Goal: Task Accomplishment & Management: Manage account settings

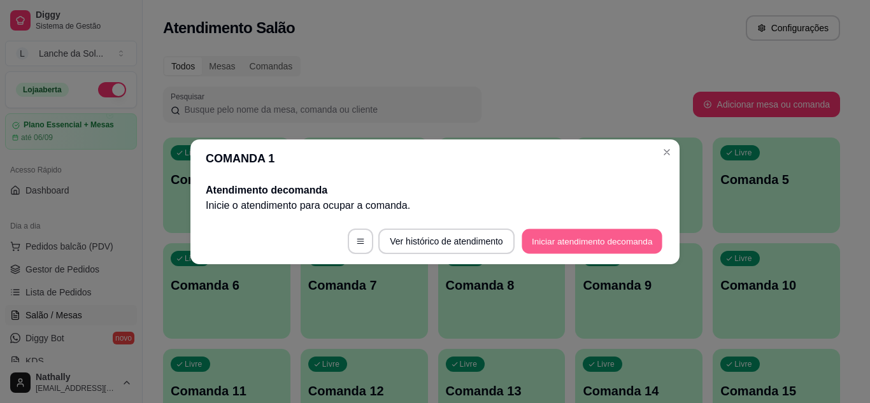
click at [539, 233] on button "Iniciar atendimento de comanda" at bounding box center [592, 241] width 141 height 25
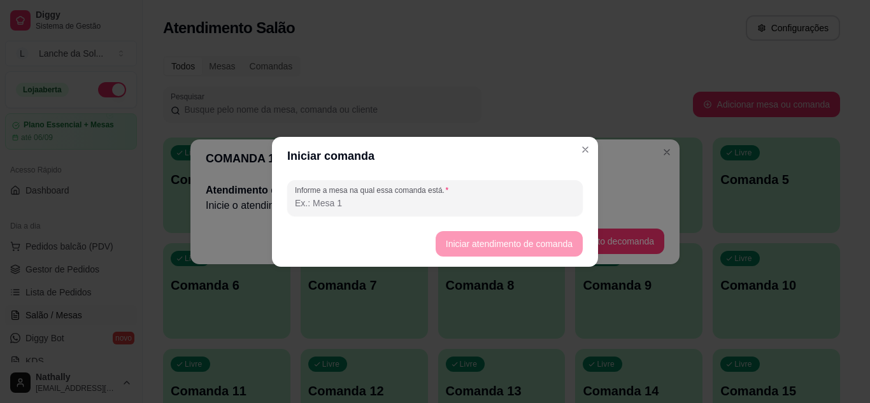
click at [520, 202] on input "Informe a mesa na qual essa comanda está." at bounding box center [435, 203] width 280 height 13
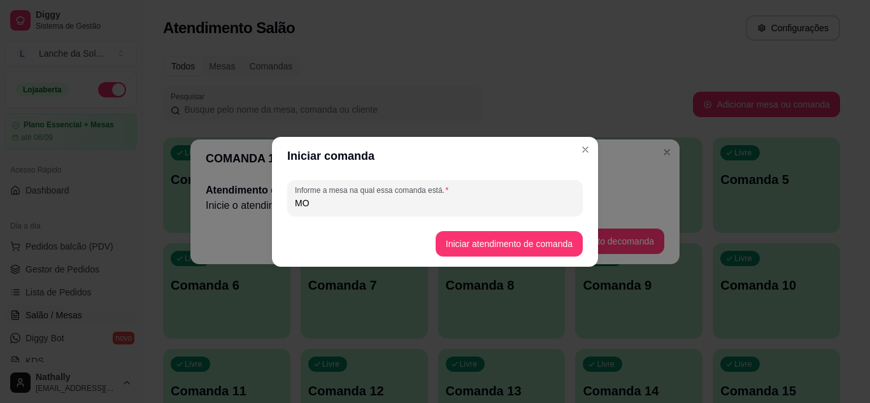
type input "M"
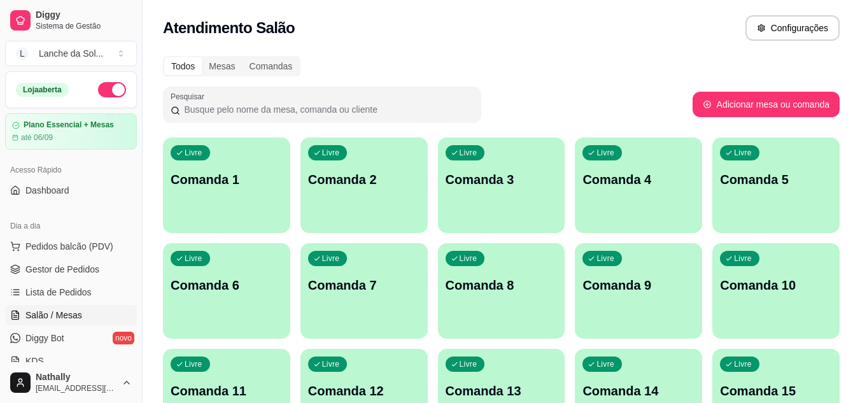
click at [83, 243] on span "Pedidos balcão (PDV)" at bounding box center [69, 246] width 88 height 13
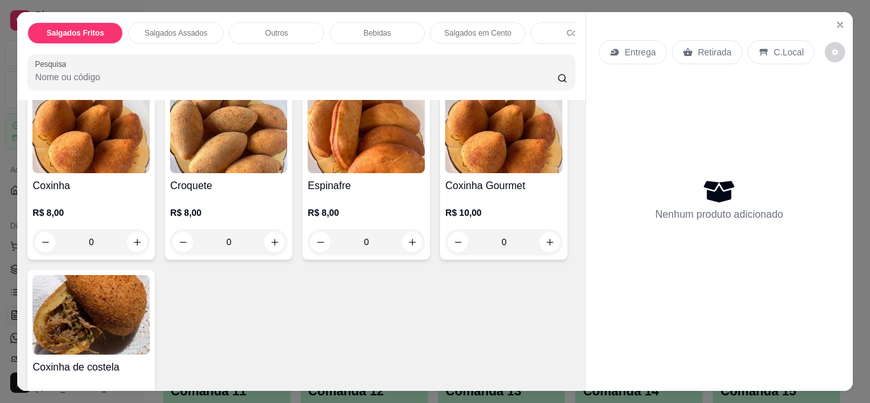
scroll to position [102, 0]
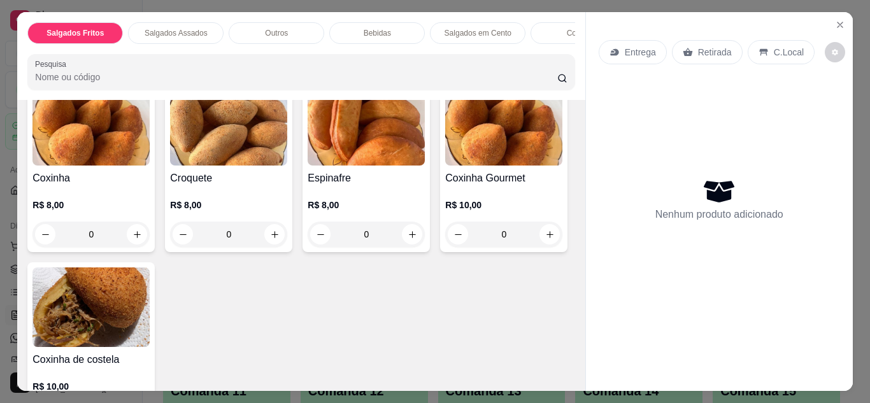
click at [445, 186] on h4 "Coxinha Gourmet" at bounding box center [503, 178] width 117 height 15
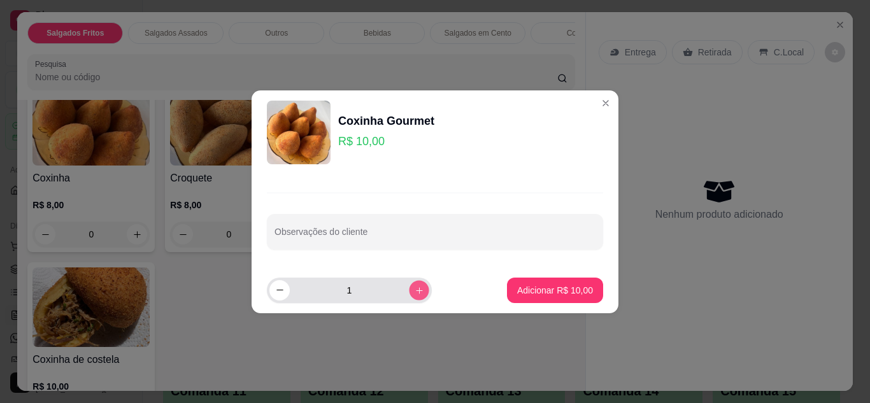
click at [415, 285] on icon "increase-product-quantity" at bounding box center [420, 290] width 10 height 10
type input "2"
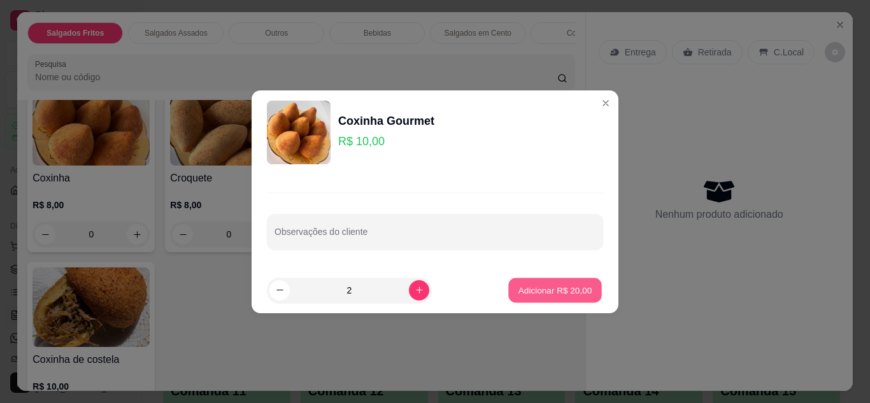
click at [519, 290] on p "Adicionar R$ 20,00" at bounding box center [555, 290] width 74 height 12
type input "2"
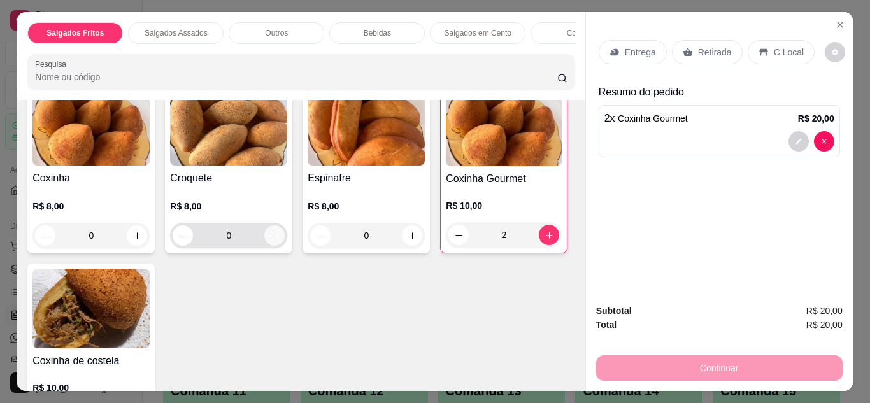
click at [274, 238] on icon "increase-product-quantity" at bounding box center [275, 236] width 10 height 10
type input "1"
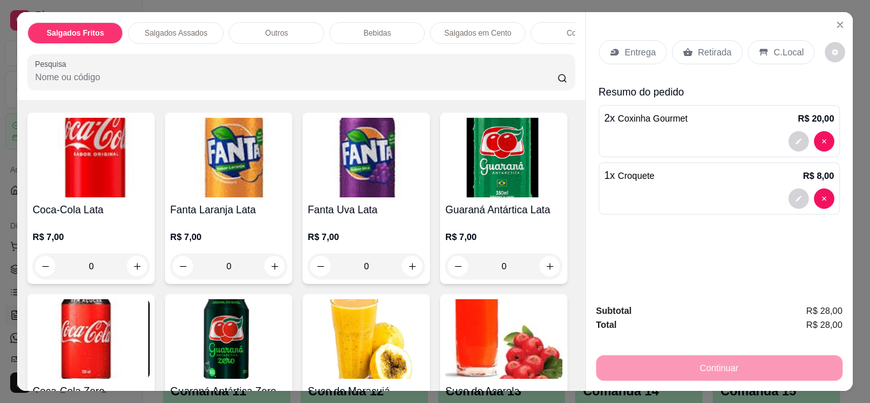
scroll to position [891, 0]
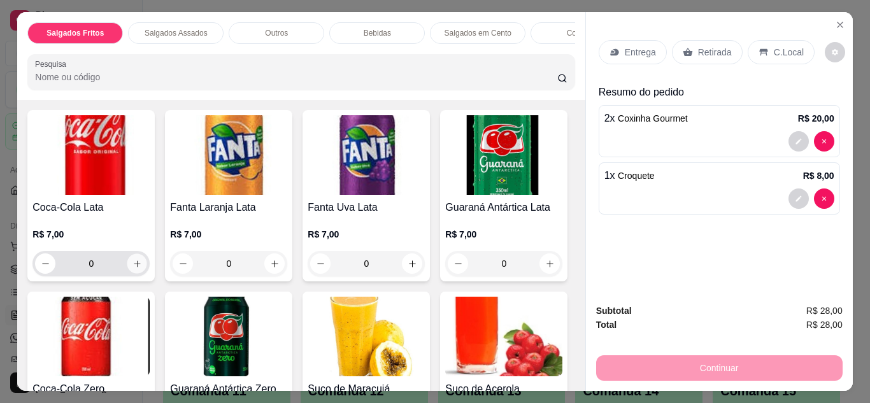
click at [133, 253] on button "increase-product-quantity" at bounding box center [137, 263] width 20 height 20
type input "1"
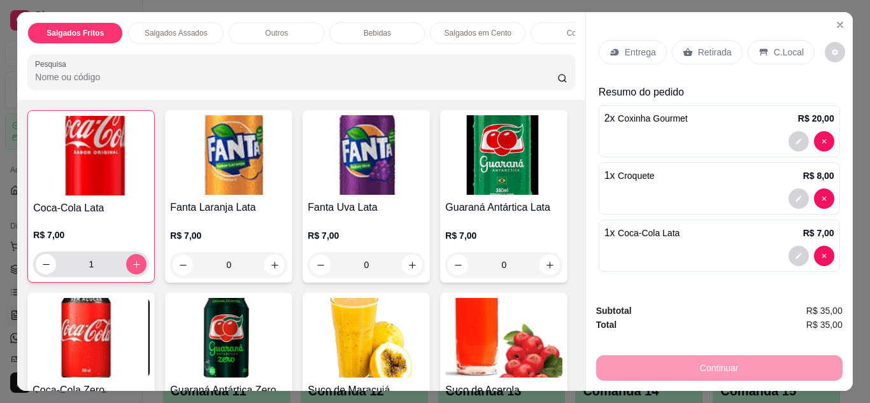
scroll to position [892, 0]
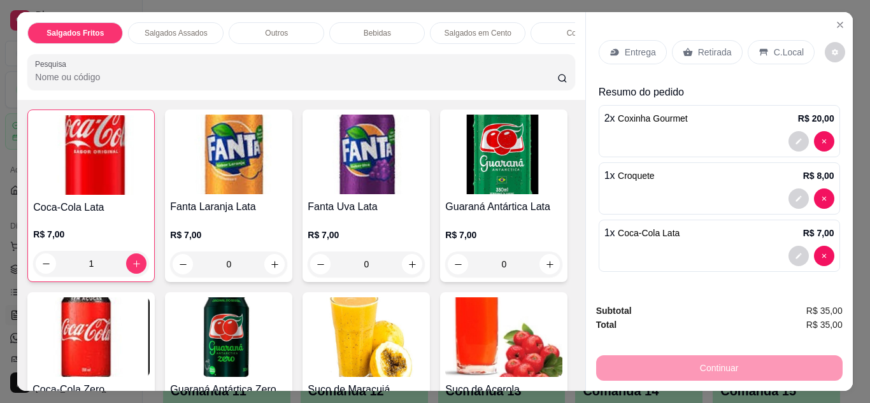
click at [761, 47] on icon at bounding box center [763, 52] width 10 height 10
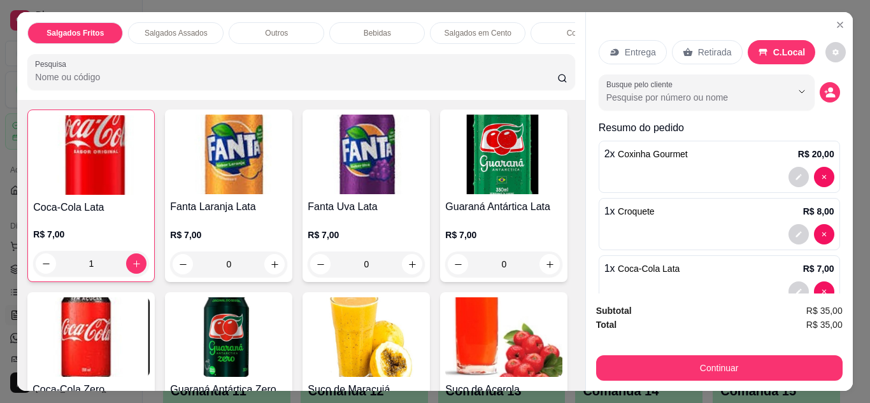
click at [691, 48] on div "Retirada" at bounding box center [707, 52] width 71 height 24
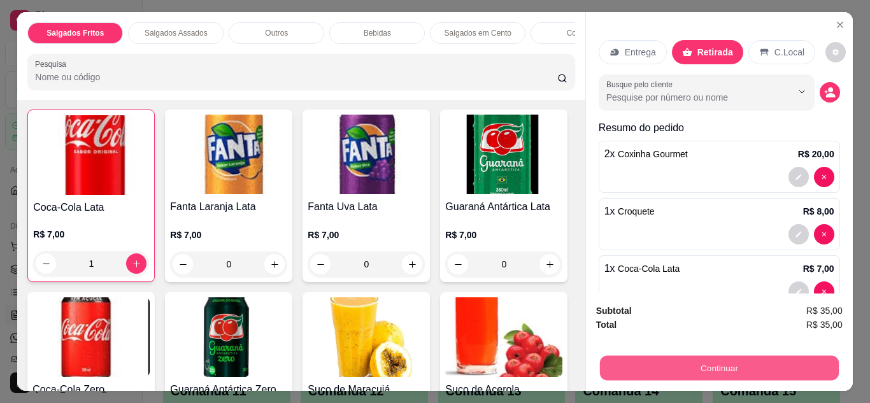
click at [623, 358] on button "Continuar" at bounding box center [718, 368] width 239 height 25
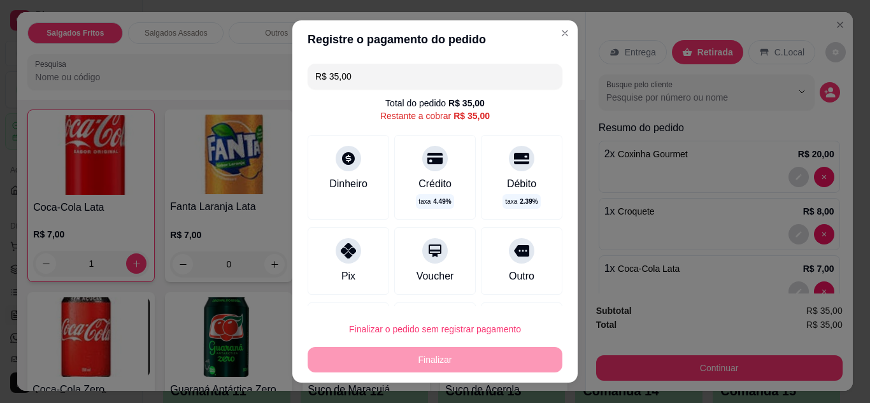
click at [350, 259] on div "Pix" at bounding box center [349, 260] width 82 height 67
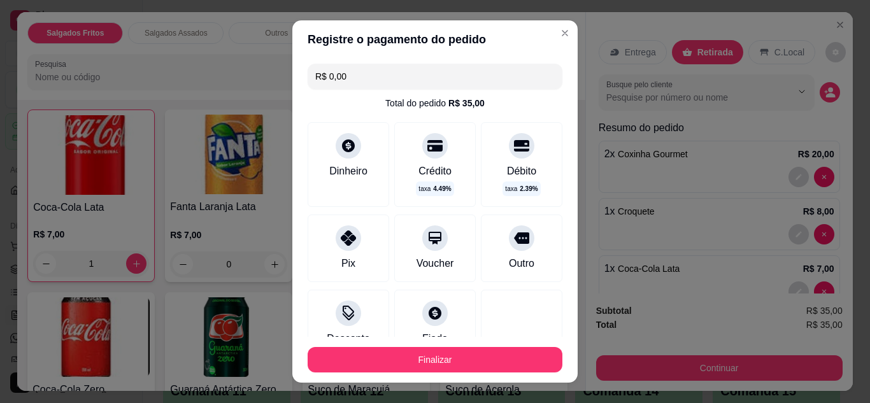
type input "R$ 0,00"
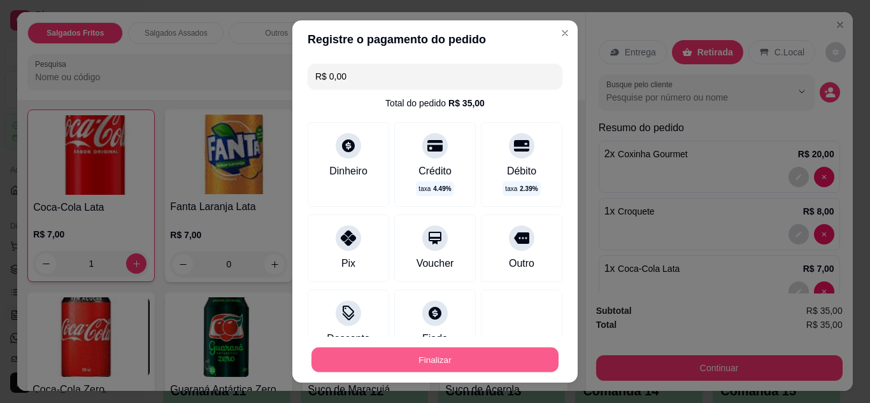
click at [346, 363] on button "Finalizar" at bounding box center [434, 360] width 247 height 25
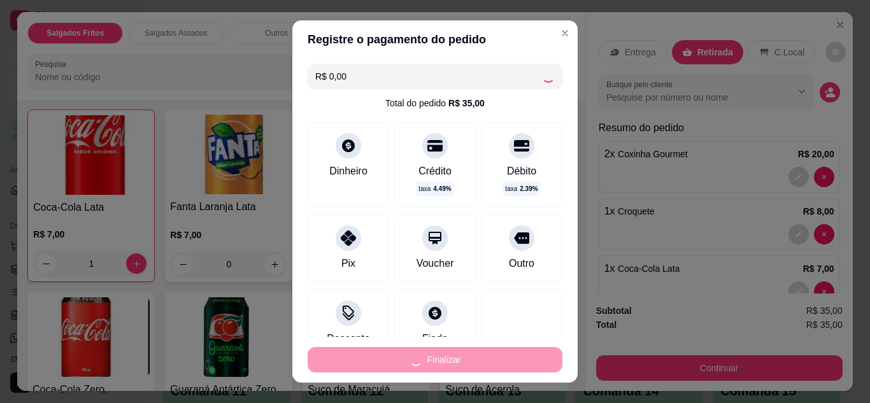
type input "0"
type input "-R$ 35,00"
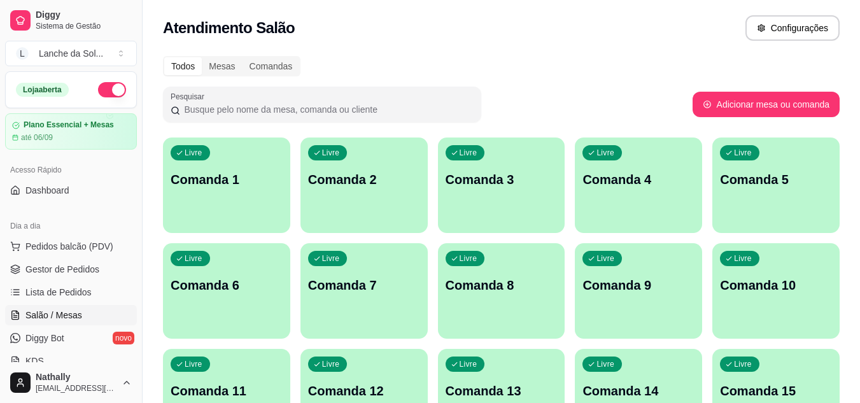
click at [97, 263] on span "Gestor de Pedidos" at bounding box center [62, 269] width 74 height 13
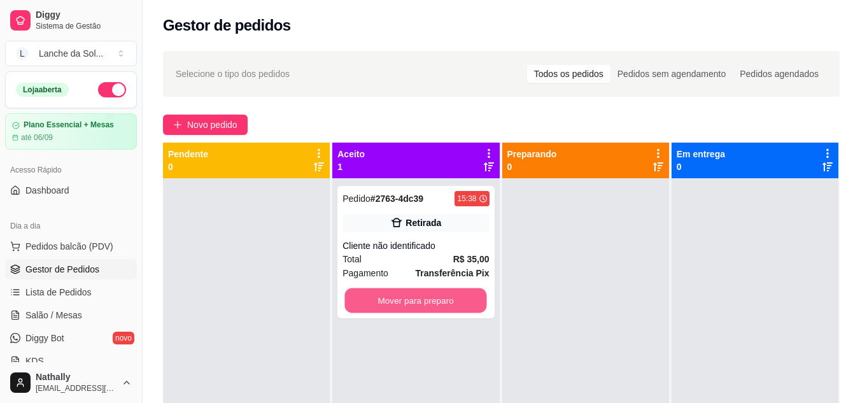
click at [448, 301] on button "Mover para preparo" at bounding box center [416, 300] width 142 height 25
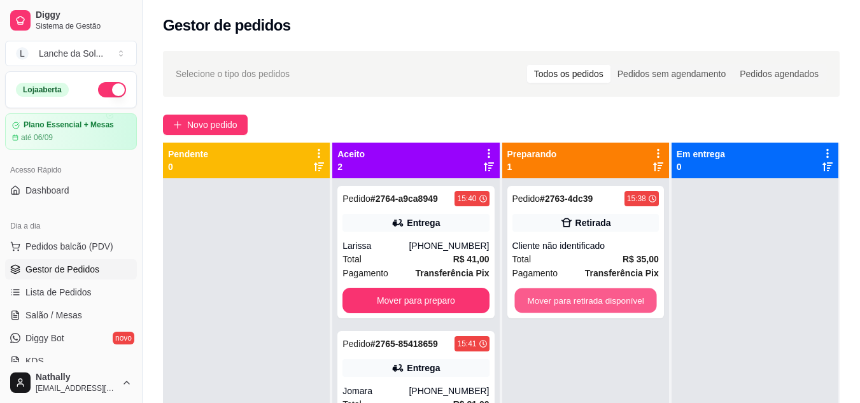
click at [579, 299] on button "Mover para retirada disponível" at bounding box center [586, 300] width 142 height 25
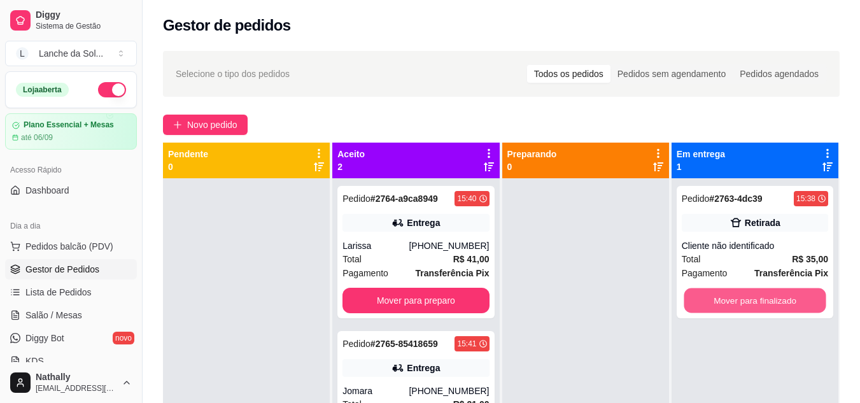
click at [720, 295] on button "Mover para finalizado" at bounding box center [755, 300] width 142 height 25
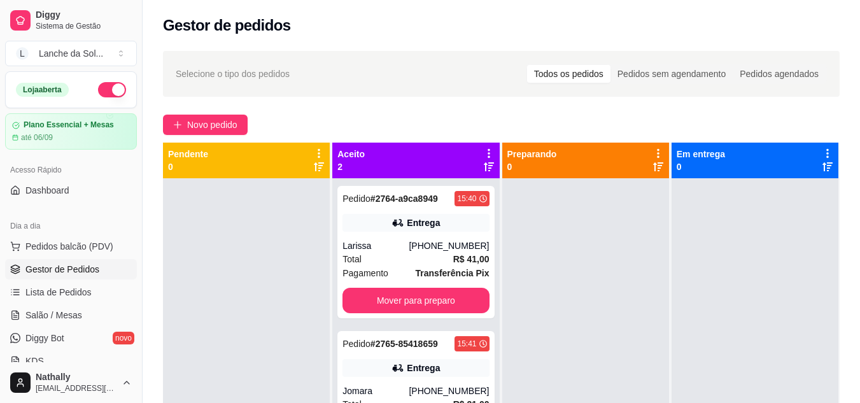
click at [457, 245] on div "[PHONE_NUMBER]" at bounding box center [449, 245] width 80 height 13
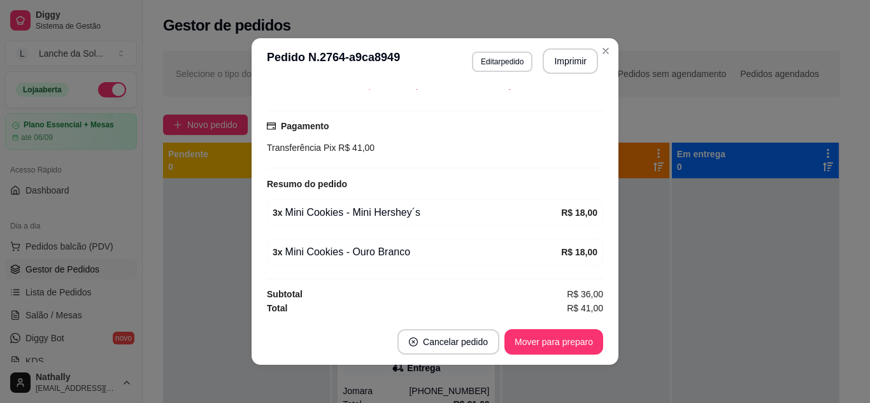
scroll to position [309, 0]
click at [561, 342] on button "Mover para preparo" at bounding box center [553, 341] width 99 height 25
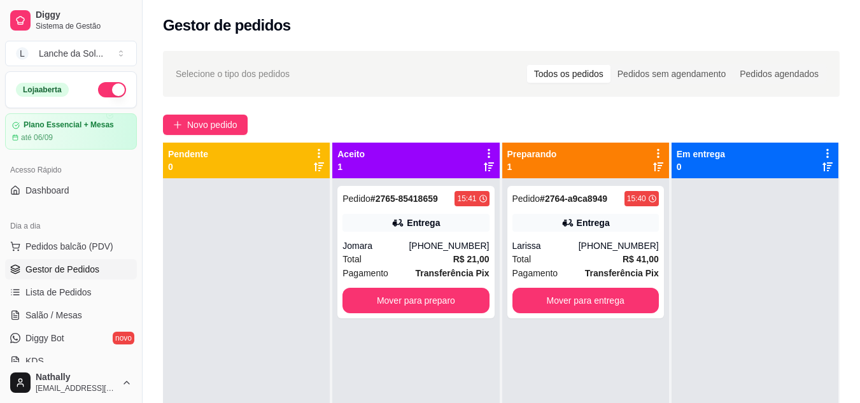
click at [443, 243] on div "[PHONE_NUMBER]" at bounding box center [449, 245] width 80 height 13
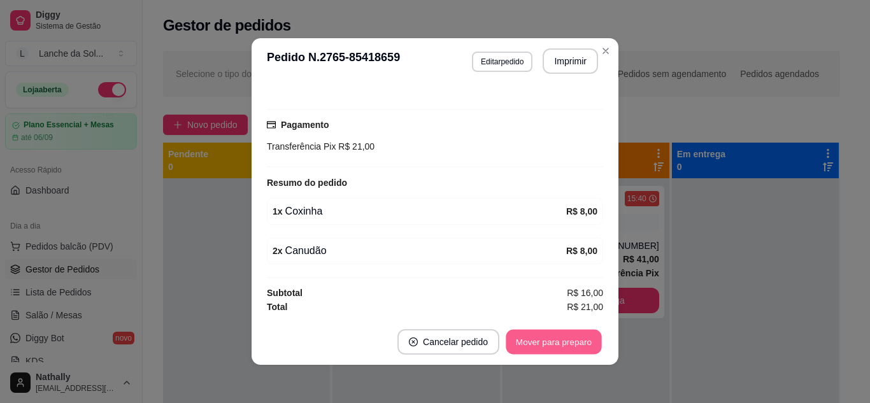
click at [562, 341] on button "Mover para preparo" at bounding box center [554, 342] width 96 height 25
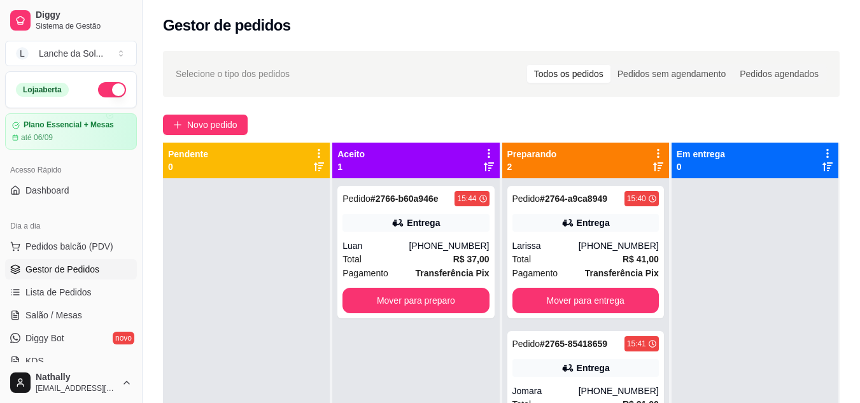
click at [576, 240] on div "Larissa" at bounding box center [546, 245] width 66 height 13
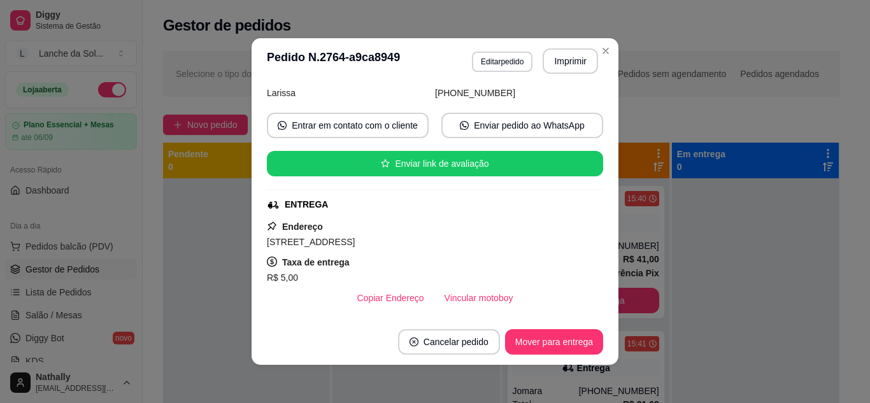
scroll to position [102, 0]
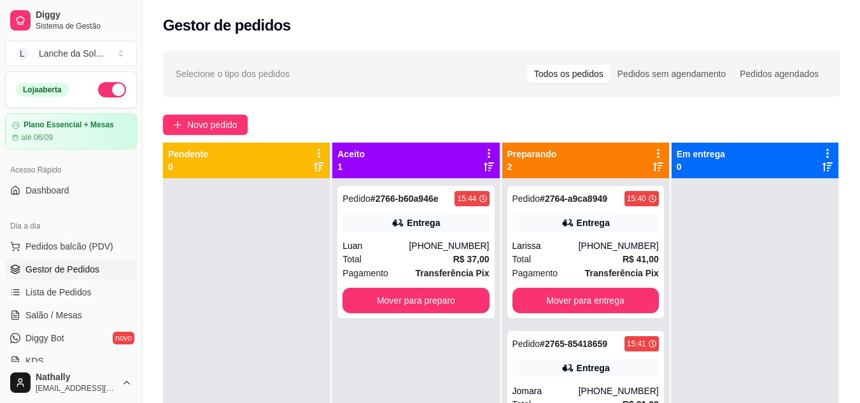
click at [462, 243] on div "[PHONE_NUMBER]" at bounding box center [449, 245] width 80 height 13
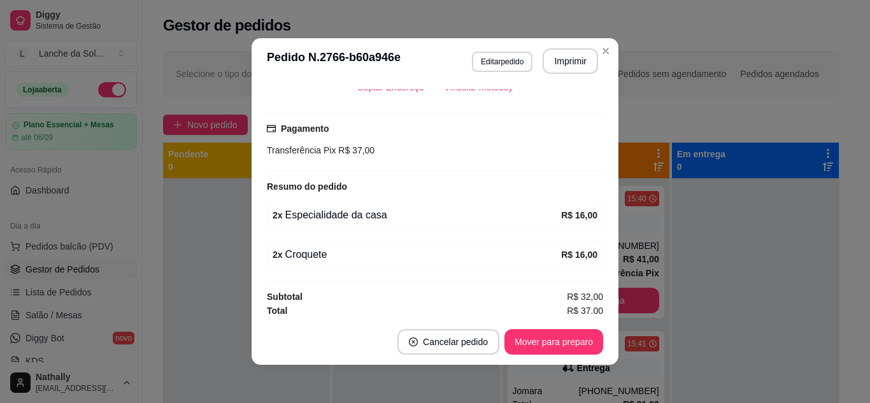
scroll to position [309, 0]
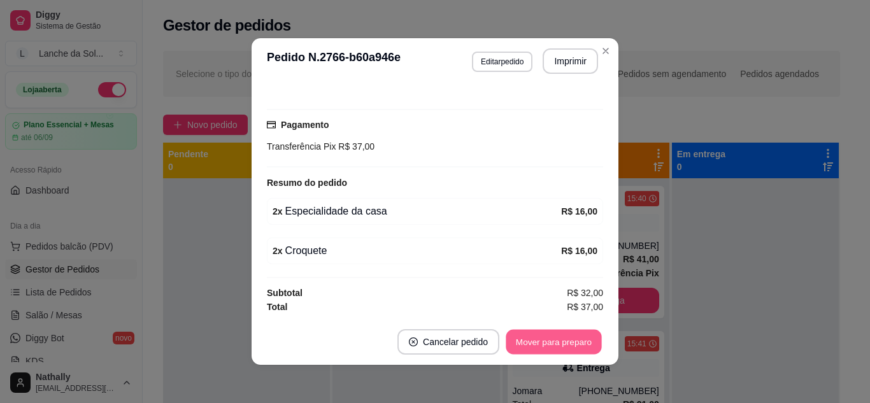
click at [570, 343] on button "Mover para preparo" at bounding box center [554, 342] width 96 height 25
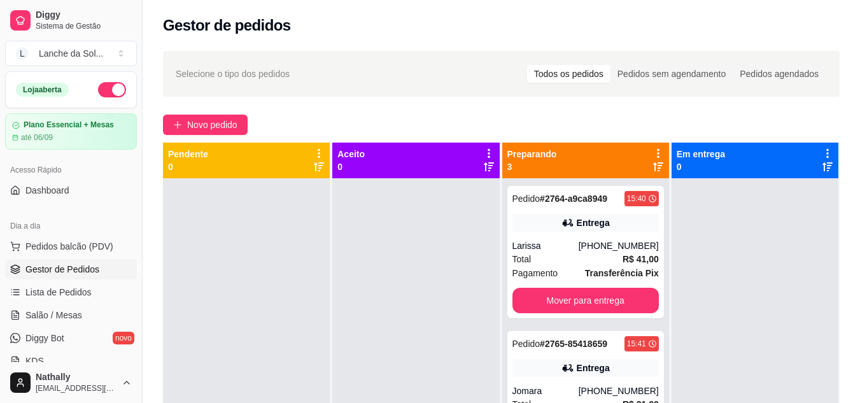
click at [560, 248] on div "Larissa" at bounding box center [546, 245] width 66 height 13
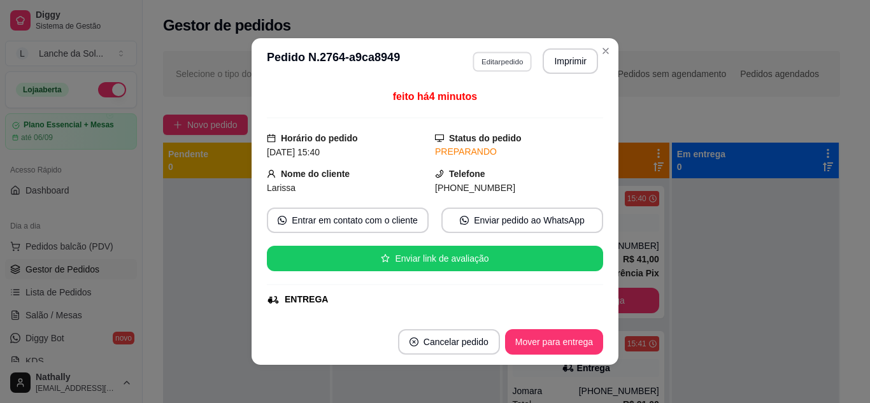
click at [499, 60] on button "Editar pedido" at bounding box center [501, 62] width 59 height 20
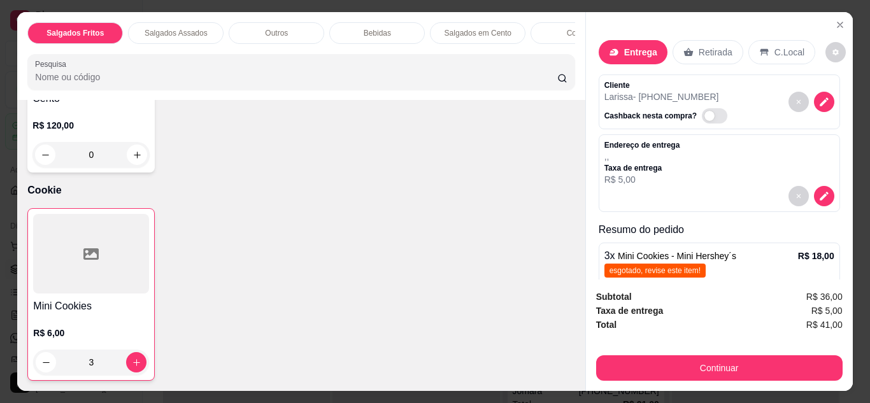
scroll to position [1775, 0]
click at [130, 358] on div "3" at bounding box center [91, 362] width 116 height 25
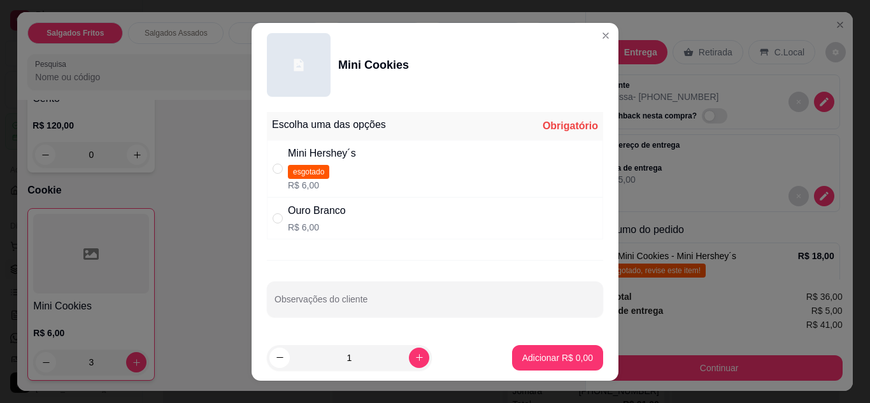
click at [330, 226] on p "R$ 6,00" at bounding box center [317, 227] width 58 height 13
radio input "true"
click at [523, 362] on p "Adicionar R$ 6,00" at bounding box center [557, 358] width 69 height 12
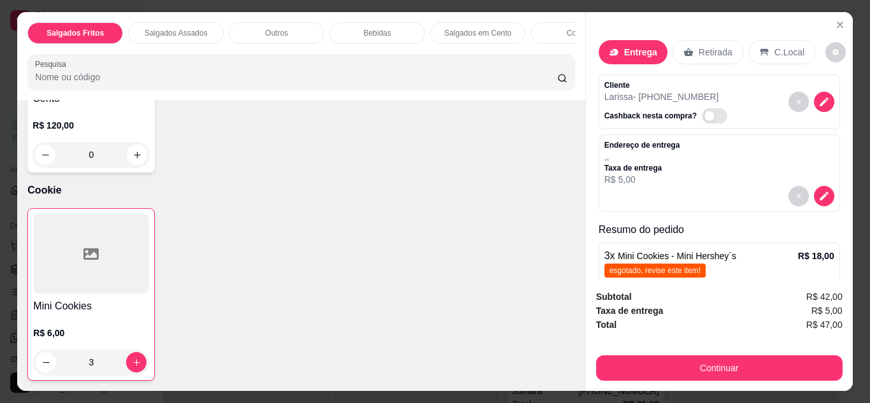
click at [845, 280] on div "Subtotal R$ 42,00 Taxa de entrega R$ 5,00 Total R$ 47,00 Continuar" at bounding box center [719, 335] width 267 height 111
drag, startPoint x: 845, startPoint y: 275, endPoint x: 842, endPoint y: 266, distance: 9.3
click at [842, 266] on div "Entrega Retirada C.Local Cliente Larissa - [PHONE_NUMBER] Cashback nesta compra…" at bounding box center [718, 201] width 267 height 379
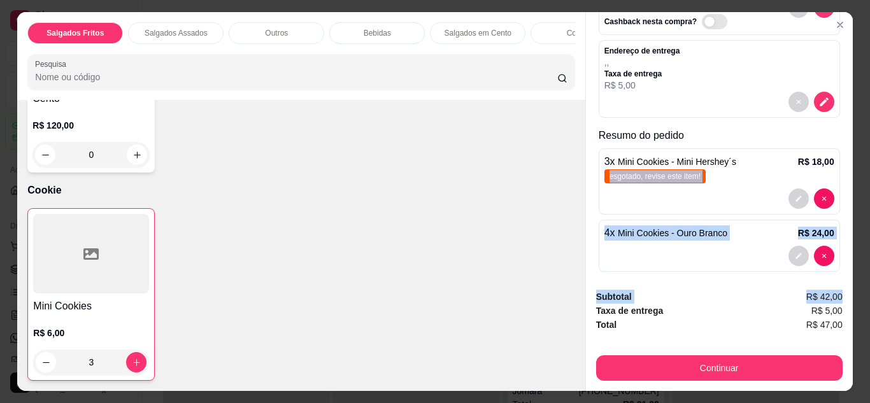
scroll to position [104, 0]
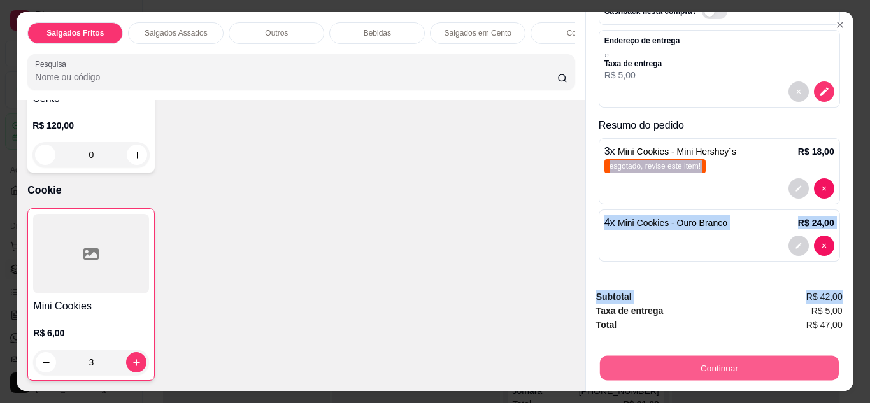
click at [800, 372] on button "Continuar" at bounding box center [718, 368] width 239 height 25
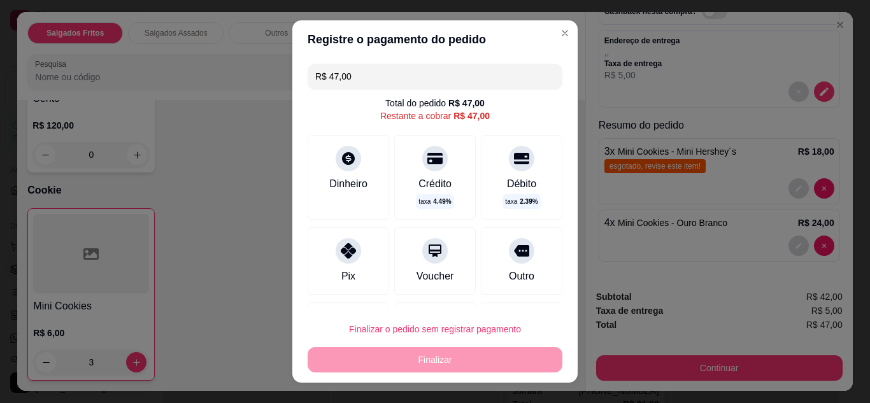
click at [357, 264] on div "Pix" at bounding box center [349, 260] width 82 height 67
type input "R$ 0,00"
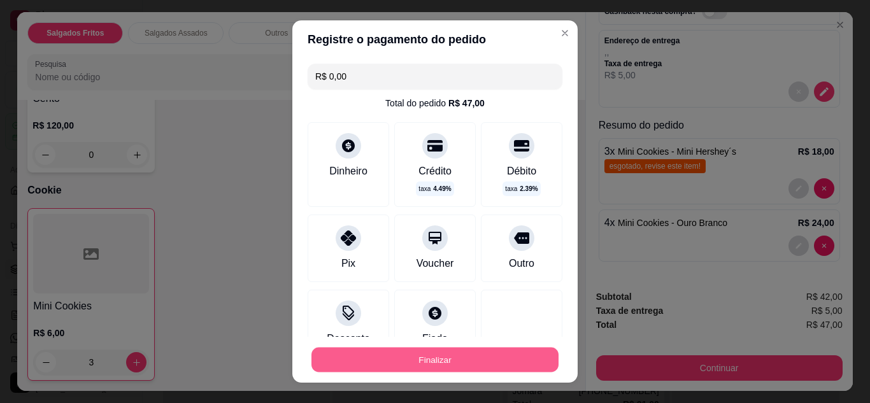
click at [420, 361] on button "Finalizar" at bounding box center [434, 360] width 247 height 25
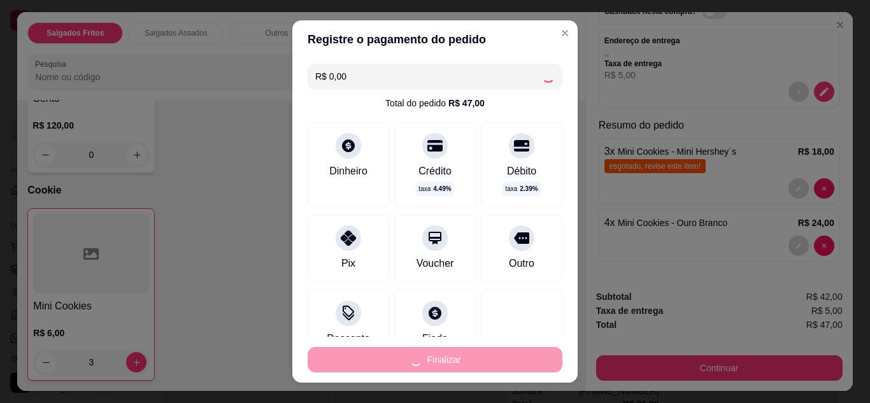
type input "0"
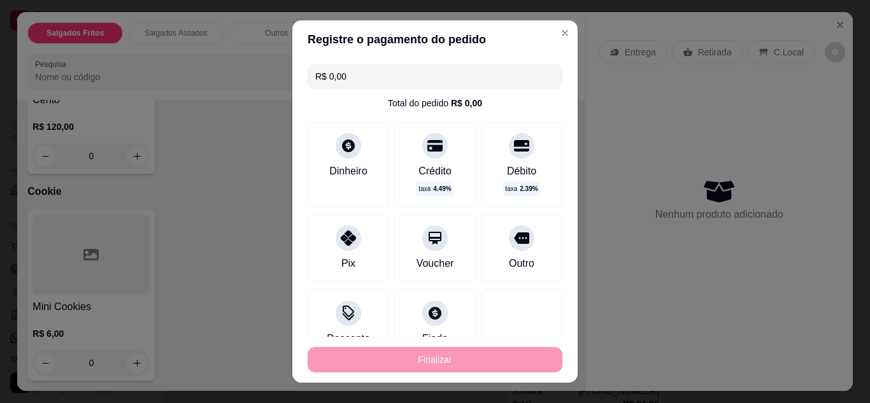
type input "-R$ 47,00"
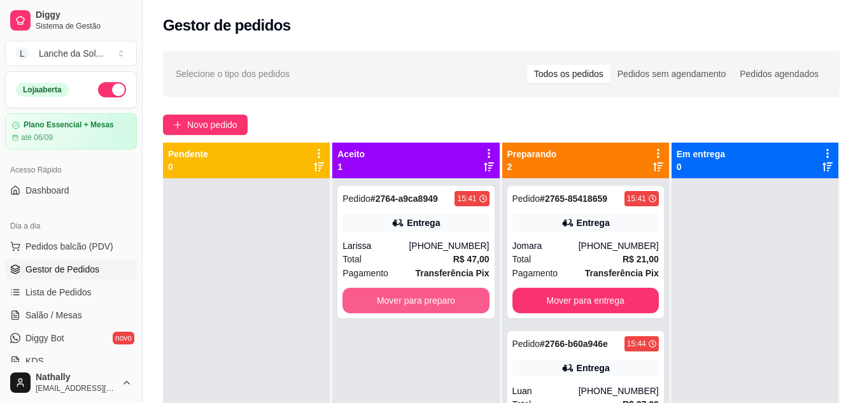
click at [455, 295] on button "Mover para preparo" at bounding box center [416, 300] width 146 height 25
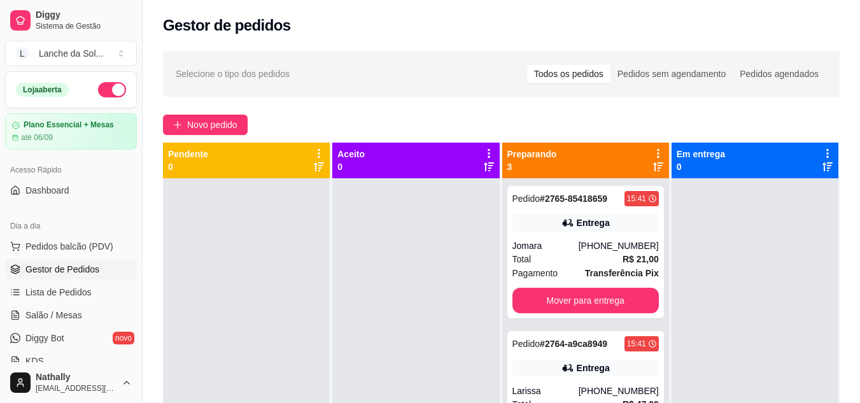
click at [626, 258] on strong "R$ 21,00" at bounding box center [641, 259] width 36 height 10
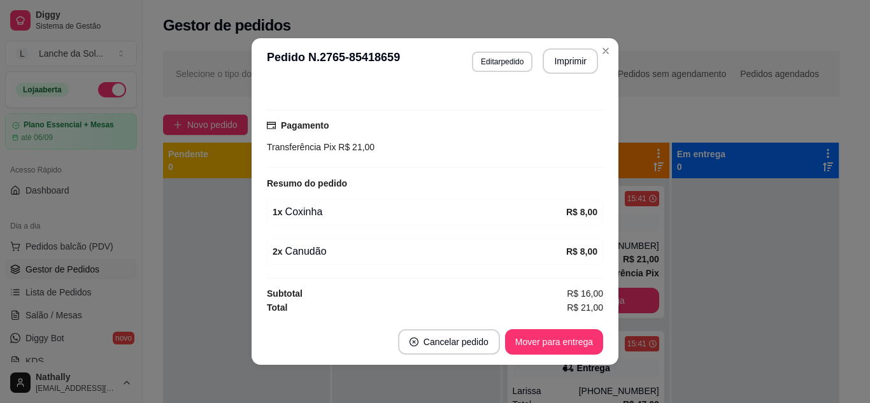
scroll to position [309, 0]
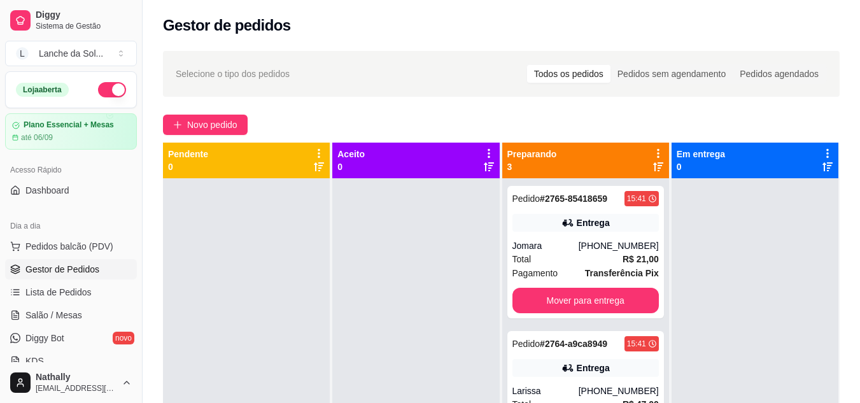
click at [625, 367] on div "Entrega" at bounding box center [586, 368] width 146 height 18
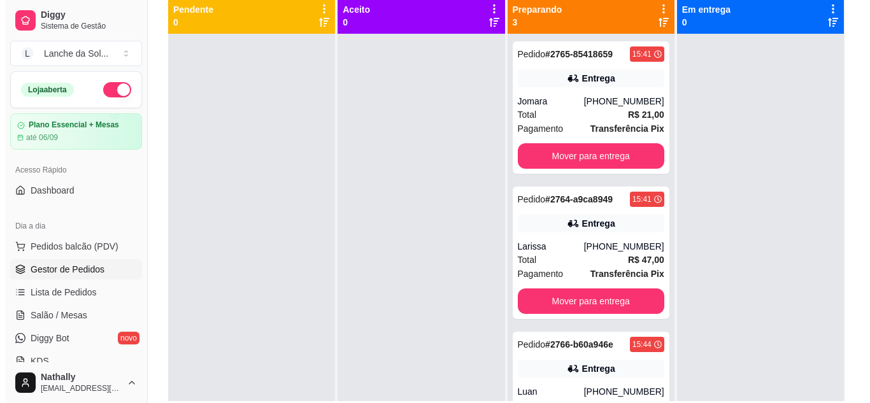
scroll to position [161, 0]
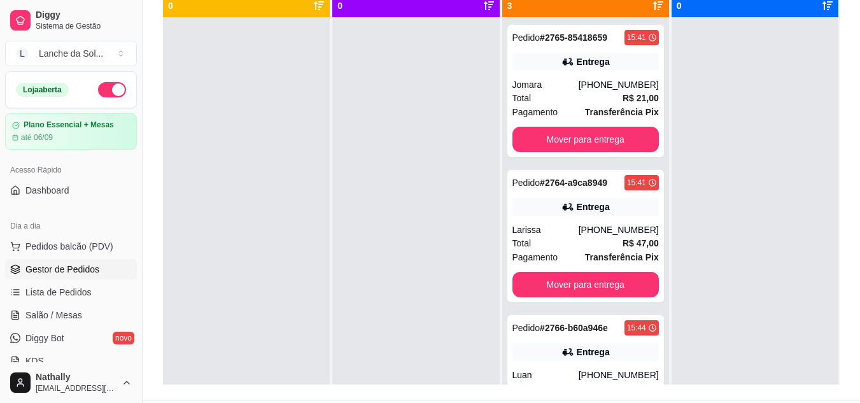
click at [623, 341] on div "Pedido # 2766-b60a946e 15:44 Entrega Luan [PHONE_NUMBER] Total R$ 37,00 Pagamen…" at bounding box center [586, 381] width 157 height 132
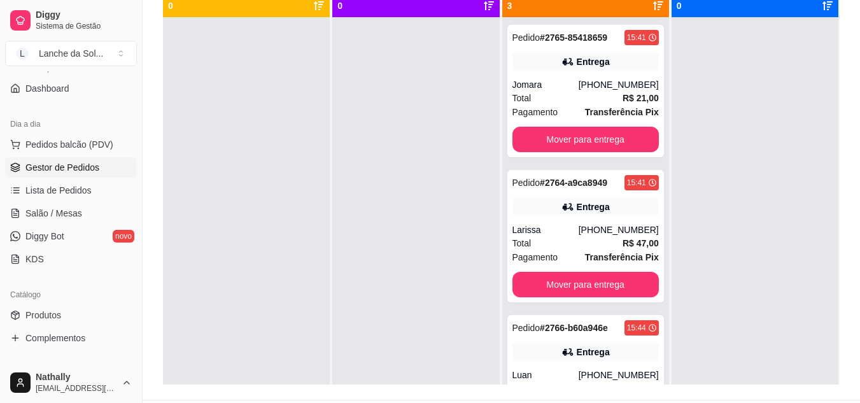
scroll to position [136, 0]
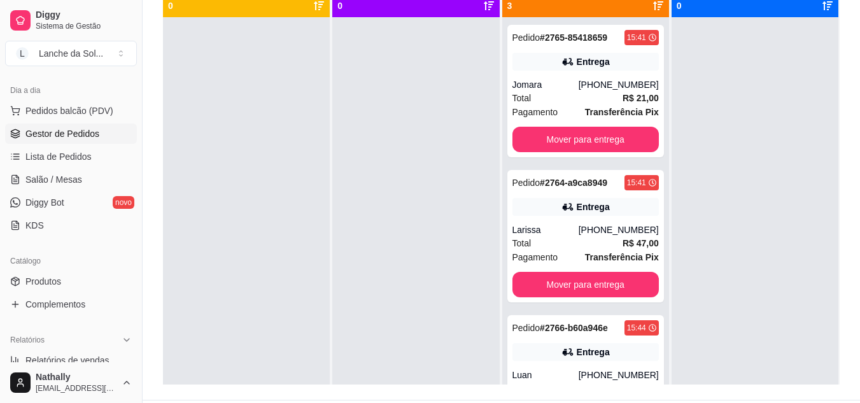
click at [82, 278] on link "Produtos" at bounding box center [71, 281] width 132 height 20
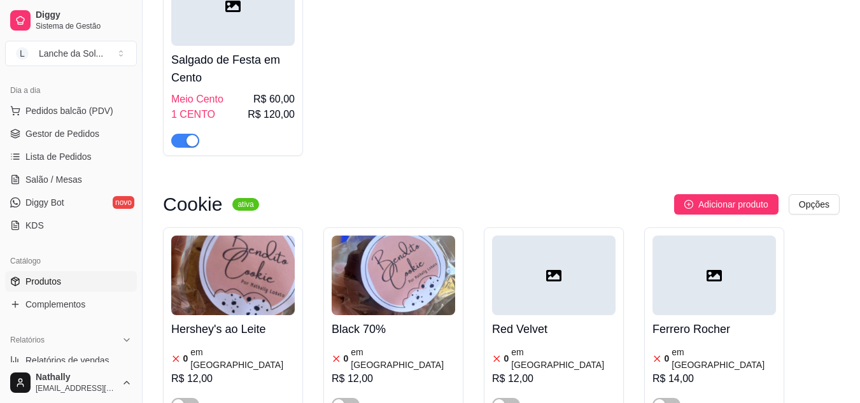
scroll to position [5110, 0]
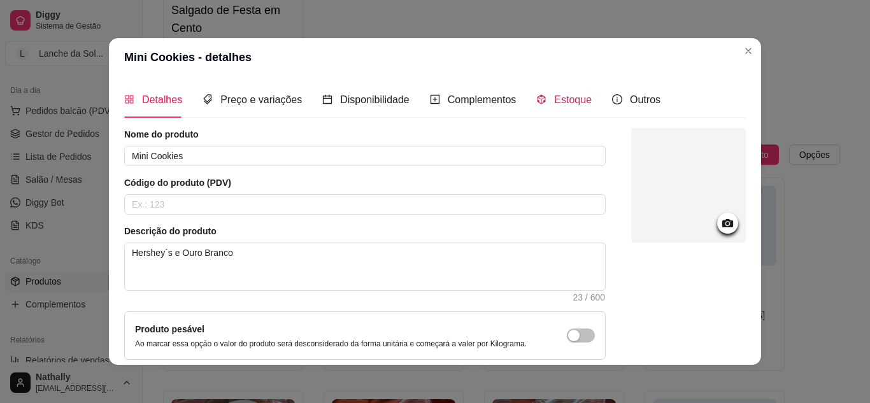
click at [556, 95] on span "Estoque" at bounding box center [573, 99] width 38 height 11
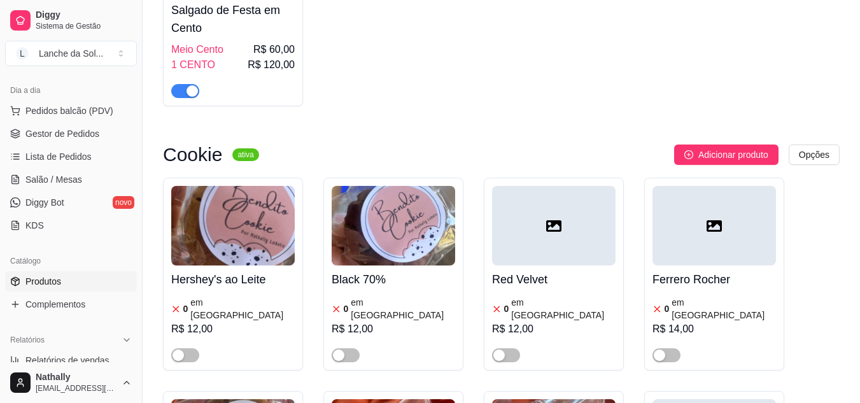
click at [83, 133] on span "Gestor de Pedidos" at bounding box center [62, 133] width 74 height 13
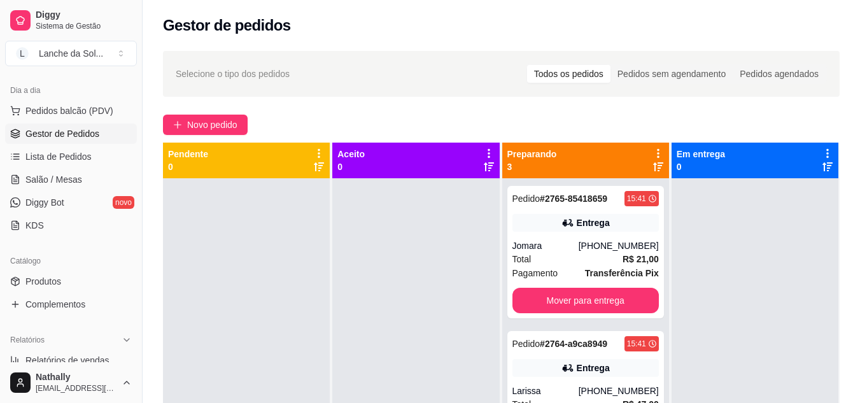
click at [546, 229] on div "Entrega" at bounding box center [586, 223] width 146 height 18
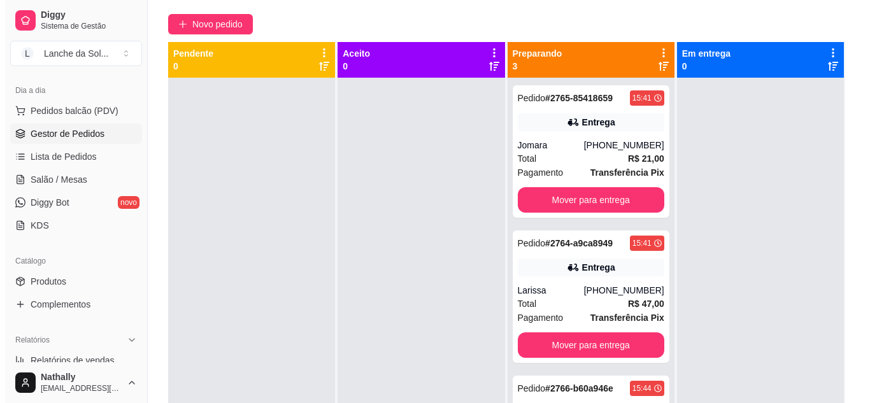
scroll to position [102, 0]
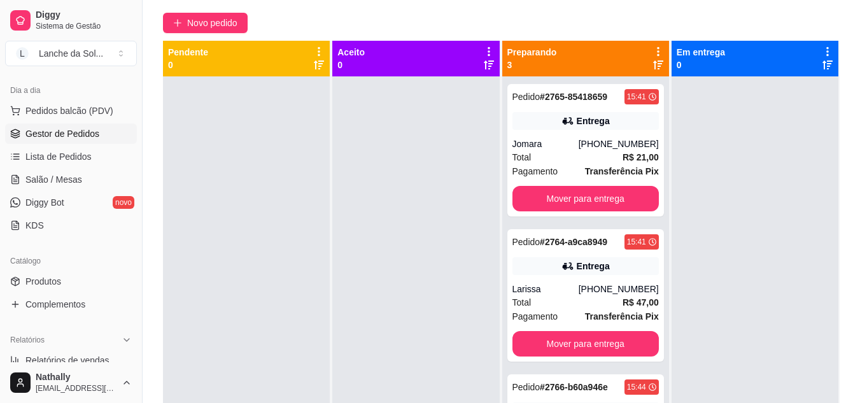
click at [649, 385] on icon at bounding box center [653, 387] width 8 height 8
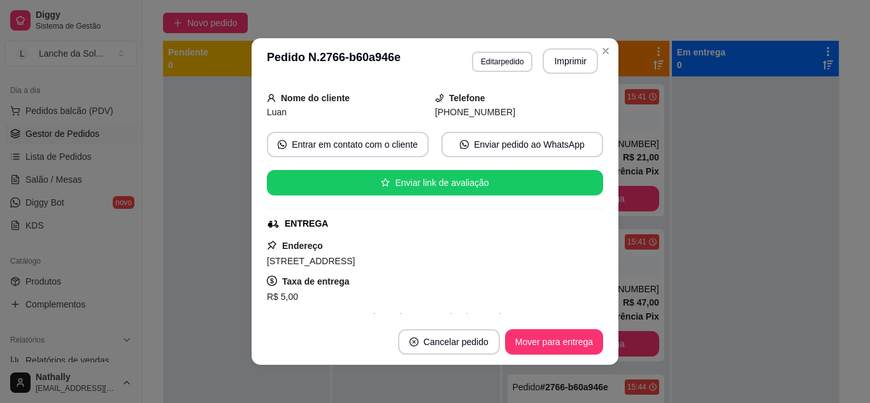
scroll to position [76, 0]
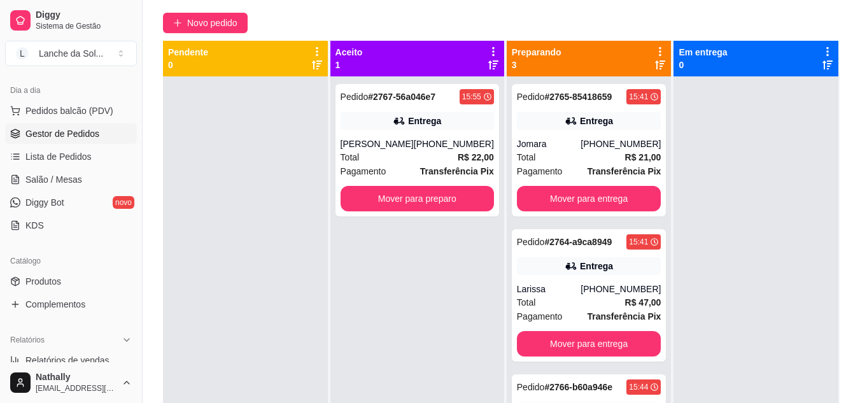
click at [393, 143] on div "[PERSON_NAME]" at bounding box center [377, 144] width 73 height 13
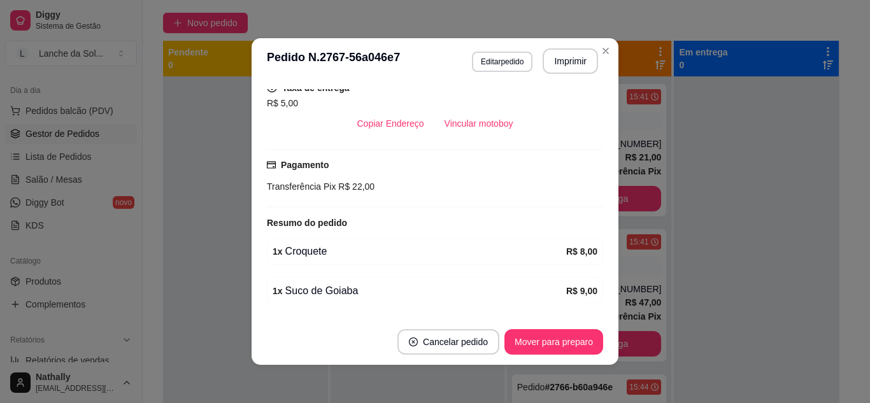
scroll to position [289, 0]
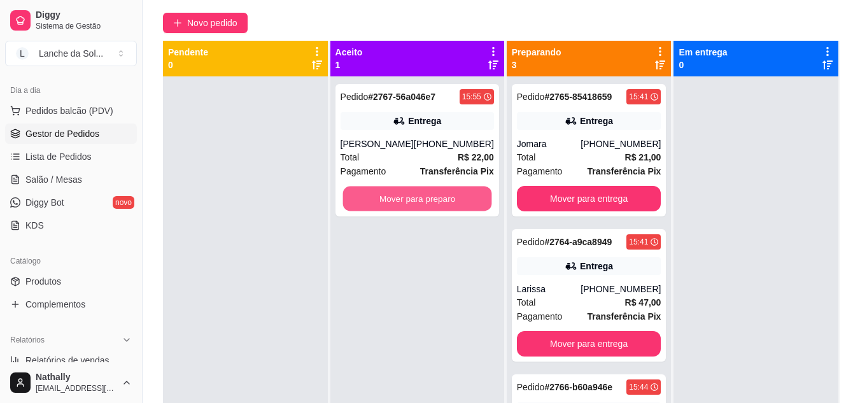
click at [434, 200] on button "Mover para preparo" at bounding box center [417, 199] width 149 height 25
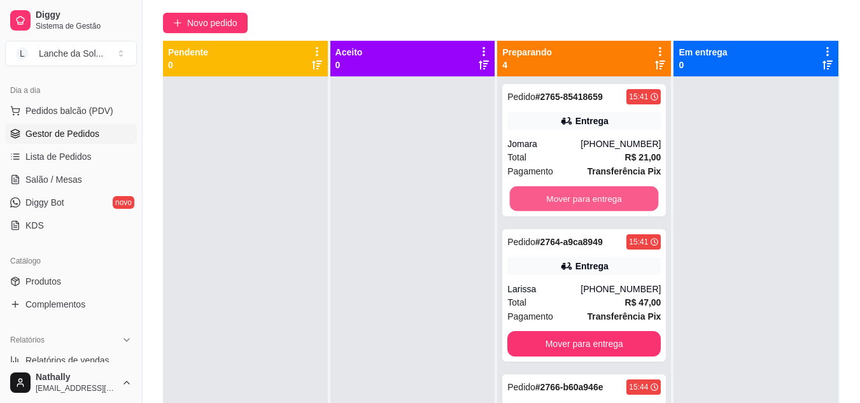
click at [549, 194] on button "Mover para entrega" at bounding box center [584, 199] width 149 height 25
click at [549, 194] on div "Pedido # 2765-85418659 15:41 Entrega Jomara [PHONE_NUMBER] Total R$ 21,00 Pagam…" at bounding box center [584, 277] width 174 height 403
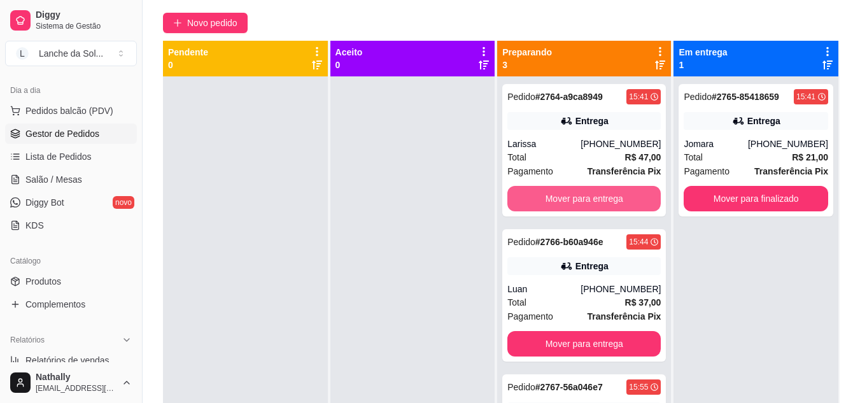
click at [549, 194] on button "Mover para entrega" at bounding box center [584, 198] width 153 height 25
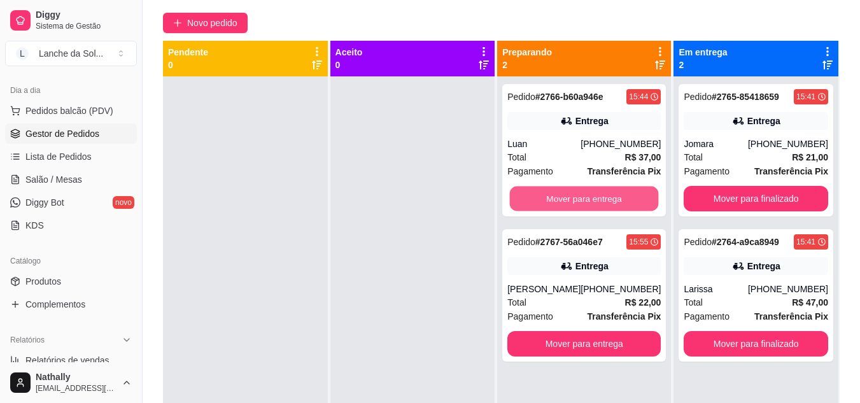
click at [549, 194] on button "Mover para entrega" at bounding box center [584, 199] width 149 height 25
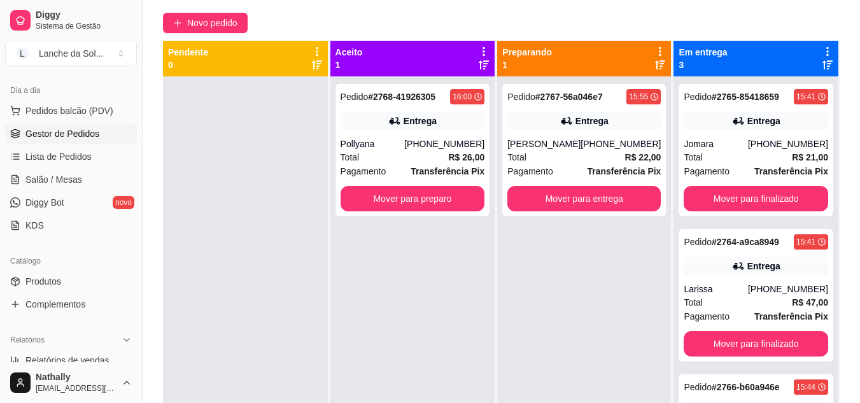
click at [409, 129] on div "Entrega" at bounding box center [413, 121] width 145 height 18
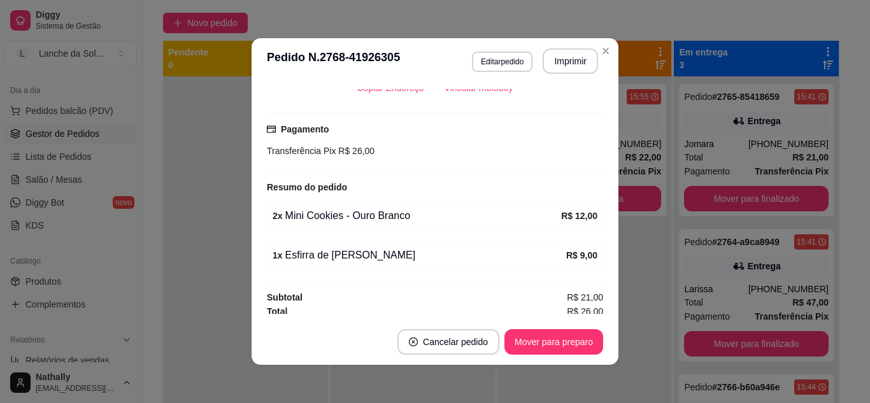
scroll to position [309, 0]
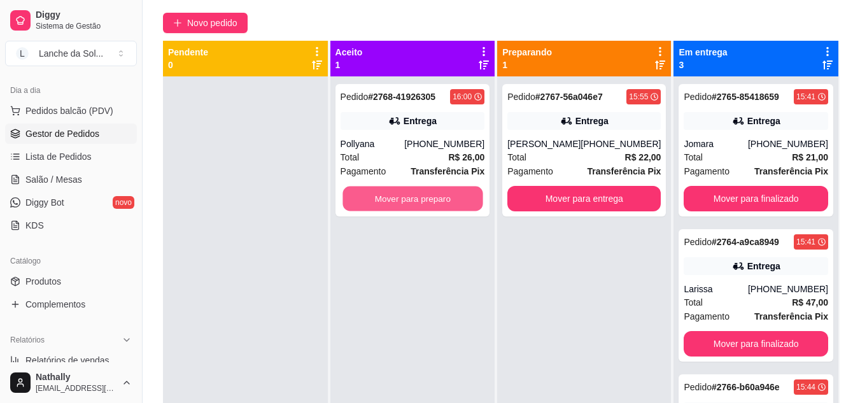
click at [460, 195] on button "Mover para preparo" at bounding box center [413, 199] width 140 height 25
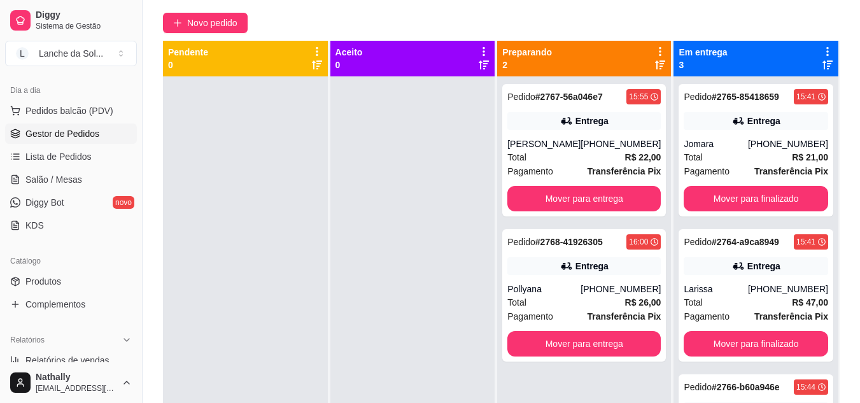
click at [547, 280] on div "Pedido # 2768-41926305 16:00 Entrega Pollyana [PHONE_NUMBER] Total R$ 26,00 Pag…" at bounding box center [584, 295] width 164 height 132
click at [543, 121] on div "Entrega" at bounding box center [584, 121] width 153 height 18
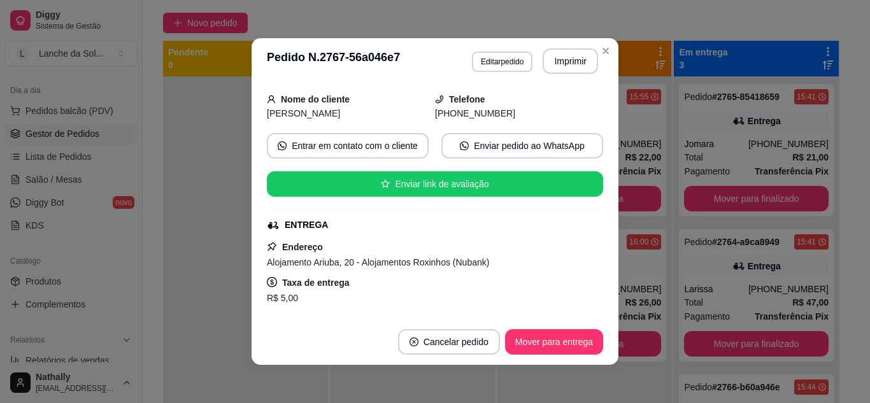
scroll to position [76, 0]
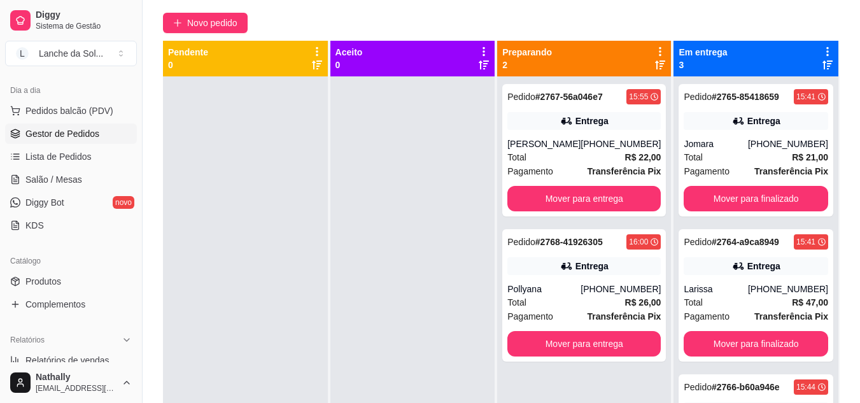
click at [577, 306] on div "Total R$ 26,00" at bounding box center [584, 302] width 153 height 14
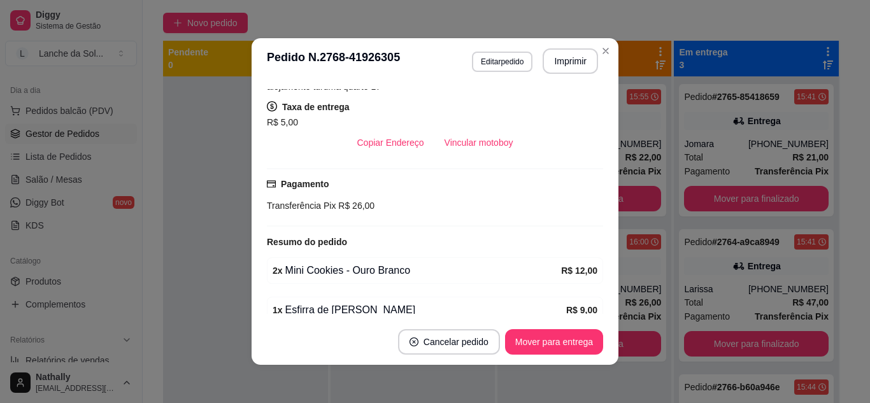
scroll to position [280, 0]
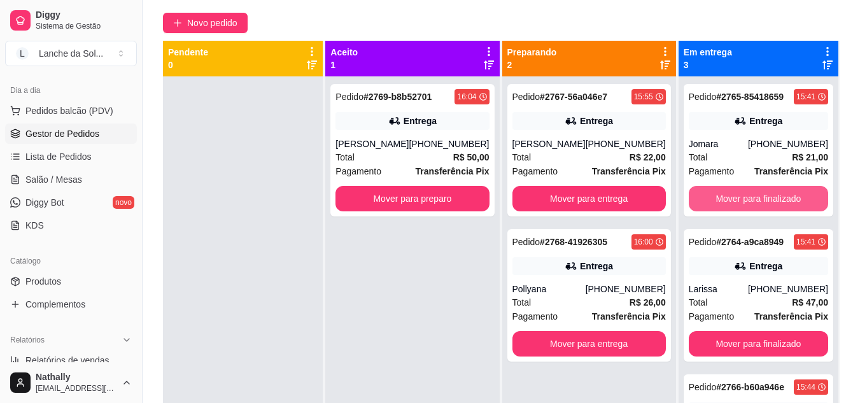
click at [784, 194] on button "Mover para finalizado" at bounding box center [758, 198] width 139 height 25
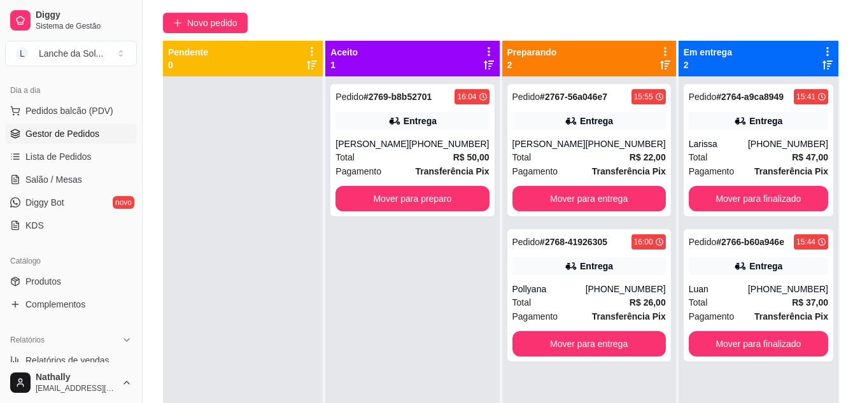
click at [627, 136] on div "Pedido # 2767-56a046e7 15:55 Entrega [PERSON_NAME] [PHONE_NUMBER] Total R$ 22,0…" at bounding box center [590, 150] width 164 height 132
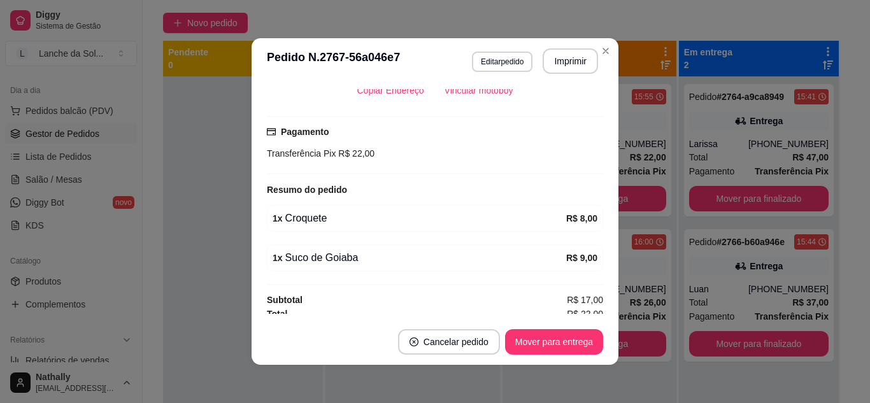
scroll to position [306, 0]
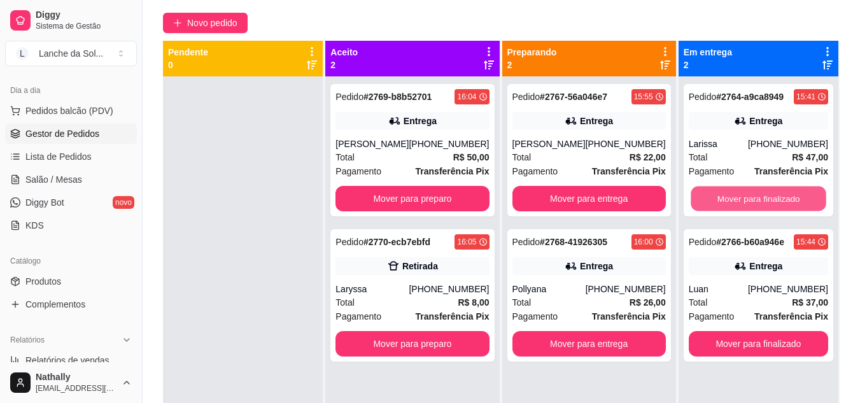
click at [711, 199] on button "Mover para finalizado" at bounding box center [759, 199] width 136 height 25
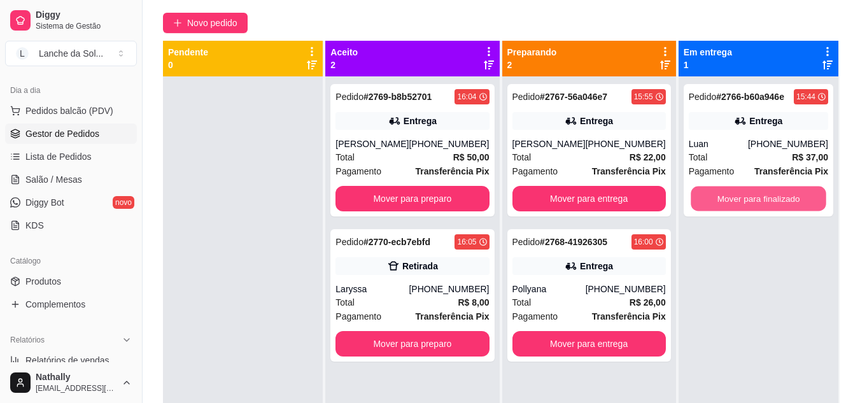
click at [711, 199] on button "Mover para finalizado" at bounding box center [759, 199] width 136 height 25
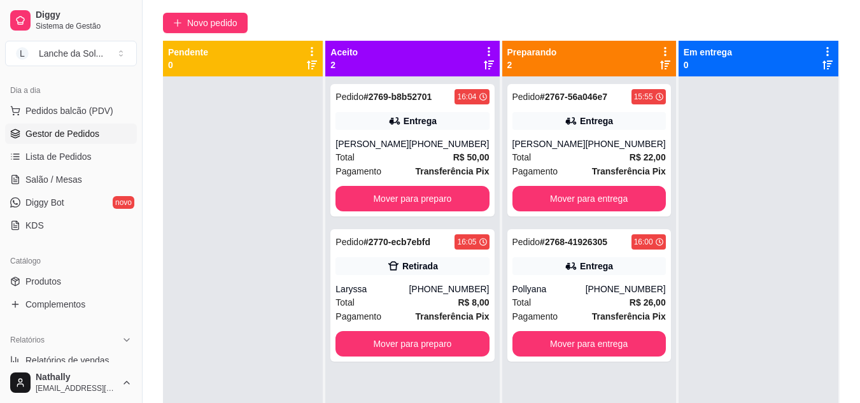
click at [446, 282] on div "Pedido # 2770-ecb7ebfd 16:05 Retirada Laryssa [PHONE_NUMBER] Total R$ 8,00 Paga…" at bounding box center [412, 295] width 164 height 132
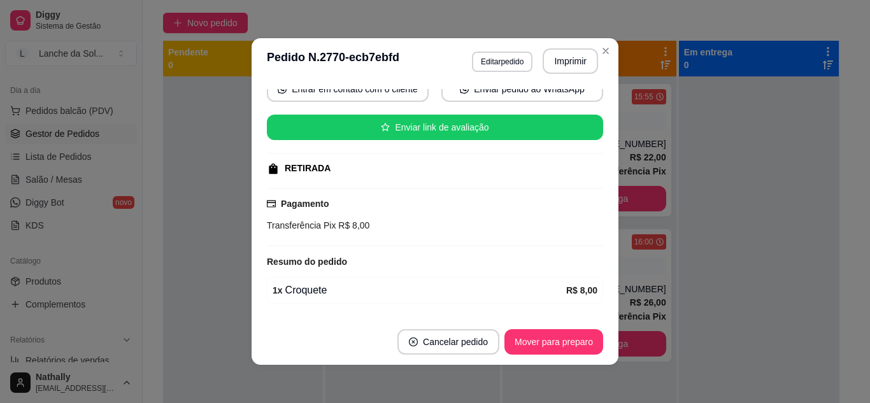
scroll to position [171, 0]
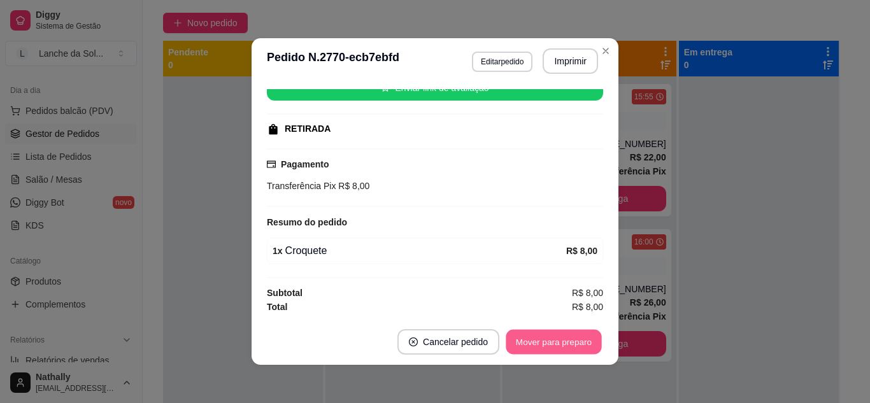
click at [579, 341] on button "Mover para preparo" at bounding box center [554, 342] width 96 height 25
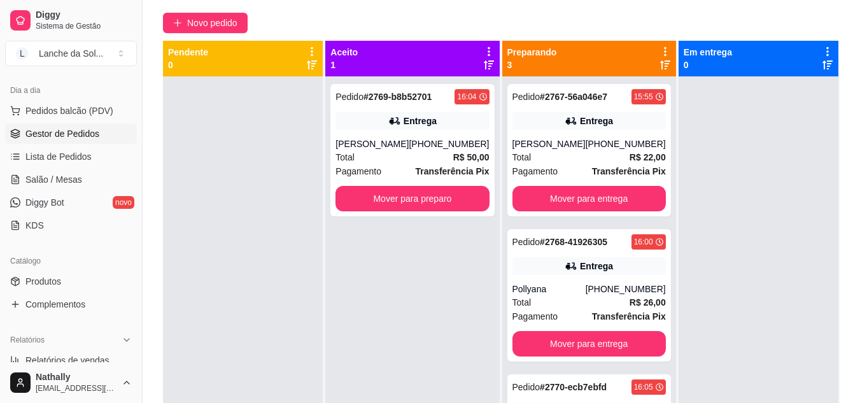
click at [403, 143] on div "[PERSON_NAME]" at bounding box center [372, 144] width 73 height 13
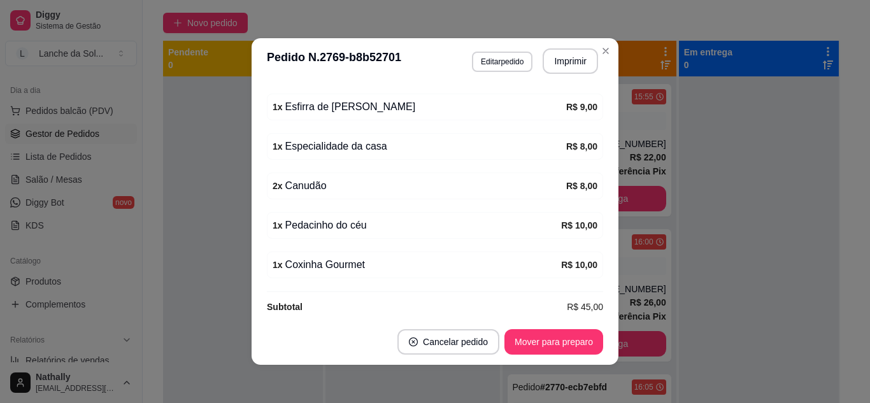
scroll to position [402, 0]
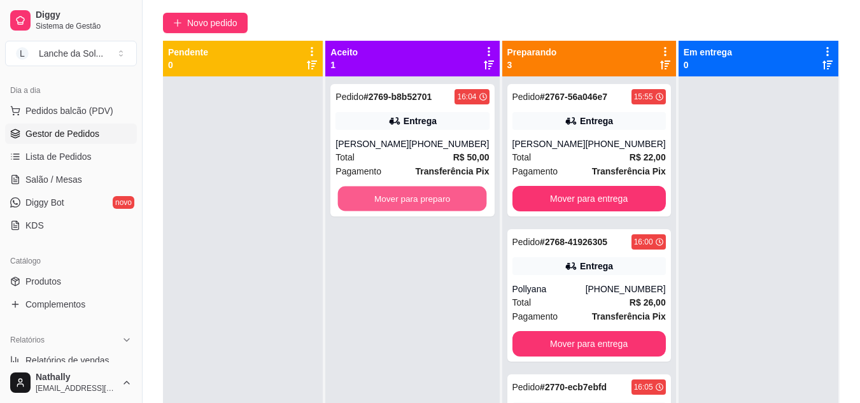
click at [471, 197] on button "Mover para preparo" at bounding box center [412, 199] width 149 height 25
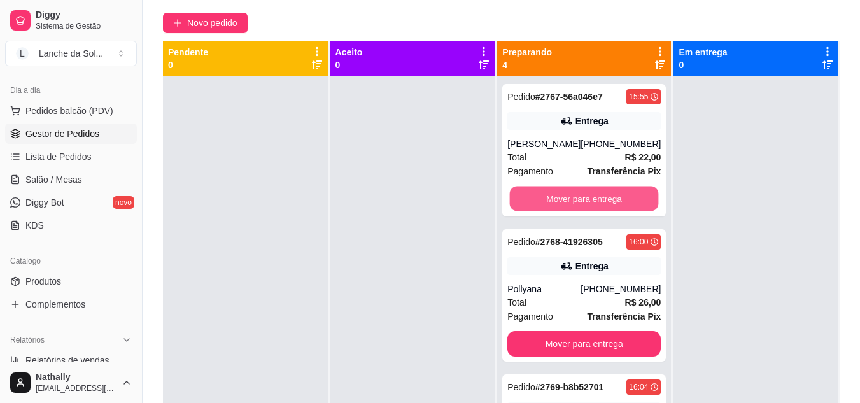
click at [527, 192] on button "Mover para entrega" at bounding box center [584, 199] width 149 height 25
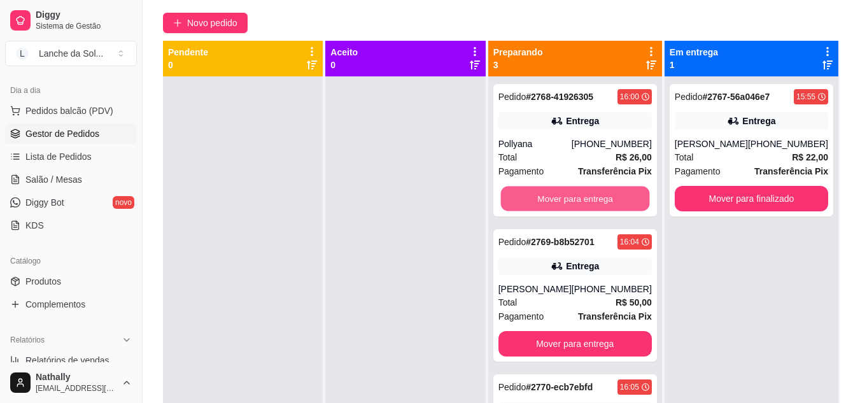
click at [527, 192] on button "Mover para entrega" at bounding box center [575, 199] width 149 height 25
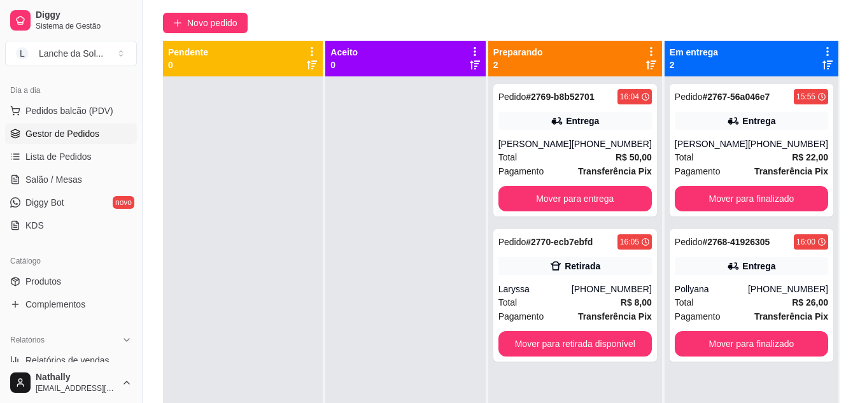
click at [572, 146] on div "[PERSON_NAME]" at bounding box center [535, 144] width 73 height 13
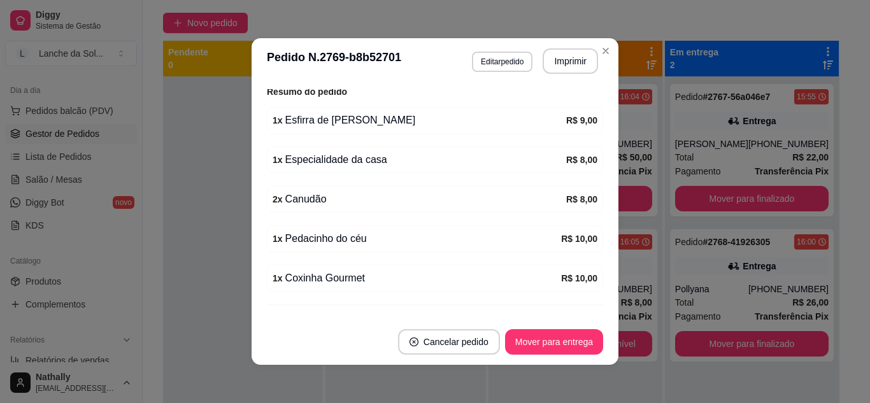
scroll to position [408, 0]
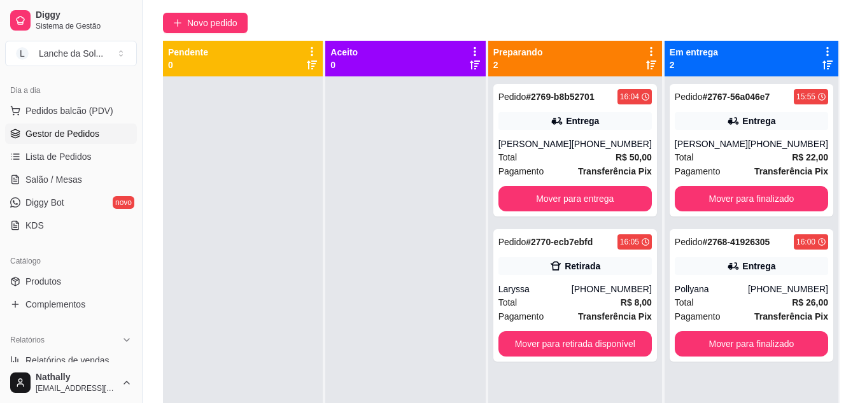
click at [82, 110] on span "Pedidos balcão (PDV)" at bounding box center [69, 110] width 88 height 13
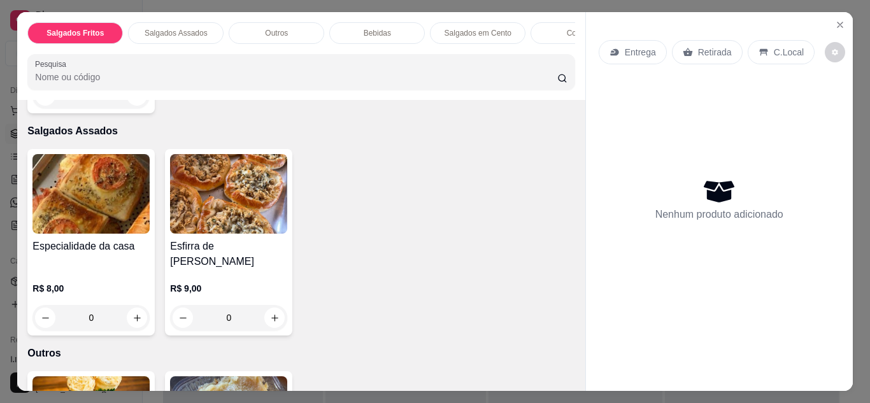
scroll to position [433, 0]
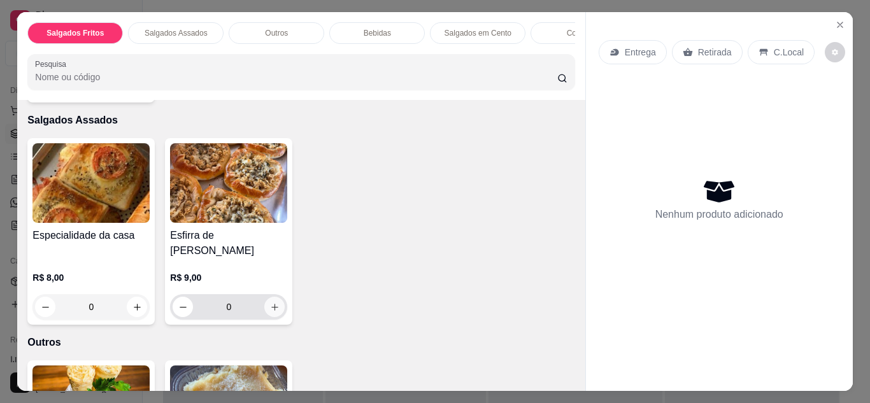
click at [271, 297] on button "increase-product-quantity" at bounding box center [274, 307] width 20 height 20
type input "1"
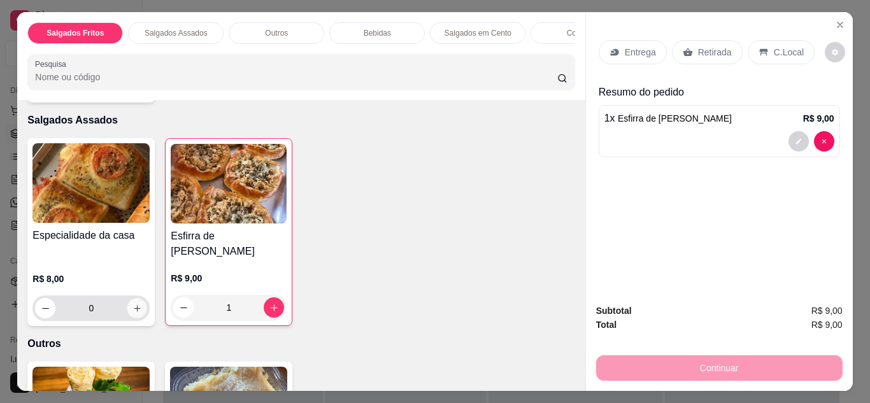
click at [129, 302] on button "increase-product-quantity" at bounding box center [137, 308] width 20 height 20
type input "1"
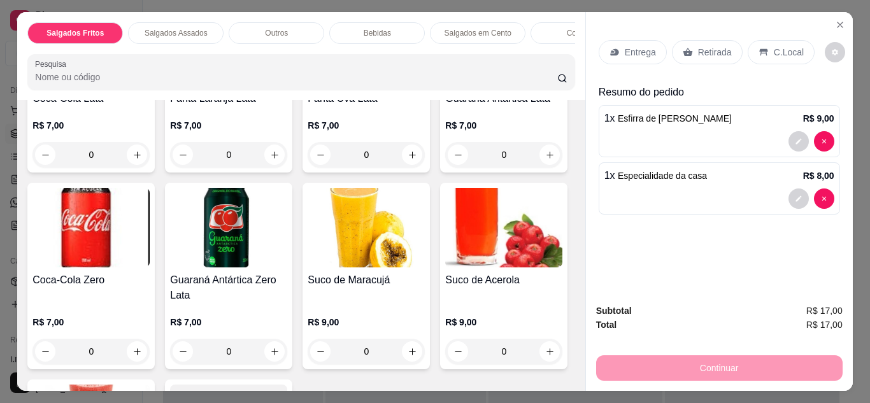
scroll to position [1019, 0]
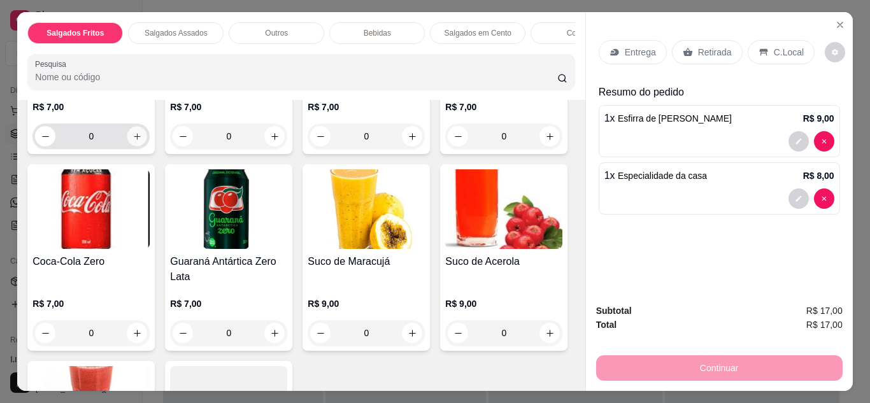
click at [138, 128] on button "increase-product-quantity" at bounding box center [137, 136] width 20 height 20
type input "1"
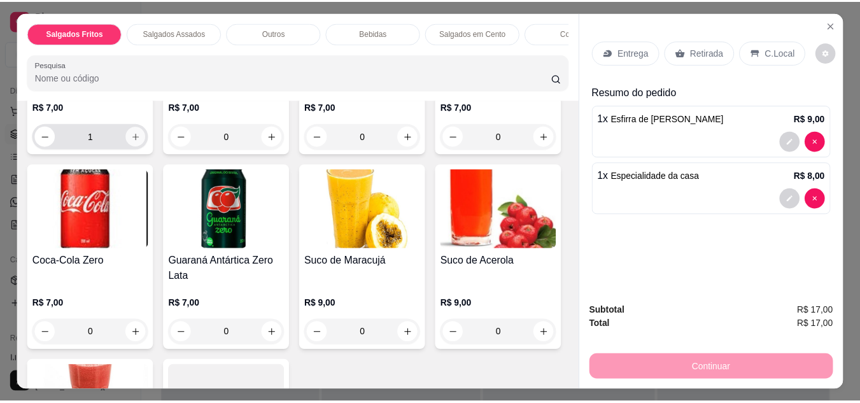
scroll to position [1019, 0]
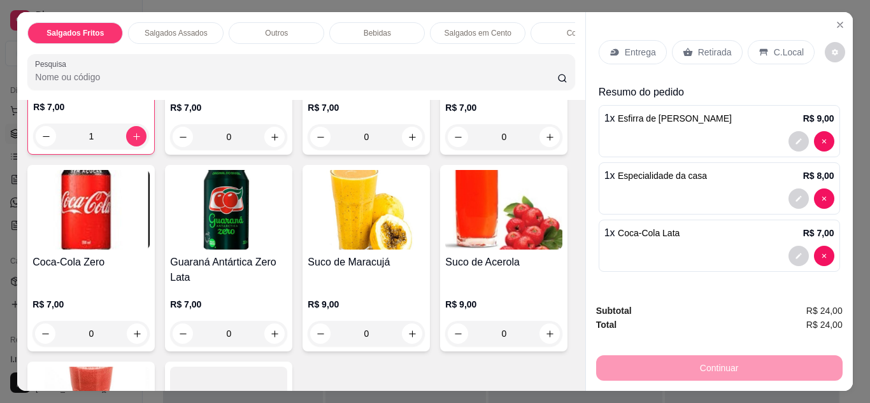
click at [723, 52] on p "Retirada" at bounding box center [715, 52] width 34 height 13
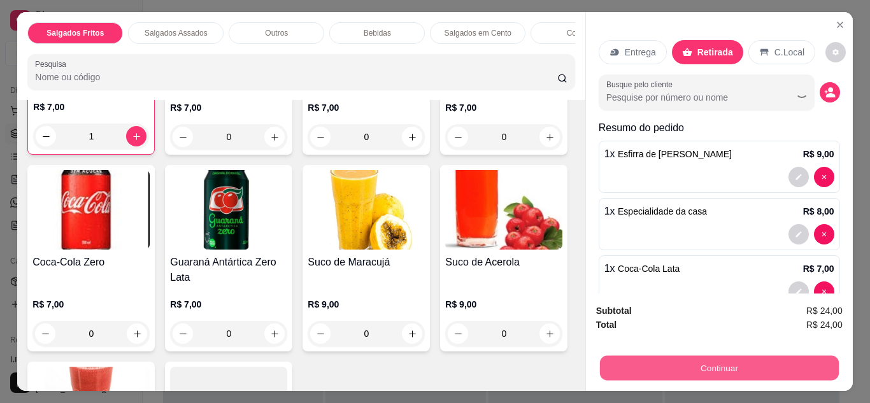
click at [719, 364] on button "Continuar" at bounding box center [718, 368] width 239 height 25
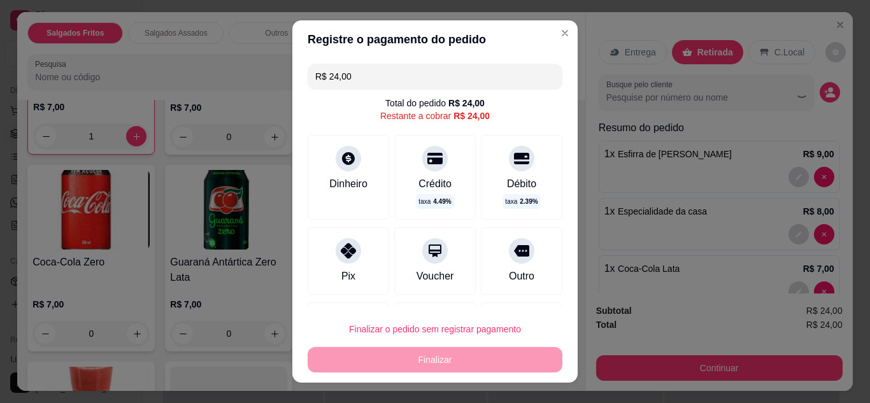
click at [341, 272] on div "Pix" at bounding box center [348, 276] width 14 height 15
type input "R$ 0,00"
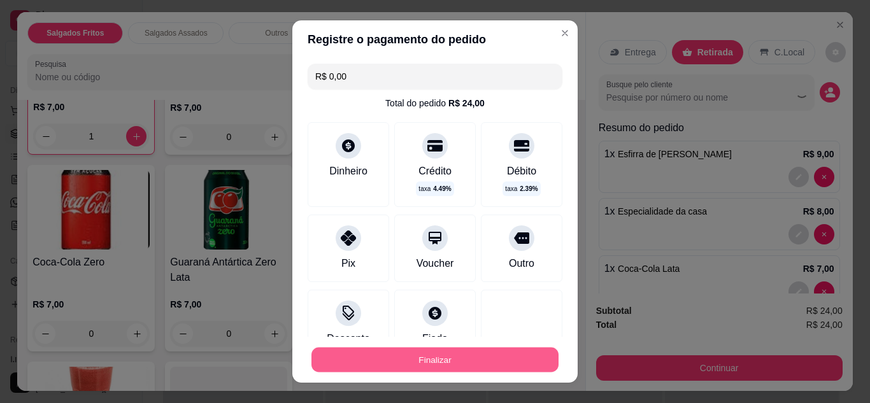
click at [388, 370] on button "Finalizar" at bounding box center [434, 360] width 247 height 25
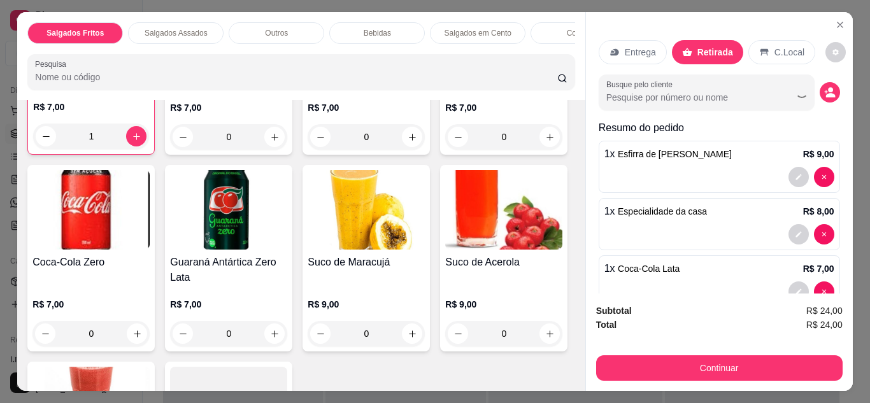
click at [830, 21] on button "Close" at bounding box center [840, 25] width 20 height 20
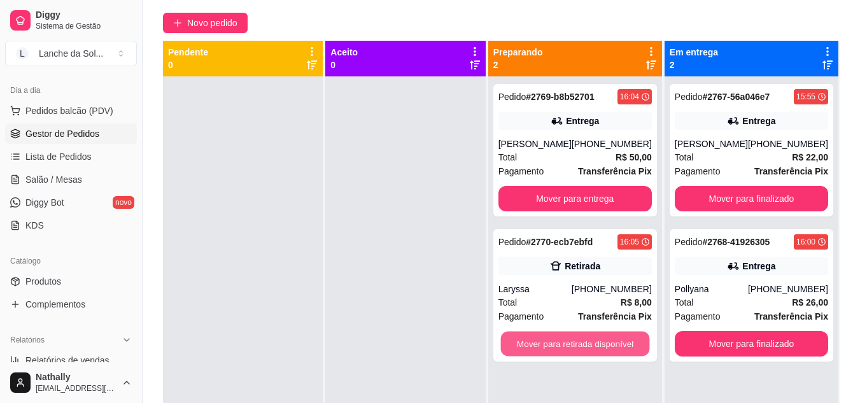
click at [620, 343] on button "Mover para retirada disponível" at bounding box center [575, 344] width 149 height 25
click at [634, 341] on button "Mover para retirada disponível" at bounding box center [575, 344] width 149 height 25
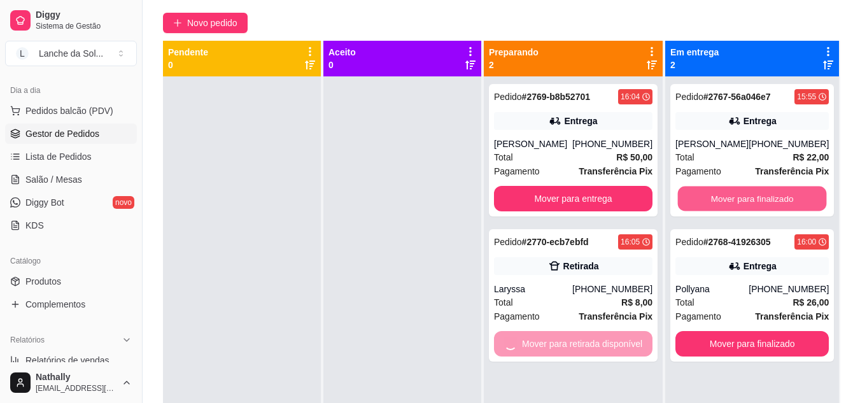
click at [739, 195] on button "Mover para finalizado" at bounding box center [752, 199] width 149 height 25
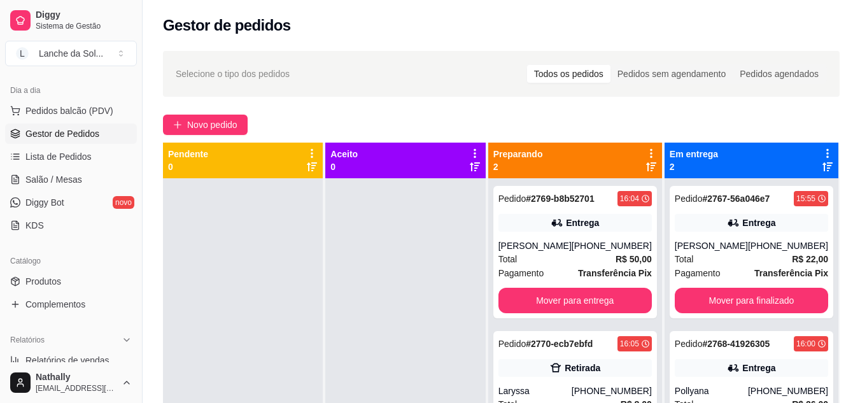
click at [620, 373] on div "Retirada" at bounding box center [575, 368] width 153 height 18
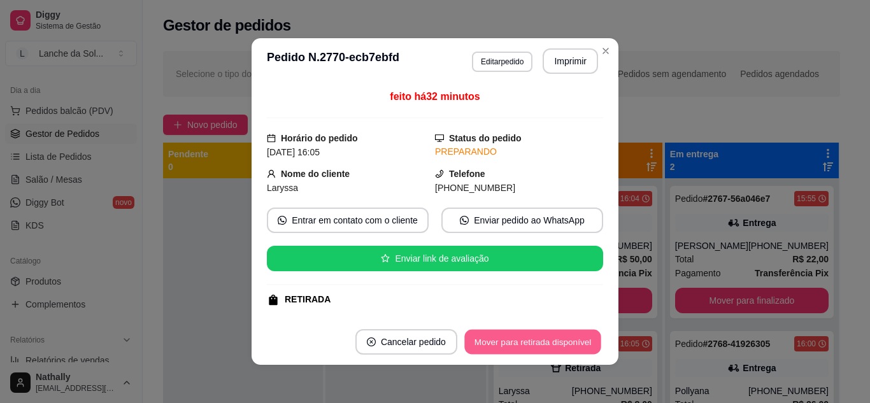
click at [564, 339] on button "Mover para retirada disponível" at bounding box center [532, 342] width 136 height 25
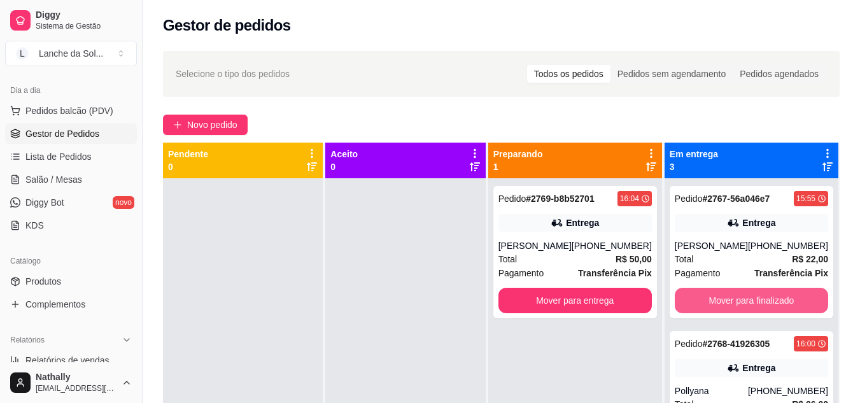
click at [708, 295] on button "Mover para finalizado" at bounding box center [751, 300] width 153 height 25
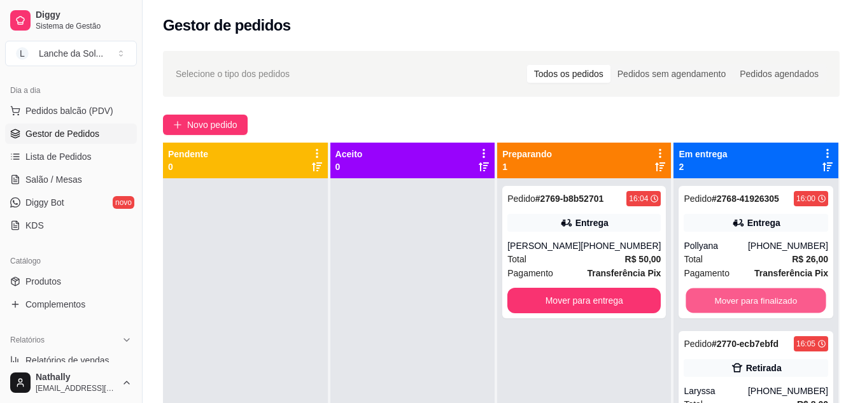
click at [708, 295] on button "Mover para finalizado" at bounding box center [756, 300] width 140 height 25
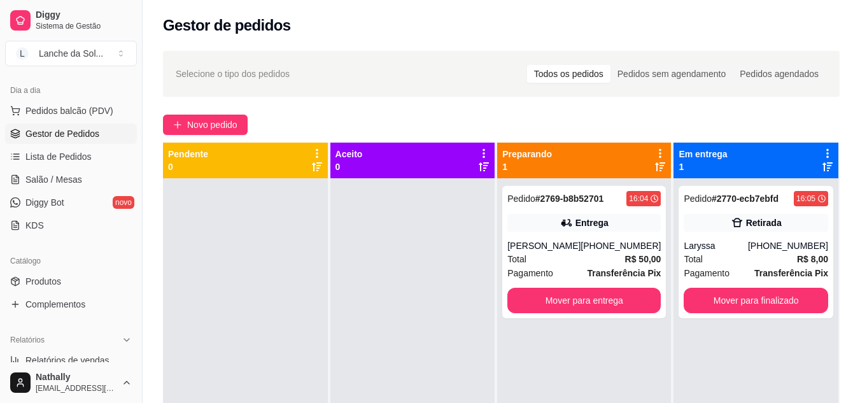
click at [97, 115] on span "Pedidos balcão (PDV)" at bounding box center [69, 110] width 88 height 13
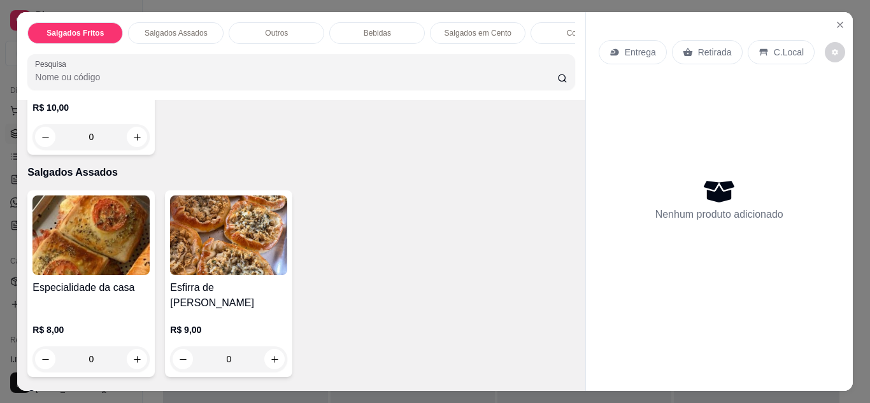
scroll to position [382, 0]
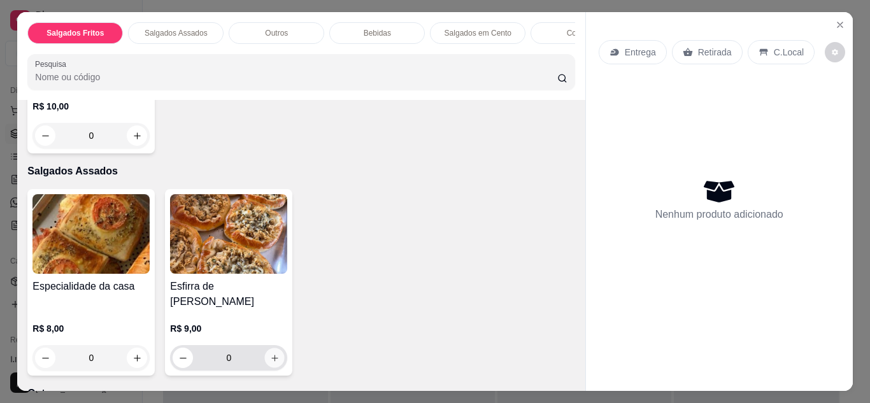
click at [274, 353] on icon "increase-product-quantity" at bounding box center [275, 358] width 10 height 10
type input "1"
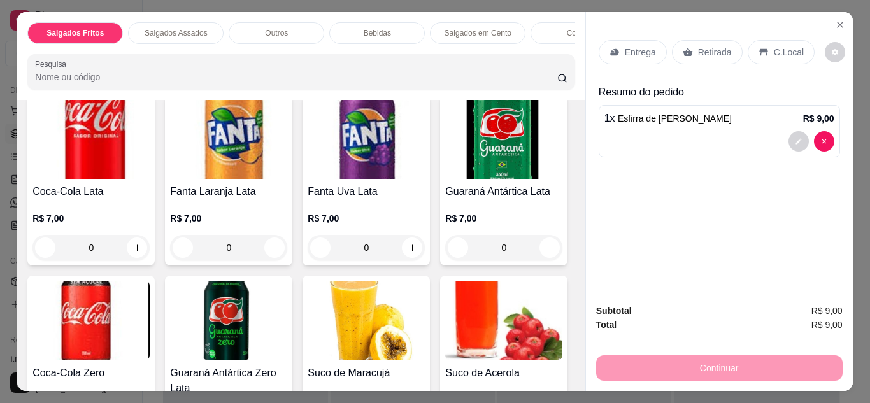
scroll to position [917, 0]
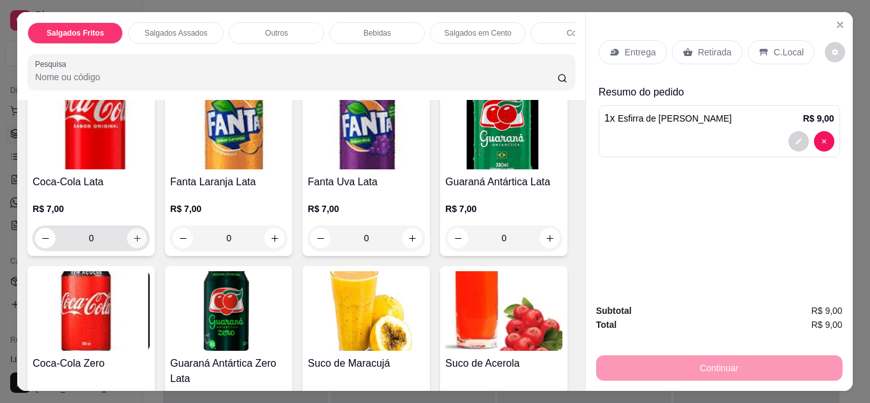
click at [134, 235] on icon "increase-product-quantity" at bounding box center [137, 238] width 6 height 6
type input "1"
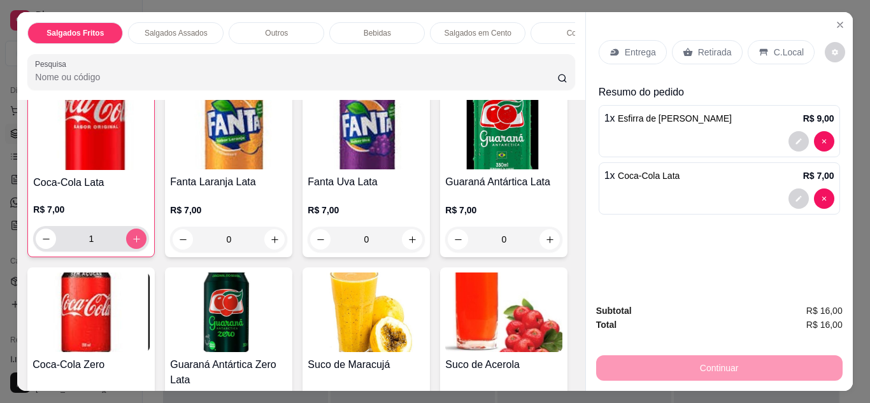
scroll to position [918, 0]
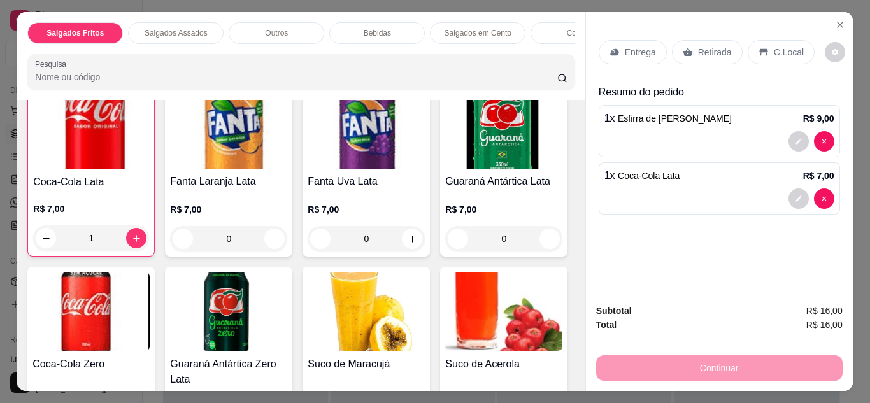
click at [723, 46] on p "Retirada" at bounding box center [715, 52] width 34 height 13
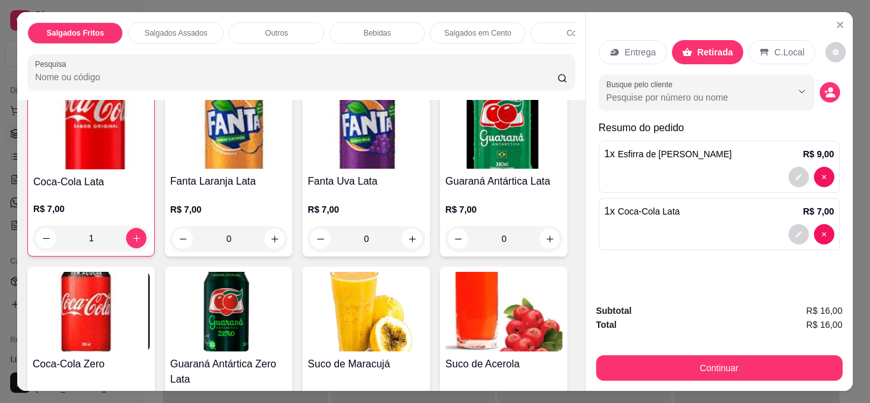
click at [760, 47] on icon at bounding box center [764, 52] width 10 height 10
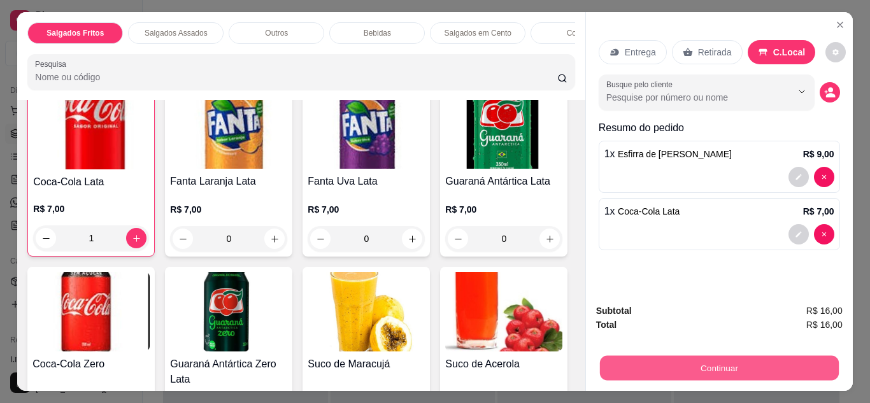
click at [709, 363] on button "Continuar" at bounding box center [718, 368] width 239 height 25
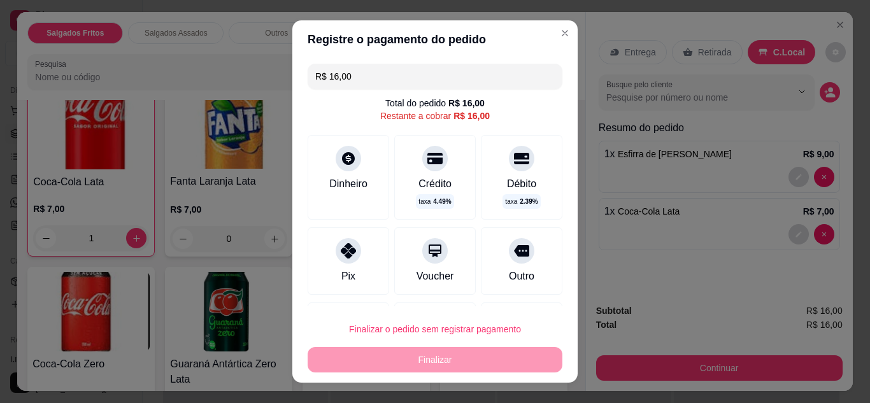
click at [354, 262] on div "Pix" at bounding box center [349, 260] width 82 height 67
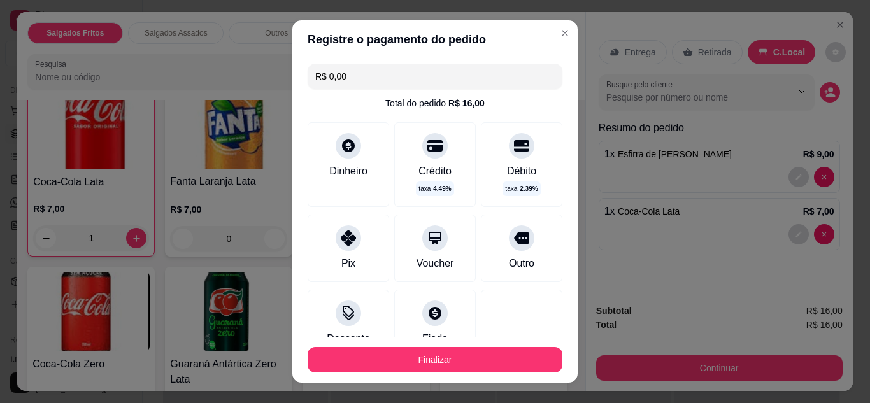
type input "R$ 0,00"
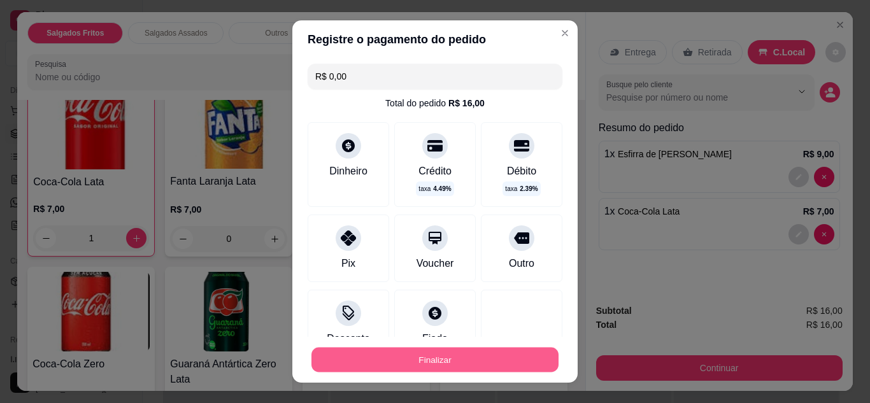
click at [423, 358] on button "Finalizar" at bounding box center [434, 360] width 247 height 25
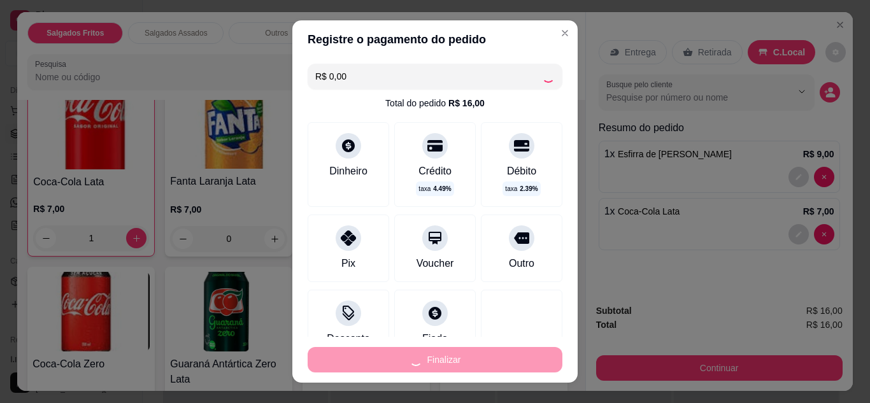
type input "0"
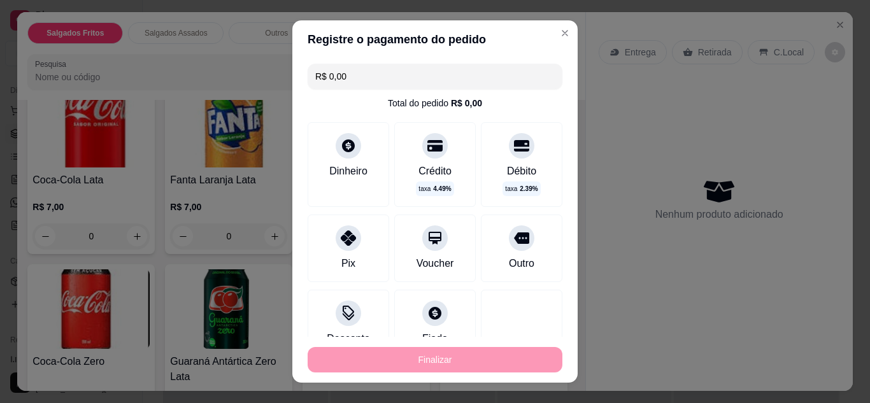
type input "-R$ 16,00"
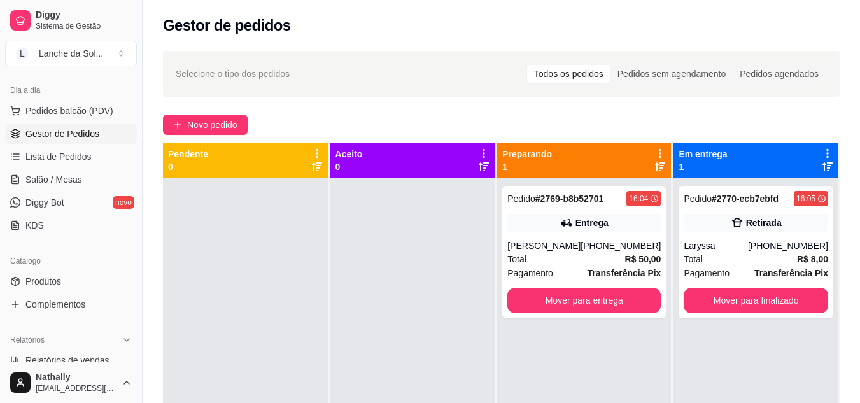
click at [97, 110] on span "Pedidos balcão (PDV)" at bounding box center [69, 110] width 88 height 13
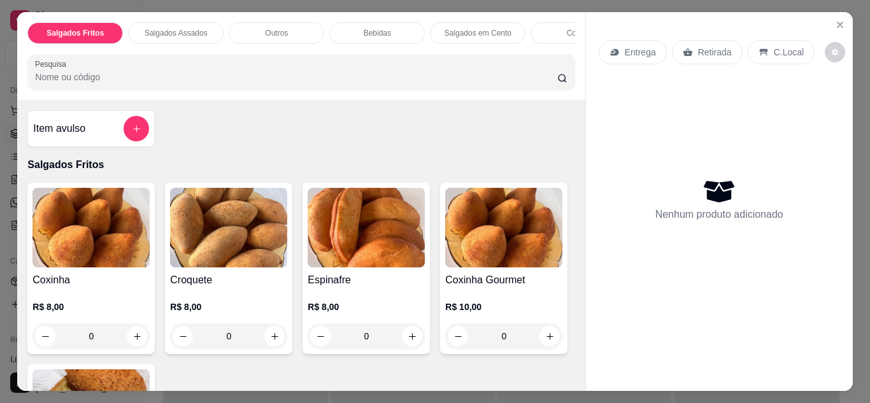
click at [569, 378] on div "Item avulso Salgados Fritos Coxinha R$ 8,00 0 Croquete R$ 8,00 0 Espinafre R$ 8…" at bounding box center [300, 245] width 567 height 291
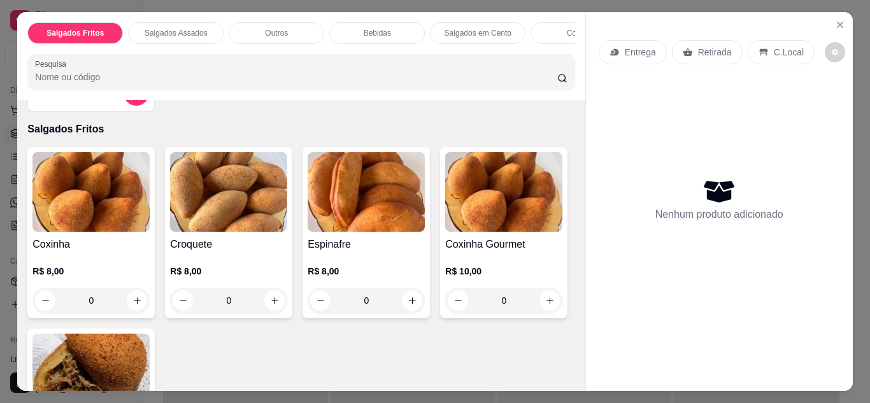
click at [569, 378] on div "Item avulso Salgados Fritos Coxinha R$ 8,00 0 Croquete R$ 8,00 0 Espinafre R$ 8…" at bounding box center [300, 245] width 567 height 291
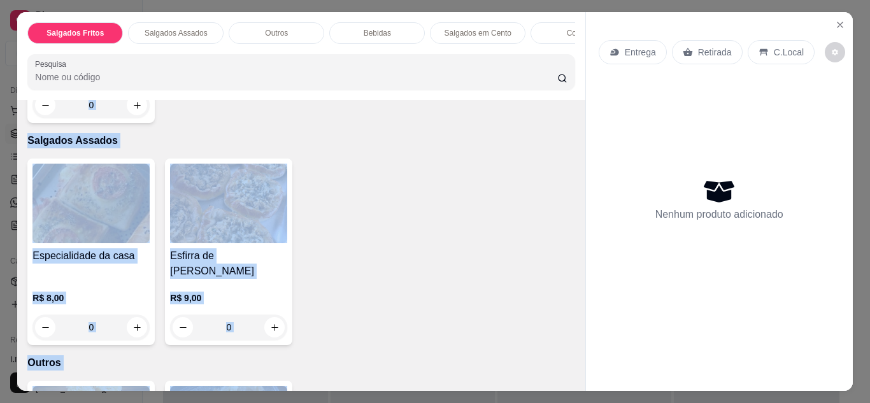
scroll to position [444, 0]
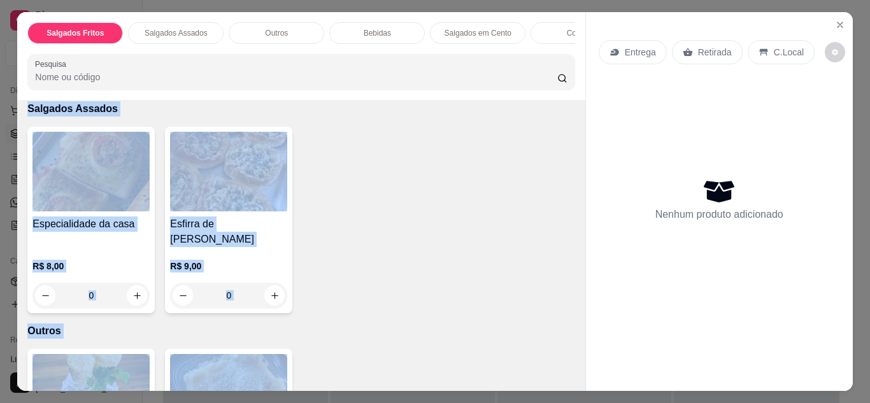
click at [568, 378] on div "Item avulso Salgados Fritos Coxinha R$ 8,00 0 Croquete R$ 8,00 0 Espinafre R$ 8…" at bounding box center [300, 245] width 567 height 291
click at [134, 291] on icon "increase-product-quantity" at bounding box center [137, 296] width 10 height 10
type input "1"
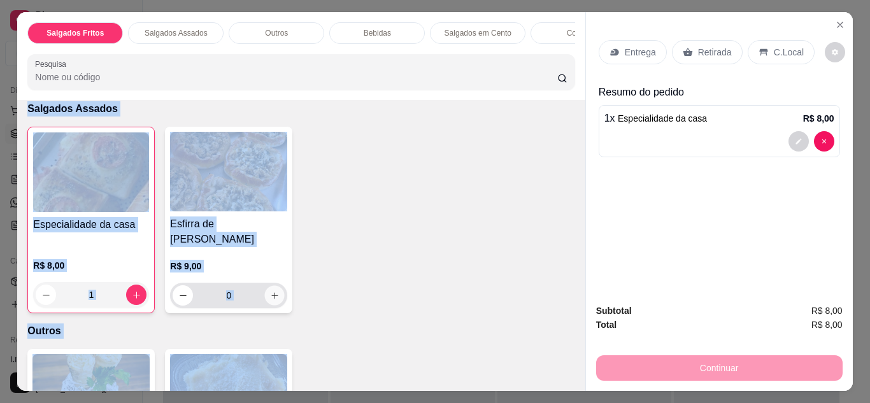
click at [271, 291] on icon "increase-product-quantity" at bounding box center [275, 296] width 10 height 10
type input "1"
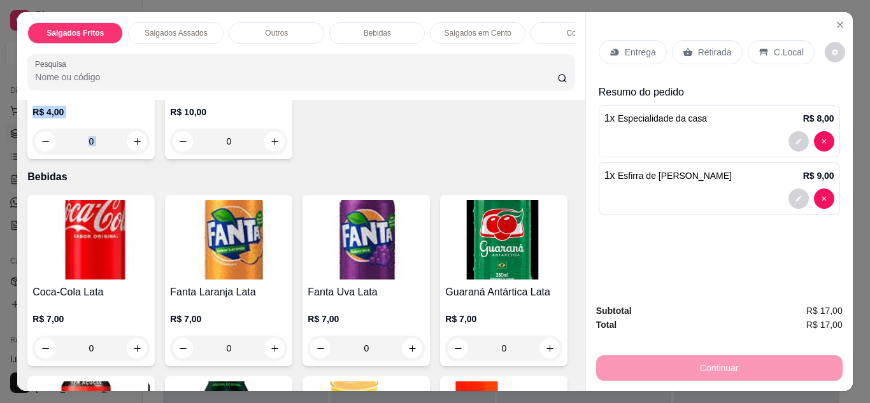
scroll to position [827, 0]
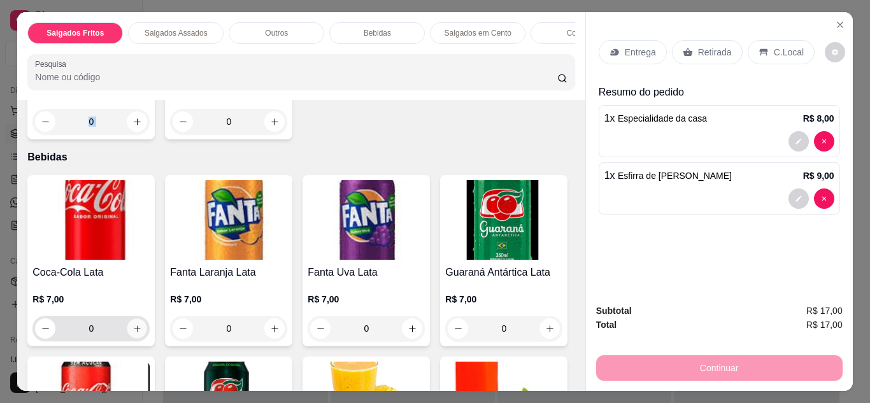
click at [132, 324] on icon "increase-product-quantity" at bounding box center [137, 329] width 10 height 10
type input "1"
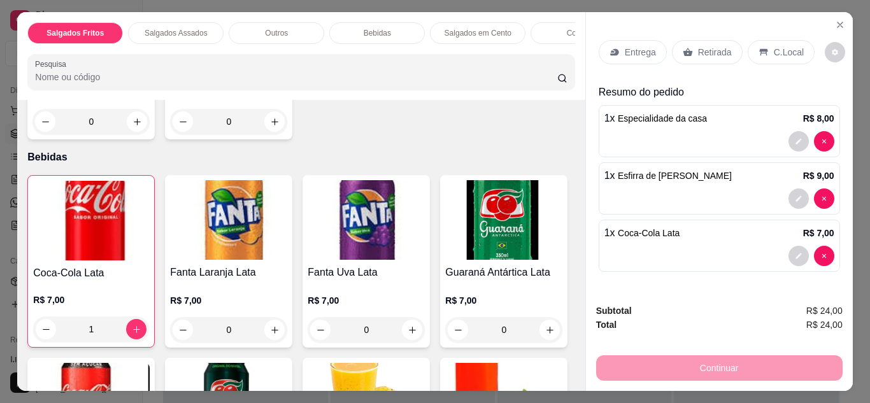
click at [700, 46] on p "Retirada" at bounding box center [715, 52] width 34 height 13
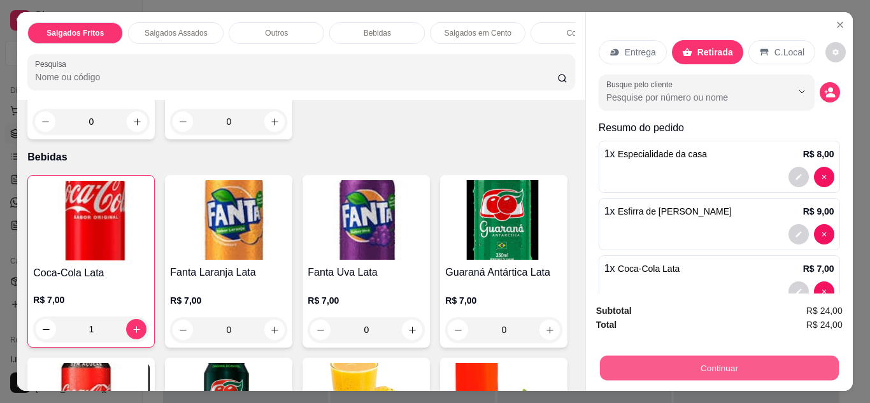
click at [679, 362] on button "Continuar" at bounding box center [718, 368] width 239 height 25
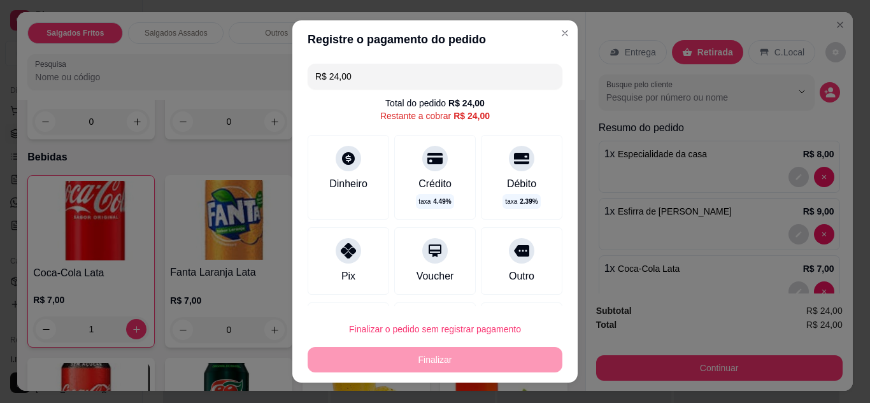
click at [347, 255] on icon at bounding box center [348, 250] width 15 height 15
type input "R$ 0,00"
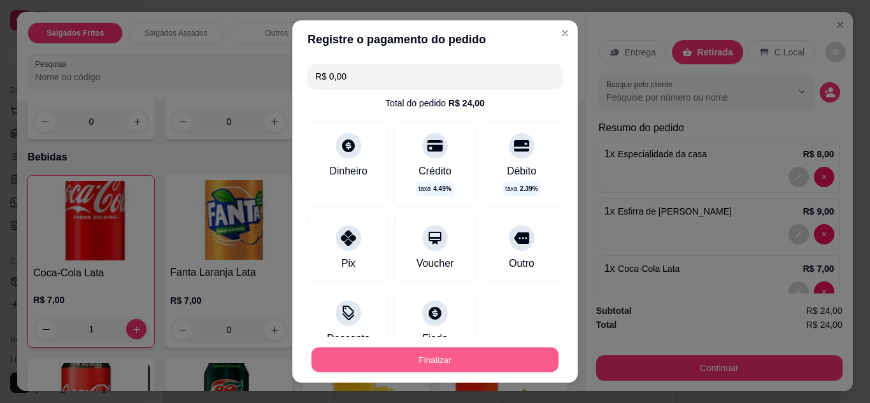
click at [410, 355] on button "Finalizar" at bounding box center [434, 360] width 247 height 25
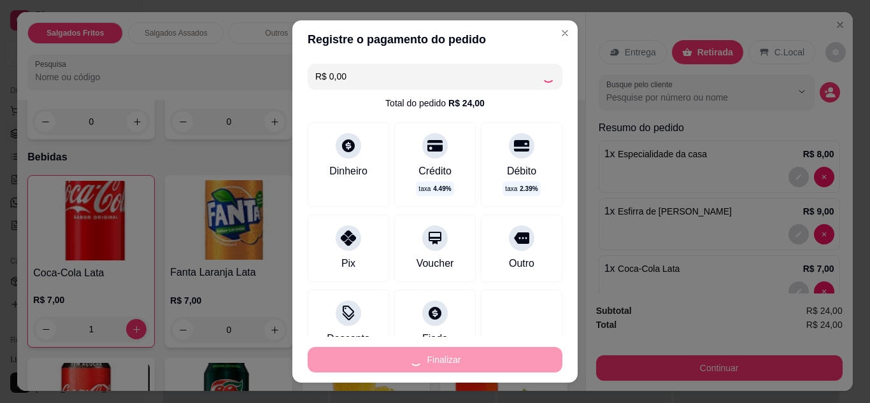
type input "0"
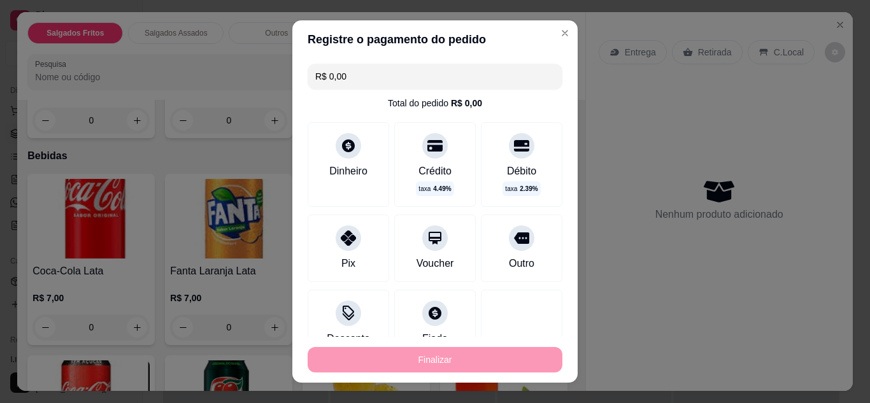
type input "-R$ 24,00"
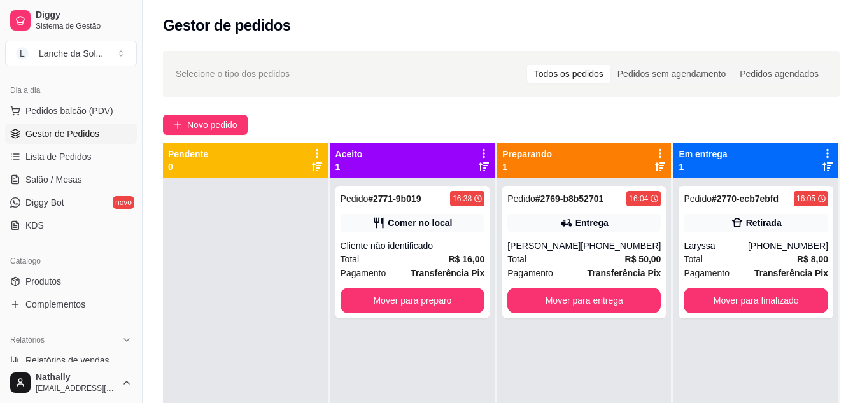
click at [104, 106] on span "Pedidos balcão (PDV)" at bounding box center [69, 110] width 88 height 13
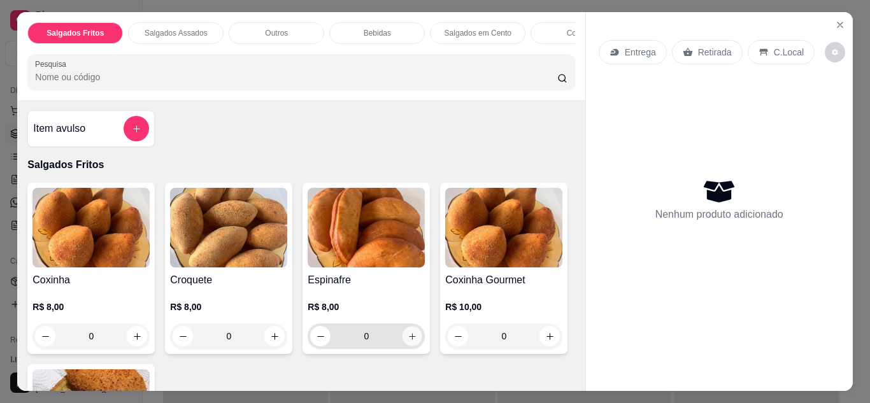
click at [413, 339] on button "increase-product-quantity" at bounding box center [412, 336] width 20 height 20
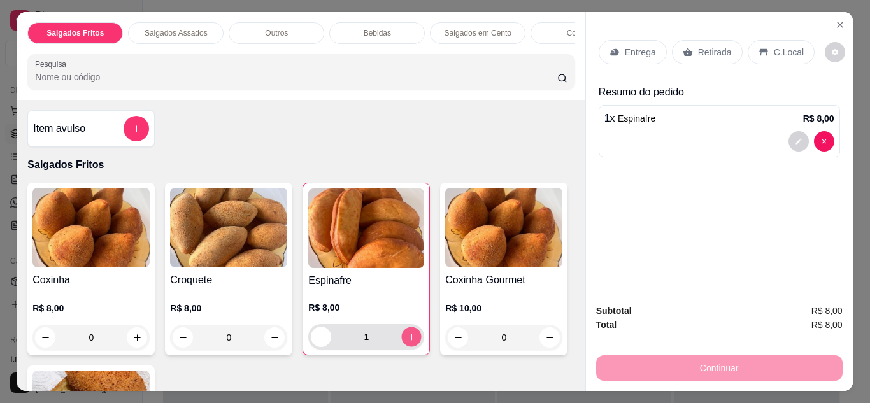
click at [413, 339] on button "increase-product-quantity" at bounding box center [412, 337] width 20 height 20
type input "2"
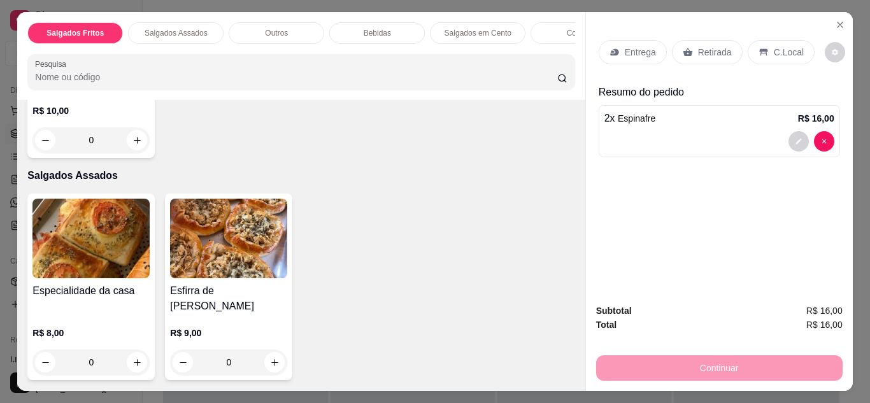
scroll to position [408, 0]
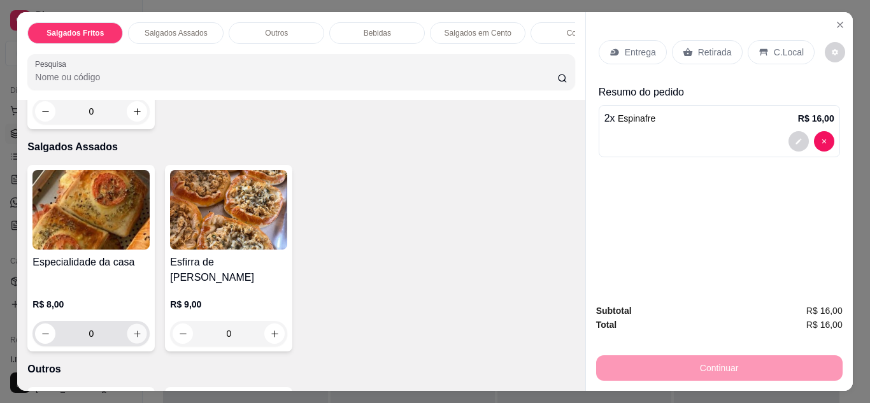
click at [132, 329] on icon "increase-product-quantity" at bounding box center [137, 334] width 10 height 10
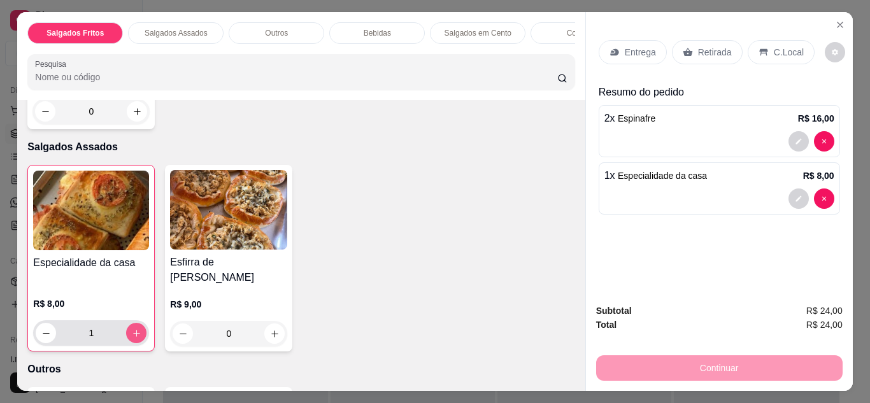
click at [132, 329] on icon "increase-product-quantity" at bounding box center [137, 334] width 10 height 10
type input "2"
click at [716, 46] on p "Retirada" at bounding box center [715, 52] width 34 height 13
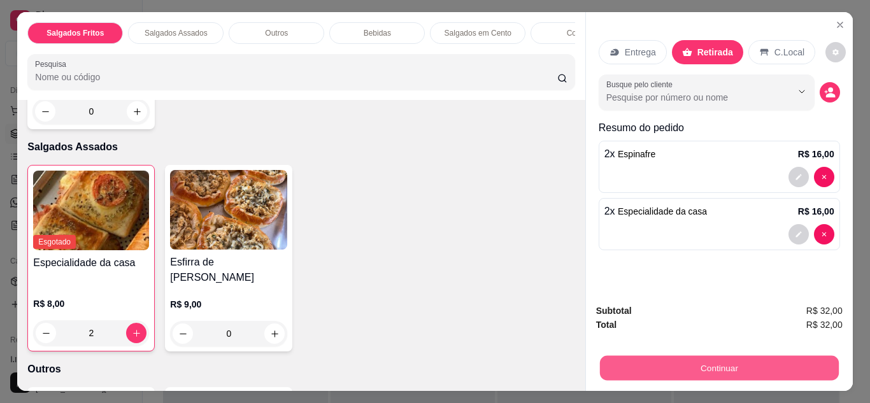
click at [674, 367] on button "Continuar" at bounding box center [718, 368] width 239 height 25
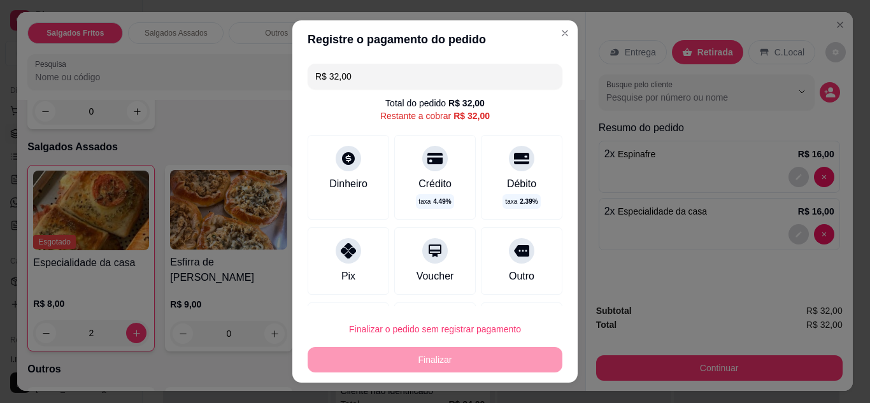
click at [359, 257] on div "Pix" at bounding box center [349, 260] width 82 height 67
type input "R$ 0,00"
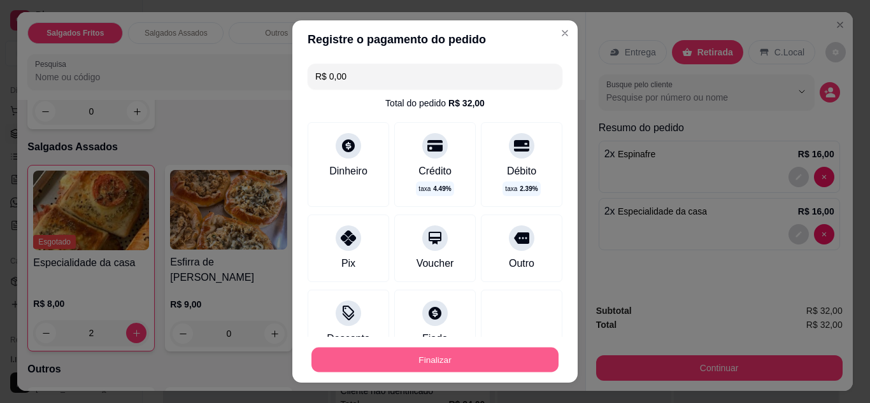
click at [415, 362] on button "Finalizar" at bounding box center [434, 360] width 247 height 25
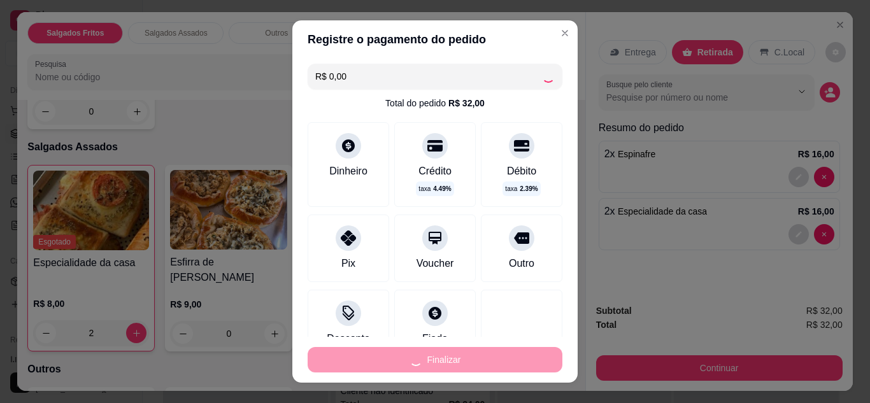
type input "0"
type input "-R$ 32,00"
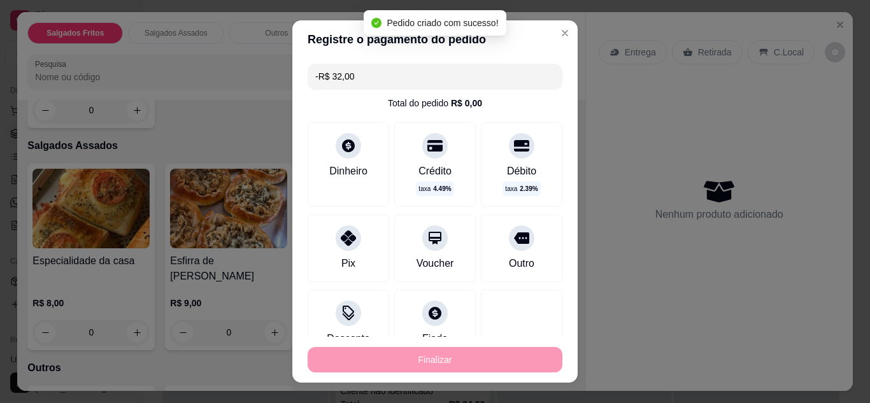
scroll to position [406, 0]
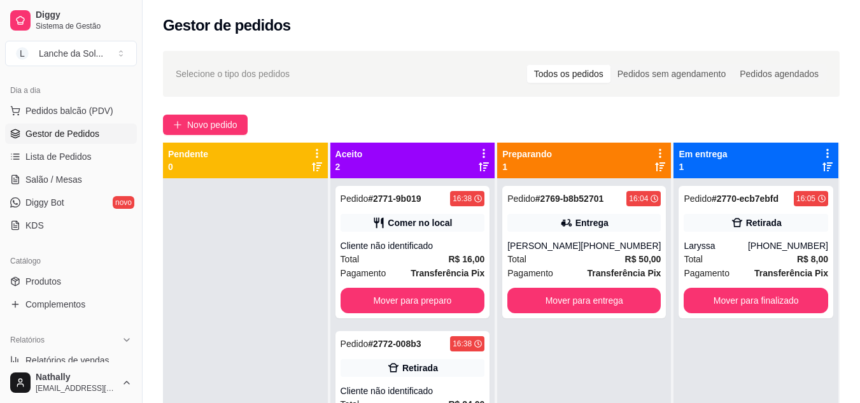
click at [77, 172] on link "Salão / Mesas" at bounding box center [71, 179] width 132 height 20
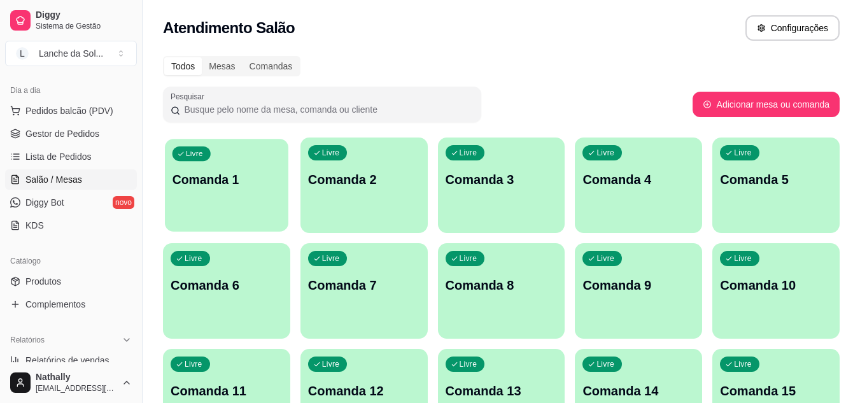
click at [269, 185] on p "Comanda 1" at bounding box center [227, 179] width 109 height 17
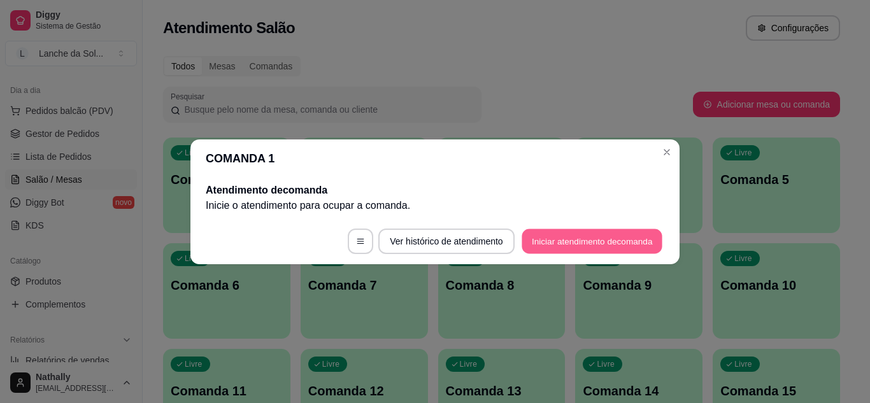
click at [574, 234] on button "Iniciar atendimento de comanda" at bounding box center [592, 241] width 141 height 25
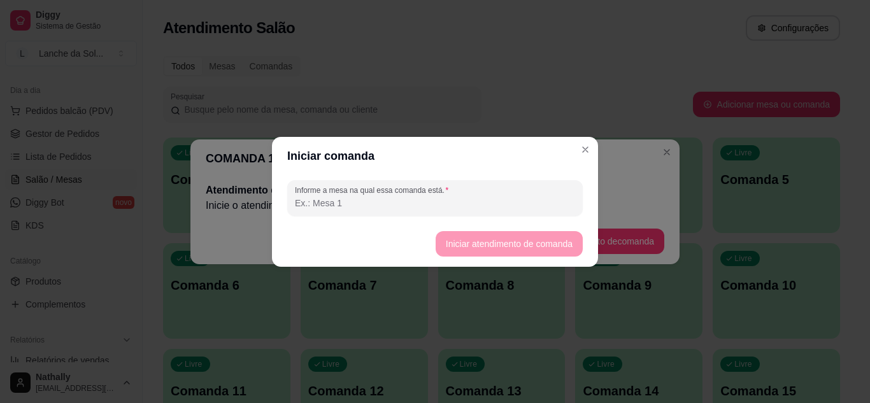
click at [516, 202] on input "Informe a mesa na qual essa comanda está." at bounding box center [435, 203] width 280 height 13
type input "mesa 01"
click at [452, 242] on button "Iniciar atendimento de comanda" at bounding box center [508, 243] width 143 height 25
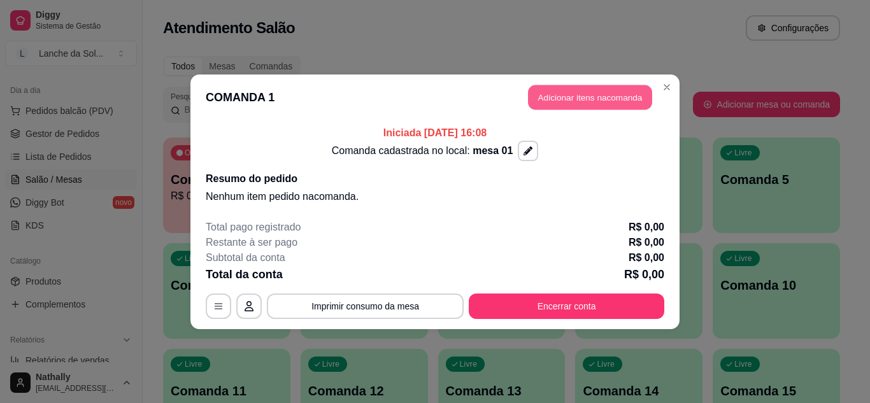
click at [537, 101] on button "Adicionar itens na comanda" at bounding box center [590, 97] width 124 height 25
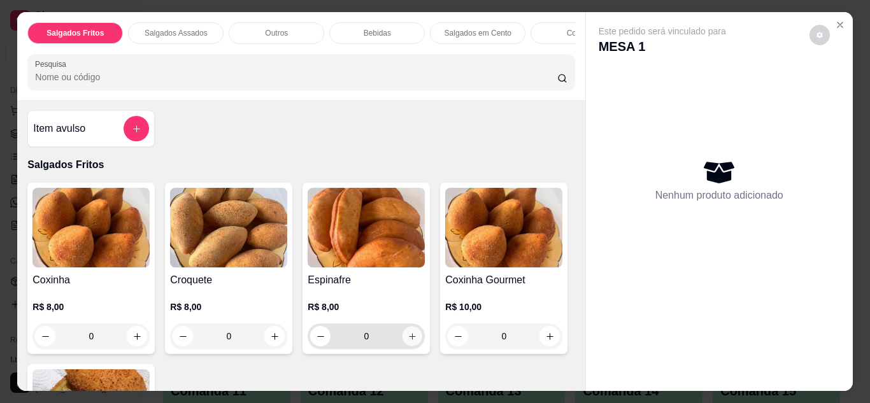
click at [409, 336] on icon "increase-product-quantity" at bounding box center [413, 337] width 10 height 10
type input "1"
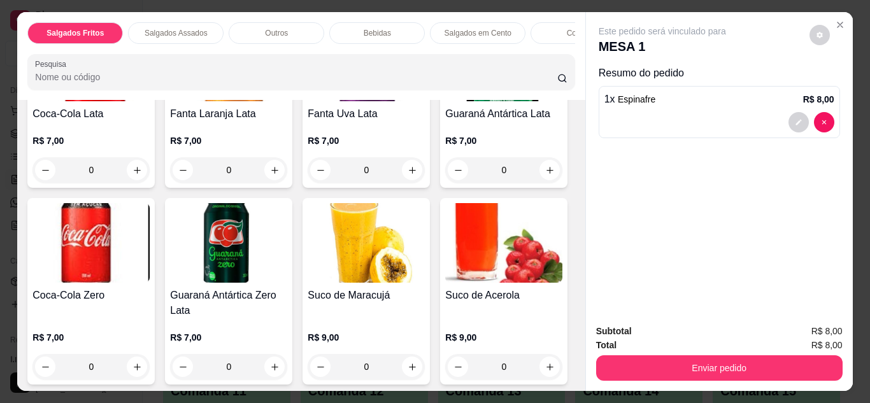
scroll to position [1232, 0]
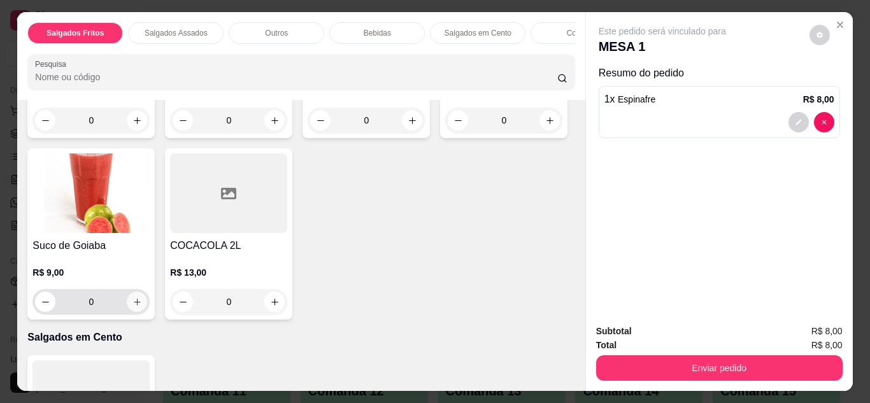
click at [147, 293] on button "increase-product-quantity" at bounding box center [137, 302] width 20 height 20
type input "1"
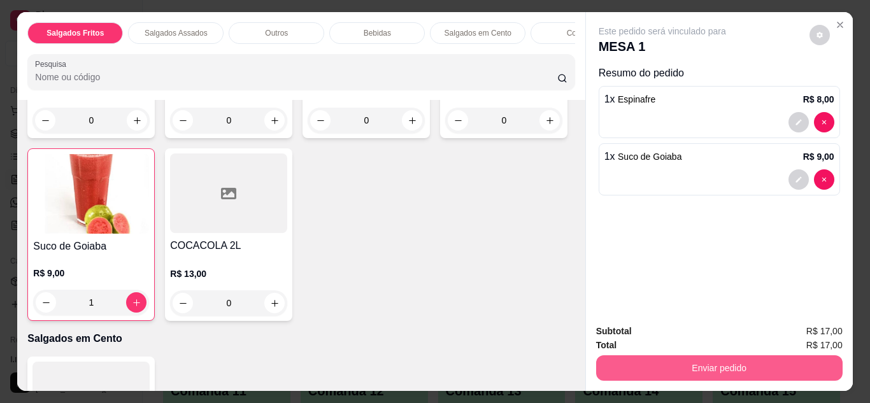
click at [657, 364] on button "Enviar pedido" at bounding box center [719, 367] width 246 height 25
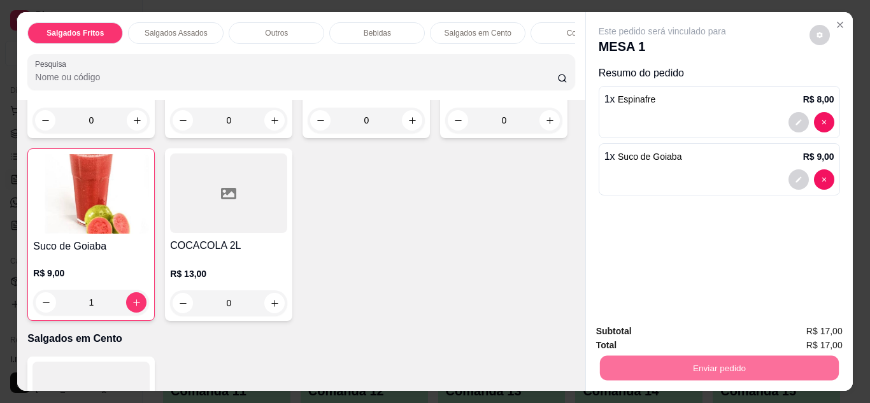
click at [647, 330] on button "Não registrar e enviar pedido" at bounding box center [677, 332] width 129 height 24
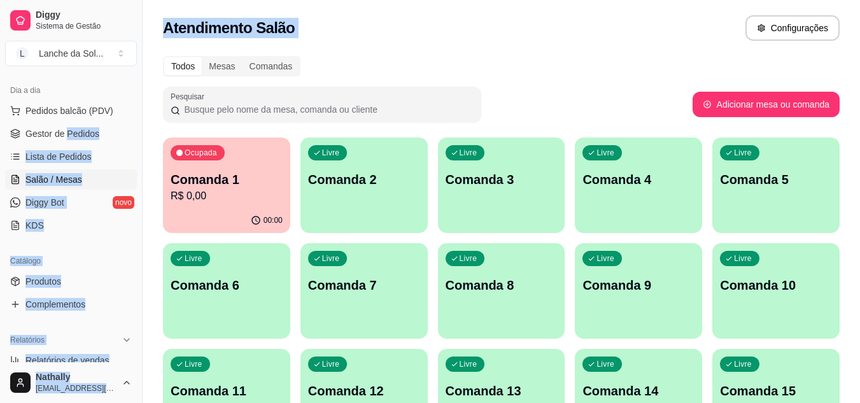
drag, startPoint x: 658, startPoint y: 20, endPoint x: 95, endPoint y: 129, distance: 573.3
click at [95, 129] on span "Gestor de Pedidos" at bounding box center [62, 133] width 74 height 13
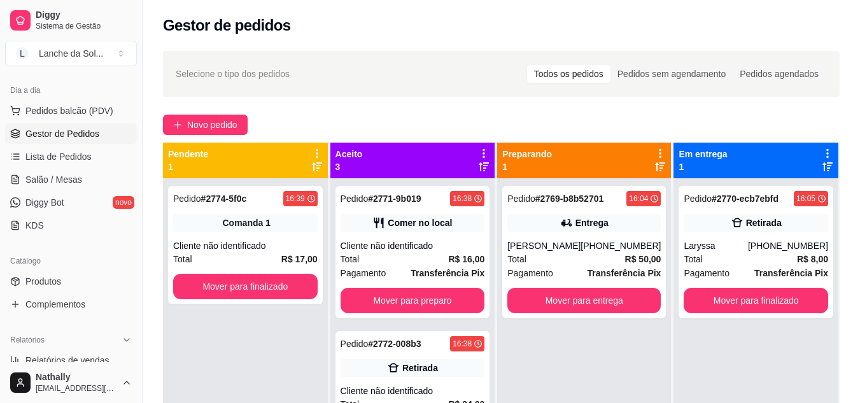
click at [224, 254] on div "Total R$ 17,00" at bounding box center [245, 259] width 145 height 14
click at [416, 308] on button "Mover para preparo" at bounding box center [413, 300] width 140 height 25
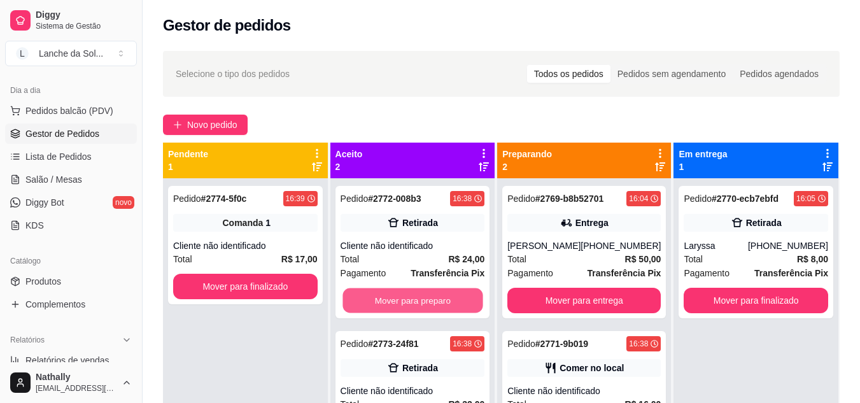
click at [416, 308] on button "Mover para preparo" at bounding box center [413, 300] width 140 height 25
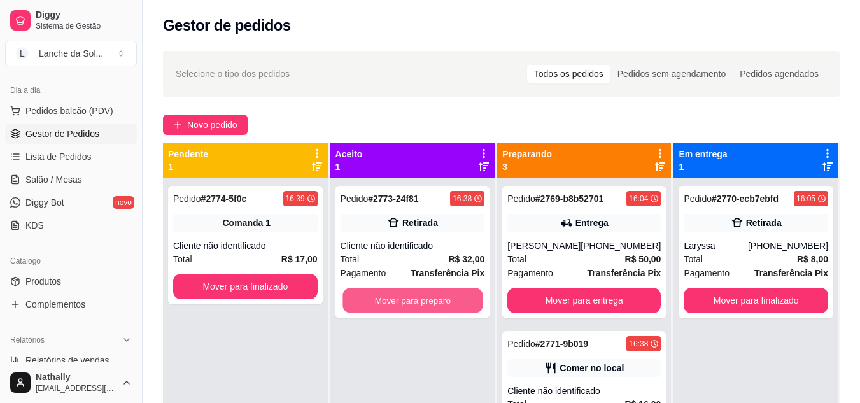
click at [416, 308] on button "Mover para preparo" at bounding box center [413, 300] width 140 height 25
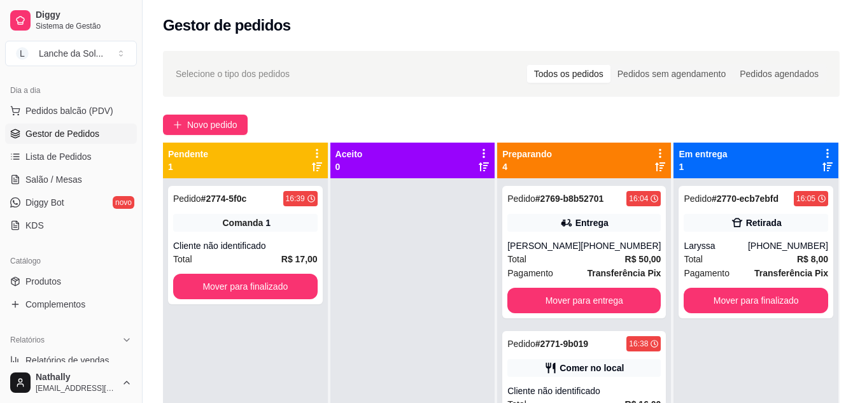
click at [585, 387] on div "Cliente não identificado" at bounding box center [584, 391] width 153 height 13
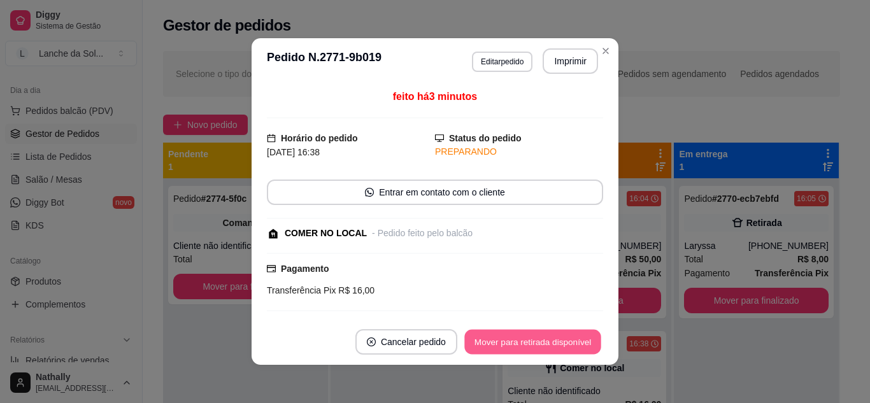
click at [532, 332] on button "Mover para retirada disponível" at bounding box center [532, 342] width 136 height 25
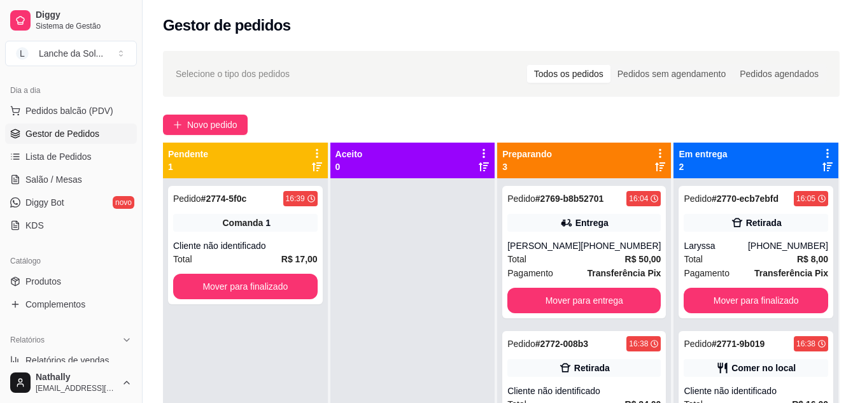
click at [634, 360] on div "Retirada" at bounding box center [584, 368] width 153 height 18
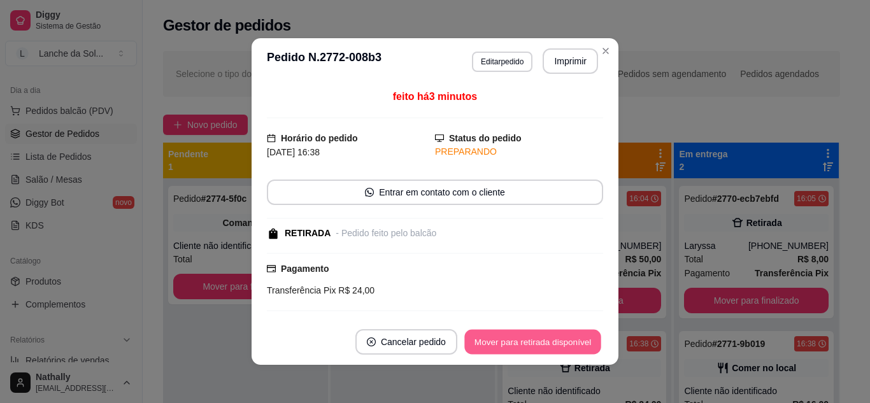
click at [577, 334] on button "Mover para retirada disponível" at bounding box center [532, 342] width 136 height 25
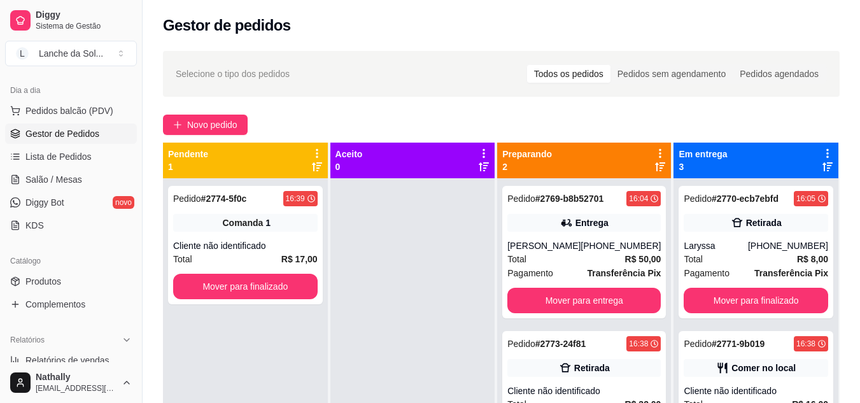
click at [562, 364] on icon at bounding box center [565, 368] width 11 height 9
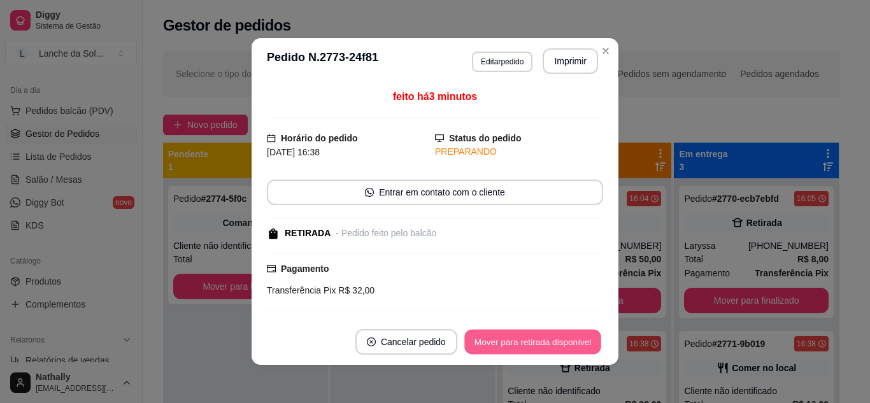
click at [543, 337] on button "Mover para retirada disponível" at bounding box center [532, 342] width 136 height 25
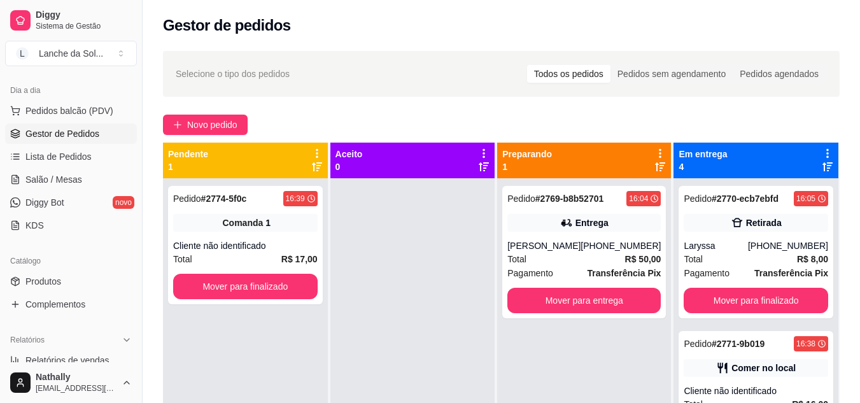
click at [548, 254] on div "Total R$ 50,00" at bounding box center [584, 259] width 153 height 14
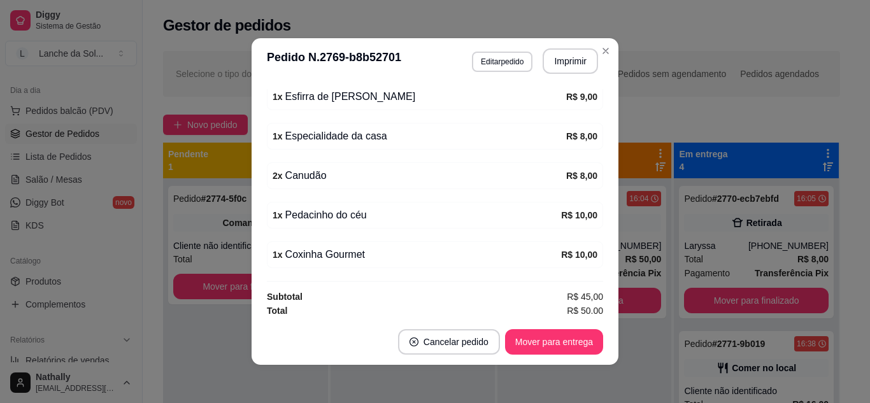
scroll to position [428, 0]
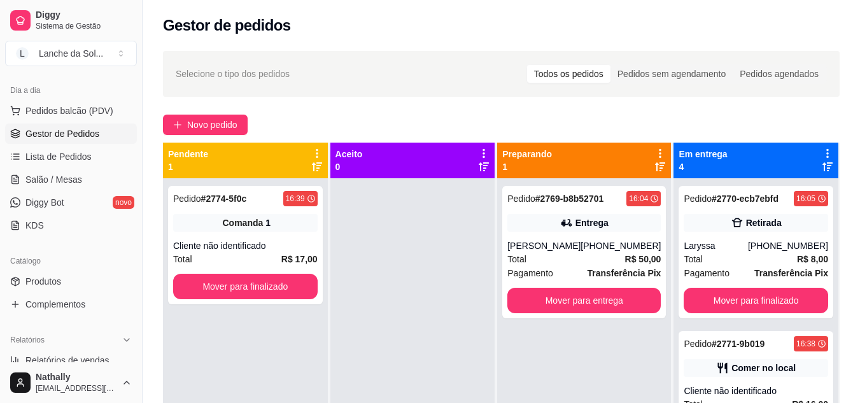
click at [643, 239] on div "[PHONE_NUMBER]" at bounding box center [621, 245] width 80 height 13
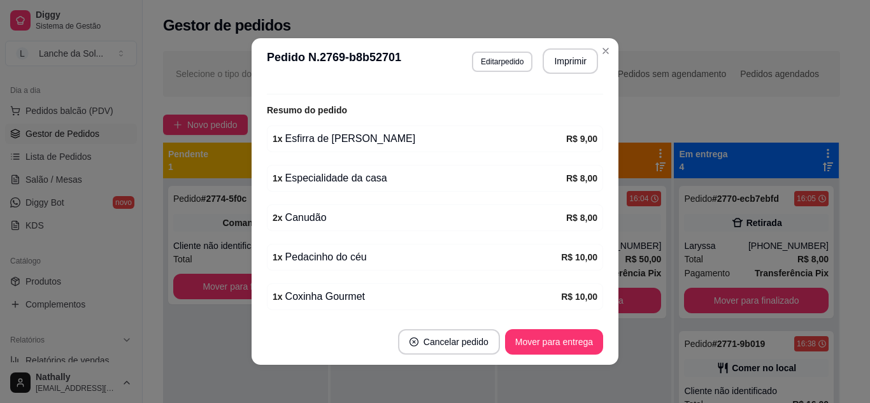
scroll to position [408, 0]
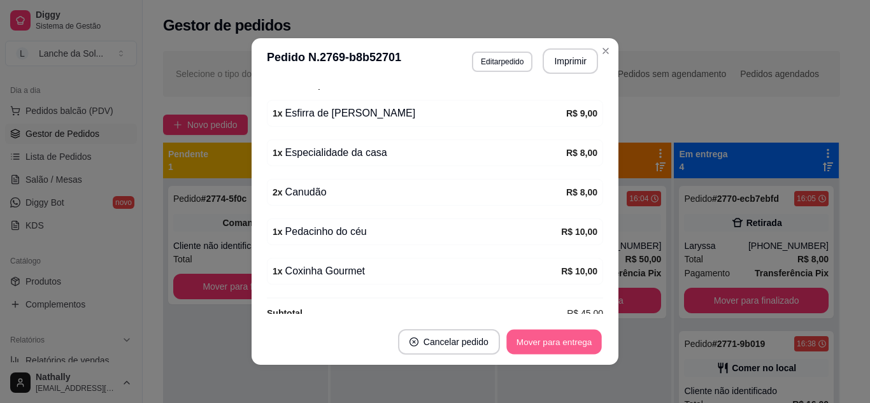
click at [588, 334] on button "Mover para entrega" at bounding box center [554, 342] width 96 height 25
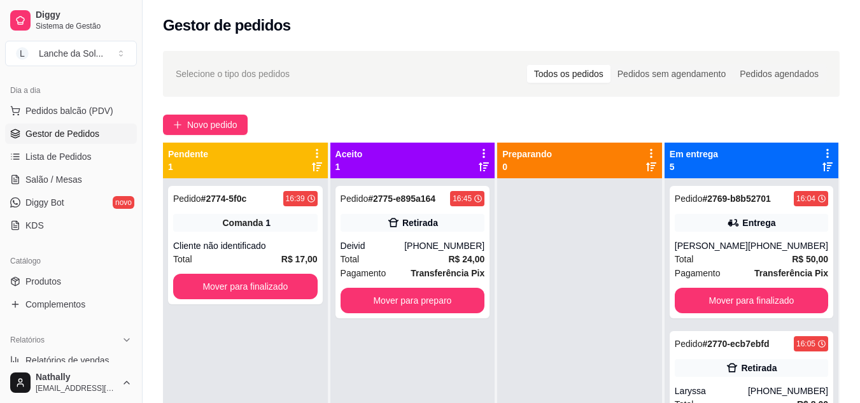
click at [468, 256] on strong "R$ 24,00" at bounding box center [466, 259] width 36 height 10
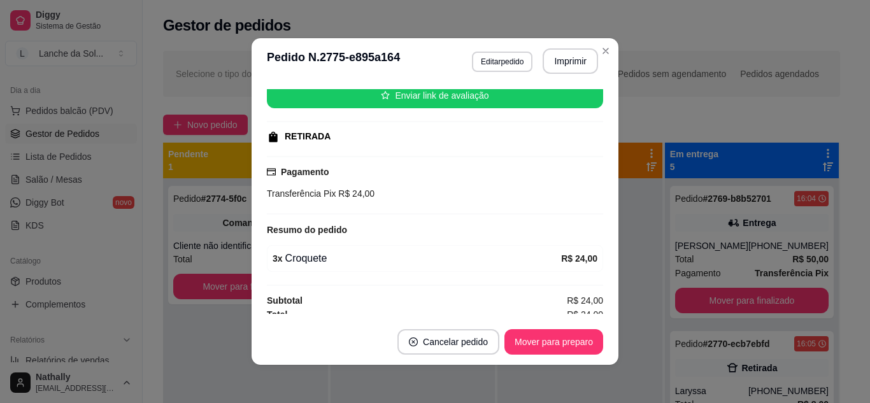
scroll to position [171, 0]
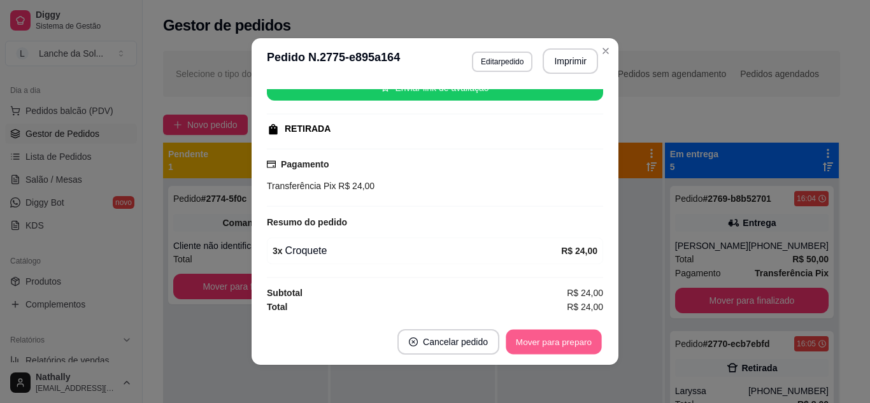
click at [568, 342] on button "Mover para preparo" at bounding box center [554, 342] width 96 height 25
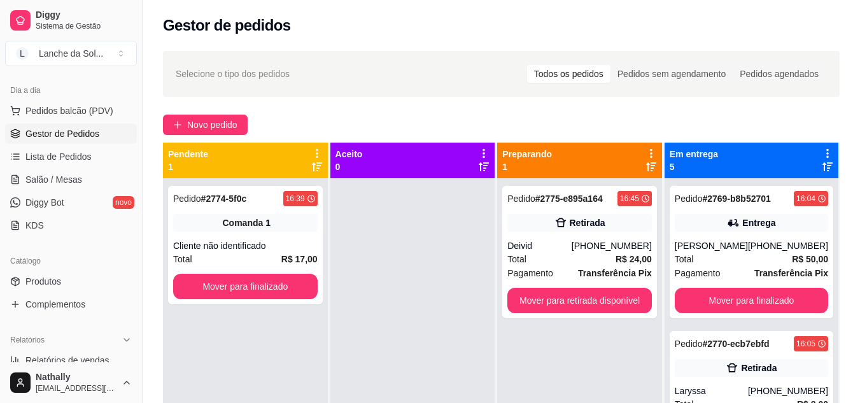
click at [92, 180] on link "Salão / Mesas" at bounding box center [71, 179] width 132 height 20
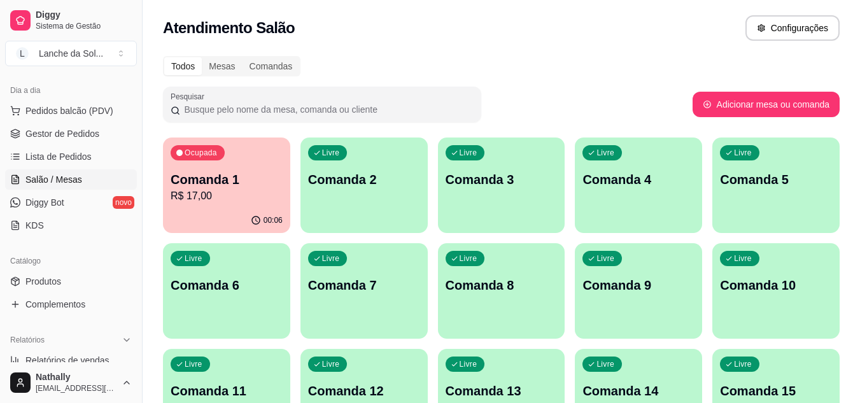
click at [93, 120] on button "Pedidos balcão (PDV)" at bounding box center [71, 111] width 132 height 20
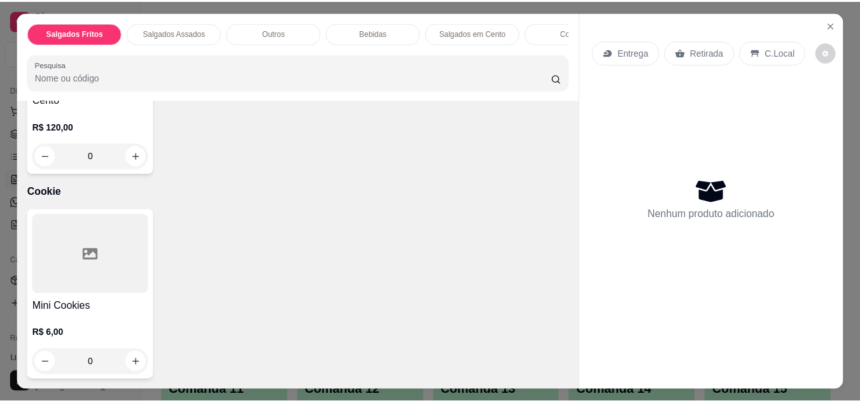
scroll to position [1774, 0]
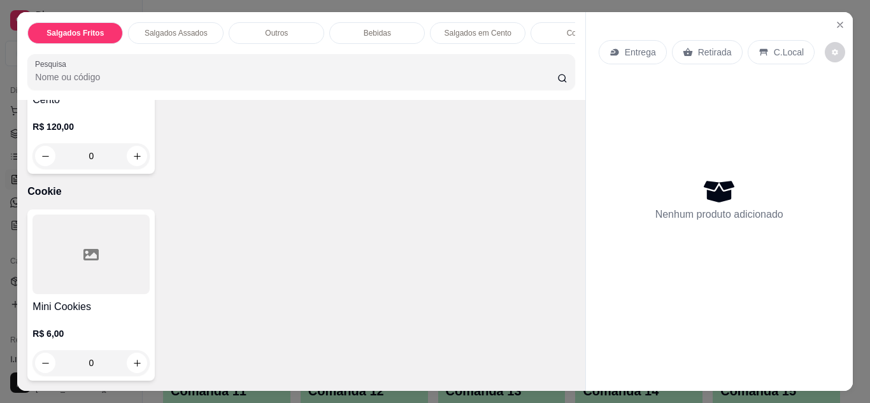
click at [132, 360] on div "0" at bounding box center [90, 362] width 117 height 25
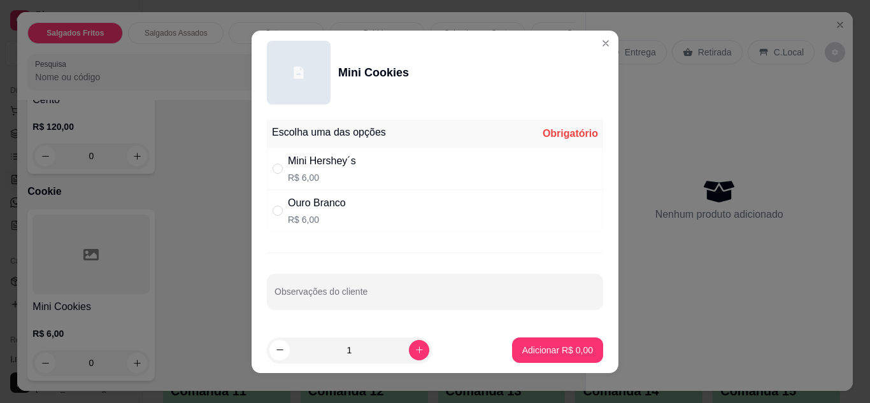
click at [323, 219] on p "R$ 6,00" at bounding box center [317, 219] width 58 height 13
radio input "true"
click at [546, 356] on p "Adicionar R$ 6,00" at bounding box center [557, 350] width 69 height 12
type input "1"
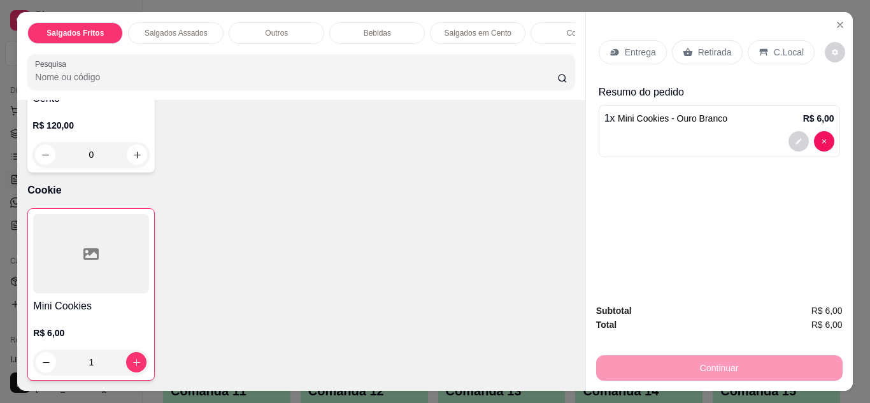
click at [713, 46] on p "Retirada" at bounding box center [715, 52] width 34 height 13
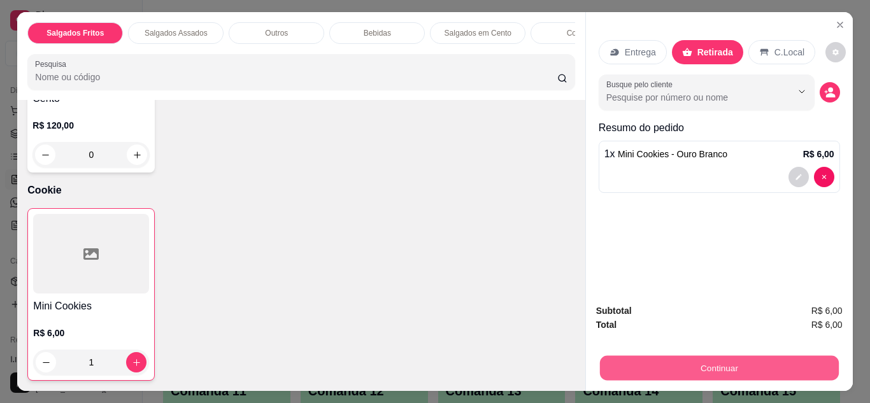
click at [656, 361] on button "Continuar" at bounding box center [718, 368] width 239 height 25
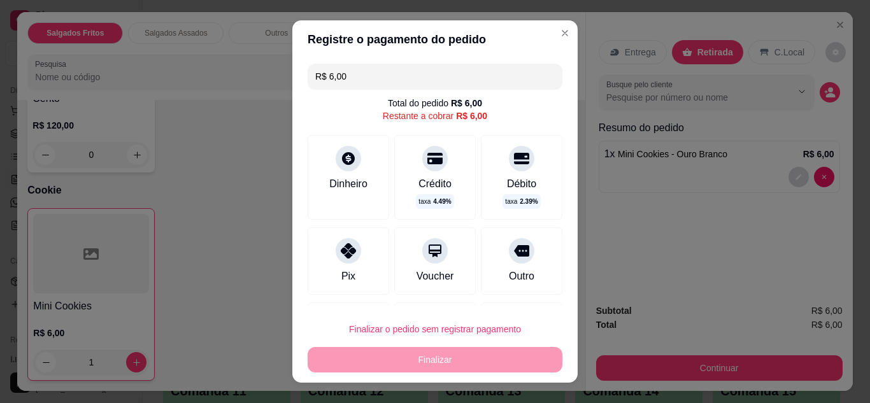
click at [367, 253] on div "Pix" at bounding box center [349, 260] width 82 height 67
type input "R$ 0,00"
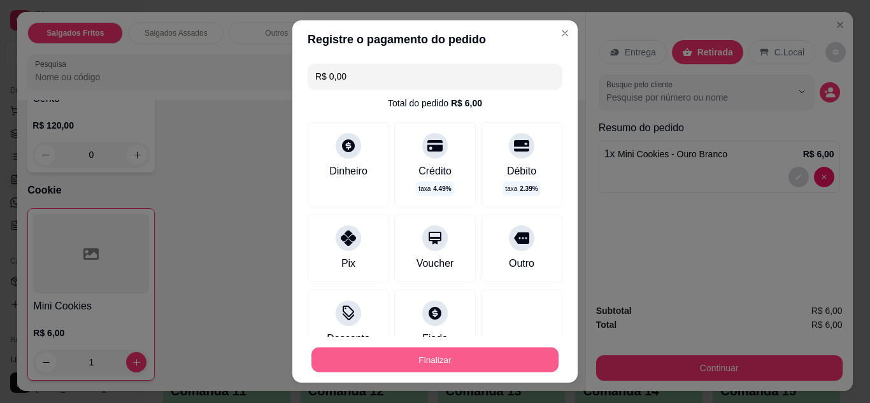
click at [441, 357] on button "Finalizar" at bounding box center [434, 360] width 247 height 25
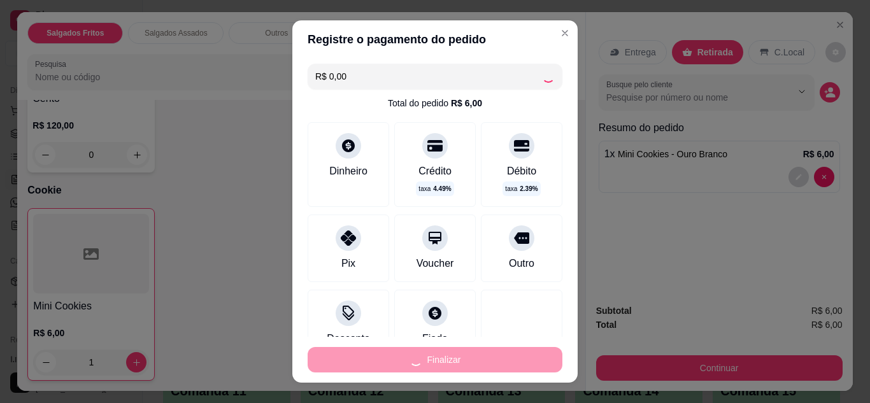
type input "0"
type input "-R$ 6,00"
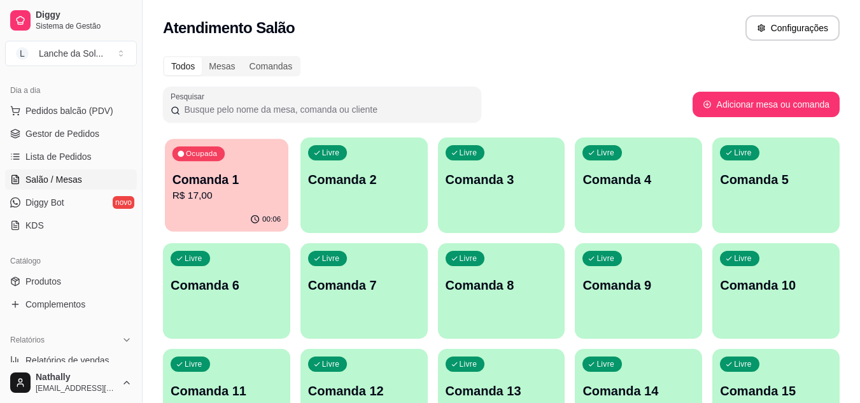
click at [259, 188] on div "Comanda 1 R$ 17,00" at bounding box center [227, 187] width 109 height 32
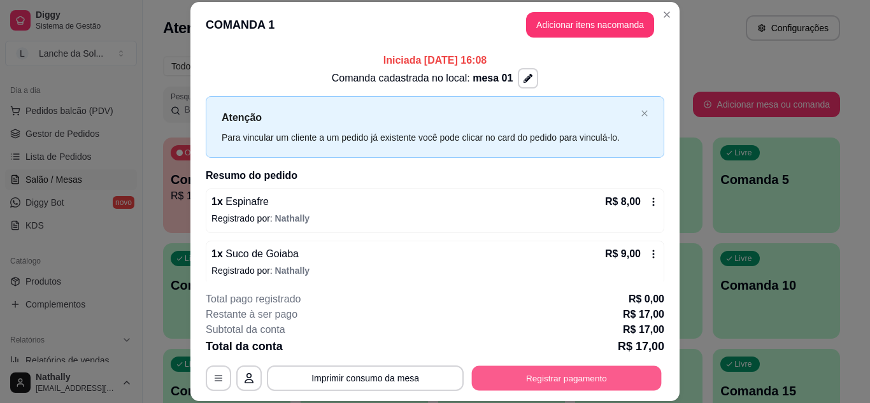
click at [520, 375] on button "Registrar pagamento" at bounding box center [567, 378] width 190 height 25
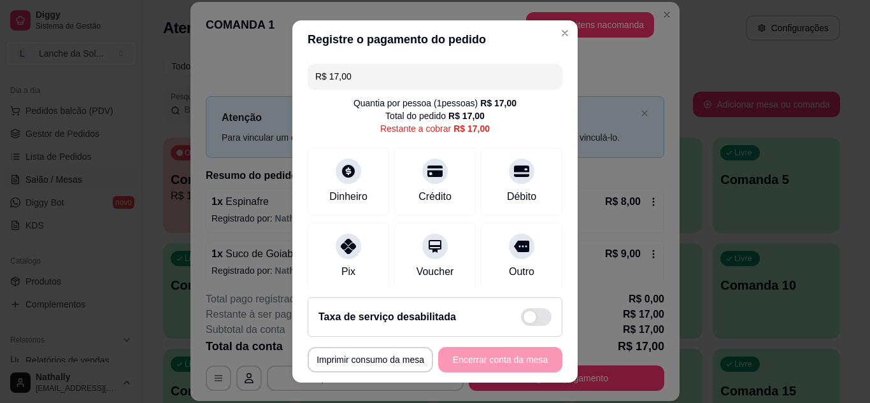
click at [356, 265] on div "Pix" at bounding box center [349, 256] width 82 height 67
type input "R$ 0,00"
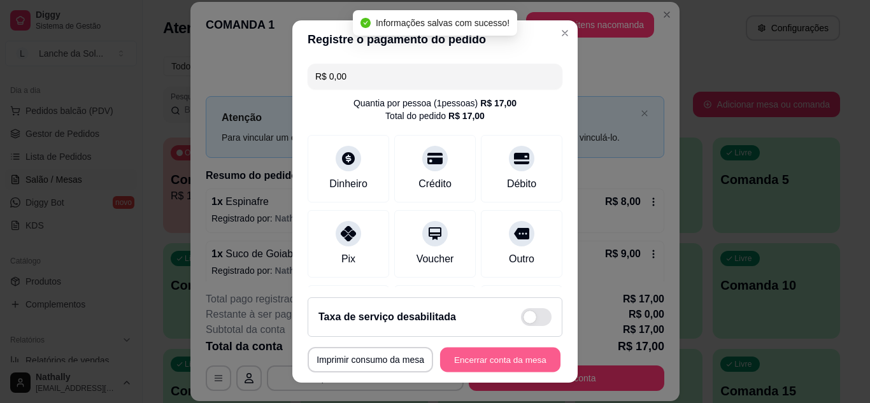
click at [455, 354] on button "Encerrar conta da mesa" at bounding box center [500, 360] width 120 height 25
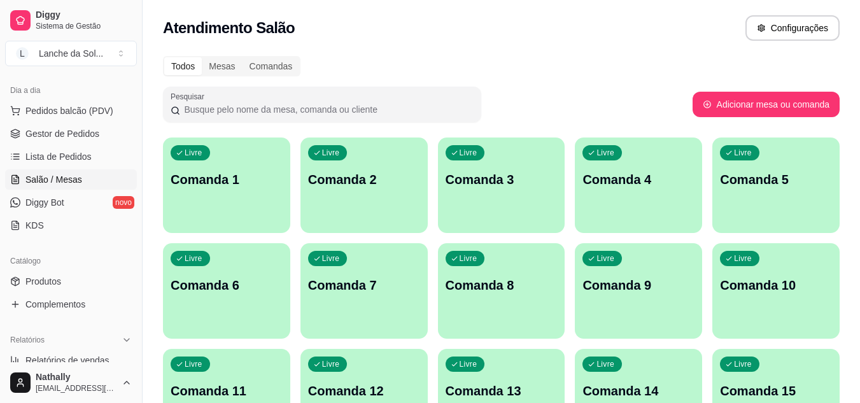
click at [89, 134] on span "Gestor de Pedidos" at bounding box center [62, 133] width 74 height 13
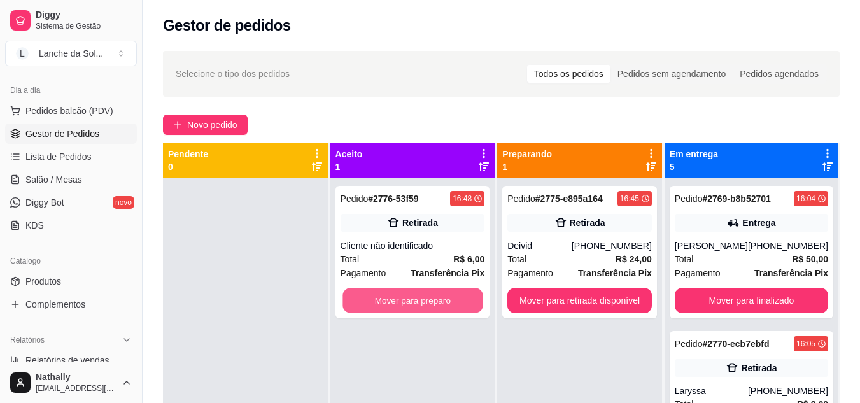
click at [446, 301] on button "Mover para preparo" at bounding box center [413, 300] width 140 height 25
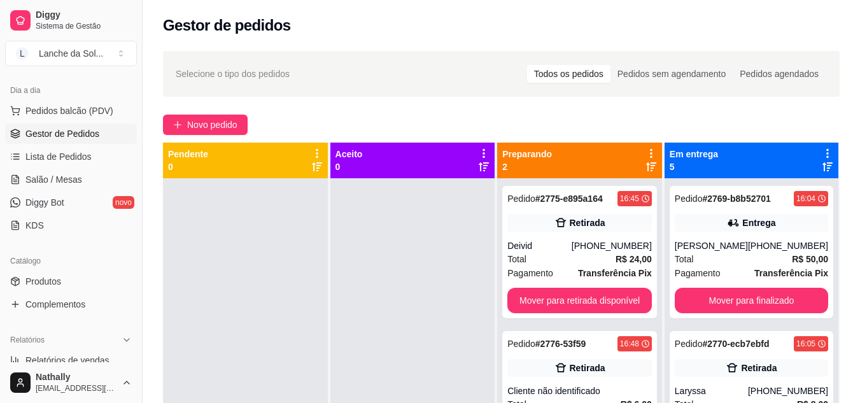
click at [729, 358] on div "Pedido # 2770-ecb7ebfd 16:05 Retirada Laryssa [PHONE_NUMBER] Total R$ 8,00 Paga…" at bounding box center [752, 397] width 164 height 132
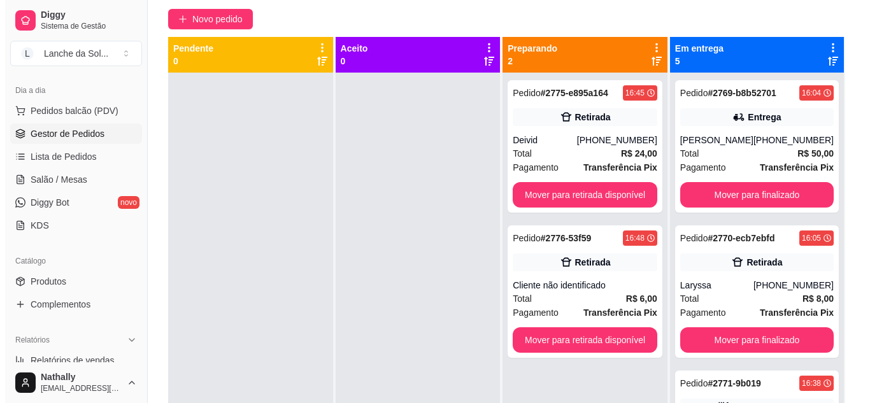
scroll to position [127, 0]
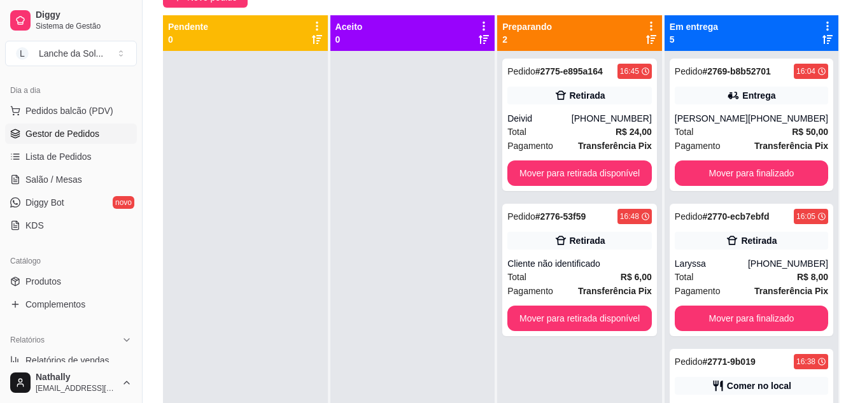
click at [800, 381] on div "Comer no local" at bounding box center [751, 386] width 153 height 18
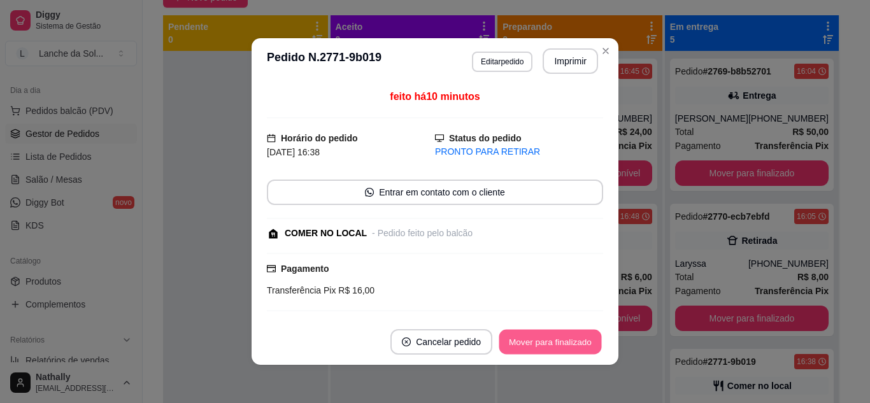
click at [574, 339] on button "Mover para finalizado" at bounding box center [550, 342] width 103 height 25
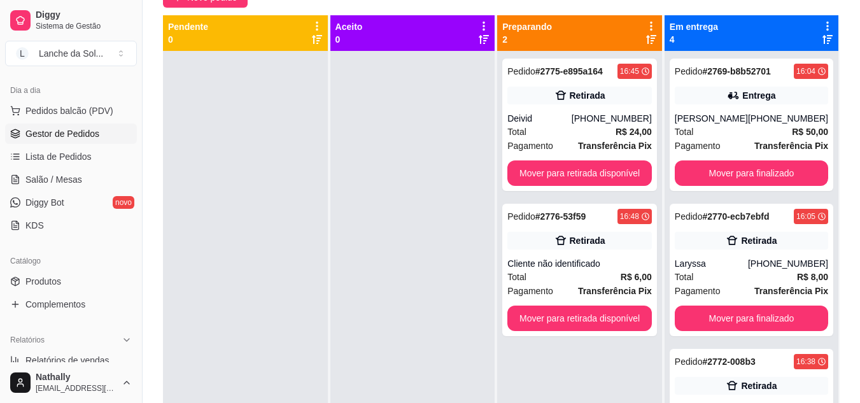
click at [738, 366] on strong "# 2772-008b3" at bounding box center [728, 362] width 53 height 10
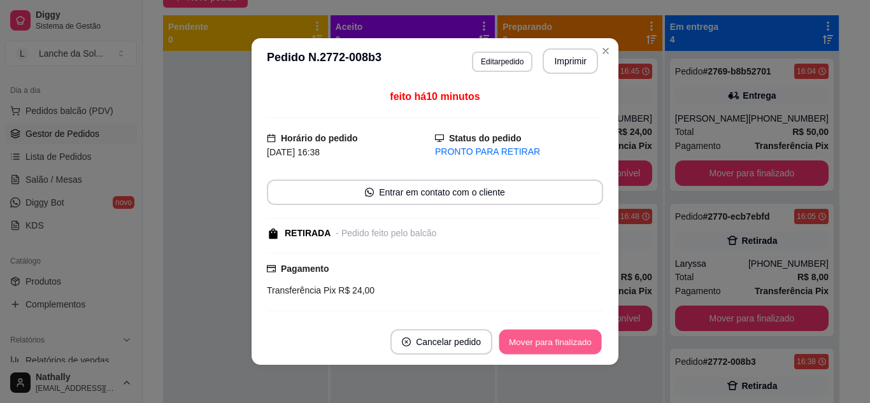
click at [575, 342] on button "Mover para finalizado" at bounding box center [550, 342] width 103 height 25
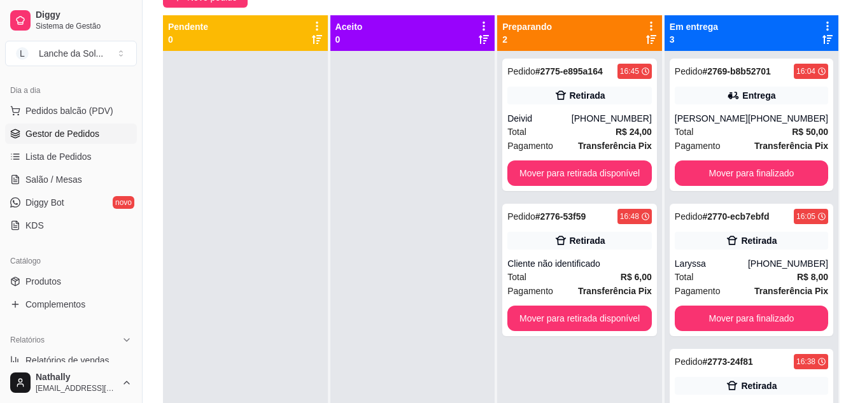
click at [703, 377] on div "Retirada" at bounding box center [751, 386] width 153 height 18
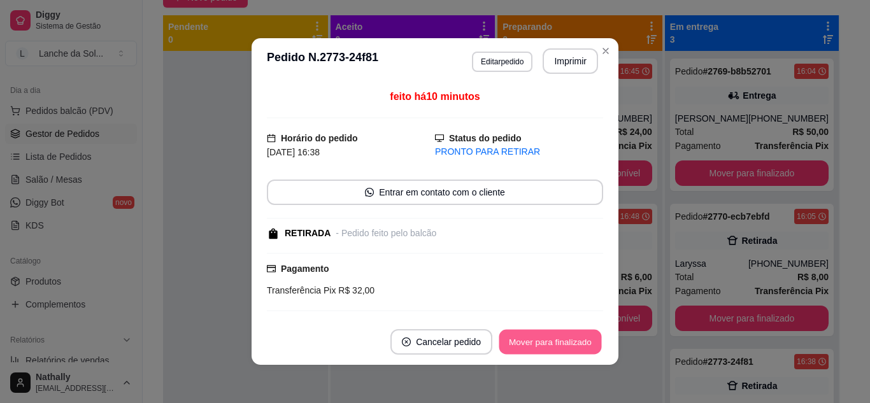
click at [569, 346] on button "Mover para finalizado" at bounding box center [550, 342] width 103 height 25
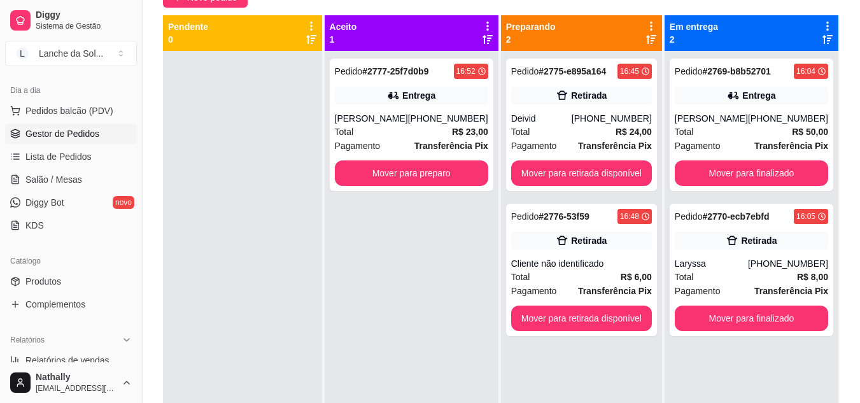
click at [430, 119] on div "[PHONE_NUMBER]" at bounding box center [448, 118] width 80 height 13
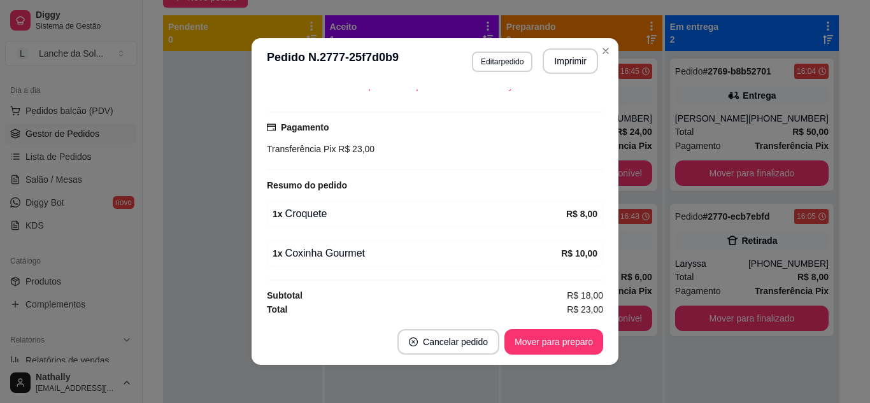
scroll to position [309, 0]
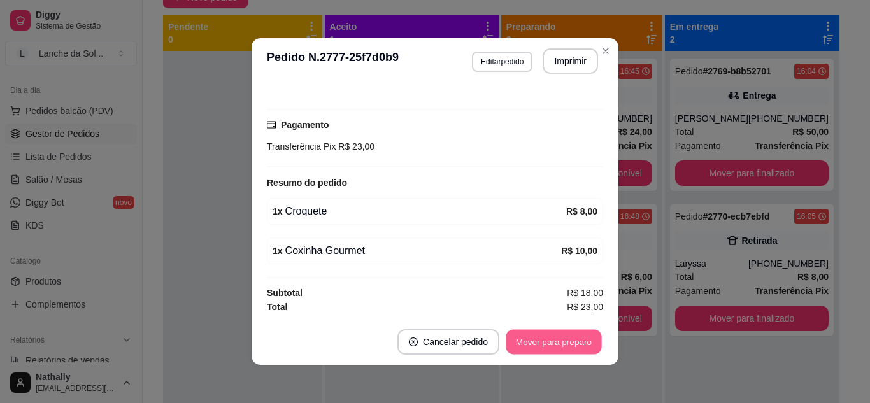
click at [558, 344] on button "Mover para preparo" at bounding box center [554, 342] width 96 height 25
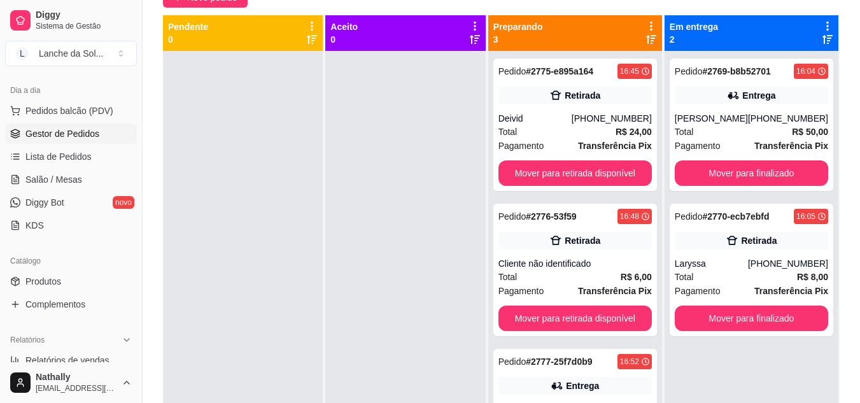
click at [527, 360] on span "Pedido" at bounding box center [513, 362] width 28 height 10
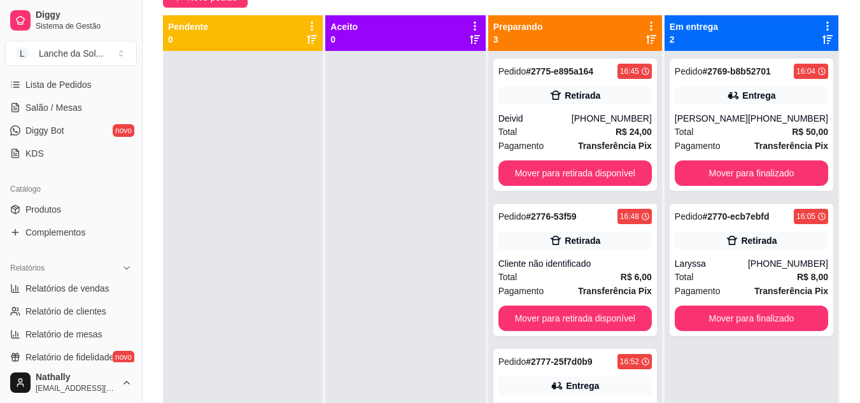
scroll to position [212, 0]
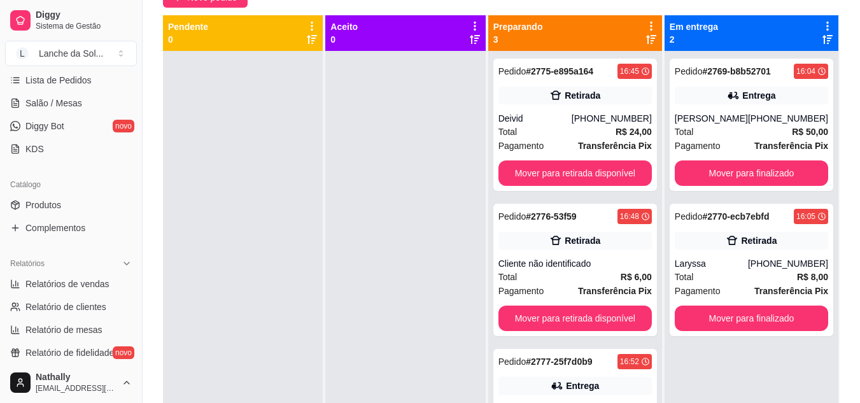
click at [96, 75] on link "Lista de Pedidos" at bounding box center [71, 80] width 132 height 20
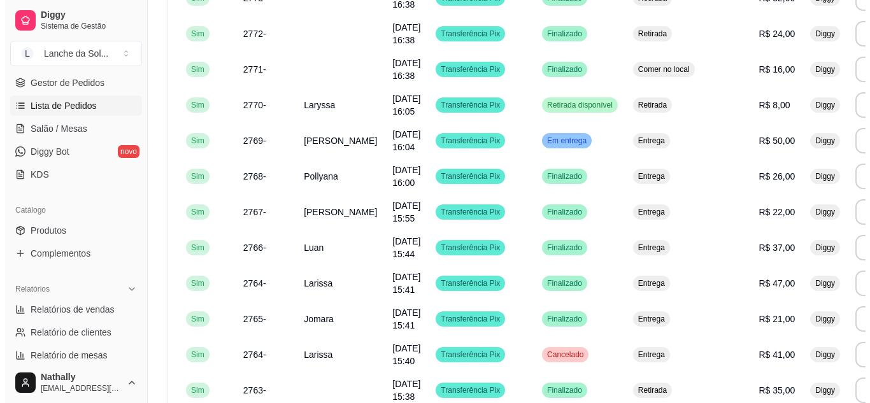
scroll to position [68, 0]
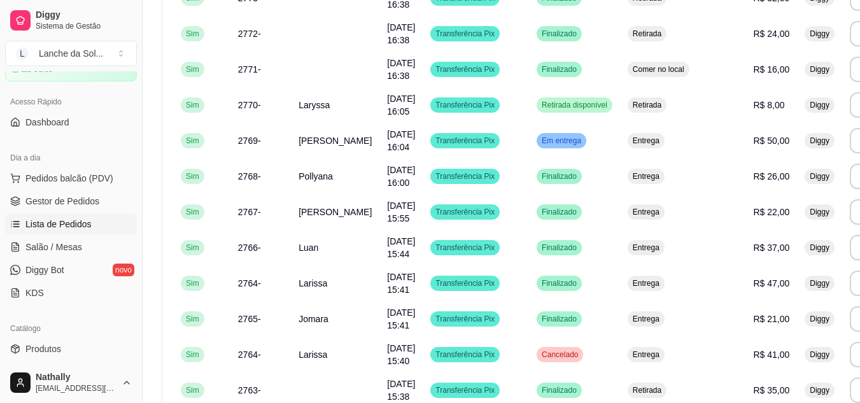
click at [93, 173] on span "Pedidos balcão (PDV)" at bounding box center [69, 178] width 88 height 13
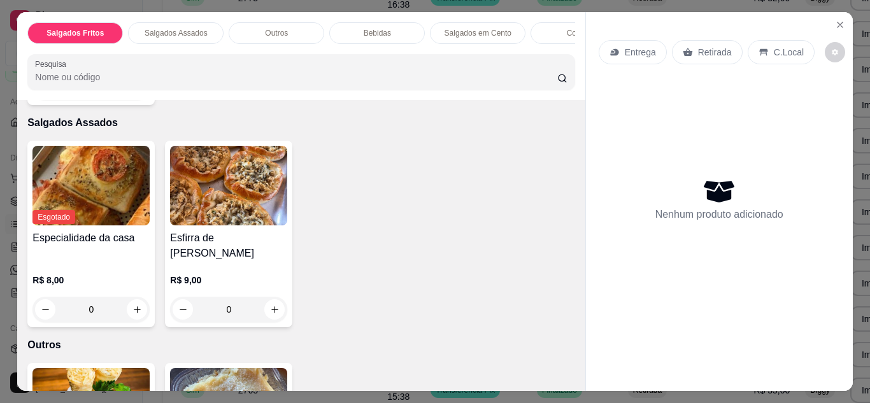
scroll to position [458, 0]
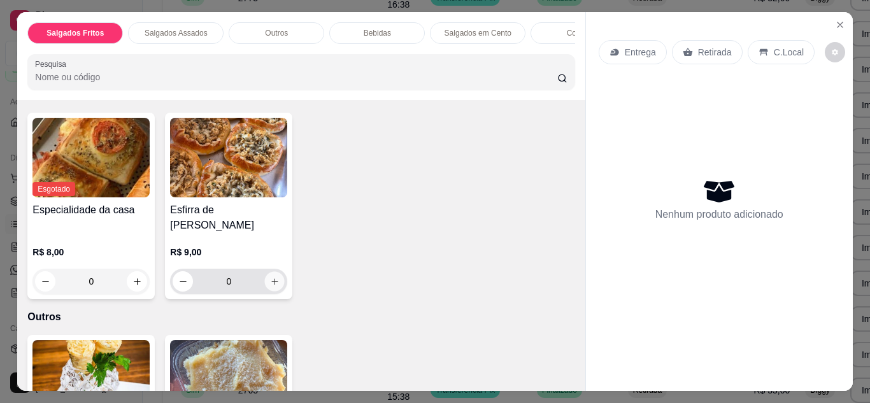
click at [274, 277] on icon "increase-product-quantity" at bounding box center [275, 282] width 10 height 10
type input "1"
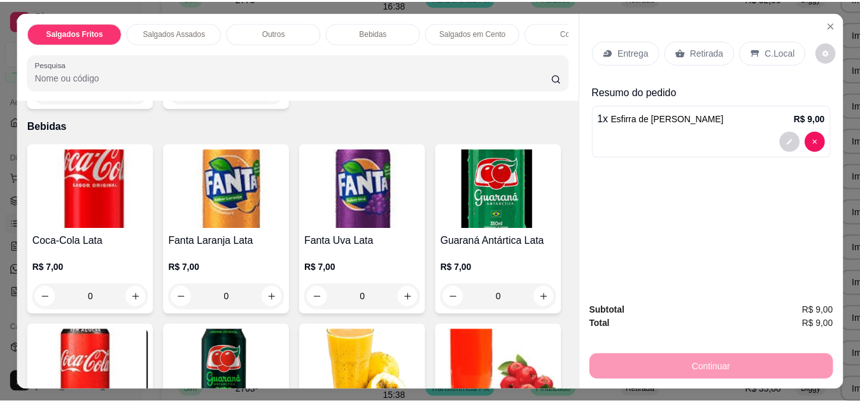
scroll to position [866, 0]
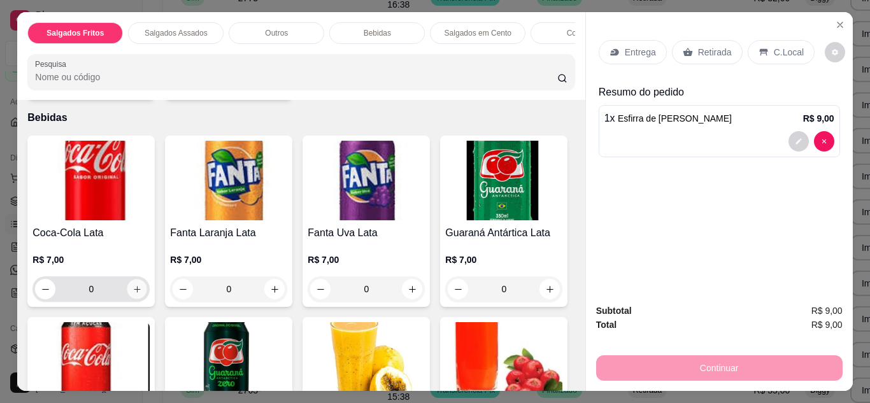
click at [135, 285] on icon "increase-product-quantity" at bounding box center [137, 290] width 10 height 10
type input "1"
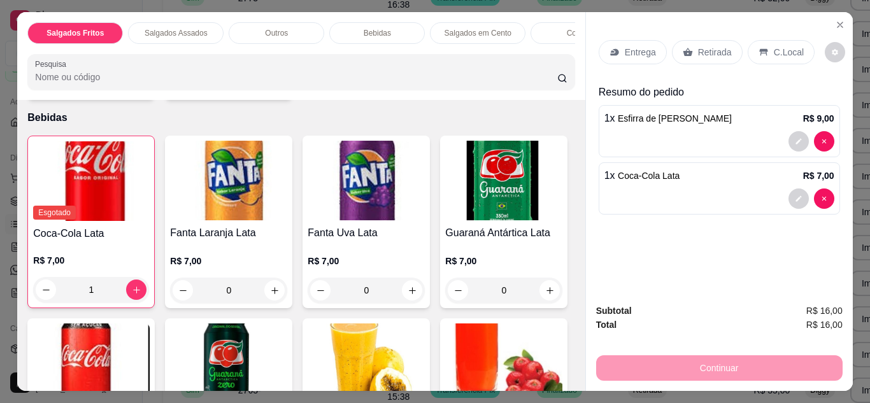
click at [839, 20] on icon "Close" at bounding box center [840, 25] width 10 height 10
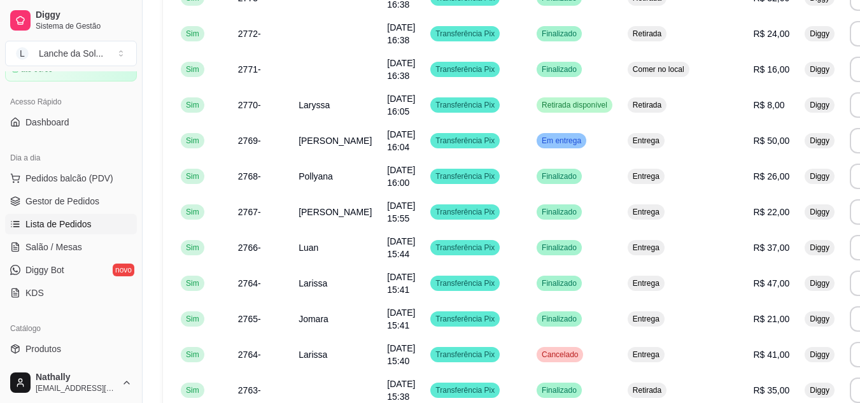
click at [78, 194] on link "Gestor de Pedidos" at bounding box center [71, 201] width 132 height 20
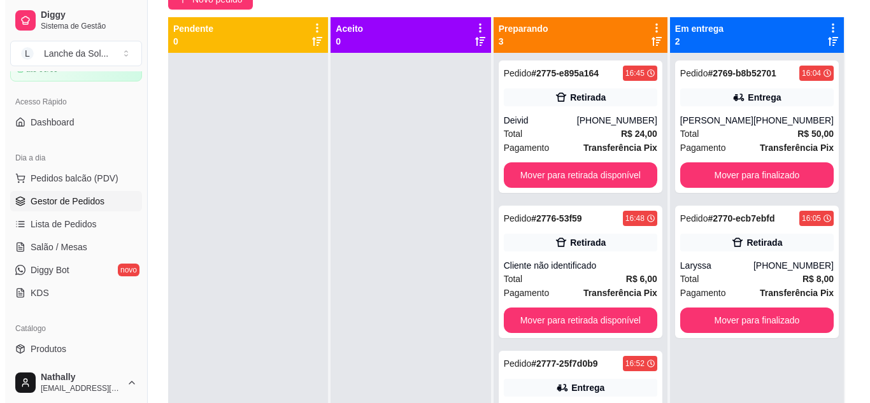
scroll to position [127, 0]
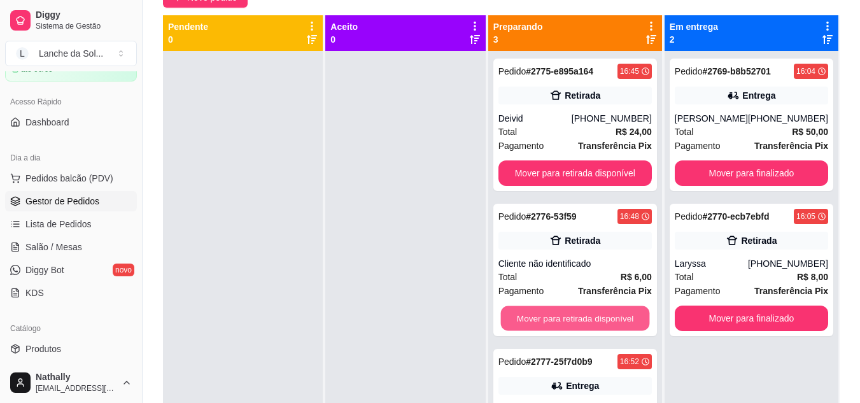
click at [570, 316] on button "Mover para retirada disponível" at bounding box center [575, 318] width 149 height 25
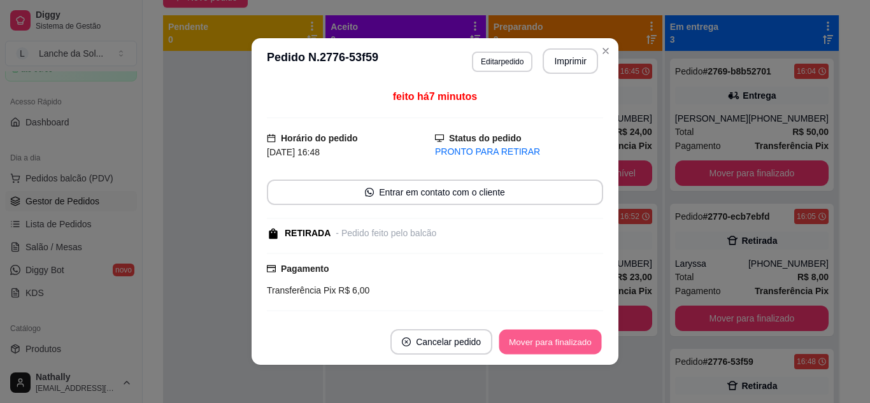
click at [567, 341] on button "Mover para finalizado" at bounding box center [550, 342] width 103 height 25
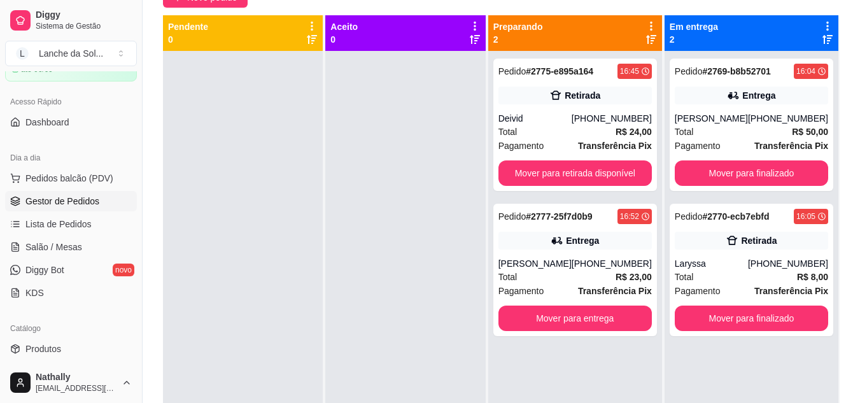
click at [591, 262] on div "[PHONE_NUMBER]" at bounding box center [612, 263] width 80 height 13
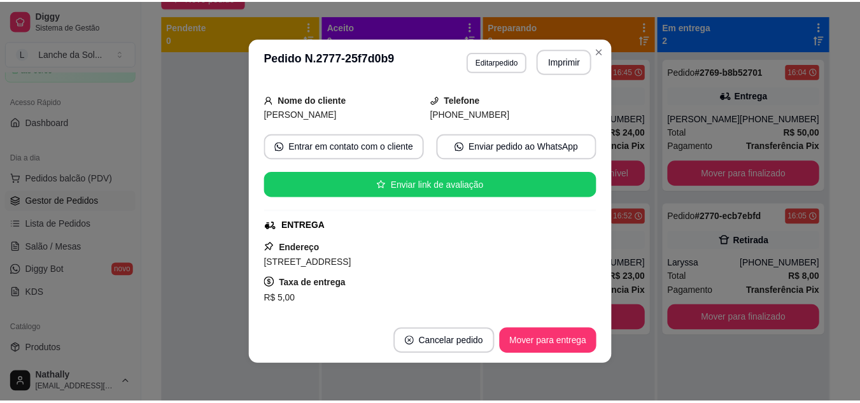
scroll to position [76, 0]
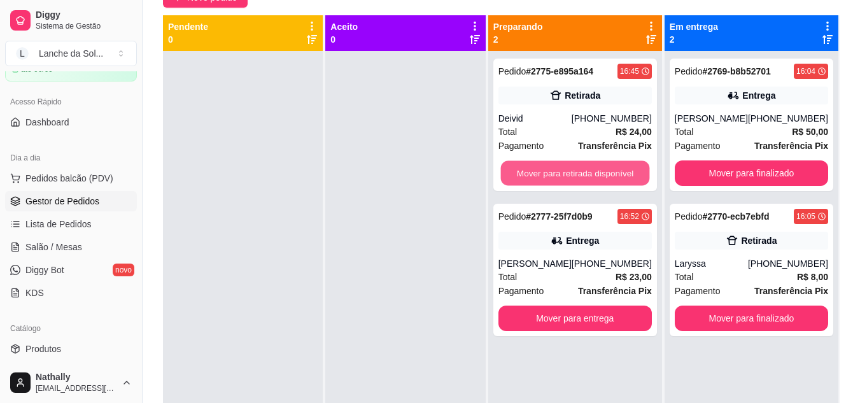
click at [642, 176] on button "Mover para retirada disponível" at bounding box center [575, 173] width 149 height 25
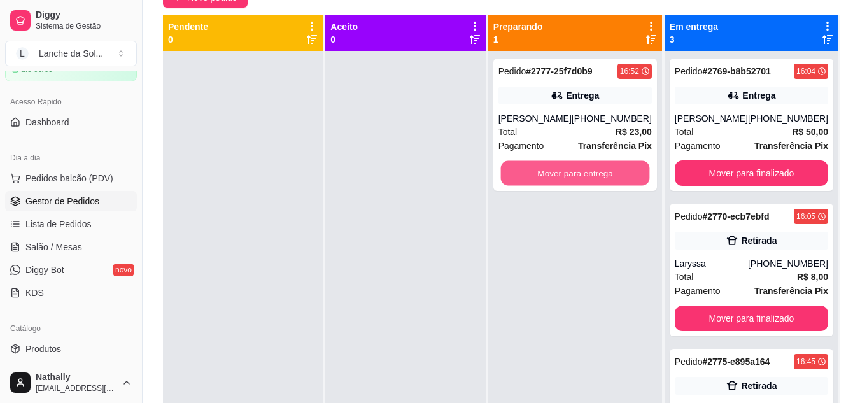
click at [620, 174] on button "Mover para entrega" at bounding box center [575, 173] width 149 height 25
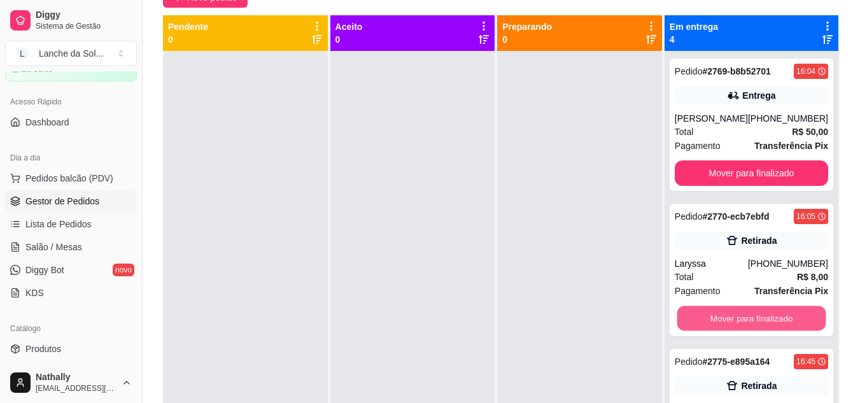
click at [721, 322] on button "Mover para finalizado" at bounding box center [751, 318] width 149 height 25
click at [80, 250] on span "Salão / Mesas" at bounding box center [53, 247] width 57 height 13
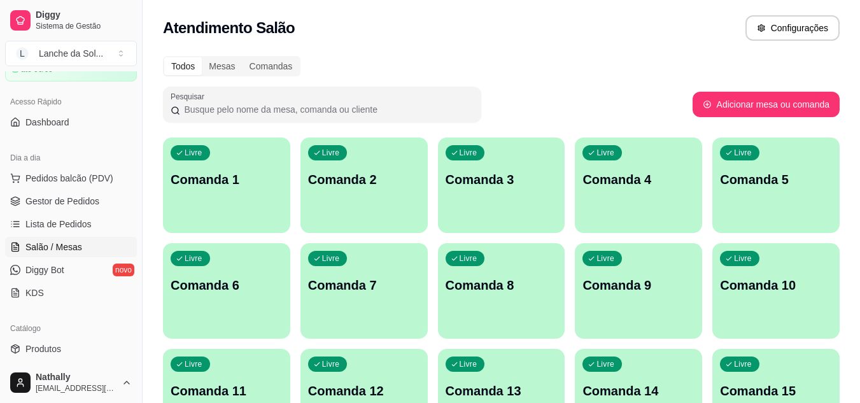
click at [273, 193] on div "Livre Comanda 1" at bounding box center [227, 178] width 124 height 78
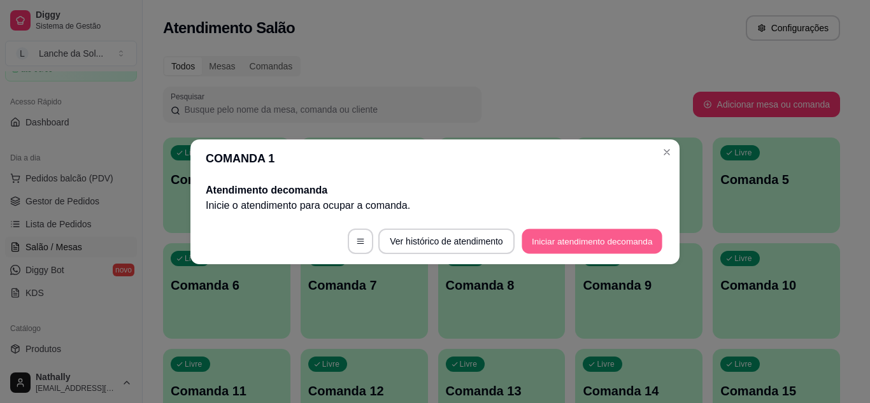
click at [529, 234] on button "Iniciar atendimento de comanda" at bounding box center [592, 241] width 141 height 25
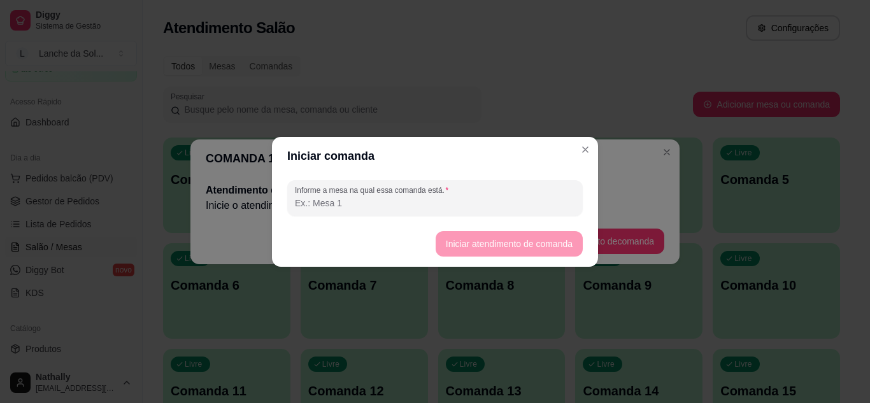
click at [509, 198] on input "Informe a mesa na qual essa comanda está." at bounding box center [435, 203] width 280 height 13
type input "mesa 01"
click at [448, 238] on button "Iniciar atendimento de comanda" at bounding box center [508, 243] width 143 height 25
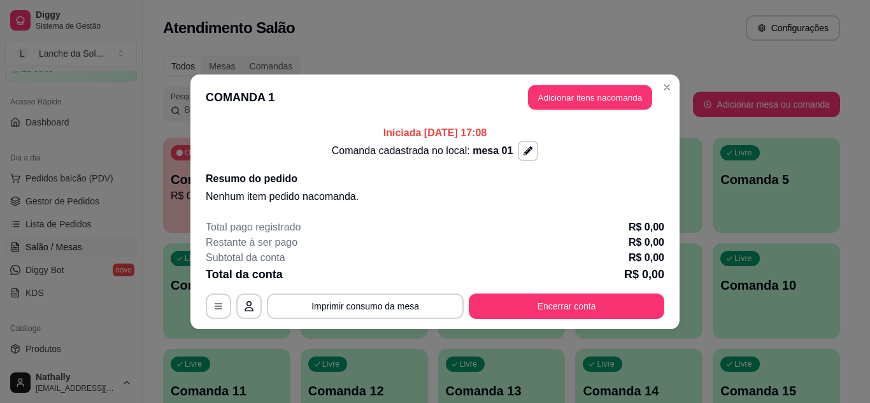
click at [534, 99] on button "Adicionar itens na comanda" at bounding box center [590, 97] width 124 height 25
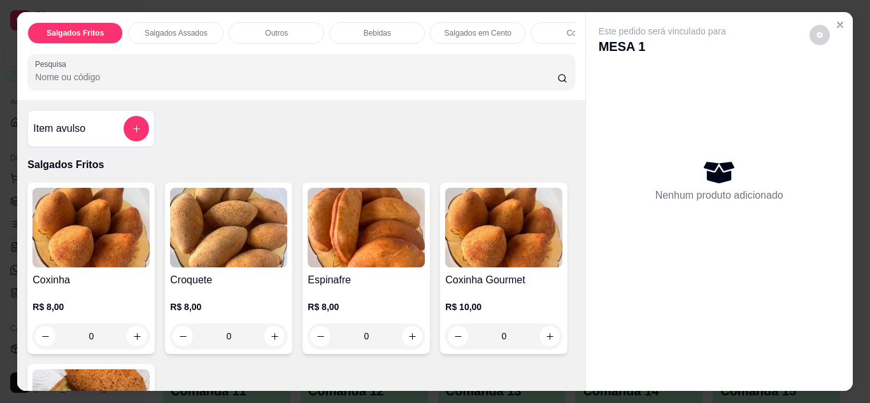
click at [445, 267] on img at bounding box center [503, 228] width 117 height 80
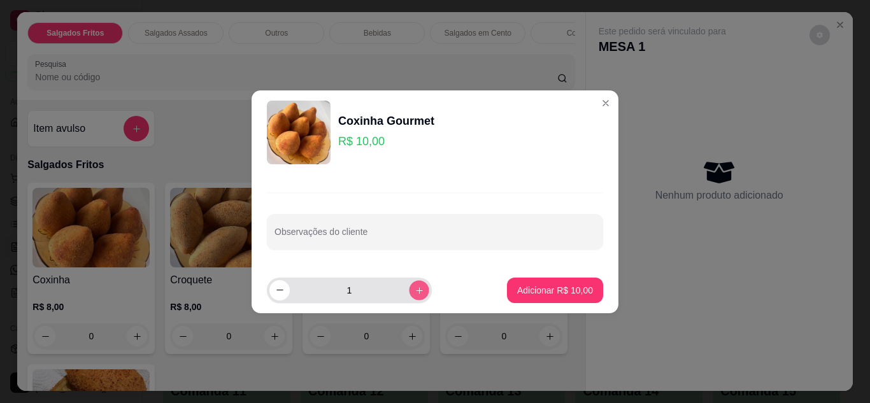
click at [415, 294] on icon "increase-product-quantity" at bounding box center [420, 290] width 10 height 10
type input "2"
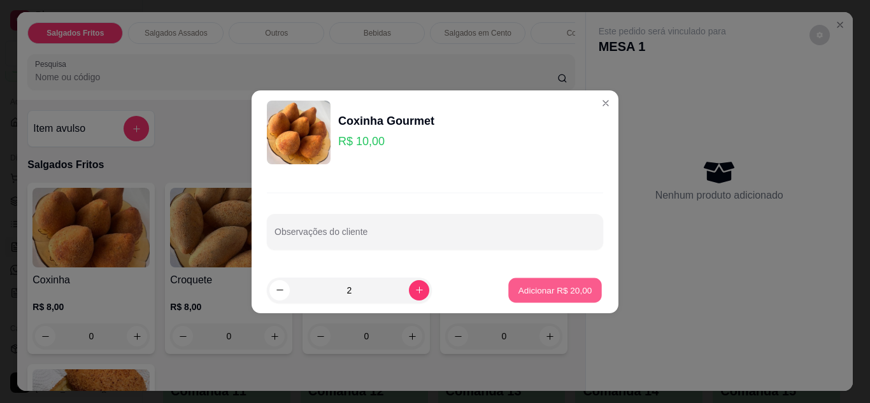
click at [531, 292] on p "Adicionar R$ 20,00" at bounding box center [555, 290] width 74 height 12
type input "2"
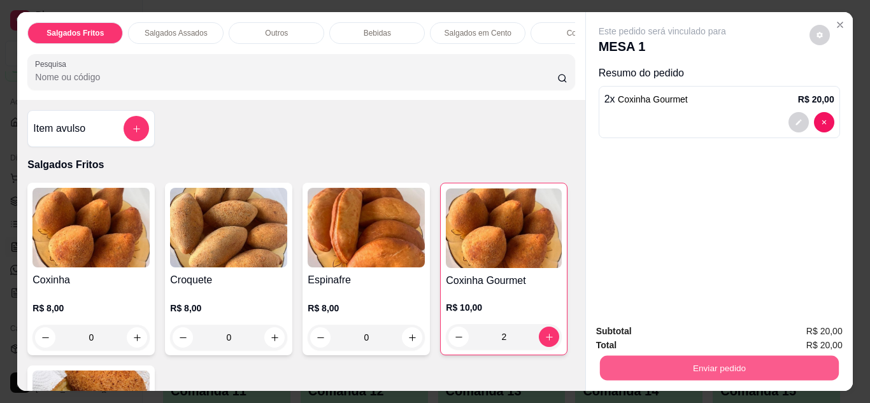
click at [658, 356] on button "Enviar pedido" at bounding box center [718, 368] width 239 height 25
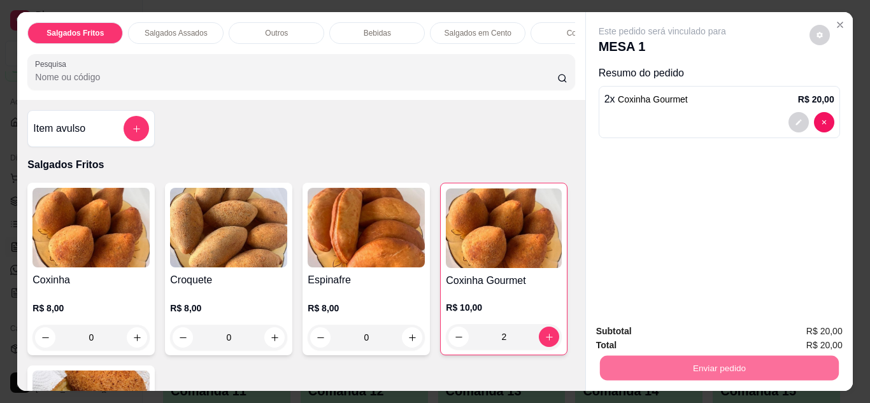
click at [646, 332] on button "Não registrar e enviar pedido" at bounding box center [677, 332] width 129 height 24
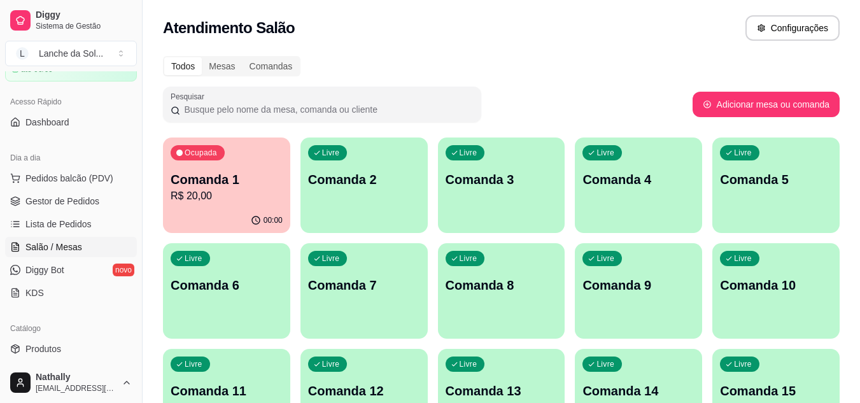
click at [89, 200] on span "Gestor de Pedidos" at bounding box center [62, 201] width 74 height 13
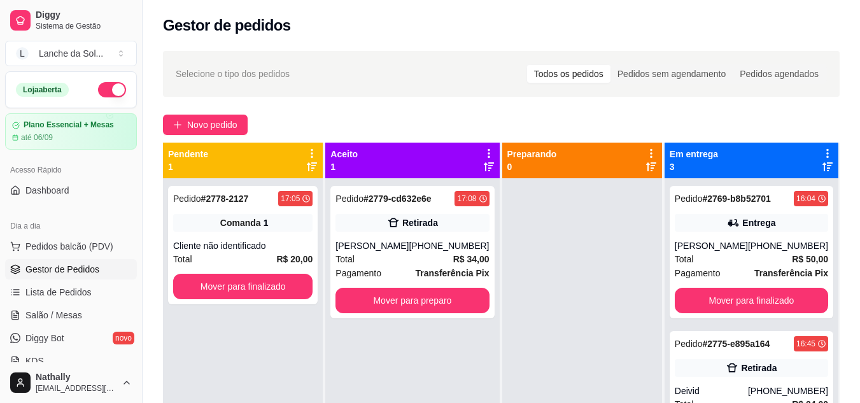
click at [453, 264] on strong "R$ 34,00" at bounding box center [471, 259] width 36 height 10
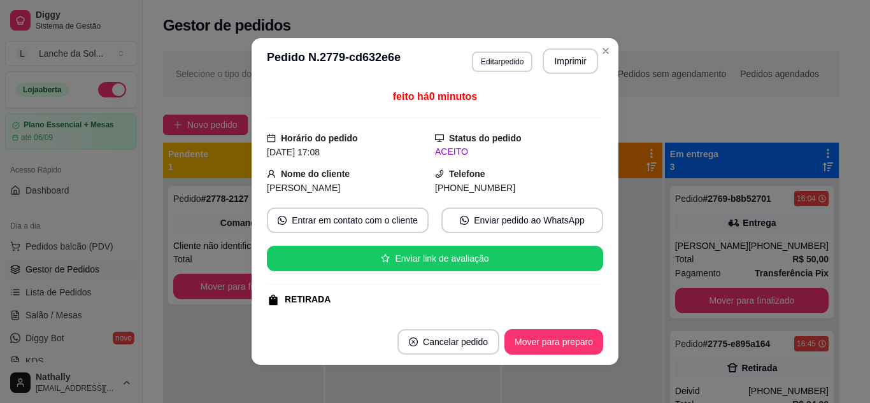
click at [588, 308] on div "feito há 0 minutos Horário do pedido [DATE] 17:08 Status do pedido ACEITO Nome …" at bounding box center [435, 201] width 336 height 225
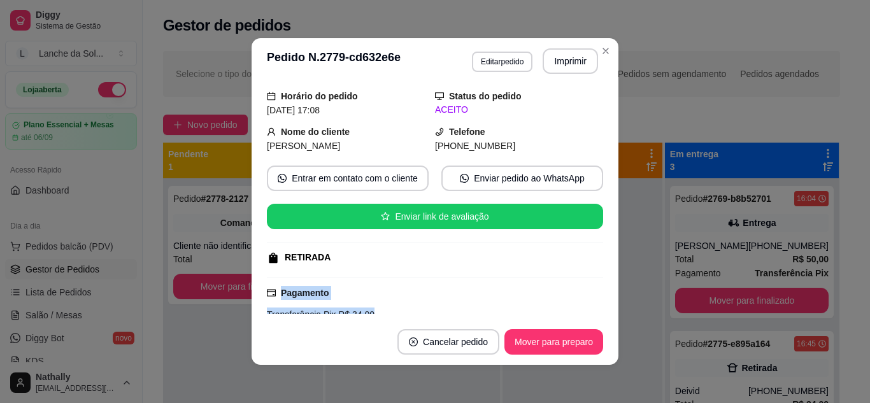
click at [588, 308] on div "feito há 0 minutos Horário do pedido [DATE] 17:08 Status do pedido ACEITO Nome …" at bounding box center [435, 201] width 336 height 225
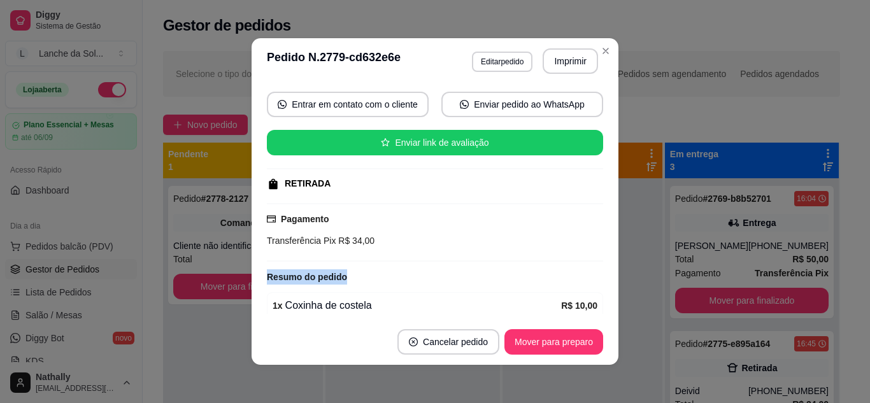
click at [588, 308] on div "feito há 0 minutos Horário do pedido [DATE] 17:08 Status do pedido ACEITO Nome …" at bounding box center [435, 201] width 336 height 225
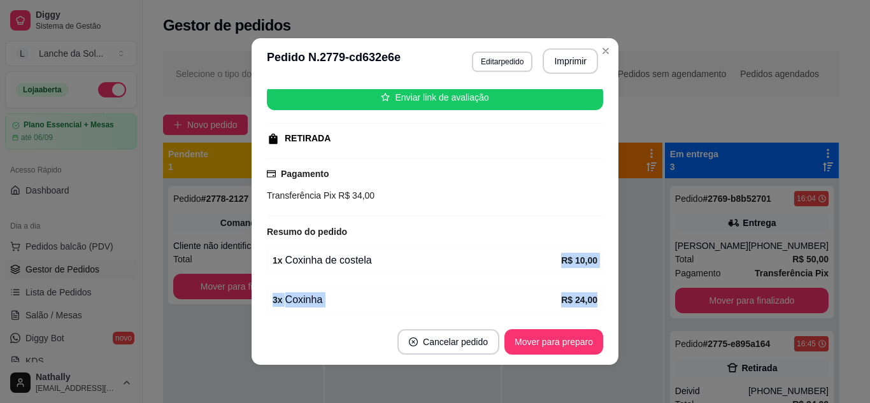
click at [588, 308] on div "feito há 0 minutos Horário do pedido [DATE] 17:08 Status do pedido ACEITO Nome …" at bounding box center [435, 201] width 336 height 225
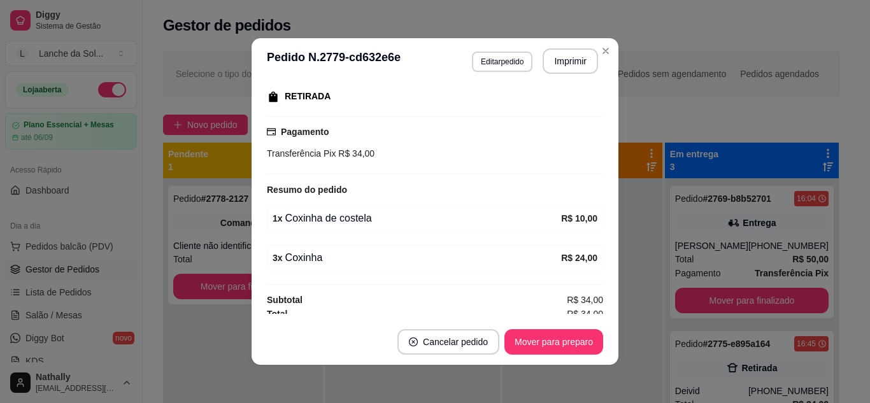
click at [588, 308] on span "R$ 34,00" at bounding box center [585, 314] width 36 height 14
click at [567, 338] on button "Mover para preparo" at bounding box center [553, 341] width 99 height 25
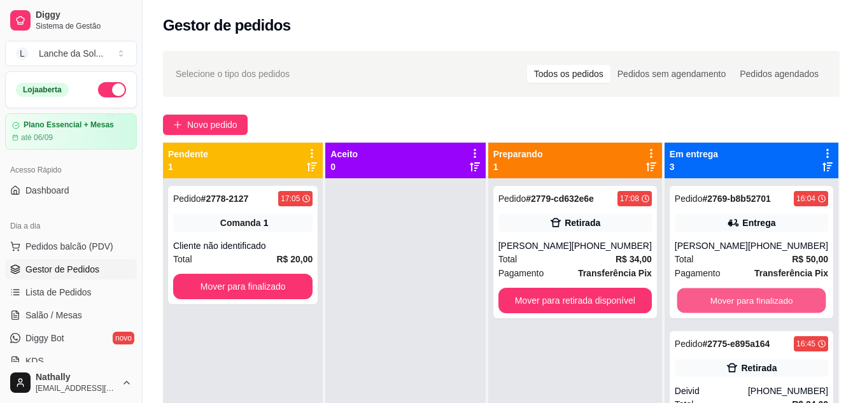
click at [777, 301] on button "Mover para finalizado" at bounding box center [751, 300] width 149 height 25
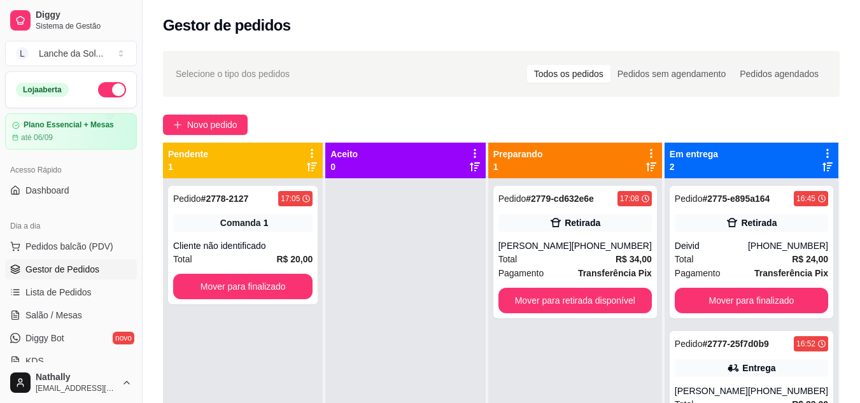
click at [781, 357] on div "Pedido # 2777-25f7d0b9 16:52 Entrega Monique [PHONE_NUMBER] Total R$ 23,00 Paga…" at bounding box center [752, 397] width 164 height 132
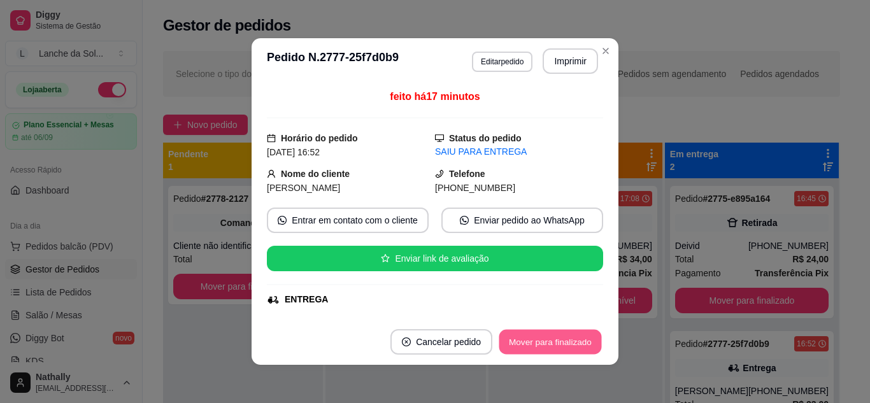
click at [576, 343] on button "Mover para finalizado" at bounding box center [550, 342] width 103 height 25
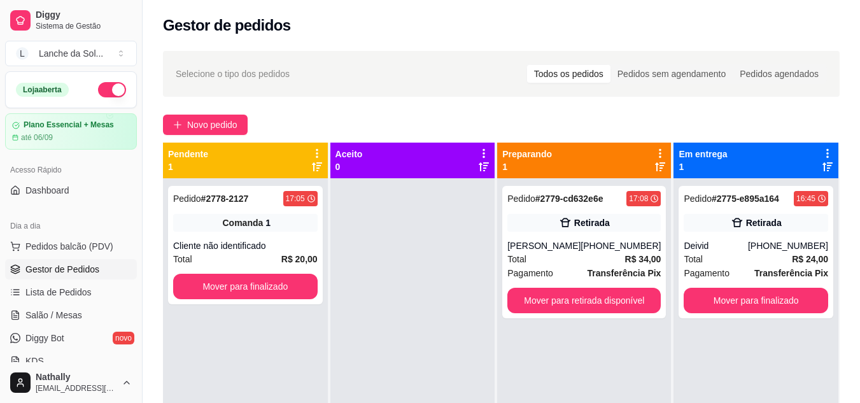
click at [601, 252] on div "[PHONE_NUMBER]" at bounding box center [621, 245] width 80 height 13
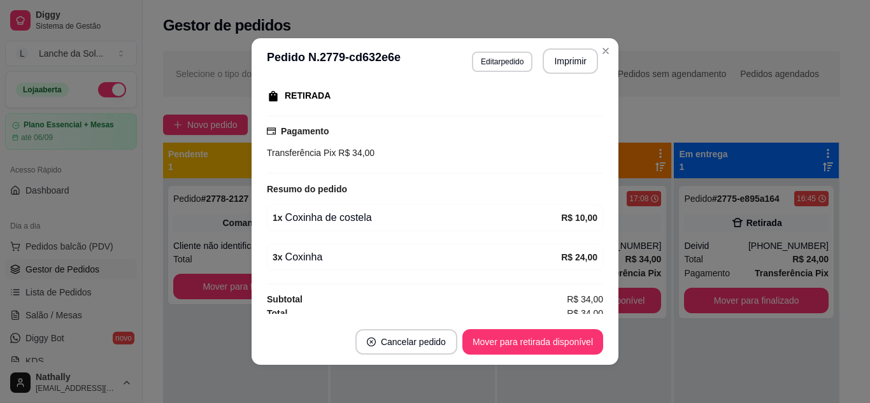
scroll to position [210, 0]
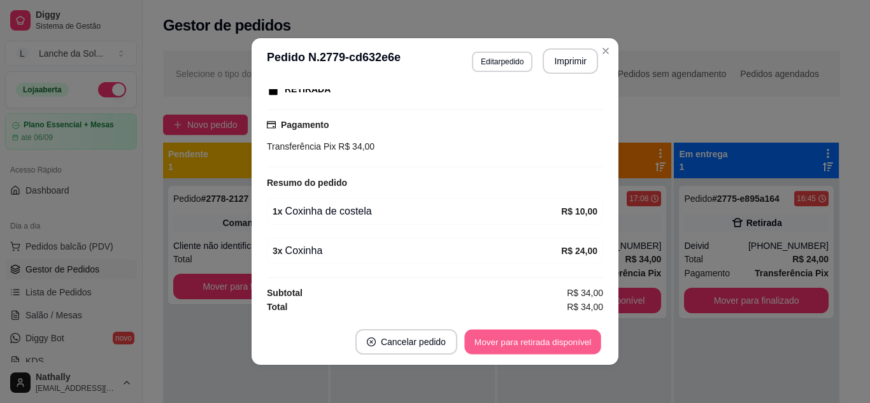
click at [576, 336] on button "Mover para retirada disponível" at bounding box center [532, 342] width 136 height 25
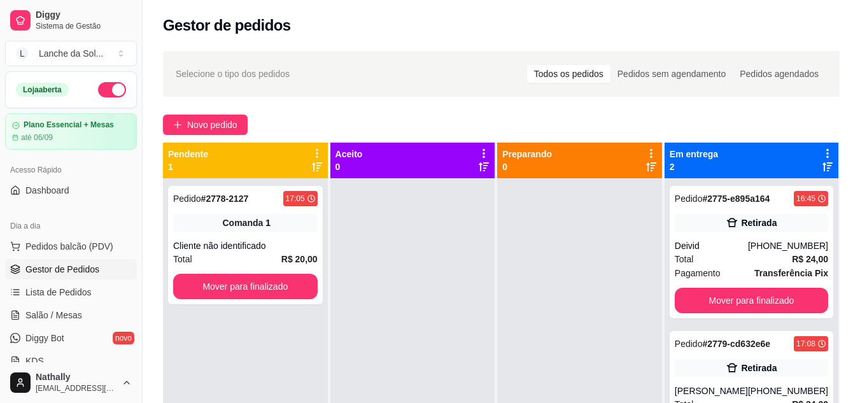
click at [89, 311] on link "Salão / Mesas" at bounding box center [71, 315] width 132 height 20
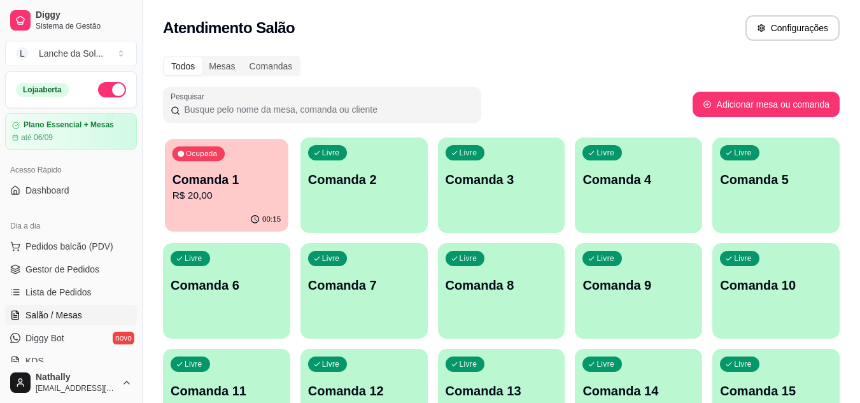
click at [260, 206] on div "Ocupada Comanda 1 R$ 20,00" at bounding box center [227, 173] width 124 height 69
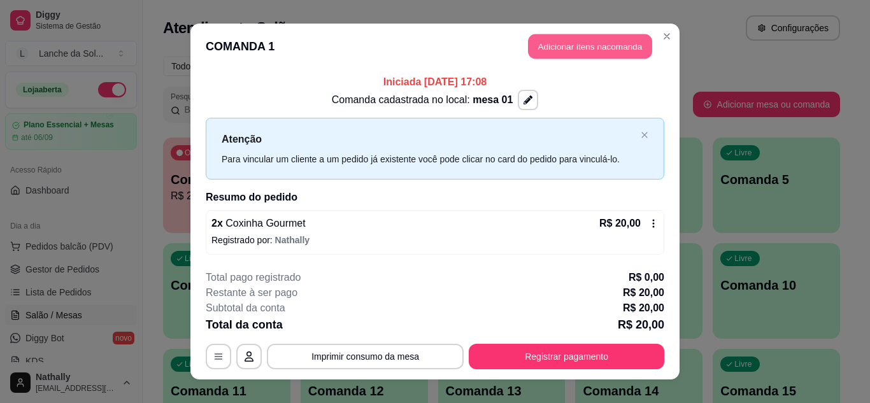
click at [552, 36] on button "Adicionar itens na comanda" at bounding box center [590, 46] width 124 height 25
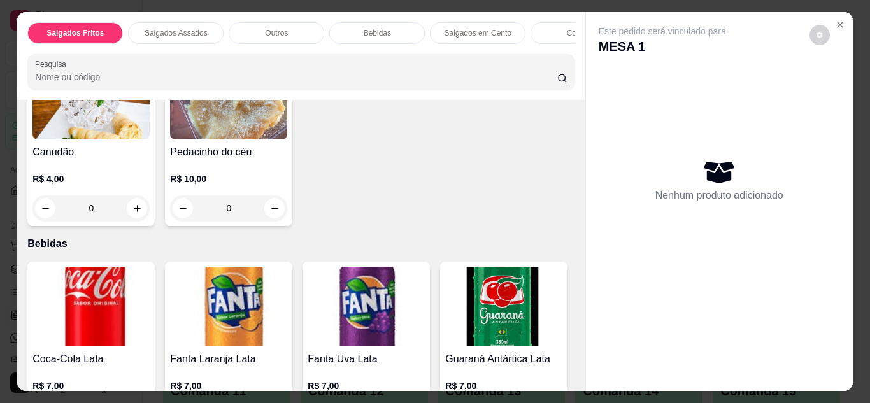
scroll to position [985, 0]
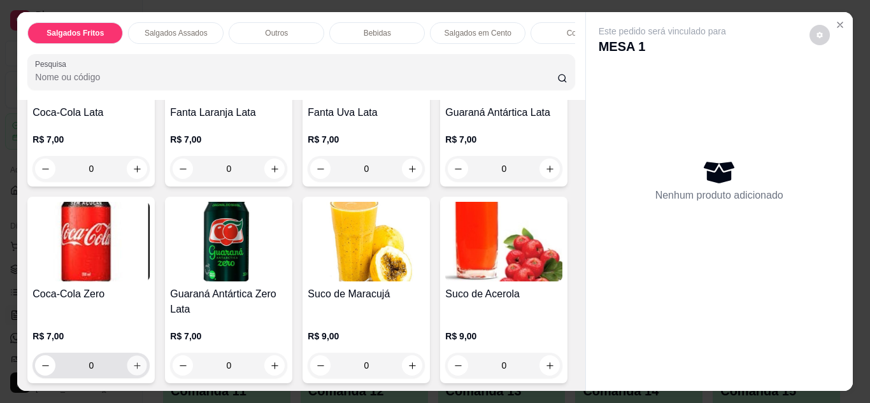
click at [147, 362] on button "increase-product-quantity" at bounding box center [137, 365] width 20 height 20
type input "1"
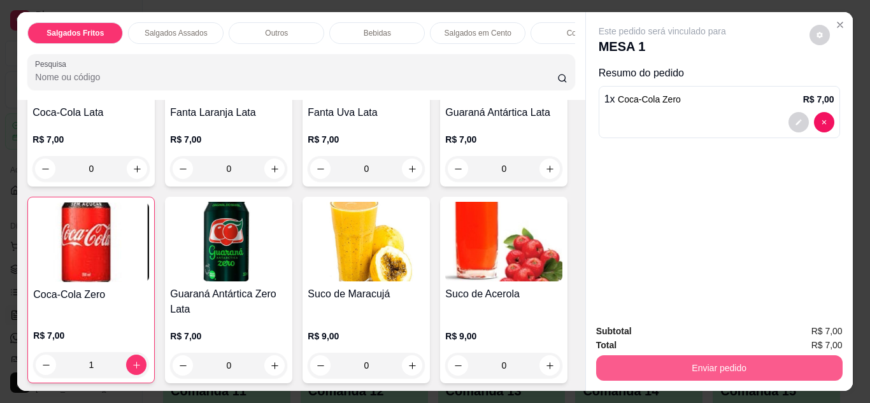
click at [649, 357] on button "Enviar pedido" at bounding box center [719, 367] width 246 height 25
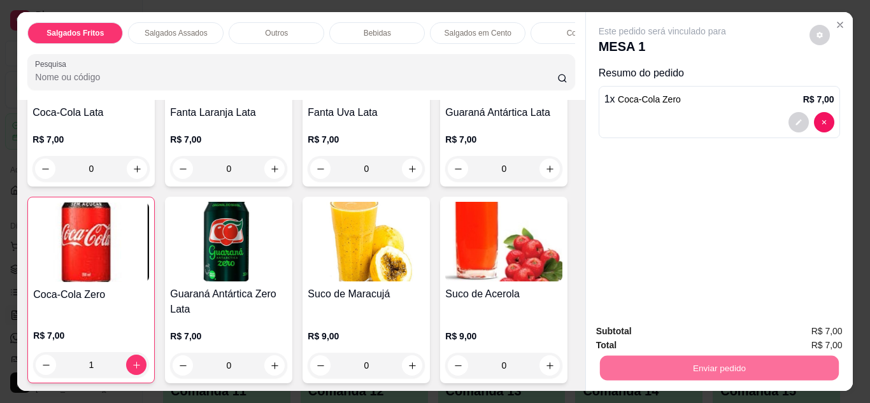
click at [682, 333] on button "Não registrar e enviar pedido" at bounding box center [677, 332] width 129 height 24
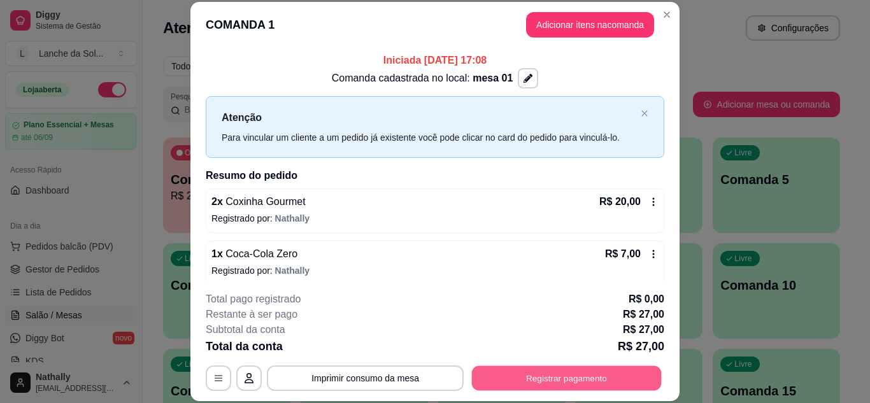
click at [597, 382] on button "Registrar pagamento" at bounding box center [567, 378] width 190 height 25
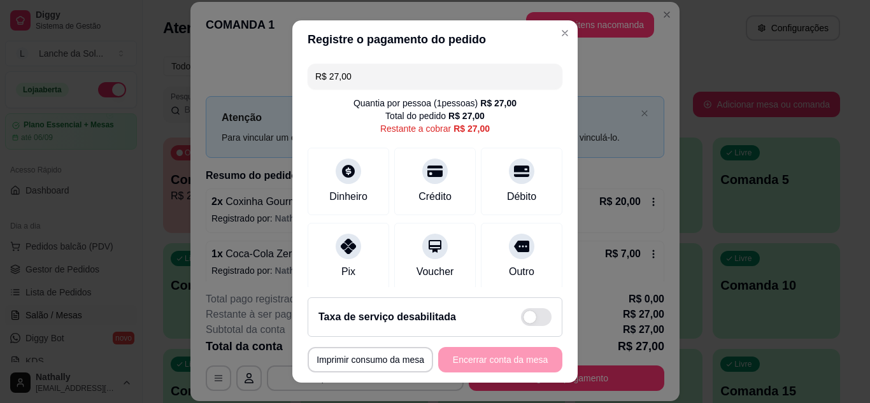
click at [336, 246] on div at bounding box center [348, 246] width 25 height 25
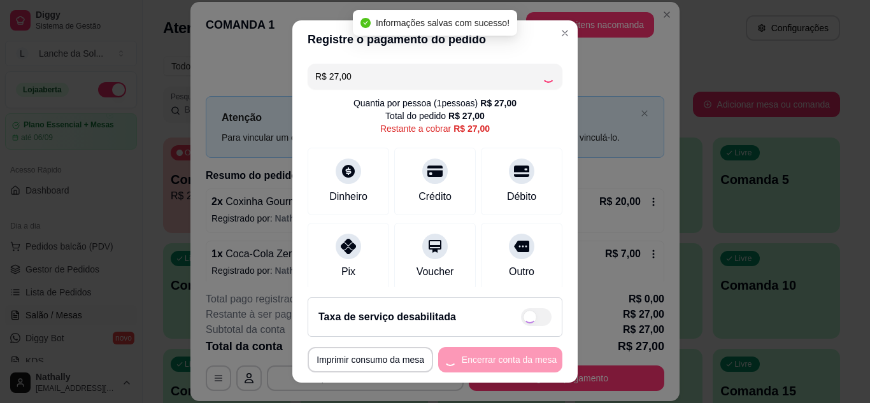
type input "R$ 0,00"
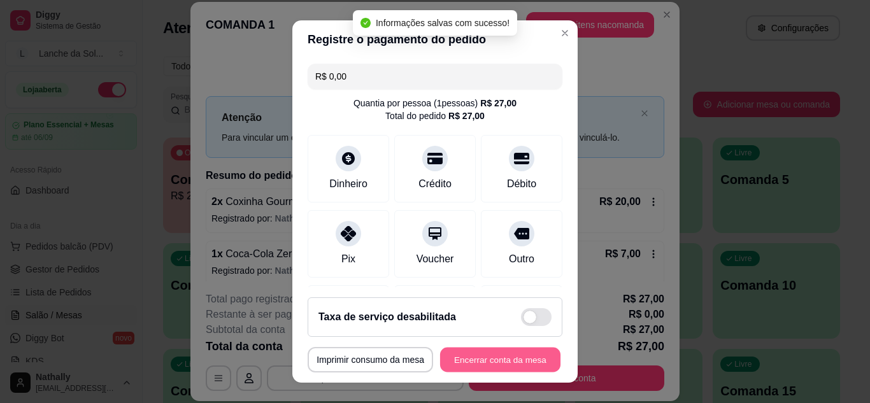
click at [469, 353] on button "Encerrar conta da mesa" at bounding box center [500, 360] width 120 height 25
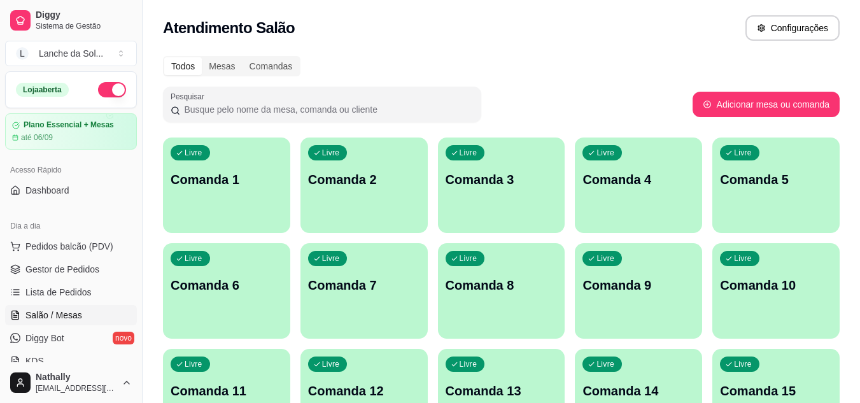
click at [104, 243] on span "Pedidos balcão (PDV)" at bounding box center [69, 246] width 88 height 13
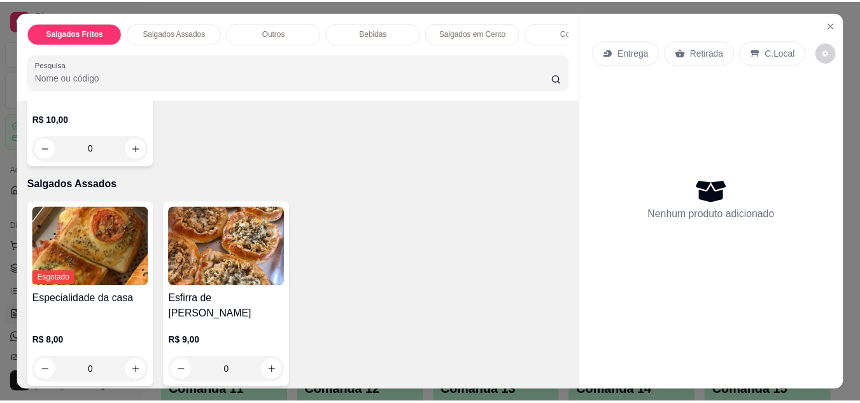
scroll to position [382, 0]
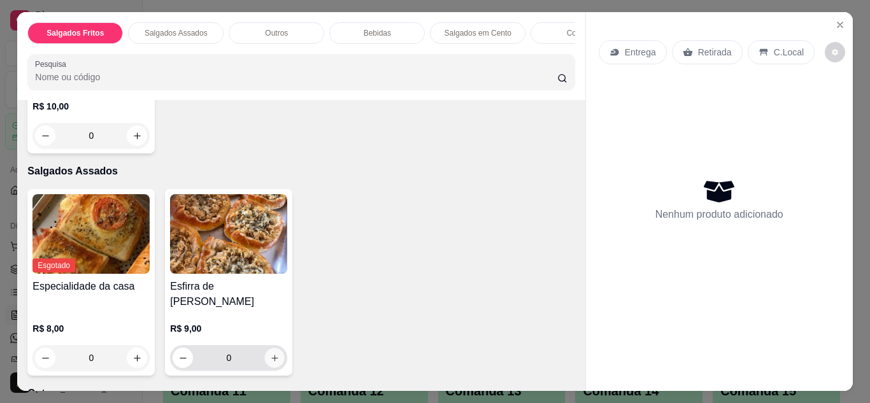
click at [270, 348] on button "increase-product-quantity" at bounding box center [275, 358] width 20 height 20
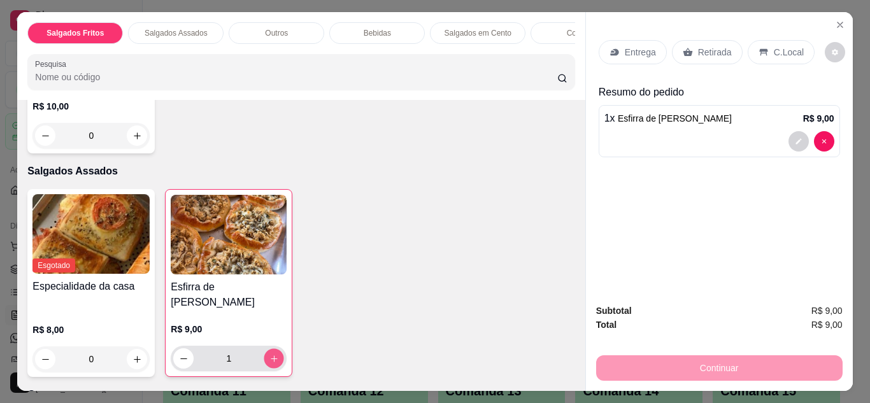
click at [270, 348] on button "increase-product-quantity" at bounding box center [274, 358] width 20 height 20
type input "3"
click at [698, 46] on p "Retirada" at bounding box center [715, 52] width 34 height 13
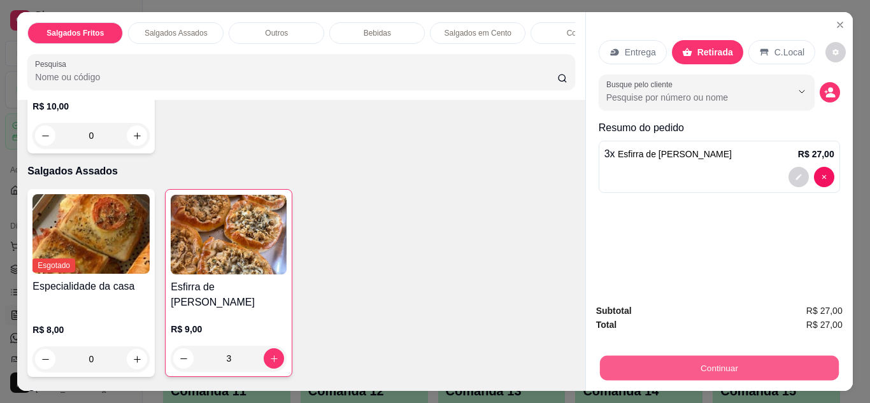
click at [698, 357] on button "Continuar" at bounding box center [718, 368] width 239 height 25
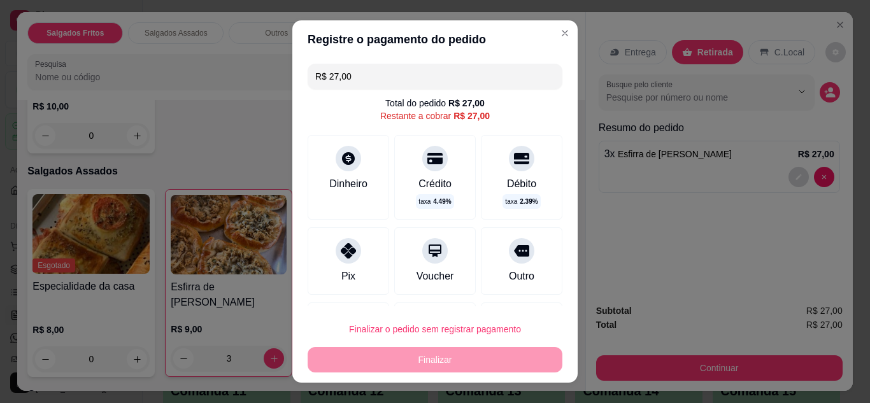
click at [342, 274] on div "Pix" at bounding box center [348, 276] width 14 height 15
type input "R$ 0,00"
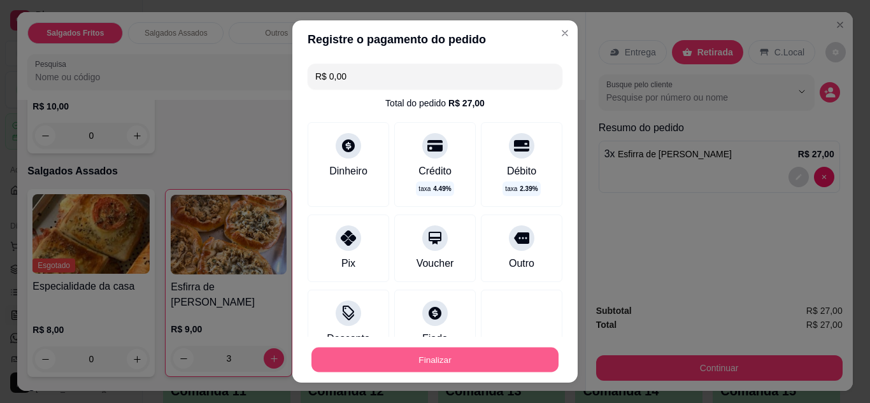
click at [444, 355] on button "Finalizar" at bounding box center [434, 360] width 247 height 25
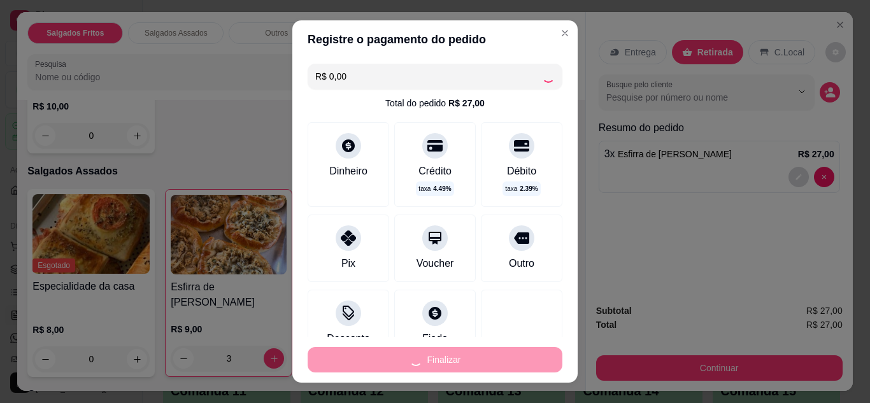
type input "0"
type input "-R$ 27,00"
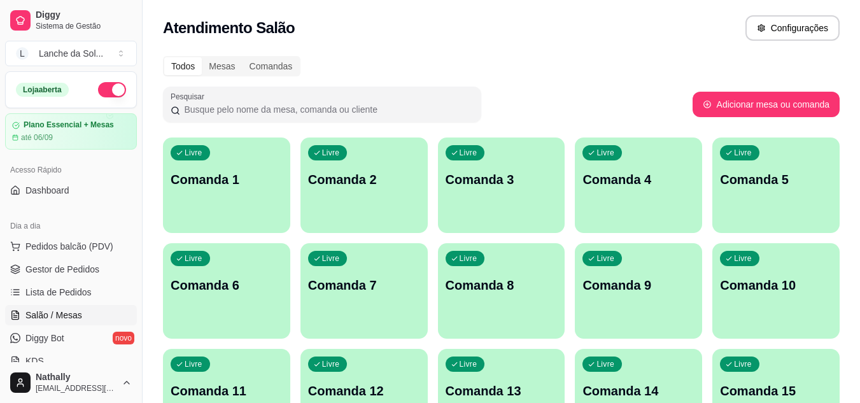
click at [59, 273] on span "Gestor de Pedidos" at bounding box center [62, 269] width 74 height 13
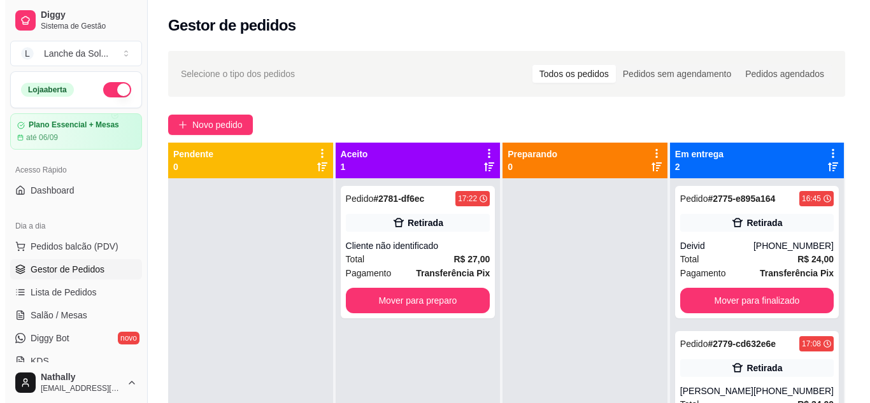
scroll to position [78, 0]
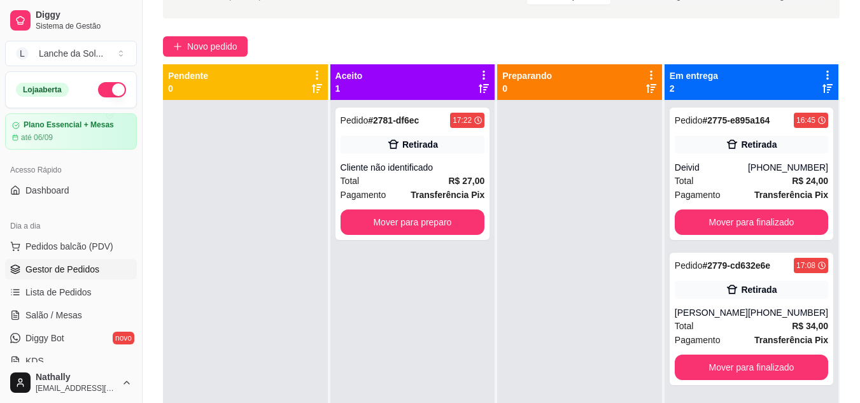
click at [710, 329] on div "Total R$ 34,00" at bounding box center [751, 326] width 153 height 14
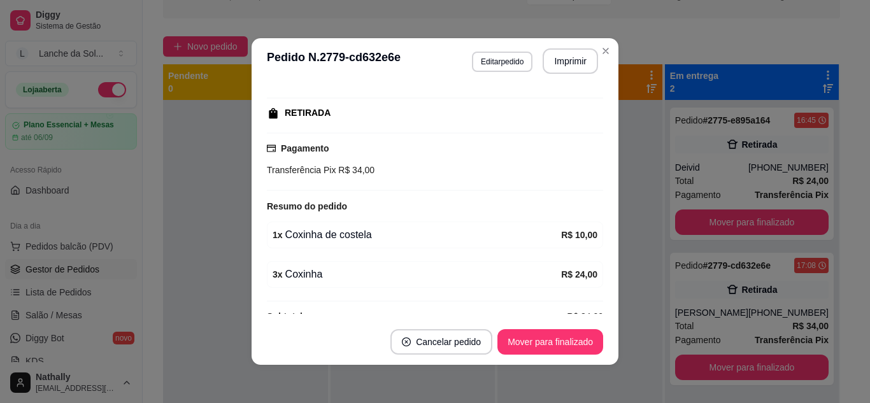
scroll to position [210, 0]
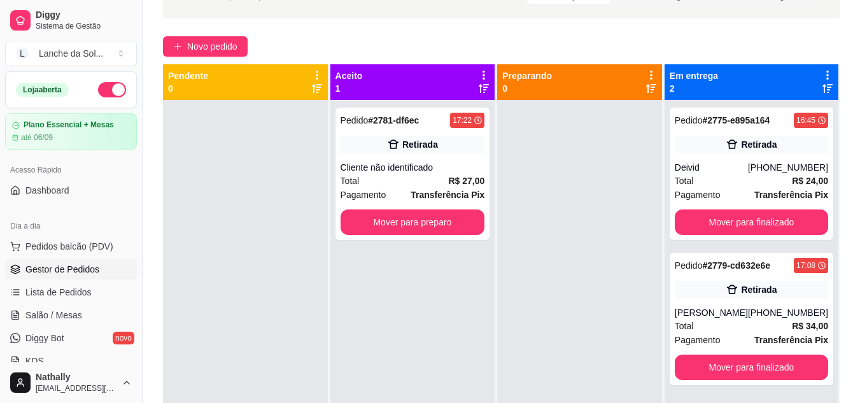
click at [735, 182] on div "Total R$ 24,00" at bounding box center [751, 181] width 153 height 14
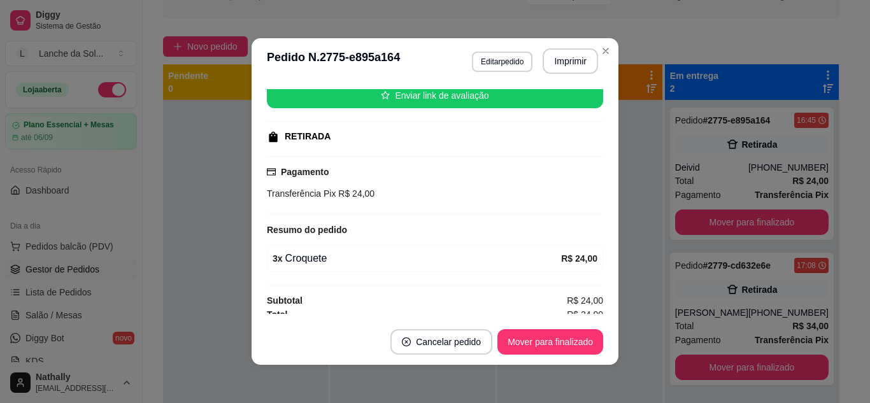
scroll to position [171, 0]
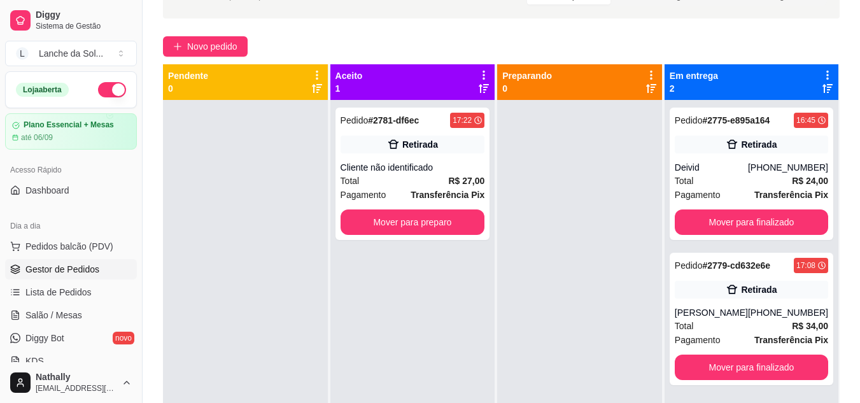
click at [368, 166] on div "Cliente não identificado" at bounding box center [413, 167] width 145 height 13
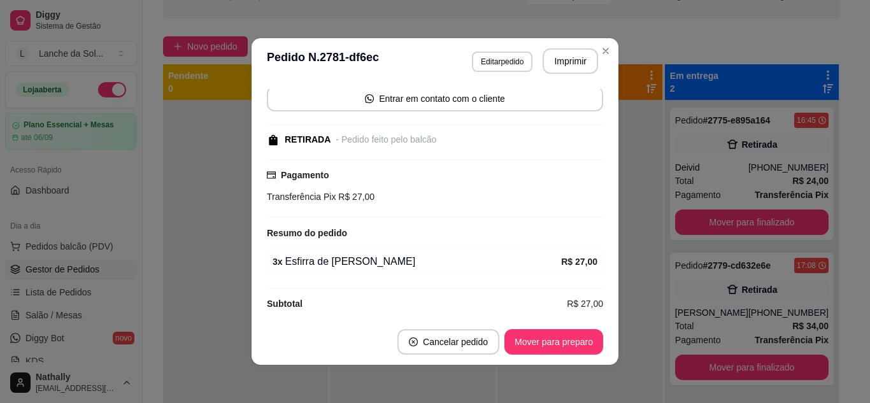
scroll to position [104, 0]
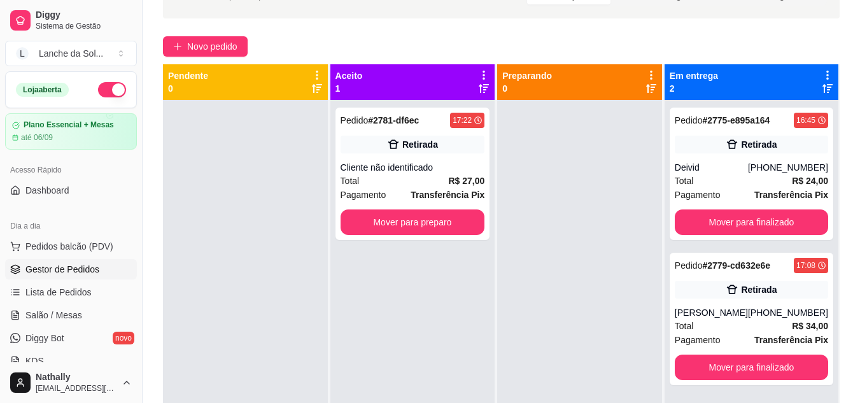
click at [432, 181] on div "Total R$ 27,00" at bounding box center [413, 181] width 145 height 14
click at [448, 181] on div "Total R$ 27,00" at bounding box center [413, 181] width 145 height 14
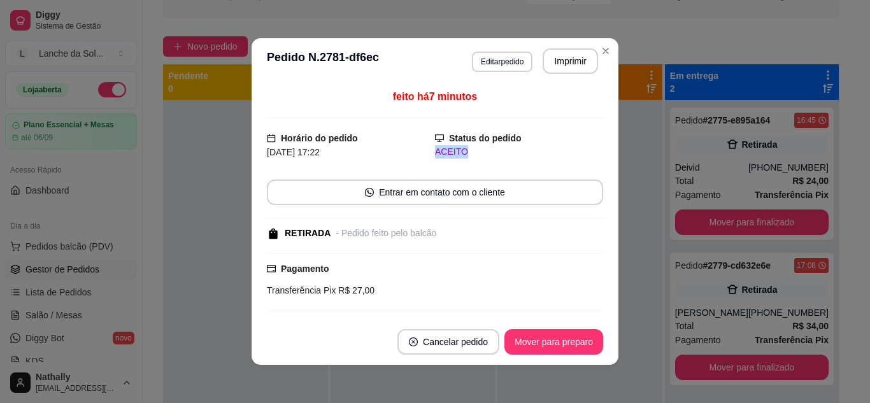
drag, startPoint x: 603, startPoint y: 134, endPoint x: 590, endPoint y: 130, distance: 13.9
click at [590, 130] on div "feito há 7 minutos Horário do pedido [DATE] 17:22 Status do pedido ACEITO Entra…" at bounding box center [435, 201] width 367 height 235
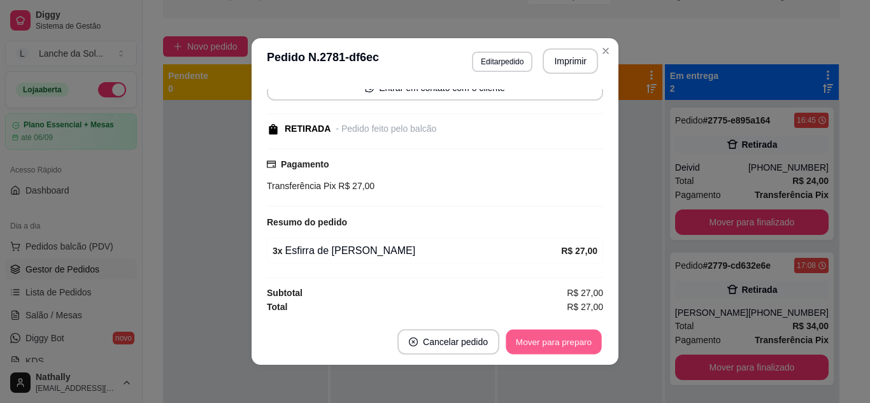
click at [536, 330] on button "Mover para preparo" at bounding box center [554, 342] width 96 height 25
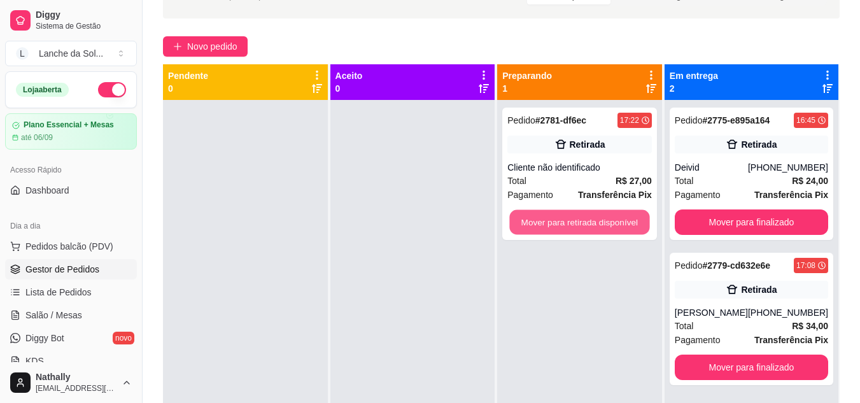
click at [585, 229] on button "Mover para retirada disponível" at bounding box center [580, 222] width 140 height 25
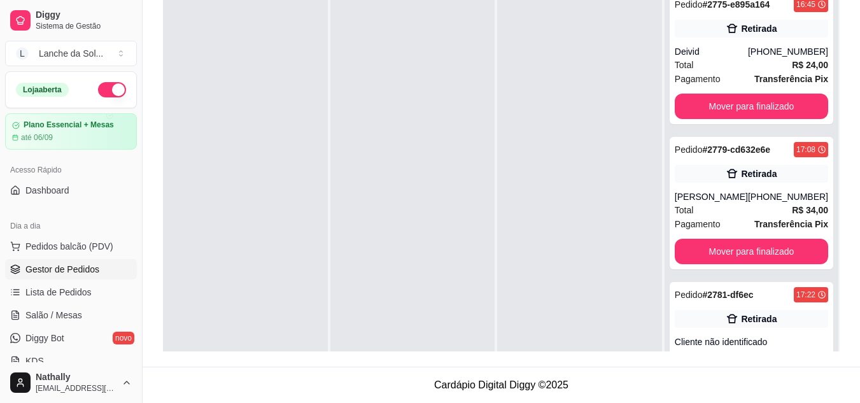
scroll to position [45, 0]
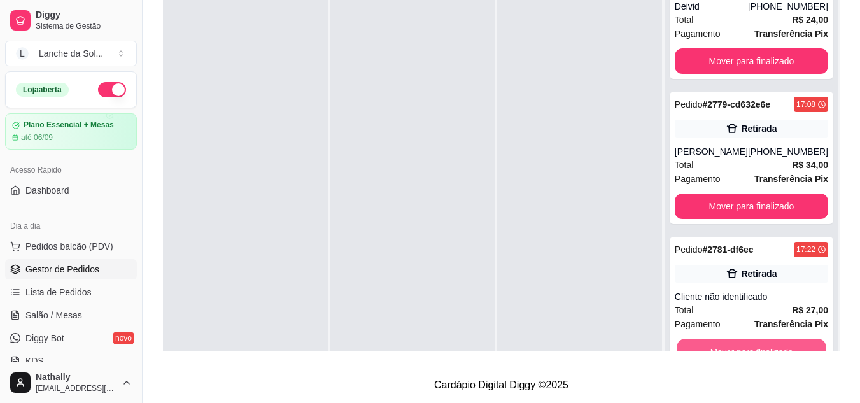
click at [778, 343] on button "Mover para finalizado" at bounding box center [751, 351] width 149 height 25
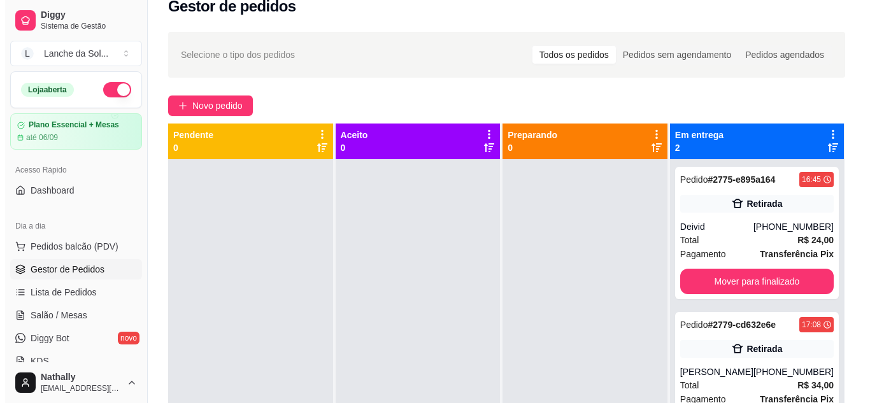
scroll to position [70, 0]
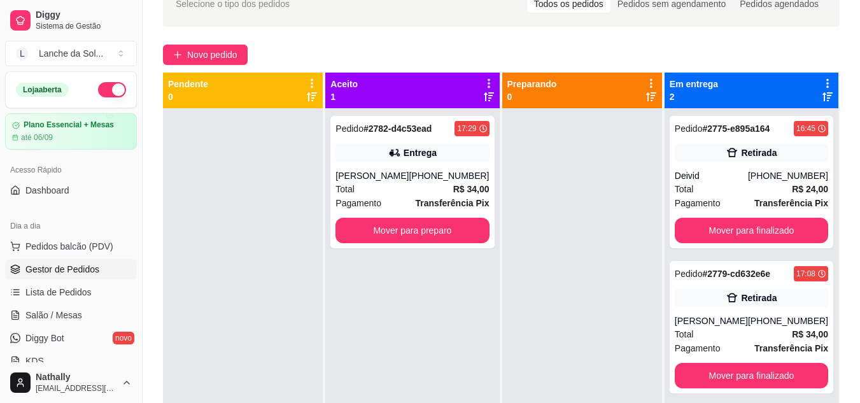
click at [399, 176] on div "[PERSON_NAME]" at bounding box center [372, 175] width 73 height 13
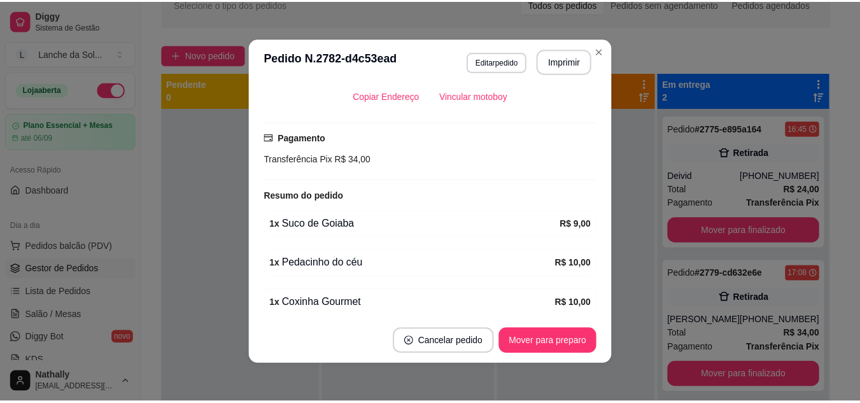
scroll to position [349, 0]
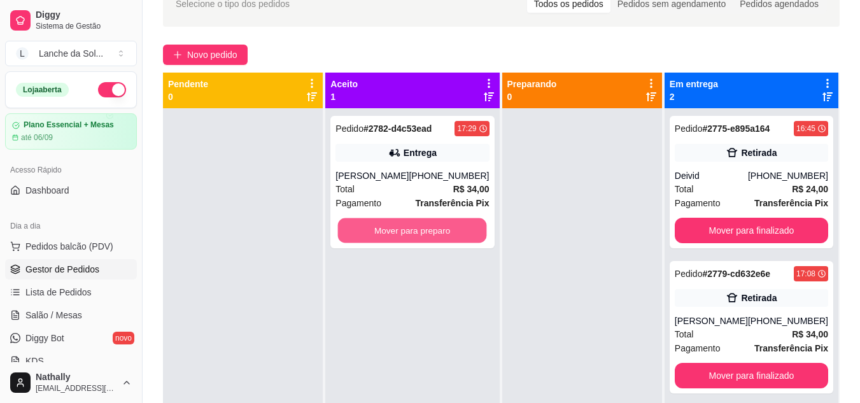
click at [421, 241] on button "Mover para preparo" at bounding box center [412, 230] width 149 height 25
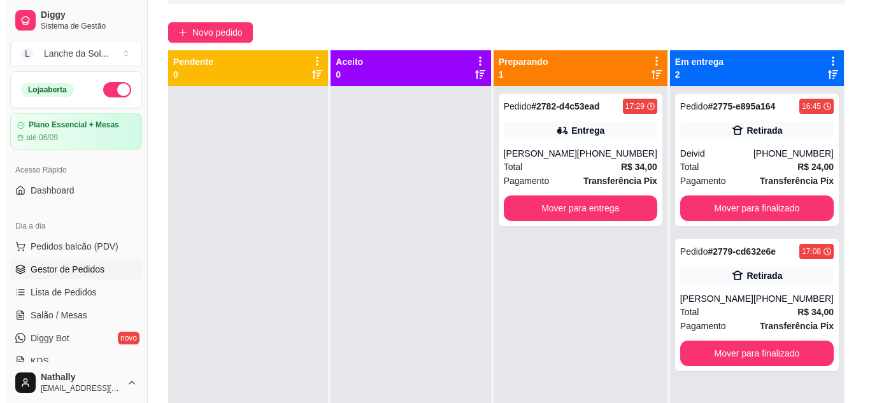
scroll to position [94, 0]
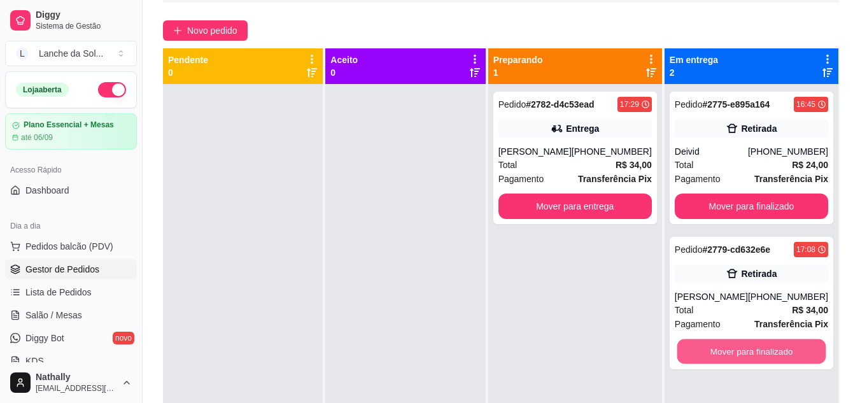
click at [730, 355] on button "Mover para finalizado" at bounding box center [751, 351] width 149 height 25
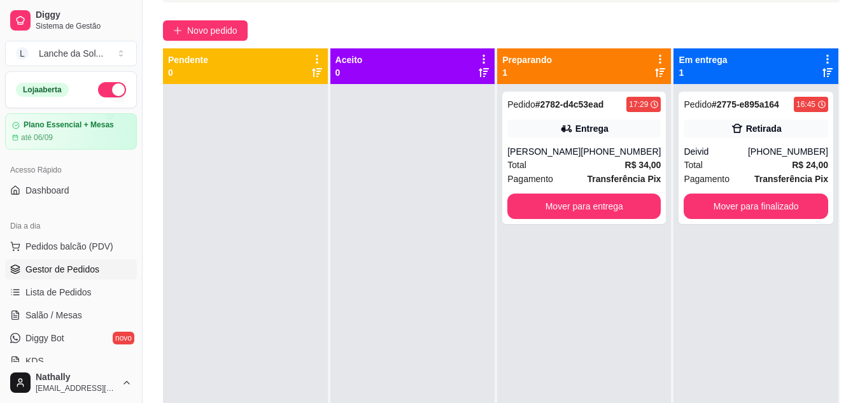
click at [558, 141] on div "Pedido # 2782-d4c53ead 17:29 Entrega [PERSON_NAME] [PHONE_NUMBER] Total R$ 34,0…" at bounding box center [584, 158] width 164 height 132
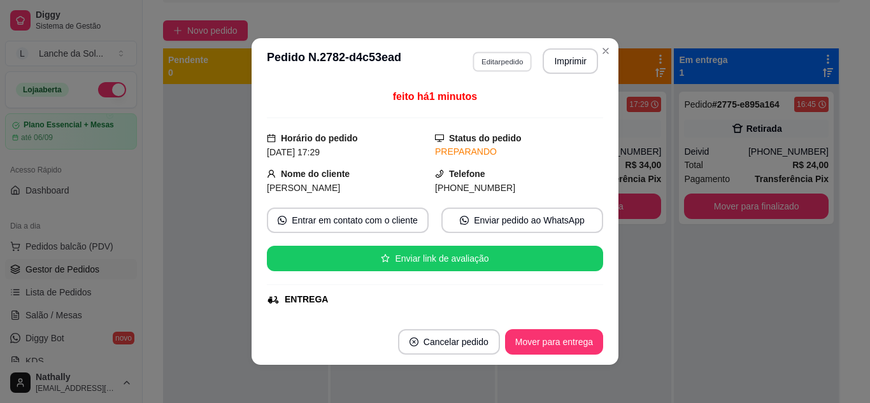
click at [491, 66] on button "Editar pedido" at bounding box center [501, 62] width 59 height 20
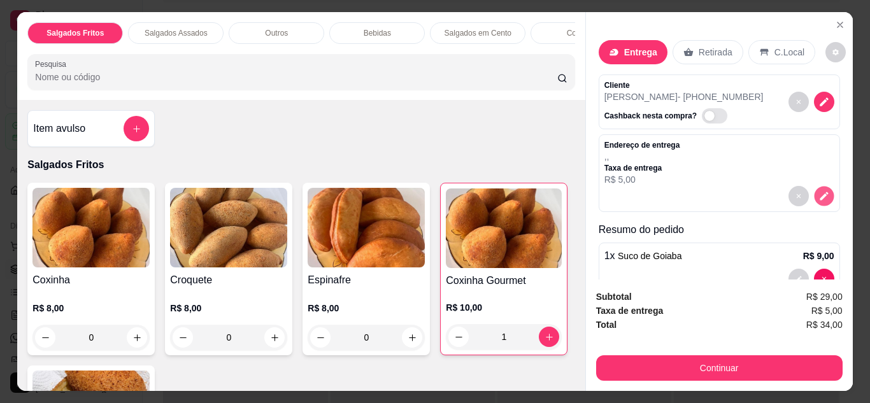
click at [820, 194] on icon "decrease-product-quantity" at bounding box center [824, 196] width 8 height 8
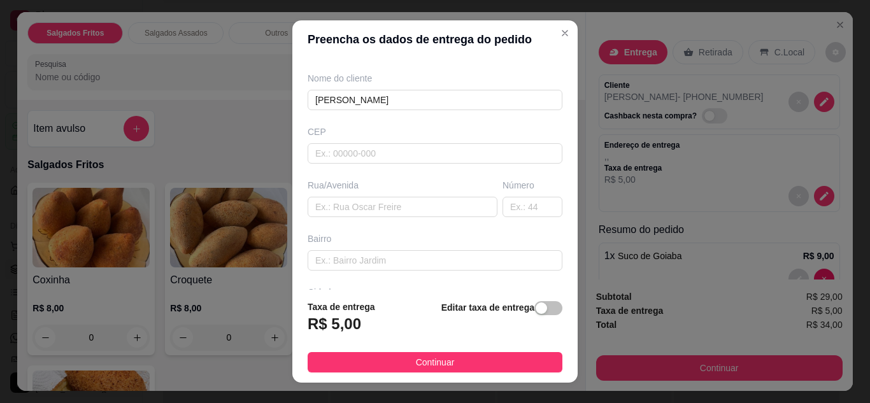
scroll to position [114, 0]
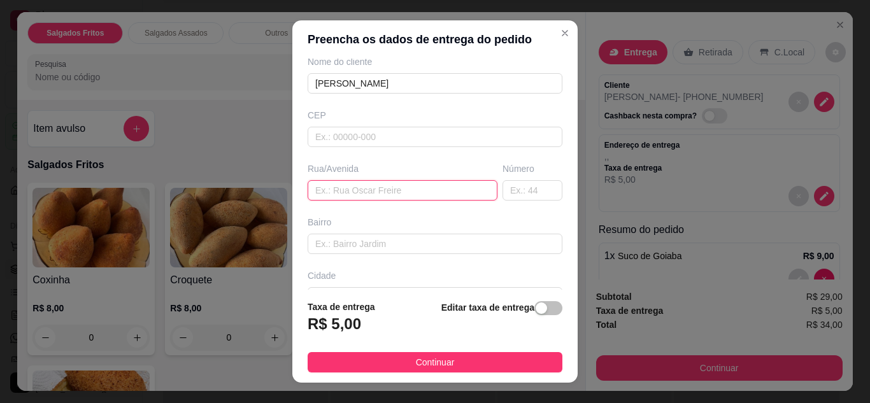
click at [409, 187] on input "text" at bounding box center [403, 190] width 190 height 20
type input "Rio Purus"
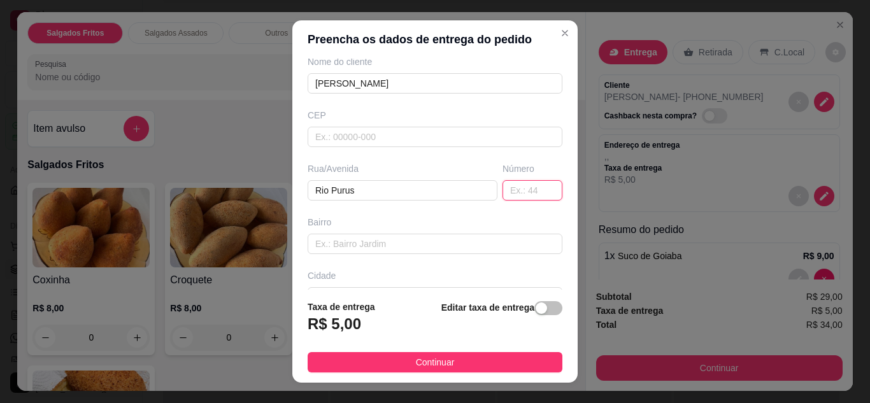
click at [511, 190] on input "text" at bounding box center [532, 190] width 60 height 20
type input "114"
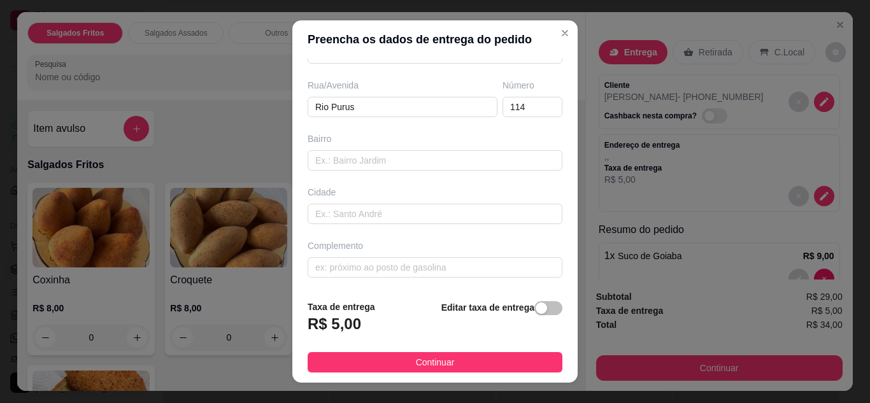
click at [453, 366] on button "Continuar" at bounding box center [435, 362] width 255 height 20
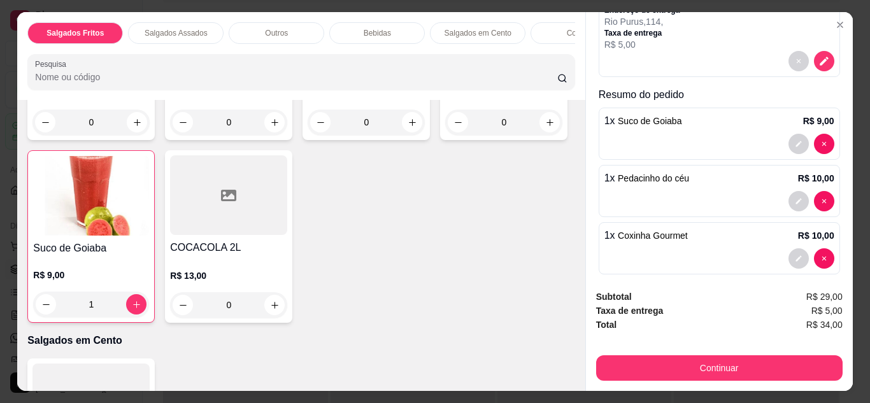
scroll to position [1235, 0]
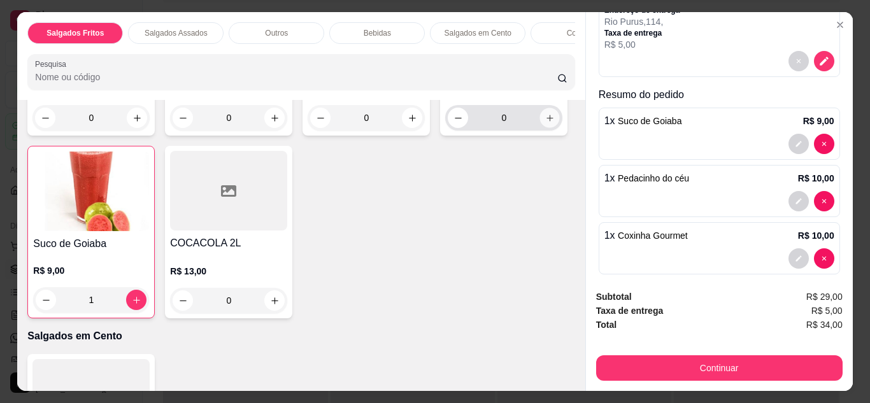
click at [545, 123] on icon "increase-product-quantity" at bounding box center [550, 118] width 10 height 10
type input "1"
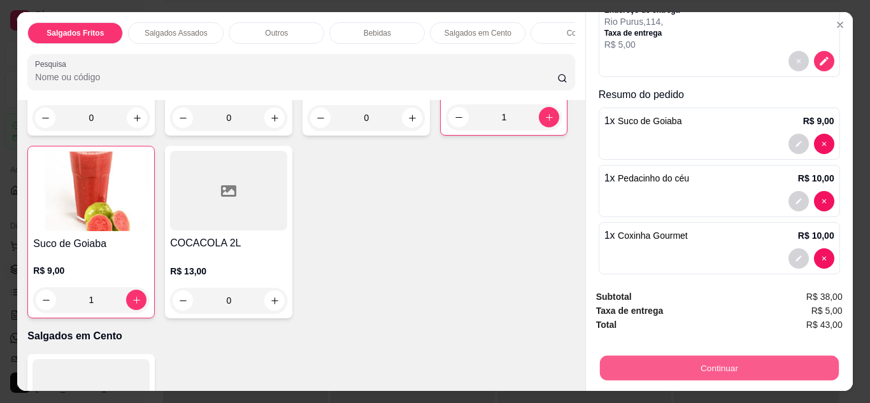
click at [694, 365] on button "Continuar" at bounding box center [718, 368] width 239 height 25
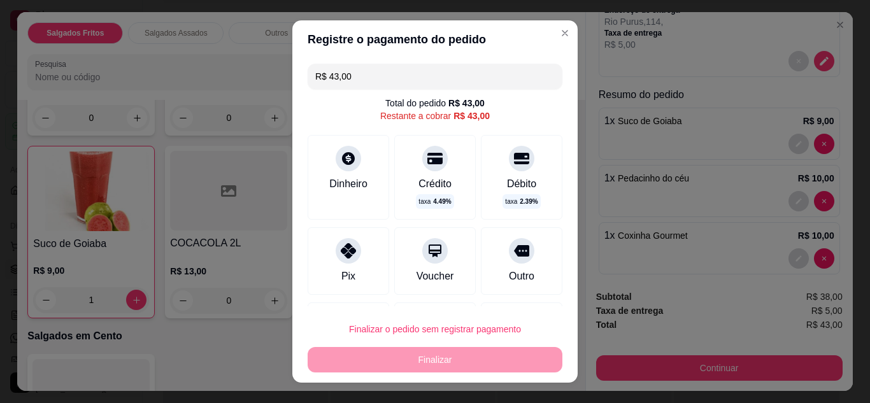
click at [341, 250] on icon at bounding box center [348, 250] width 15 height 15
type input "R$ 0,00"
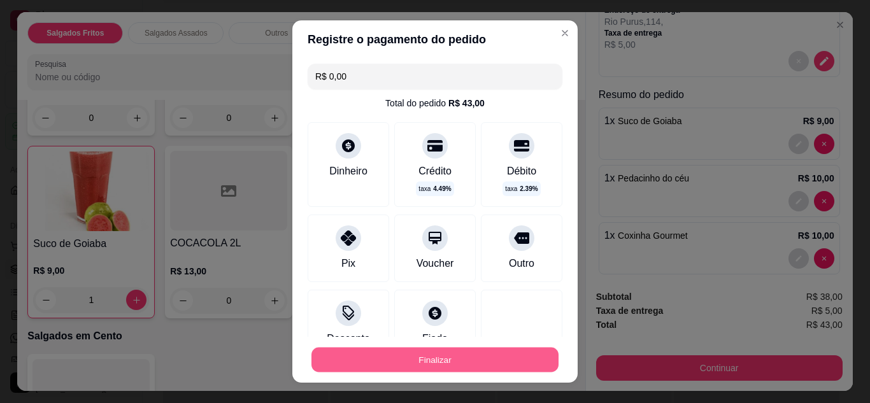
click at [386, 352] on button "Finalizar" at bounding box center [434, 360] width 247 height 25
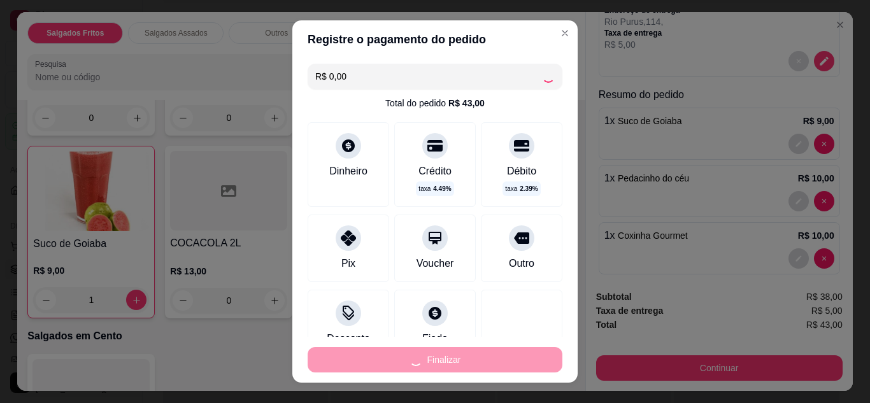
type input "0"
type input "-R$ 43,00"
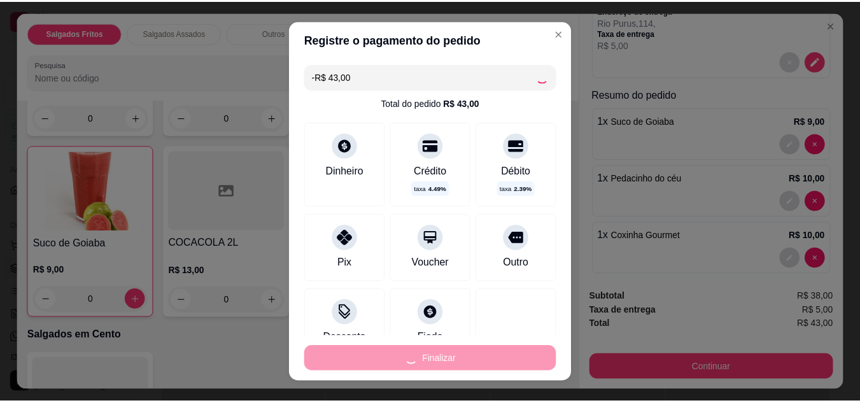
scroll to position [1233, 0]
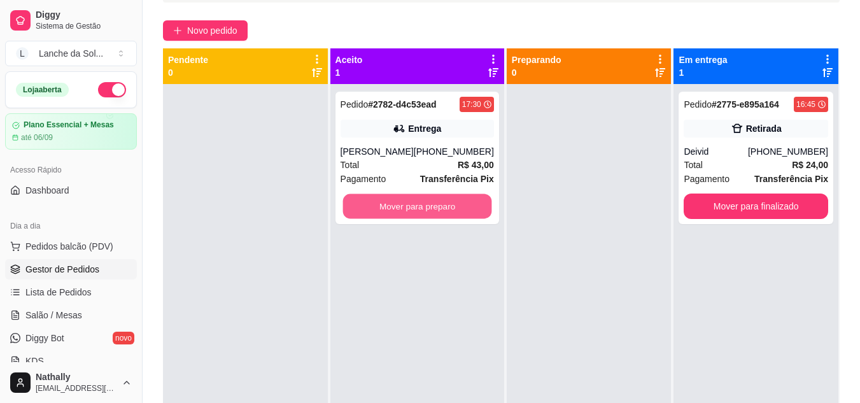
click at [402, 215] on button "Mover para preparo" at bounding box center [417, 206] width 149 height 25
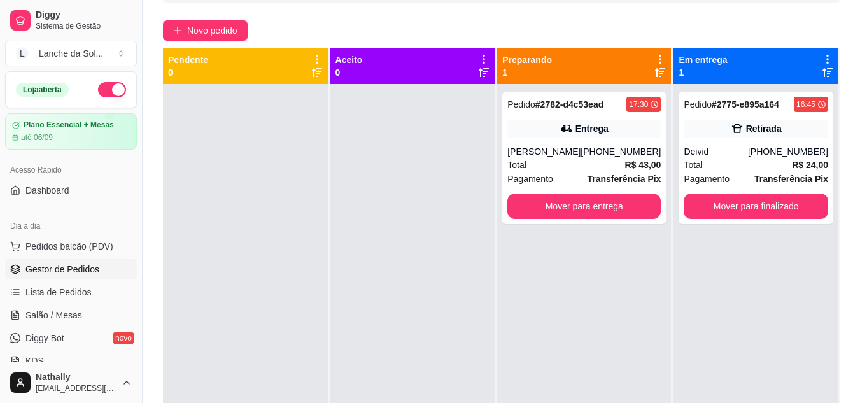
drag, startPoint x: 137, startPoint y: 108, endPoint x: 135, endPoint y: 118, distance: 10.4
click at [135, 118] on div "Diggy Sistema de Gestão L Lanche da Sol ... Loja aberta Plano Essencial + Mesas…" at bounding box center [71, 201] width 142 height 403
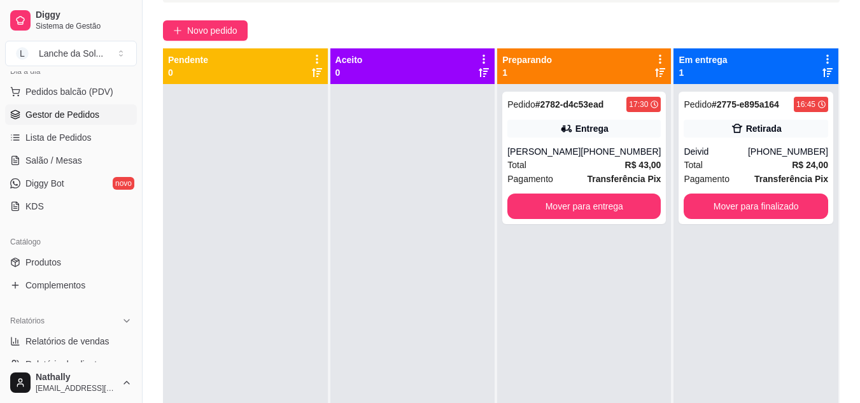
scroll to position [174, 0]
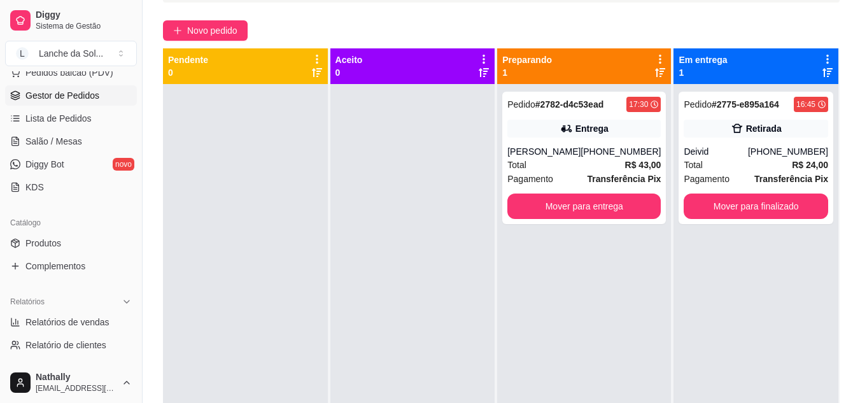
click at [34, 245] on span "Produtos" at bounding box center [43, 243] width 36 height 13
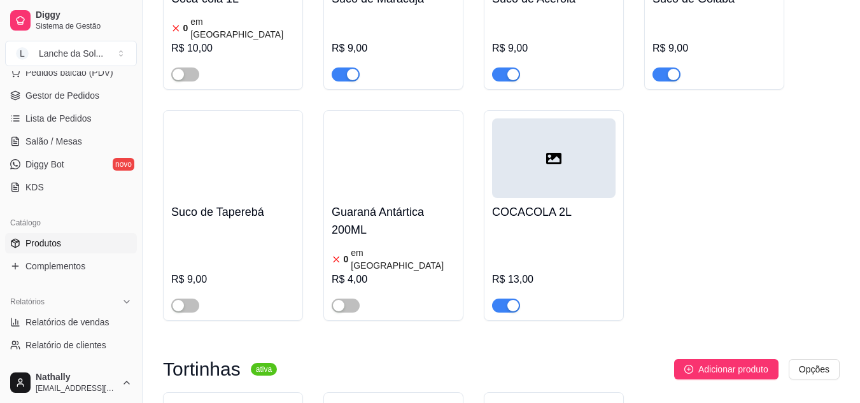
scroll to position [4056, 0]
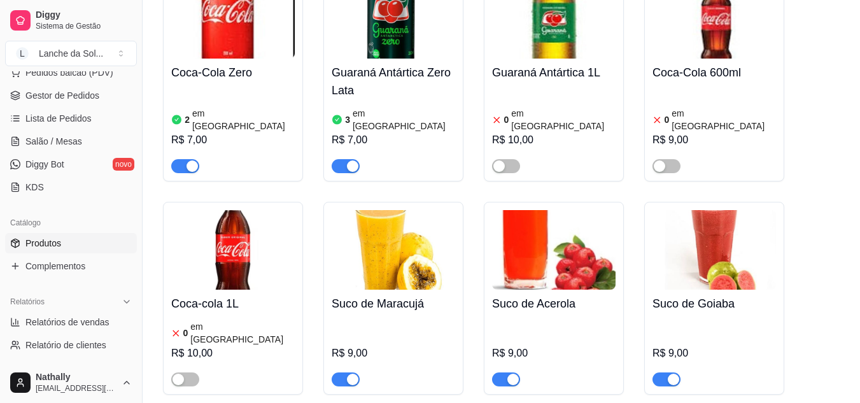
click at [347, 374] on div "button" at bounding box center [352, 379] width 11 height 11
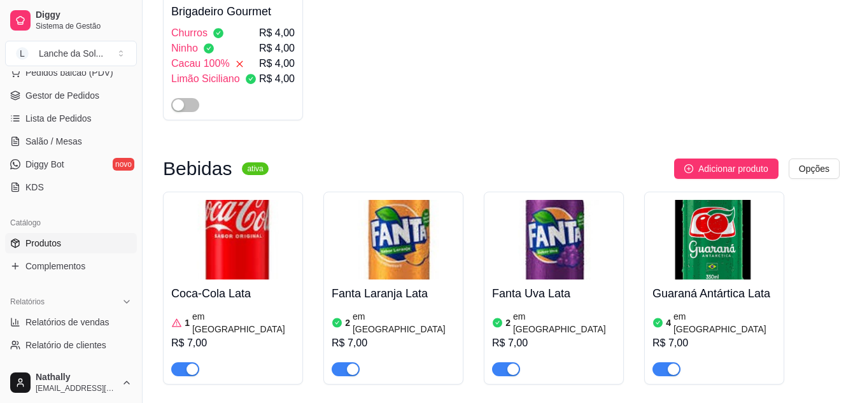
scroll to position [3612, 0]
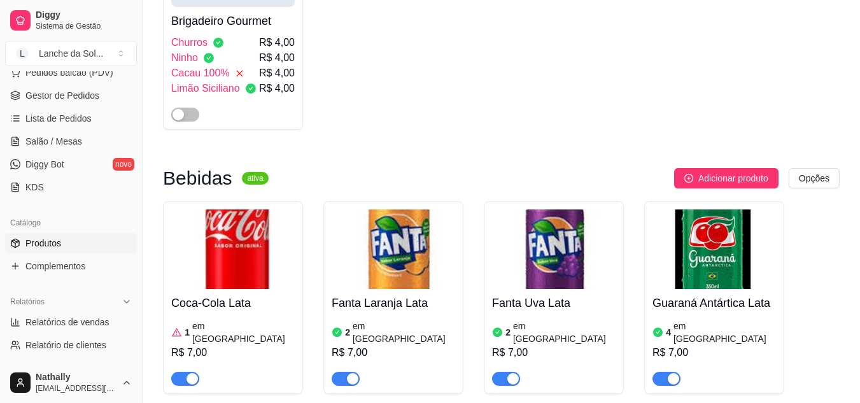
click at [238, 320] on div "1 em [GEOGRAPHIC_DATA]" at bounding box center [233, 332] width 124 height 25
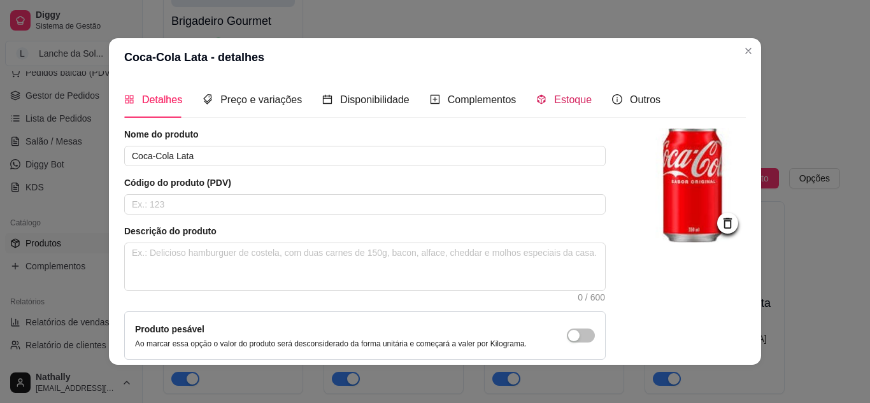
click at [555, 98] on span "Estoque" at bounding box center [573, 99] width 38 height 11
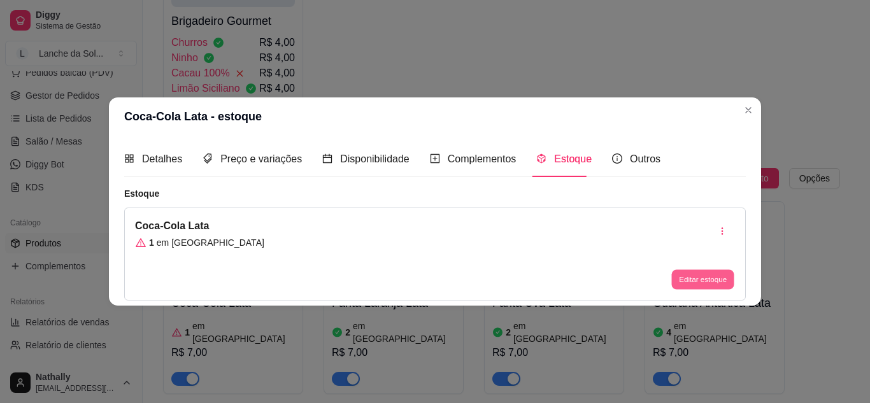
click at [683, 276] on button "Editar estoque" at bounding box center [702, 280] width 62 height 20
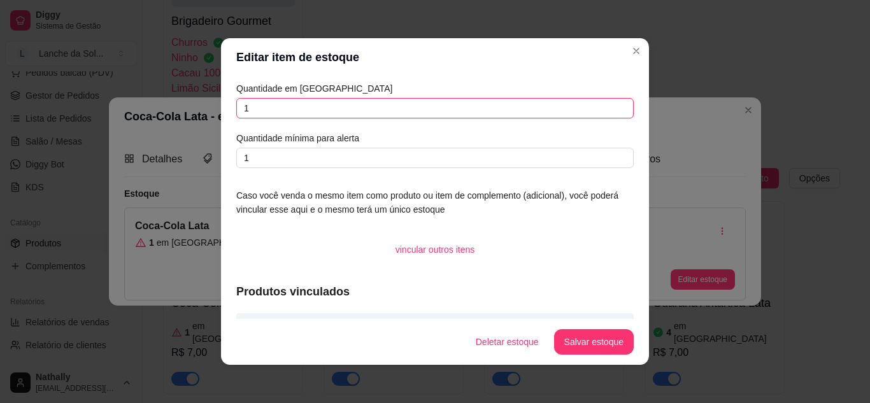
click at [436, 102] on input "1" at bounding box center [434, 108] width 397 height 20
type input "2"
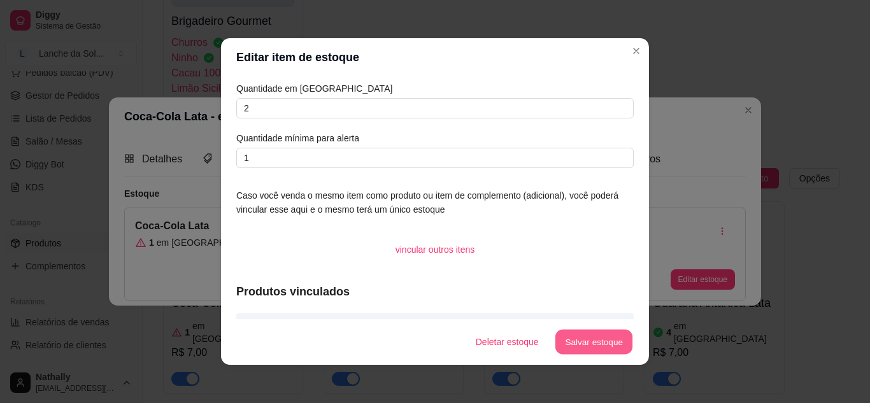
click at [572, 353] on button "Salvar estoque" at bounding box center [594, 342] width 78 height 25
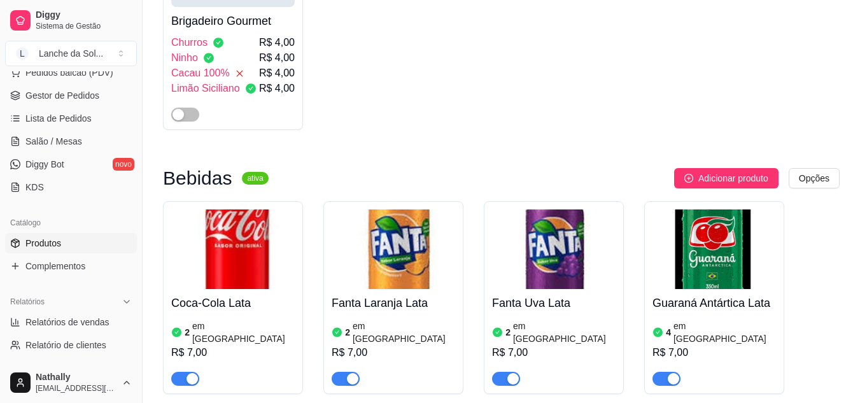
scroll to position [3640, 0]
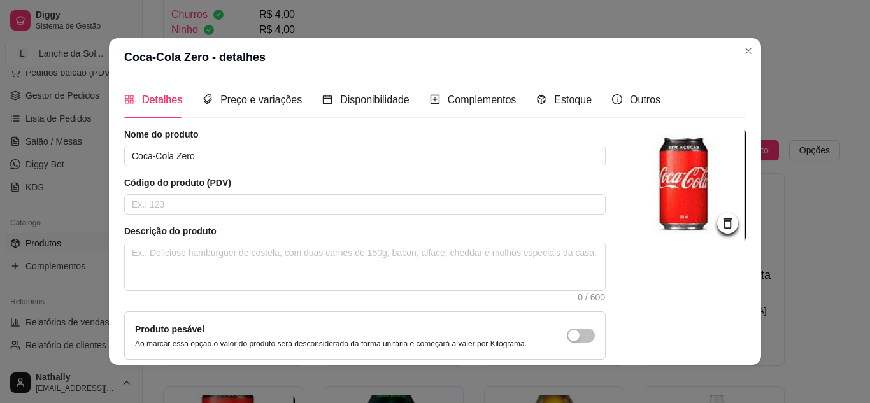
click at [560, 88] on div "Estoque" at bounding box center [563, 100] width 55 height 36
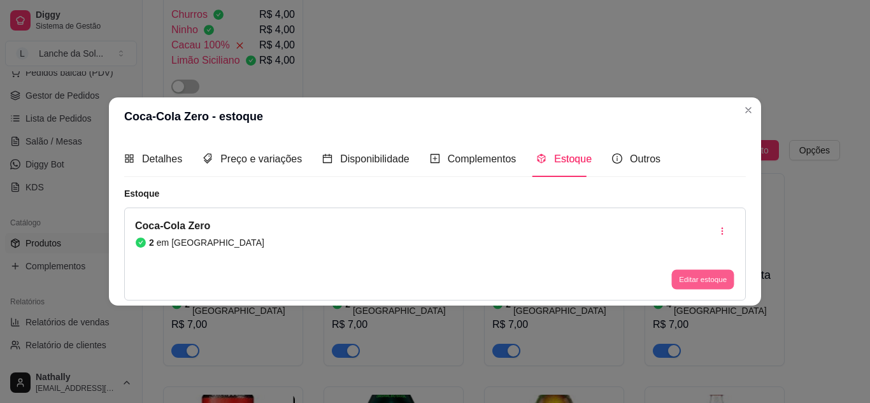
click at [690, 274] on button "Editar estoque" at bounding box center [702, 280] width 62 height 20
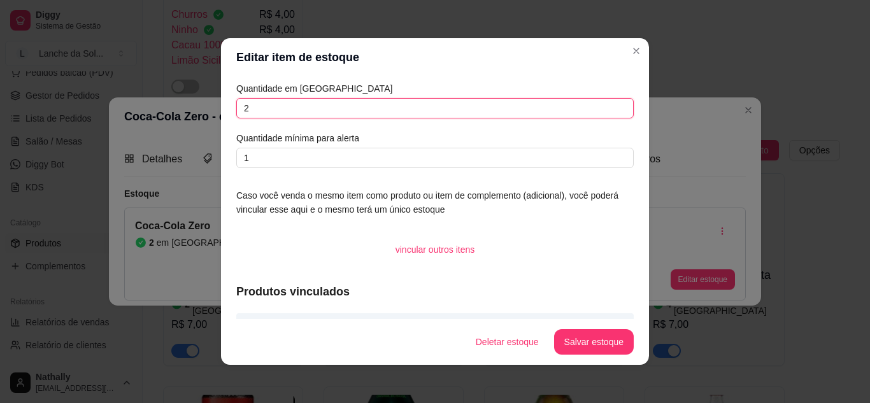
click at [344, 110] on input "2" at bounding box center [434, 108] width 397 height 20
click at [344, 110] on input "1" at bounding box center [434, 108] width 397 height 20
type input "1"
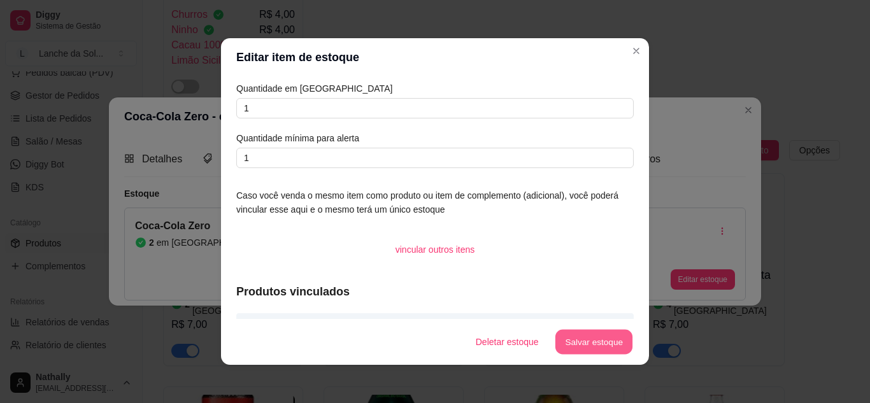
click at [562, 342] on button "Salvar estoque" at bounding box center [594, 342] width 78 height 25
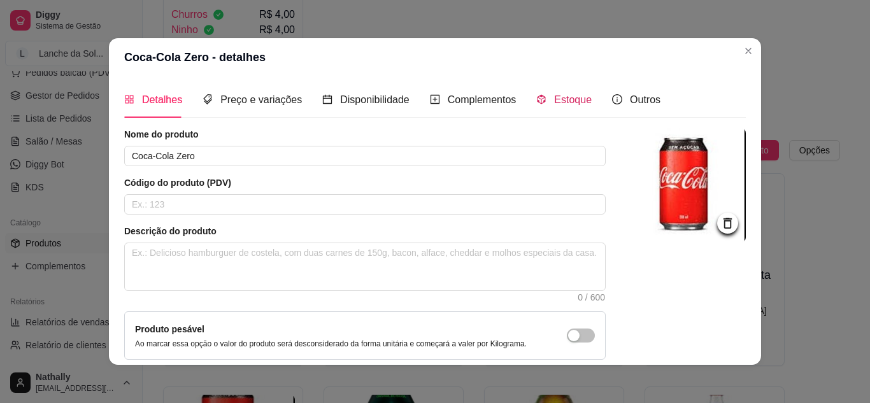
click at [544, 101] on div "Estoque" at bounding box center [563, 100] width 55 height 16
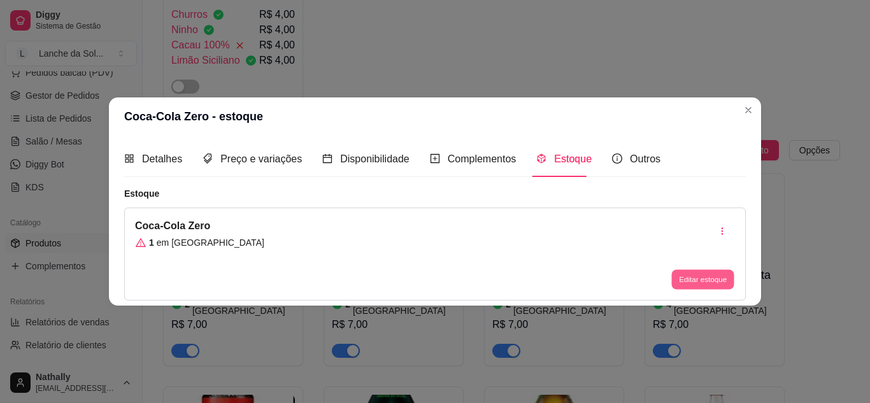
click at [678, 286] on button "Editar estoque" at bounding box center [702, 280] width 62 height 20
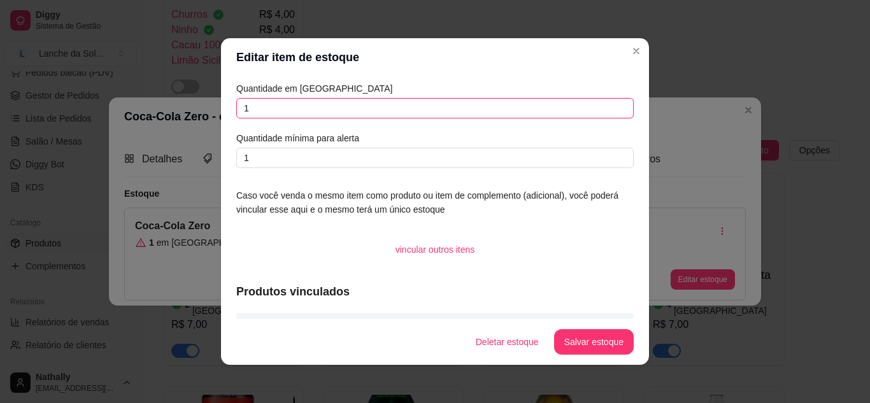
click at [406, 113] on input "1" at bounding box center [434, 108] width 397 height 20
type input "2"
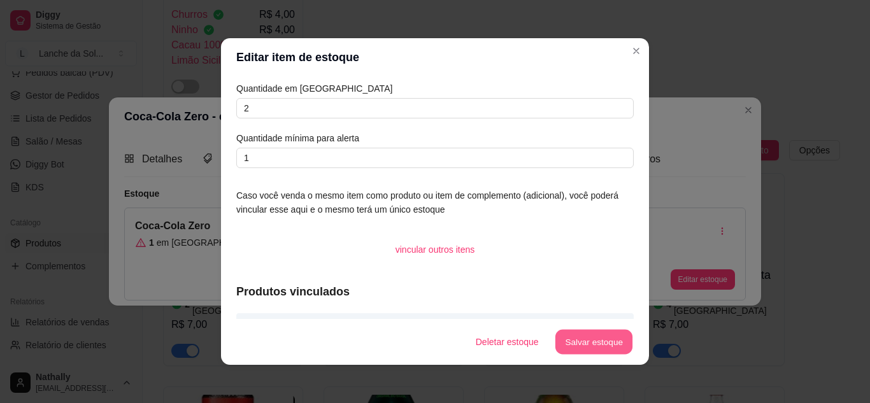
click at [564, 336] on button "Salvar estoque" at bounding box center [594, 342] width 78 height 25
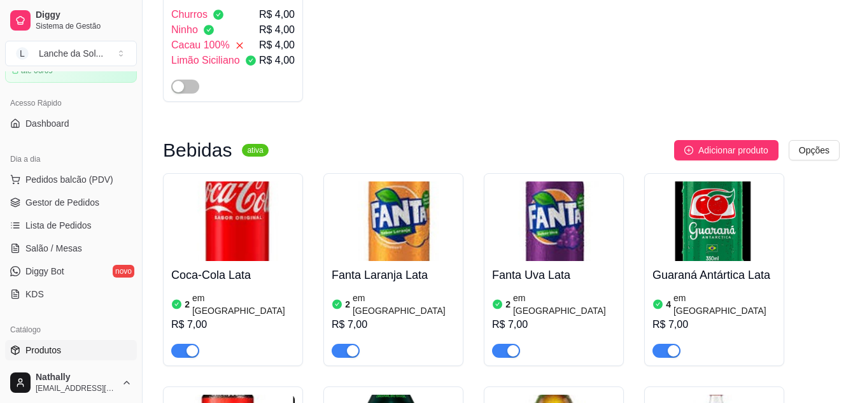
scroll to position [65, 0]
click at [81, 204] on span "Gestor de Pedidos" at bounding box center [62, 204] width 74 height 13
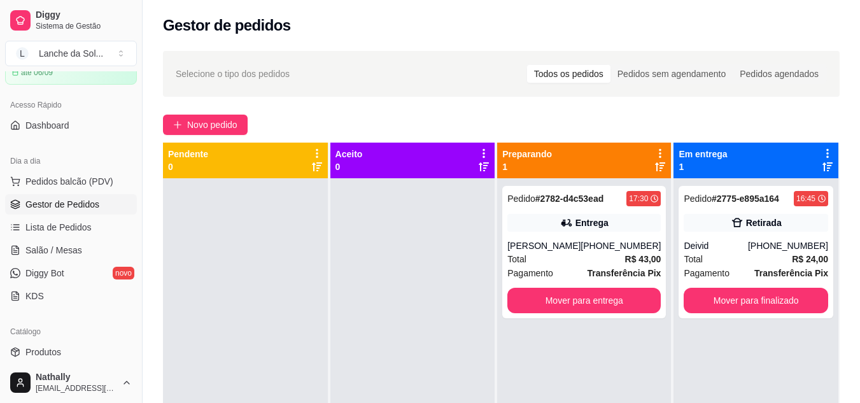
click at [593, 247] on div "[PHONE_NUMBER]" at bounding box center [621, 245] width 80 height 13
click at [714, 292] on button "Mover para finalizado" at bounding box center [756, 300] width 140 height 25
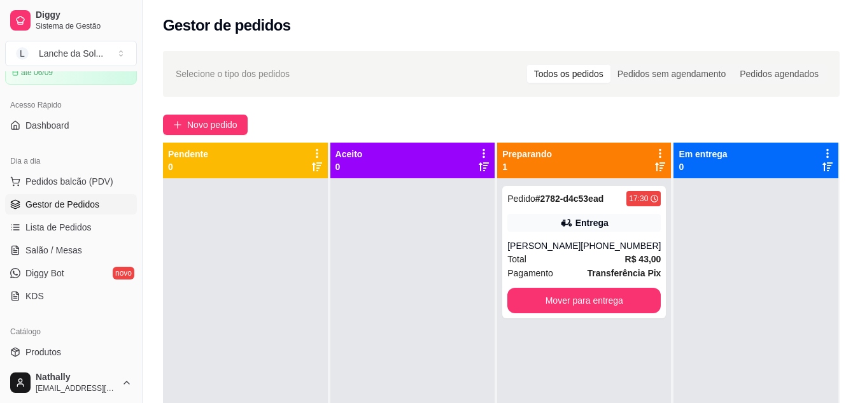
click at [597, 252] on div "[PHONE_NUMBER]" at bounding box center [621, 245] width 80 height 13
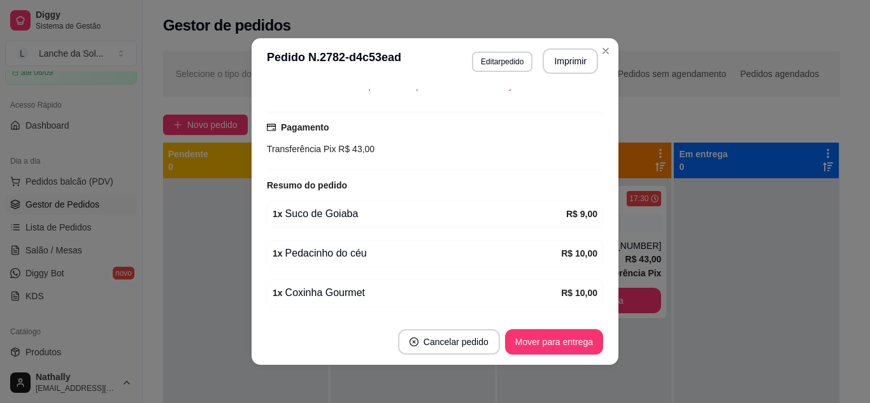
scroll to position [378, 0]
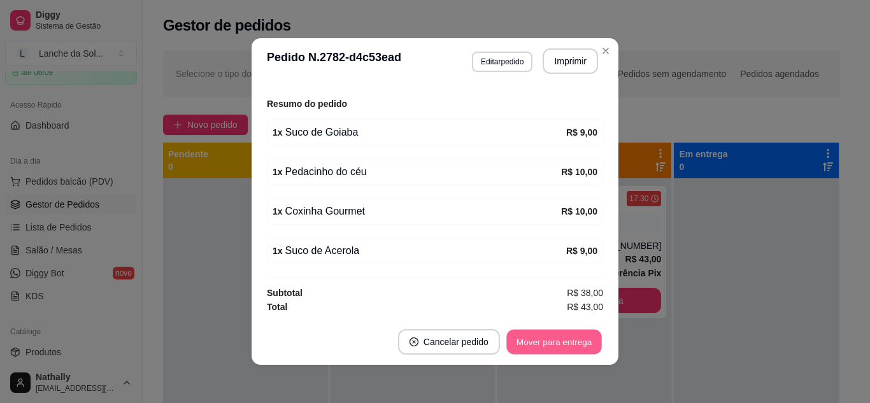
click at [546, 344] on button "Mover para entrega" at bounding box center [554, 342] width 96 height 25
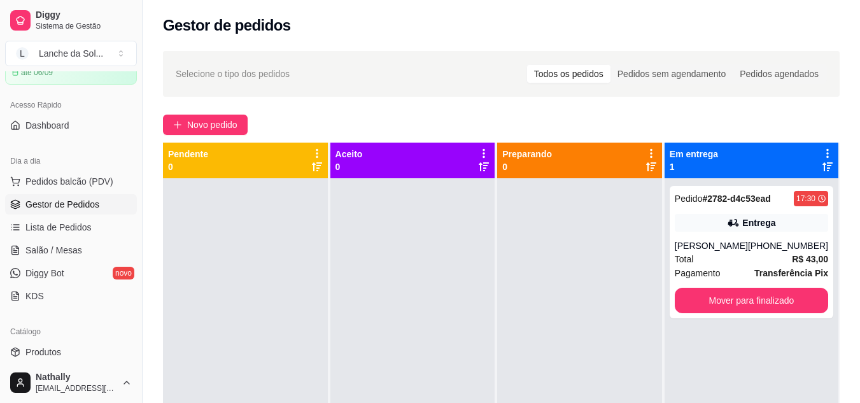
click at [766, 298] on div "Pedido # 2782-d4c53ead 17:30 Entrega [PERSON_NAME] [PHONE_NUMBER] Total R$ 43,0…" at bounding box center [752, 252] width 164 height 132
click at [720, 313] on button "Mover para finalizado" at bounding box center [751, 300] width 149 height 25
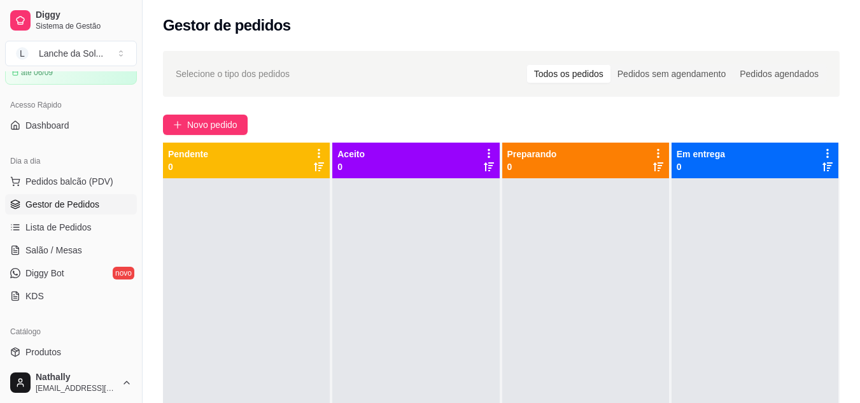
click at [50, 177] on span "Pedidos balcão (PDV)" at bounding box center [69, 181] width 88 height 13
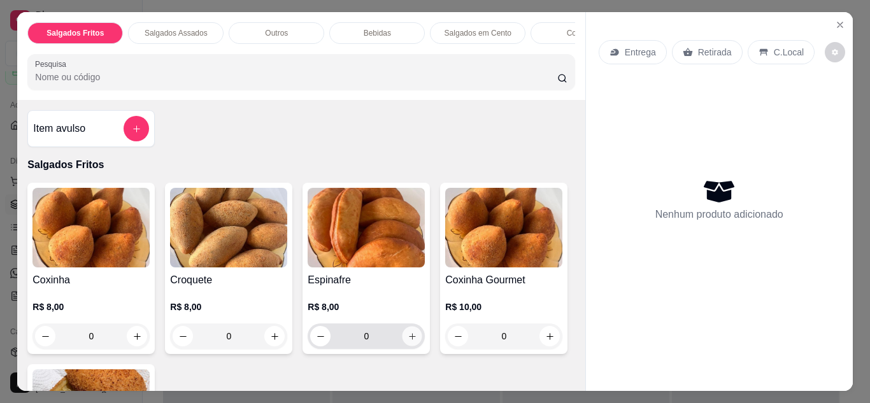
click at [407, 346] on button "increase-product-quantity" at bounding box center [412, 336] width 20 height 20
type input "1"
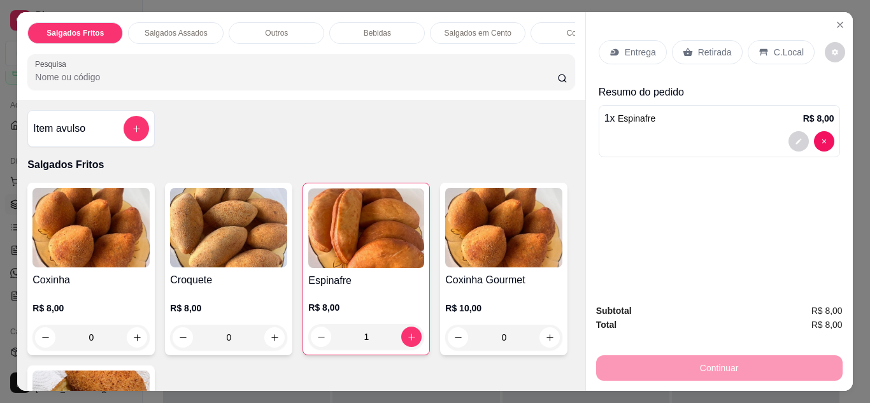
click at [774, 46] on p "C.Local" at bounding box center [789, 52] width 30 height 13
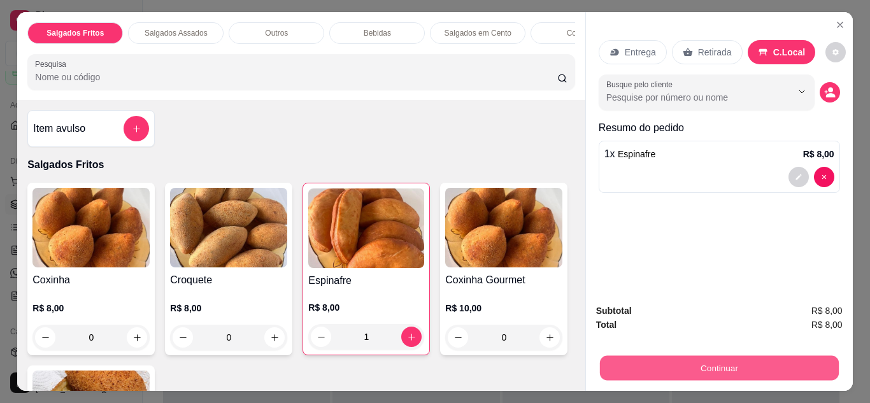
click at [683, 371] on button "Continuar" at bounding box center [718, 368] width 239 height 25
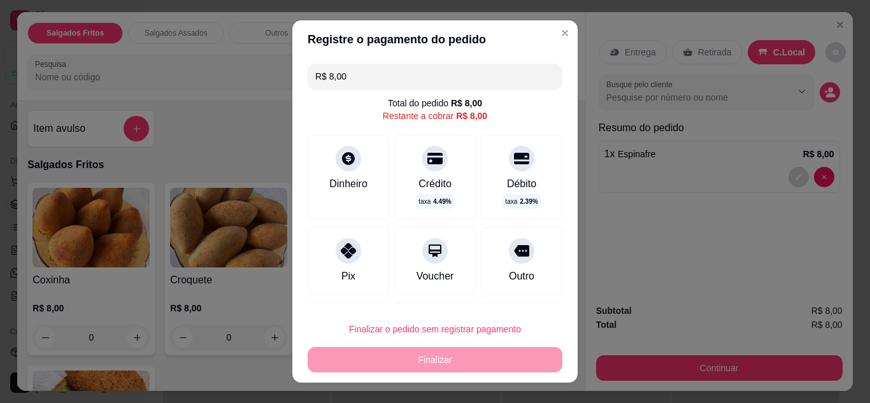
click at [341, 253] on icon at bounding box center [348, 250] width 15 height 15
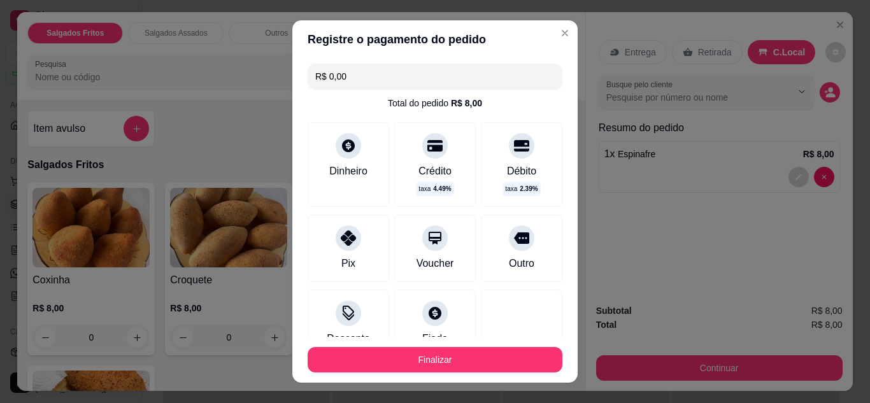
type input "R$ 0,00"
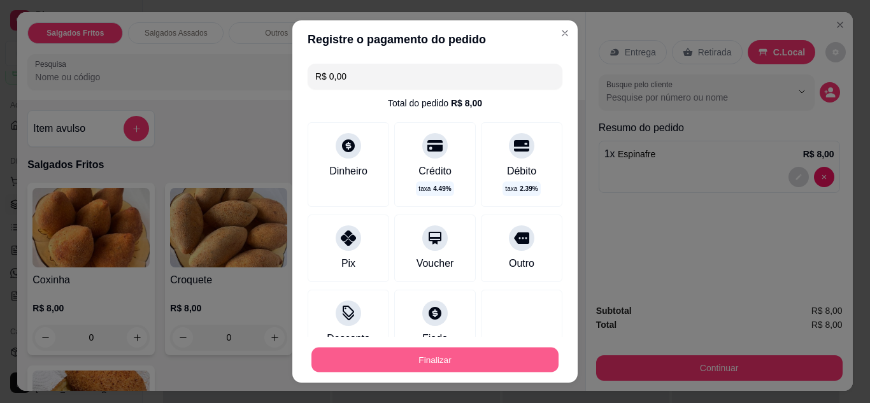
click at [385, 357] on button "Finalizar" at bounding box center [434, 360] width 247 height 25
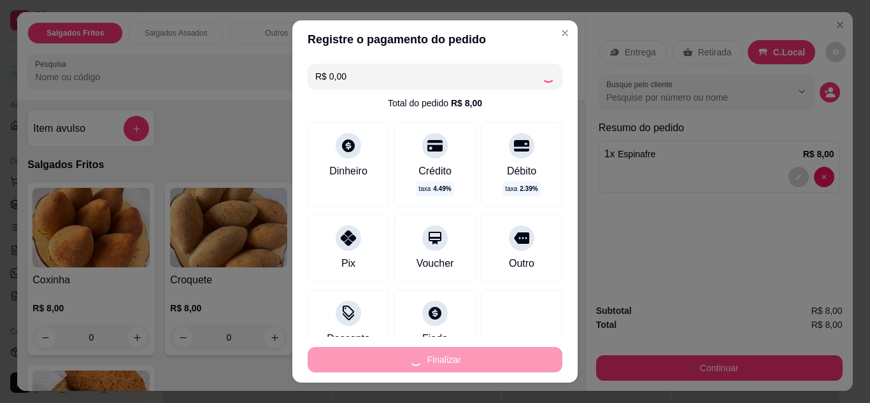
type input "0"
type input "-R$ 8,00"
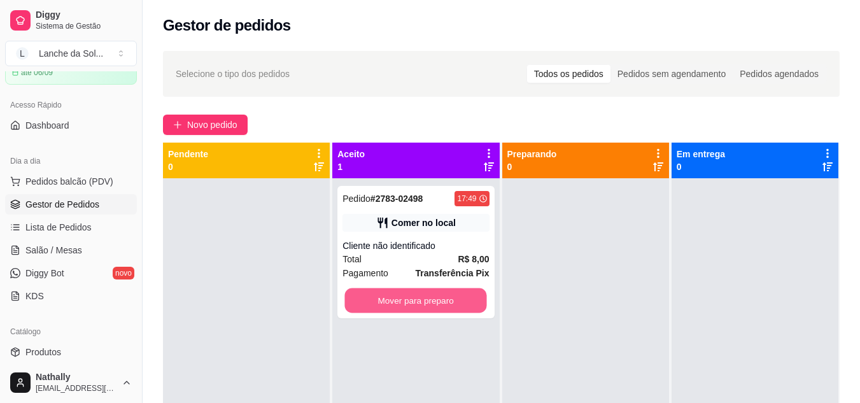
click at [429, 304] on button "Mover para preparo" at bounding box center [416, 300] width 142 height 25
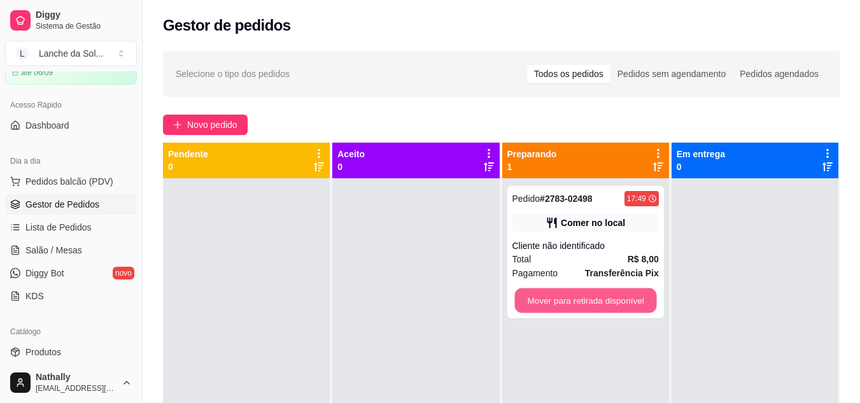
click at [585, 305] on button "Mover para retirada disponível" at bounding box center [586, 300] width 142 height 25
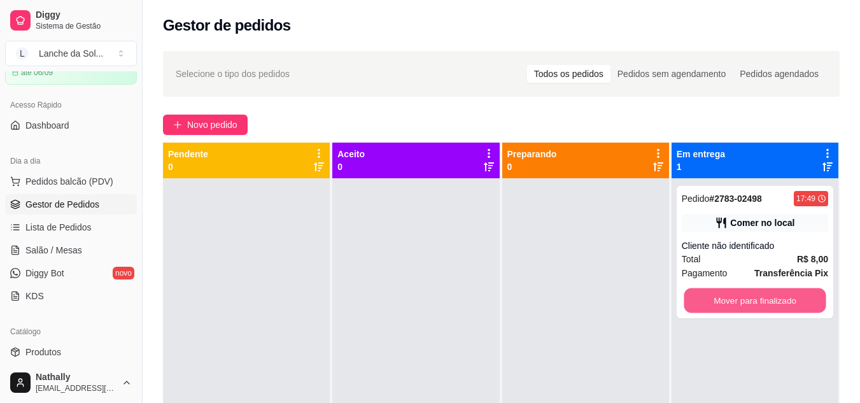
click at [752, 302] on button "Mover para finalizado" at bounding box center [755, 300] width 142 height 25
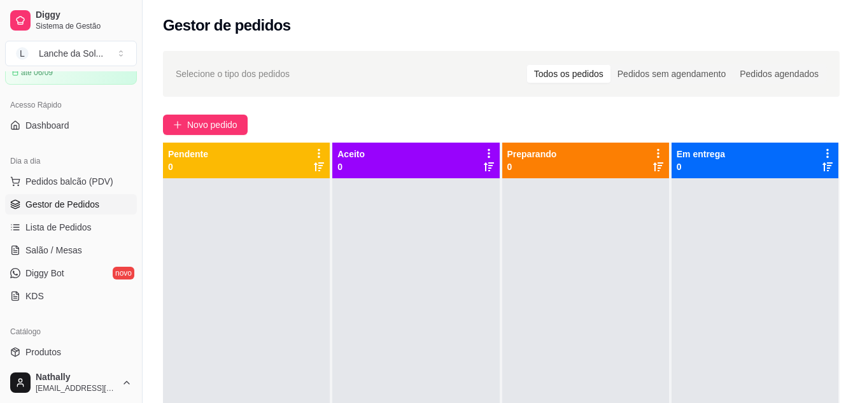
click at [60, 248] on span "Salão / Mesas" at bounding box center [53, 250] width 57 height 13
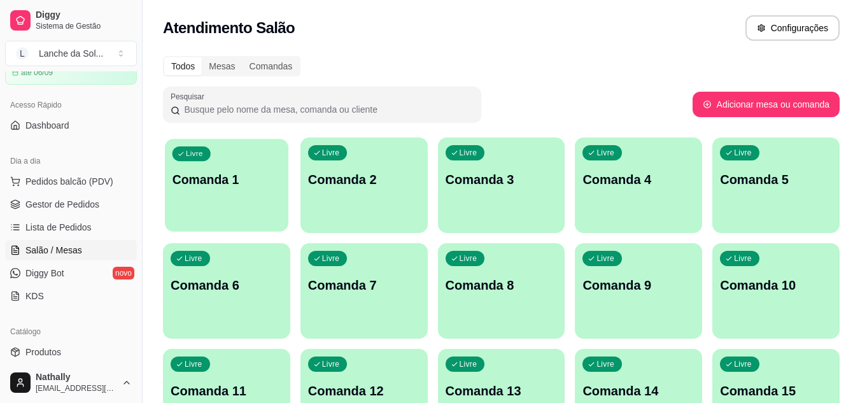
click at [231, 181] on p "Comanda 1" at bounding box center [227, 179] width 109 height 17
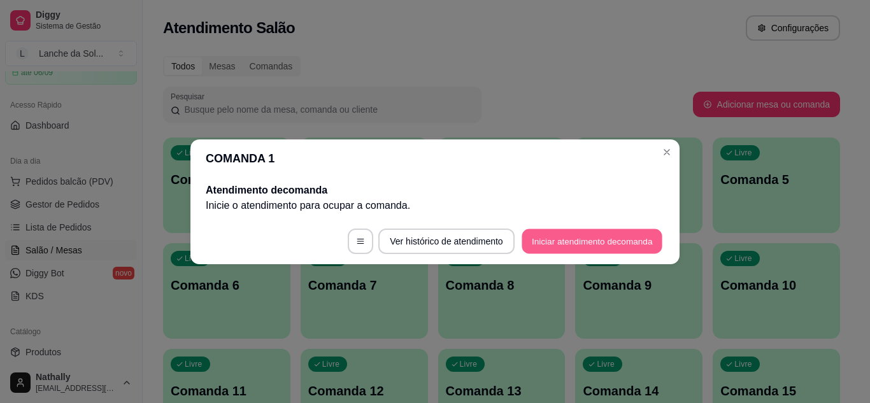
click at [539, 245] on button "Iniciar atendimento de comanda" at bounding box center [592, 241] width 141 height 25
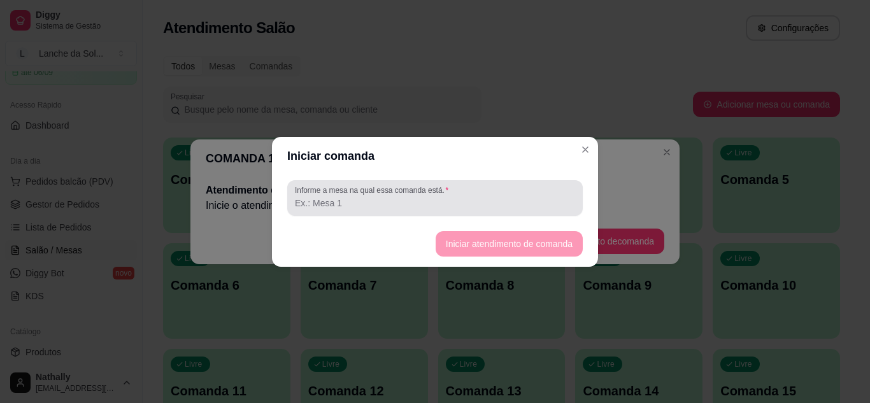
click at [410, 194] on label "Informe a mesa na qual essa comanda está." at bounding box center [374, 190] width 158 height 11
click at [410, 197] on input "Informe a mesa na qual essa comanda está." at bounding box center [435, 203] width 280 height 13
click at [410, 194] on label "Informe a mesa na qual essa comanda está." at bounding box center [374, 190] width 158 height 11
click at [410, 197] on input "Informe a mesa na qual essa comanda está." at bounding box center [435, 203] width 280 height 13
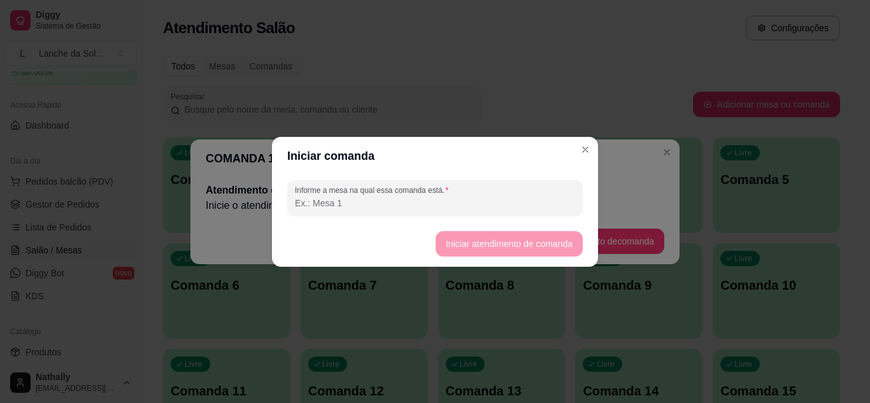
click at [392, 200] on input "Informe a mesa na qual essa comanda está." at bounding box center [435, 203] width 280 height 13
type input "1"
click at [523, 248] on button "Iniciar atendimento de comanda" at bounding box center [508, 243] width 143 height 25
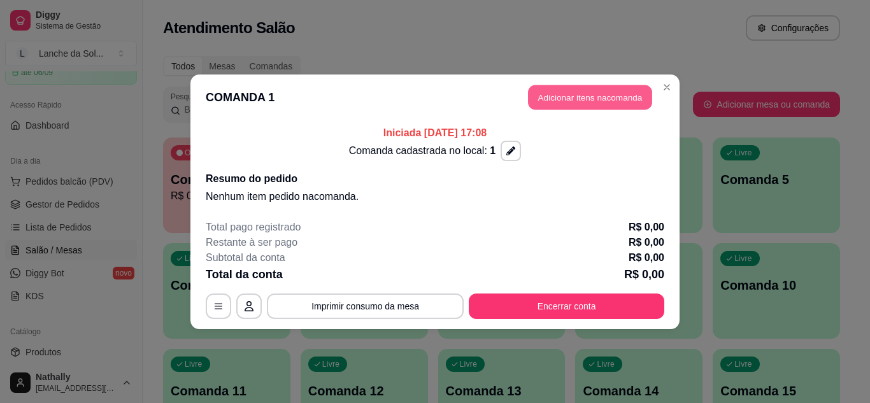
click at [575, 96] on button "Adicionar itens na comanda" at bounding box center [590, 97] width 124 height 25
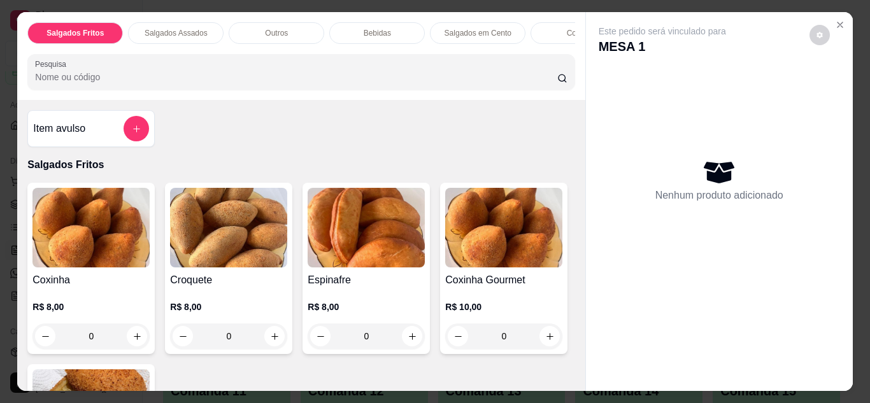
scroll to position [78, 0]
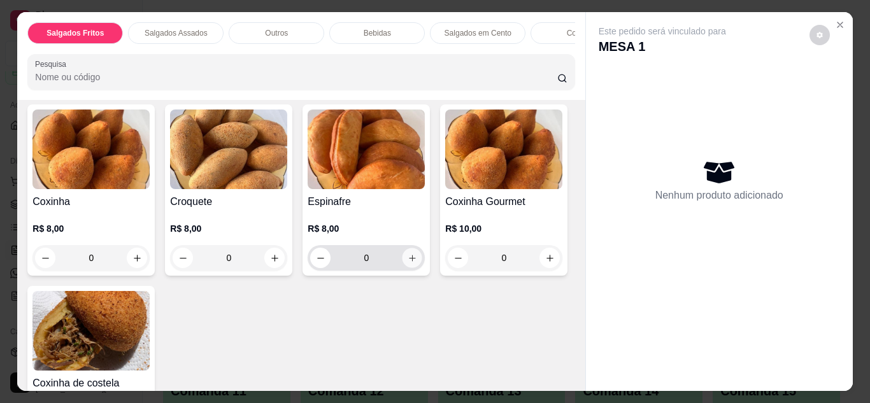
click at [409, 263] on icon "increase-product-quantity" at bounding box center [413, 258] width 10 height 10
type input "1"
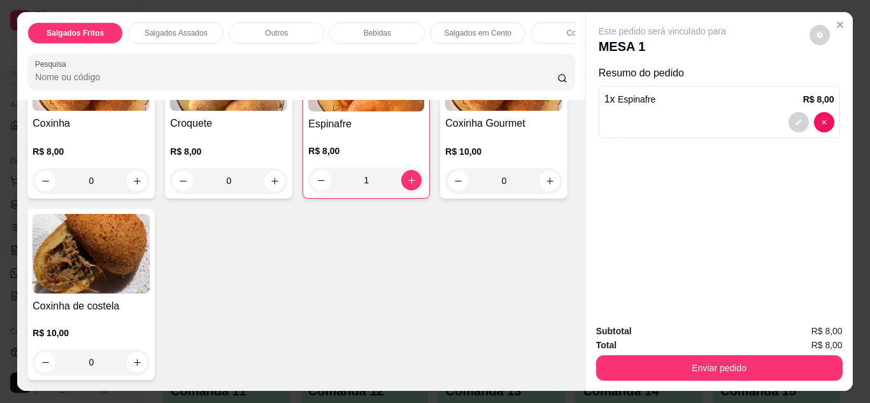
scroll to position [180, 0]
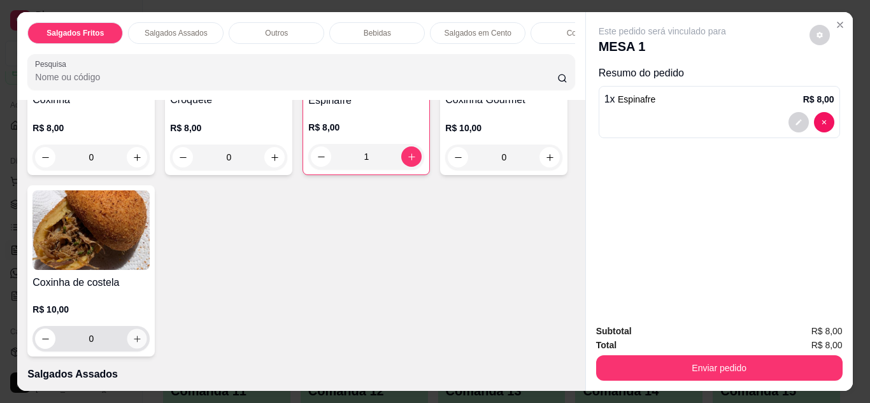
click at [142, 343] on icon "increase-product-quantity" at bounding box center [137, 339] width 10 height 10
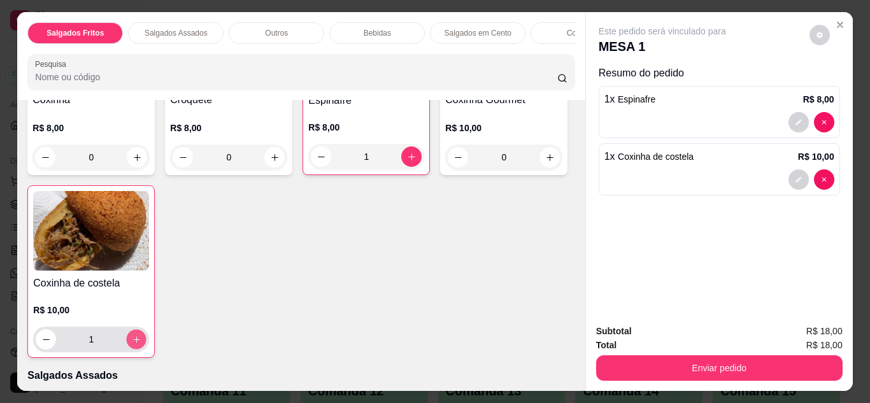
click at [141, 343] on icon "increase-product-quantity" at bounding box center [137, 340] width 10 height 10
type input "2"
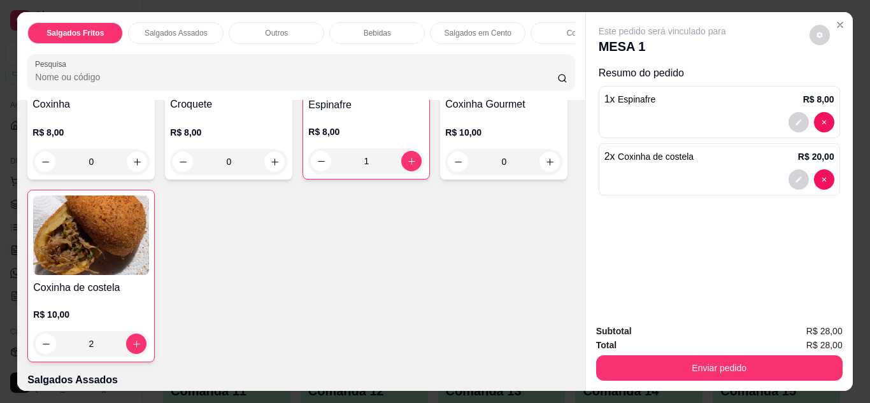
scroll to position [236, 0]
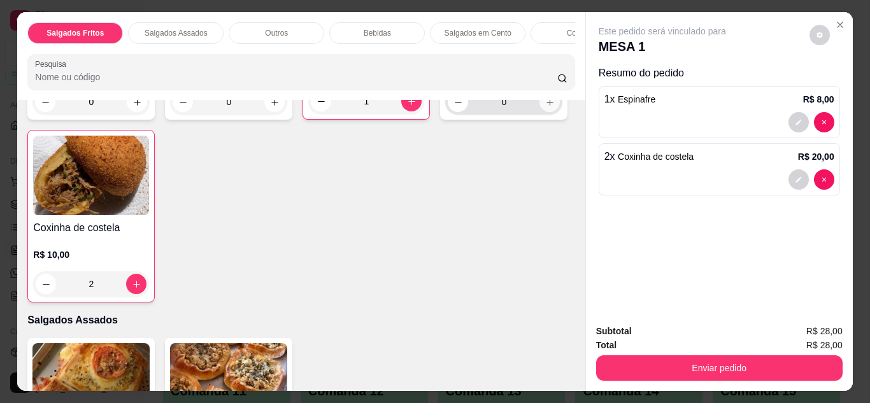
click at [545, 107] on icon "increase-product-quantity" at bounding box center [550, 102] width 10 height 10
click at [544, 106] on icon "increase-product-quantity" at bounding box center [549, 102] width 10 height 10
type input "2"
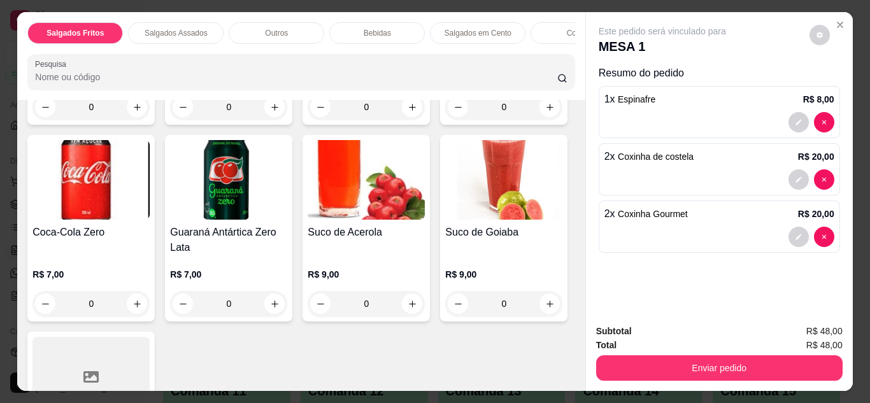
scroll to position [1055, 0]
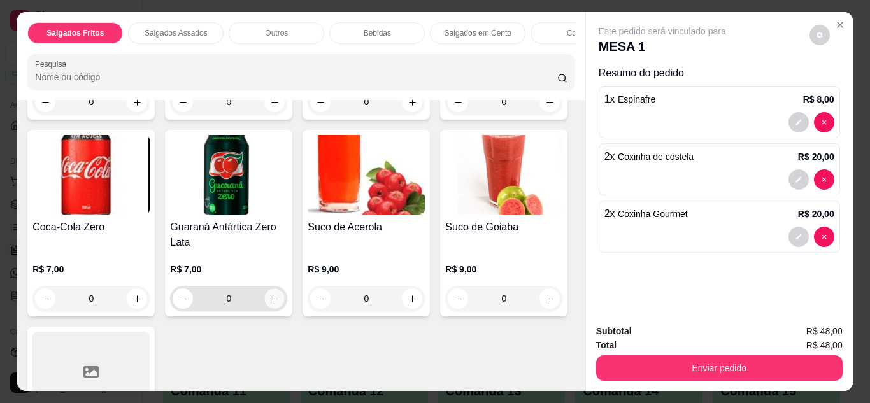
click at [280, 294] on icon "increase-product-quantity" at bounding box center [275, 299] width 10 height 10
type input "1"
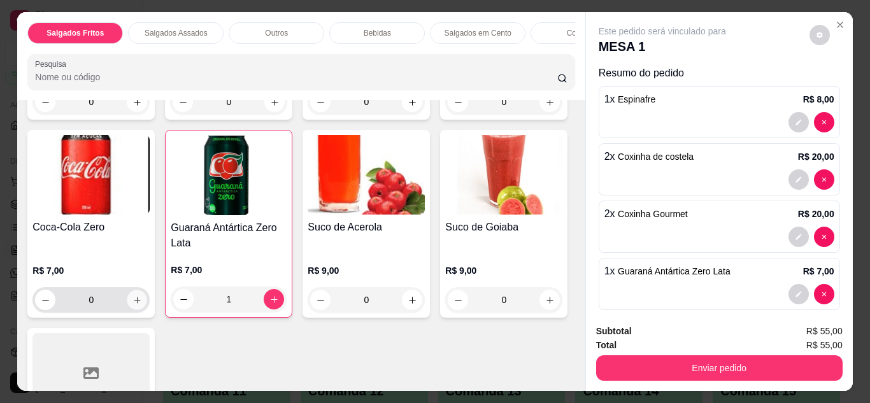
click at [140, 297] on icon "increase-product-quantity" at bounding box center [137, 300] width 6 height 6
type input "1"
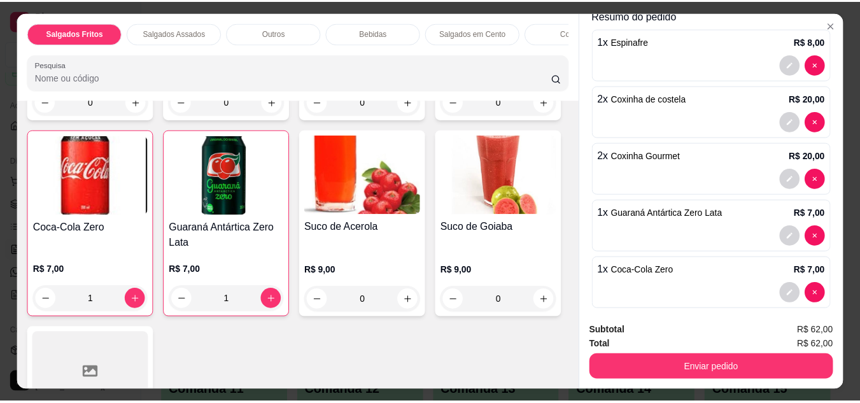
scroll to position [59, 0]
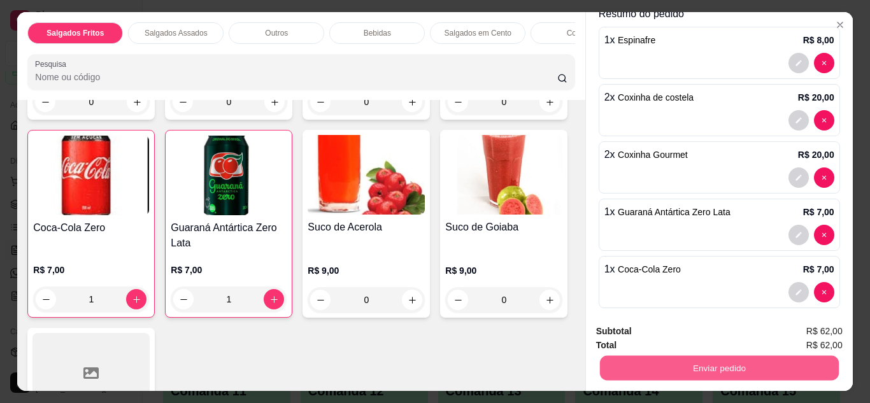
click at [699, 365] on button "Enviar pedido" at bounding box center [718, 368] width 239 height 25
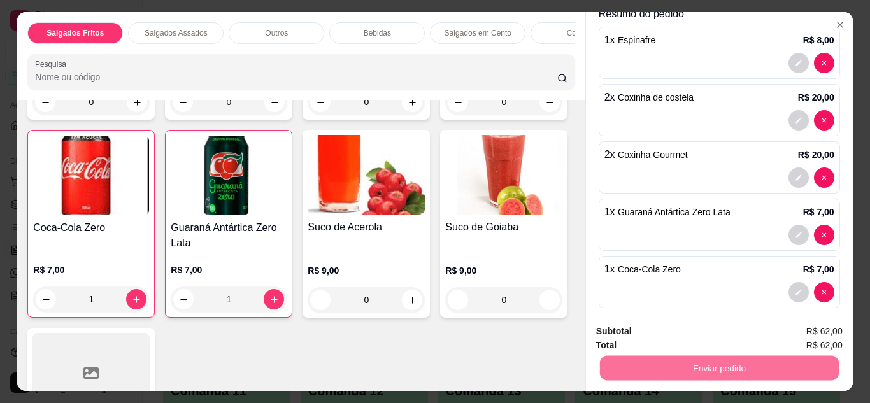
click at [688, 337] on button "Não registrar e enviar pedido" at bounding box center [677, 332] width 129 height 24
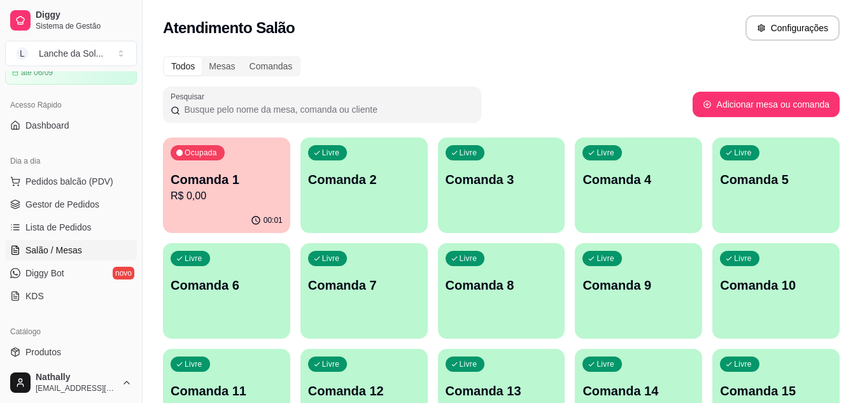
click at [86, 353] on link "Produtos" at bounding box center [71, 352] width 132 height 20
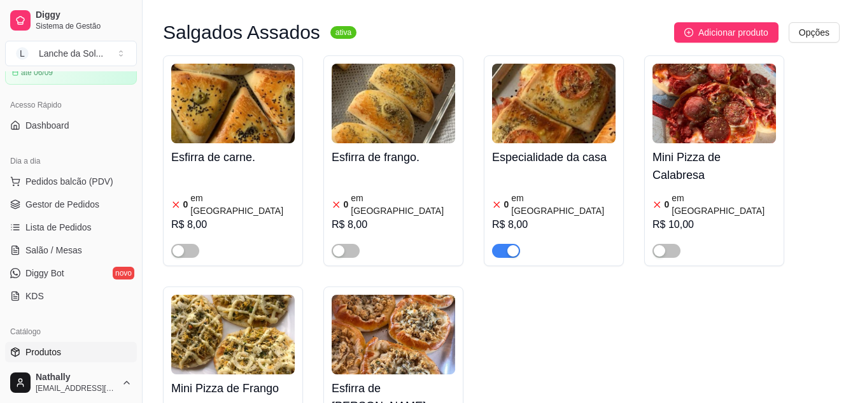
scroll to position [619, 0]
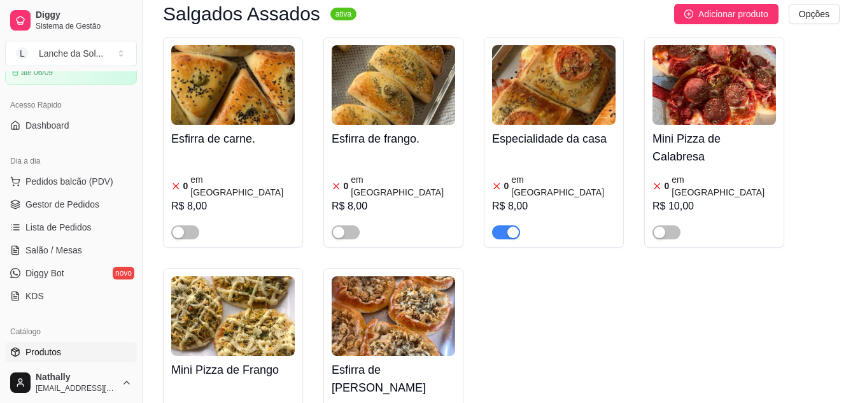
click at [513, 227] on div "button" at bounding box center [513, 232] width 11 height 11
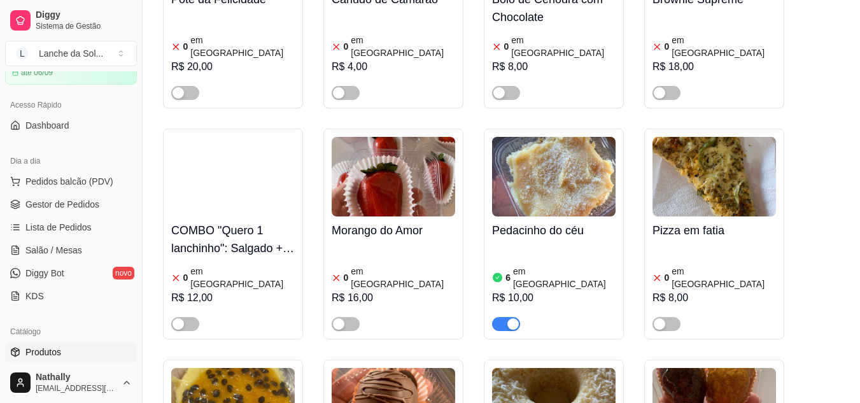
scroll to position [3030, 0]
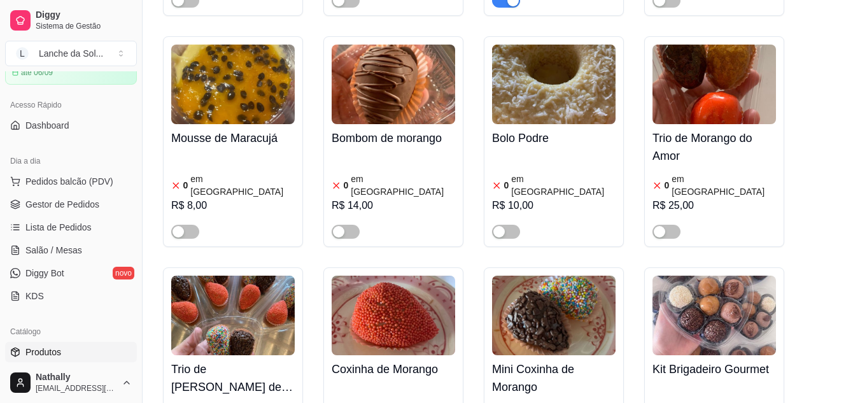
click at [81, 202] on span "Gestor de Pedidos" at bounding box center [62, 204] width 74 height 13
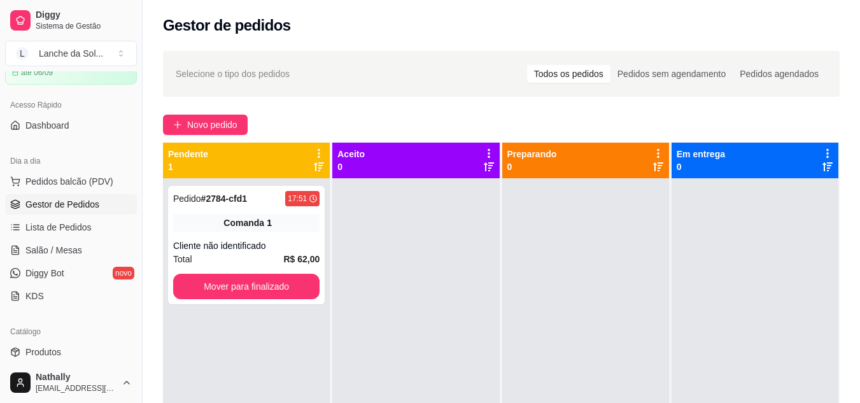
click at [105, 181] on span "Pedidos balcão (PDV)" at bounding box center [69, 181] width 88 height 13
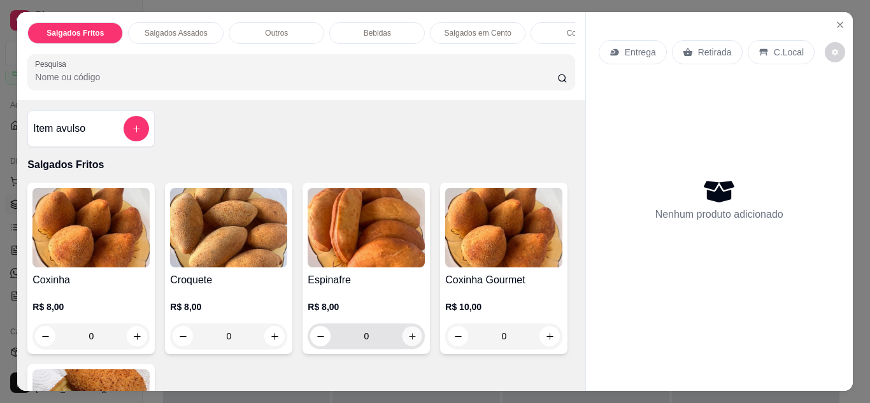
click at [408, 341] on icon "increase-product-quantity" at bounding box center [413, 337] width 10 height 10
type input "1"
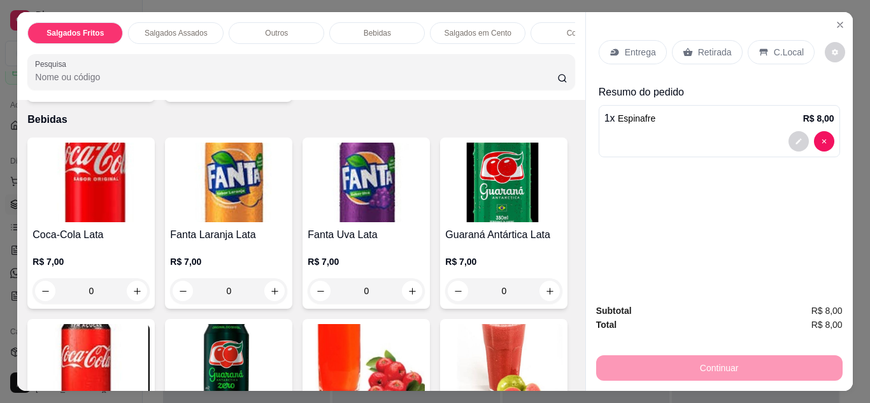
scroll to position [869, 0]
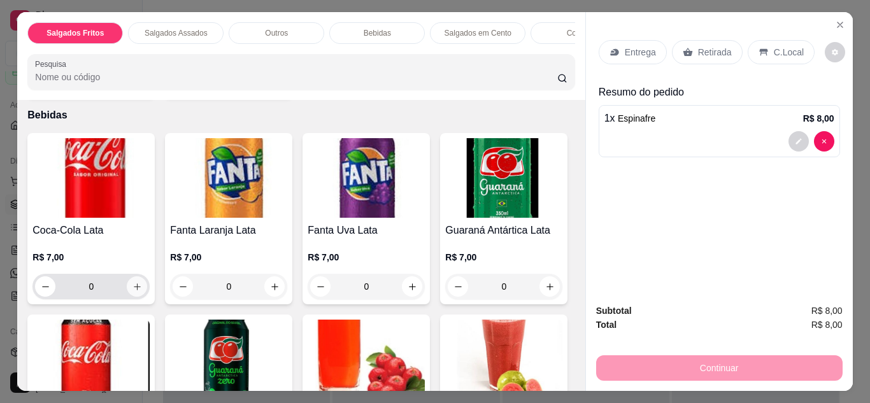
click at [127, 276] on button "increase-product-quantity" at bounding box center [137, 286] width 20 height 20
type input "1"
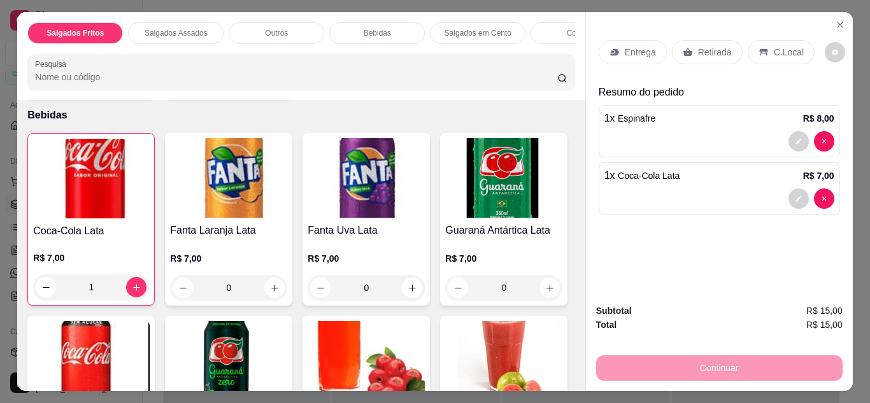
click at [782, 46] on p "C.Local" at bounding box center [789, 52] width 30 height 13
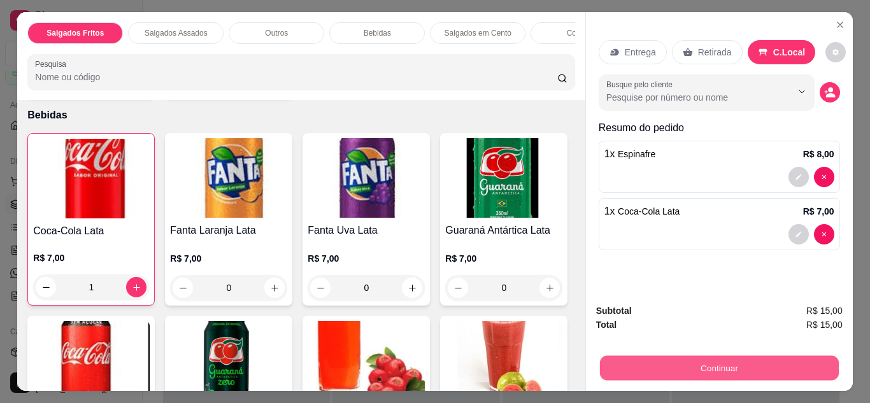
click at [680, 376] on button "Continuar" at bounding box center [718, 368] width 239 height 25
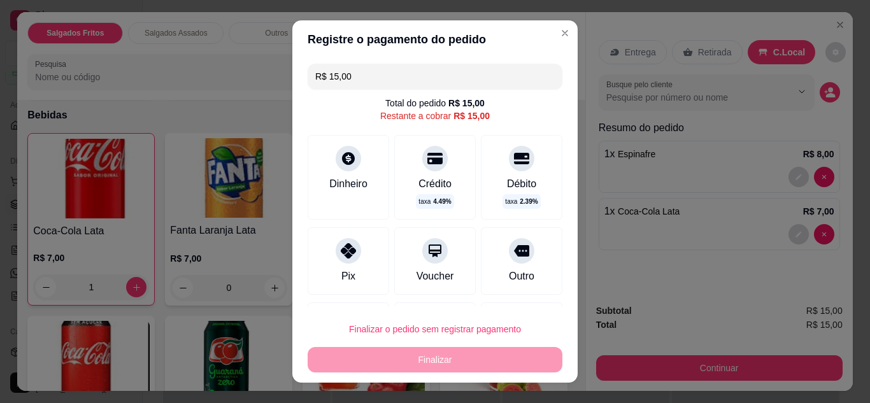
click at [341, 250] on icon at bounding box center [348, 250] width 15 height 15
type input "R$ 0,00"
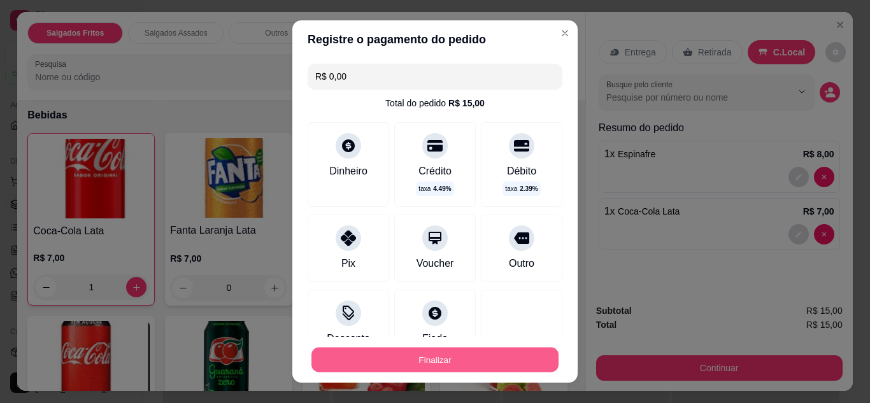
click at [408, 357] on button "Finalizar" at bounding box center [434, 360] width 247 height 25
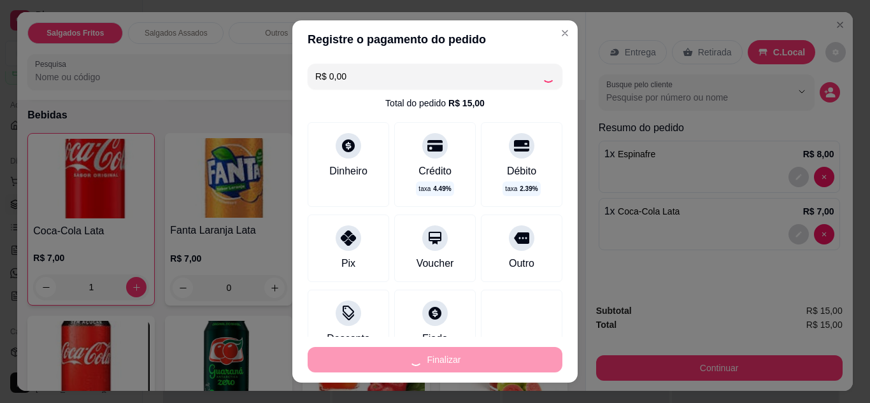
type input "0"
type input "-R$ 15,00"
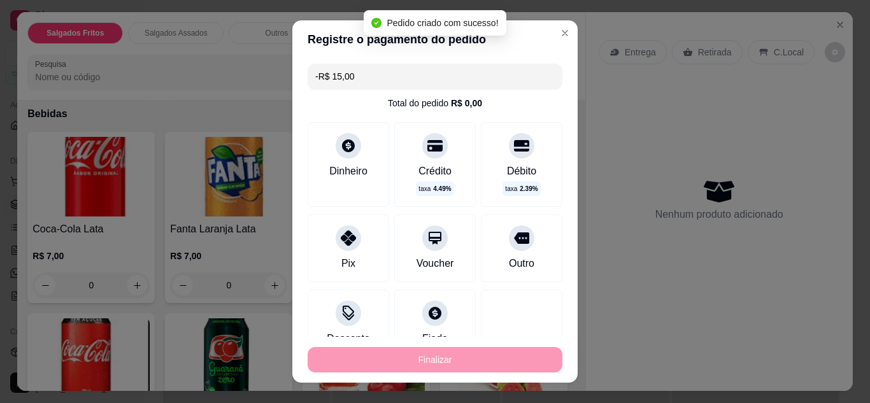
scroll to position [867, 0]
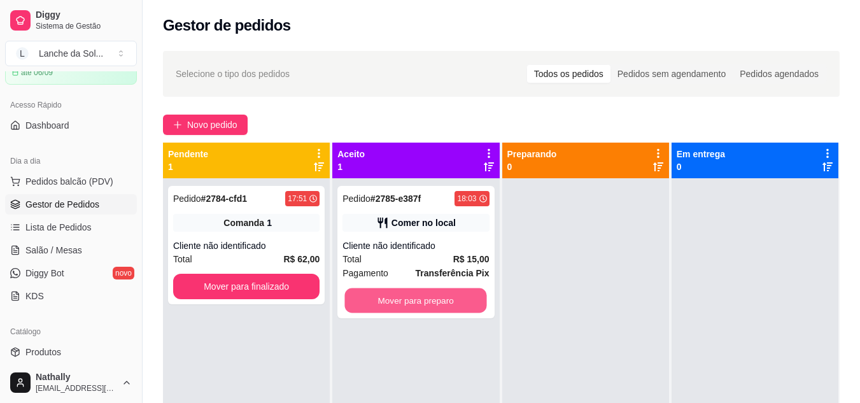
click at [414, 302] on button "Mover para preparo" at bounding box center [416, 300] width 142 height 25
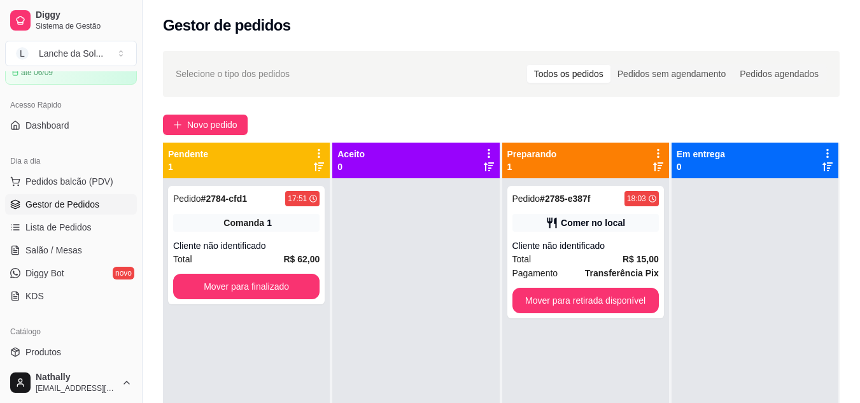
click at [92, 187] on span "Pedidos balcão (PDV)" at bounding box center [69, 181] width 88 height 13
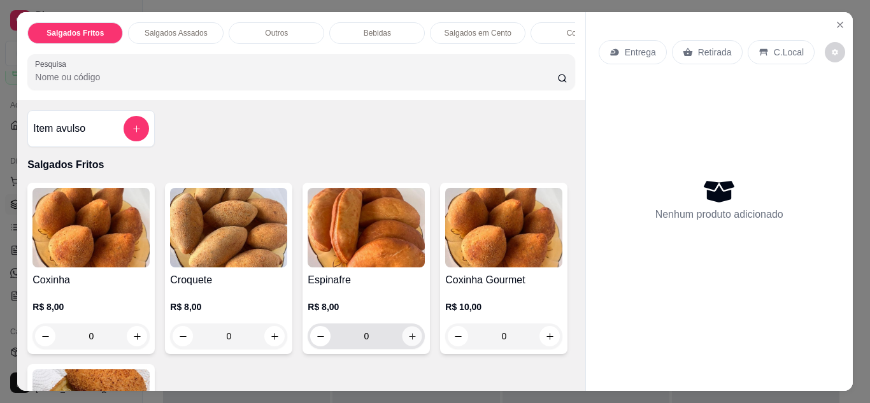
click at [414, 338] on button "increase-product-quantity" at bounding box center [412, 336] width 20 height 20
type input "1"
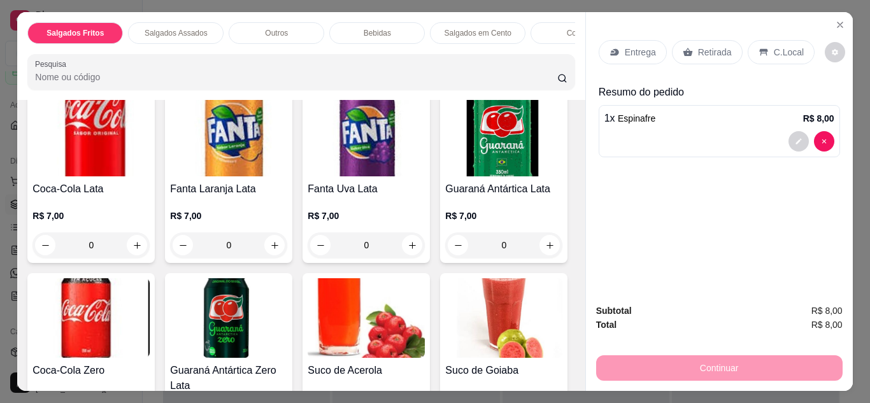
scroll to position [920, 0]
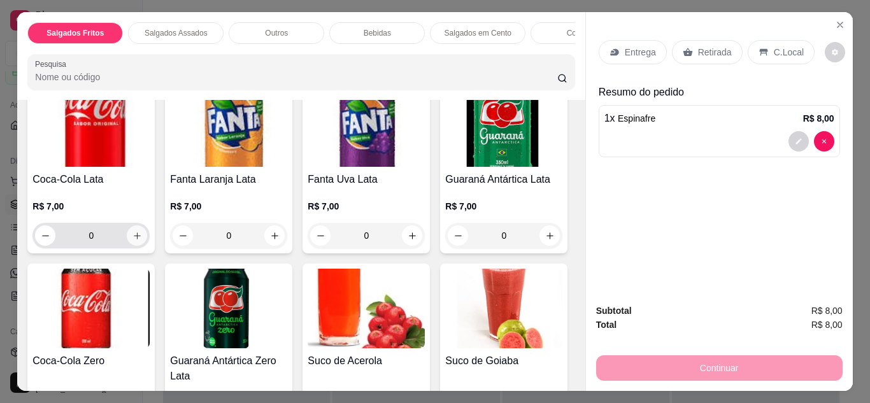
click at [132, 231] on icon "increase-product-quantity" at bounding box center [137, 236] width 10 height 10
type input "1"
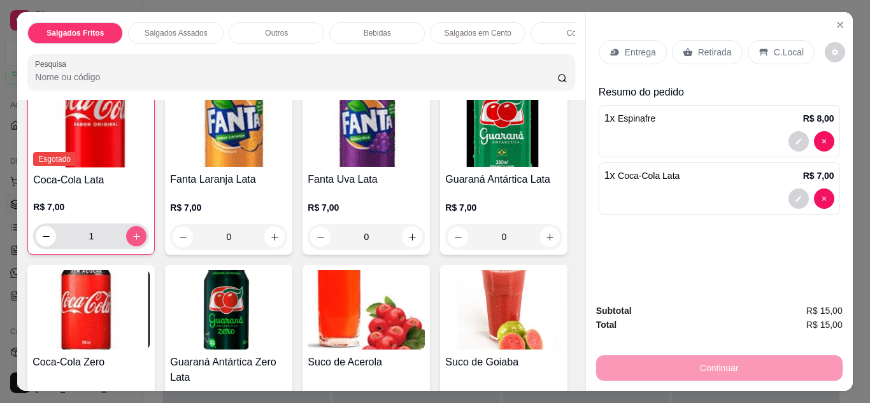
scroll to position [920, 0]
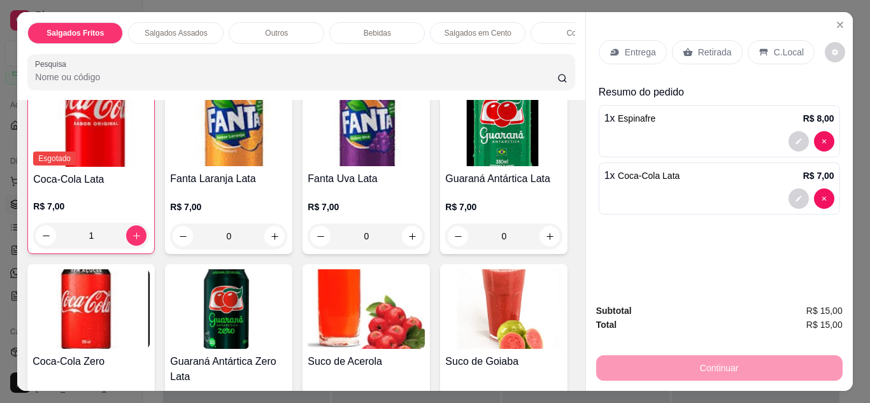
click at [774, 46] on p "C.Local" at bounding box center [789, 52] width 30 height 13
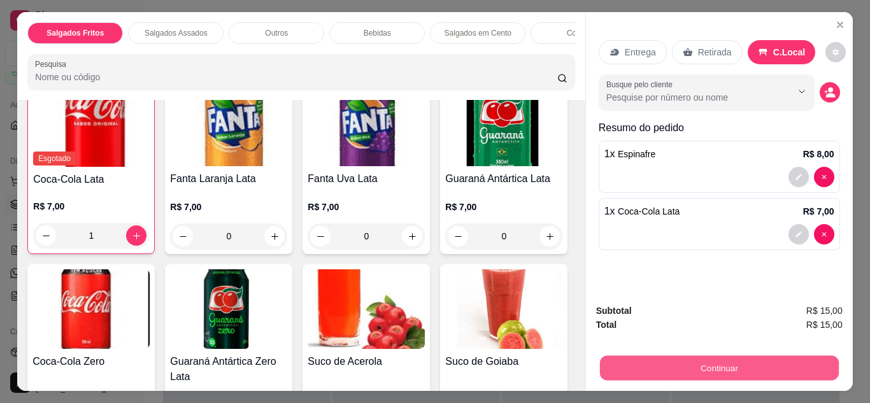
click at [692, 356] on button "Continuar" at bounding box center [718, 368] width 239 height 25
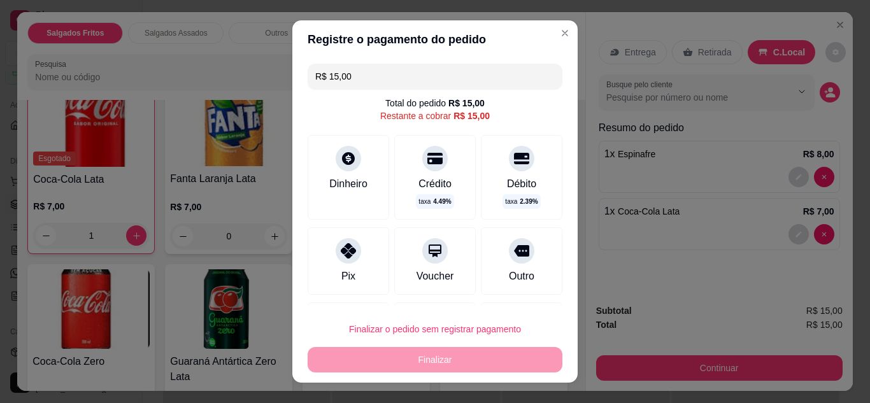
click at [351, 240] on div at bounding box center [348, 250] width 25 height 25
type input "R$ 0,00"
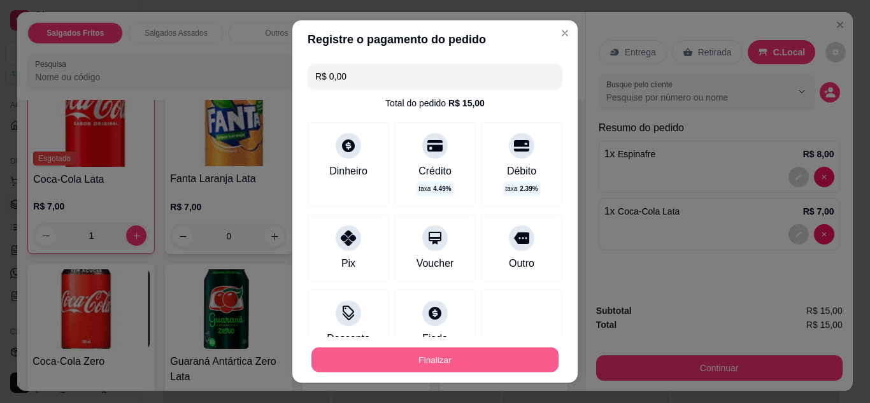
click at [420, 367] on button "Finalizar" at bounding box center [434, 360] width 247 height 25
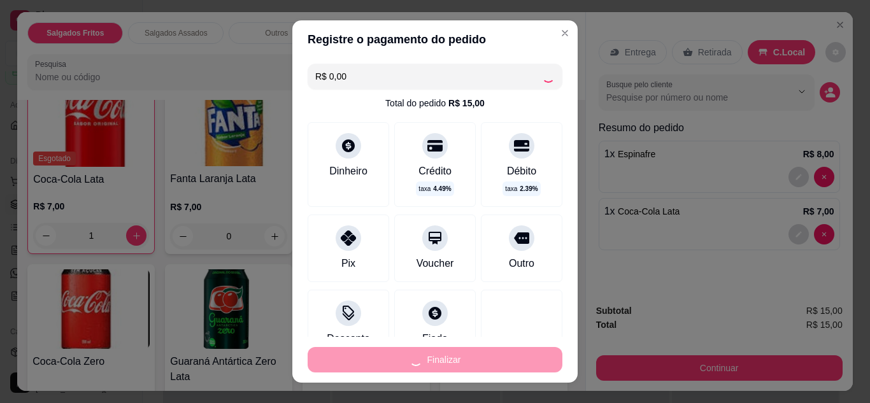
type input "0"
type input "-R$ 15,00"
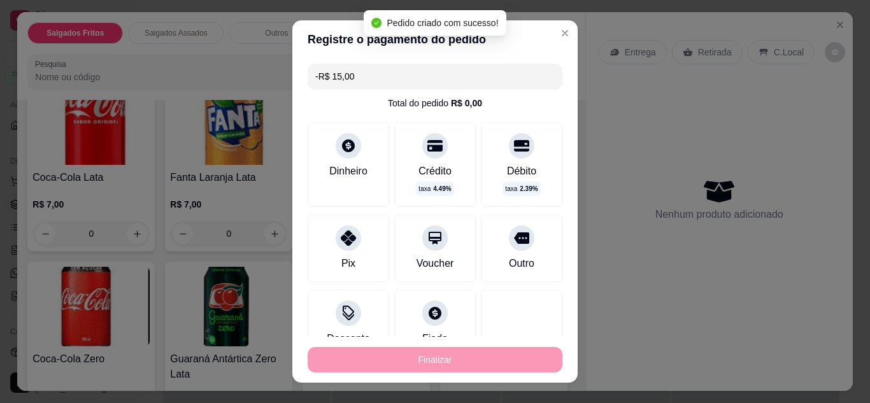
scroll to position [918, 0]
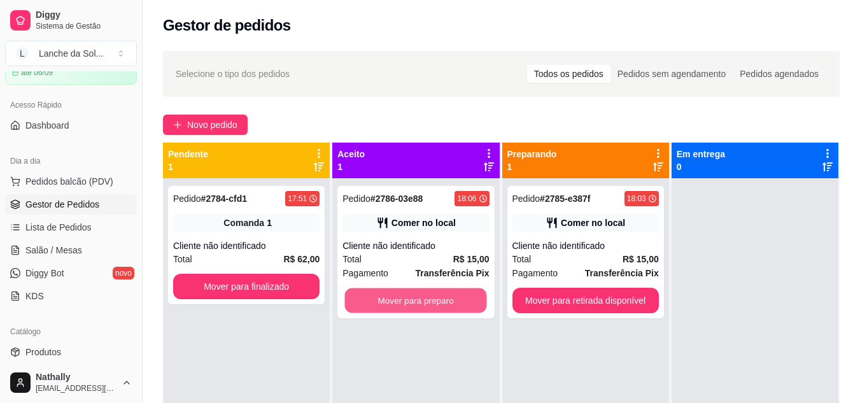
click at [426, 292] on button "Mover para preparo" at bounding box center [416, 300] width 142 height 25
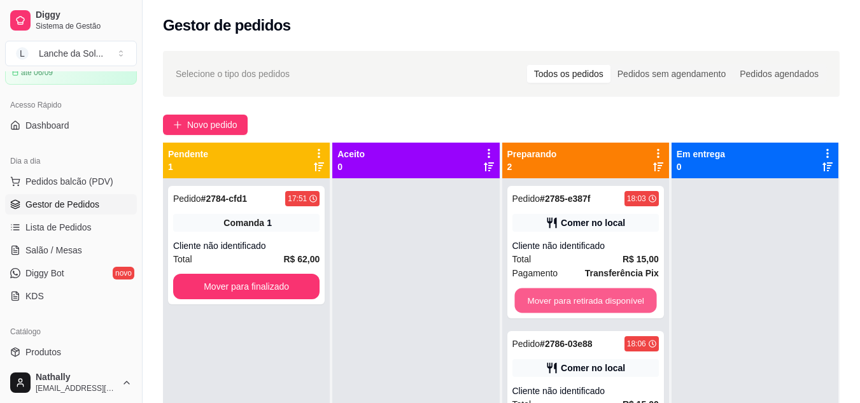
click at [550, 297] on button "Mover para retirada disponível" at bounding box center [586, 300] width 142 height 25
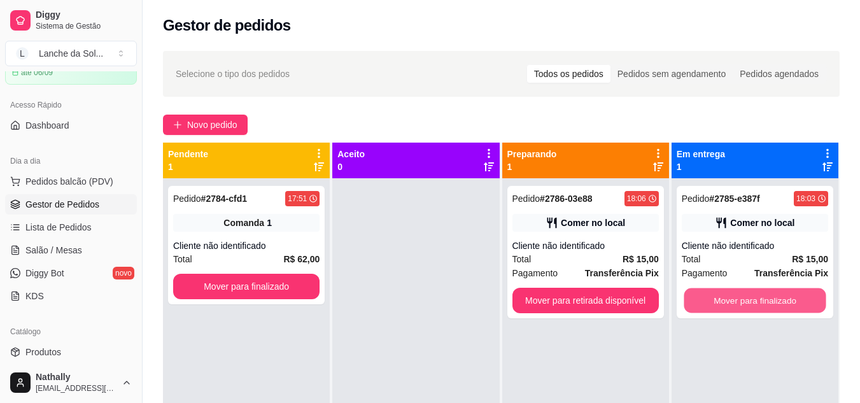
click at [784, 302] on button "Mover para finalizado" at bounding box center [755, 300] width 142 height 25
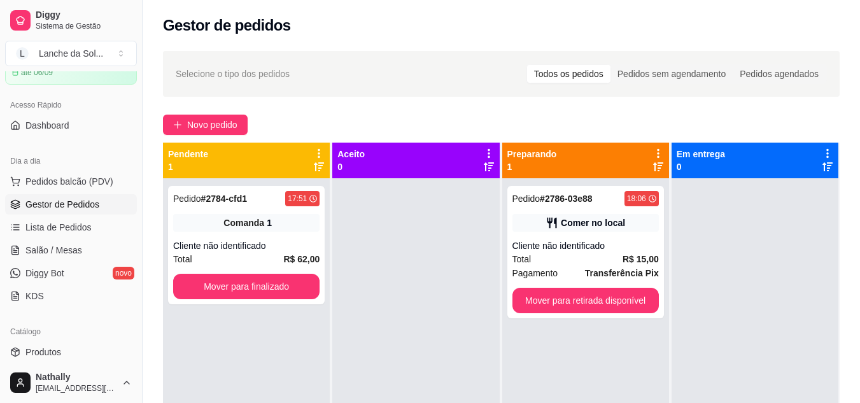
click at [576, 238] on div "Pedido # 2786-03e88 18:06 Comer no local Cliente não identificado Total R$ 15,0…" at bounding box center [586, 252] width 157 height 132
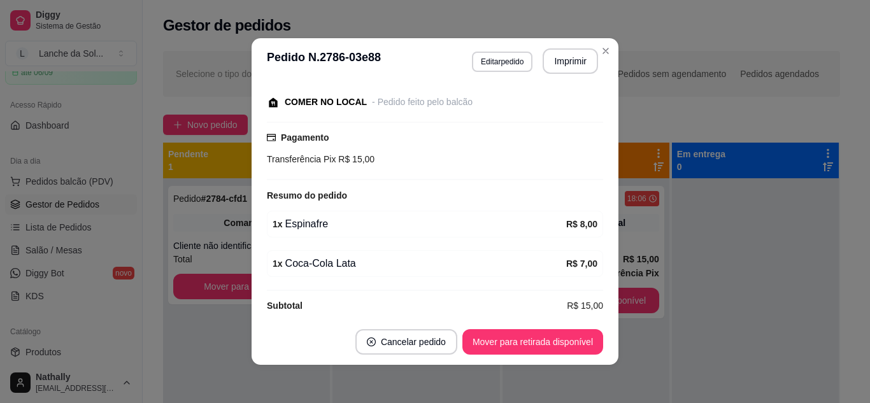
scroll to position [144, 0]
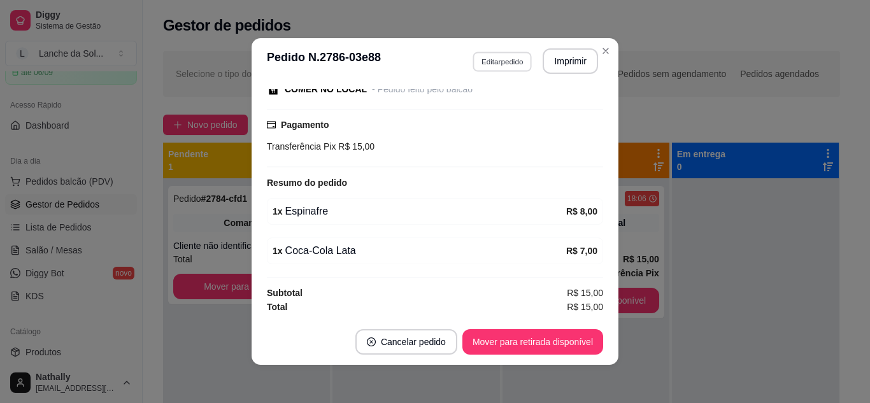
click at [504, 62] on button "Editar pedido" at bounding box center [501, 62] width 59 height 20
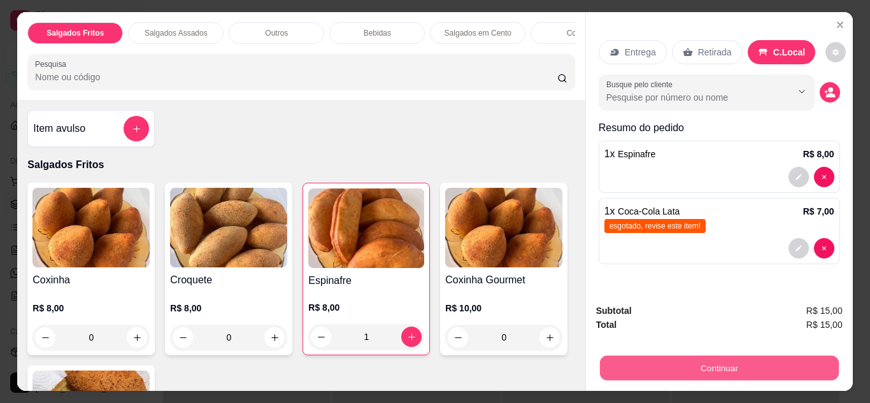
click at [672, 375] on button "Continuar" at bounding box center [718, 368] width 239 height 25
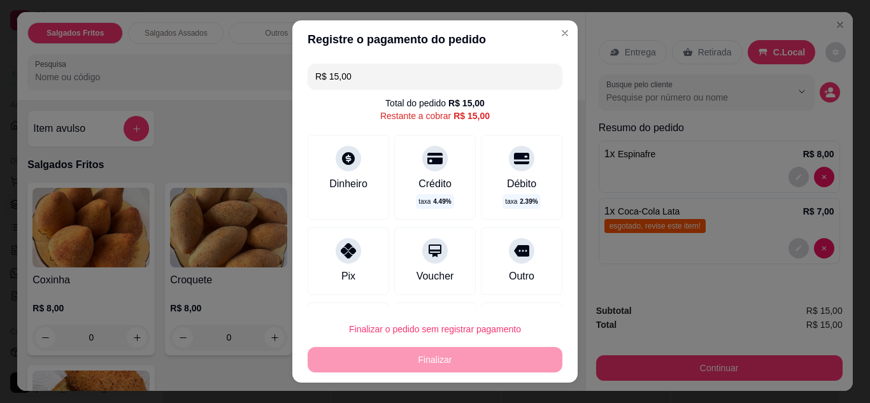
scroll to position [68, 0]
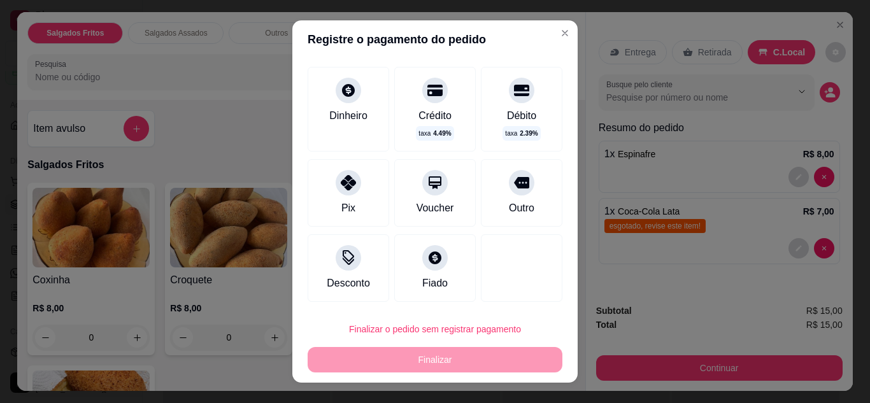
click at [346, 253] on icon at bounding box center [348, 255] width 11 height 11
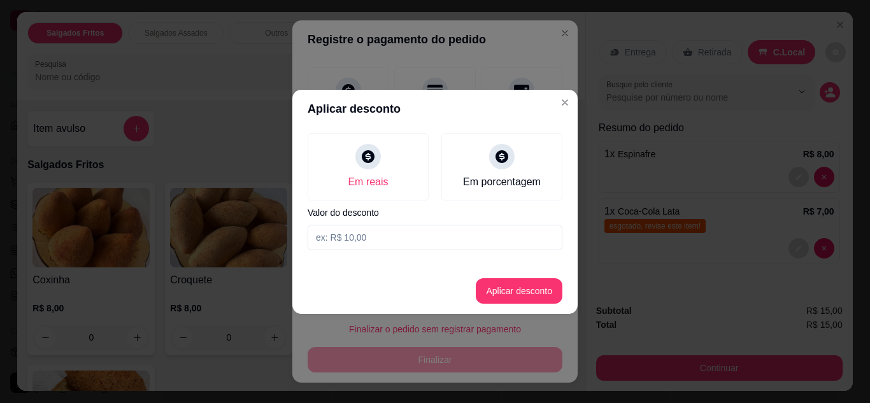
click at [368, 246] on input at bounding box center [435, 237] width 255 height 25
type input "1,00"
click at [509, 284] on button "Aplicar desconto" at bounding box center [519, 290] width 83 height 25
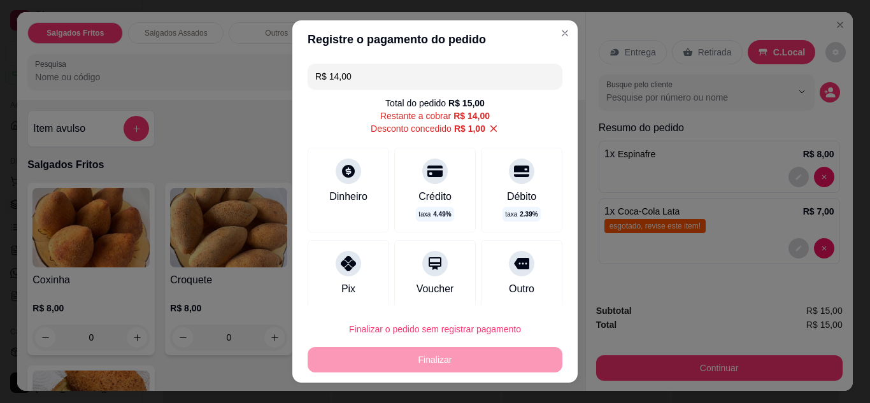
scroll to position [81, 0]
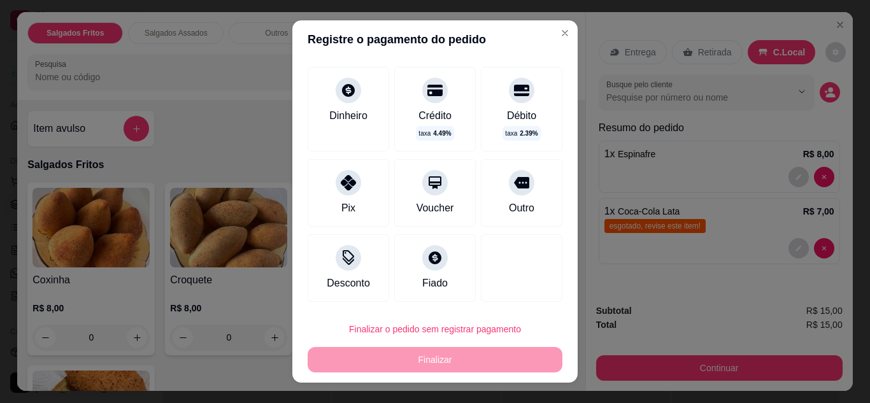
click at [460, 362] on div "Finalizar o pedido sem registrar pagamento Finalizar" at bounding box center [435, 344] width 255 height 56
click at [355, 166] on div "Pix" at bounding box center [349, 192] width 82 height 67
type input "R$ 0,00"
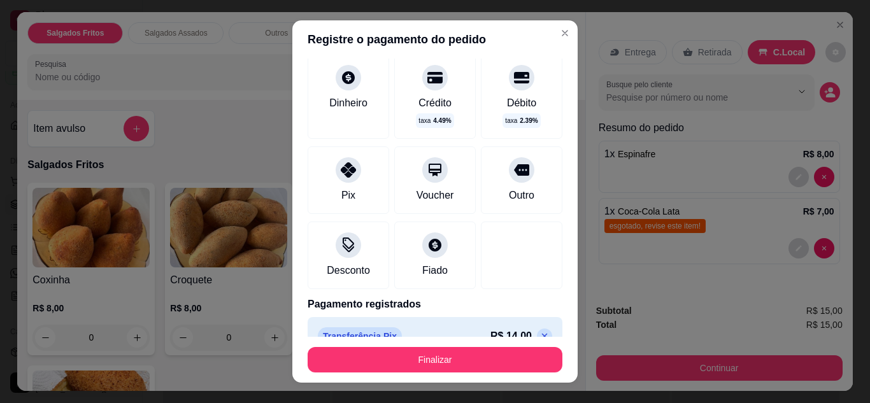
scroll to position [68, 0]
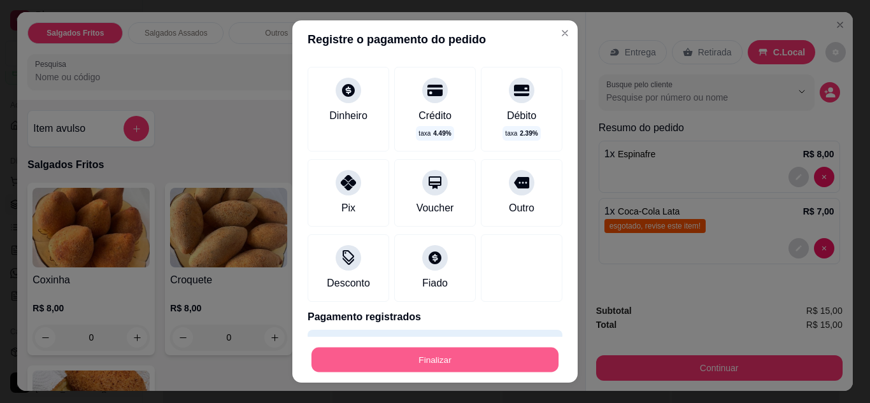
click at [420, 361] on button "Finalizar" at bounding box center [434, 360] width 247 height 25
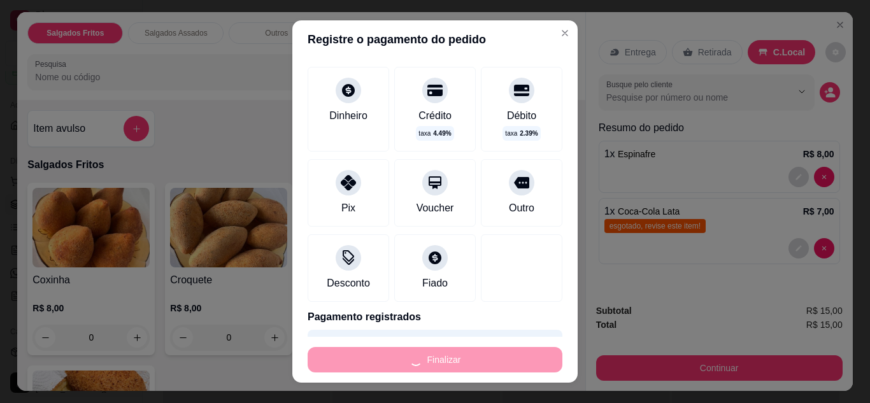
type input "0"
type input "-R$ 15,00"
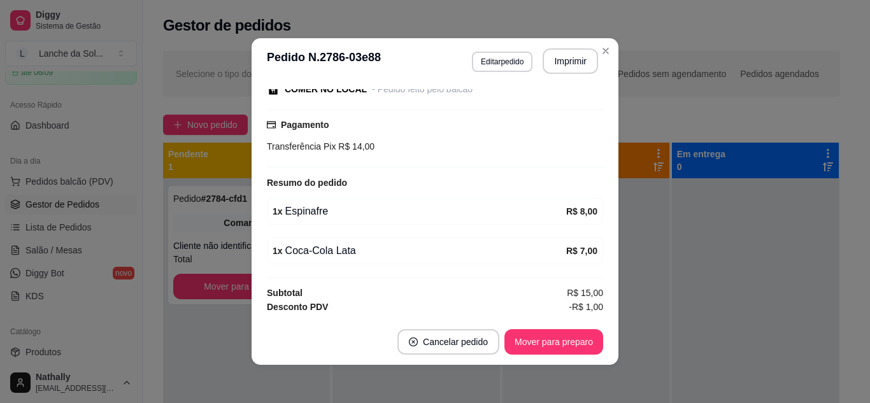
scroll to position [186, 0]
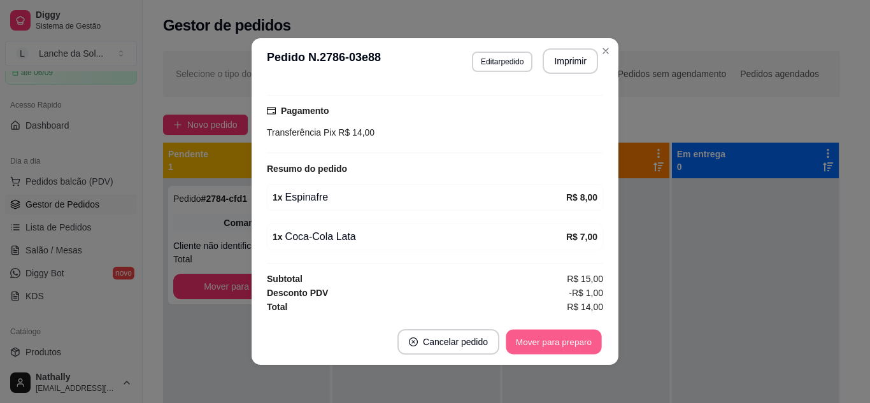
click at [541, 344] on button "Mover para preparo" at bounding box center [554, 342] width 96 height 25
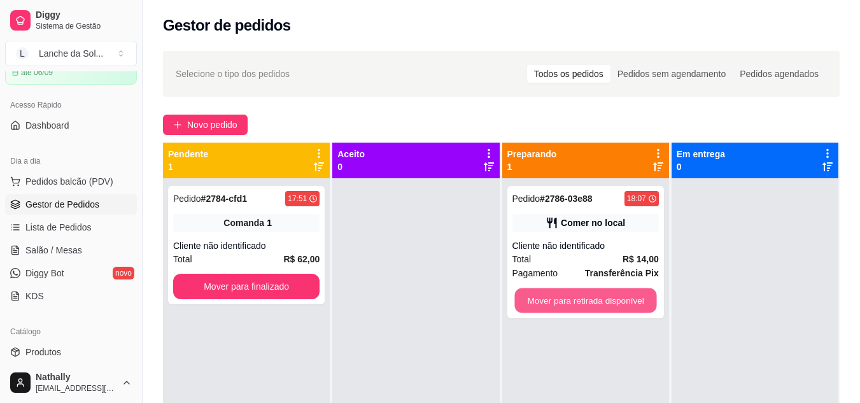
click at [589, 309] on button "Mover para retirada disponível" at bounding box center [586, 300] width 142 height 25
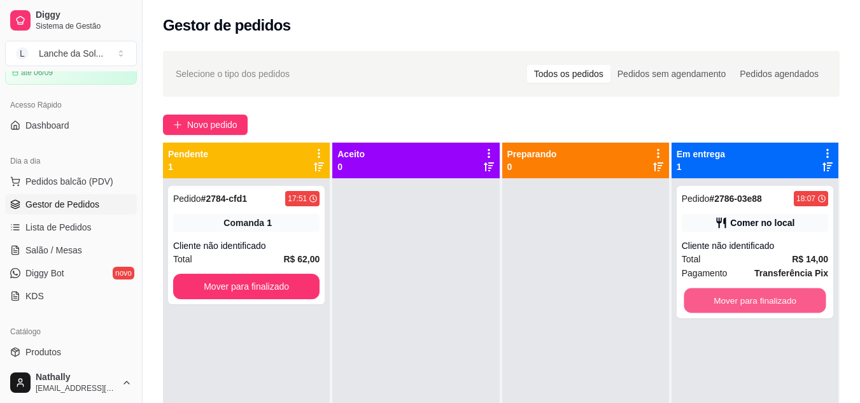
click at [721, 298] on button "Mover para finalizado" at bounding box center [755, 300] width 142 height 25
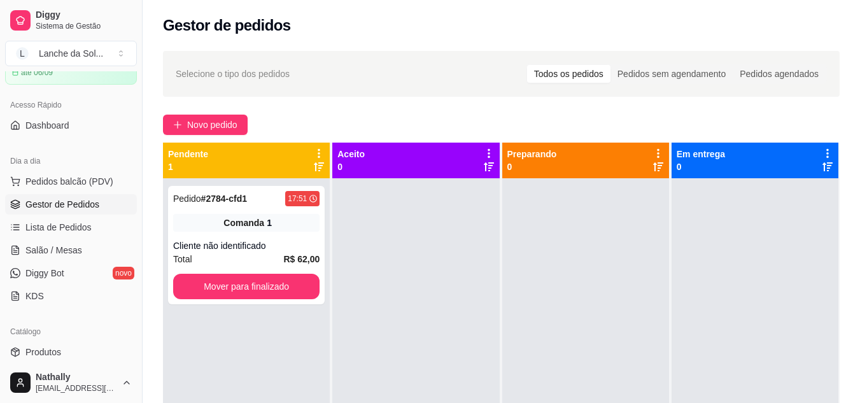
click at [87, 187] on span "Pedidos balcão (PDV)" at bounding box center [69, 181] width 88 height 13
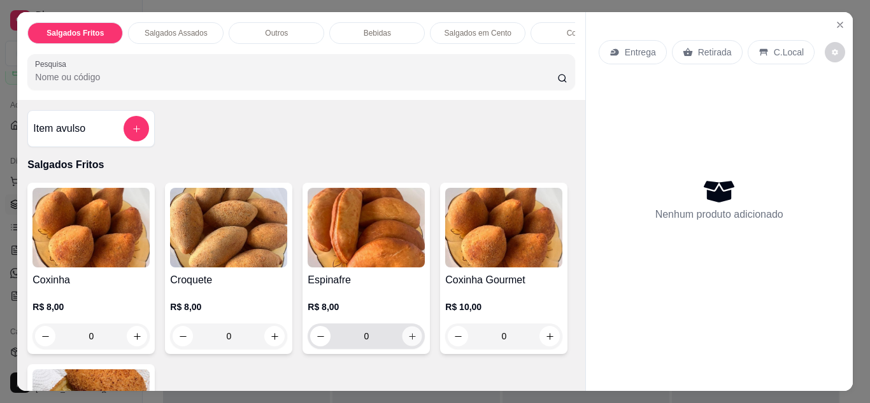
click at [411, 346] on button "increase-product-quantity" at bounding box center [412, 336] width 20 height 20
type input "1"
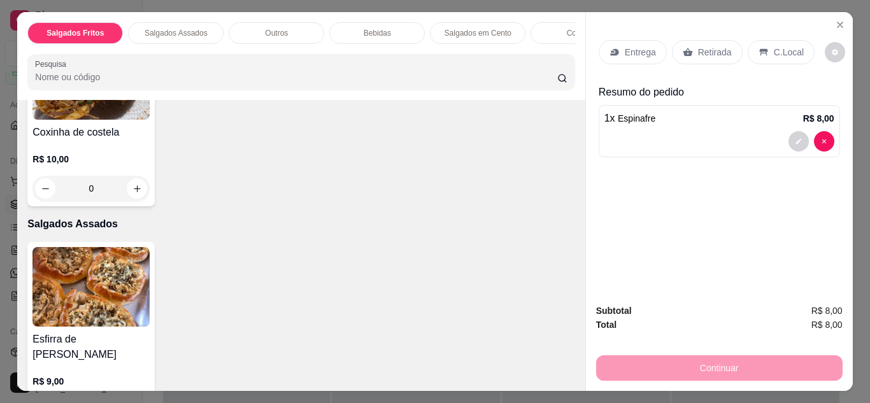
scroll to position [331, 0]
click at [85, 374] on p "R$ 9,00" at bounding box center [90, 380] width 117 height 13
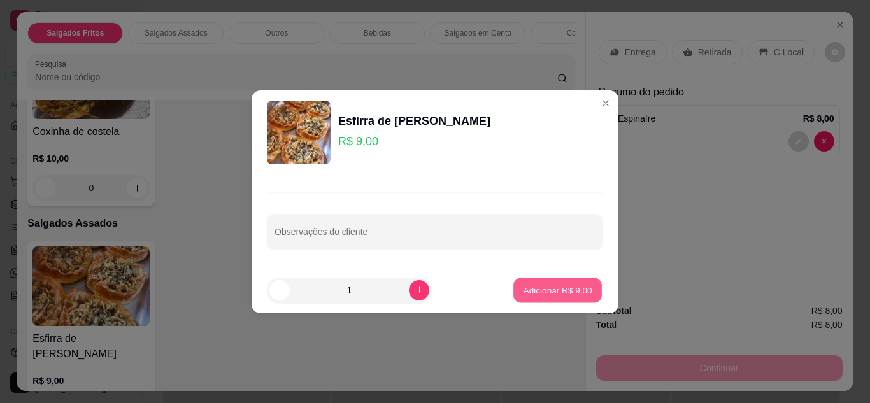
click at [523, 289] on p "Adicionar R$ 9,00" at bounding box center [557, 290] width 69 height 12
type input "1"
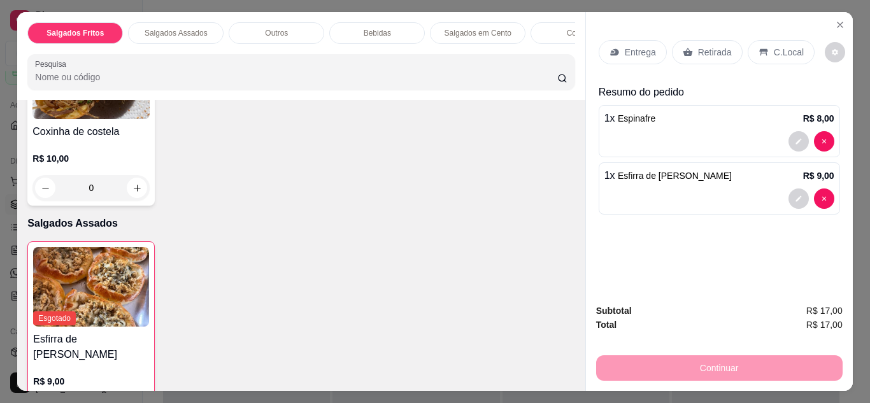
click at [764, 49] on div "C.Local" at bounding box center [781, 52] width 67 height 24
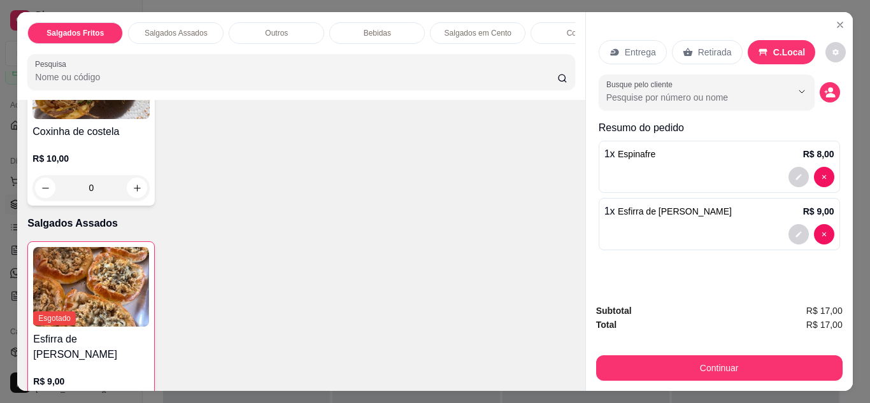
click at [686, 53] on div "Retirada" at bounding box center [707, 52] width 71 height 24
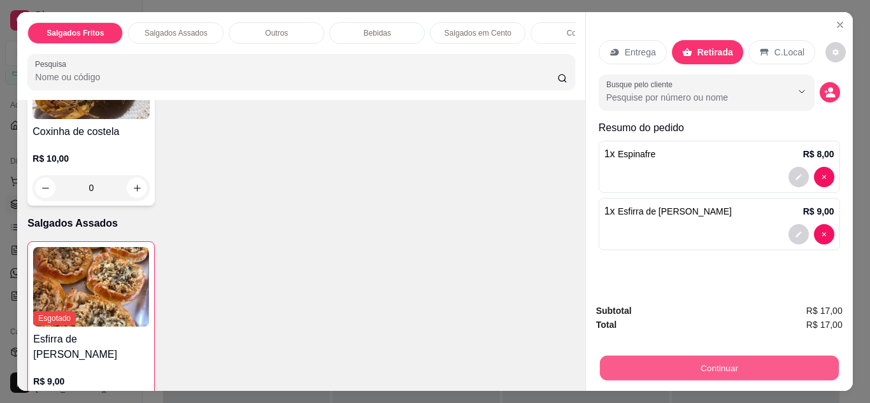
click at [621, 359] on button "Continuar" at bounding box center [718, 368] width 239 height 25
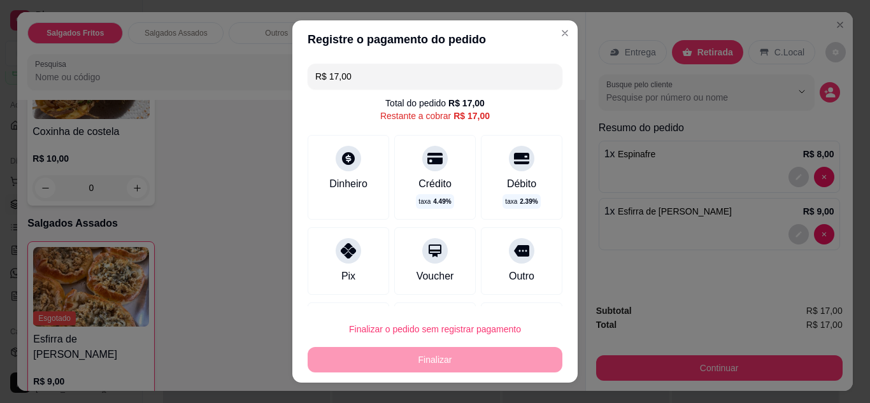
click at [358, 267] on div "Pix" at bounding box center [349, 260] width 82 height 67
type input "R$ 0,00"
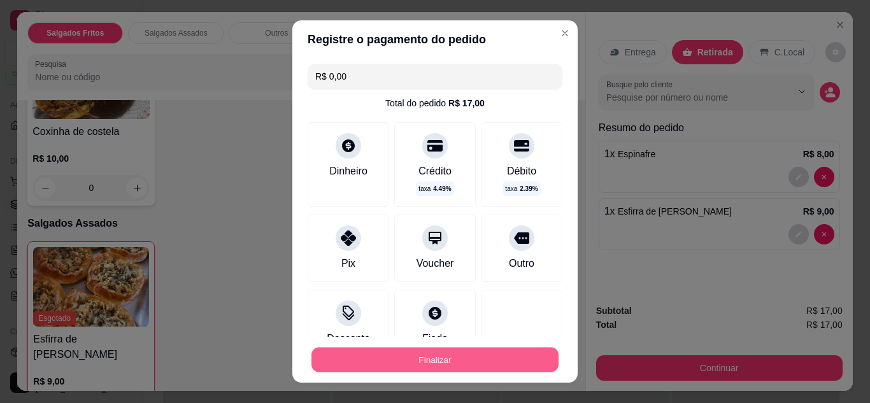
click at [415, 349] on button "Finalizar" at bounding box center [434, 360] width 247 height 25
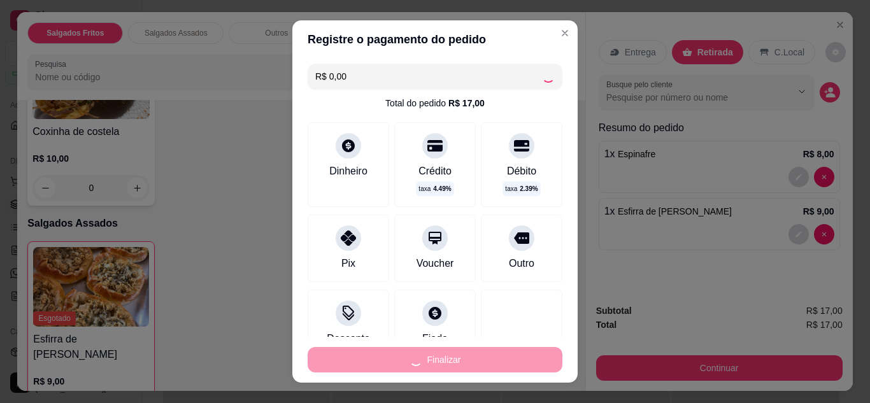
type input "0"
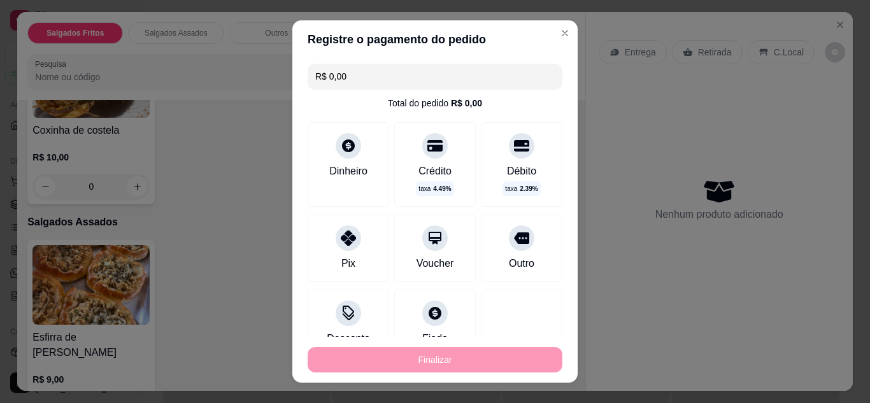
type input "-R$ 17,00"
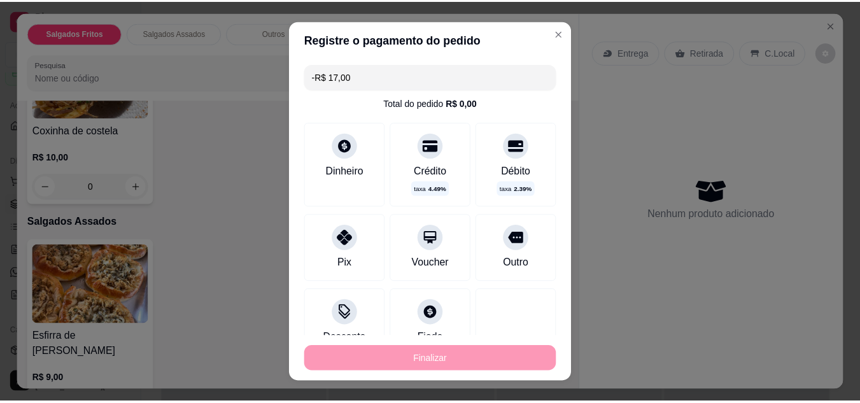
scroll to position [330, 0]
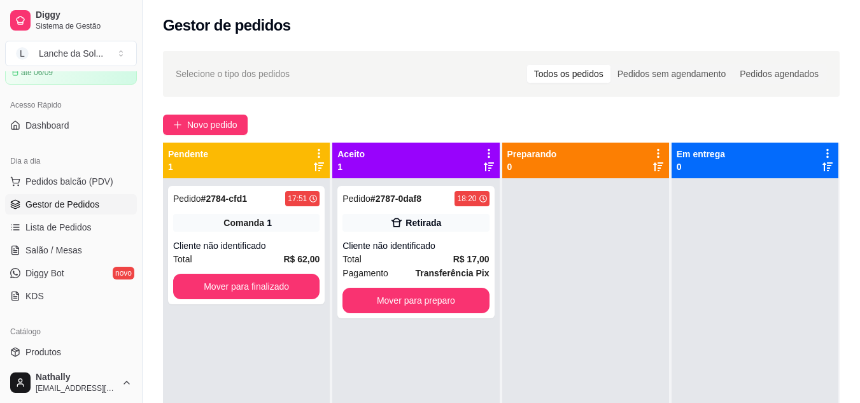
click at [89, 248] on link "Salão / Mesas" at bounding box center [71, 250] width 132 height 20
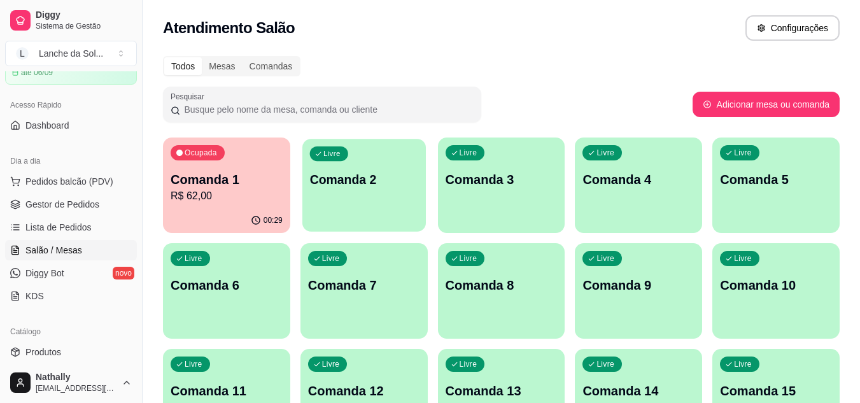
click at [343, 203] on div "Livre Comanda 2" at bounding box center [364, 178] width 124 height 78
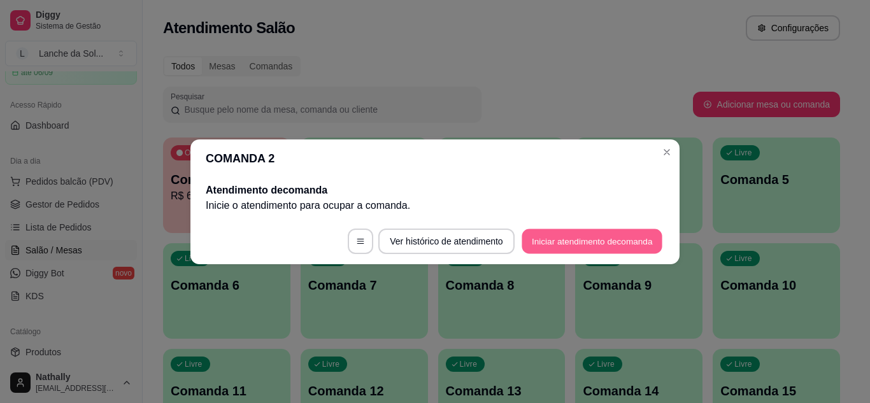
click at [523, 239] on button "Iniciar atendimento de comanda" at bounding box center [592, 241] width 141 height 25
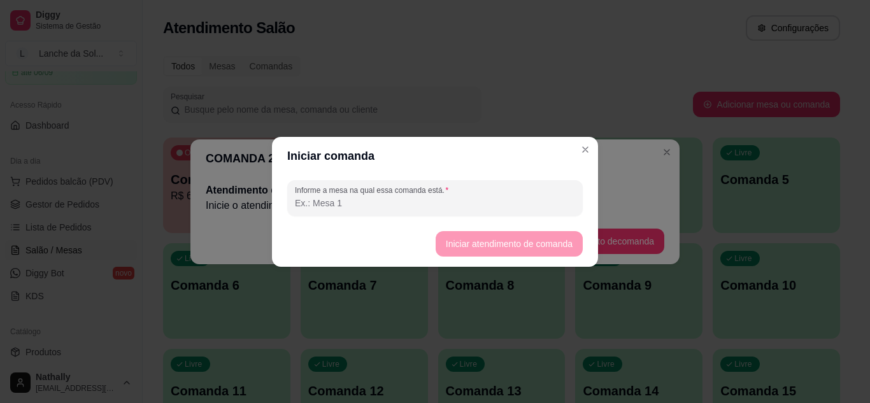
click at [494, 198] on input "Informe a mesa na qual essa comanda está." at bounding box center [435, 203] width 280 height 13
type input "MESA 02"
click at [521, 233] on button "Iniciar atendimento de comanda" at bounding box center [508, 243] width 143 height 25
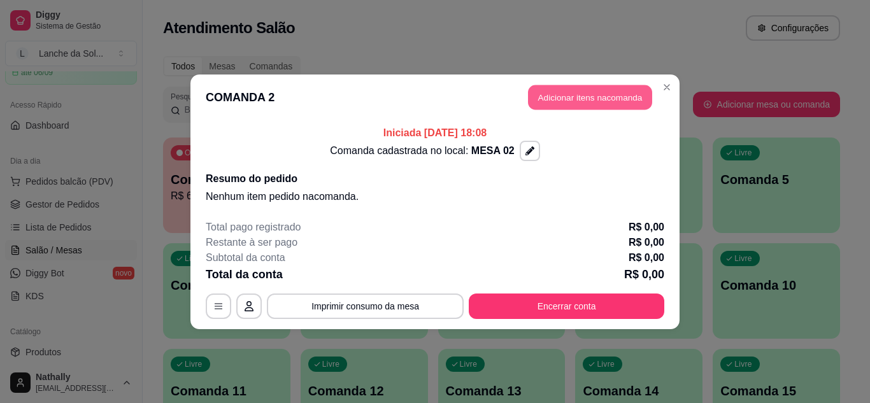
click at [565, 93] on button "Adicionar itens na comanda" at bounding box center [590, 97] width 124 height 25
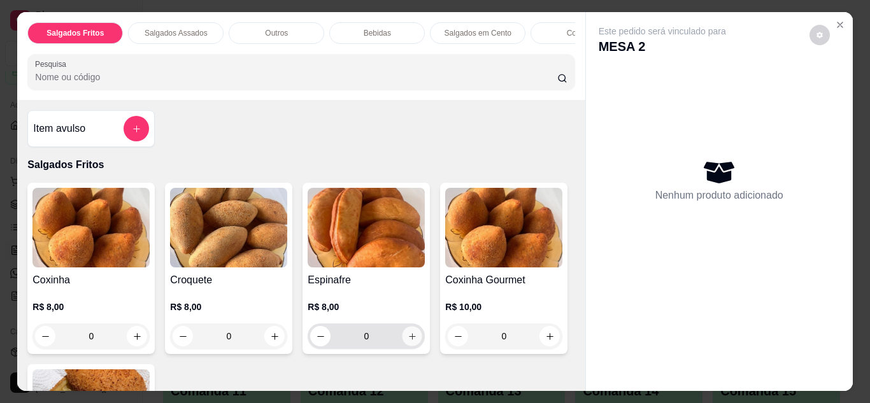
click at [408, 338] on icon "increase-product-quantity" at bounding box center [413, 337] width 10 height 10
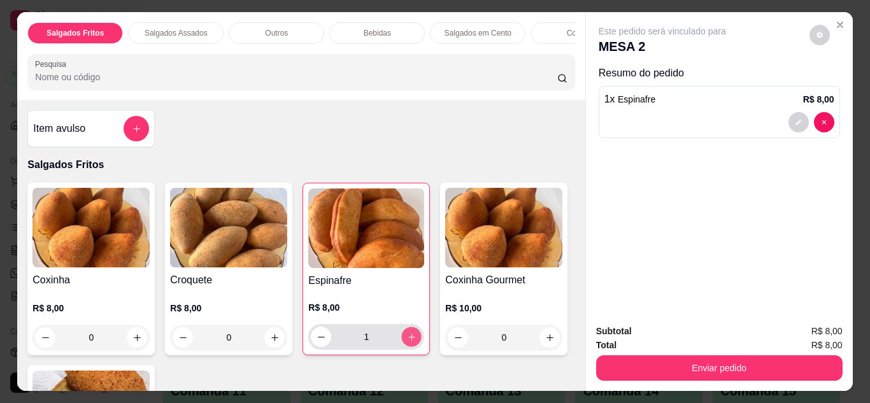
click at [407, 338] on icon "increase-product-quantity" at bounding box center [412, 337] width 10 height 10
type input "4"
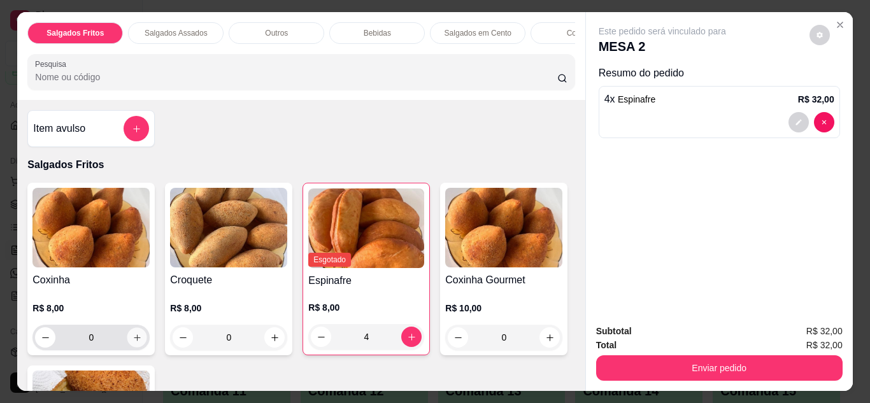
click at [132, 342] on icon "increase-product-quantity" at bounding box center [137, 338] width 10 height 10
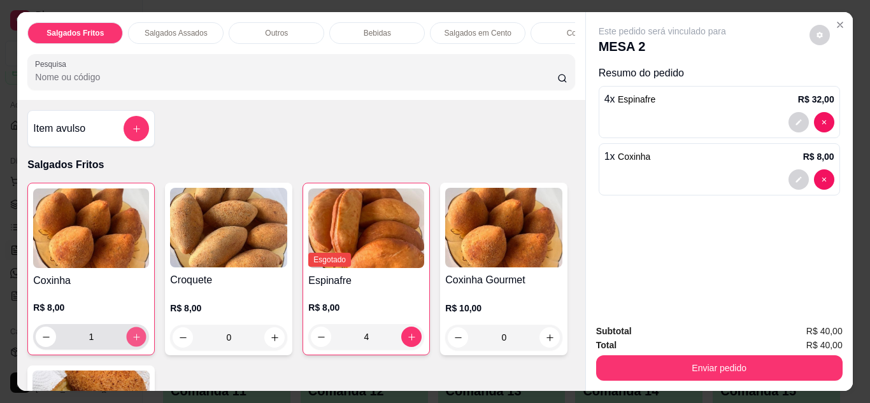
click at [133, 340] on icon "increase-product-quantity" at bounding box center [136, 337] width 6 height 6
type input "4"
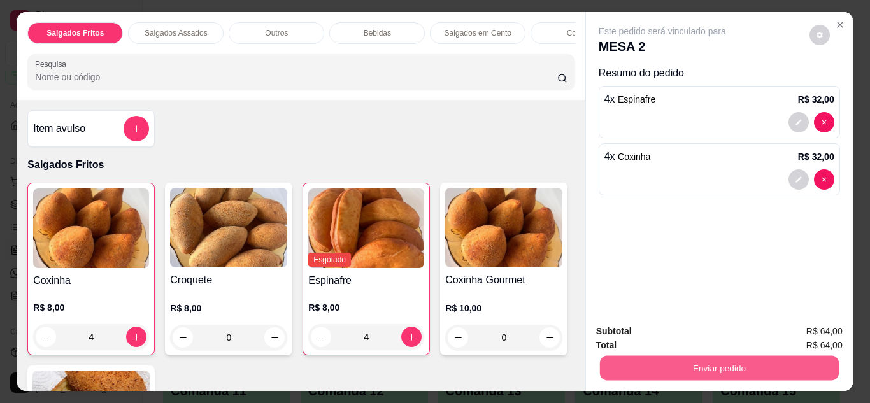
click at [647, 361] on button "Enviar pedido" at bounding box center [718, 368] width 239 height 25
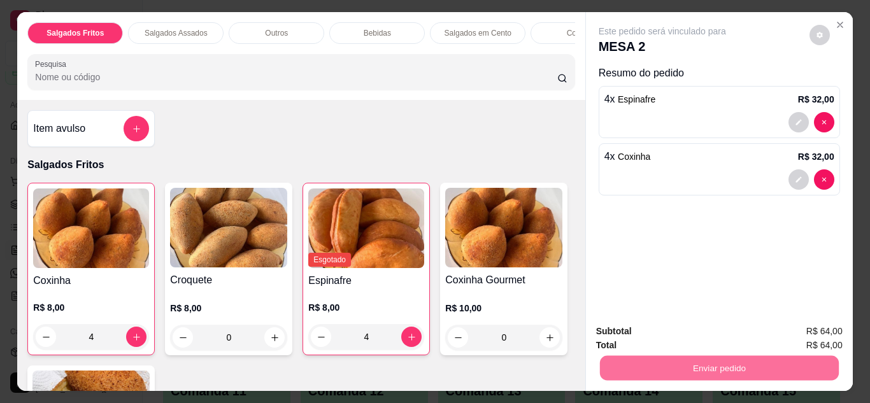
click at [645, 327] on button "Não registrar e enviar pedido" at bounding box center [677, 332] width 129 height 24
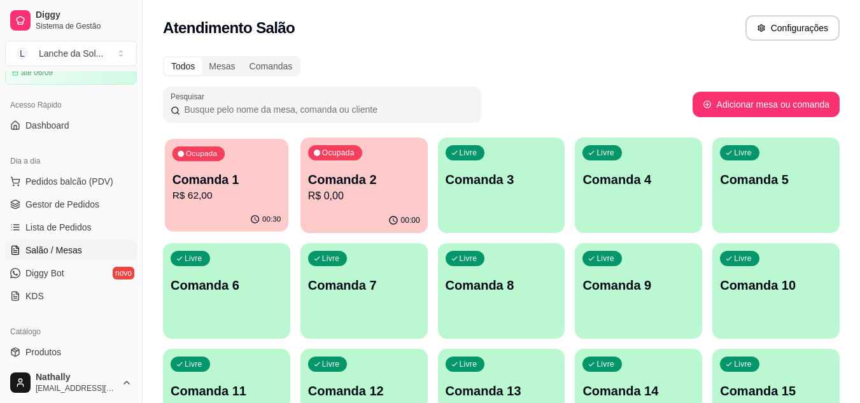
click at [217, 187] on p "Comanda 1" at bounding box center [227, 179] width 109 height 17
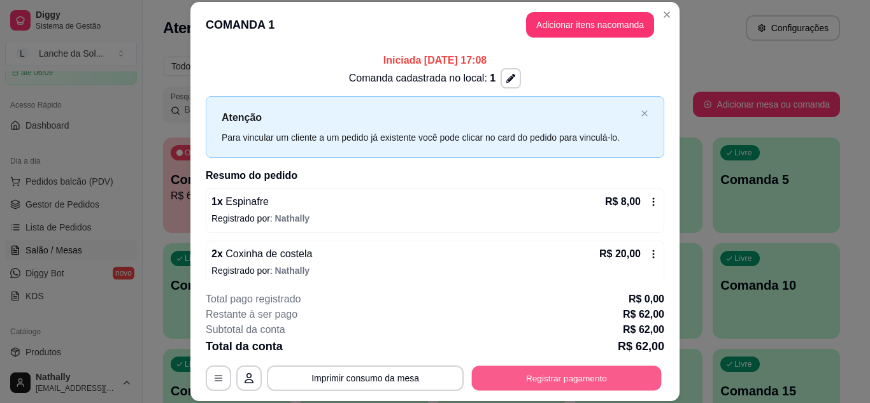
click at [522, 369] on button "Registrar pagamento" at bounding box center [567, 378] width 190 height 25
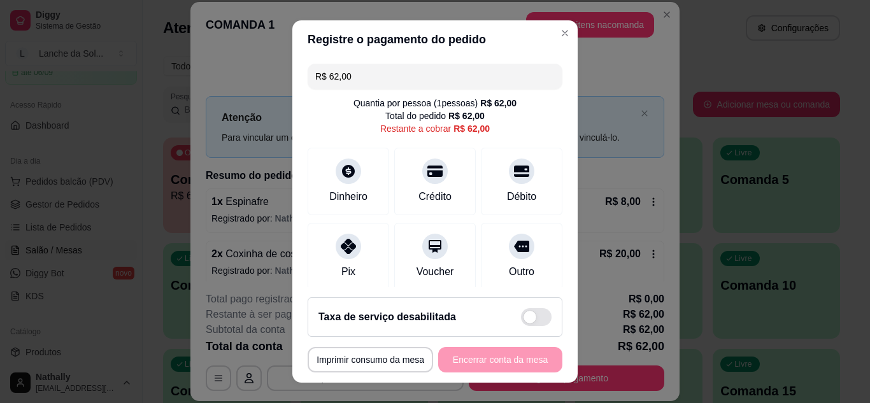
click at [357, 274] on div "Pix" at bounding box center [349, 256] width 82 height 67
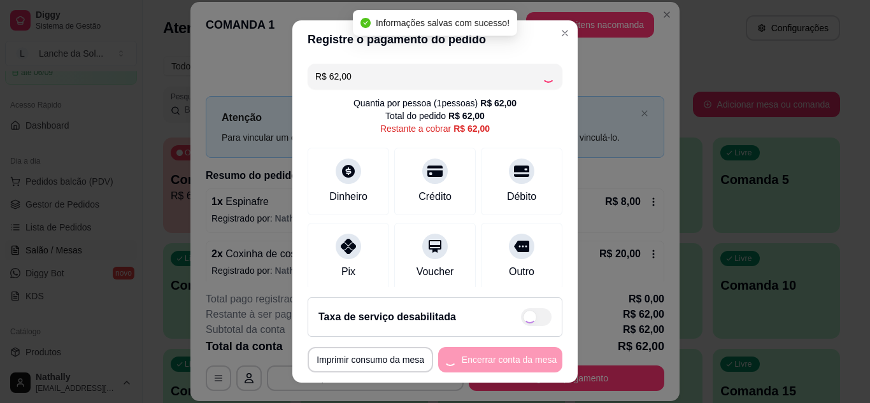
type input "R$ 0,00"
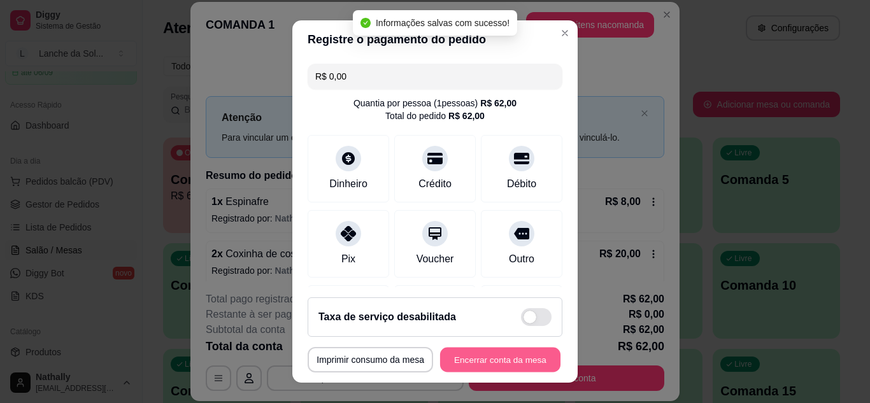
click at [455, 360] on button "Encerrar conta da mesa" at bounding box center [500, 360] width 120 height 25
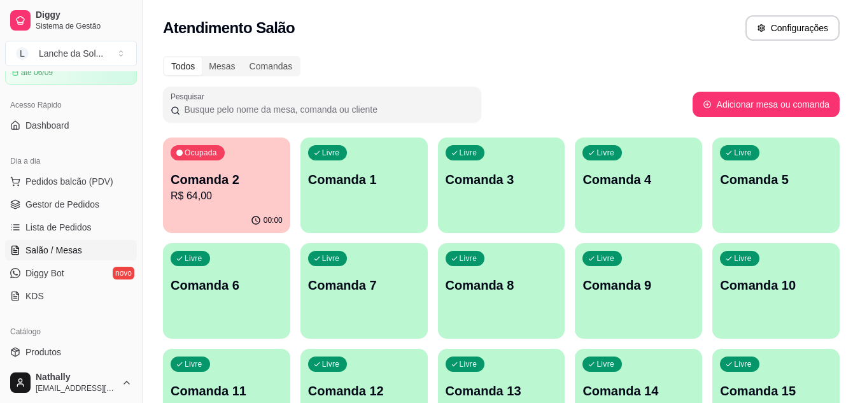
click at [96, 201] on span "Gestor de Pedidos" at bounding box center [62, 204] width 74 height 13
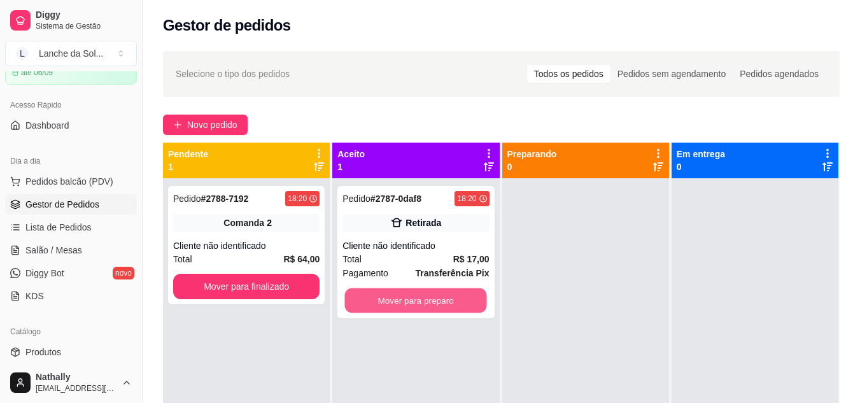
click at [448, 299] on button "Mover para preparo" at bounding box center [416, 300] width 142 height 25
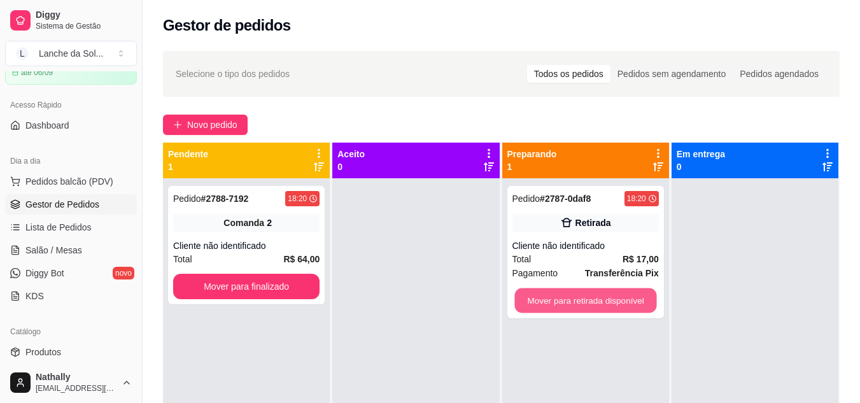
click at [640, 301] on button "Mover para retirada disponível" at bounding box center [586, 300] width 142 height 25
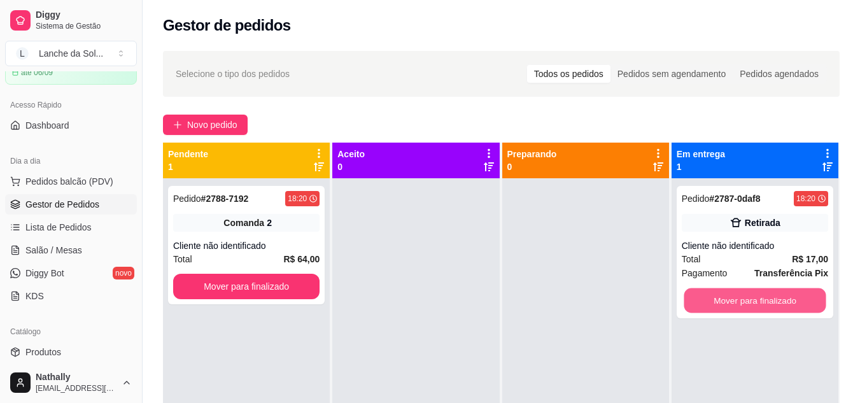
click at [774, 293] on button "Mover para finalizado" at bounding box center [755, 300] width 142 height 25
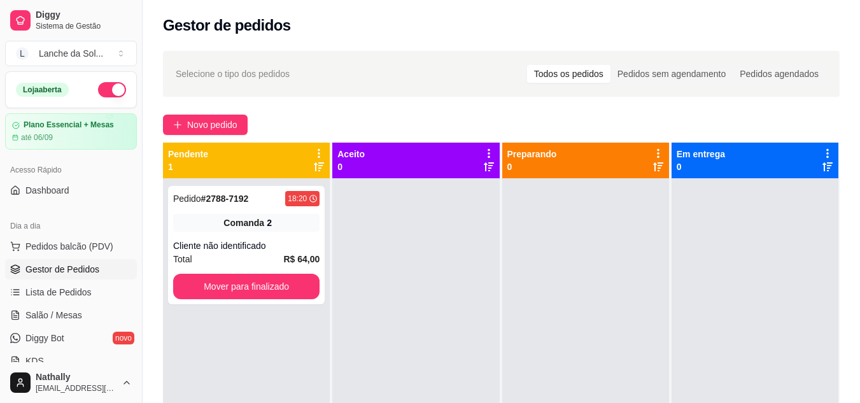
click at [90, 55] on div "Lanche da Sol ..." at bounding box center [71, 53] width 64 height 13
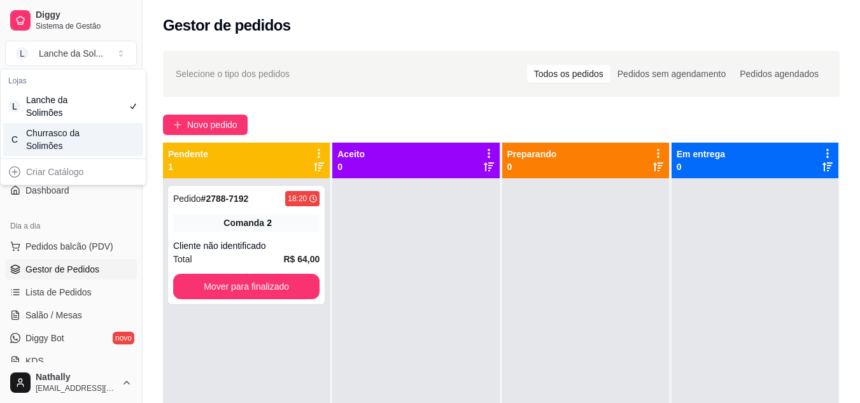
click at [102, 140] on div "C Churrasco da Solimões" at bounding box center [73, 139] width 140 height 33
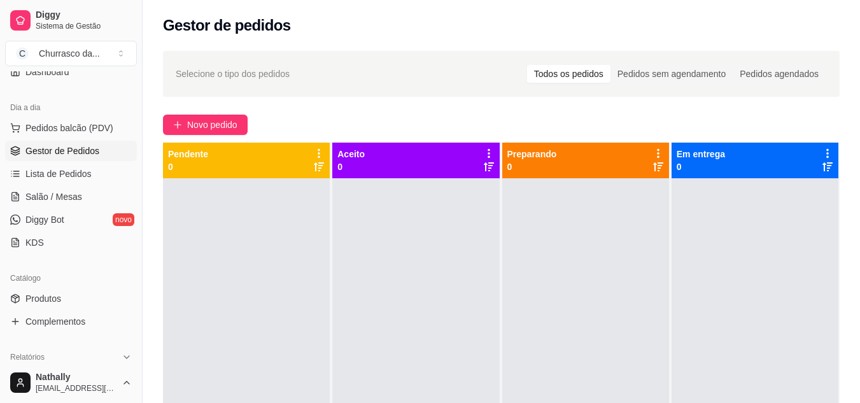
scroll to position [127, 0]
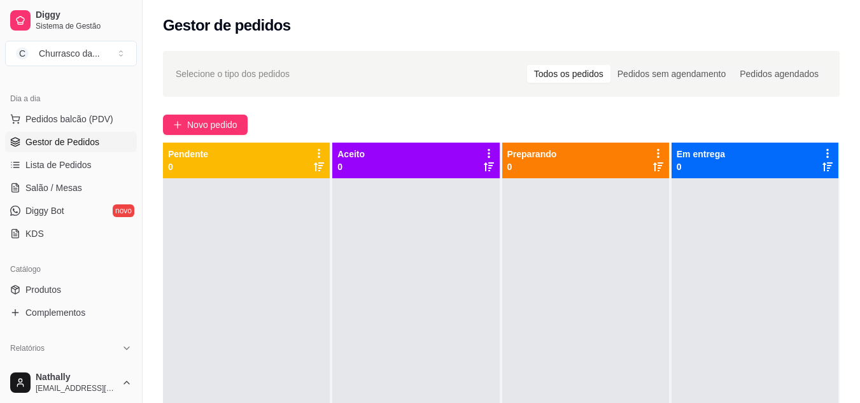
click at [77, 292] on link "Produtos" at bounding box center [71, 290] width 132 height 20
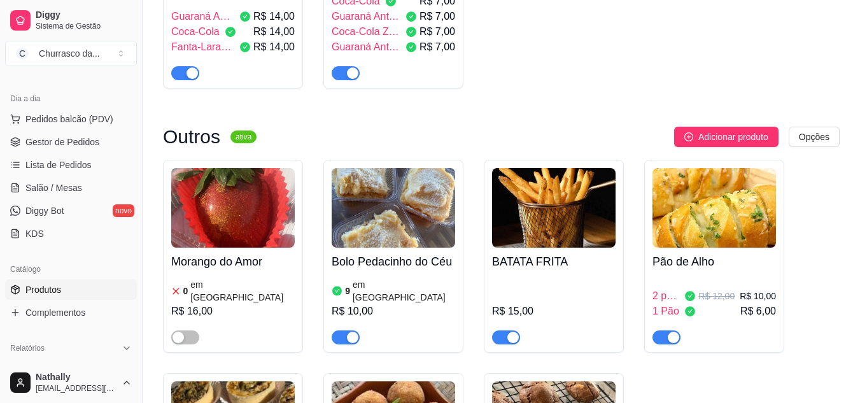
scroll to position [1002, 0]
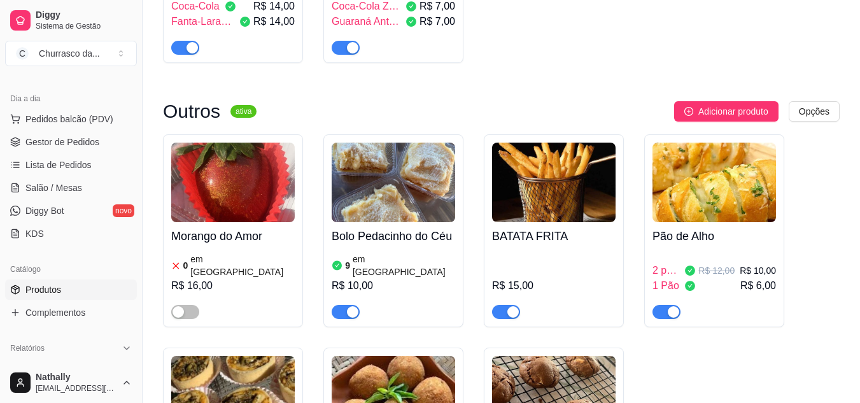
click at [430, 253] on div "9 em [GEOGRAPHIC_DATA]" at bounding box center [394, 265] width 124 height 25
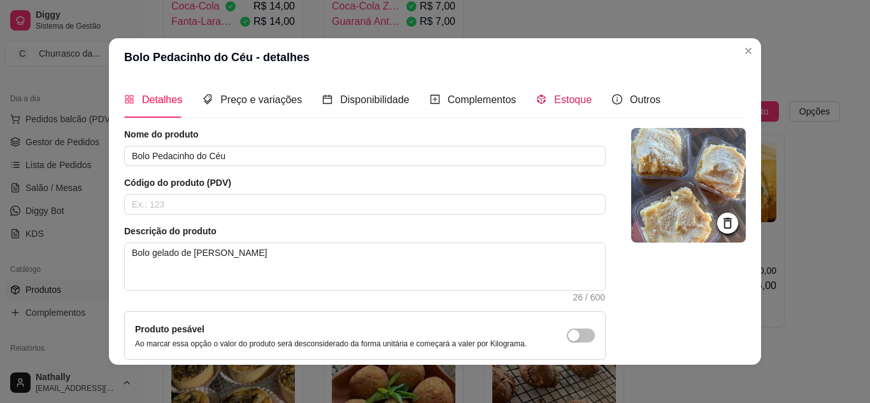
click at [554, 103] on span "Estoque" at bounding box center [573, 99] width 38 height 11
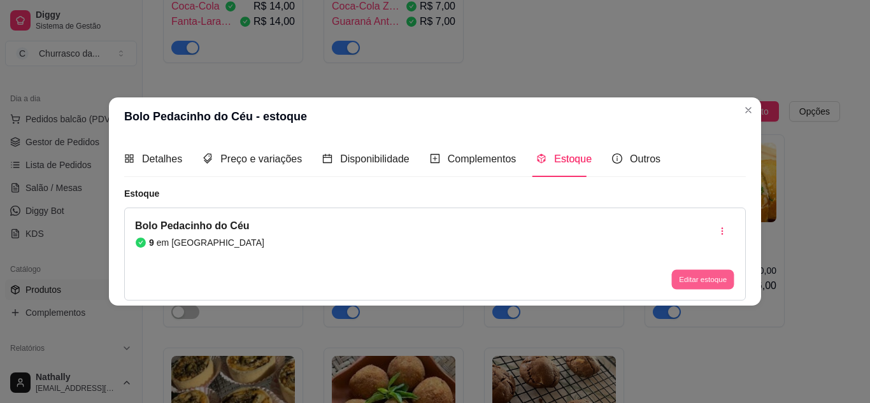
click at [699, 278] on button "Editar estoque" at bounding box center [702, 280] width 62 height 20
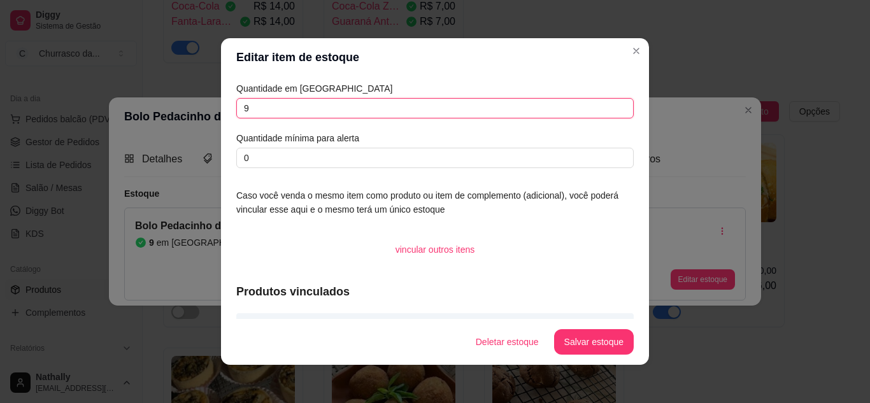
click at [576, 114] on input "9" at bounding box center [434, 108] width 397 height 20
type input "6"
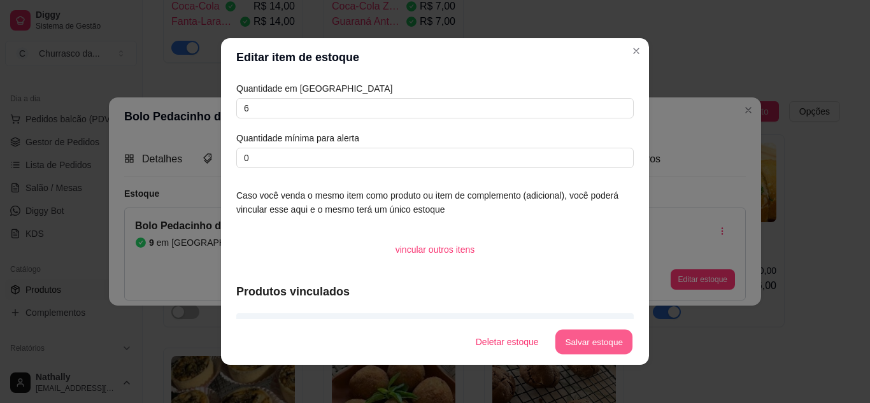
click at [571, 332] on button "Salvar estoque" at bounding box center [594, 342] width 78 height 25
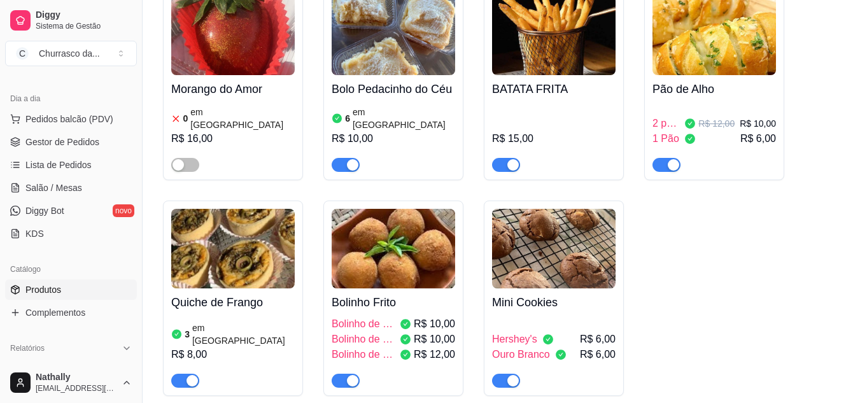
scroll to position [1154, 0]
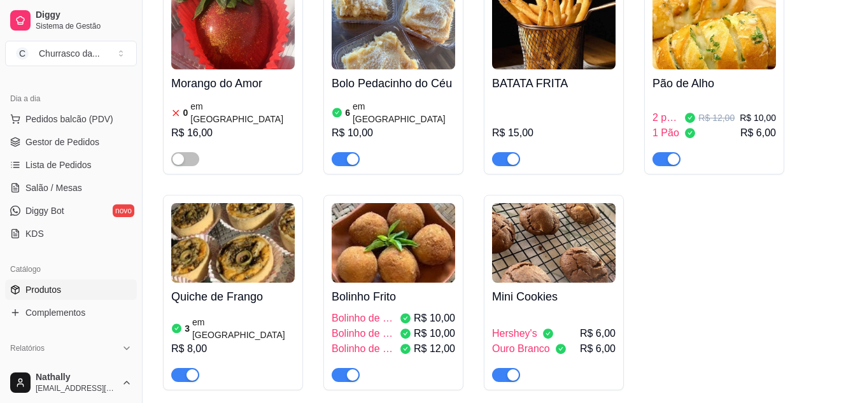
click at [539, 217] on img at bounding box center [554, 243] width 124 height 80
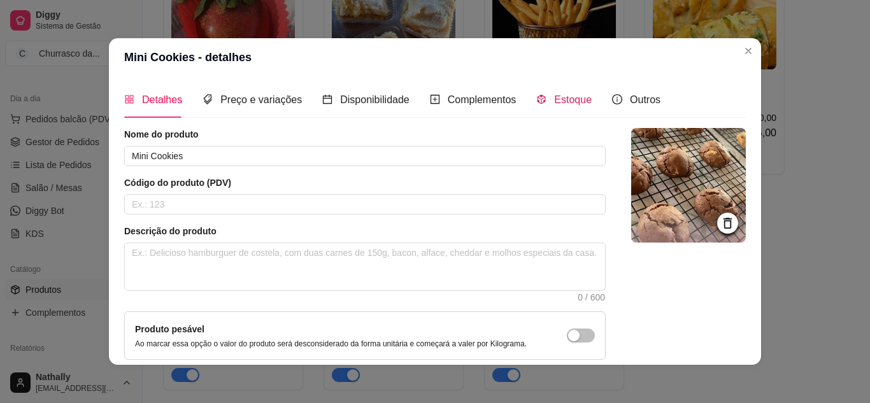
click at [544, 98] on div "Estoque" at bounding box center [563, 100] width 55 height 16
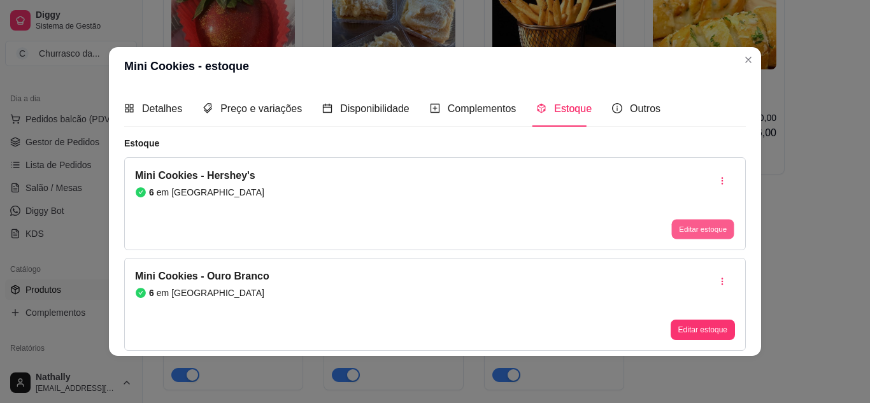
click at [686, 230] on button "Editar estoque" at bounding box center [702, 230] width 62 height 20
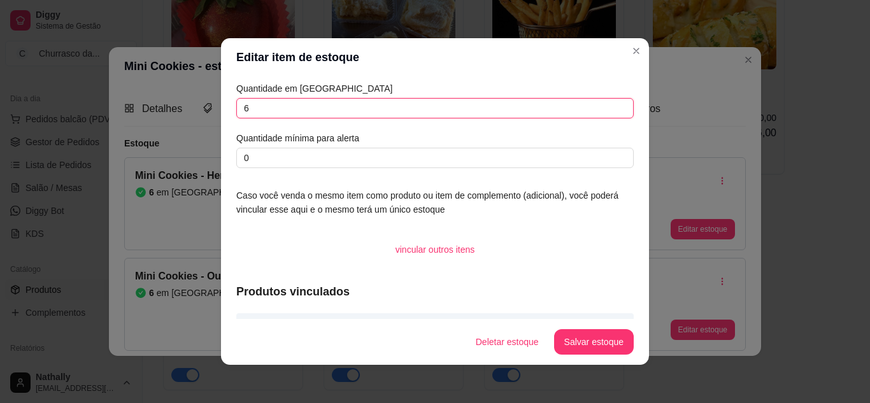
click at [606, 106] on input "6" at bounding box center [434, 108] width 397 height 20
type input "1"
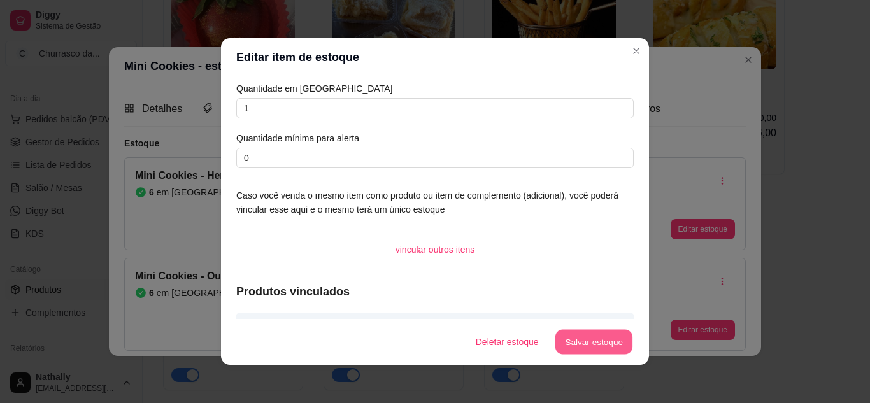
click at [563, 341] on button "Salvar estoque" at bounding box center [594, 342] width 78 height 25
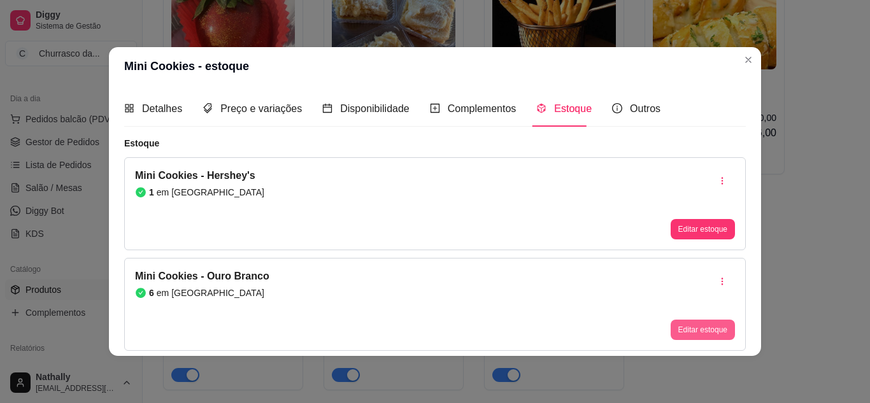
click at [691, 329] on button "Editar estoque" at bounding box center [703, 330] width 64 height 20
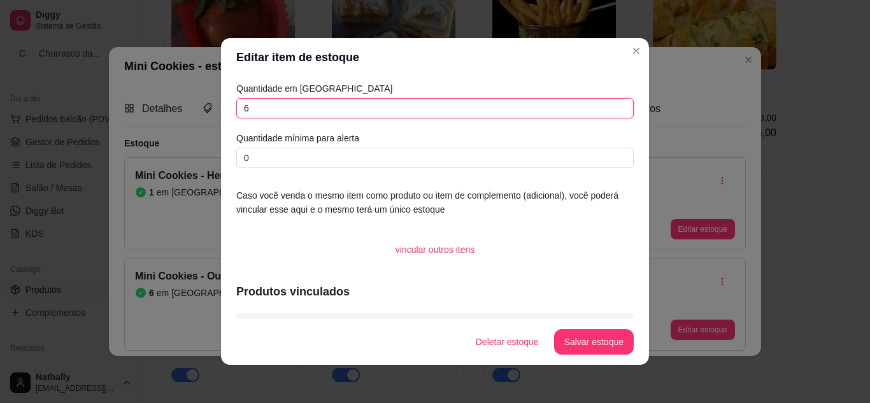
click at [593, 103] on input "6" at bounding box center [434, 108] width 397 height 20
type input "3"
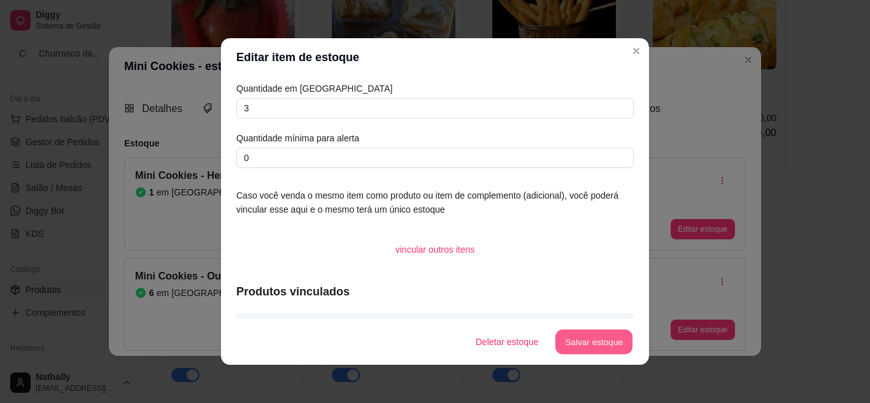
click at [571, 347] on button "Salvar estoque" at bounding box center [594, 342] width 78 height 25
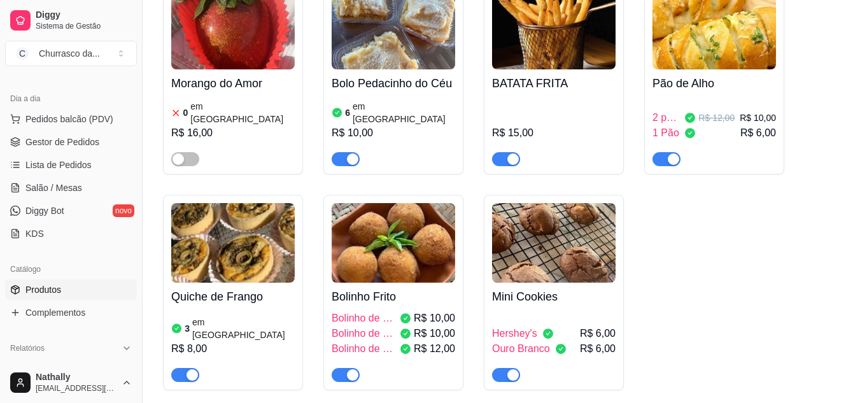
click at [188, 369] on div "button" at bounding box center [192, 374] width 11 height 11
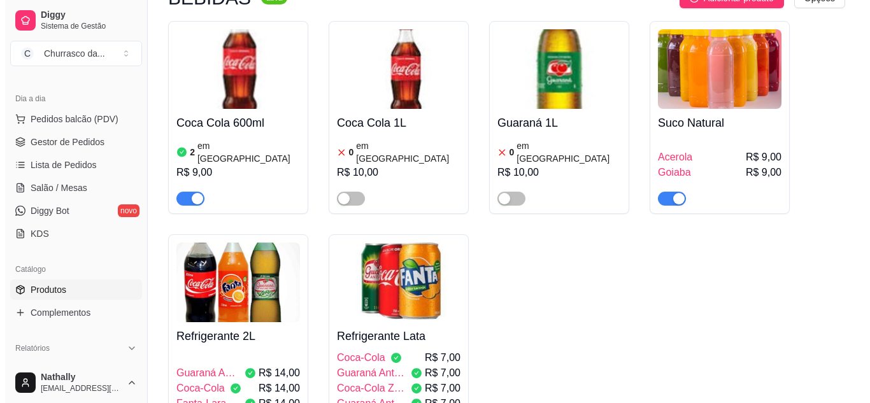
scroll to position [653, 0]
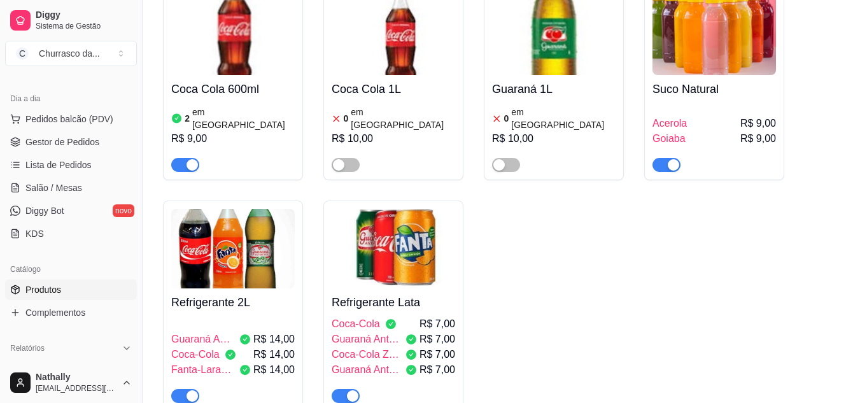
click at [381, 294] on h4 "Refrigerante Lata" at bounding box center [394, 303] width 124 height 18
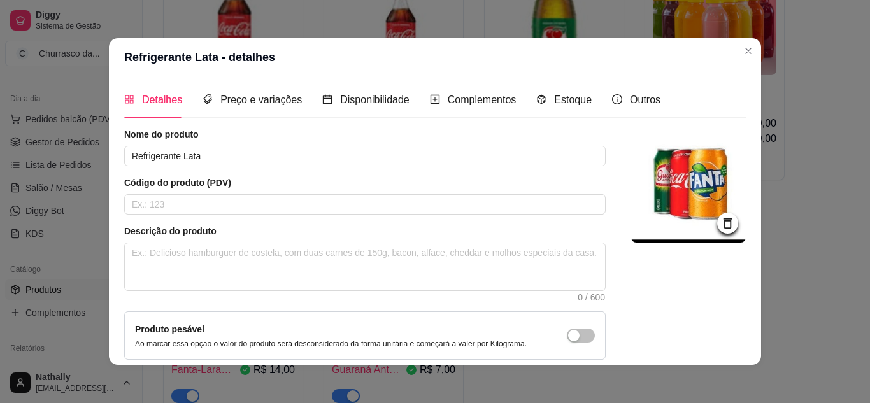
click at [548, 111] on div "Estoque" at bounding box center [563, 100] width 55 height 36
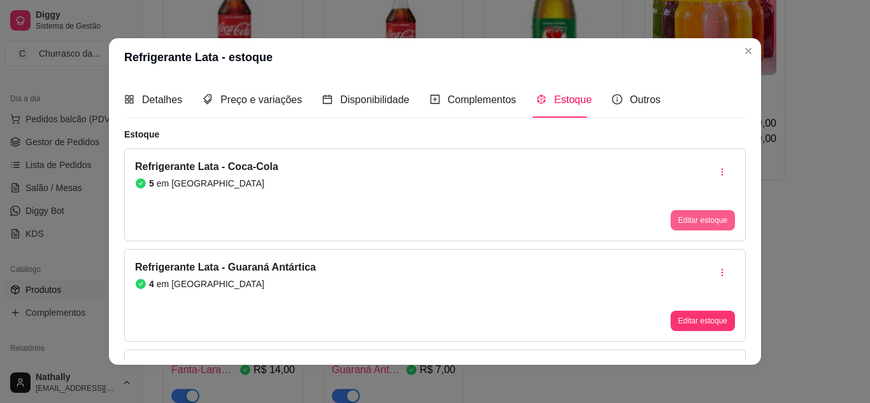
click at [671, 219] on button "Editar estoque" at bounding box center [703, 220] width 64 height 20
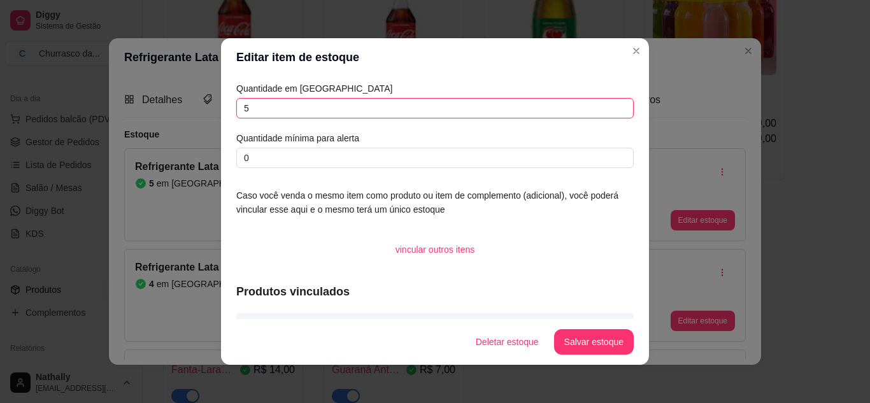
click at [604, 115] on input "5" at bounding box center [434, 108] width 397 height 20
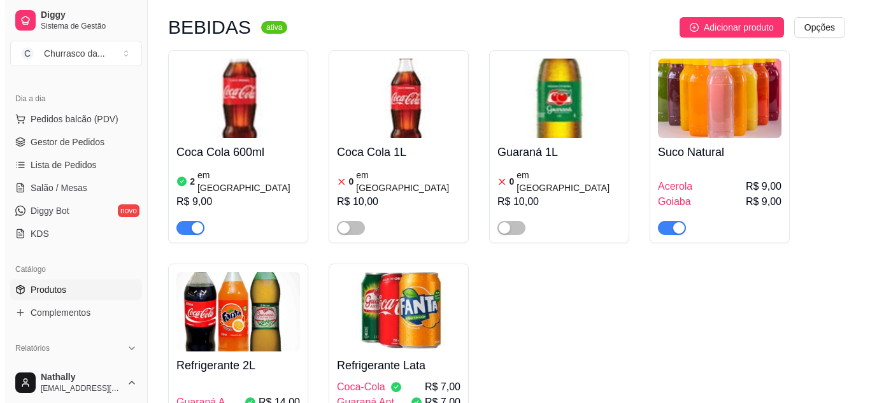
scroll to position [683, 0]
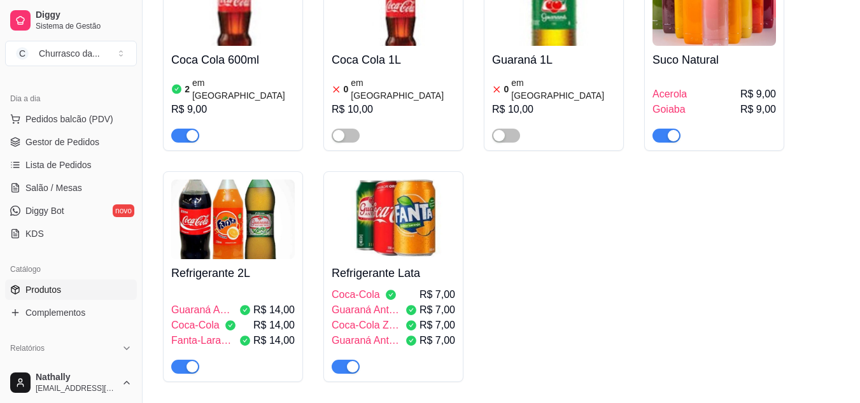
click at [434, 264] on h4 "Refrigerante Lata" at bounding box center [394, 273] width 124 height 18
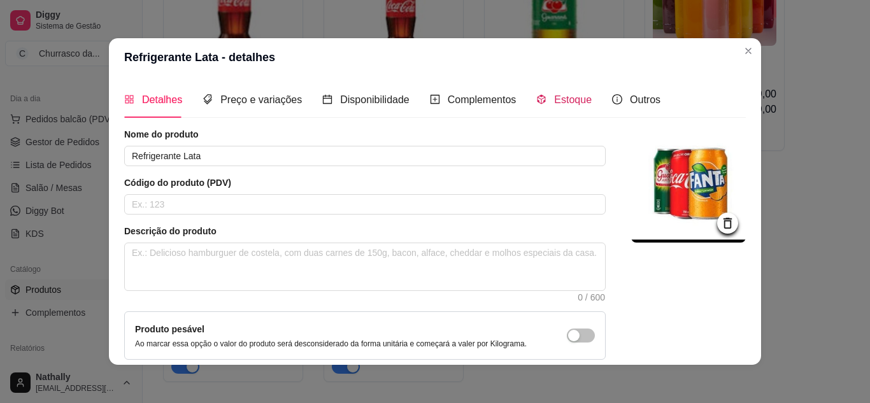
click at [554, 99] on span "Estoque" at bounding box center [573, 99] width 38 height 11
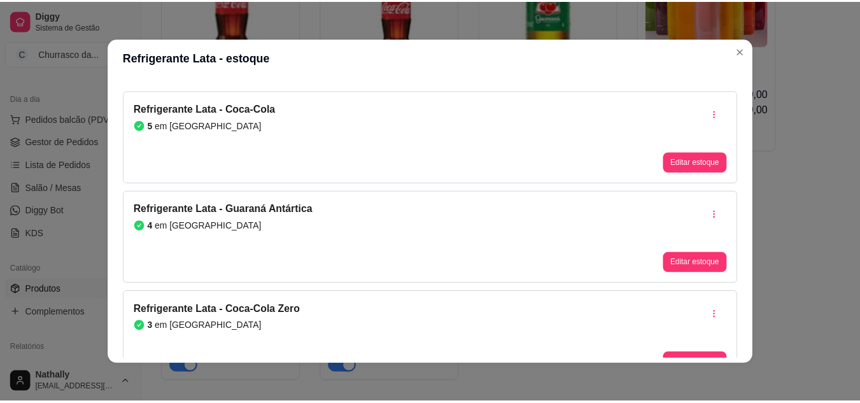
scroll to position [61, 0]
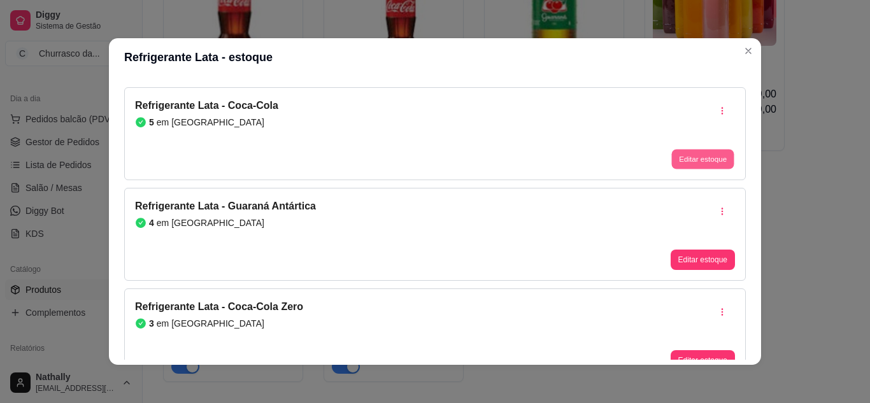
click at [683, 157] on button "Editar estoque" at bounding box center [702, 160] width 62 height 20
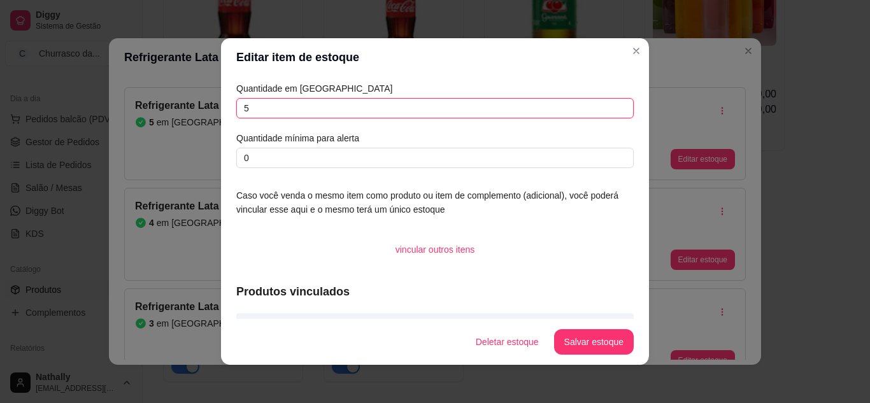
click at [472, 108] on input "5" at bounding box center [434, 108] width 397 height 20
type input "2"
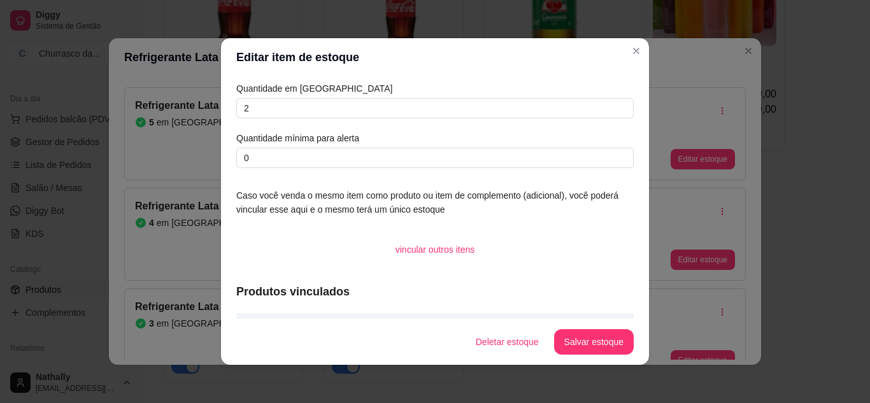
drag, startPoint x: 588, startPoint y: 329, endPoint x: 584, endPoint y: 336, distance: 8.0
click at [584, 336] on footer "Deletar estoque Salvar estoque" at bounding box center [435, 342] width 428 height 46
click at [584, 336] on button "Salvar estoque" at bounding box center [594, 342] width 78 height 25
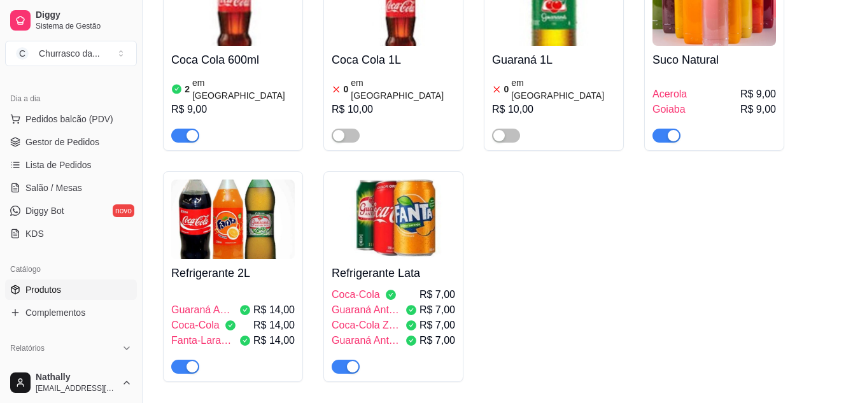
click at [76, 55] on div "Churrasco da ..." at bounding box center [69, 53] width 61 height 13
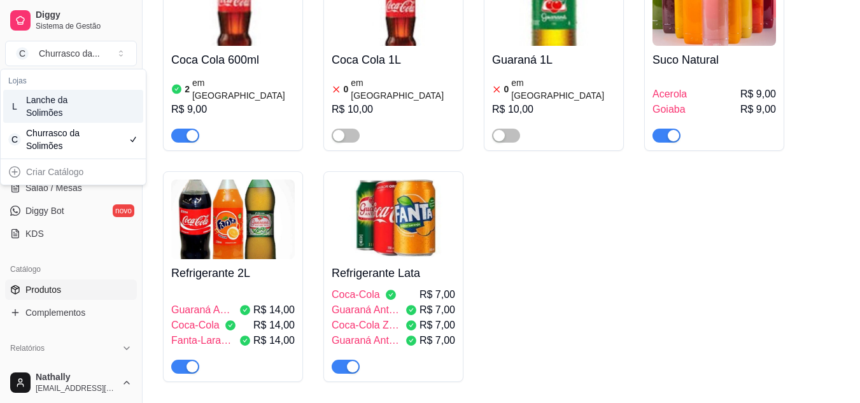
click at [80, 105] on div "Lanche da Solimões" at bounding box center [54, 106] width 57 height 25
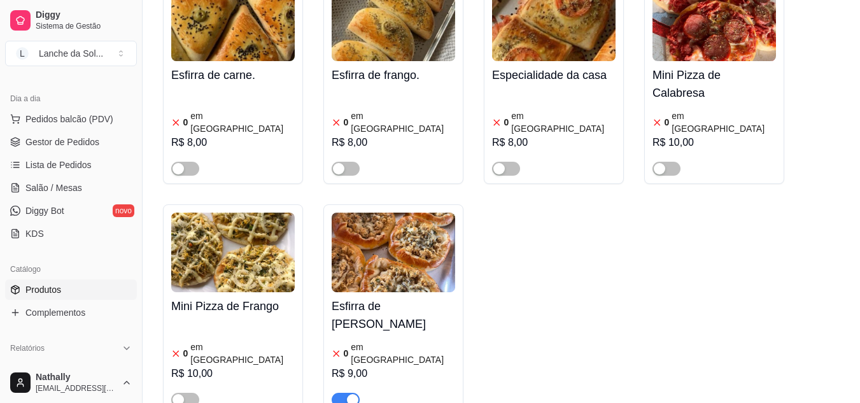
click at [77, 138] on span "Gestor de Pedidos" at bounding box center [62, 142] width 74 height 13
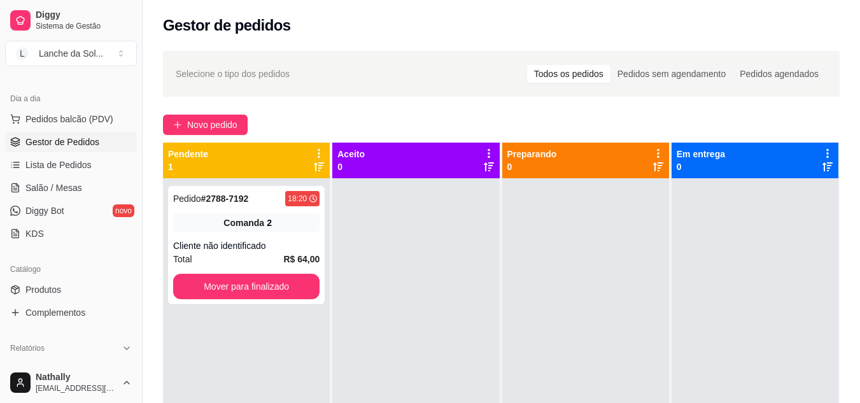
click at [254, 238] on div "Pedido # 2788-7192 18:20 Comanda 2 Cliente não identificado Total R$ 64,00 Move…" at bounding box center [246, 245] width 157 height 118
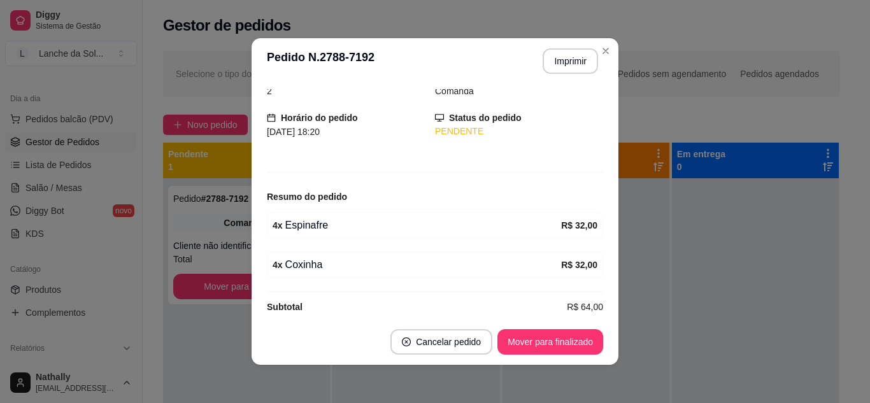
scroll to position [75, 0]
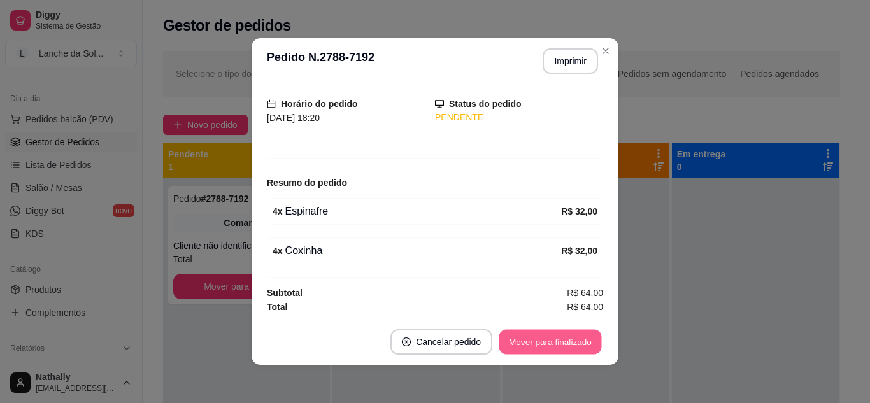
click at [534, 339] on button "Mover para finalizado" at bounding box center [550, 342] width 103 height 25
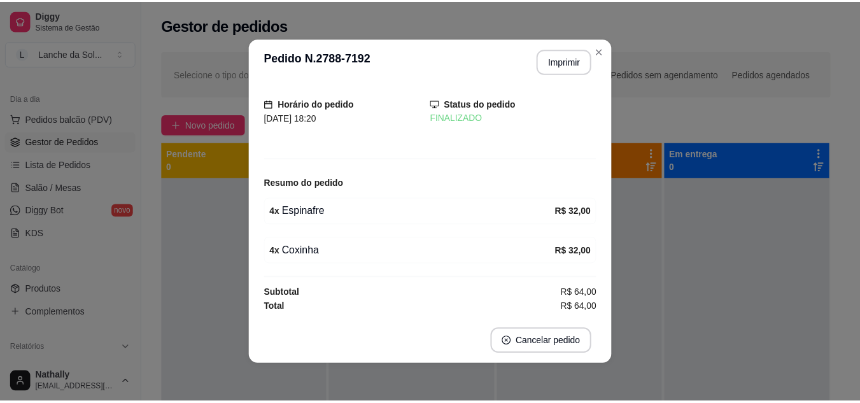
scroll to position [33, 0]
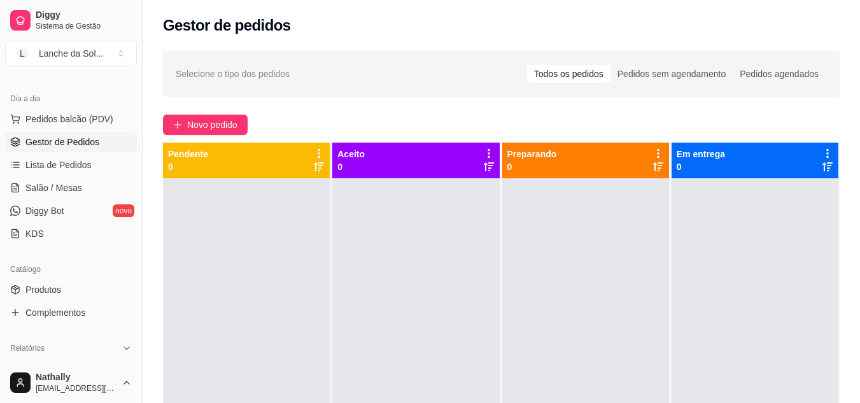
click at [110, 48] on button "L Lanche da Sol ..." at bounding box center [71, 53] width 132 height 25
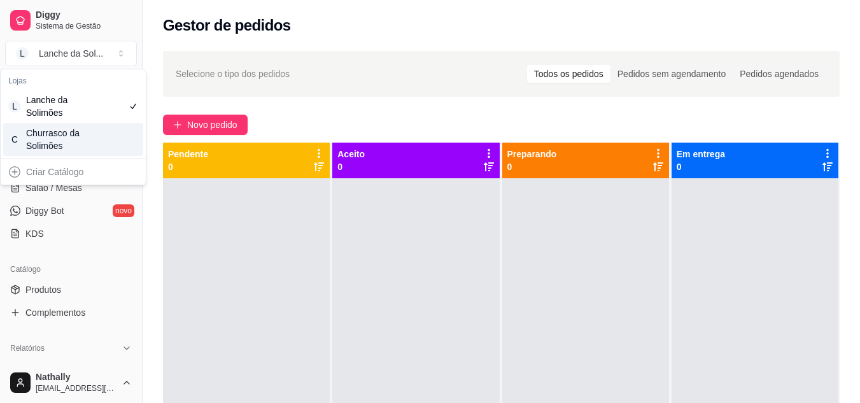
click at [90, 145] on div "C Churrasco da Solimões" at bounding box center [73, 139] width 140 height 33
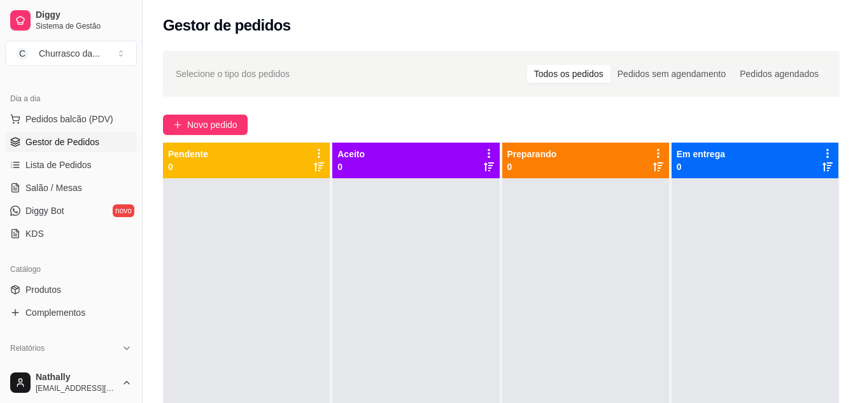
click at [74, 288] on link "Produtos" at bounding box center [71, 290] width 132 height 20
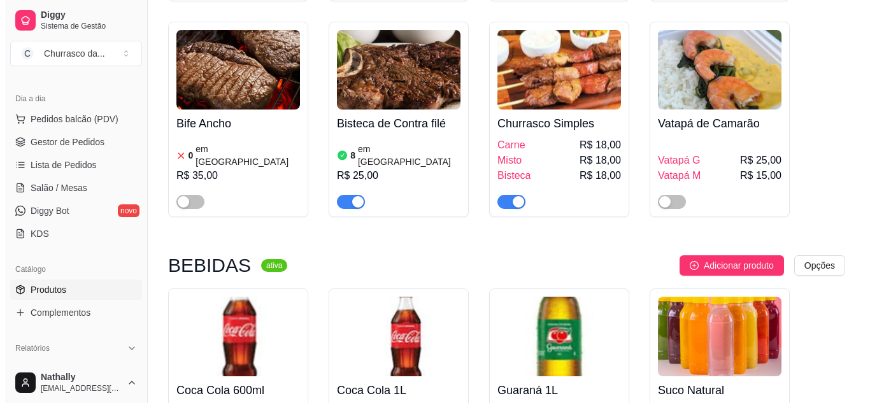
scroll to position [704, 0]
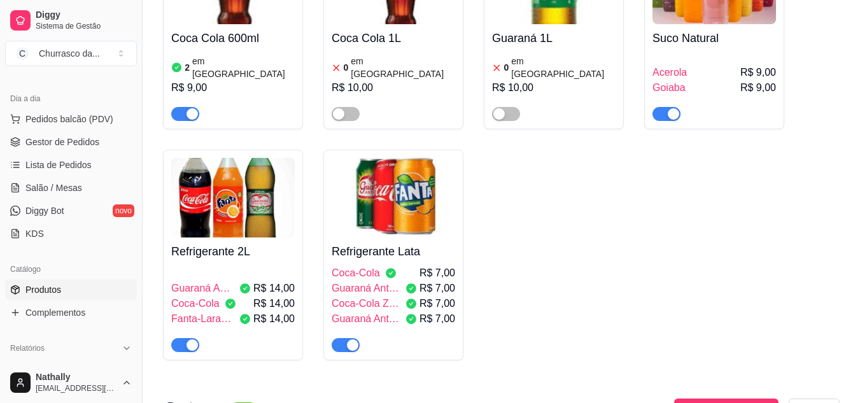
click at [369, 161] on img at bounding box center [394, 198] width 124 height 80
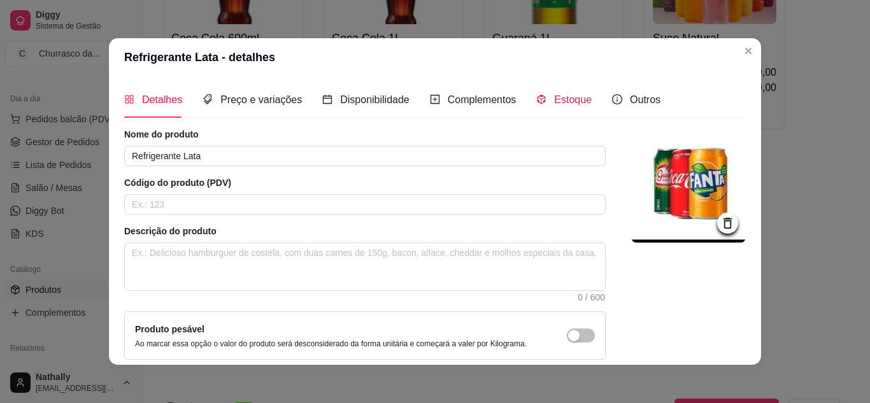
click at [563, 100] on span "Estoque" at bounding box center [573, 99] width 38 height 11
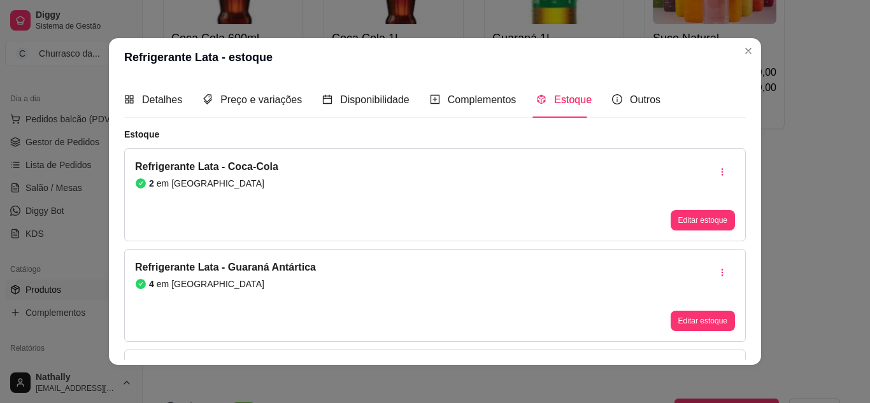
click at [448, 289] on div "Refrigerante Lata - Guaraná Antártica 4 em estoque Editar estoque" at bounding box center [434, 295] width 621 height 93
click at [672, 324] on button "Editar estoque" at bounding box center [702, 321] width 62 height 20
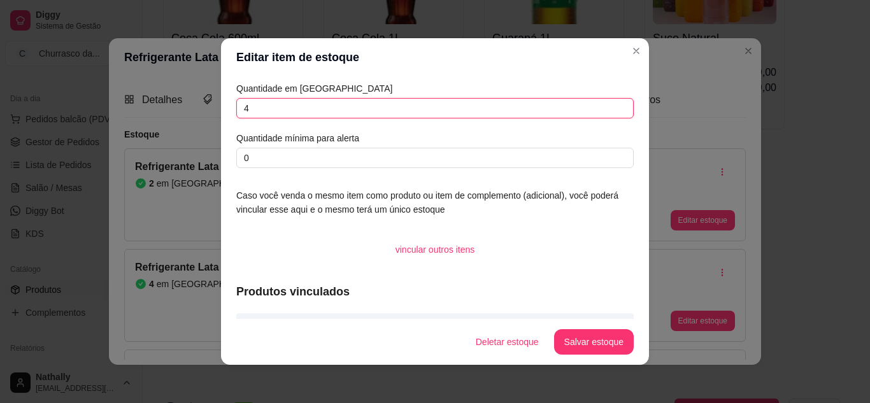
click at [541, 105] on input "4" at bounding box center [434, 108] width 397 height 20
type input "5"
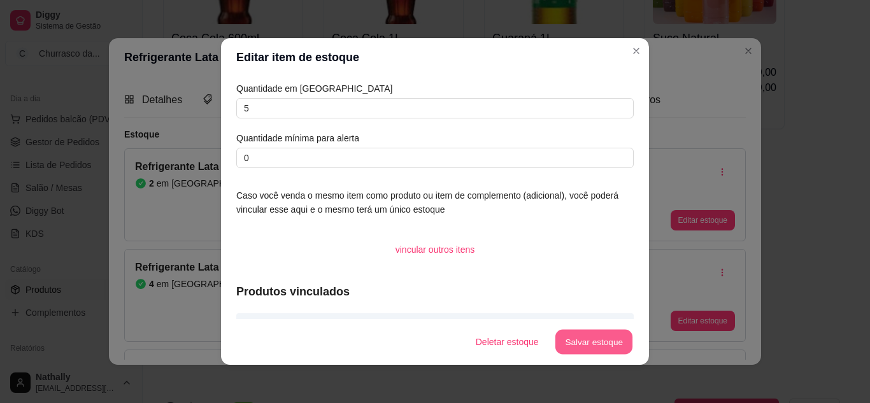
click at [560, 340] on button "Salvar estoque" at bounding box center [594, 342] width 78 height 25
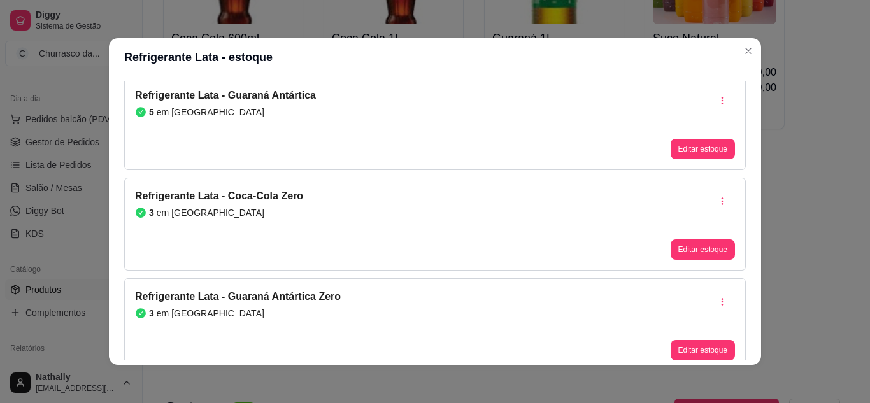
scroll to position [178, 0]
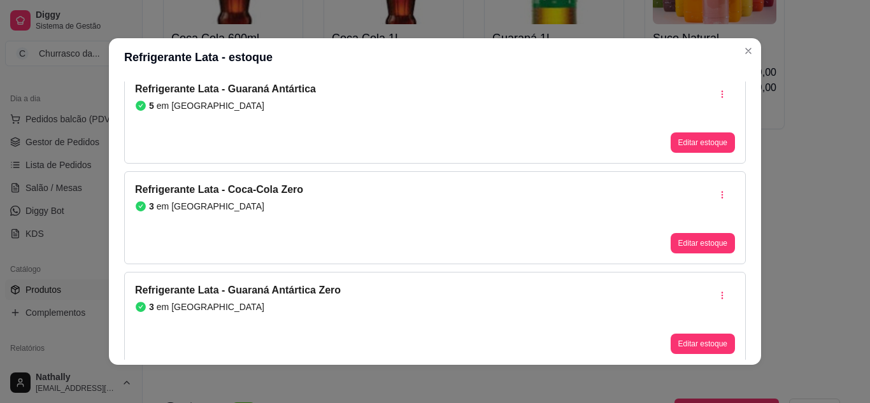
click at [523, 243] on div "Refrigerante Lata - Coca-Cola Zero 3 em estoque Editar estoque" at bounding box center [434, 217] width 621 height 93
click at [530, 228] on div "Refrigerante Lata - Coca-Cola Zero 3 em estoque Editar estoque" at bounding box center [434, 217] width 621 height 93
click at [674, 244] on button "Editar estoque" at bounding box center [702, 244] width 62 height 20
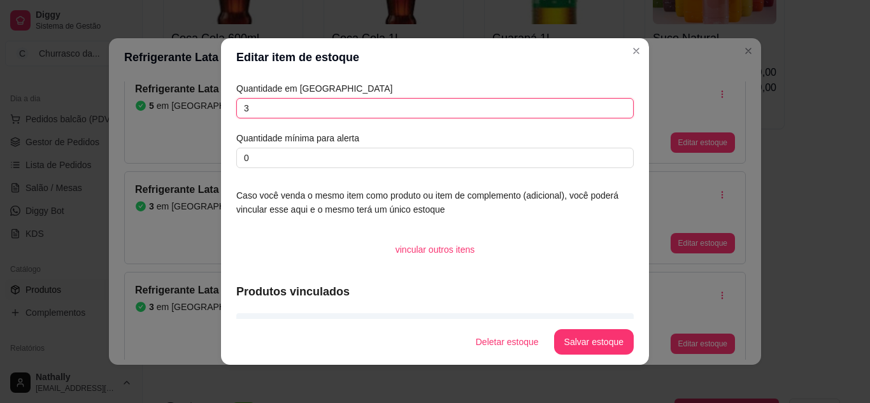
click at [577, 114] on input "3" at bounding box center [434, 108] width 397 height 20
type input "0"
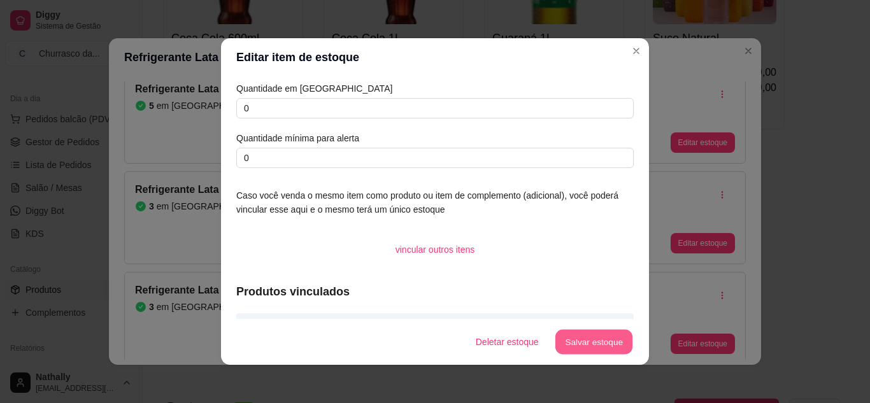
click at [562, 339] on button "Salvar estoque" at bounding box center [594, 342] width 78 height 25
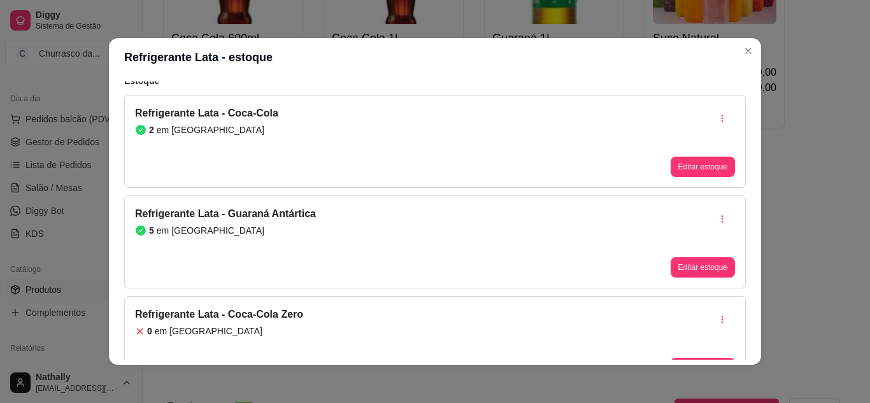
scroll to position [0, 0]
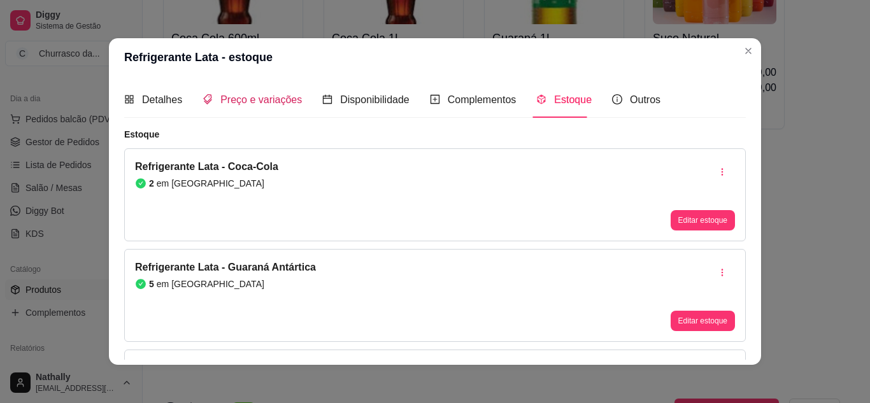
click at [249, 99] on span "Preço e variações" at bounding box center [261, 99] width 82 height 11
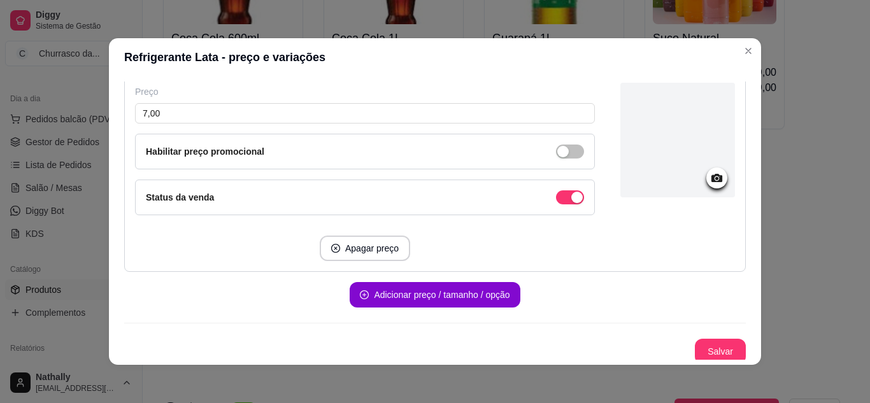
scroll to position [1033, 0]
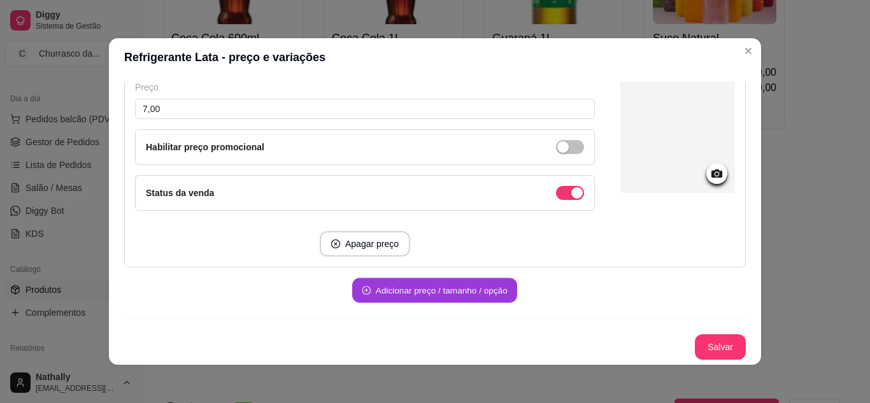
click at [499, 289] on button "Adicionar preço / tamanho / opção" at bounding box center [434, 290] width 165 height 25
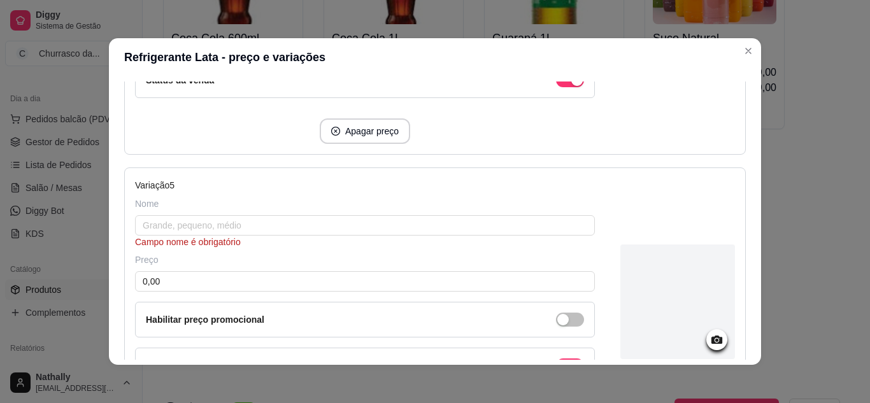
scroll to position [1161, 0]
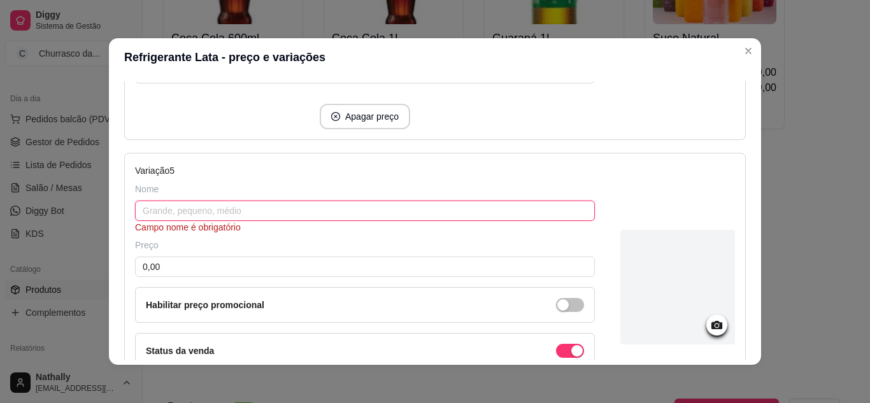
click at [560, 215] on input "text" at bounding box center [365, 211] width 460 height 20
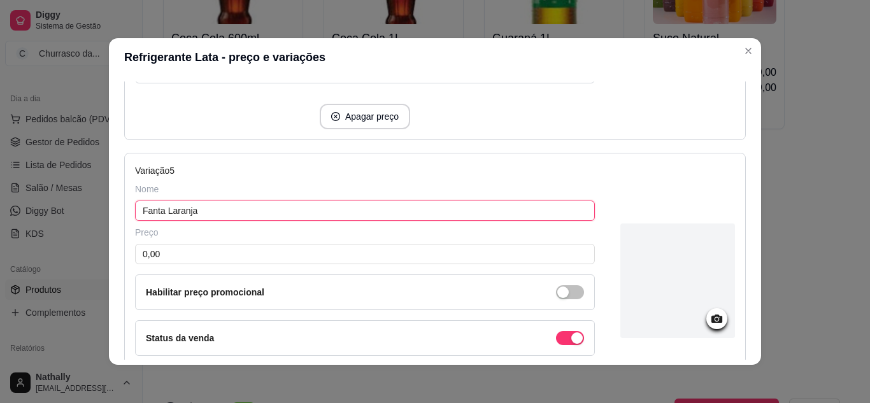
type input "Fanta Laranja"
click at [573, 255] on input "0,00" at bounding box center [365, 254] width 460 height 20
type input "7,00"
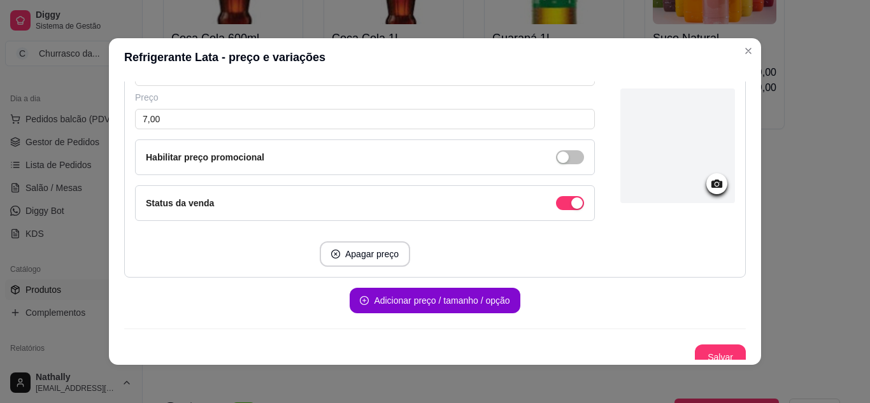
scroll to position [1306, 0]
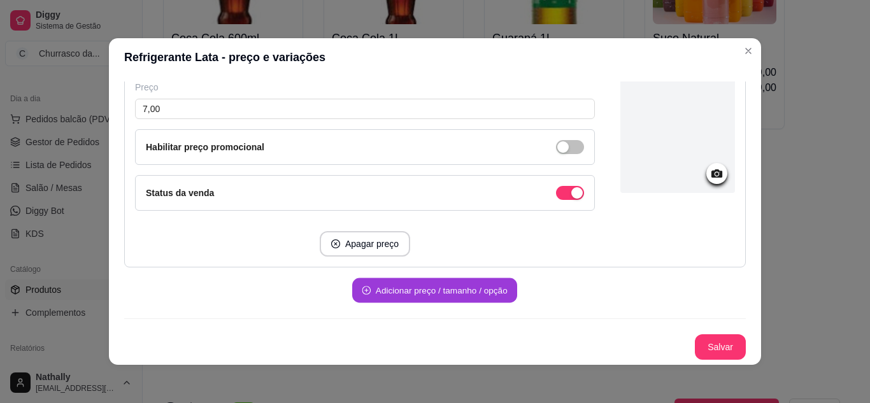
click at [481, 292] on button "Adicionar preço / tamanho / opção" at bounding box center [434, 290] width 165 height 25
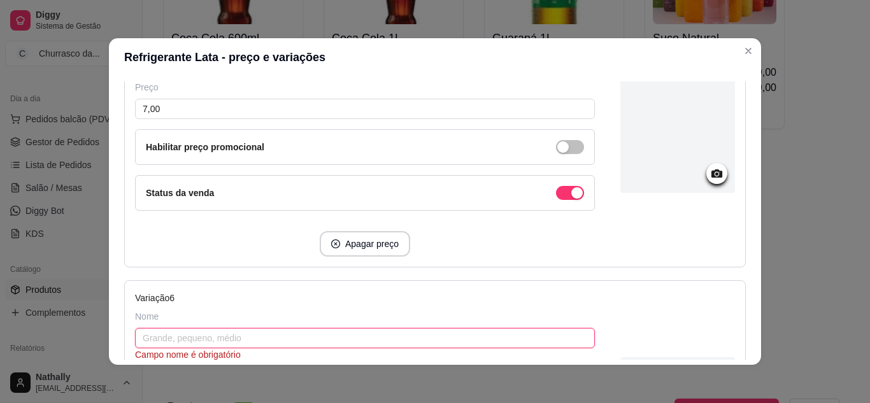
click at [501, 336] on input "text" at bounding box center [365, 338] width 460 height 20
type input "Fanta Uva"
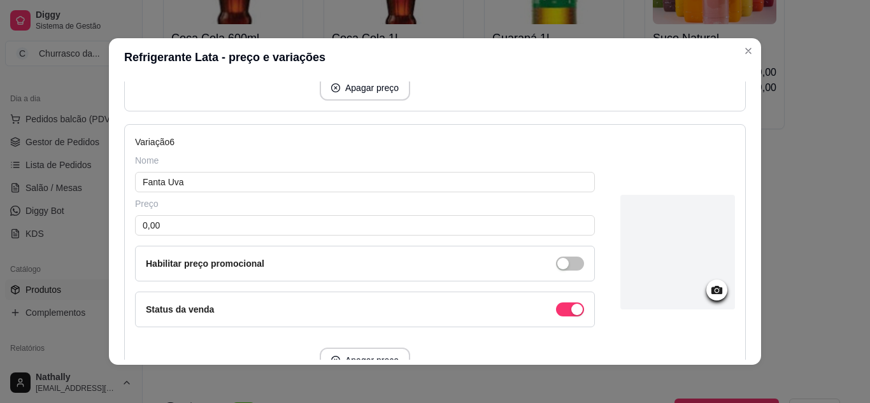
scroll to position [1484, 0]
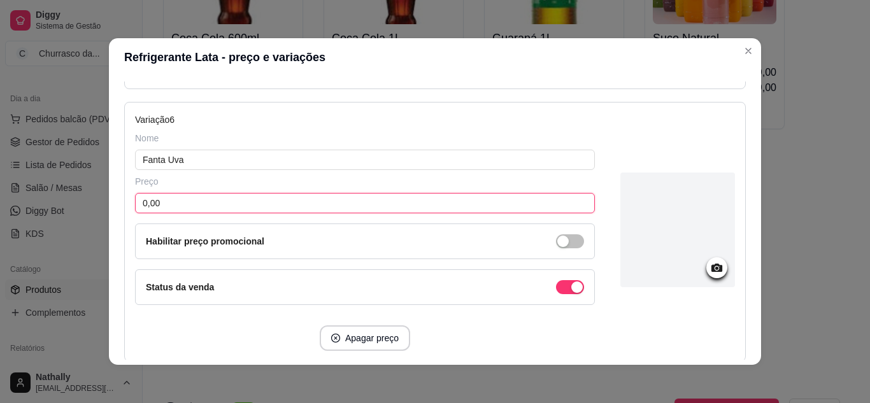
click at [516, 207] on input "0,00" at bounding box center [365, 203] width 460 height 20
type input "7,00"
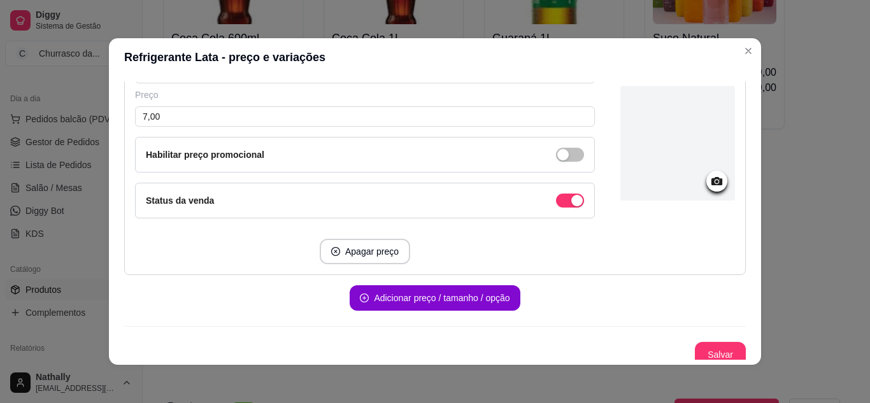
scroll to position [1579, 0]
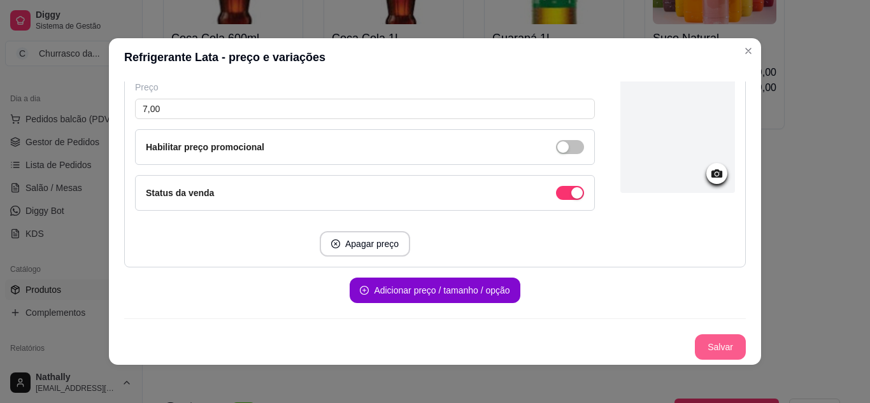
click at [706, 334] on button "Salvar" at bounding box center [720, 346] width 51 height 25
click at [702, 348] on button "Salvar" at bounding box center [720, 347] width 50 height 25
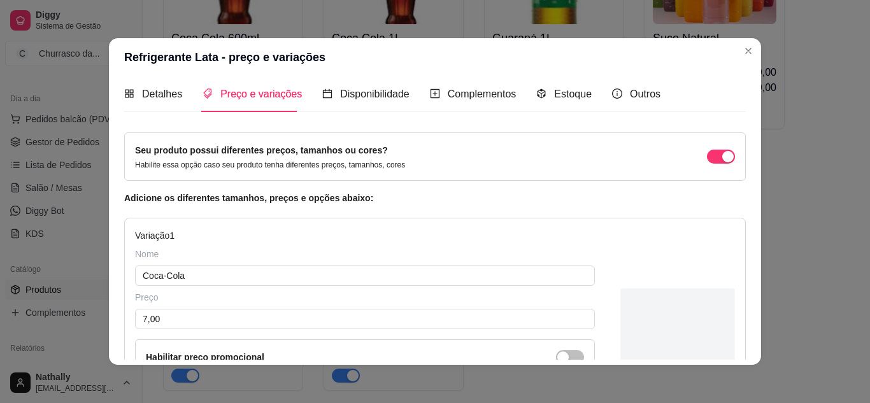
scroll to position [0, 0]
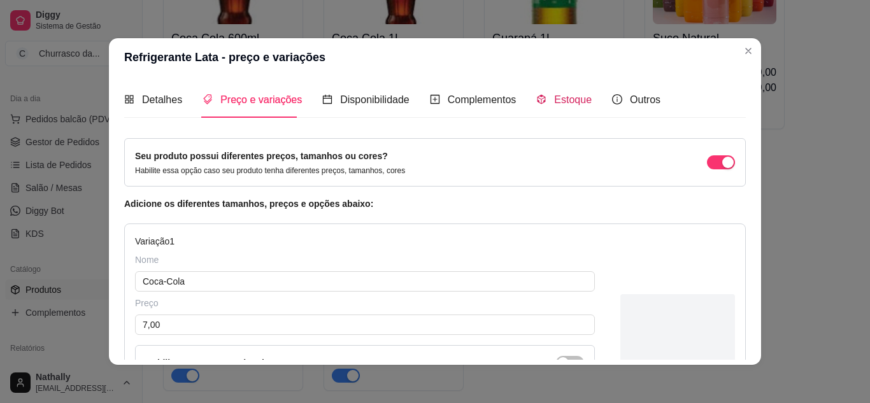
click at [563, 100] on span "Estoque" at bounding box center [573, 99] width 38 height 11
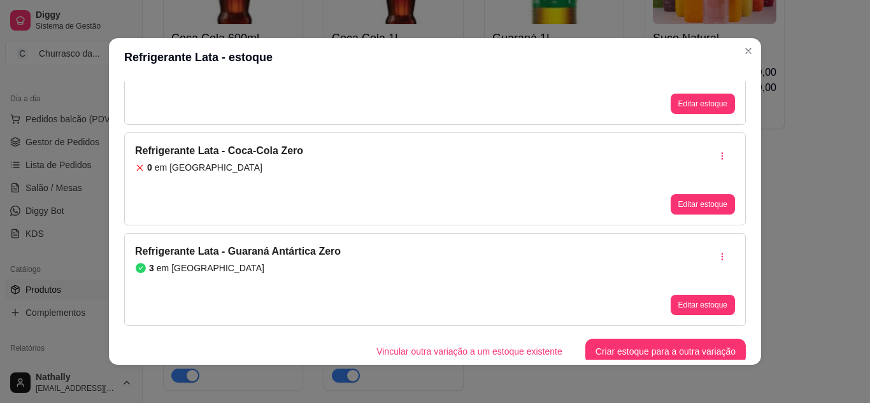
scroll to position [222, 0]
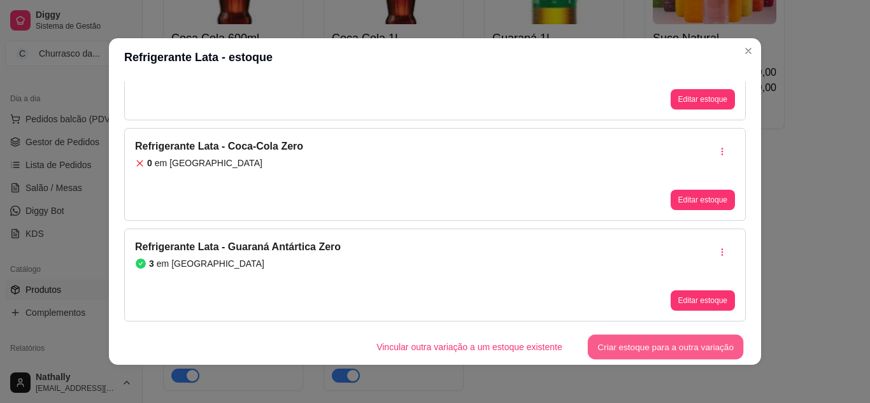
click at [679, 344] on button "Criar estoque para a outra variação" at bounding box center [666, 347] width 156 height 25
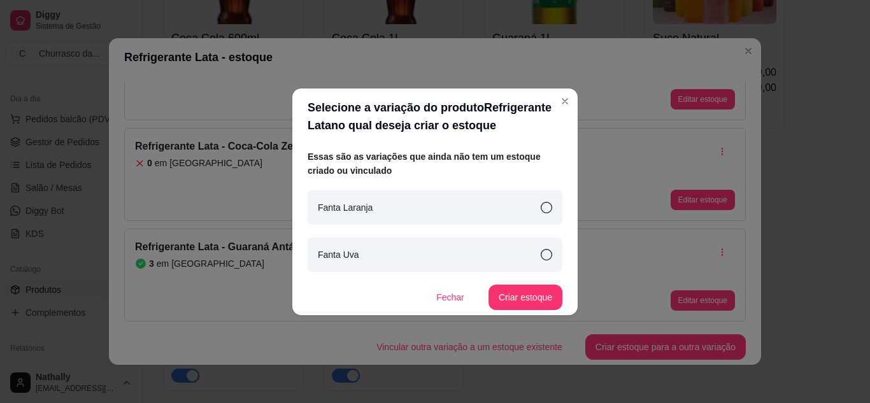
click at [541, 207] on icon at bounding box center [546, 207] width 11 height 11
click at [528, 289] on button "Criar estoque" at bounding box center [526, 297] width 72 height 25
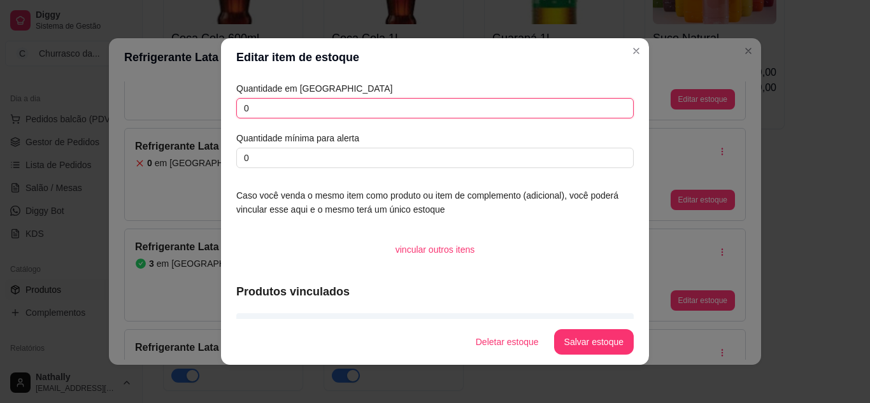
click at [481, 112] on input "0" at bounding box center [434, 108] width 397 height 20
type input "2"
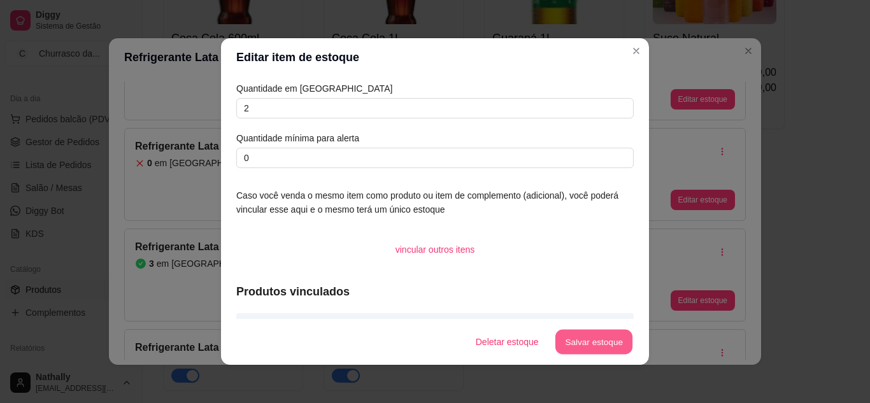
click at [569, 339] on button "Salvar estoque" at bounding box center [594, 342] width 78 height 25
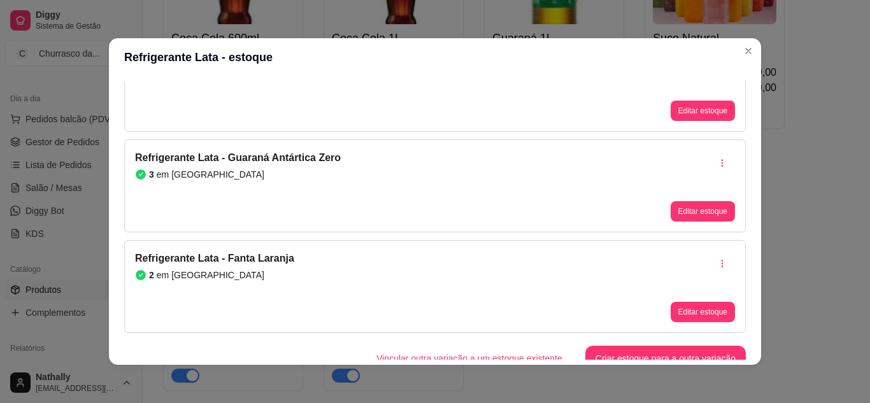
scroll to position [322, 0]
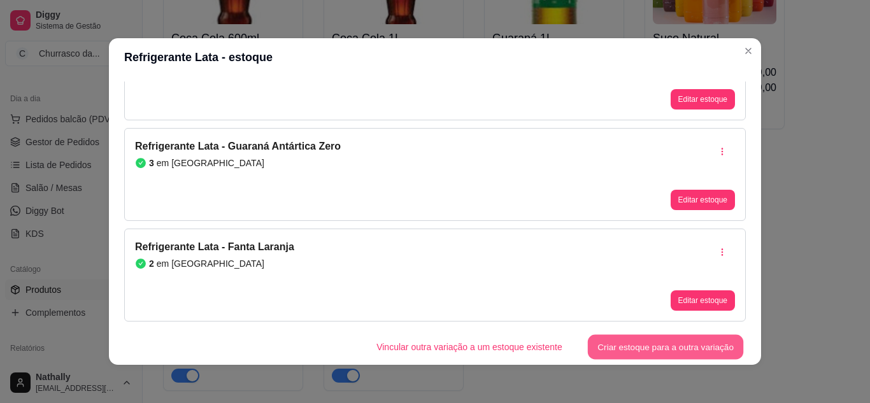
click at [627, 343] on button "Criar estoque para a outra variação" at bounding box center [666, 347] width 156 height 25
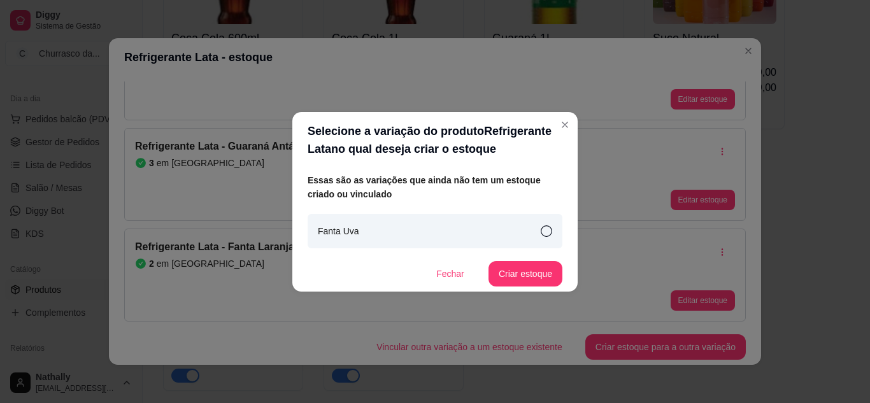
click at [544, 224] on div "Fanta Uva" at bounding box center [435, 231] width 255 height 34
click at [543, 264] on button "Criar estoque" at bounding box center [525, 273] width 74 height 25
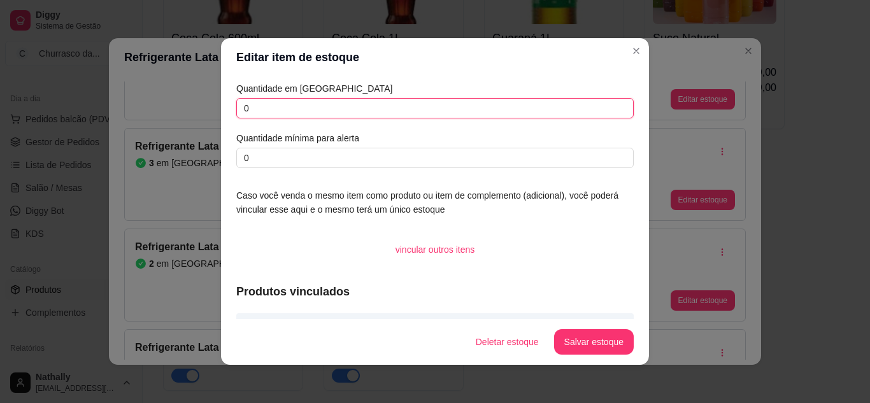
click at [521, 110] on input "0" at bounding box center [434, 108] width 397 height 20
type input "2"
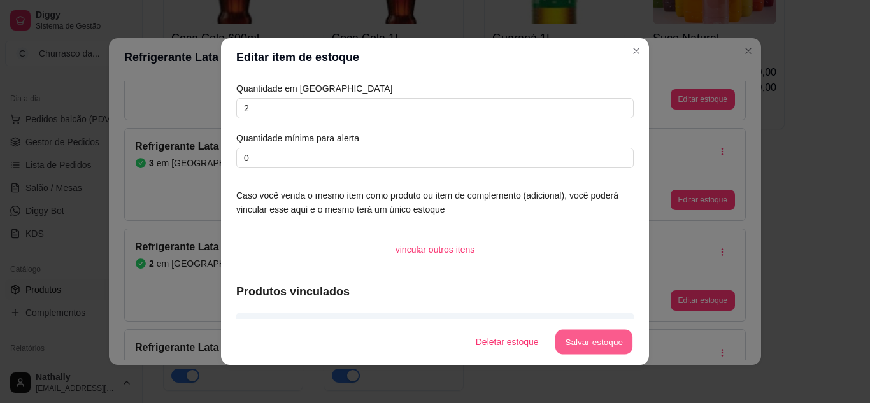
click at [558, 341] on button "Salvar estoque" at bounding box center [594, 342] width 78 height 25
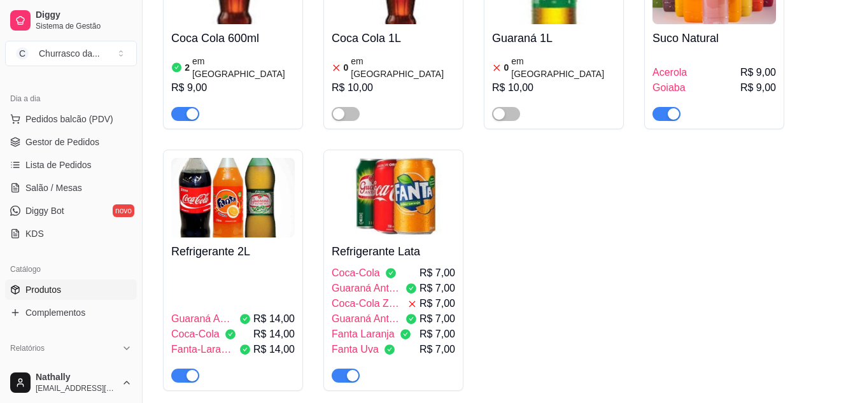
click at [257, 271] on div "Guaraná Antártica R$ 14,00 Coca-Cola R$ 14,00 Fanta-Laranja R$ 14,00" at bounding box center [233, 324] width 124 height 117
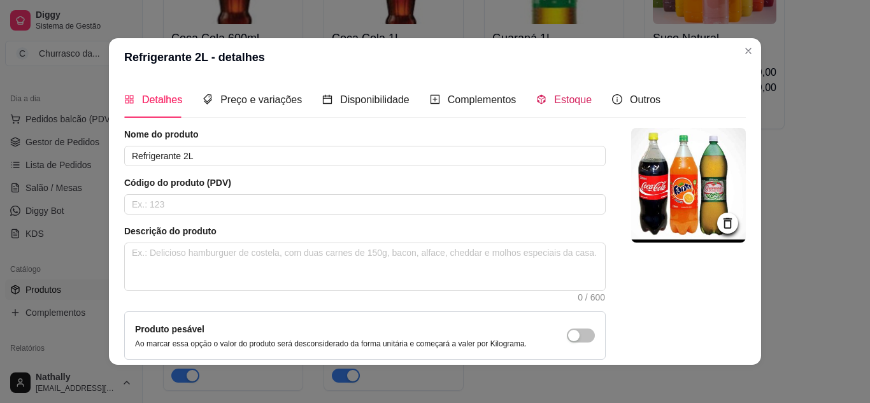
click at [554, 97] on span "Estoque" at bounding box center [573, 99] width 38 height 11
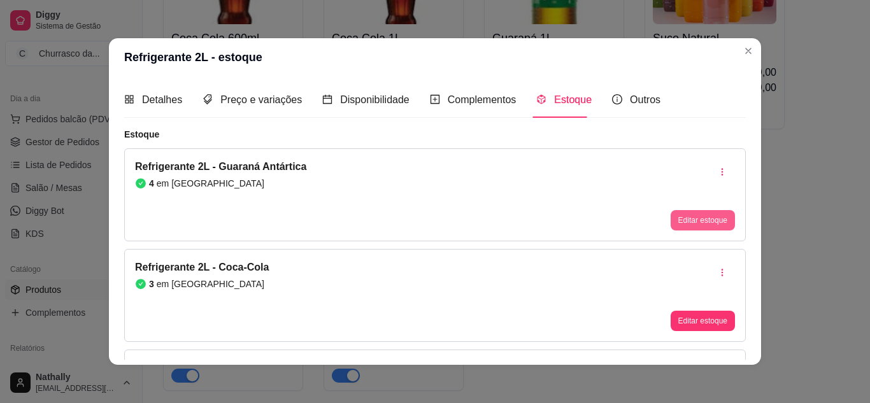
click at [671, 217] on button "Editar estoque" at bounding box center [703, 220] width 64 height 20
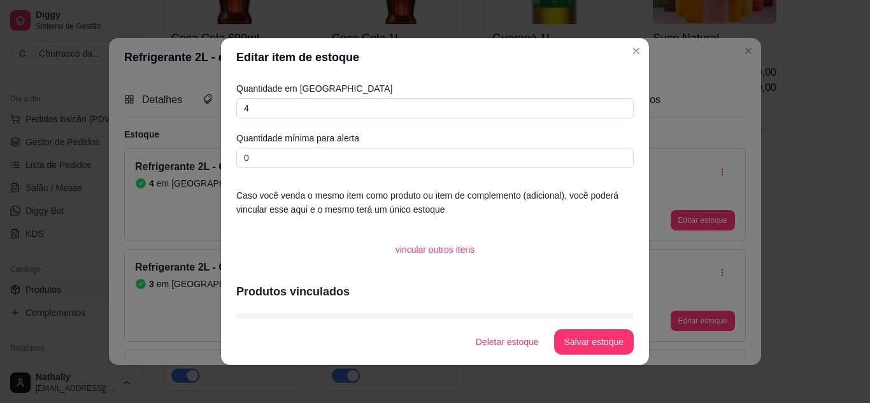
click at [583, 97] on div "Quantidade em estoque 4 Quantidade mínima para alerta 0" at bounding box center [434, 125] width 397 height 87
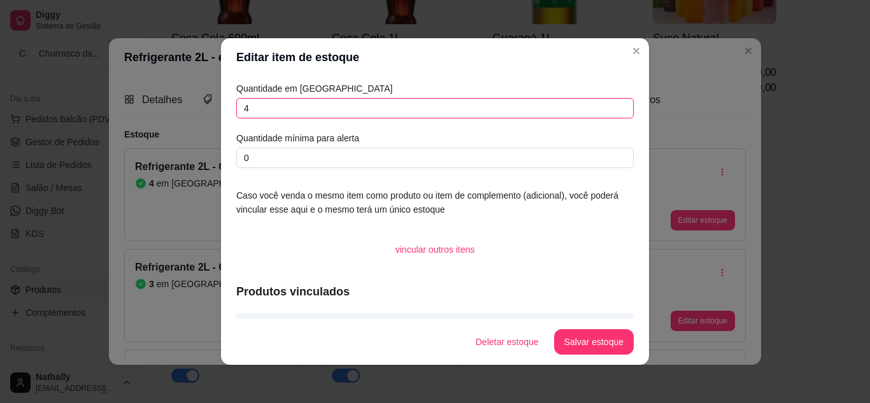
click at [591, 108] on input "4" at bounding box center [434, 108] width 397 height 20
type input "0"
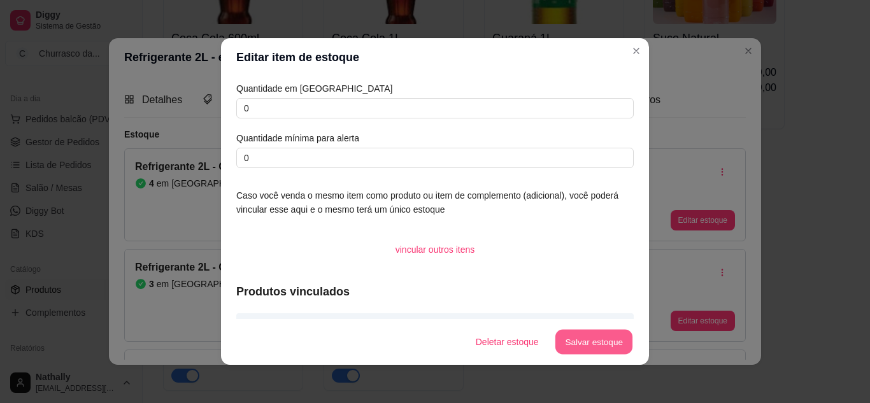
click at [565, 341] on button "Salvar estoque" at bounding box center [594, 342] width 78 height 25
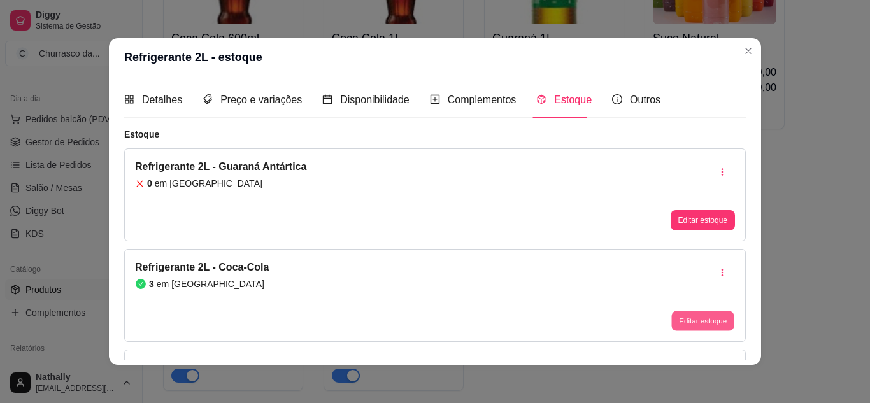
click at [681, 317] on button "Editar estoque" at bounding box center [702, 321] width 62 height 20
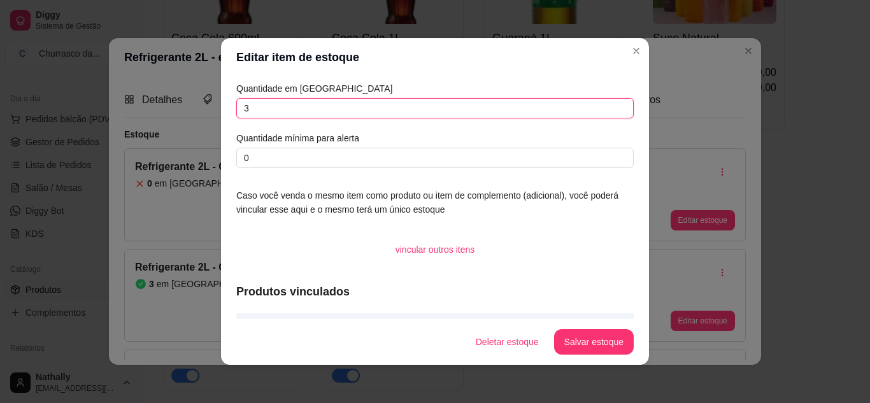
click at [565, 111] on input "3" at bounding box center [434, 108] width 397 height 20
type input "2"
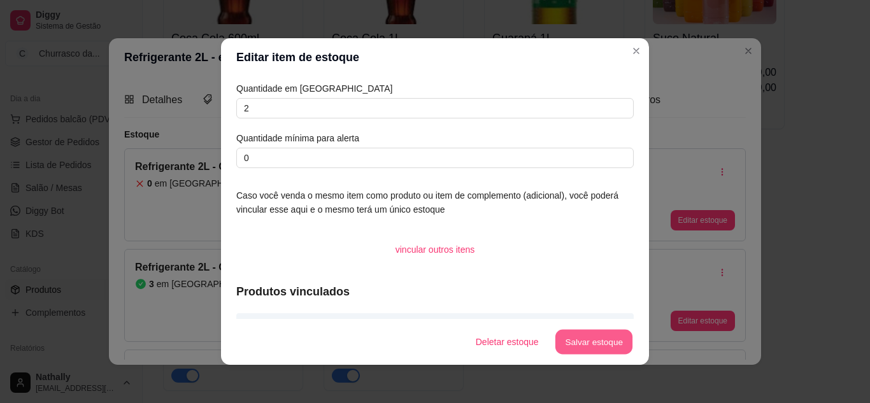
click at [565, 341] on button "Salvar estoque" at bounding box center [594, 342] width 78 height 25
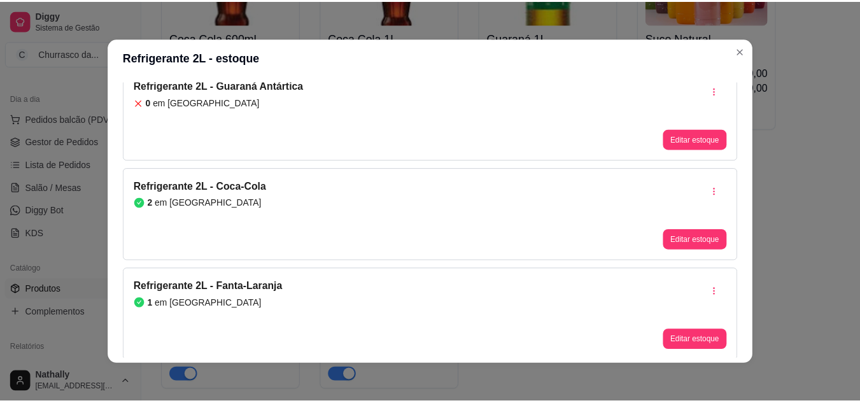
scroll to position [83, 0]
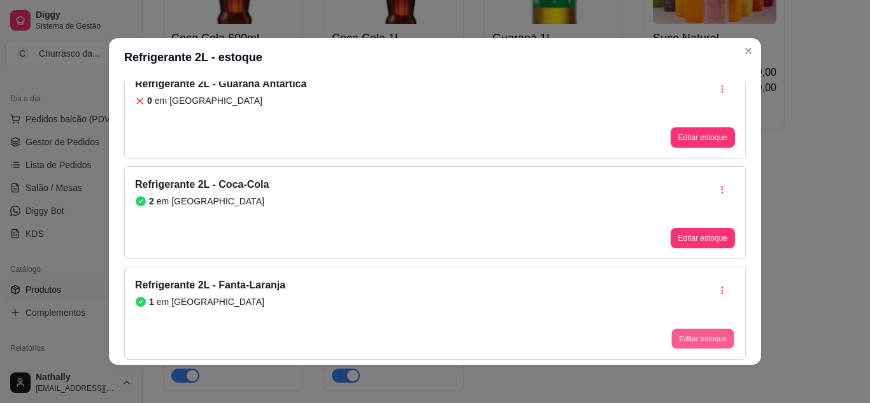
click at [694, 341] on button "Editar estoque" at bounding box center [702, 339] width 62 height 20
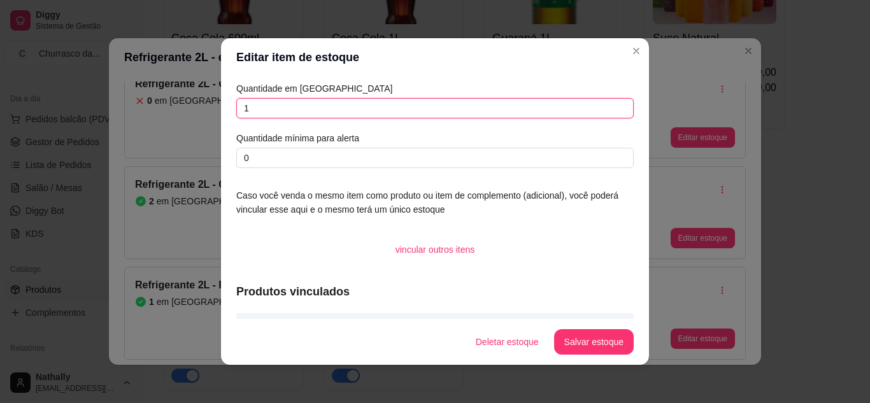
click at [580, 113] on input "1" at bounding box center [434, 108] width 397 height 20
type input "0"
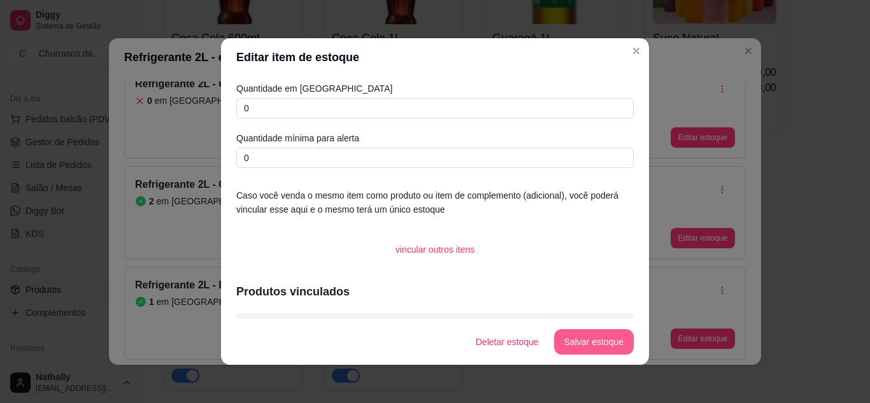
click at [563, 341] on button "Salvar estoque" at bounding box center [594, 341] width 80 height 25
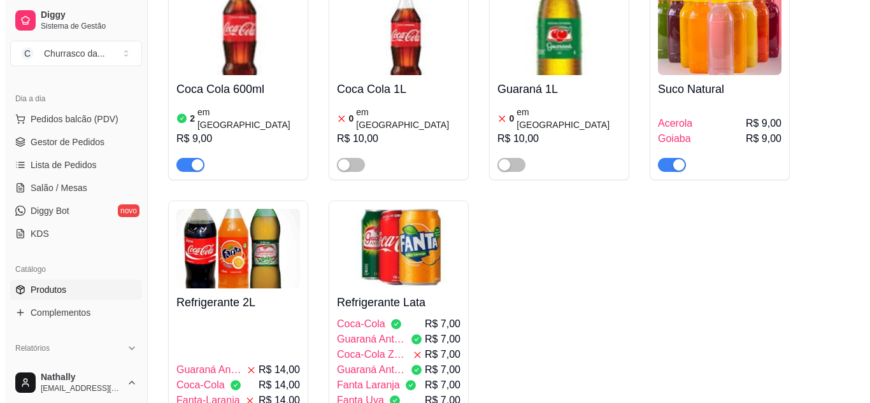
scroll to position [560, 0]
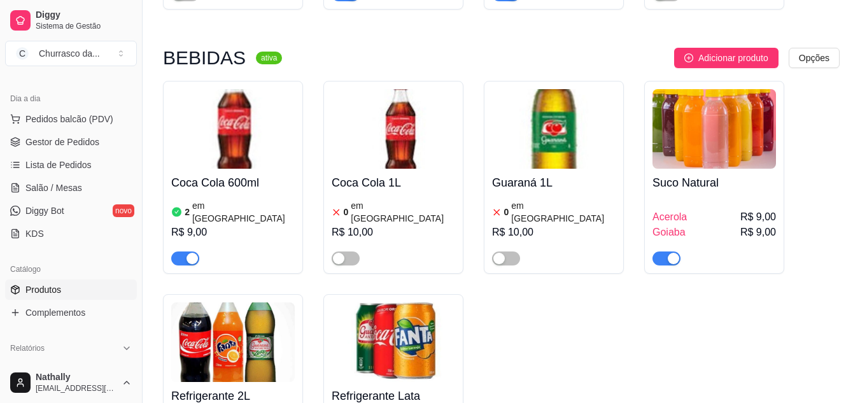
click at [729, 94] on img at bounding box center [715, 129] width 124 height 80
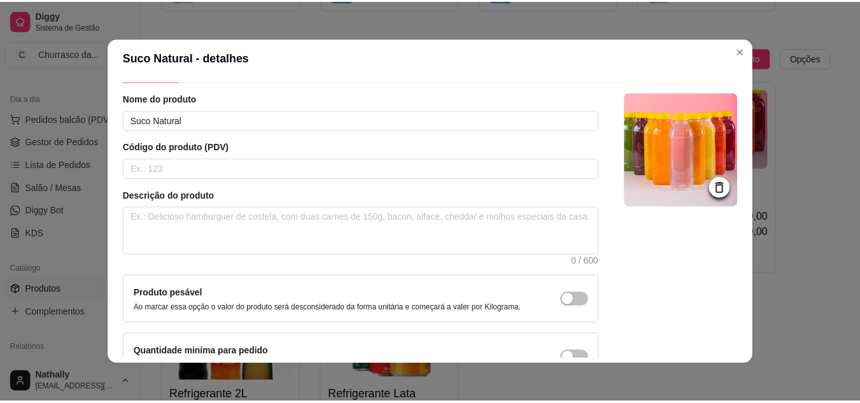
scroll to position [0, 0]
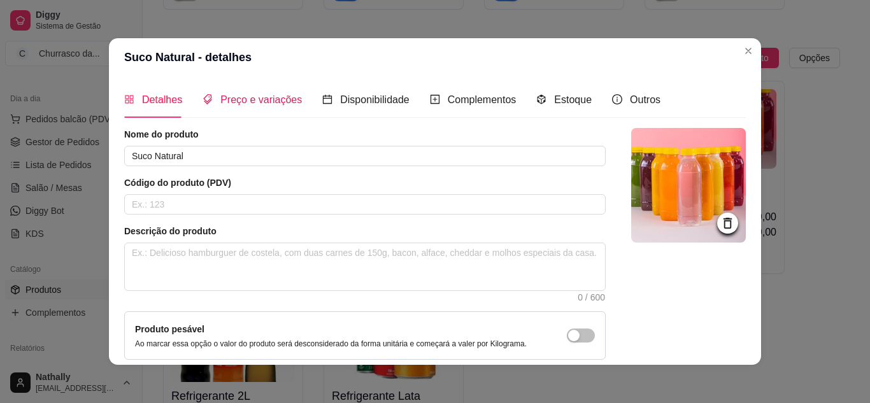
click at [259, 98] on span "Preço e variações" at bounding box center [261, 99] width 82 height 11
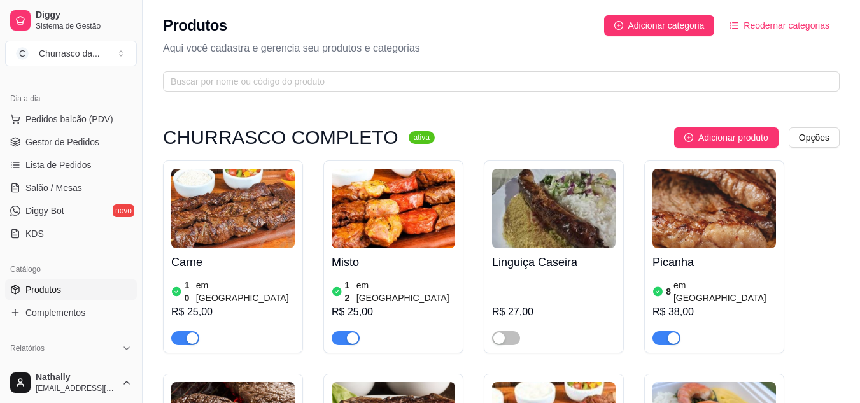
click at [86, 43] on button "C Churrasco da ..." at bounding box center [71, 53] width 132 height 25
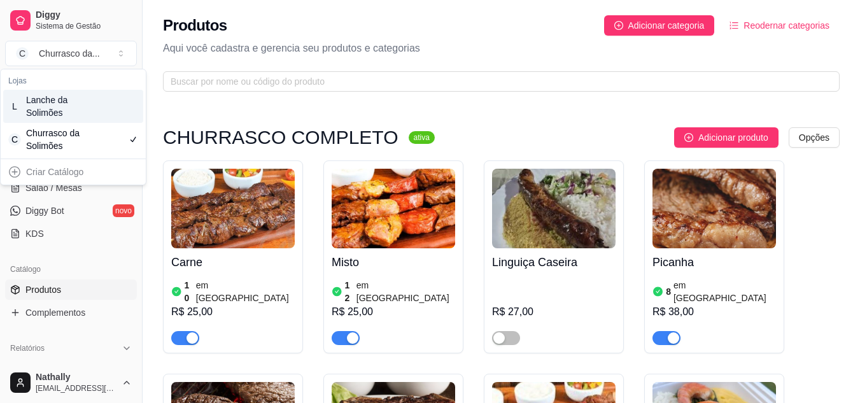
click at [67, 111] on div "Lanche da Solimões" at bounding box center [54, 106] width 57 height 25
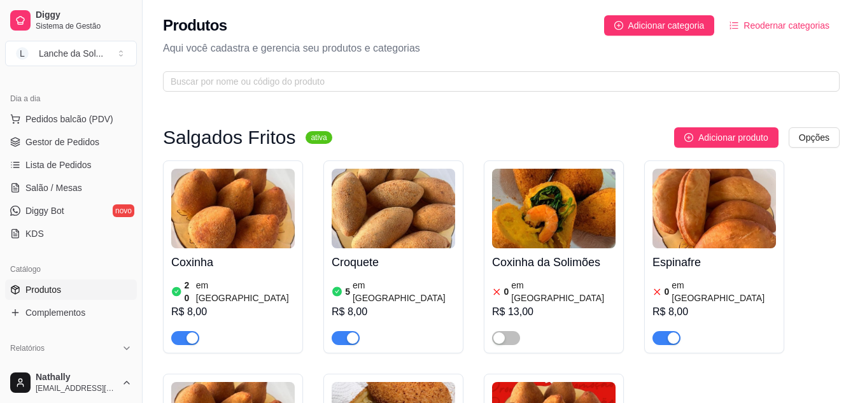
click at [75, 146] on span "Gestor de Pedidos" at bounding box center [62, 142] width 74 height 13
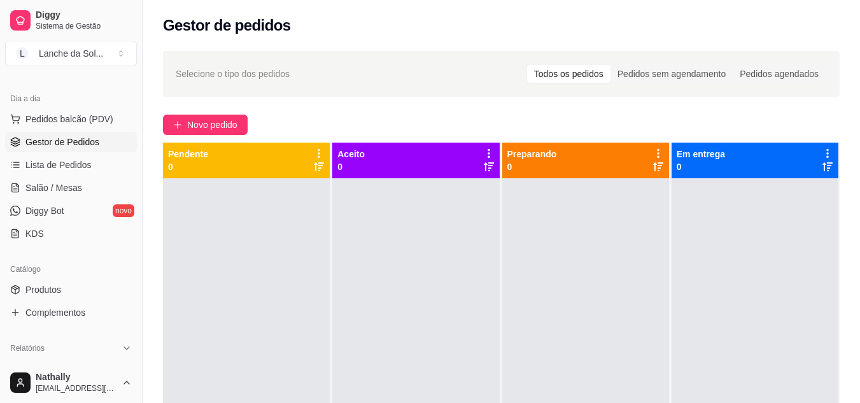
click at [138, 80] on button "Toggle Sidebar" at bounding box center [142, 201] width 10 height 403
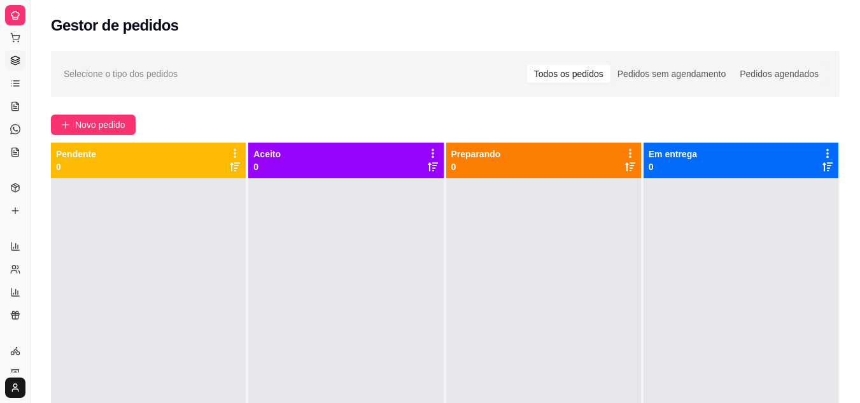
click at [33, 99] on button "Toggle Sidebar" at bounding box center [30, 201] width 10 height 403
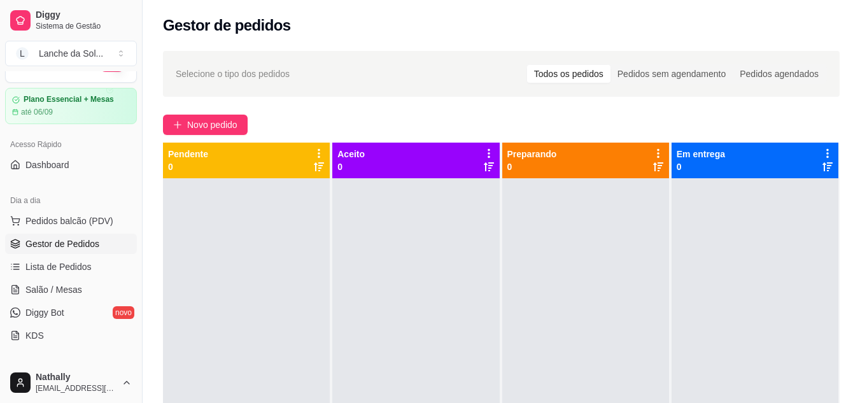
scroll to position [0, 0]
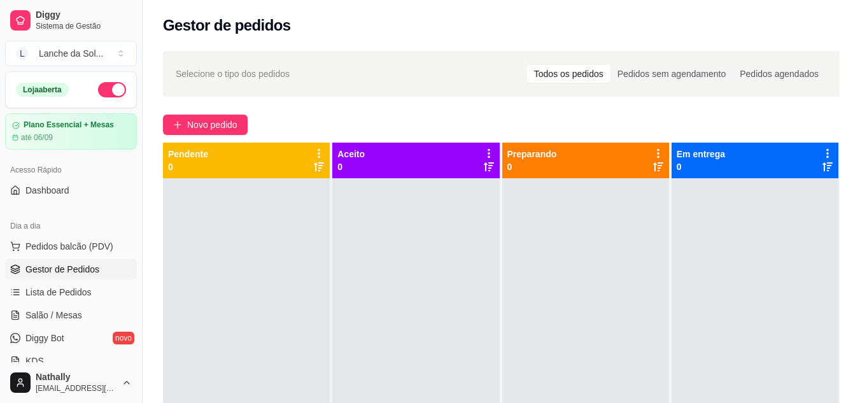
click at [101, 87] on button "button" at bounding box center [112, 89] width 28 height 15
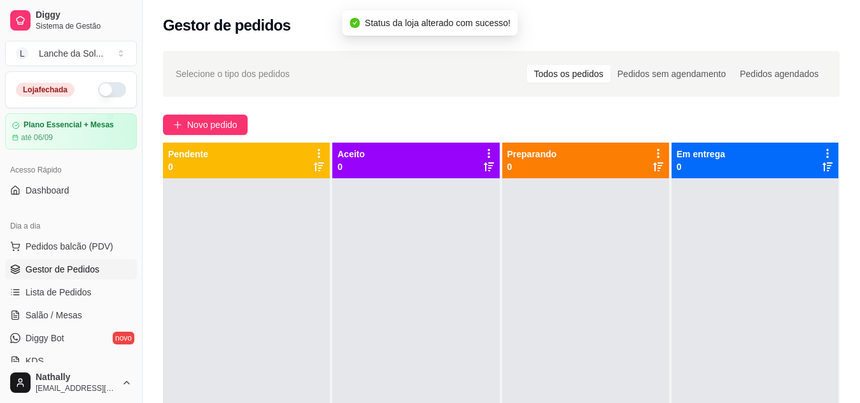
click at [114, 56] on button "L Lanche da Sol ..." at bounding box center [71, 53] width 132 height 25
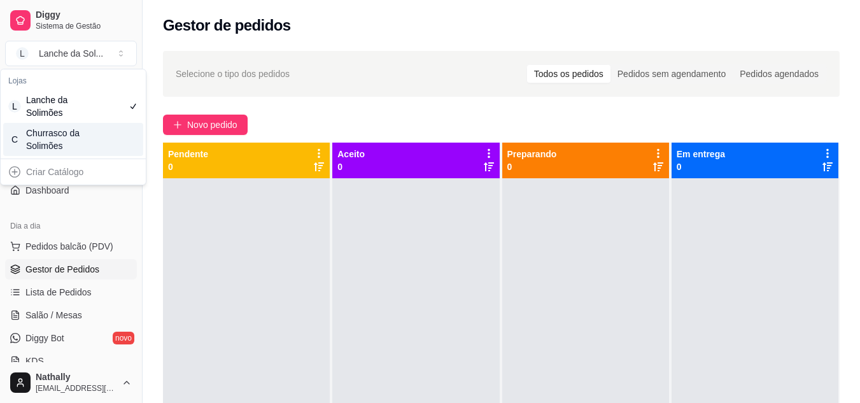
click at [103, 141] on div "C Churrasco da Solimões" at bounding box center [73, 139] width 140 height 33
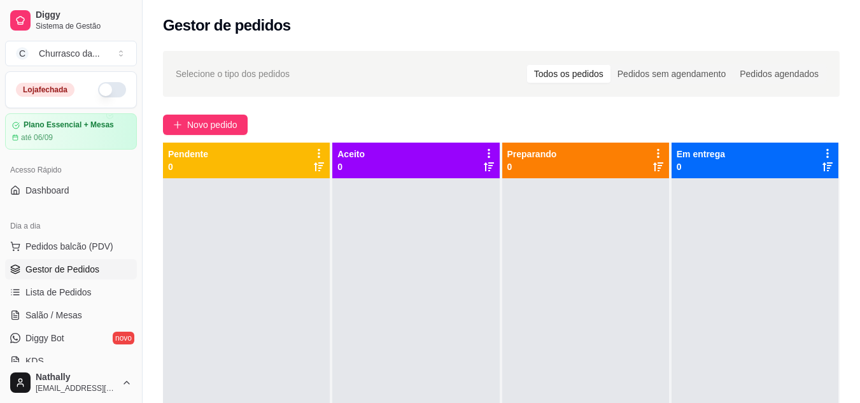
click at [98, 89] on button "button" at bounding box center [112, 89] width 28 height 15
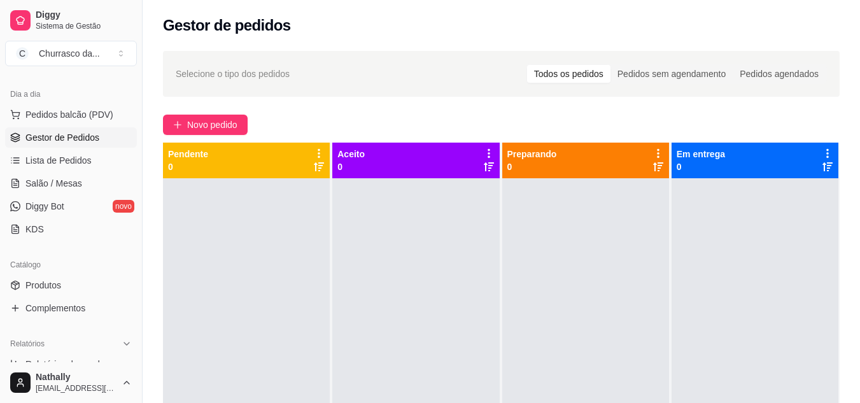
scroll to position [139, 0]
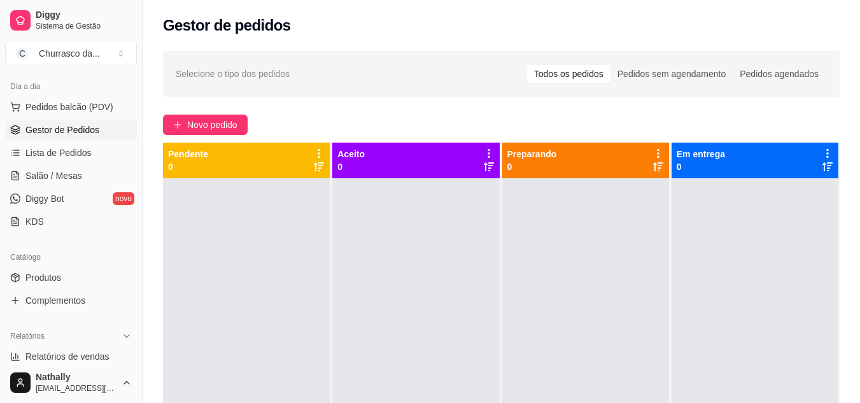
click at [103, 276] on link "Produtos" at bounding box center [71, 277] width 132 height 20
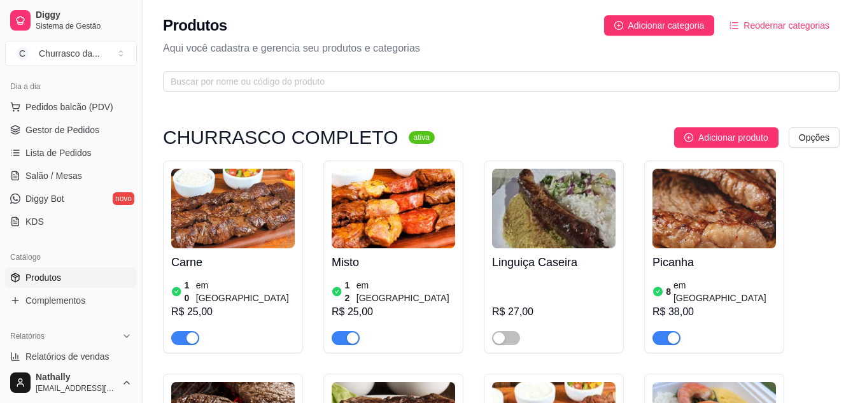
click at [79, 135] on span "Gestor de Pedidos" at bounding box center [62, 130] width 74 height 13
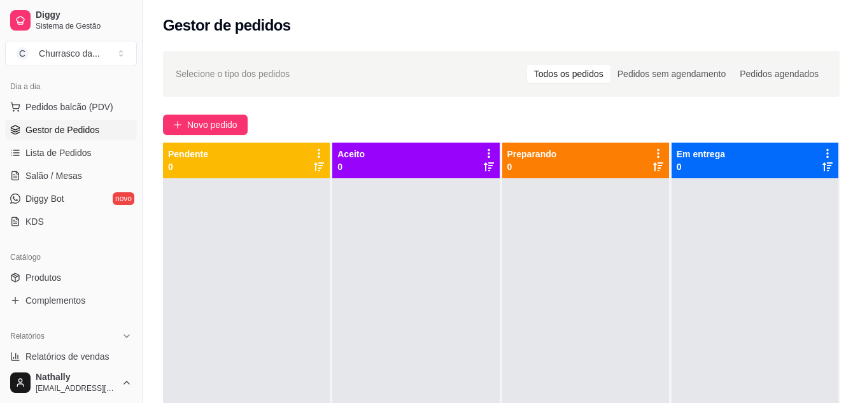
click at [90, 278] on link "Produtos" at bounding box center [71, 277] width 132 height 20
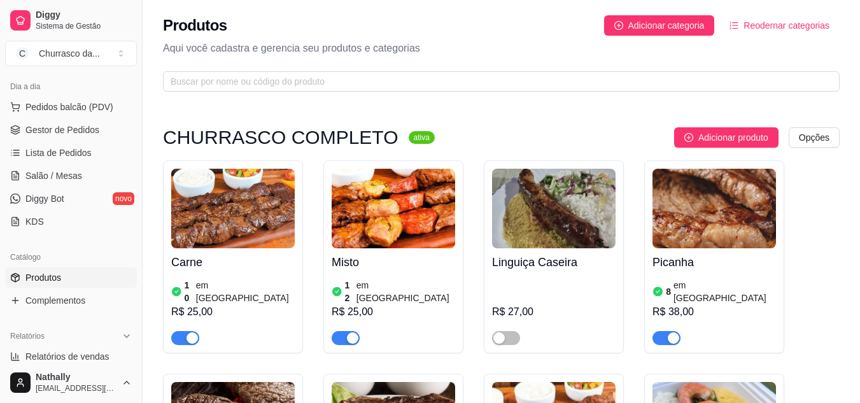
click at [404, 247] on img at bounding box center [394, 209] width 124 height 80
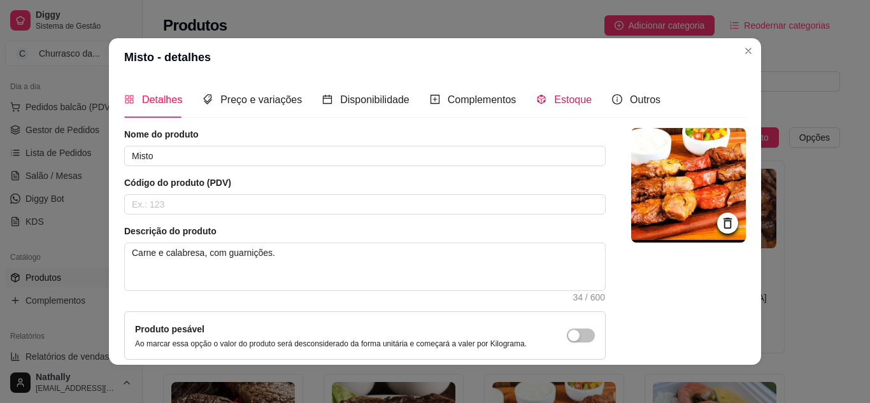
click at [557, 101] on span "Estoque" at bounding box center [573, 99] width 38 height 11
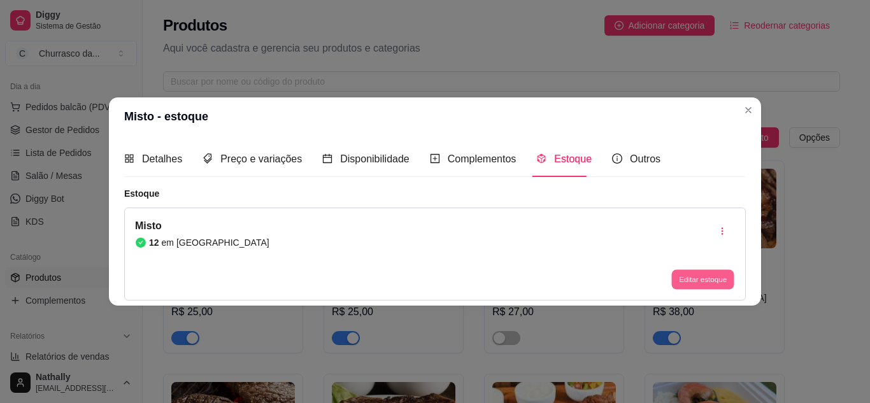
click at [679, 270] on button "Editar estoque" at bounding box center [702, 280] width 62 height 20
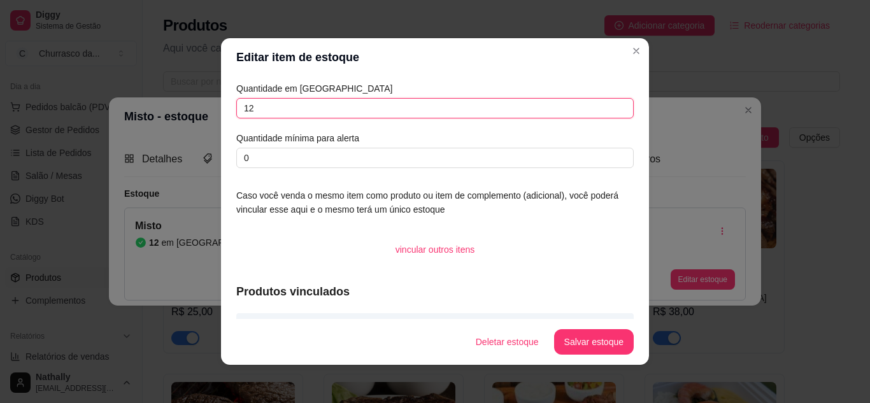
click at [597, 108] on input "12" at bounding box center [434, 108] width 397 height 20
type input "1"
type input "7"
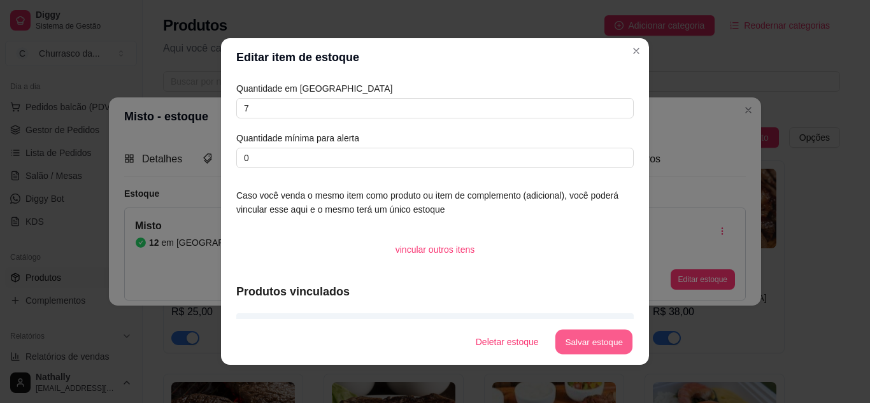
click at [576, 350] on button "Salvar estoque" at bounding box center [594, 342] width 78 height 25
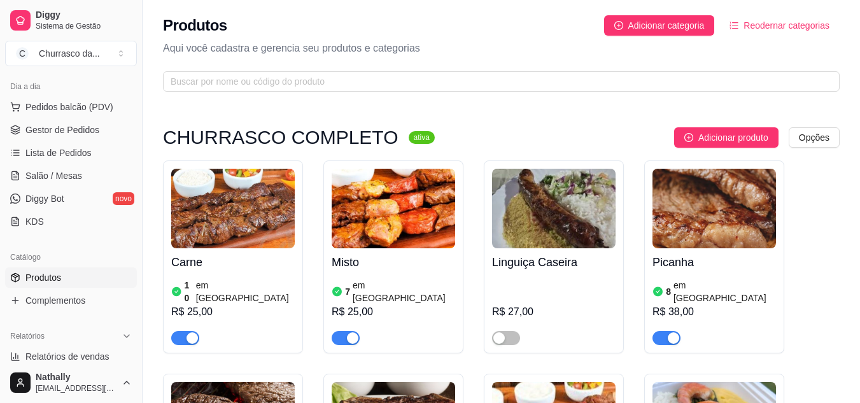
click at [84, 133] on span "Gestor de Pedidos" at bounding box center [62, 130] width 74 height 13
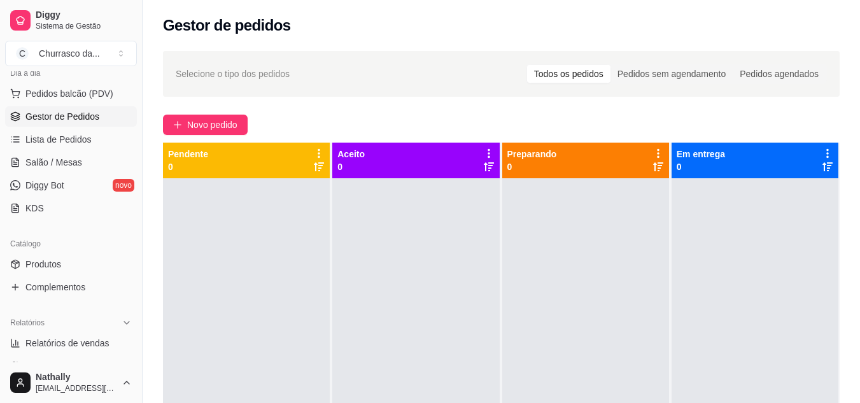
scroll to position [170, 0]
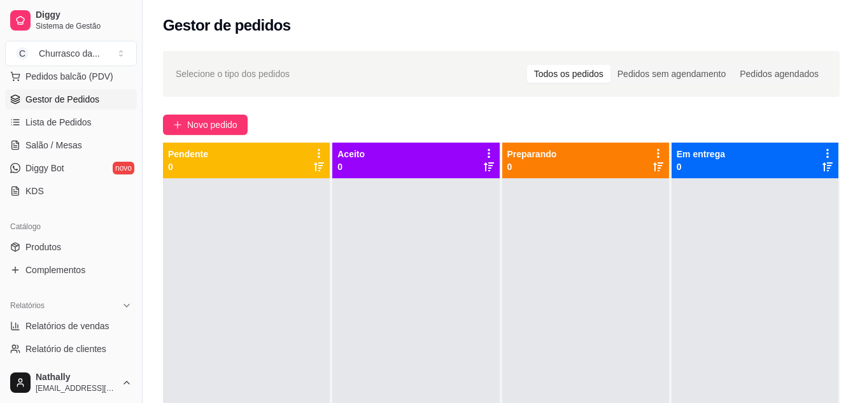
click at [65, 246] on link "Produtos" at bounding box center [71, 247] width 132 height 20
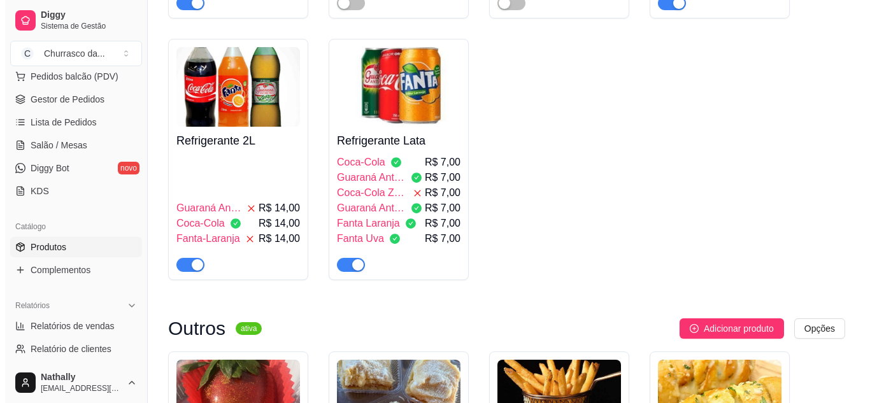
scroll to position [925, 0]
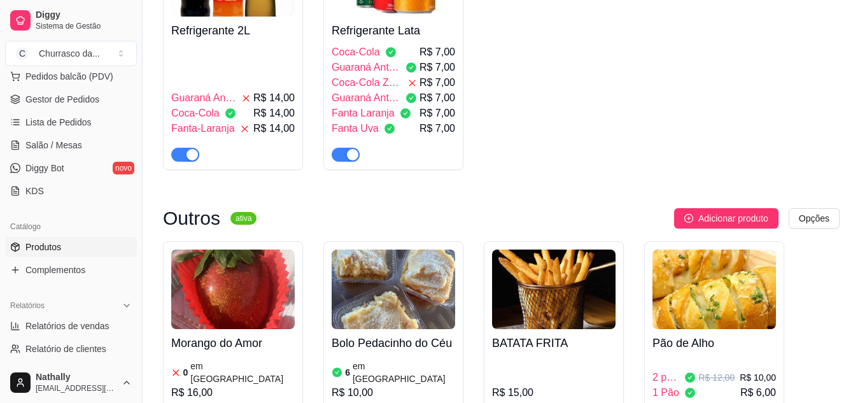
click at [732, 211] on span "Adicionar produto" at bounding box center [734, 218] width 70 height 14
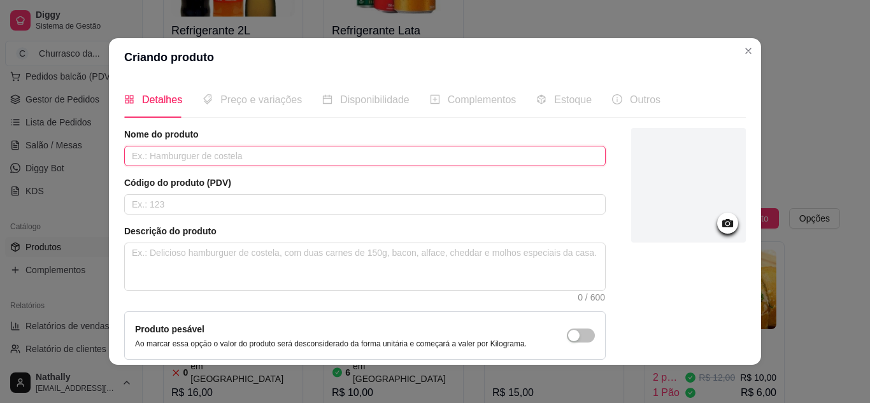
click at [539, 153] on input "text" at bounding box center [364, 156] width 481 height 20
type input "Salada de Frutas Gourmet"
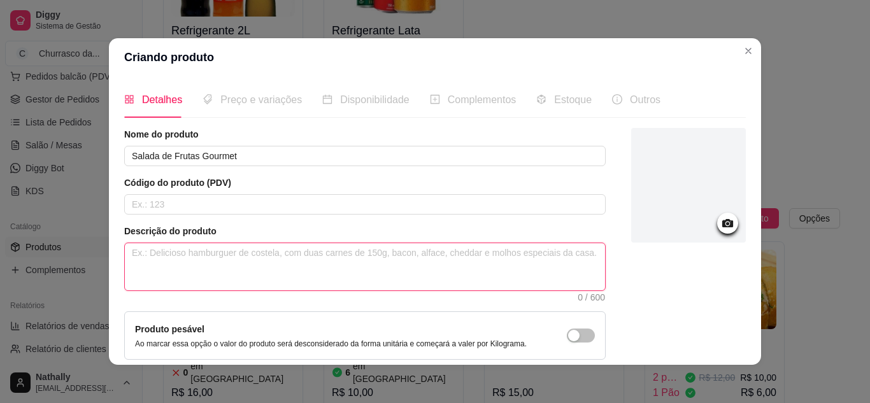
click at [496, 250] on textarea at bounding box center [365, 266] width 480 height 47
type textarea "S"
type textarea "Sa"
type textarea "Sal"
type textarea "Sala"
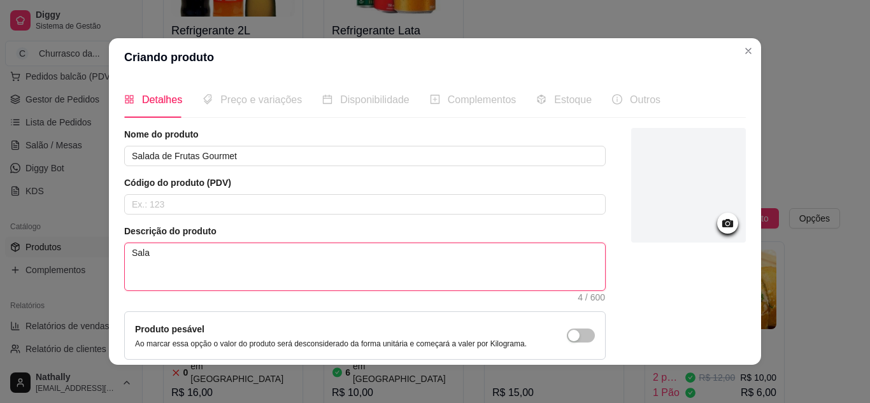
type textarea "Salad"
type textarea "Salada"
type textarea "Salada d"
type textarea "Salada de"
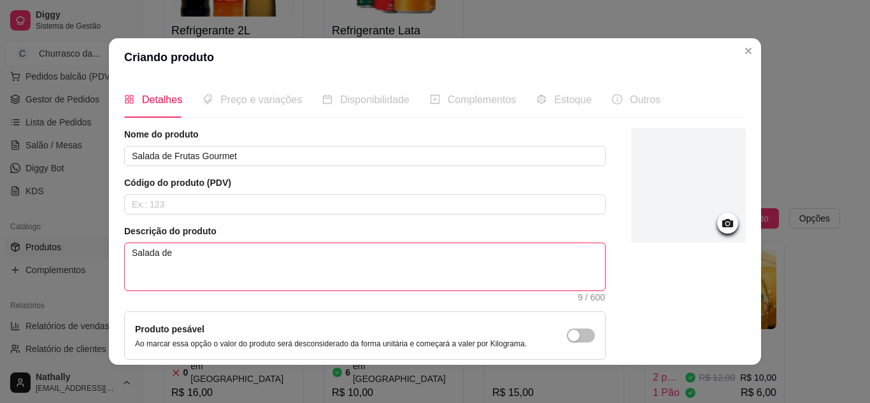
type textarea "Salada de"
type textarea "Salada de F"
type textarea "Salada de FR"
type textarea "Salada de F"
type textarea "Salada de Fr"
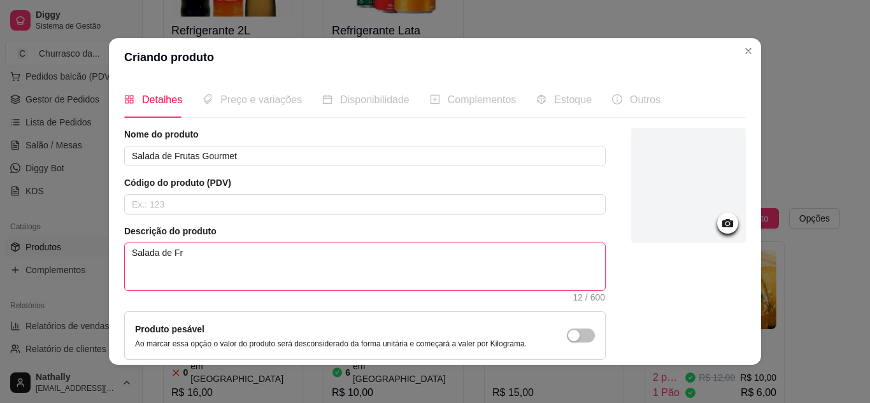
type textarea "Salada de Fru"
type textarea "Salada de Frut"
type textarea "Salada de Fruta"
type textarea "Salada de Frutas"
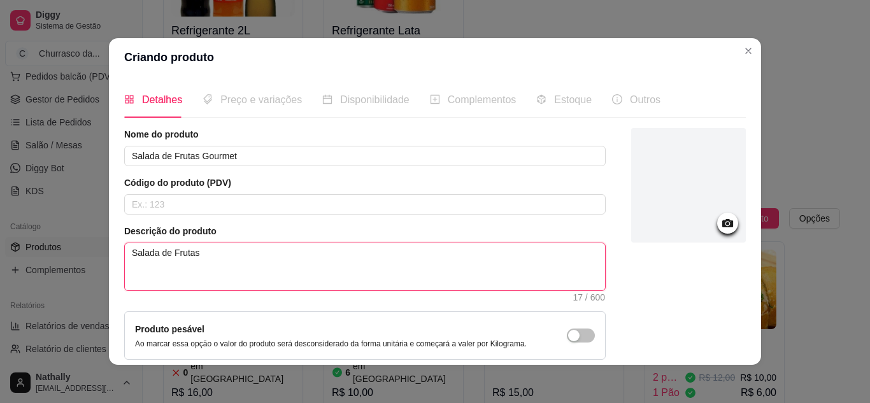
type textarea "Salada de Frutas c"
type textarea "Salada de Frutas co"
type textarea "Salada de Frutas com"
type textarea "Salada de Frutas com m"
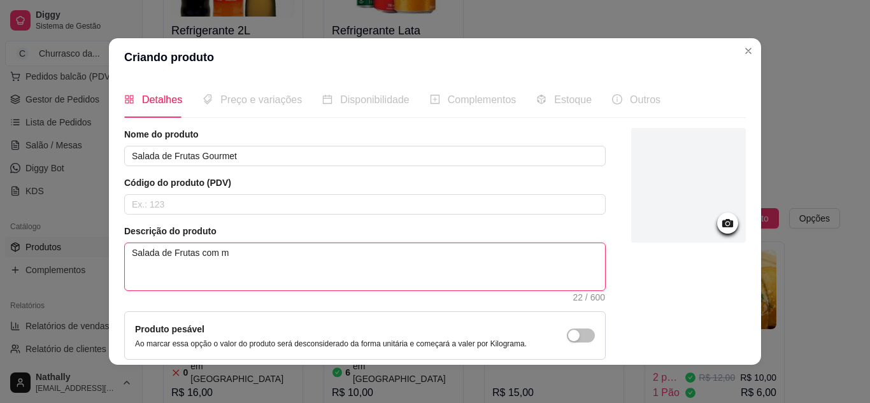
type textarea "Salada de Frutas com mo"
type textarea "Salada de Frutas com mou"
type textarea "Salada de Frutas com mous"
type textarea "Salada de Frutas com mouss"
type textarea "Salada de Frutas com mousse"
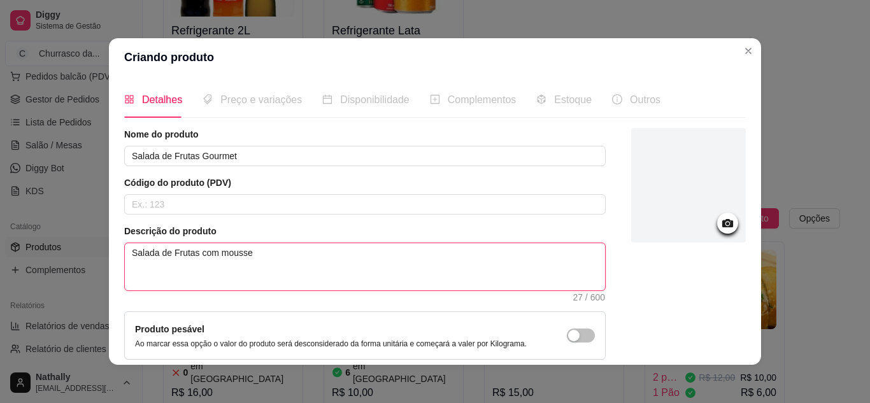
type textarea "Salada de Frutas com mousse"
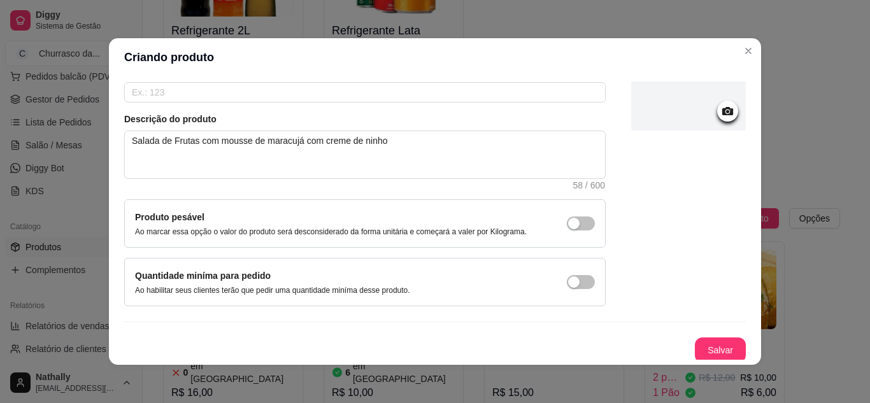
scroll to position [115, 0]
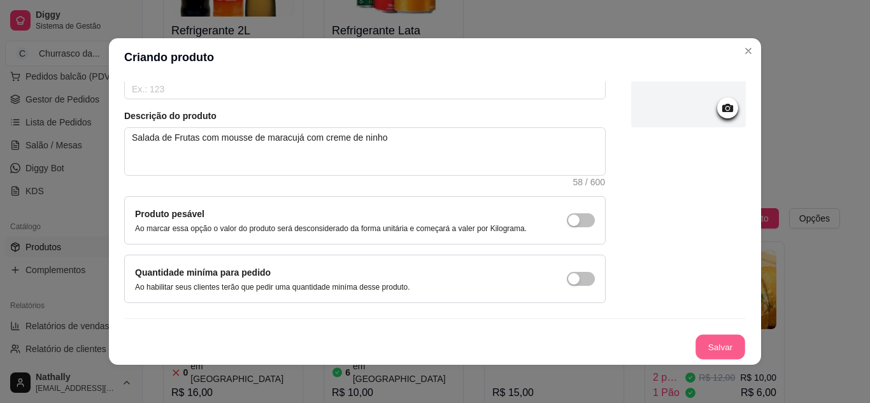
click at [714, 350] on button "Salvar" at bounding box center [720, 347] width 50 height 25
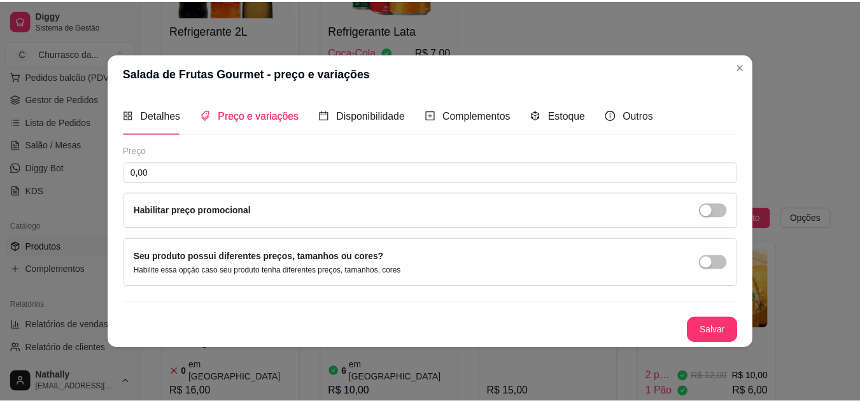
scroll to position [0, 0]
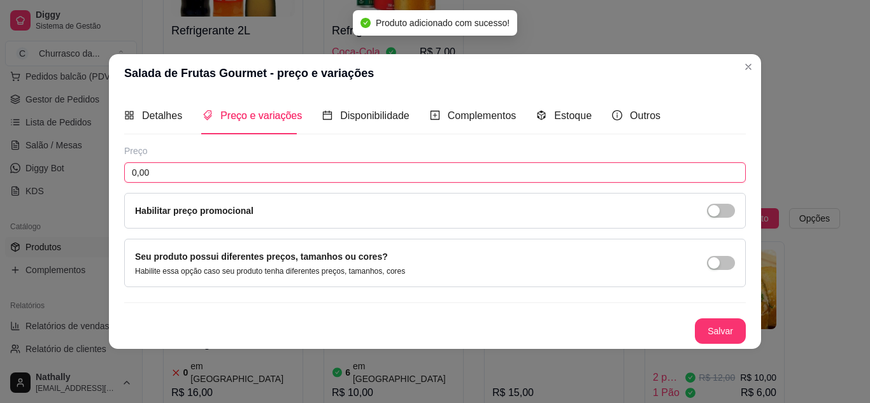
click at [479, 170] on input "0,00" at bounding box center [434, 172] width 621 height 20
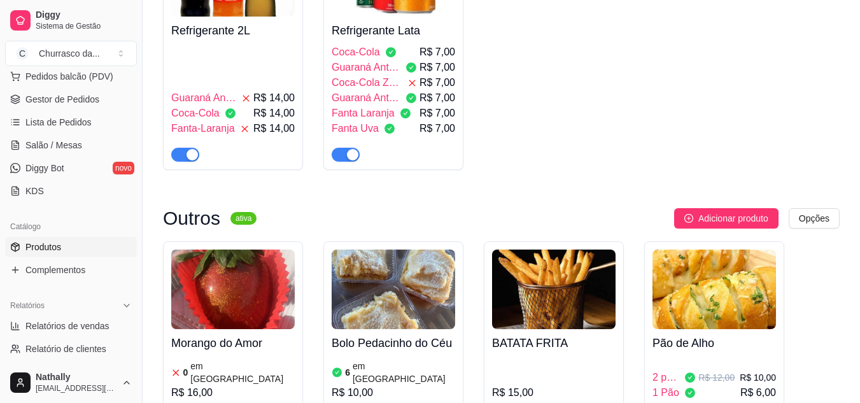
click at [97, 95] on span "Gestor de Pedidos" at bounding box center [62, 99] width 74 height 13
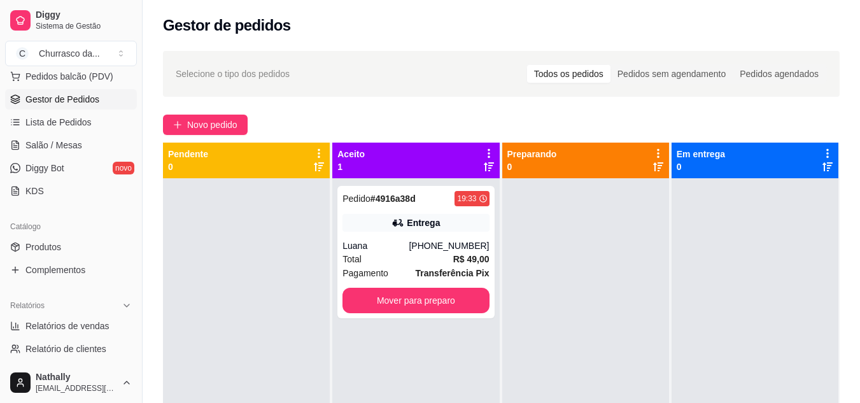
click at [407, 241] on div "Luana" at bounding box center [376, 245] width 66 height 13
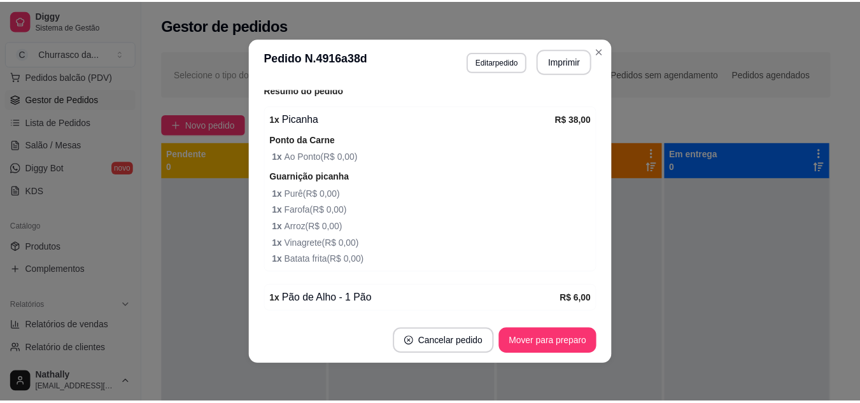
scroll to position [382, 0]
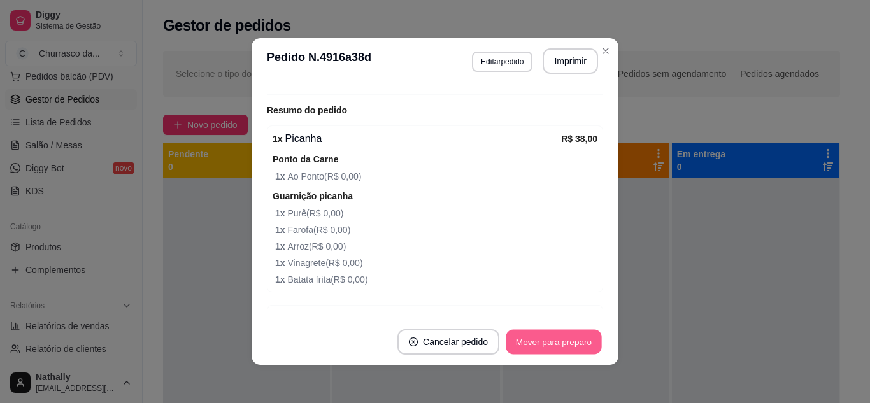
click at [550, 349] on button "Mover para preparo" at bounding box center [554, 342] width 96 height 25
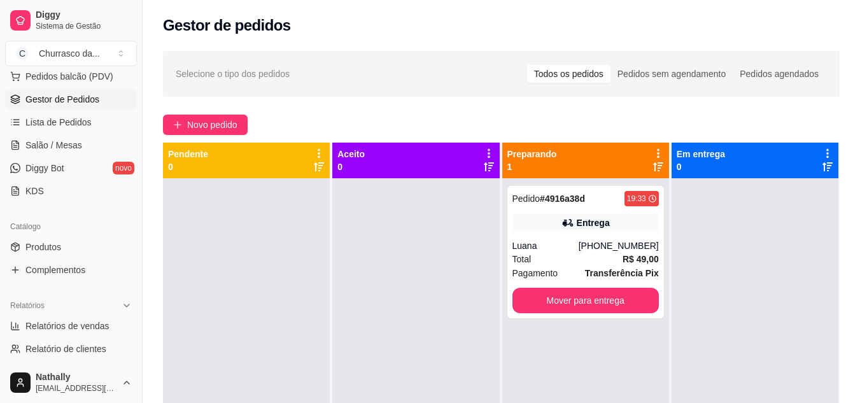
click at [82, 247] on link "Produtos" at bounding box center [71, 247] width 132 height 20
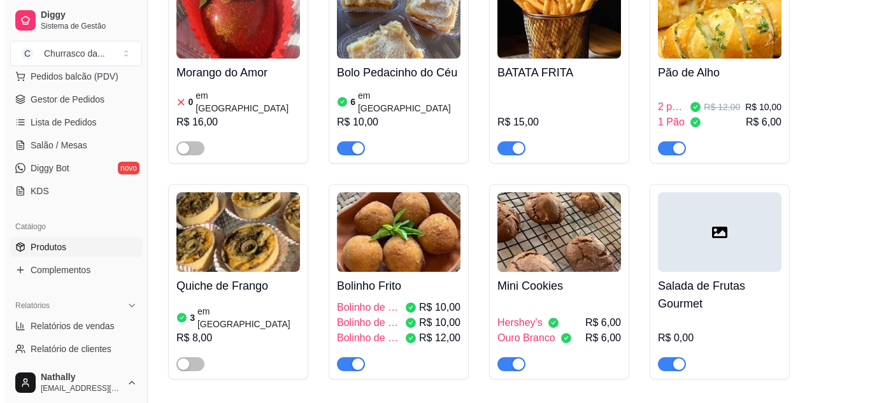
scroll to position [1202, 0]
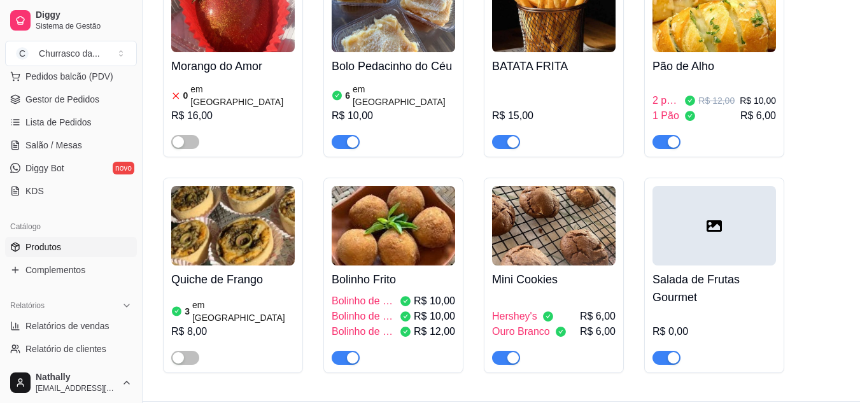
click at [727, 186] on div at bounding box center [715, 226] width 124 height 80
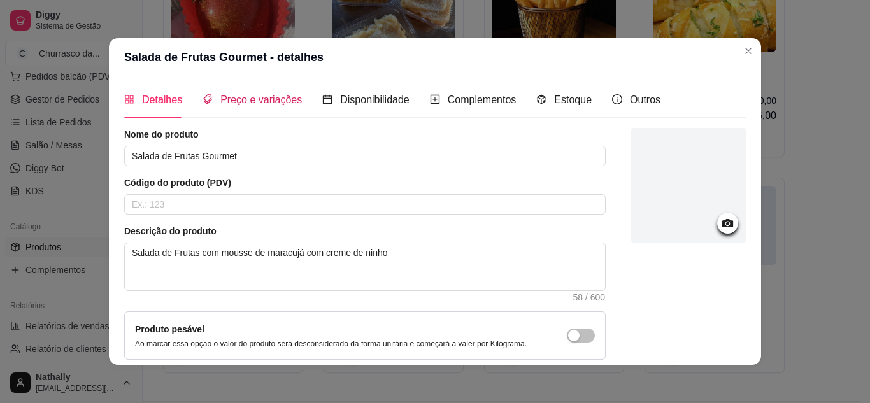
click at [287, 96] on span "Preço e variações" at bounding box center [261, 99] width 82 height 11
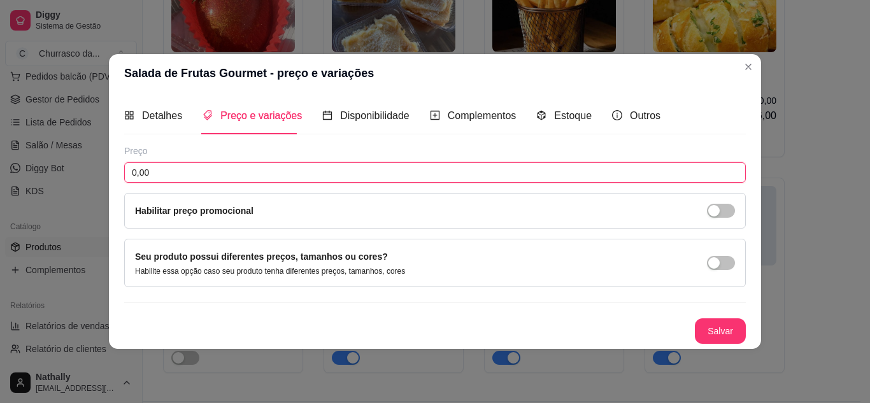
click at [441, 172] on input "0,00" at bounding box center [434, 172] width 621 height 20
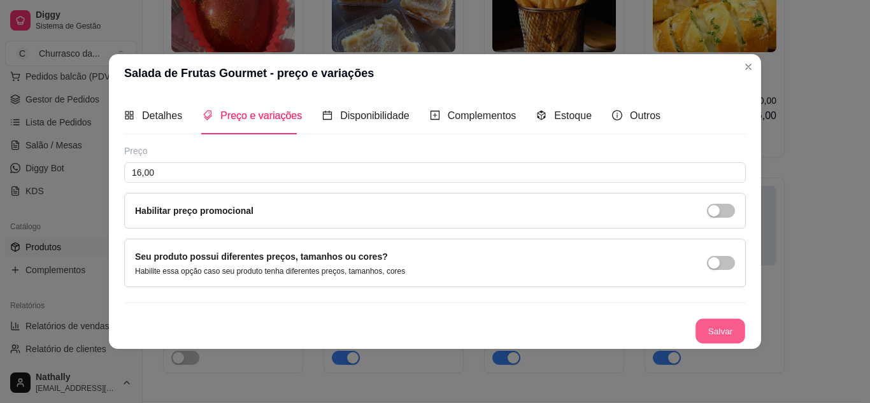
click at [705, 326] on button "Salvar" at bounding box center [720, 330] width 50 height 25
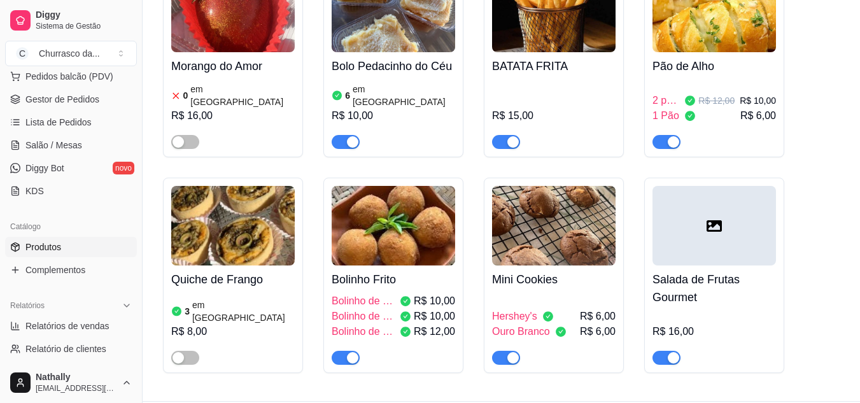
click at [735, 271] on h4 "Salada de Frutas Gourmet" at bounding box center [715, 289] width 124 height 36
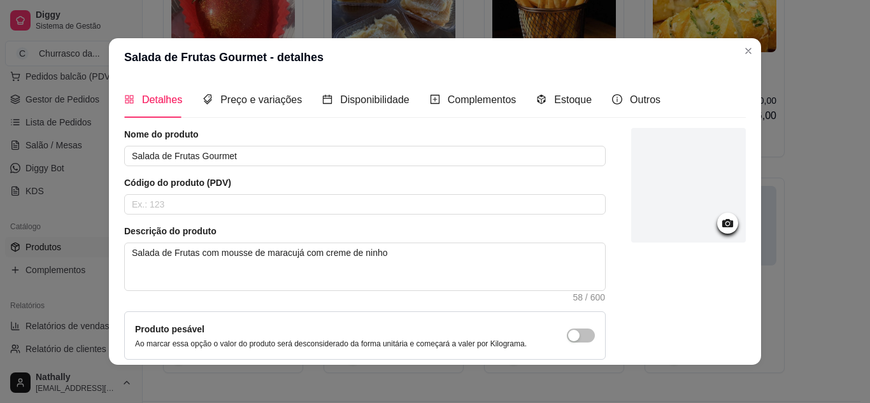
click at [726, 223] on circle at bounding box center [727, 223] width 3 height 3
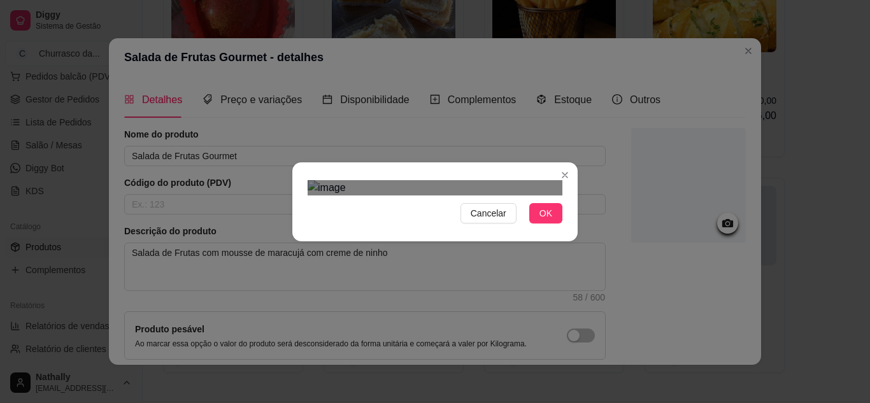
click at [323, 274] on div "Use the arrow keys to move the crop selection area" at bounding box center [436, 348] width 227 height 227
click at [314, 225] on div "Use the arrow keys to move the north west drag handle to change the crop select…" at bounding box center [321, 232] width 15 height 15
click at [591, 32] on div "Cancelar OK" at bounding box center [435, 201] width 870 height 403
click at [542, 220] on span "OK" at bounding box center [545, 213] width 13 height 14
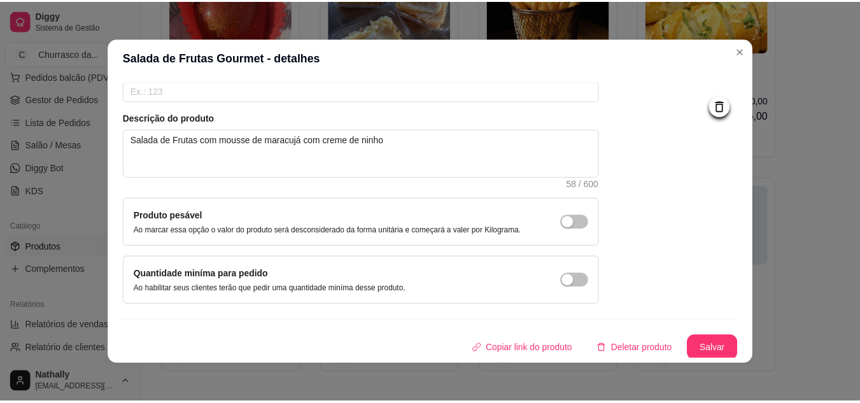
scroll to position [115, 0]
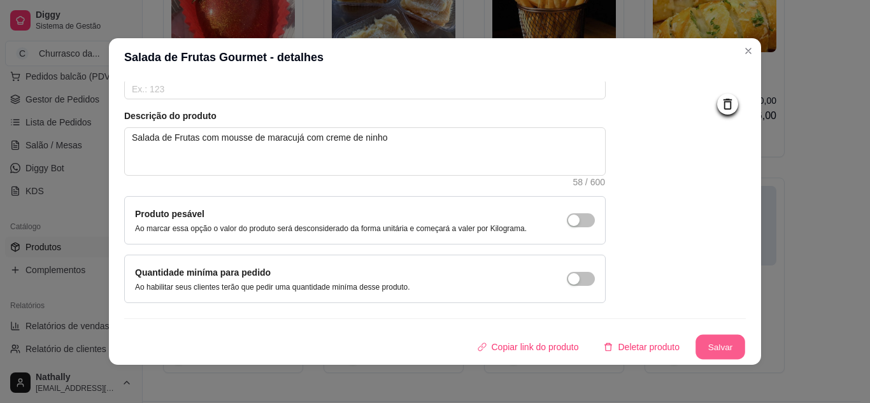
click at [697, 346] on button "Salvar" at bounding box center [720, 347] width 50 height 25
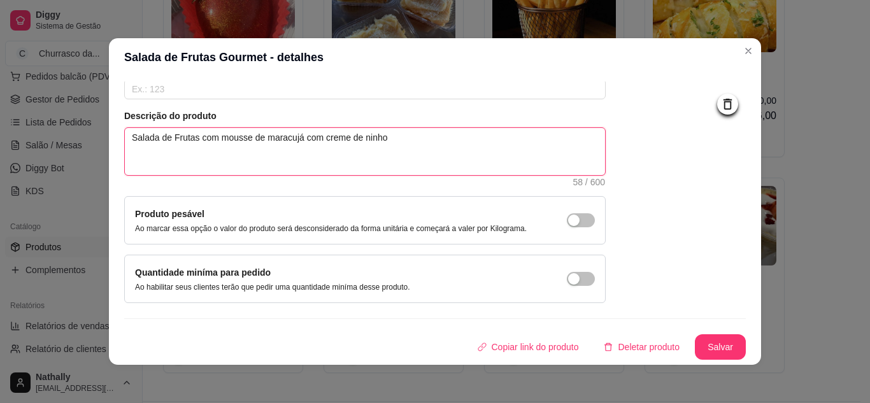
click at [208, 139] on textarea "Salada de Frutas com mousse de maracujá com creme de ninho" at bounding box center [365, 151] width 480 height 47
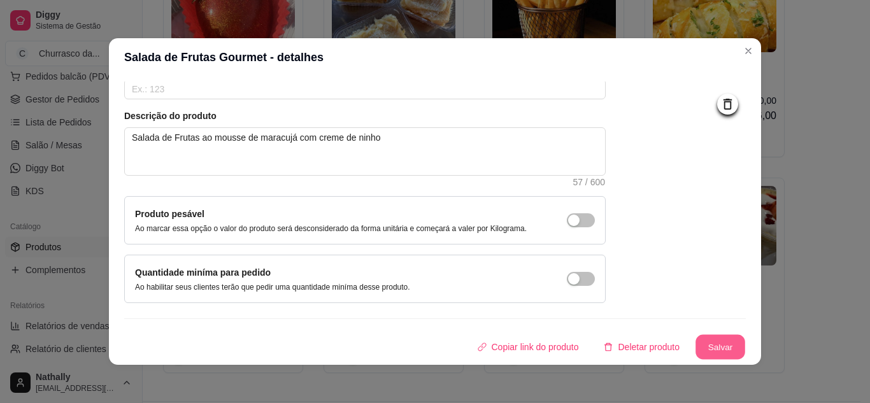
click at [706, 337] on button "Salvar" at bounding box center [720, 347] width 50 height 25
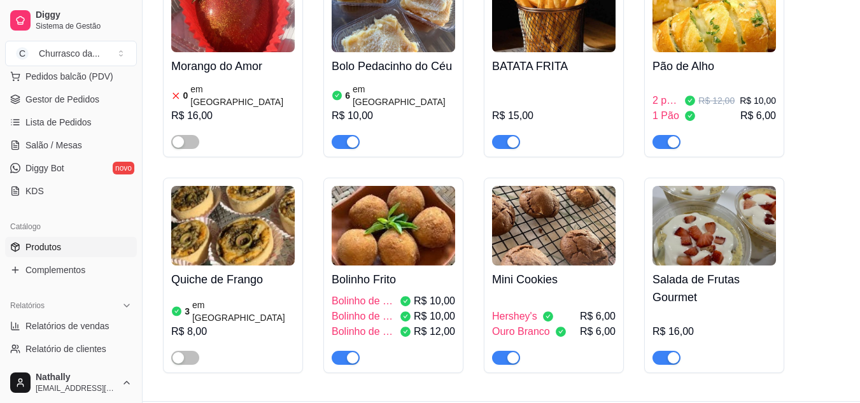
click at [55, 99] on span "Gestor de Pedidos" at bounding box center [62, 99] width 74 height 13
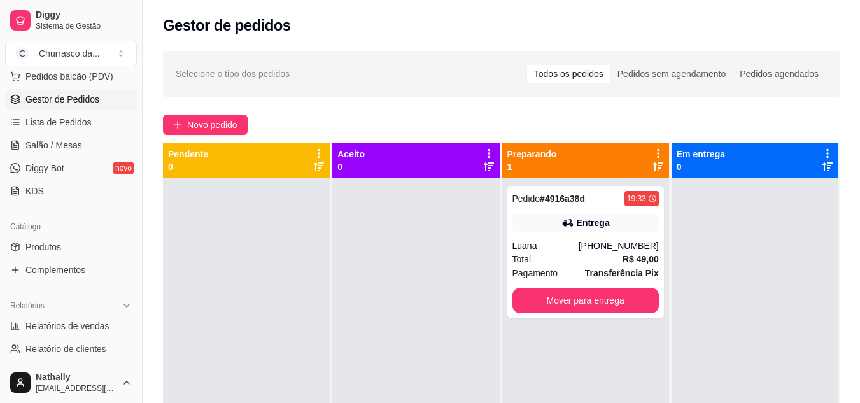
click at [590, 241] on div "[PHONE_NUMBER]" at bounding box center [619, 245] width 80 height 13
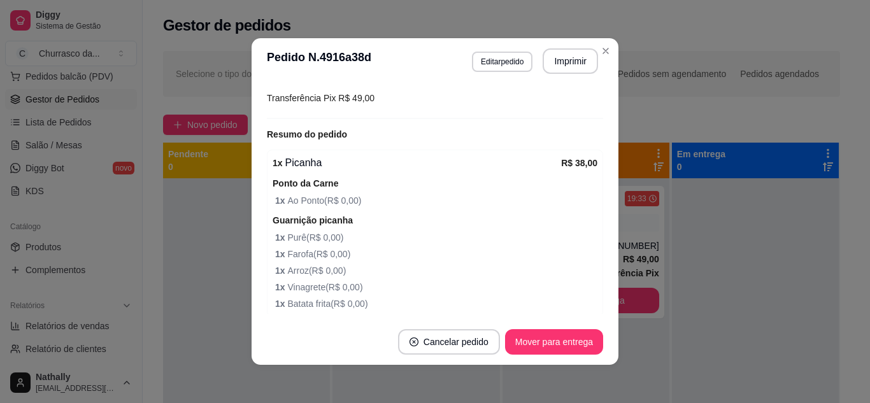
scroll to position [450, 0]
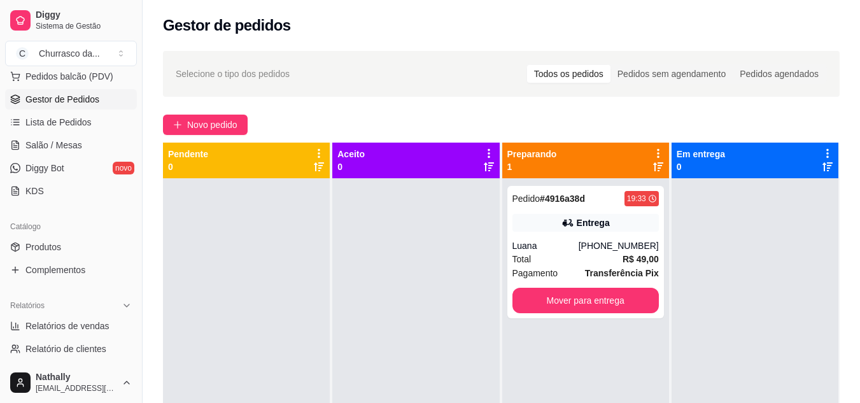
click at [526, 267] on span "Pagamento" at bounding box center [536, 273] width 46 height 14
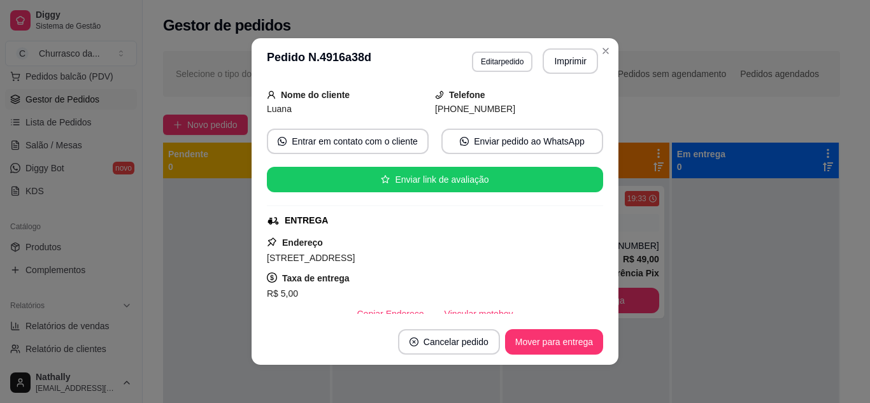
scroll to position [0, 0]
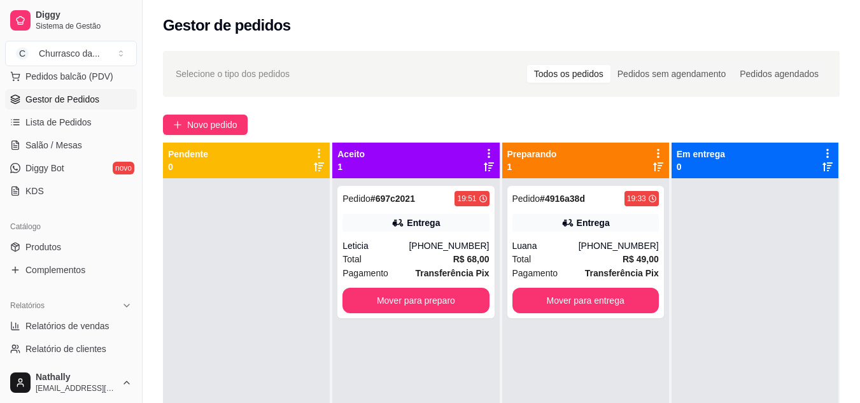
click at [387, 257] on div "Total R$ 68,00" at bounding box center [416, 259] width 146 height 14
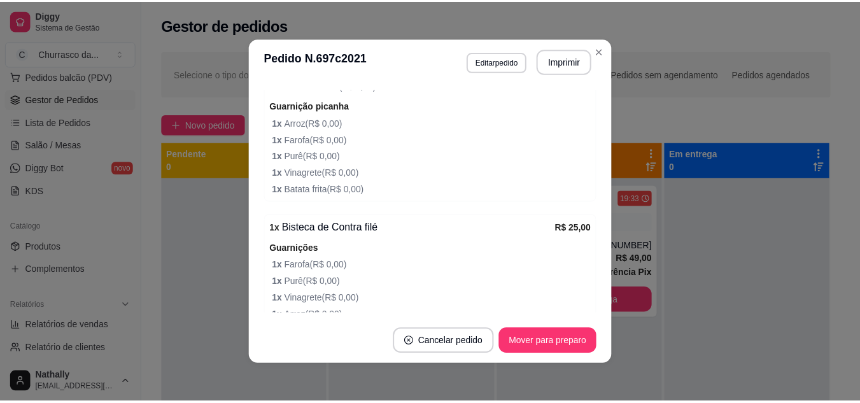
scroll to position [573, 0]
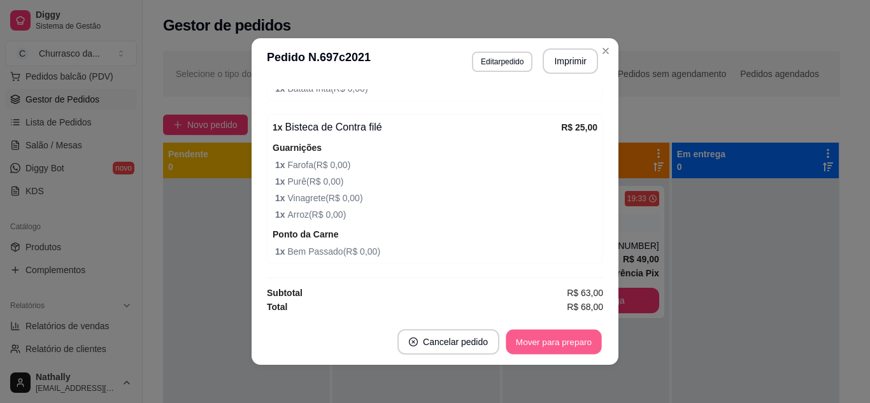
click at [557, 341] on button "Mover para preparo" at bounding box center [554, 342] width 96 height 25
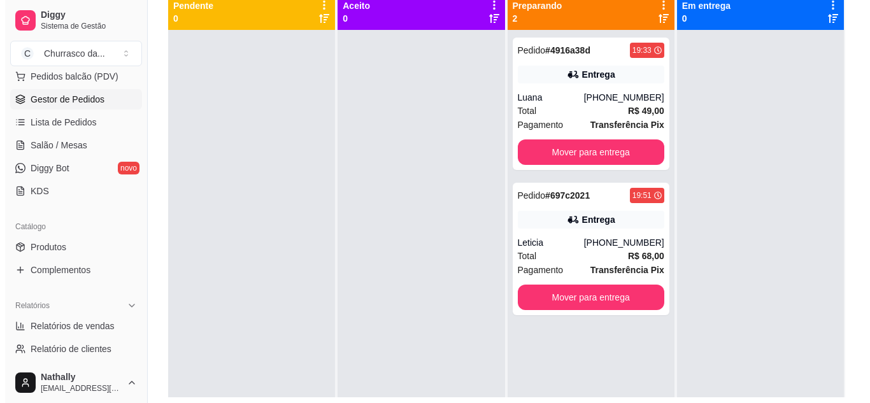
scroll to position [147, 0]
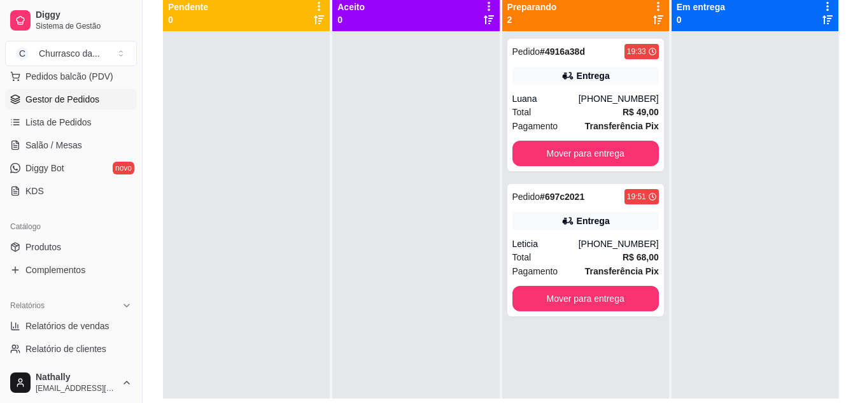
click at [548, 245] on div "Leticia" at bounding box center [546, 244] width 66 height 13
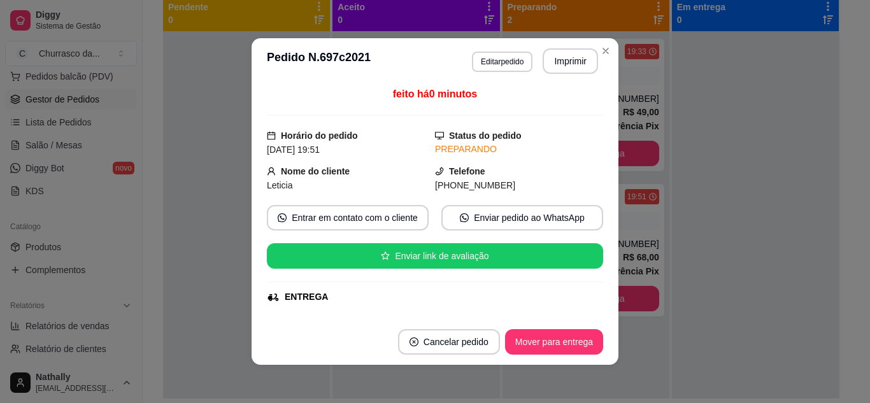
scroll to position [0, 0]
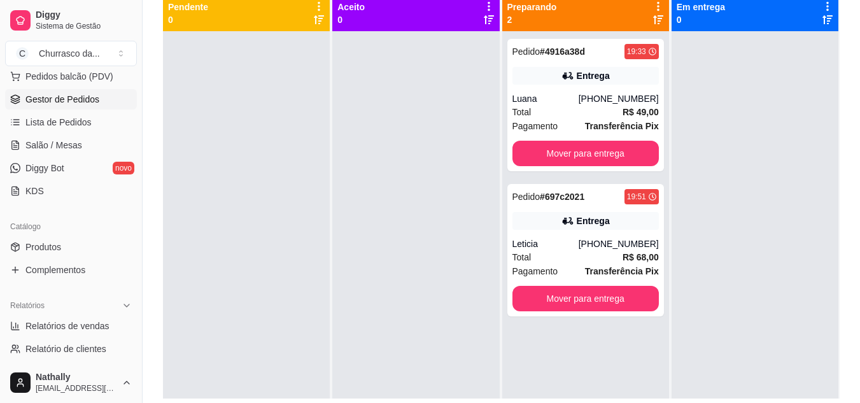
click at [533, 97] on div "Luana" at bounding box center [546, 98] width 66 height 13
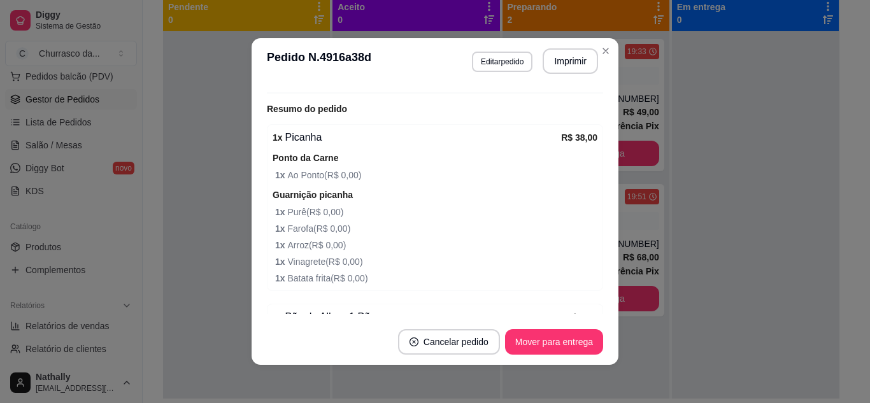
scroll to position [450, 0]
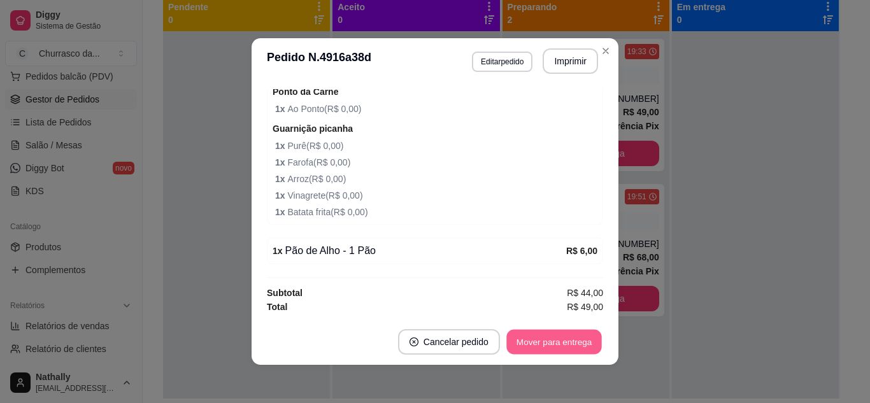
click at [553, 339] on button "Mover para entrega" at bounding box center [554, 342] width 96 height 25
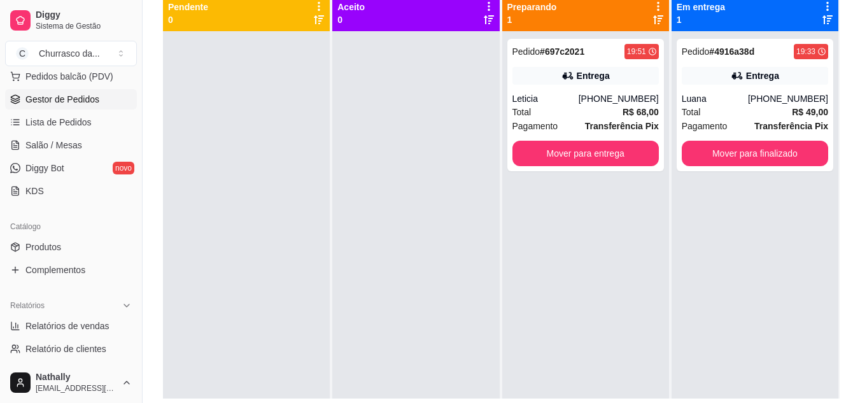
click at [702, 110] on div "Total R$ 49,00" at bounding box center [755, 112] width 146 height 14
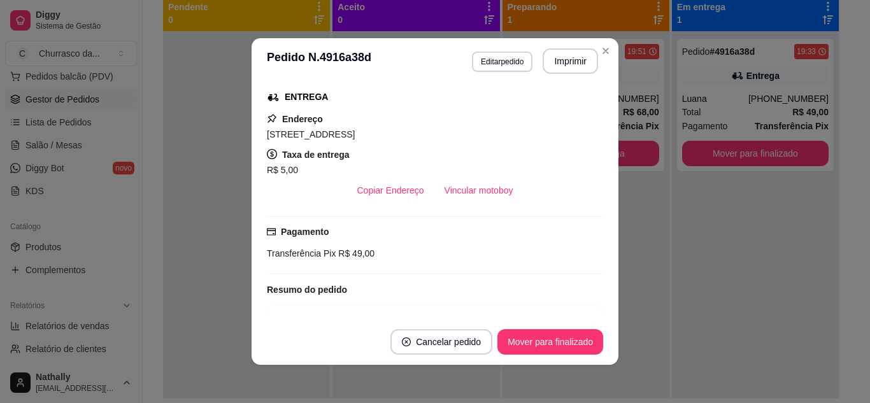
scroll to position [201, 0]
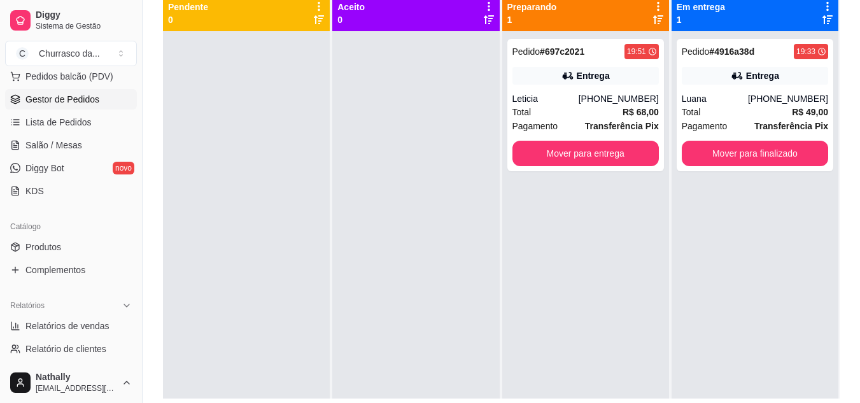
click at [542, 92] on div "Leticia" at bounding box center [546, 98] width 66 height 13
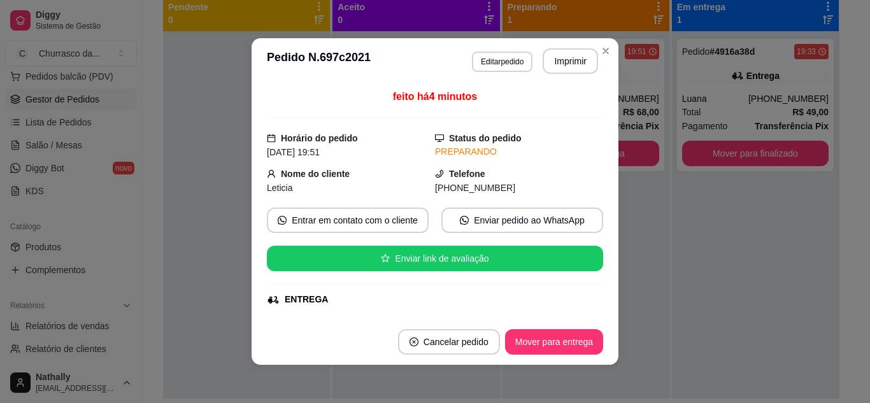
click at [603, 45] on div "**********" at bounding box center [435, 201] width 870 height 403
click at [697, 93] on div "**********" at bounding box center [435, 201] width 870 height 403
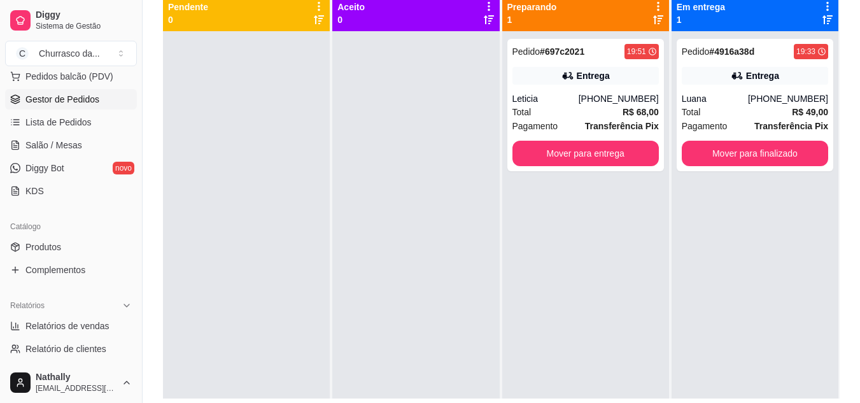
click at [685, 94] on div "Luana" at bounding box center [715, 98] width 66 height 13
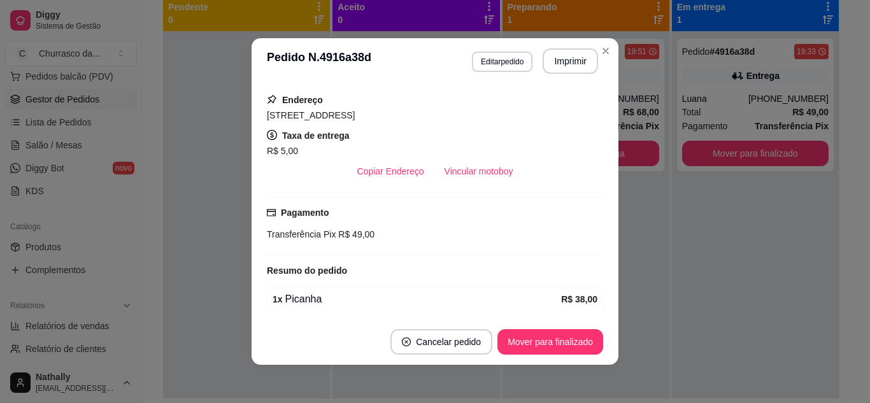
scroll to position [243, 0]
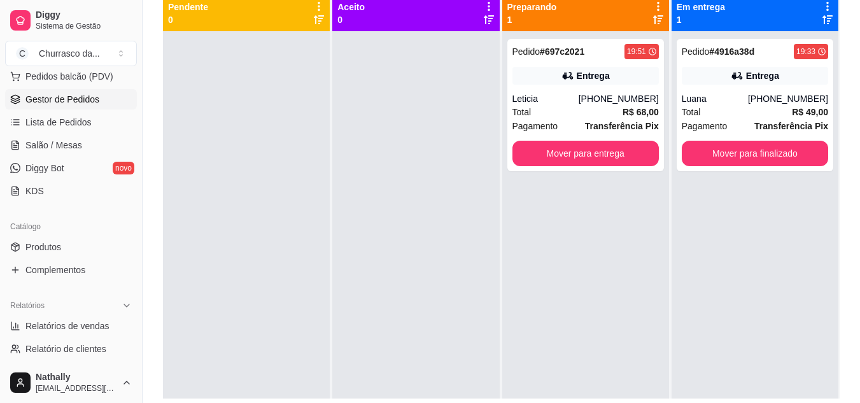
click at [574, 104] on div "Leticia" at bounding box center [546, 98] width 66 height 13
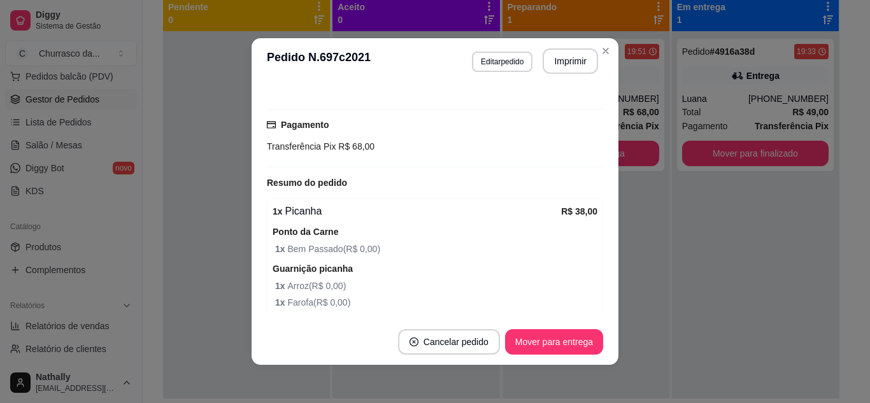
scroll to position [294, 0]
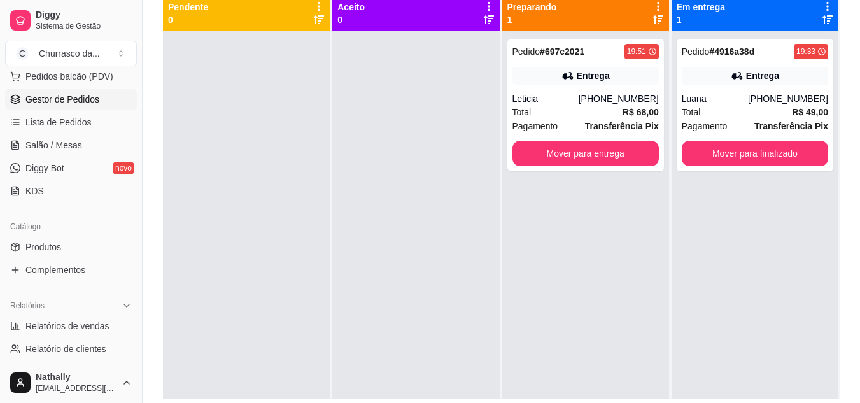
click at [73, 76] on span "Pedidos balcão (PDV)" at bounding box center [69, 76] width 88 height 13
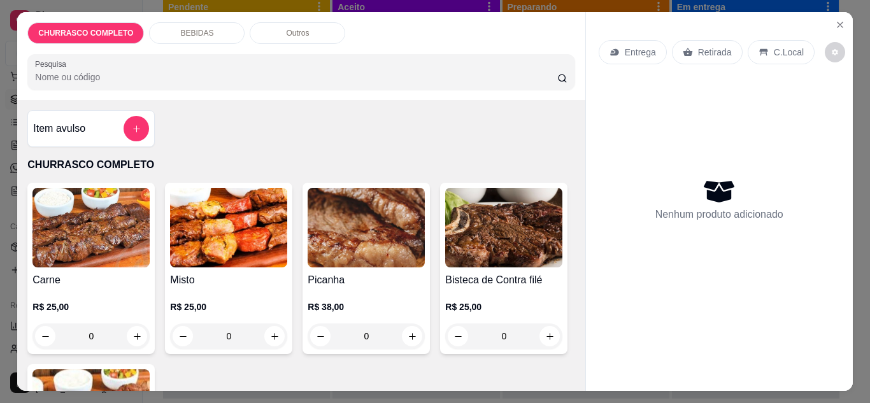
click at [632, 46] on p "Entrega" at bounding box center [640, 52] width 31 height 13
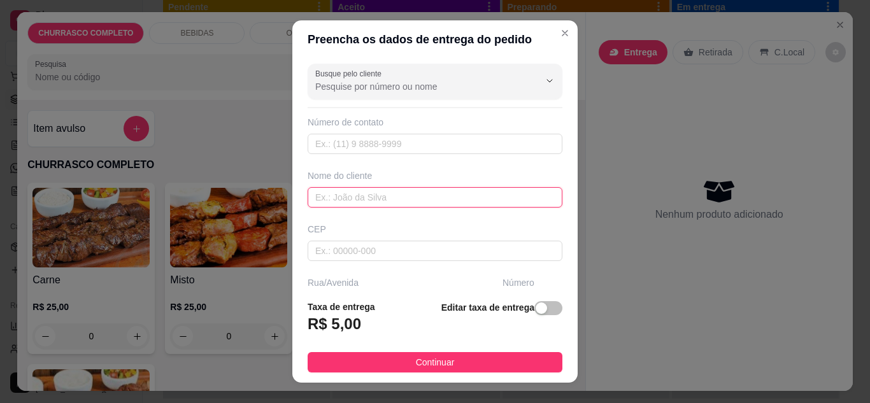
click at [467, 195] on input "text" at bounding box center [435, 197] width 255 height 20
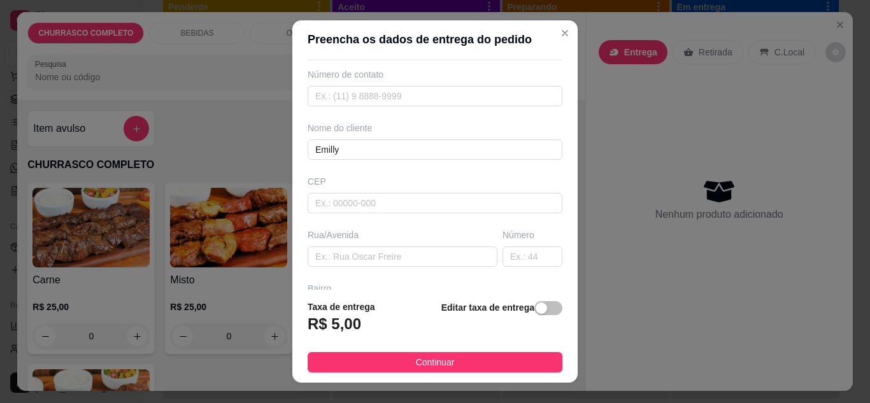
scroll to position [58, 0]
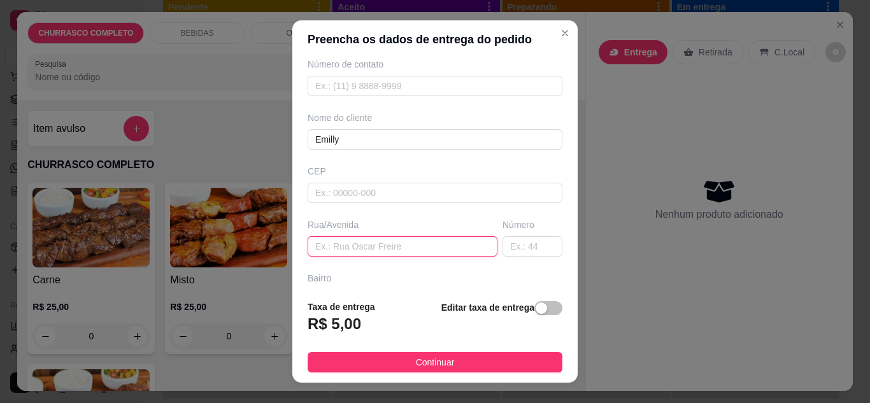
click at [426, 240] on input "text" at bounding box center [403, 246] width 190 height 20
click at [502, 250] on input "text" at bounding box center [532, 246] width 60 height 20
click at [457, 364] on button "Continuar" at bounding box center [435, 362] width 255 height 20
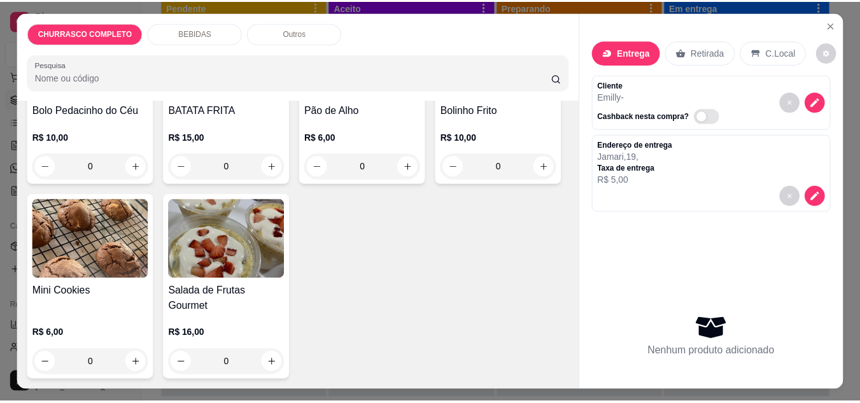
scroll to position [923, 0]
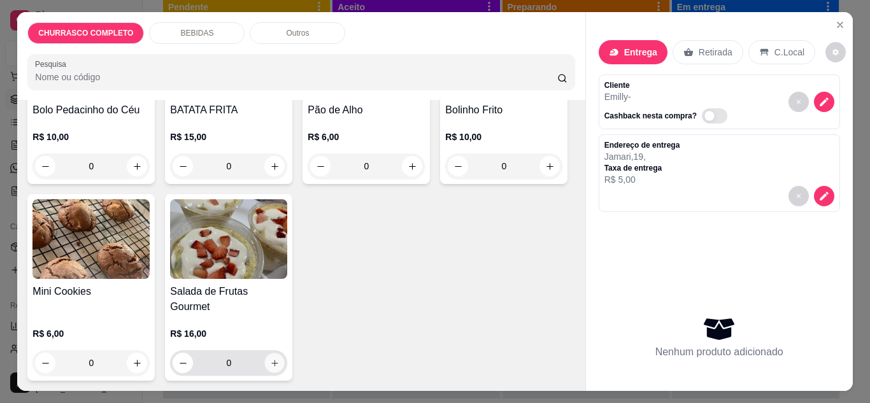
click at [280, 368] on icon "increase-product-quantity" at bounding box center [275, 364] width 10 height 10
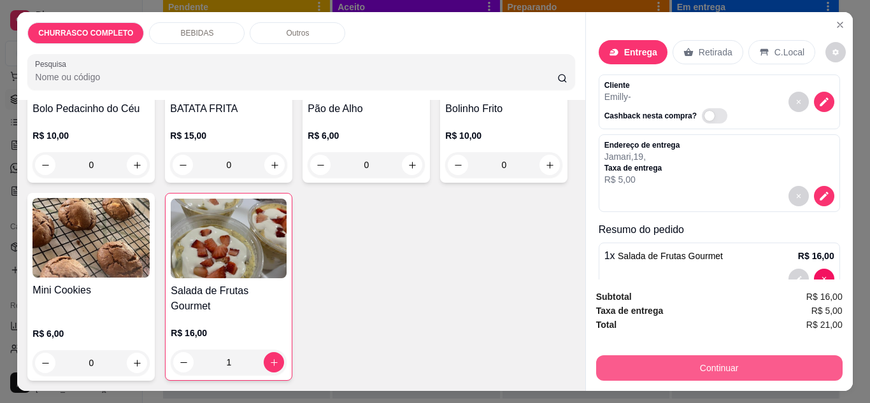
click at [610, 363] on button "Continuar" at bounding box center [719, 367] width 246 height 25
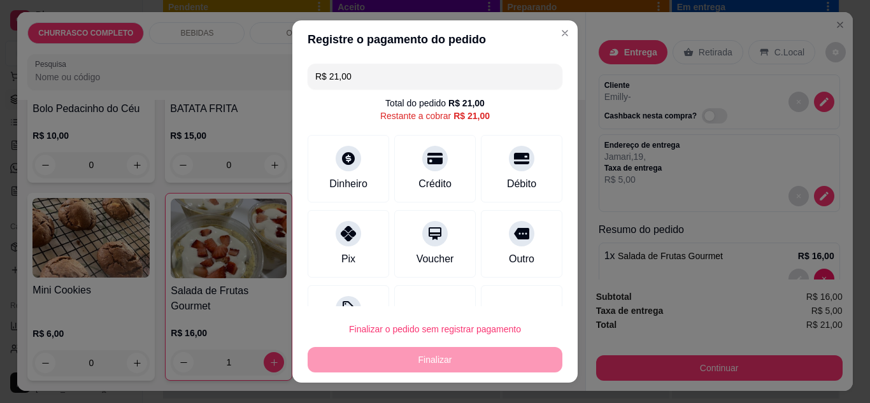
click at [368, 240] on div "Pix" at bounding box center [349, 243] width 82 height 67
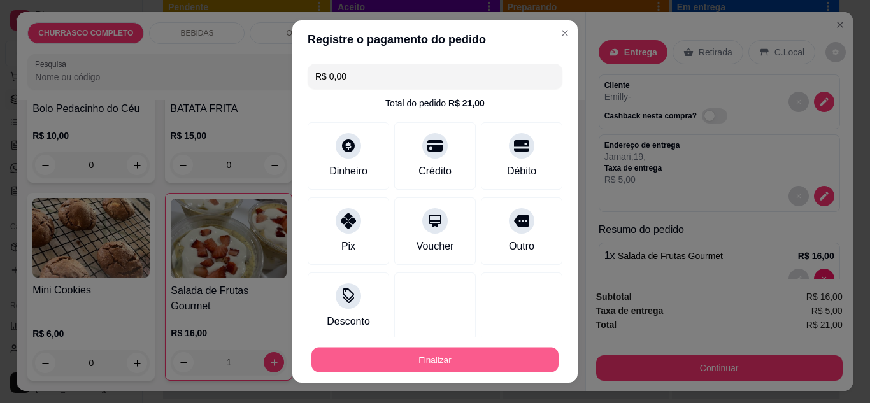
click at [423, 353] on button "Finalizar" at bounding box center [434, 360] width 247 height 25
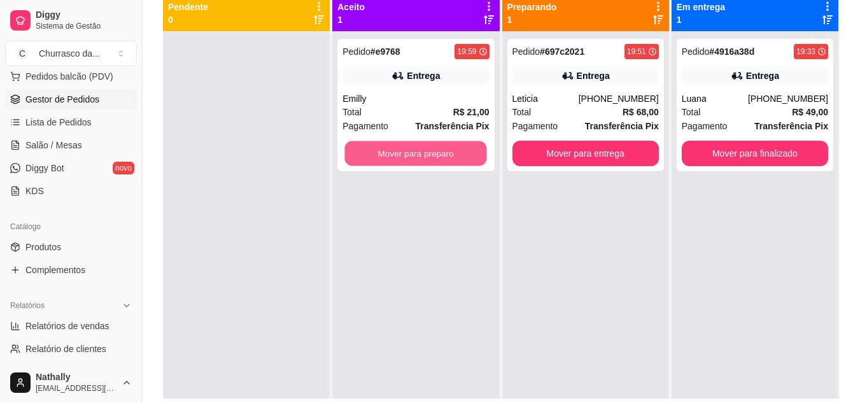
click at [444, 153] on button "Mover para preparo" at bounding box center [416, 153] width 142 height 25
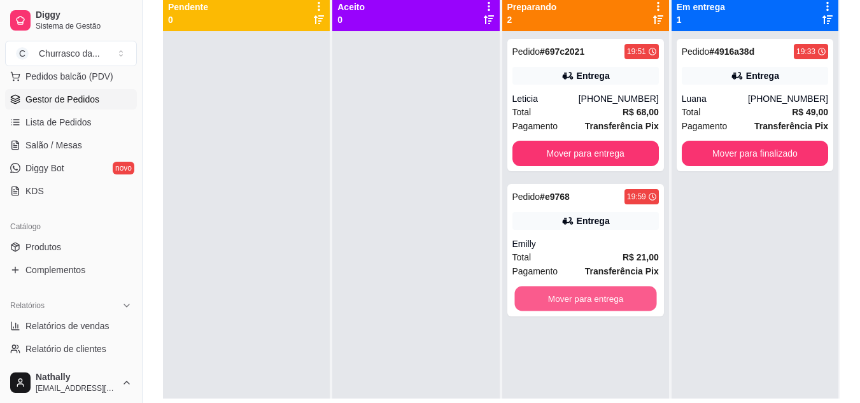
click at [536, 291] on button "Mover para entrega" at bounding box center [586, 299] width 142 height 25
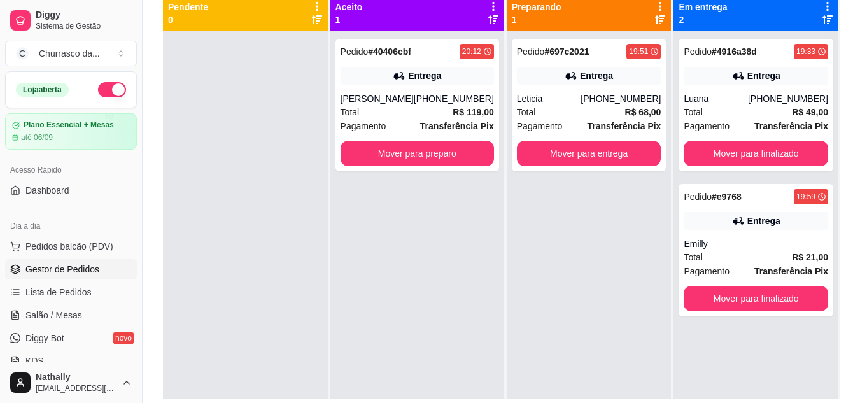
click at [366, 115] on div "Total R$ 119,00" at bounding box center [417, 112] width 153 height 14
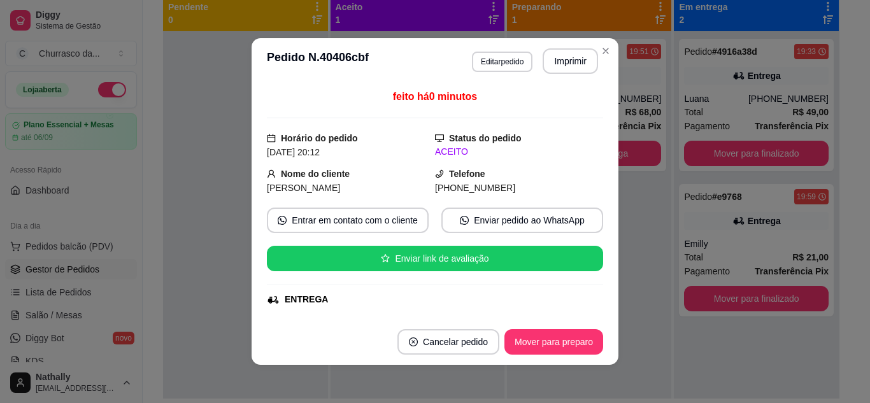
scroll to position [394, 0]
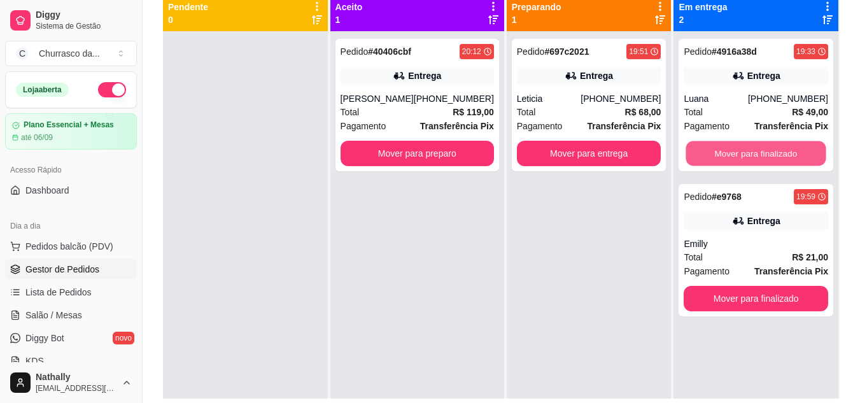
click at [745, 153] on button "Mover para finalizado" at bounding box center [756, 153] width 140 height 25
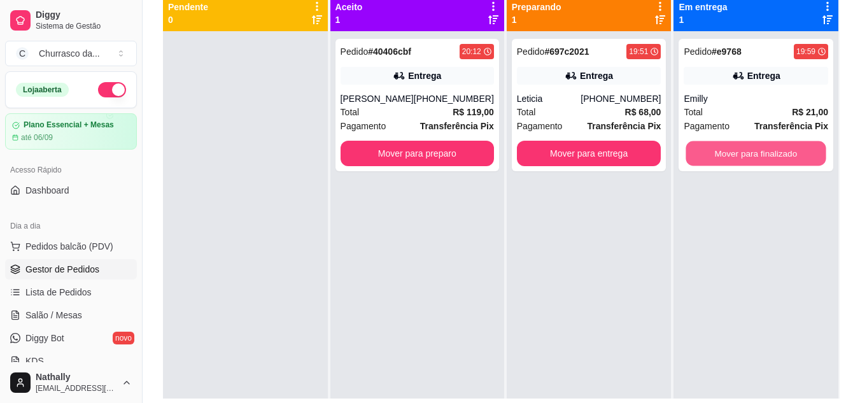
click at [745, 153] on button "Mover para finalizado" at bounding box center [756, 153] width 140 height 25
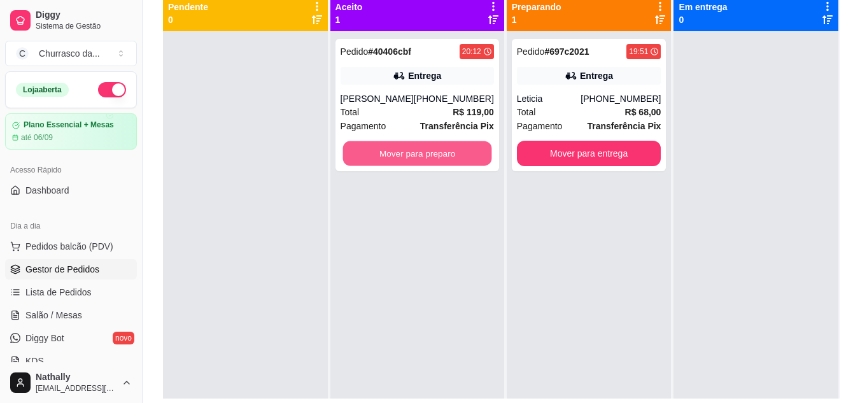
click at [422, 141] on button "Mover para preparo" at bounding box center [417, 153] width 149 height 25
click at [417, 157] on button "Mover para preparo" at bounding box center [417, 153] width 149 height 25
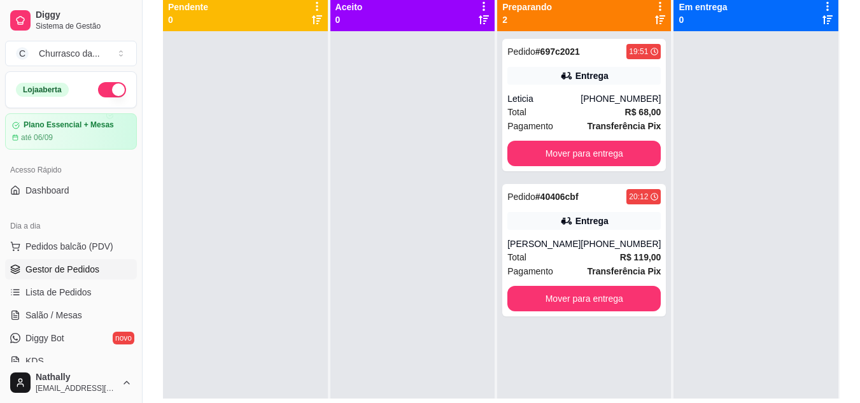
click at [536, 247] on div "[PERSON_NAME]" at bounding box center [544, 244] width 73 height 13
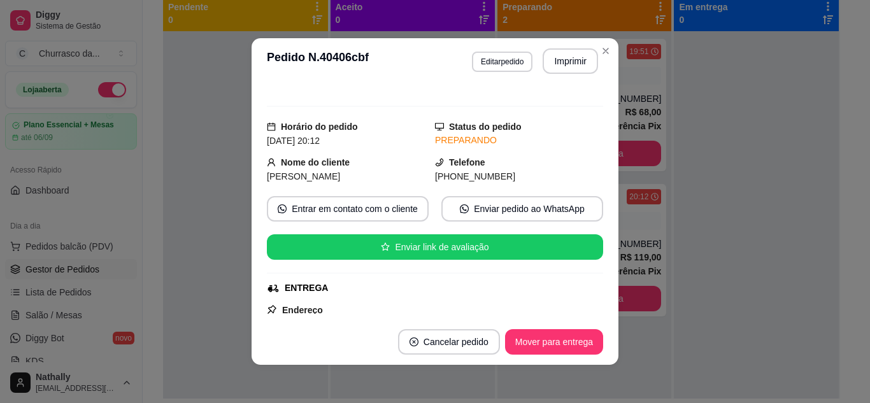
scroll to position [0, 0]
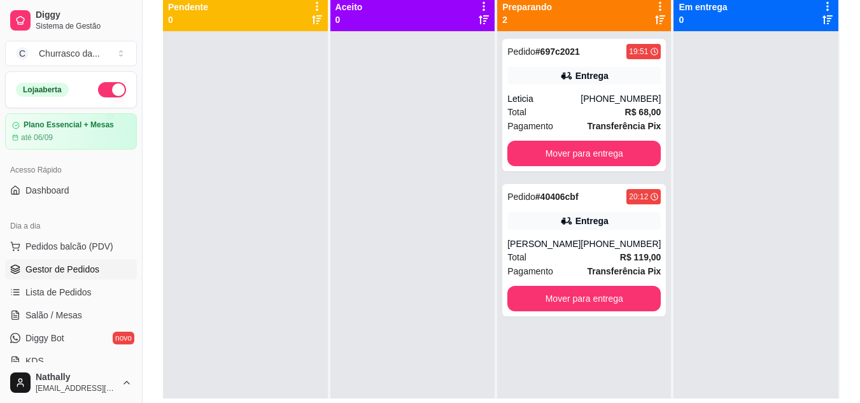
click at [532, 118] on div "Total R$ 68,00" at bounding box center [584, 112] width 153 height 14
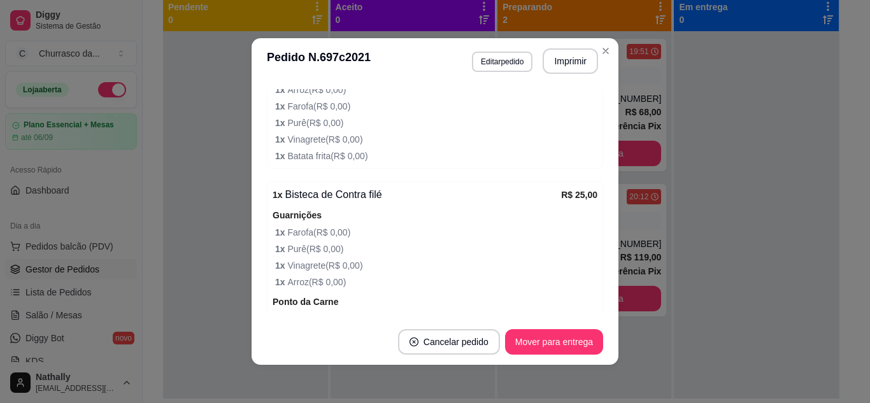
scroll to position [483, 0]
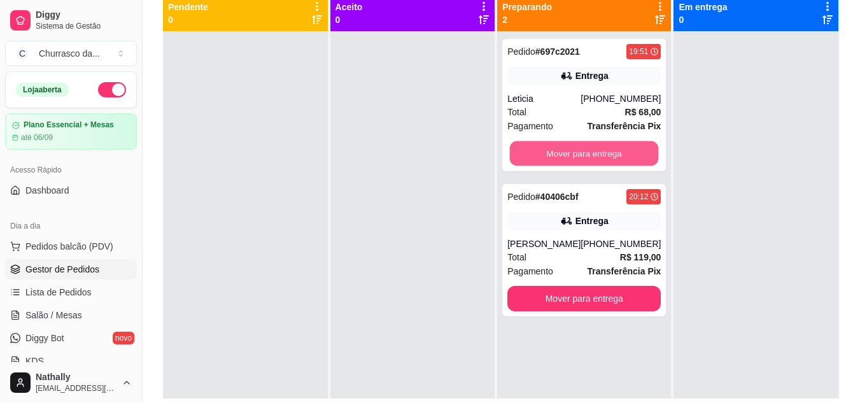
click at [537, 150] on button "Mover para entrega" at bounding box center [584, 153] width 149 height 25
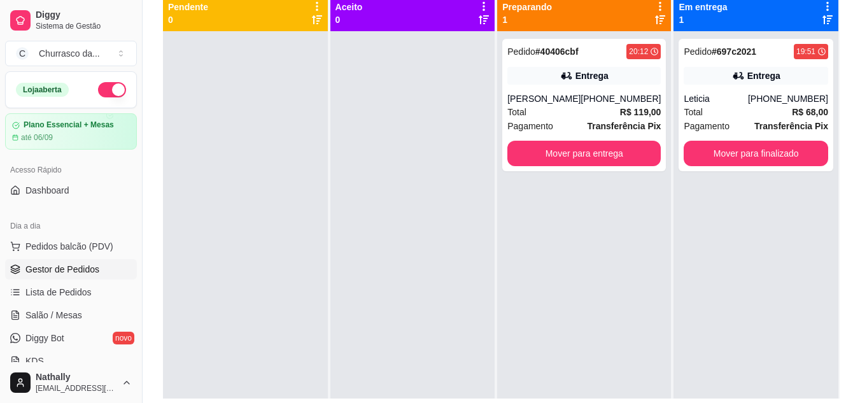
click at [699, 104] on div "Leticia" at bounding box center [716, 98] width 64 height 13
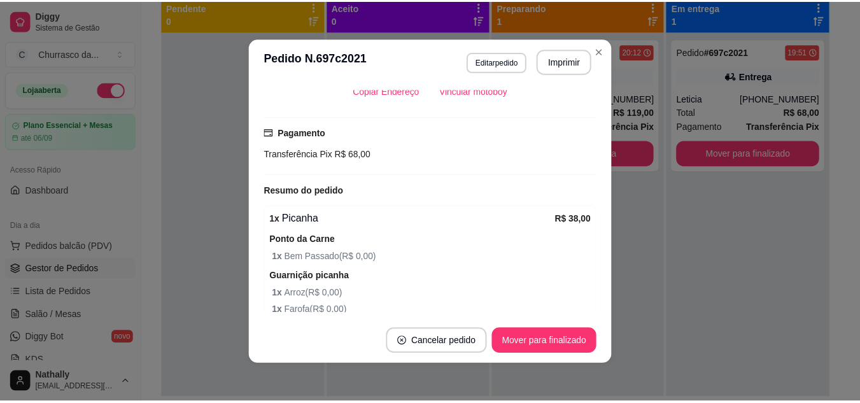
scroll to position [0, 0]
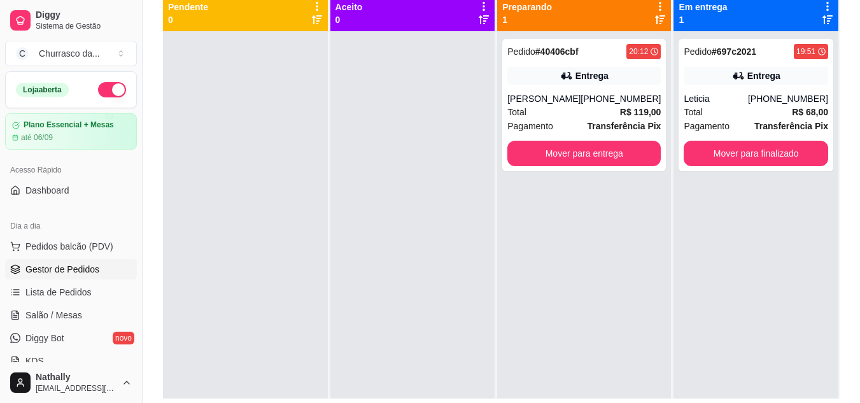
click at [596, 53] on div "Pedido # 40406cbf 20:12" at bounding box center [584, 51] width 153 height 15
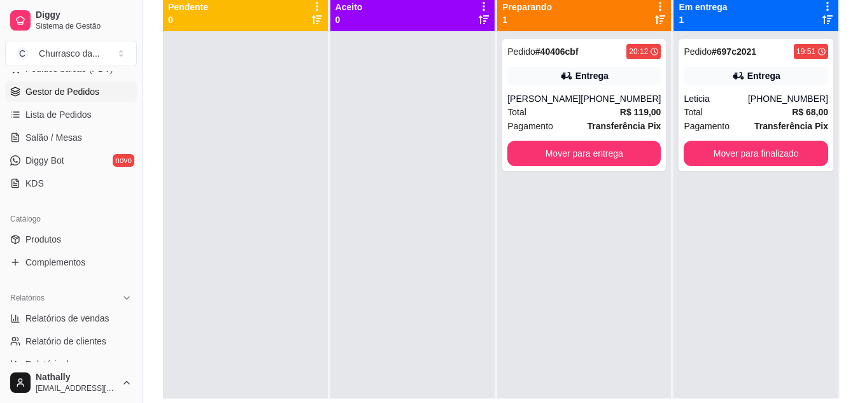
scroll to position [185, 0]
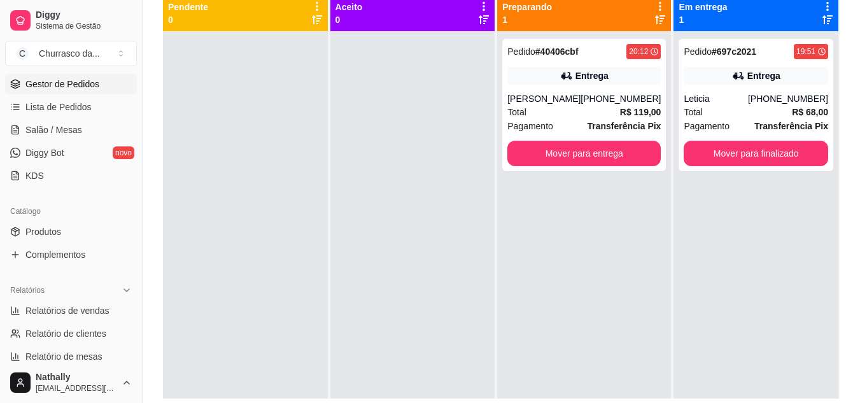
click at [39, 232] on span "Produtos" at bounding box center [43, 231] width 36 height 13
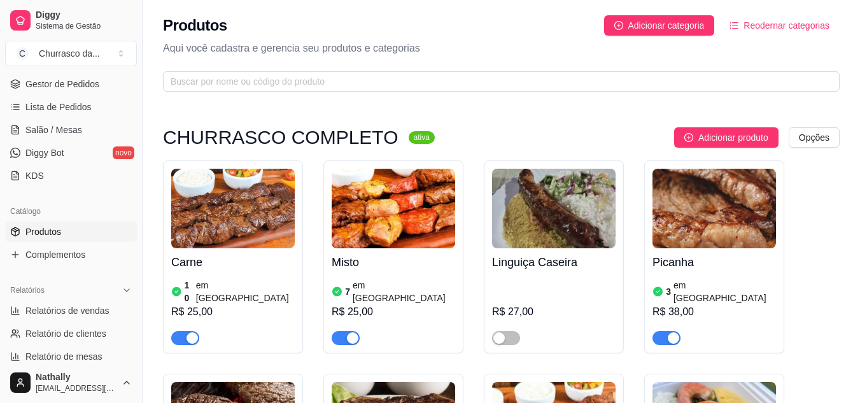
click at [99, 91] on link "Gestor de Pedidos" at bounding box center [71, 84] width 132 height 20
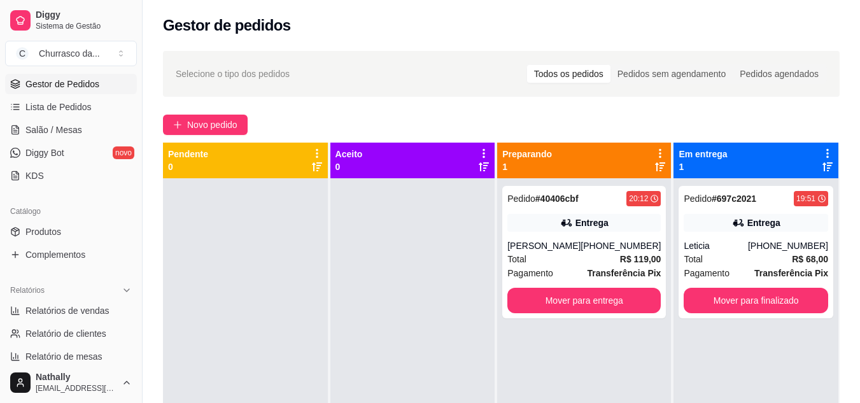
click at [571, 260] on div "Total R$ 119,00" at bounding box center [584, 259] width 153 height 14
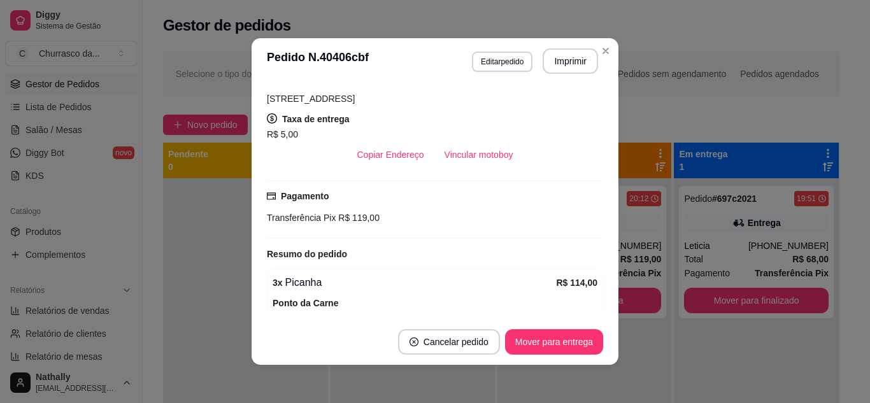
scroll to position [394, 0]
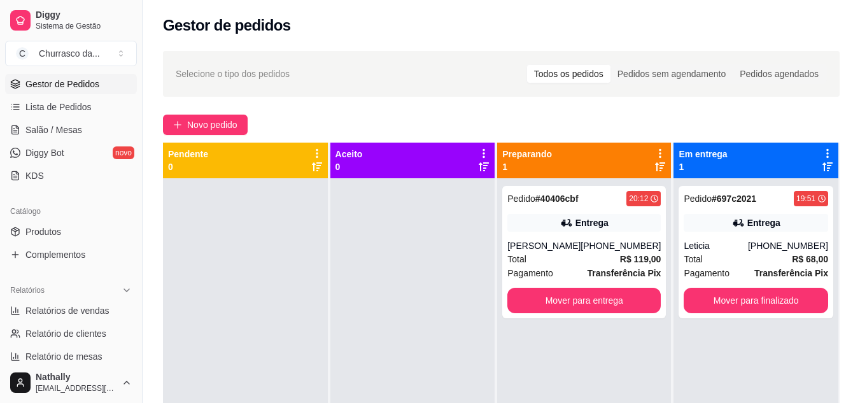
click at [544, 258] on div "Total R$ 119,00" at bounding box center [584, 259] width 153 height 14
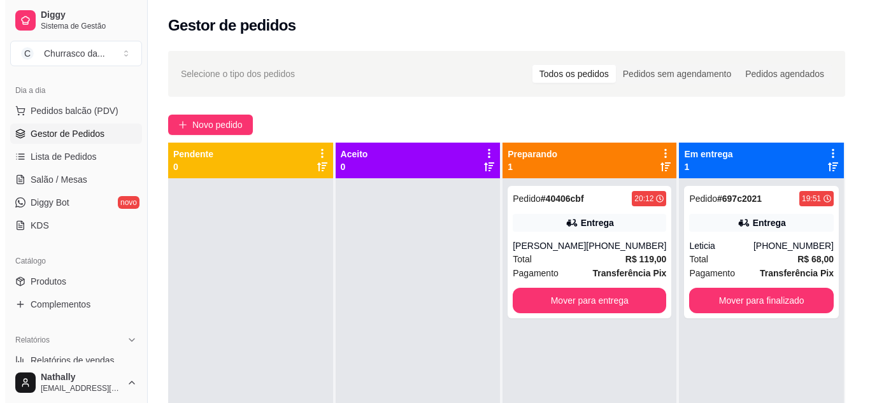
scroll to position [107, 0]
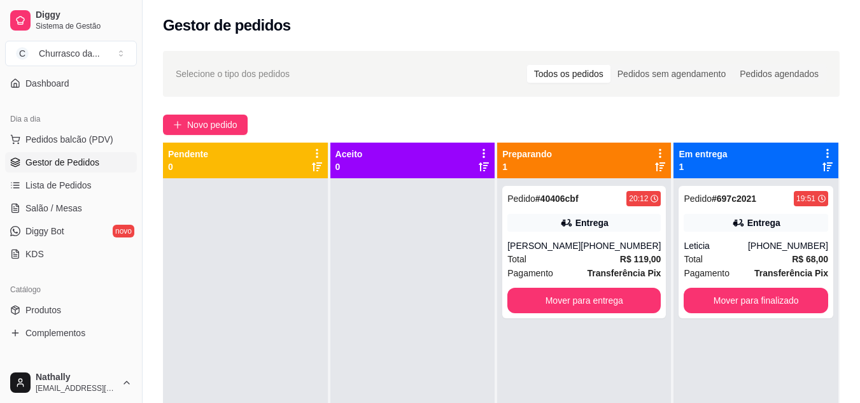
click at [94, 130] on button "Pedidos balcão (PDV)" at bounding box center [71, 139] width 132 height 20
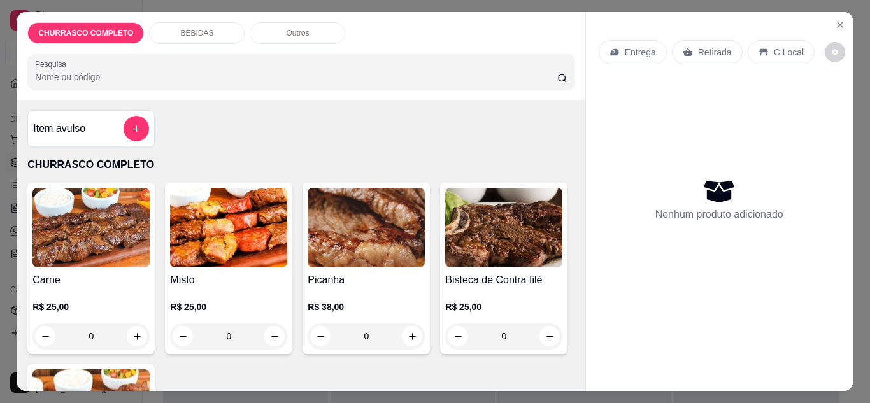
click at [132, 331] on div "0" at bounding box center [90, 335] width 117 height 25
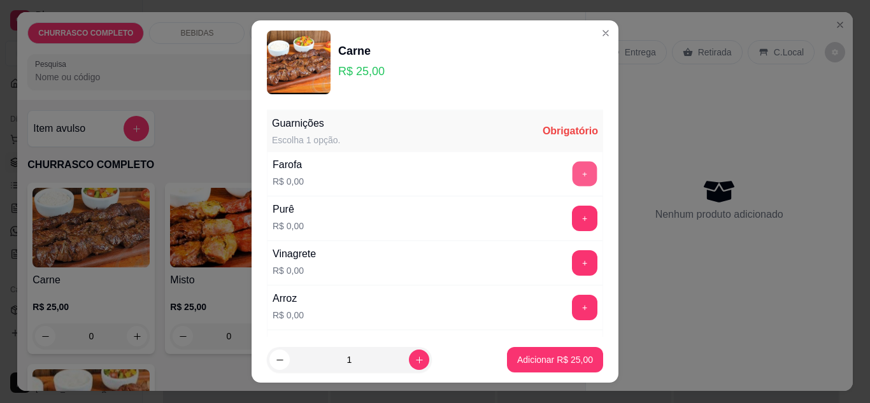
click at [572, 166] on button "+" at bounding box center [584, 173] width 25 height 25
click at [572, 225] on button "+" at bounding box center [584, 218] width 25 height 25
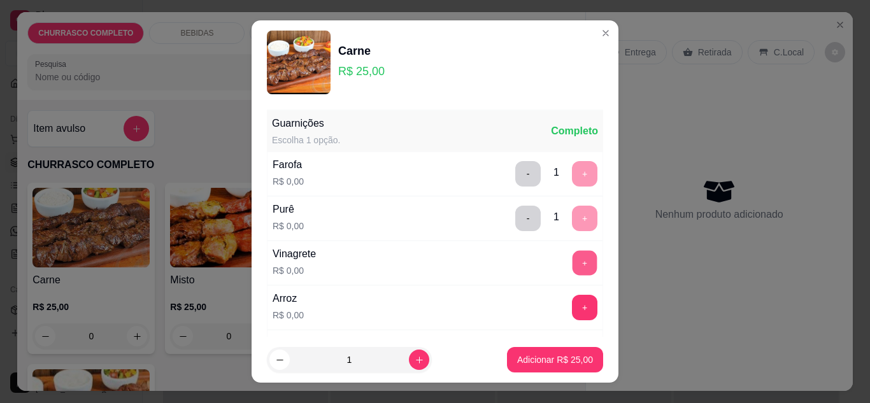
click at [572, 254] on button "+" at bounding box center [584, 262] width 25 height 25
click at [572, 304] on button "+" at bounding box center [584, 307] width 25 height 25
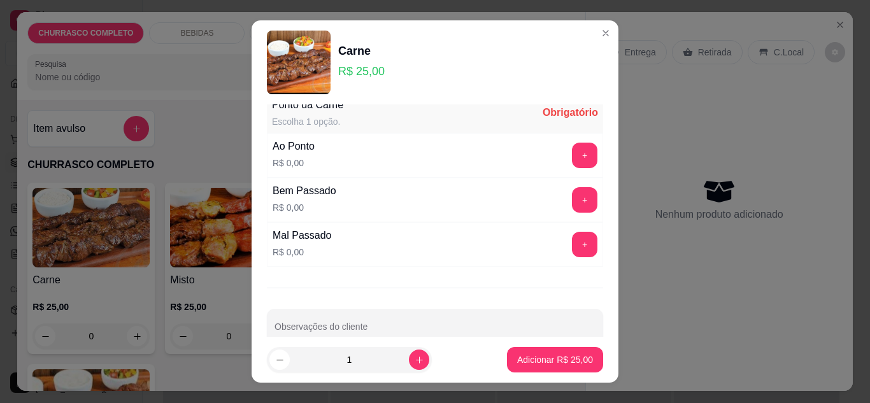
scroll to position [311, 0]
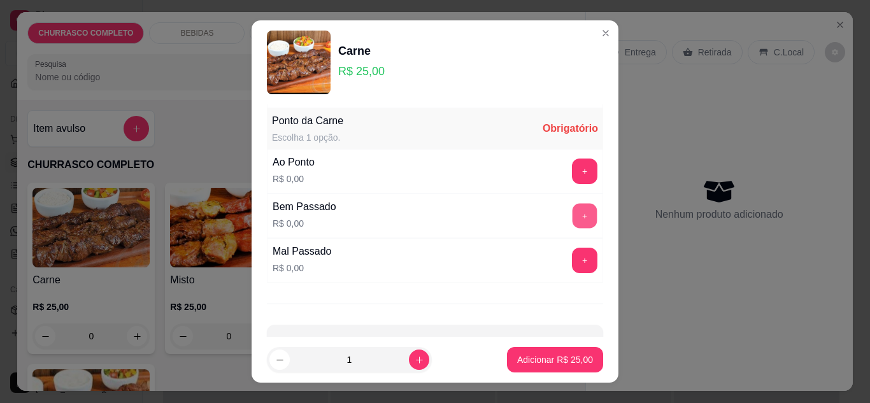
click at [572, 217] on button "+" at bounding box center [584, 215] width 25 height 25
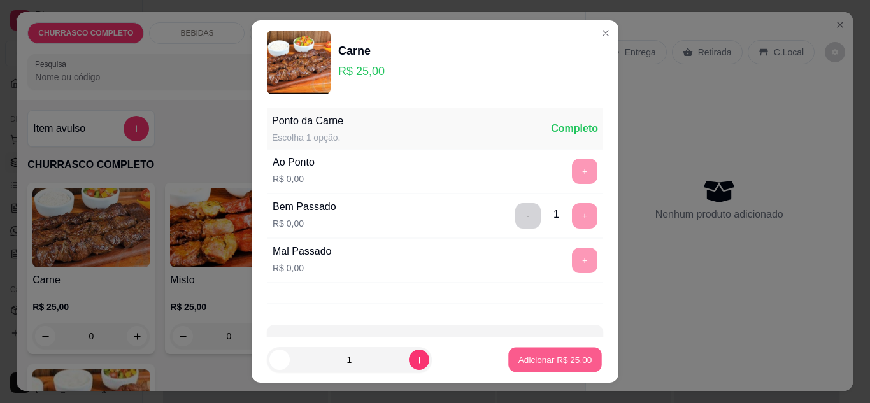
click at [527, 357] on p "Adicionar R$ 25,00" at bounding box center [555, 360] width 74 height 12
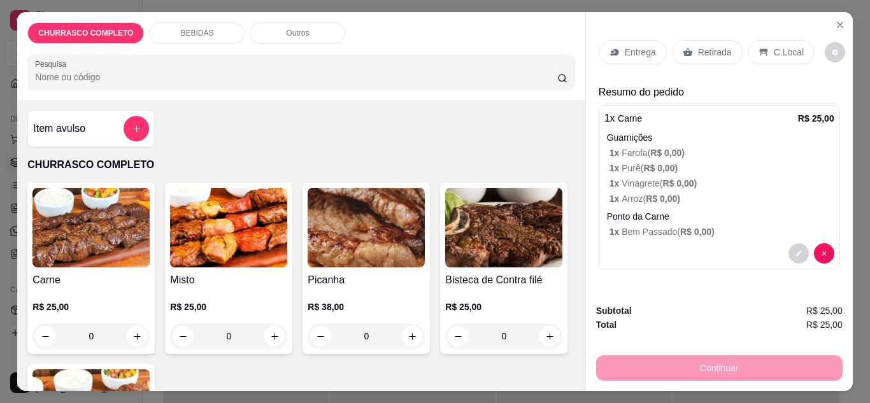
click at [706, 40] on div "Retirada" at bounding box center [707, 52] width 71 height 24
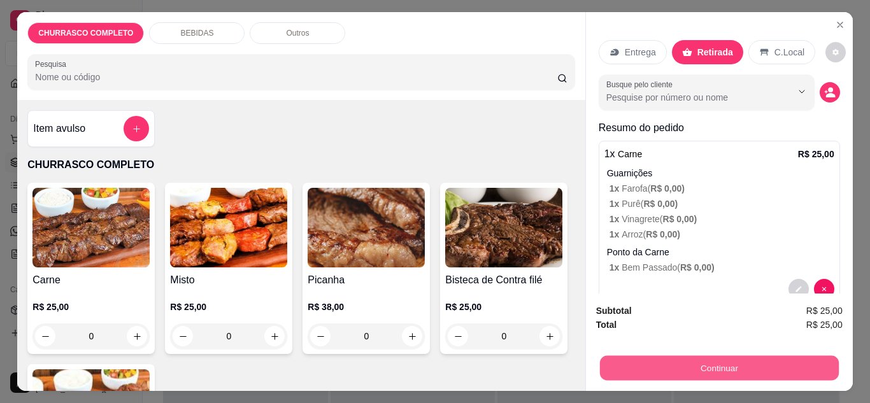
click at [665, 365] on button "Continuar" at bounding box center [718, 368] width 239 height 25
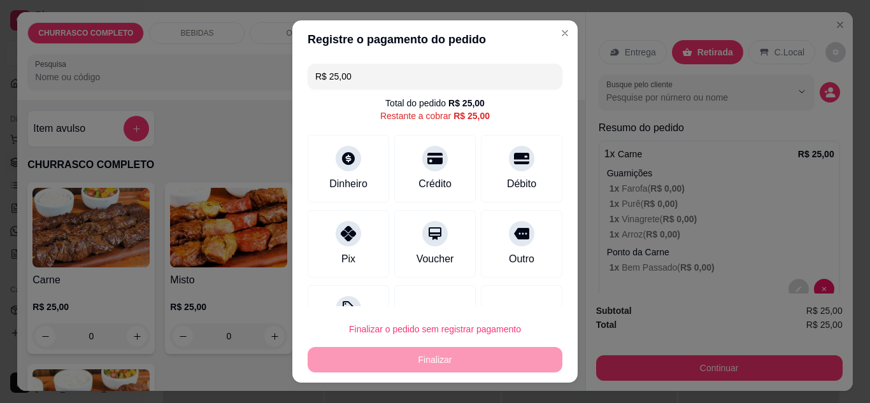
click at [353, 231] on div at bounding box center [348, 233] width 25 height 25
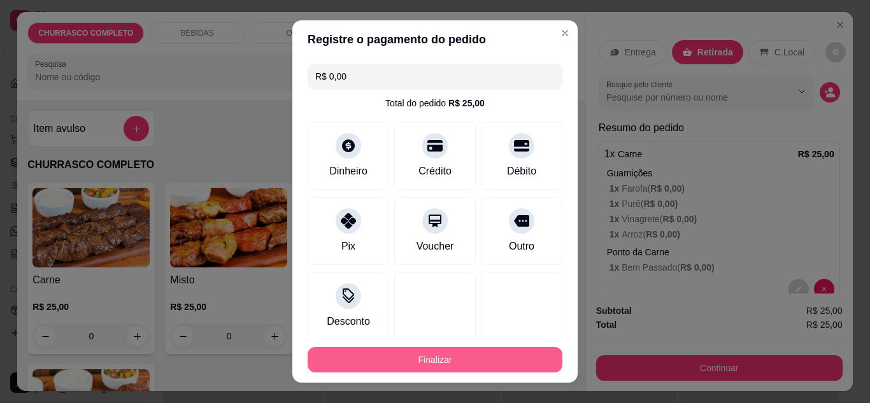
click at [408, 349] on button "Finalizar" at bounding box center [435, 359] width 255 height 25
click at [408, 349] on div "Finalizar" at bounding box center [435, 359] width 255 height 25
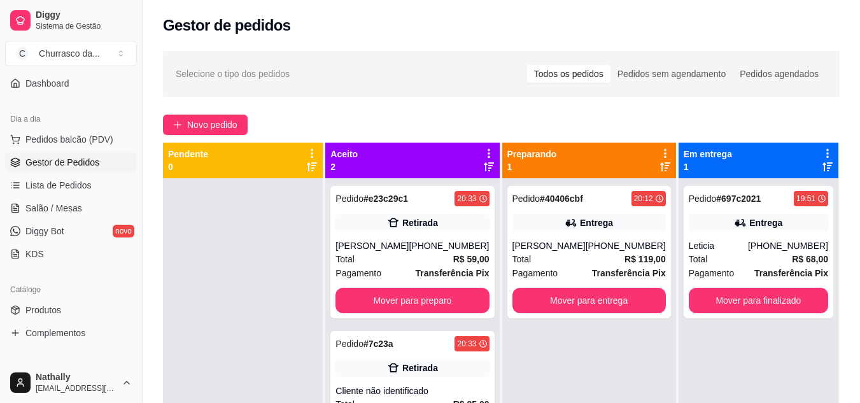
click at [380, 257] on div "Total R$ 59,00" at bounding box center [412, 259] width 153 height 14
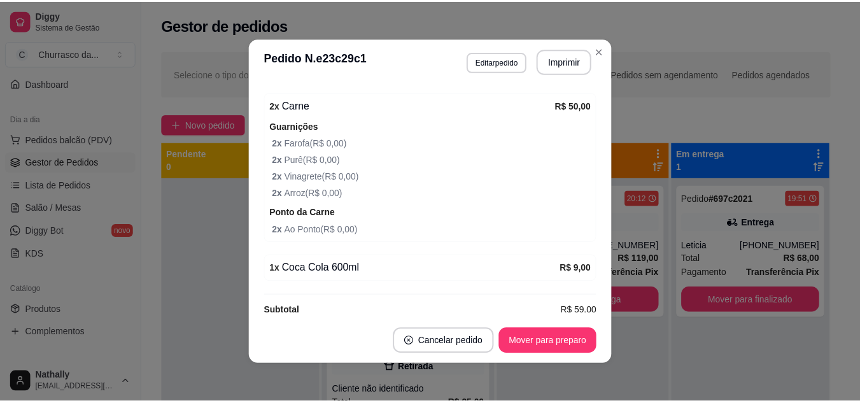
scroll to position [334, 0]
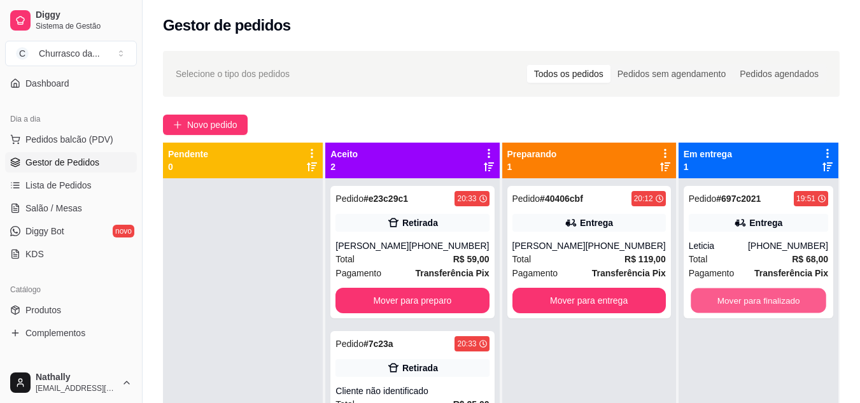
click at [691, 294] on button "Mover para finalizado" at bounding box center [759, 300] width 136 height 25
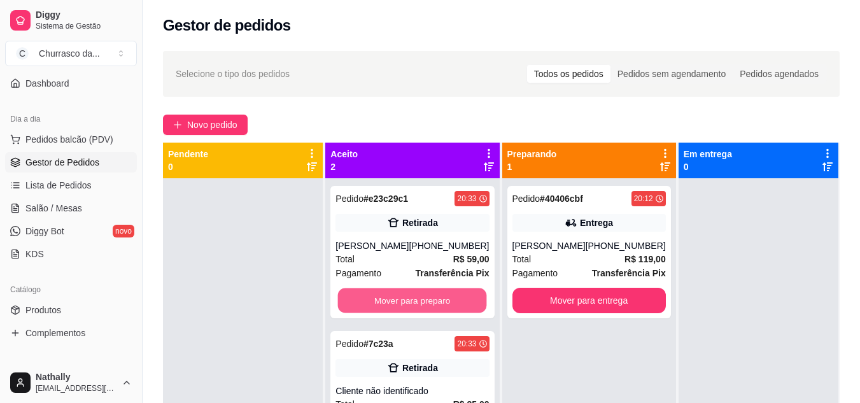
click at [439, 297] on button "Mover para preparo" at bounding box center [412, 300] width 149 height 25
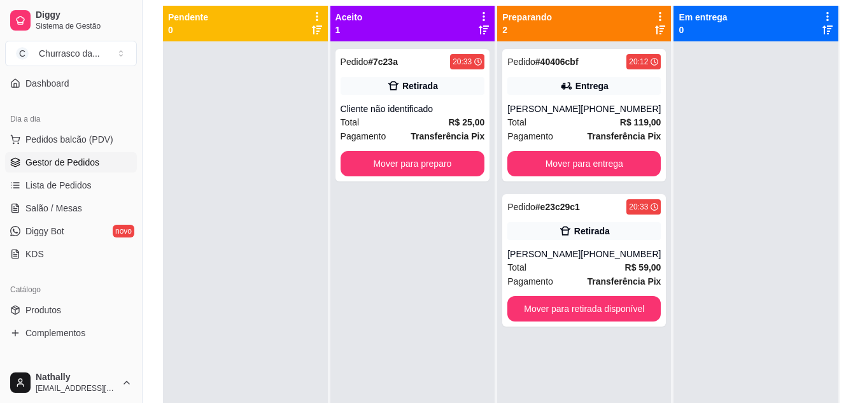
scroll to position [136, 0]
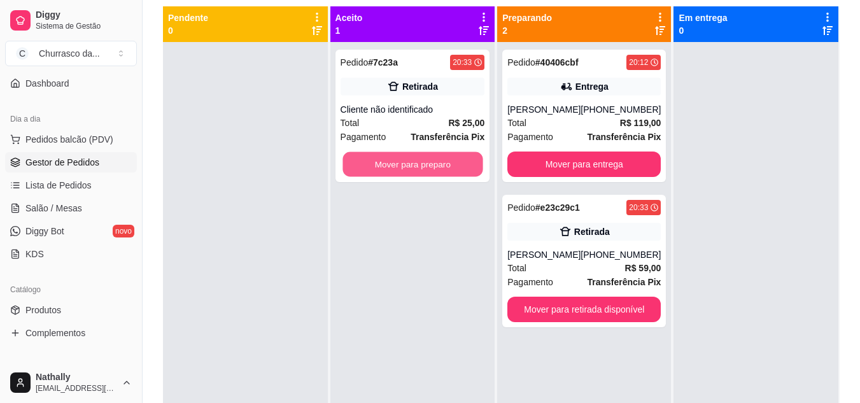
click at [427, 164] on button "Mover para preparo" at bounding box center [413, 164] width 140 height 25
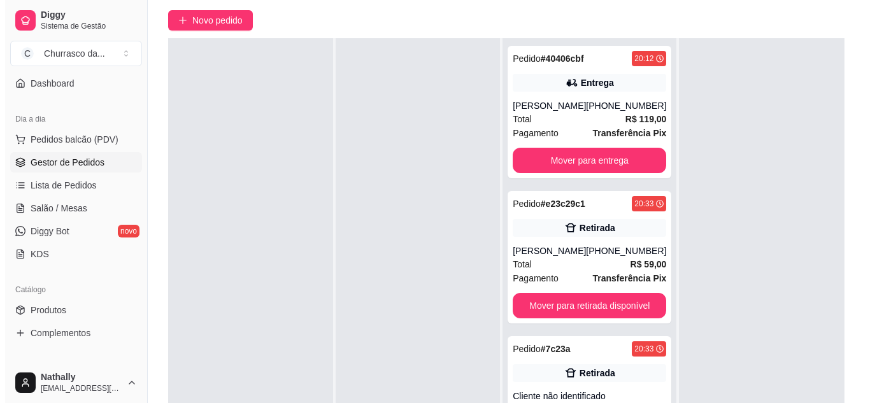
scroll to position [45, 0]
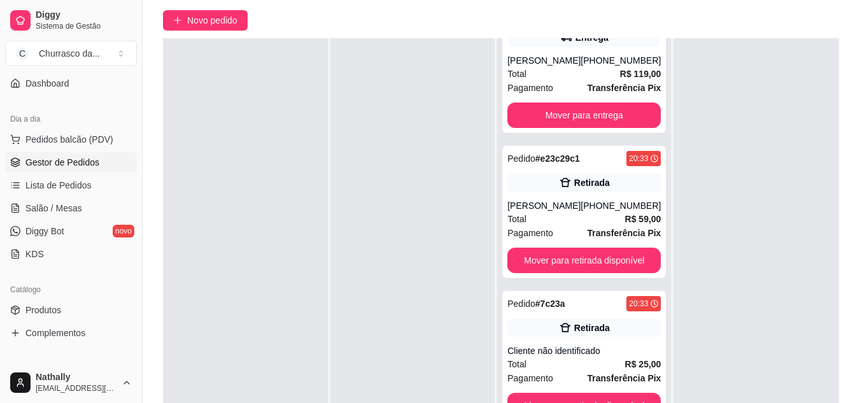
click at [626, 391] on div "Pedido # 7c23a 20:33 Retirada Cliente não identificado Total R$ 25,00 Pagamento…" at bounding box center [584, 357] width 164 height 132
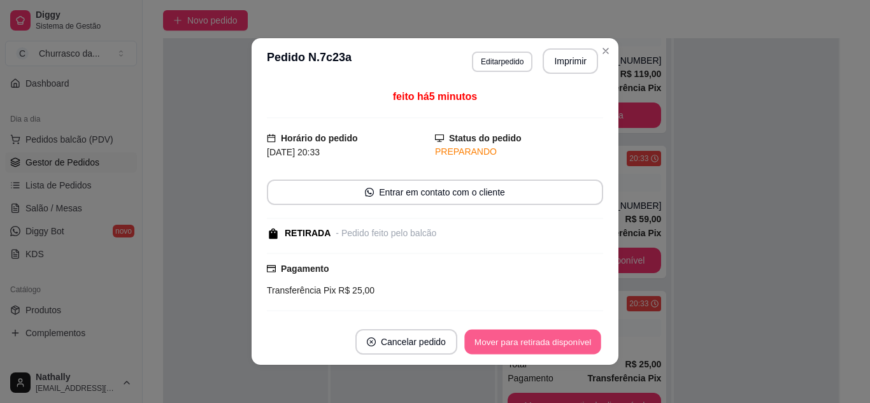
click at [575, 334] on button "Mover para retirada disponível" at bounding box center [532, 342] width 136 height 25
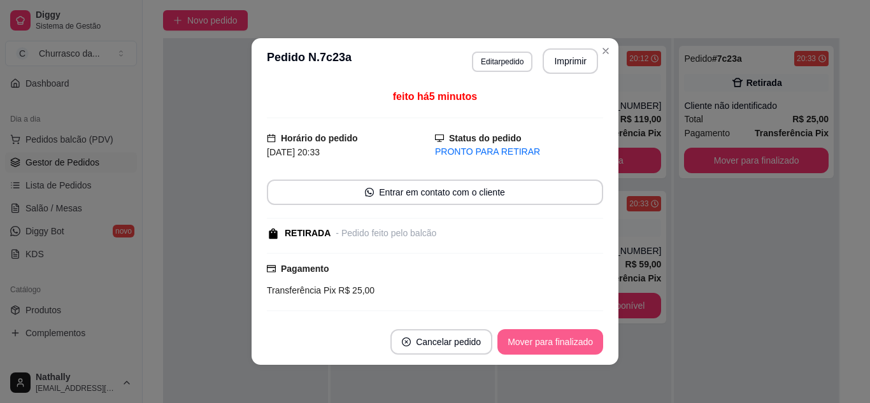
scroll to position [0, 0]
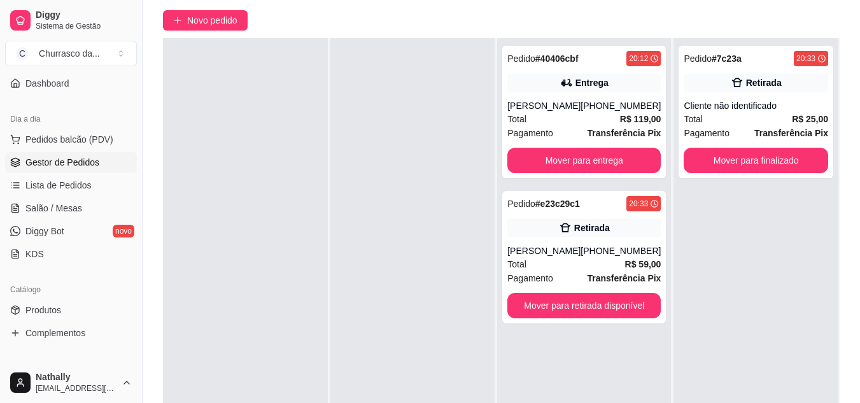
click at [557, 255] on div "[PERSON_NAME]" at bounding box center [544, 251] width 73 height 13
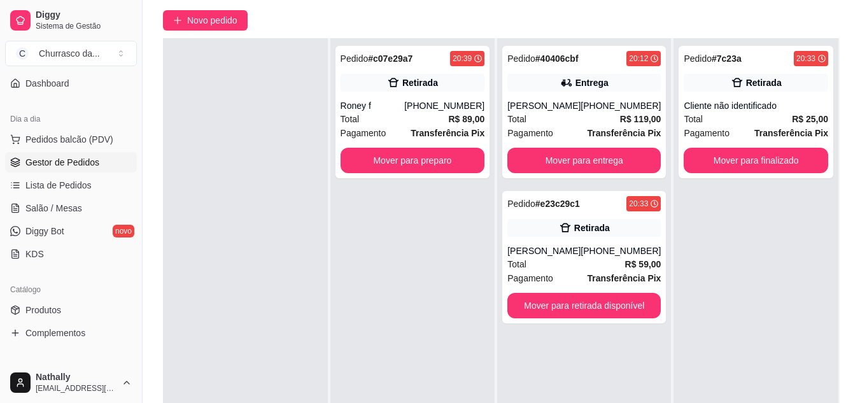
click at [396, 111] on div "Roney f" at bounding box center [373, 105] width 64 height 13
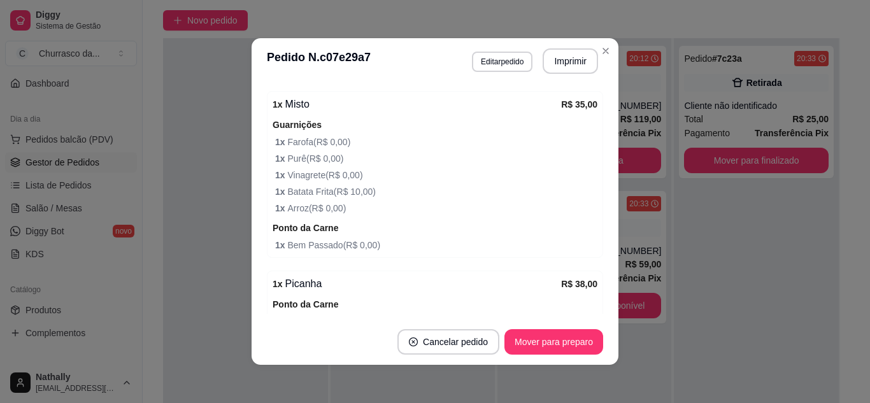
scroll to position [513, 0]
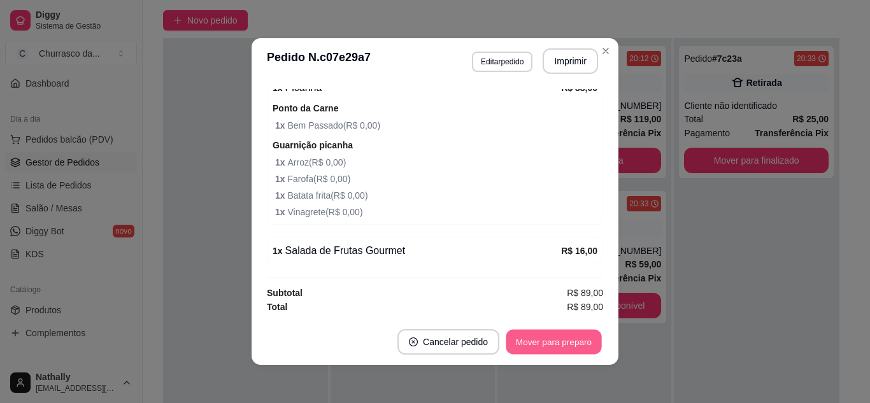
click at [571, 344] on button "Mover para preparo" at bounding box center [554, 342] width 96 height 25
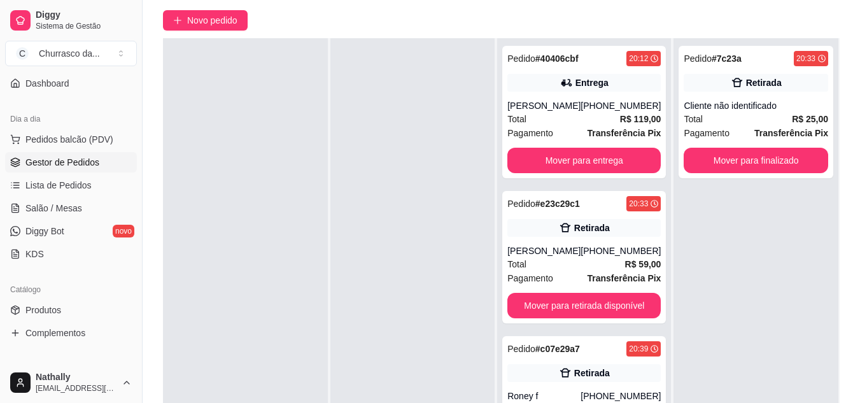
click at [550, 128] on div "Pagamento Transferência Pix" at bounding box center [584, 133] width 153 height 14
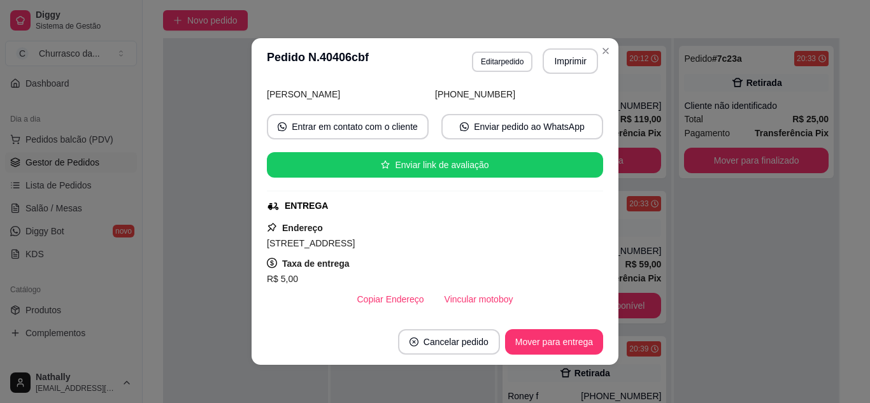
scroll to position [0, 0]
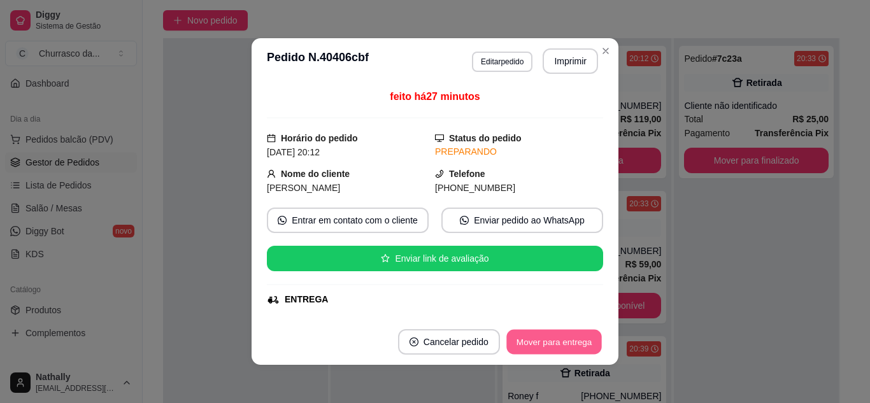
click at [550, 337] on button "Mover para entrega" at bounding box center [554, 342] width 96 height 25
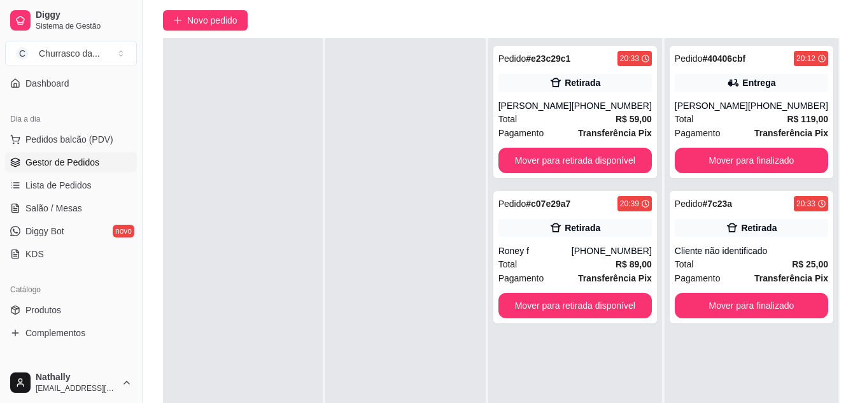
click at [536, 110] on div "[PERSON_NAME]" at bounding box center [535, 105] width 73 height 13
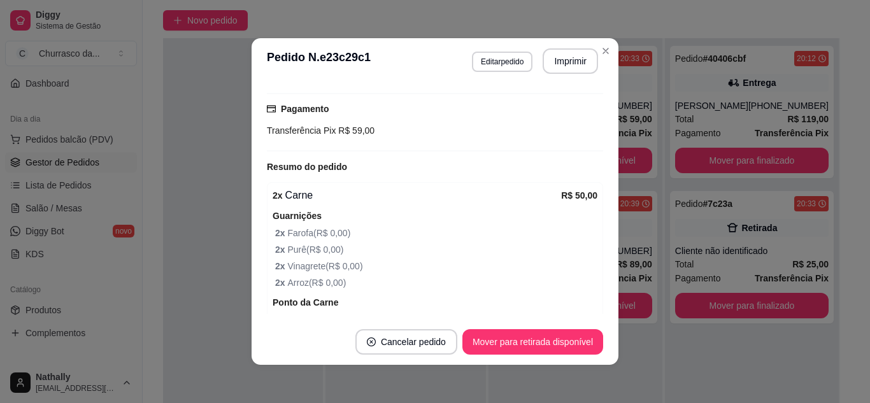
scroll to position [139, 0]
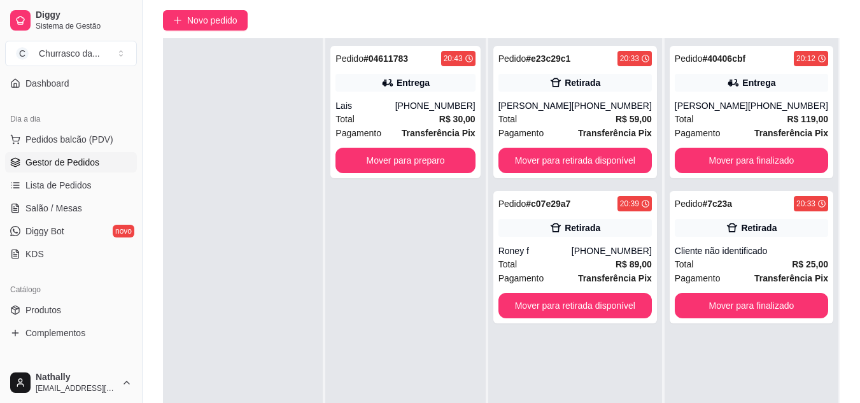
click at [388, 124] on div "Total R$ 30,00" at bounding box center [405, 119] width 139 height 14
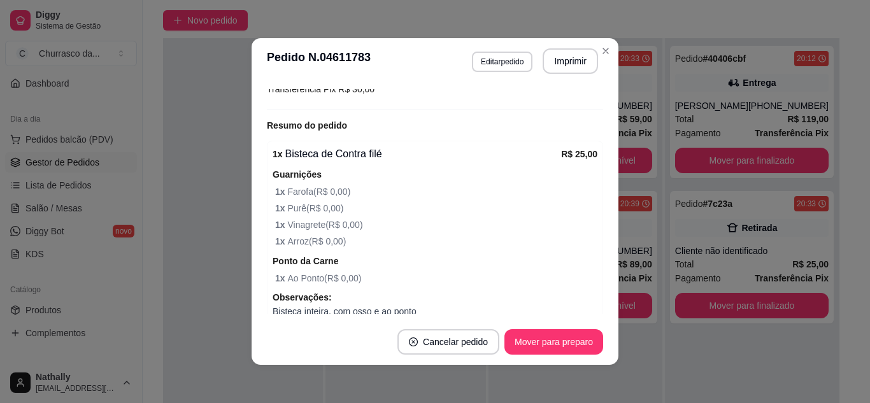
scroll to position [0, 0]
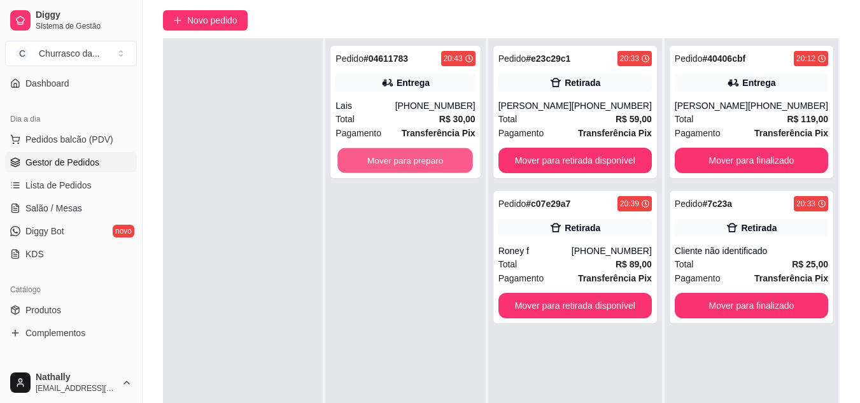
click at [445, 164] on button "Mover para preparo" at bounding box center [406, 160] width 136 height 25
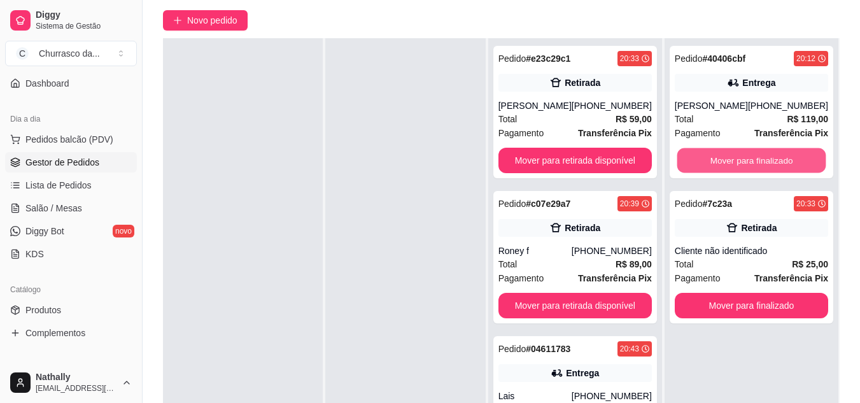
click at [729, 165] on button "Mover para finalizado" at bounding box center [751, 160] width 149 height 25
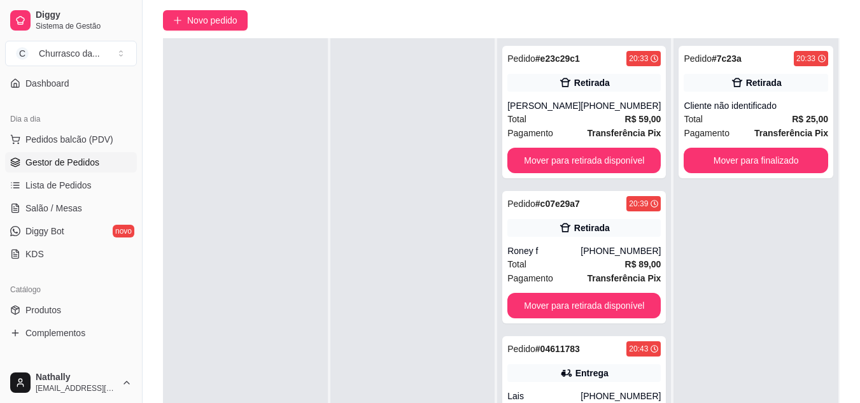
click at [551, 118] on div "Total R$ 59,00" at bounding box center [584, 119] width 153 height 14
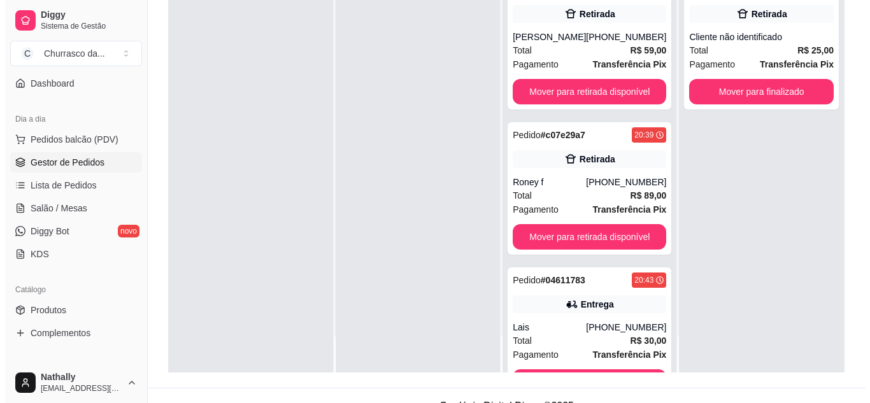
scroll to position [194, 0]
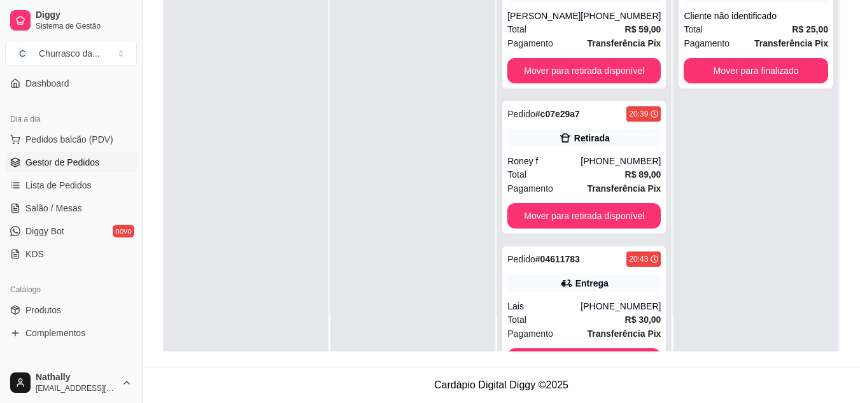
click at [571, 172] on div "Total R$ 89,00" at bounding box center [584, 174] width 153 height 14
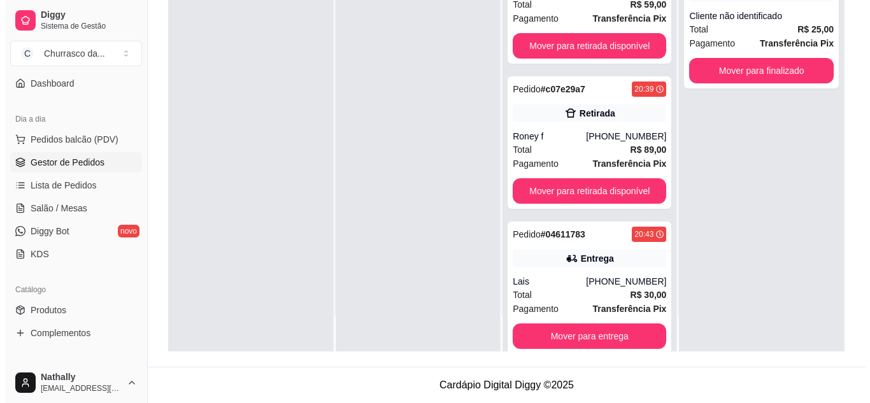
scroll to position [45, 0]
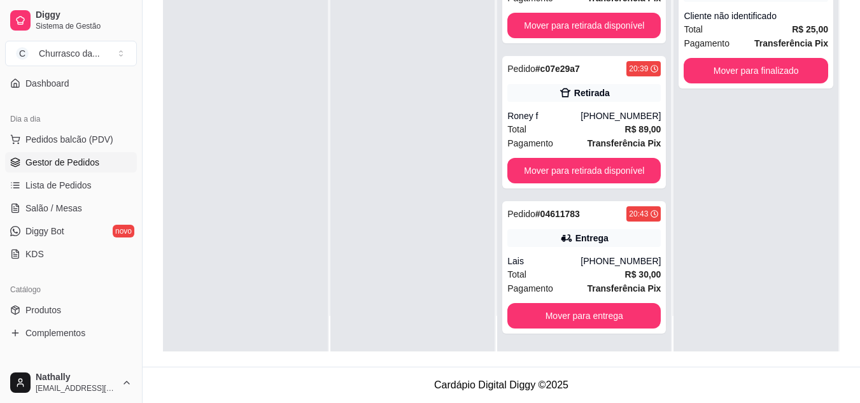
click at [540, 280] on div "Total R$ 30,00" at bounding box center [584, 274] width 153 height 14
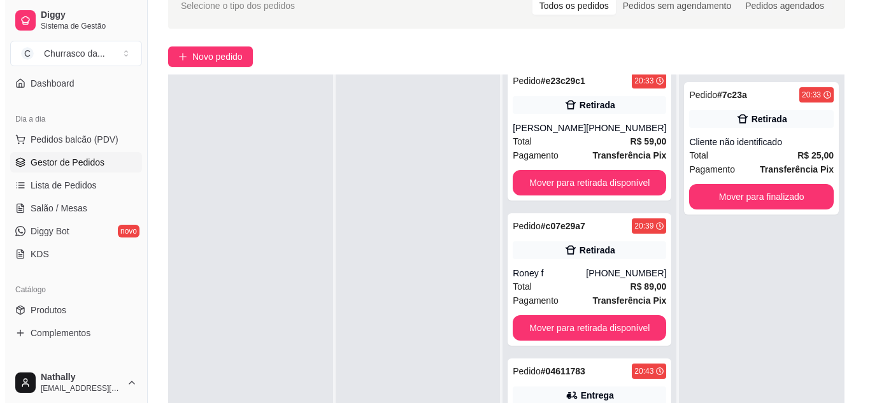
scroll to position [0, 0]
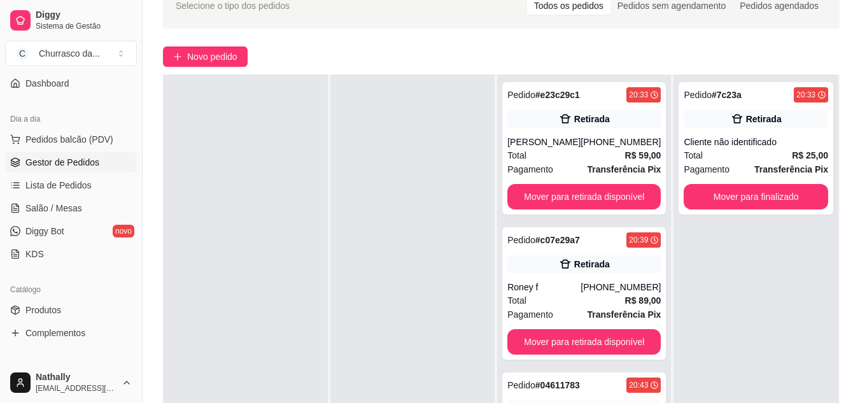
click at [553, 125] on div "Retirada" at bounding box center [584, 119] width 153 height 18
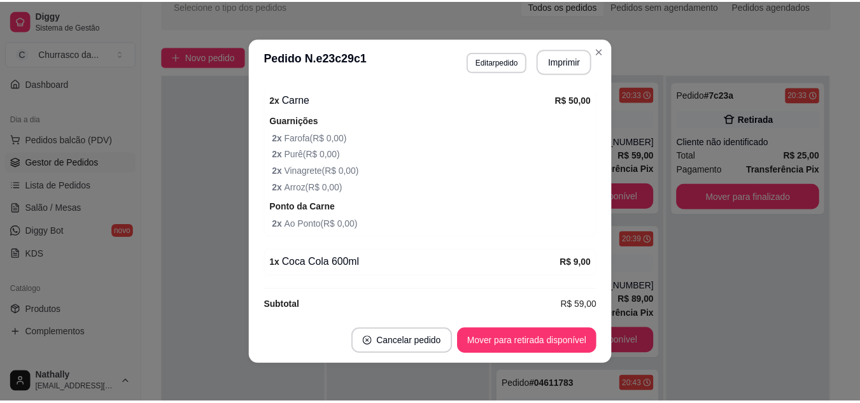
scroll to position [334, 0]
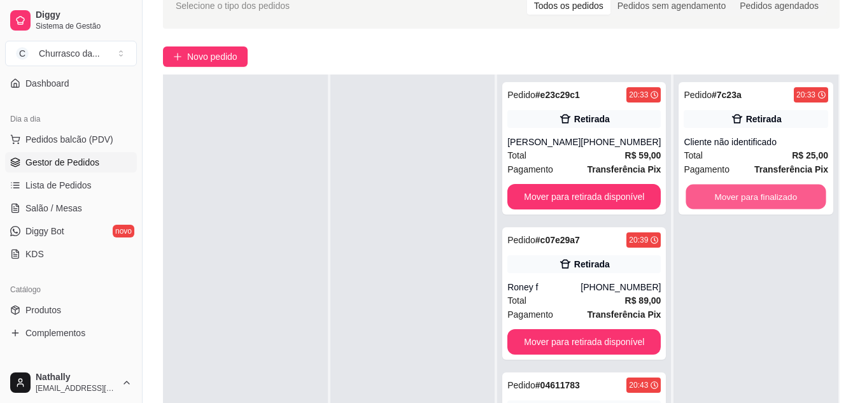
click at [737, 189] on button "Mover para finalizado" at bounding box center [756, 197] width 140 height 25
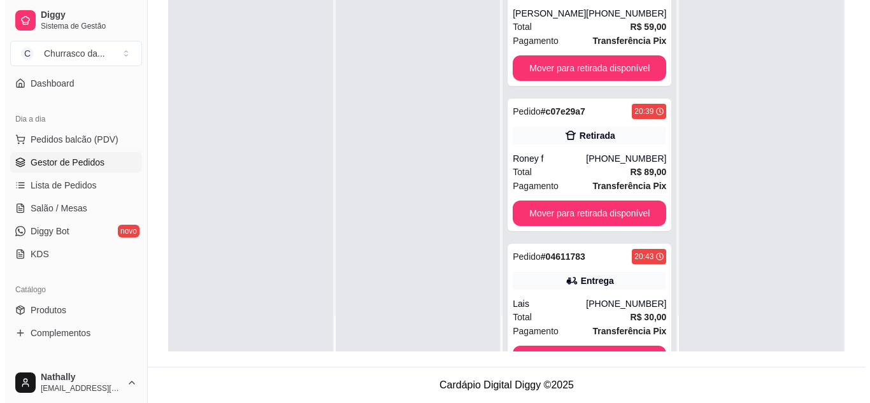
scroll to position [0, 0]
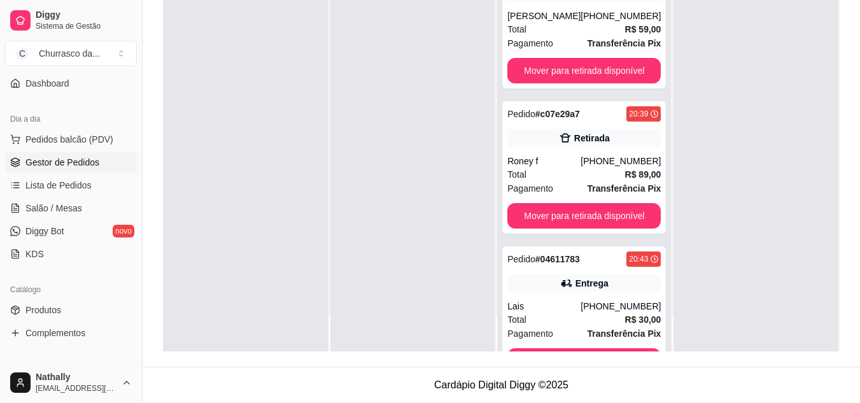
click at [516, 32] on span "Total" at bounding box center [517, 29] width 19 height 14
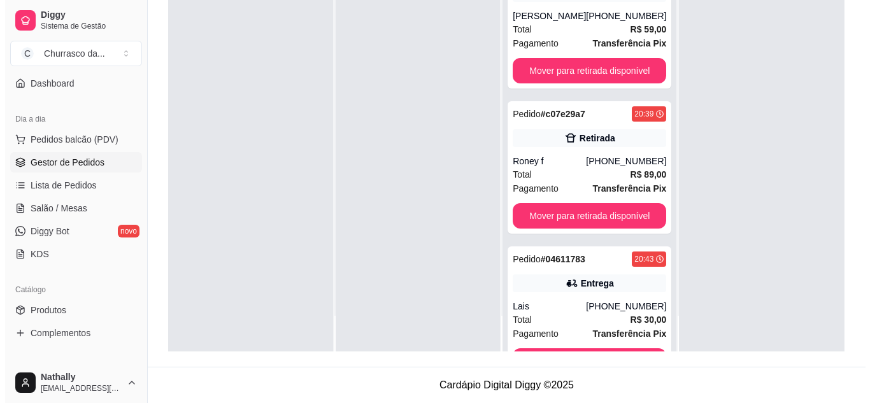
scroll to position [45, 0]
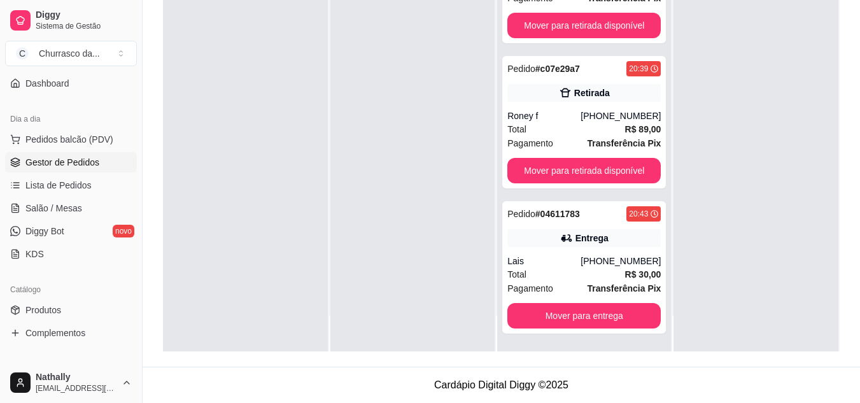
click at [547, 116] on div "Roney f" at bounding box center [544, 116] width 73 height 13
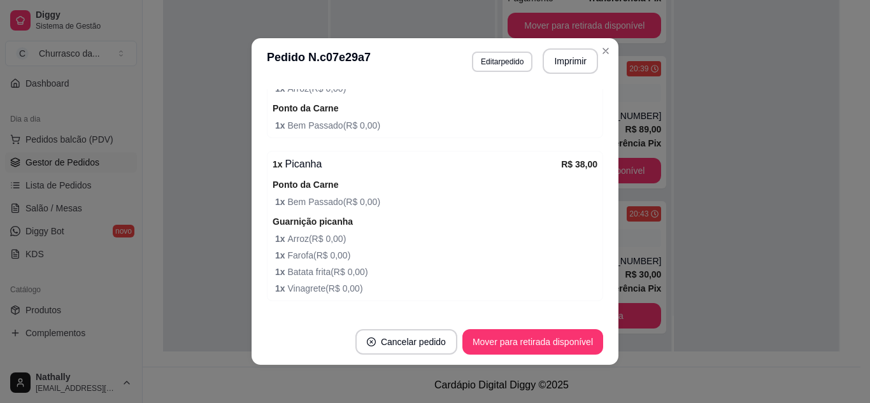
scroll to position [0, 0]
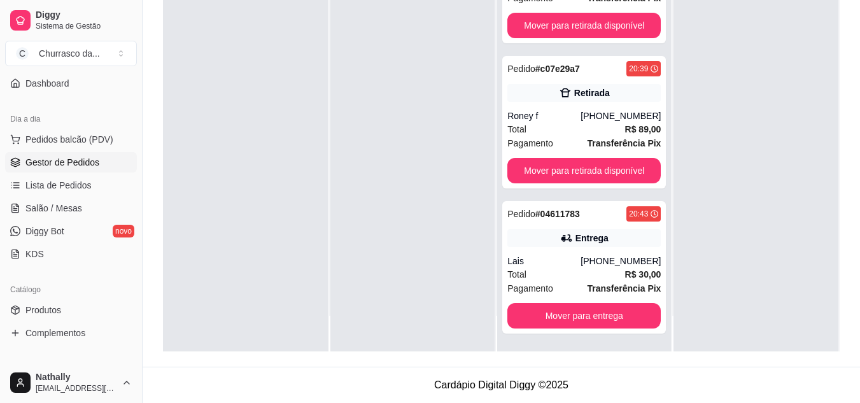
click at [560, 268] on div "Total R$ 30,00" at bounding box center [584, 274] width 153 height 14
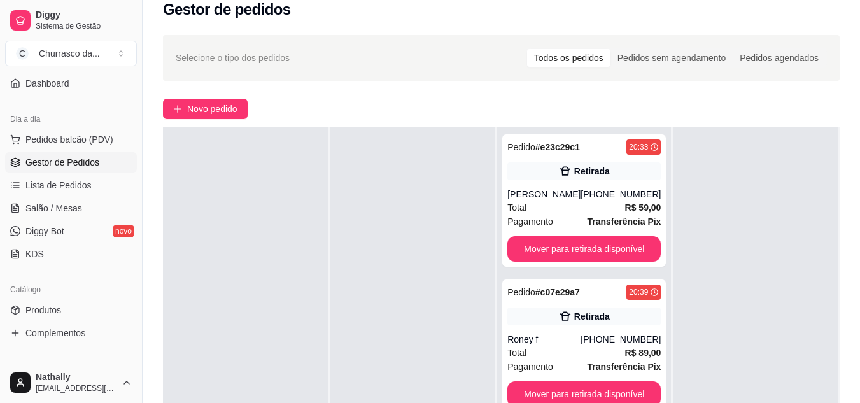
click at [557, 208] on div "Total R$ 59,00" at bounding box center [584, 208] width 153 height 14
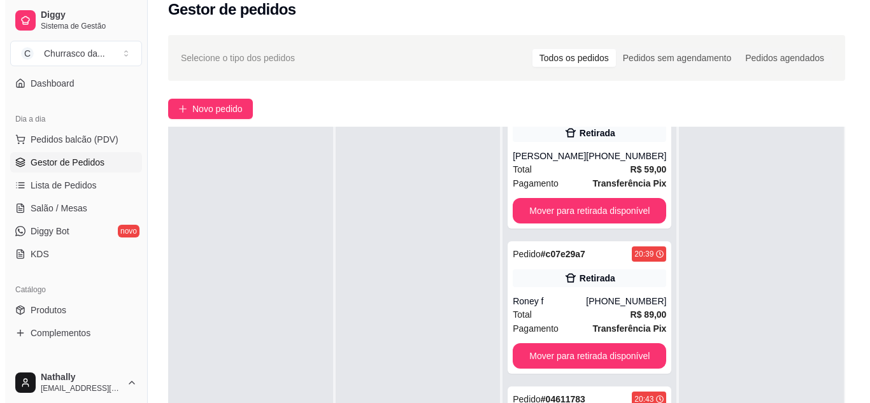
scroll to position [45, 0]
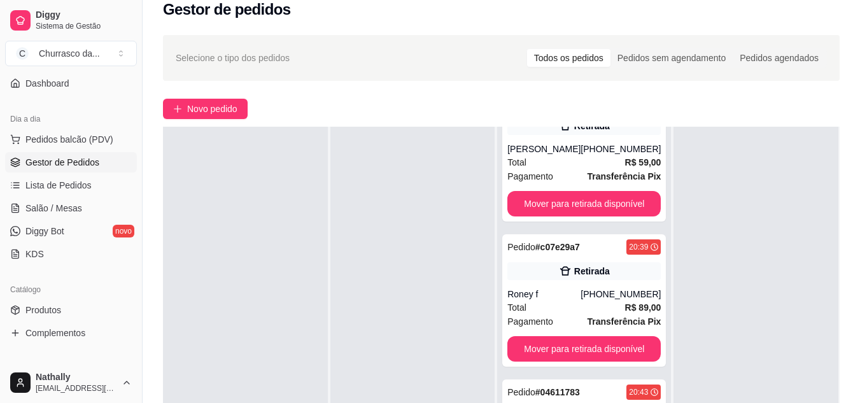
click at [542, 301] on div "Total R$ 89,00" at bounding box center [584, 308] width 153 height 14
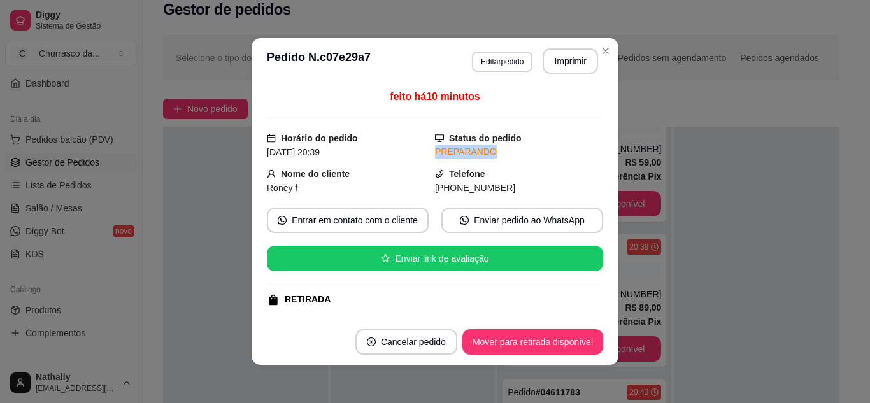
drag, startPoint x: 586, startPoint y: 145, endPoint x: 593, endPoint y: 143, distance: 7.3
click at [593, 143] on div "feito há 10 minutos Horário do pedido [DATE] 20:39 Status do pedido PREPARANDO …" at bounding box center [435, 201] width 336 height 225
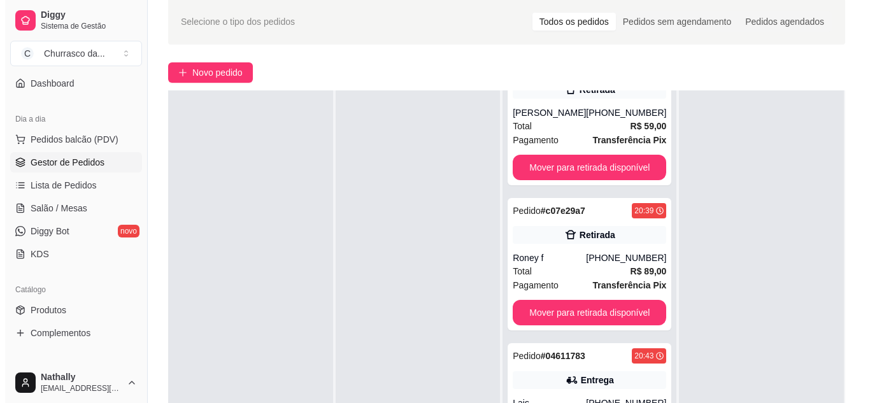
scroll to position [115, 0]
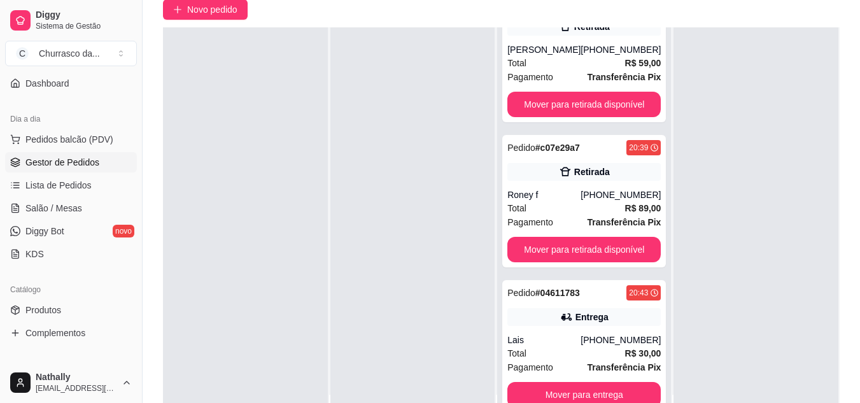
click at [567, 346] on div "Lais" at bounding box center [544, 340] width 73 height 13
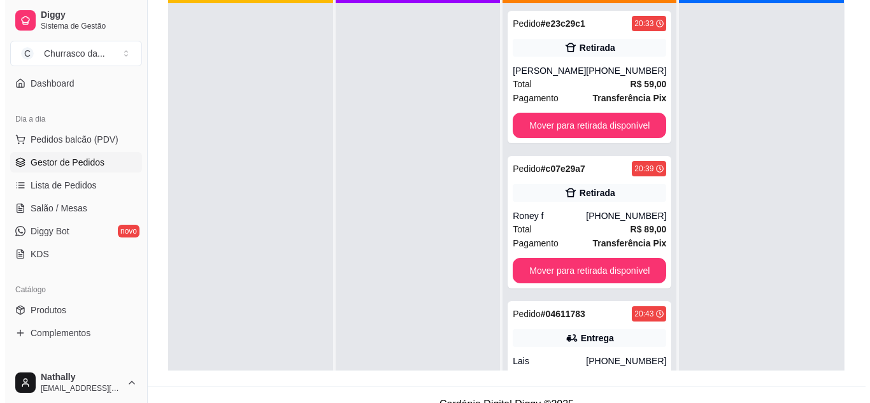
scroll to position [173, 0]
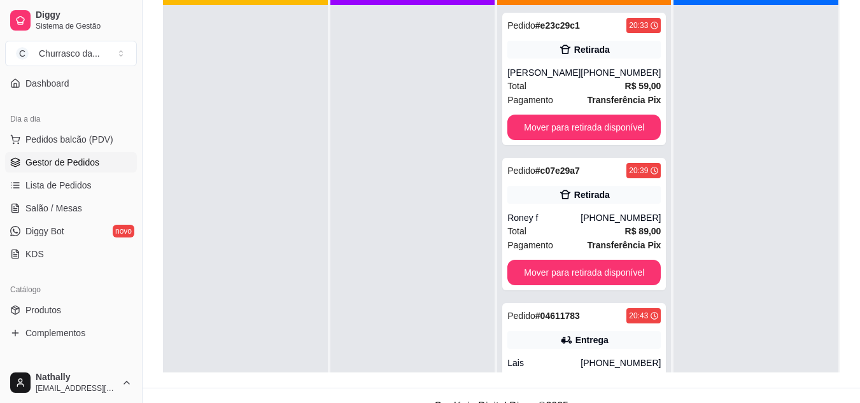
click at [531, 80] on div "Total R$ 59,00" at bounding box center [584, 86] width 153 height 14
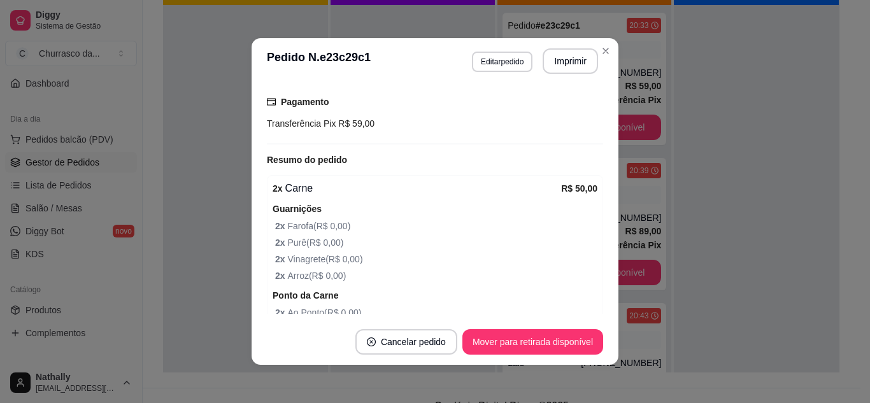
scroll to position [334, 0]
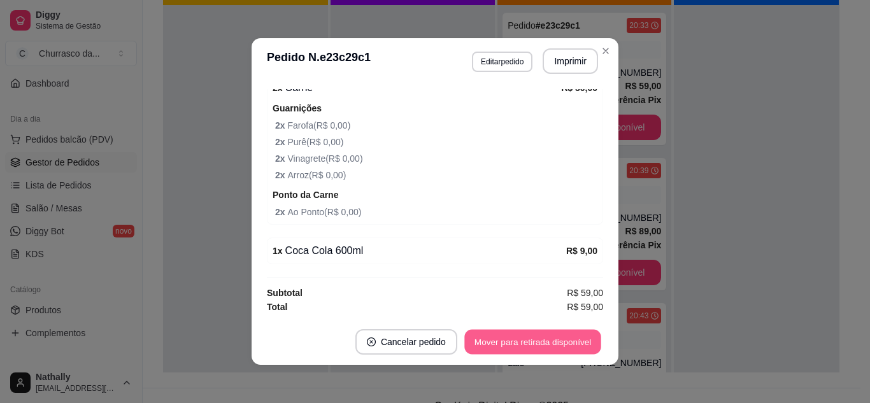
click at [535, 339] on button "Mover para retirada disponível" at bounding box center [532, 342] width 136 height 25
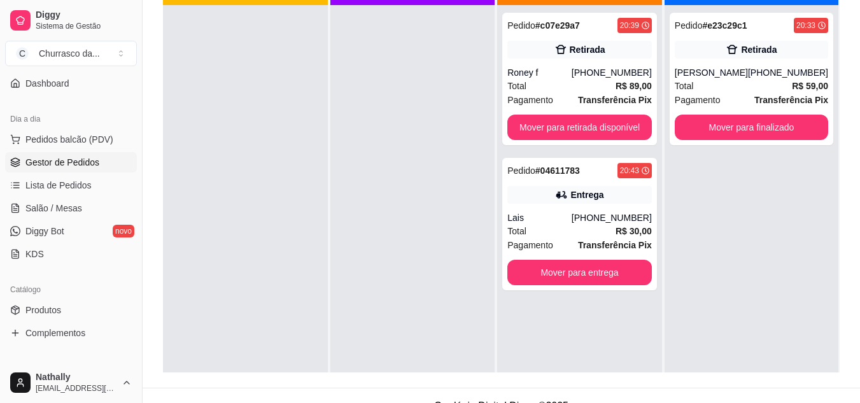
click at [699, 78] on div "[PERSON_NAME]" at bounding box center [711, 72] width 73 height 13
click at [685, 73] on div "[PERSON_NAME]" at bounding box center [711, 72] width 73 height 13
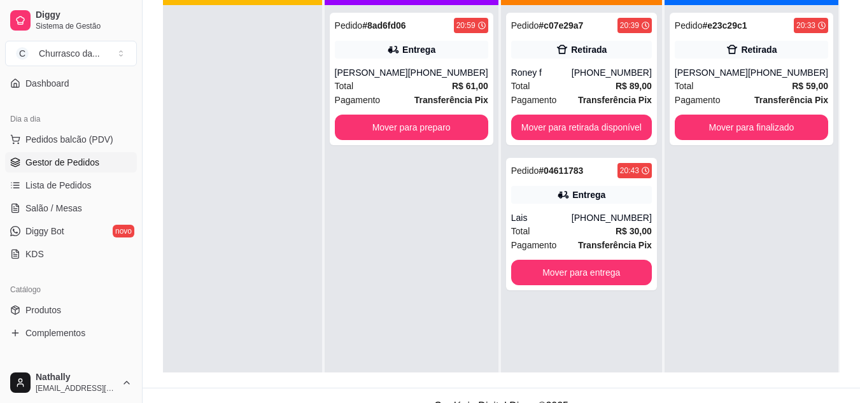
click at [358, 79] on div "[PERSON_NAME]" at bounding box center [371, 72] width 73 height 13
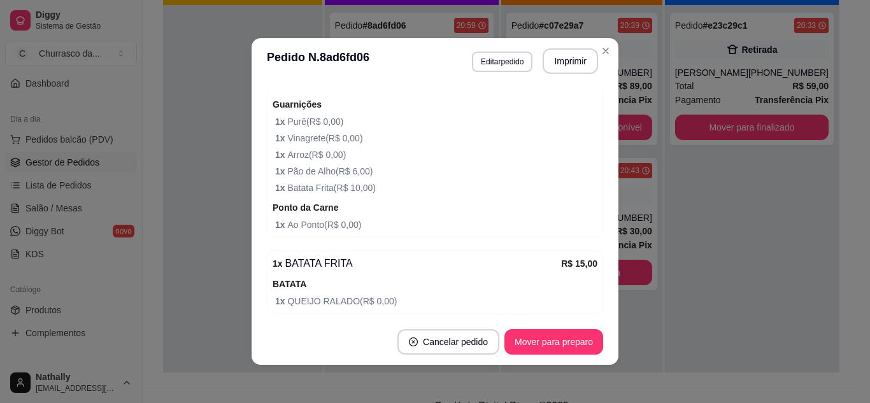
scroll to position [451, 0]
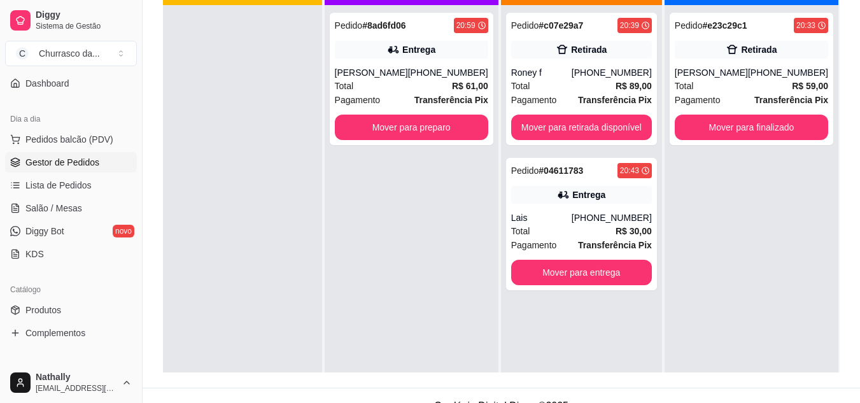
click at [567, 76] on div "Roney f" at bounding box center [541, 72] width 60 height 13
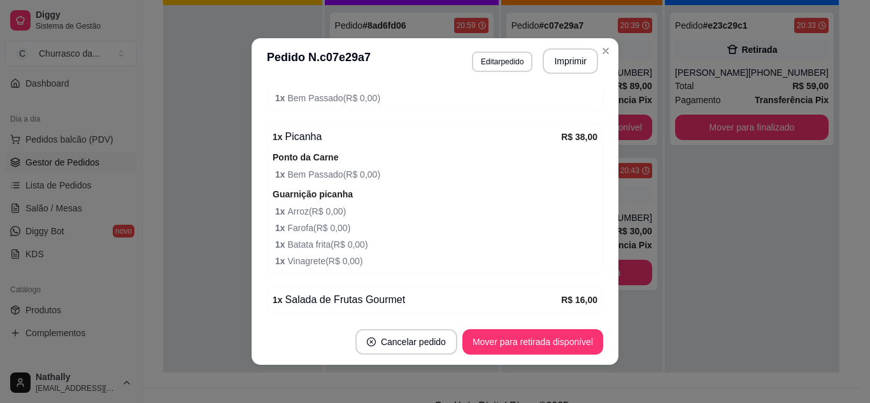
scroll to position [513, 0]
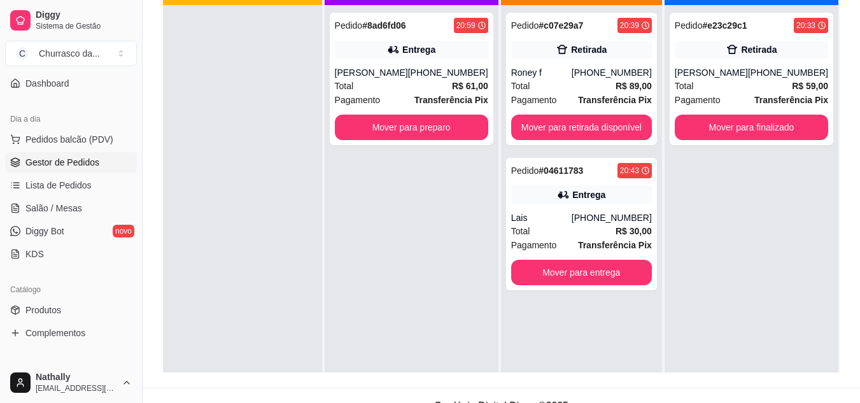
click at [566, 226] on div "Total R$ 30,00" at bounding box center [581, 231] width 141 height 14
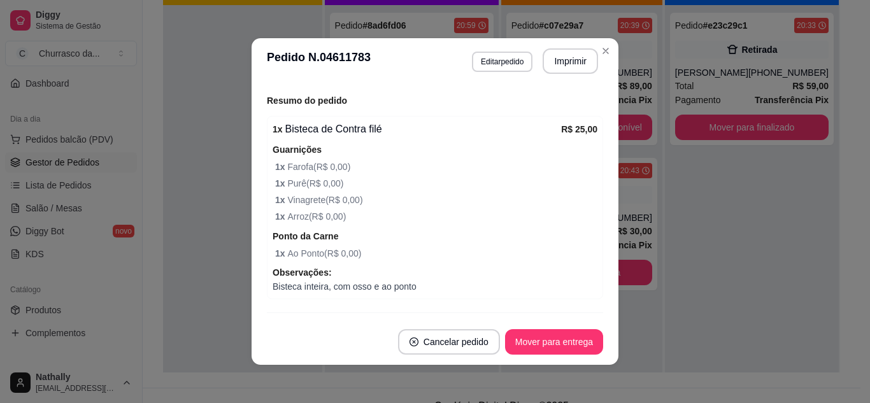
scroll to position [427, 0]
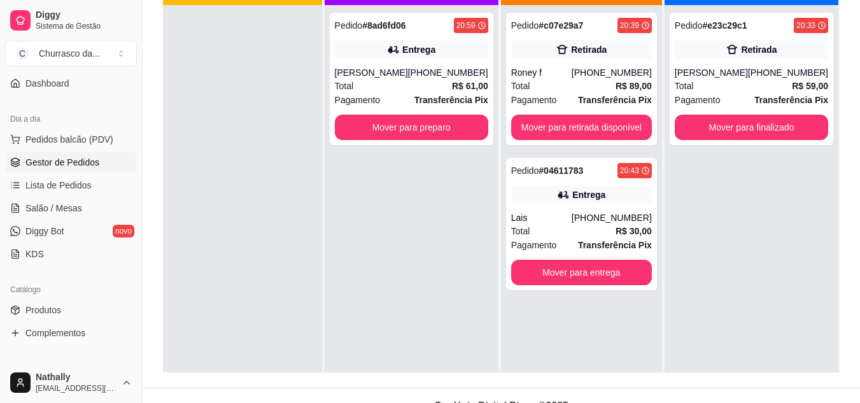
click at [376, 79] on div "[PERSON_NAME]" at bounding box center [371, 72] width 73 height 13
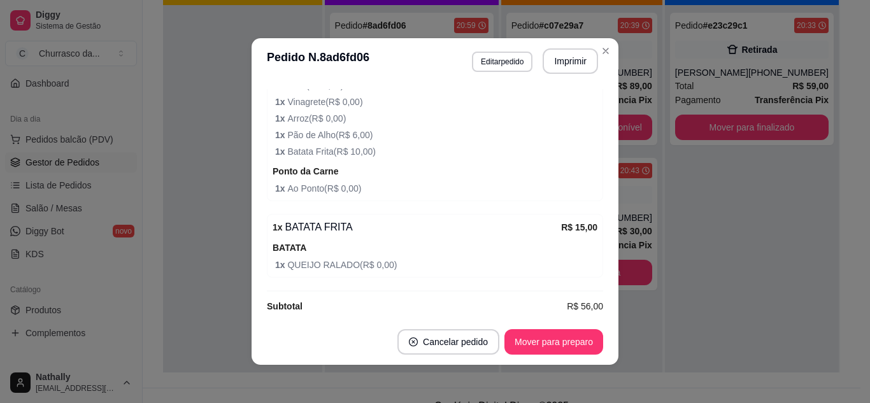
scroll to position [410, 0]
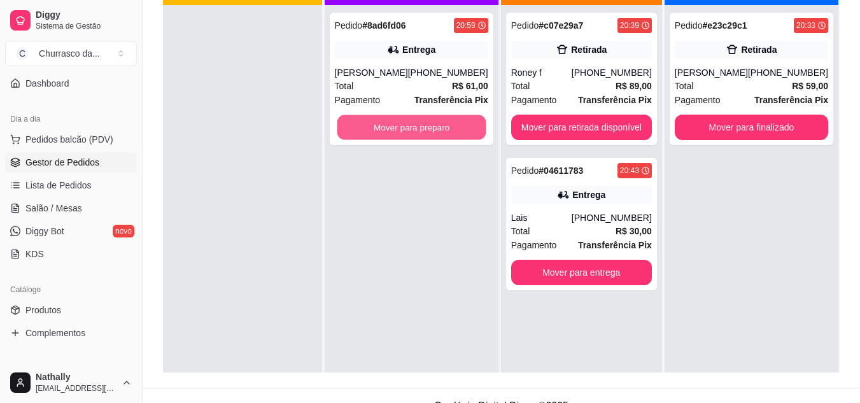
click at [387, 140] on button "Mover para preparo" at bounding box center [411, 127] width 149 height 25
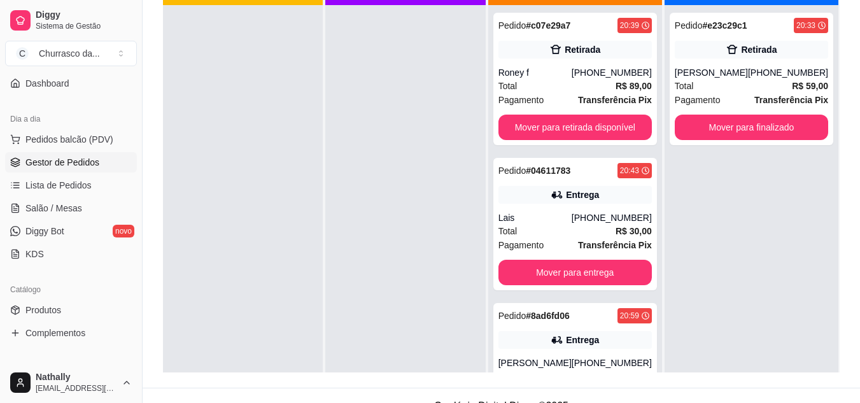
click at [541, 222] on div "Lais" at bounding box center [535, 217] width 73 height 13
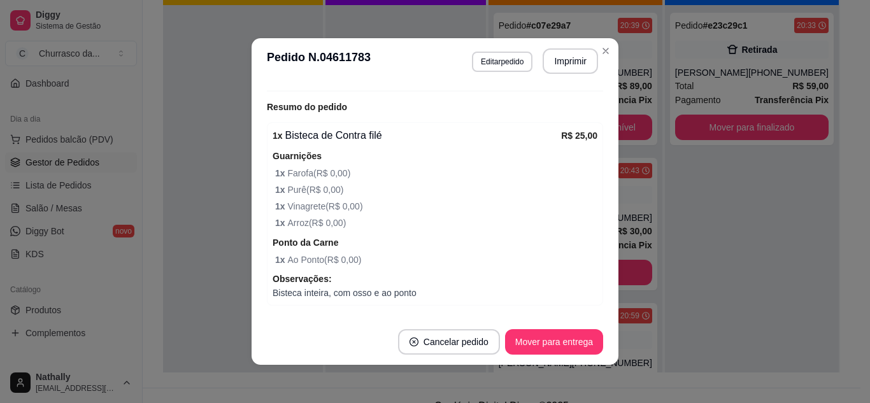
scroll to position [427, 0]
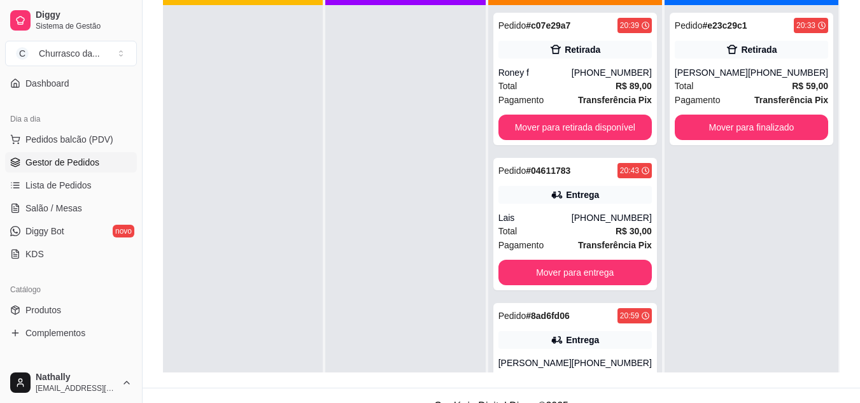
click at [538, 82] on div "Total R$ 89,00" at bounding box center [575, 86] width 153 height 14
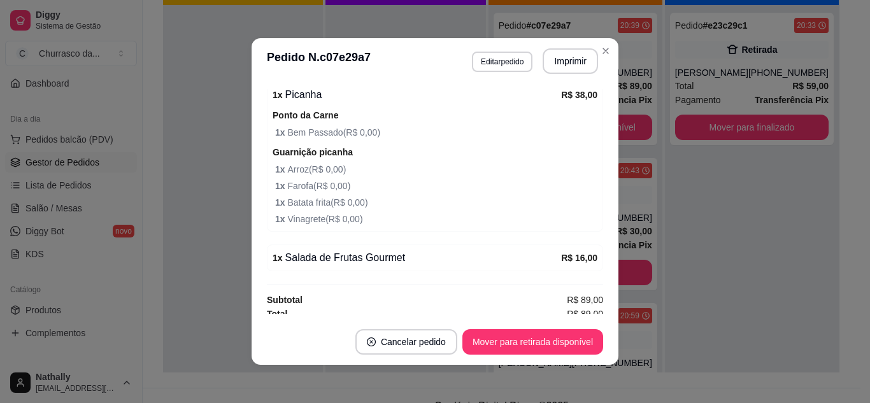
scroll to position [513, 0]
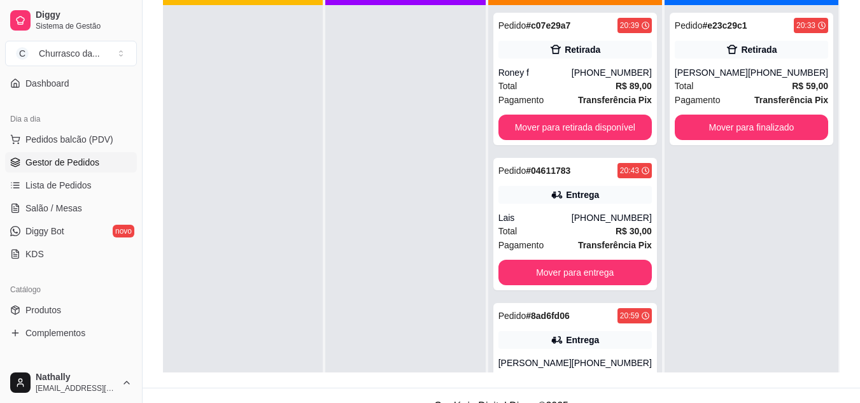
click at [558, 84] on div "Total R$ 89,00" at bounding box center [575, 86] width 153 height 14
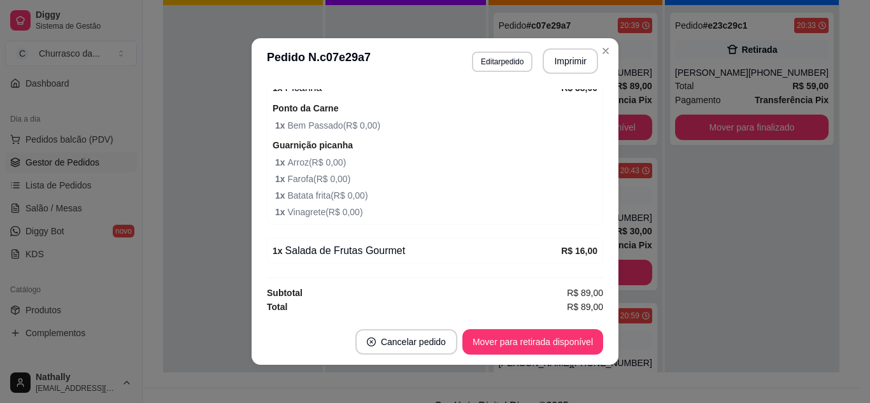
scroll to position [0, 0]
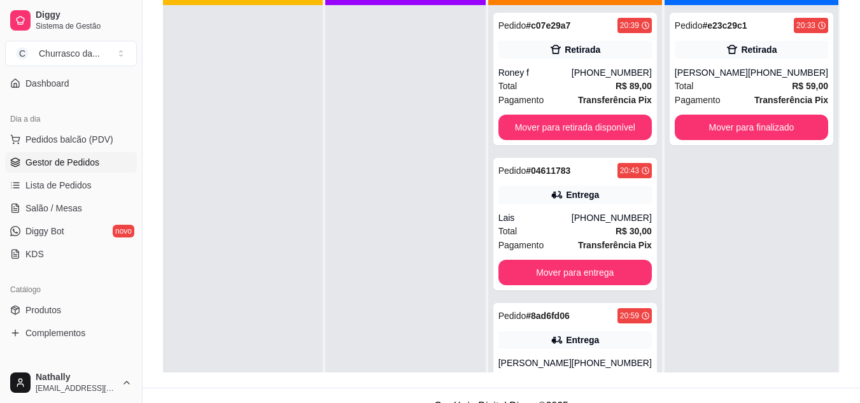
click at [564, 215] on div "Lais" at bounding box center [535, 217] width 73 height 13
click at [591, 269] on button "Mover para entrega" at bounding box center [575, 272] width 149 height 25
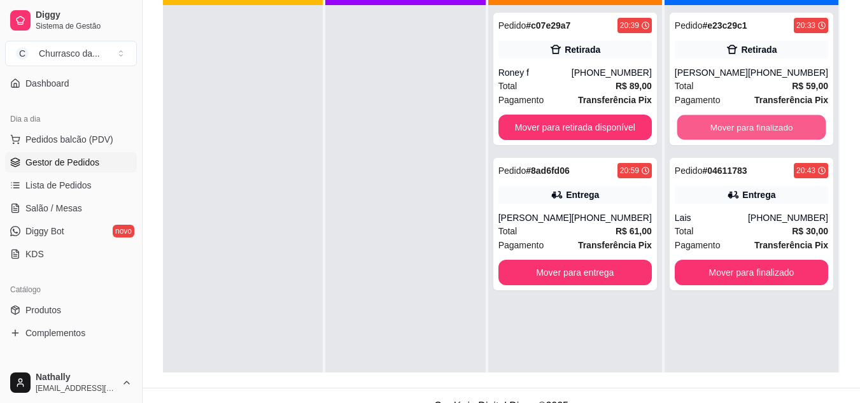
click at [761, 125] on button "Mover para finalizado" at bounding box center [751, 127] width 149 height 25
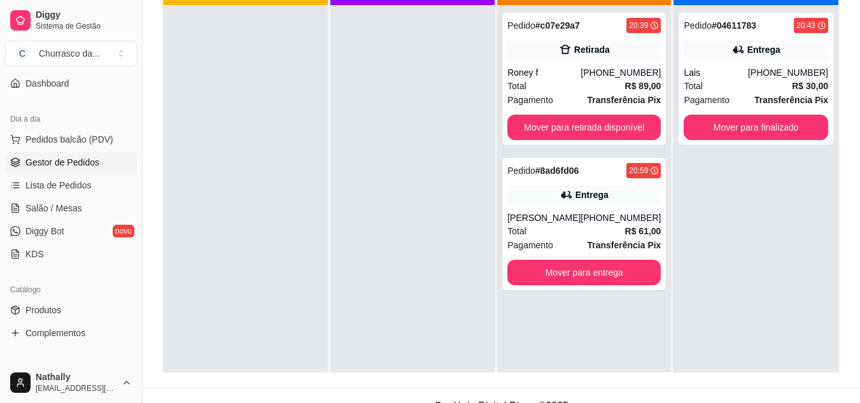
click at [729, 95] on div "Pagamento Transferência Pix" at bounding box center [756, 100] width 145 height 14
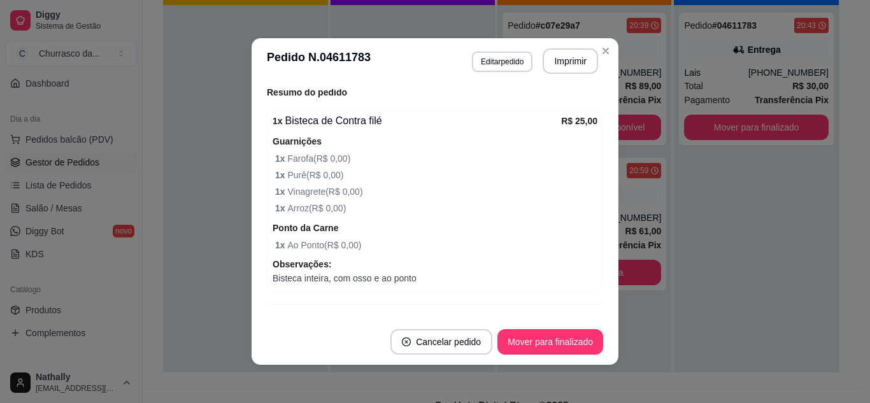
scroll to position [427, 0]
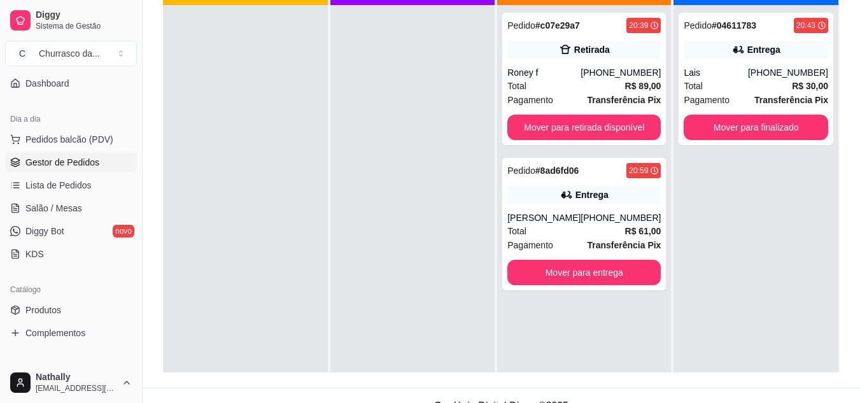
click at [554, 80] on div "Total R$ 89,00" at bounding box center [584, 86] width 153 height 14
click at [718, 83] on div "Total R$ 30,00" at bounding box center [756, 86] width 145 height 14
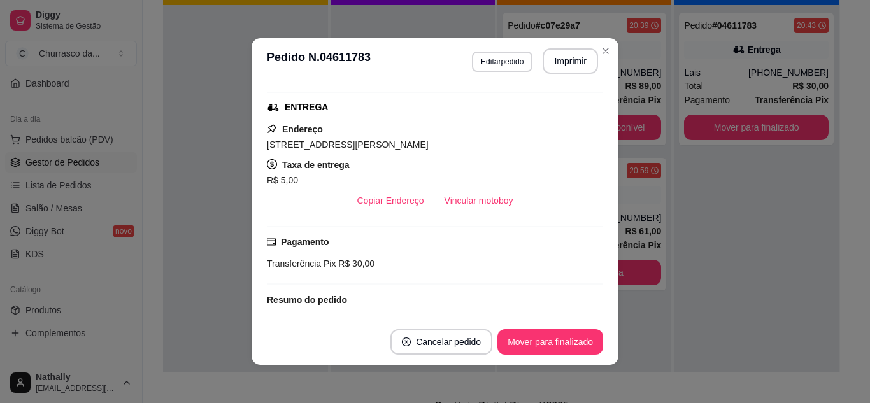
scroll to position [209, 0]
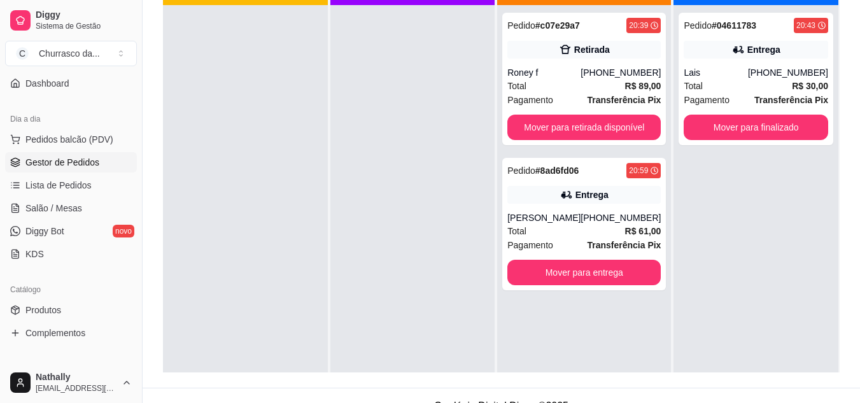
click at [697, 84] on div "Total R$ 30,00" at bounding box center [756, 86] width 145 height 14
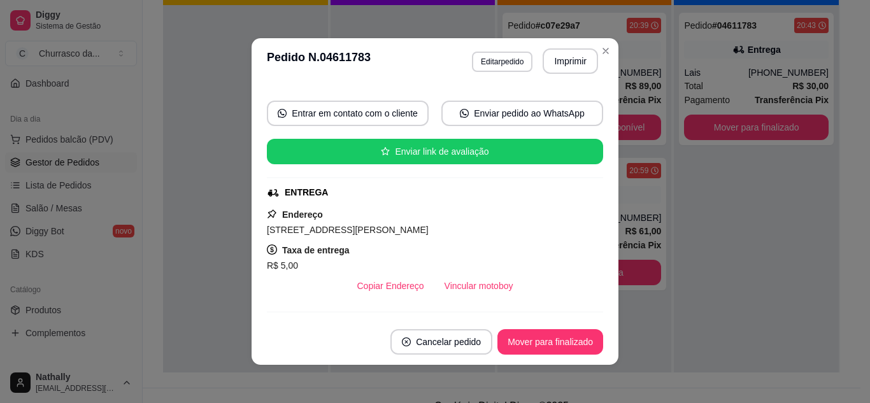
scroll to position [108, 0]
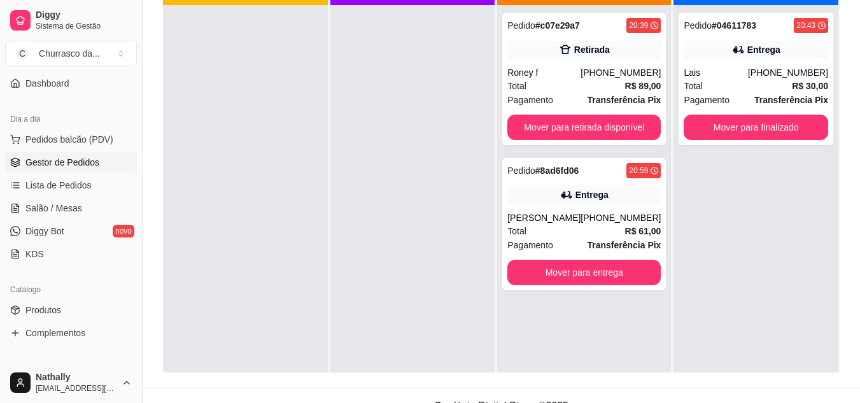
click at [556, 88] on div "Total R$ 89,00" at bounding box center [584, 86] width 153 height 14
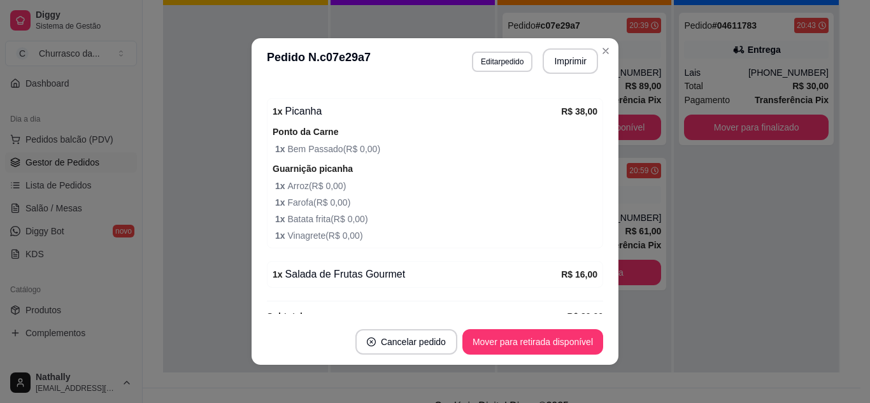
scroll to position [513, 0]
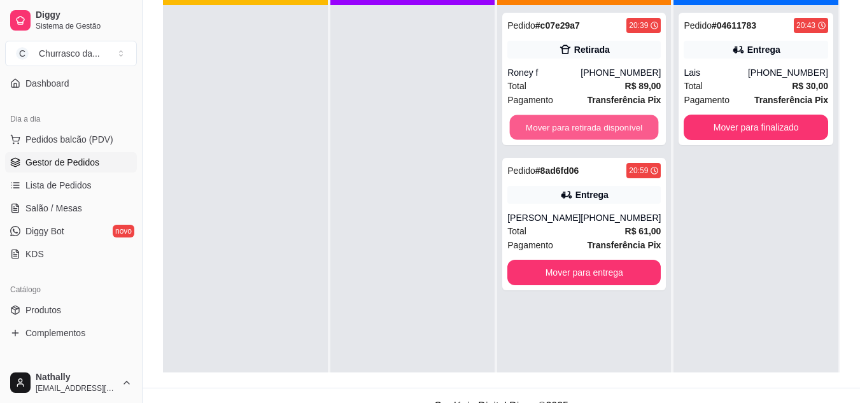
click at [625, 124] on button "Mover para retirada disponível" at bounding box center [584, 127] width 149 height 25
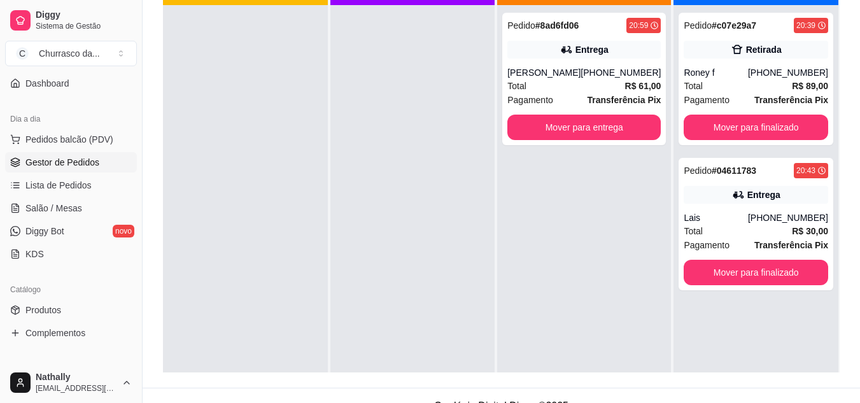
click at [690, 89] on span "Total" at bounding box center [693, 86] width 19 height 14
click at [543, 79] on div "[PERSON_NAME]" at bounding box center [544, 72] width 73 height 13
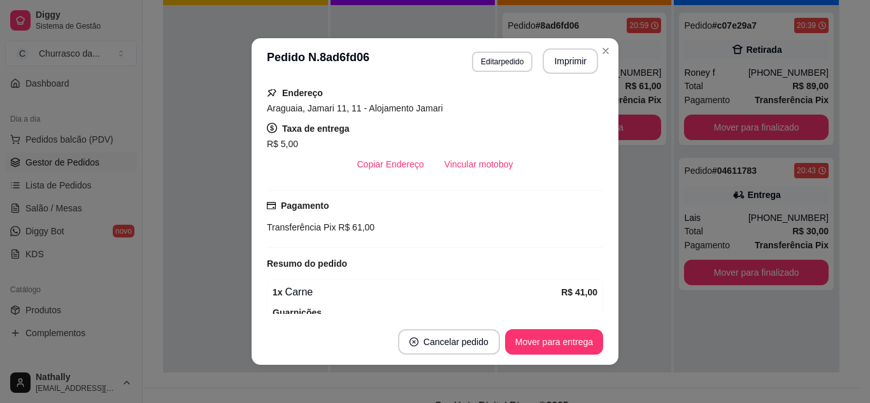
scroll to position [213, 0]
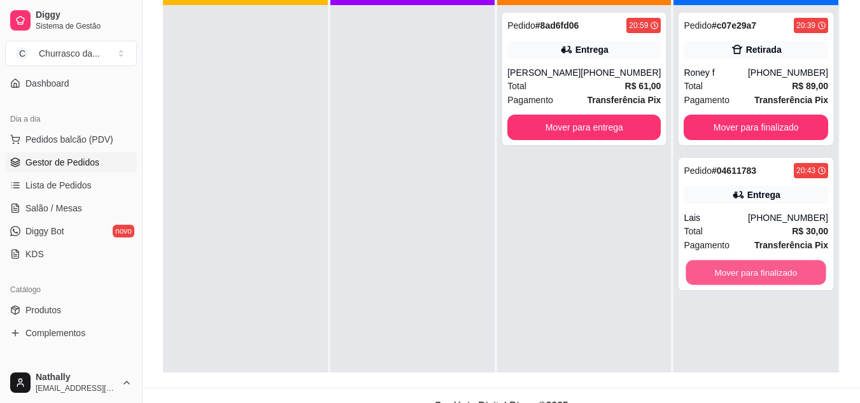
click at [741, 266] on button "Mover para finalizado" at bounding box center [756, 272] width 140 height 25
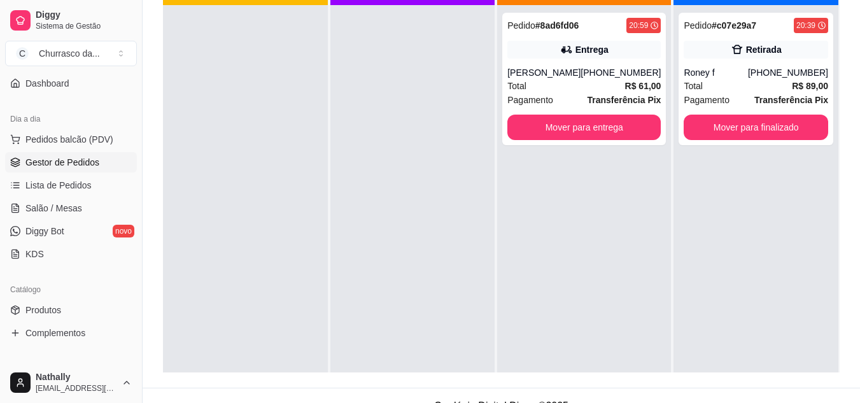
click at [544, 79] on div "[PERSON_NAME]" at bounding box center [544, 72] width 73 height 13
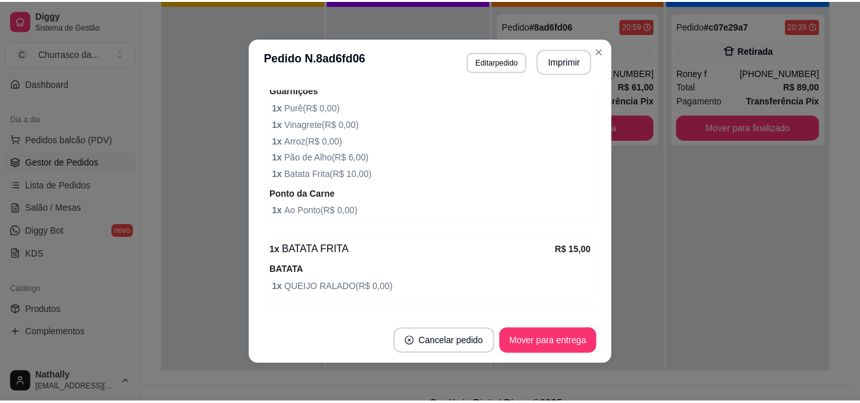
scroll to position [486, 0]
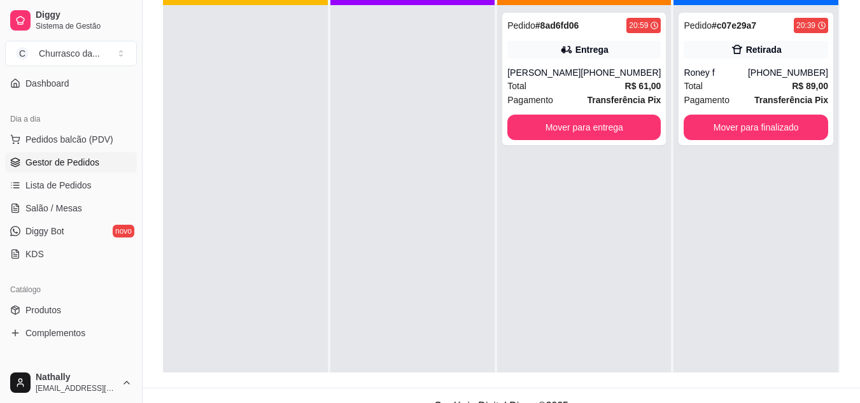
click at [77, 339] on span "Complementos" at bounding box center [55, 333] width 60 height 13
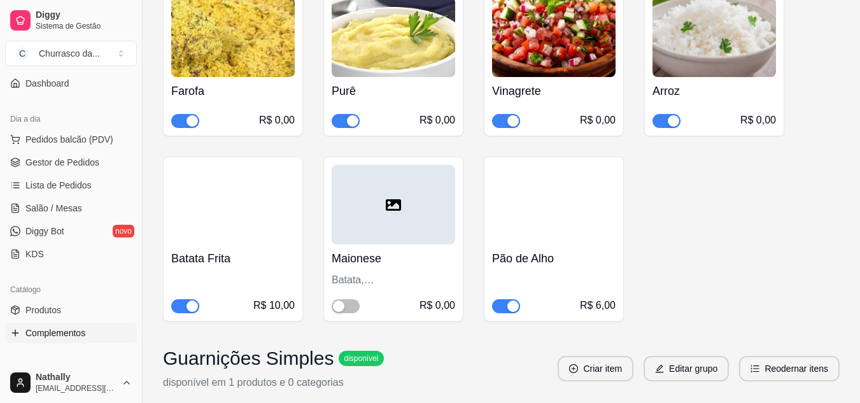
scroll to position [245, 0]
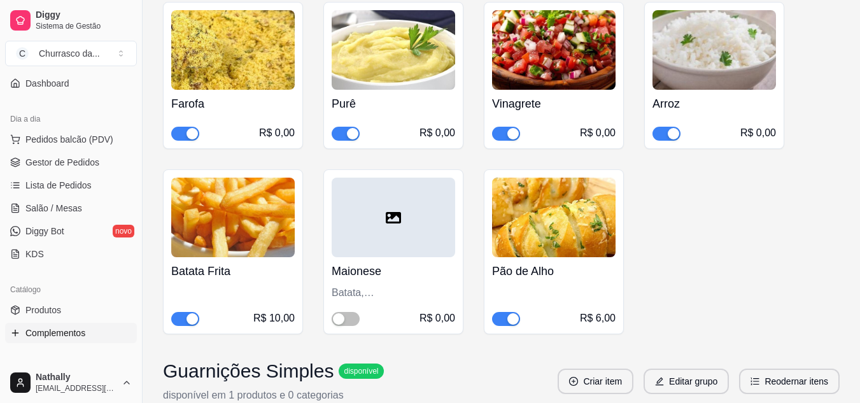
click at [183, 320] on button "button" at bounding box center [185, 319] width 28 height 14
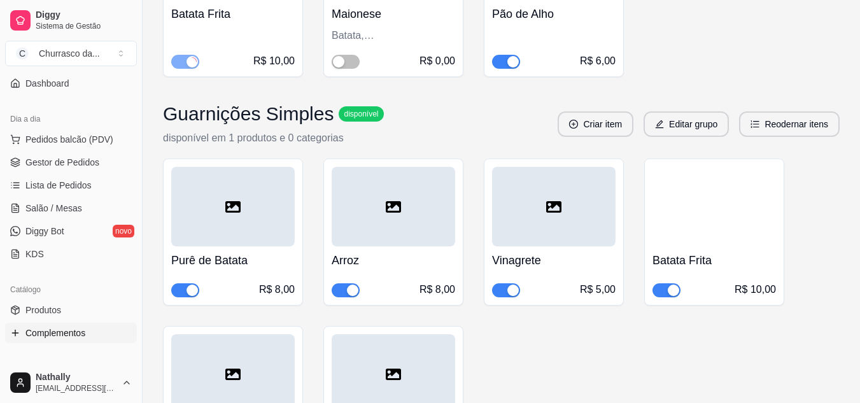
scroll to position [548, 0]
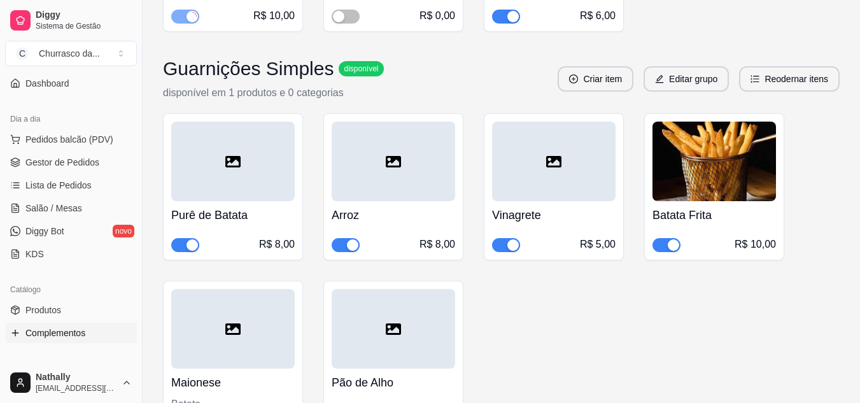
click at [665, 247] on button "button" at bounding box center [667, 245] width 28 height 14
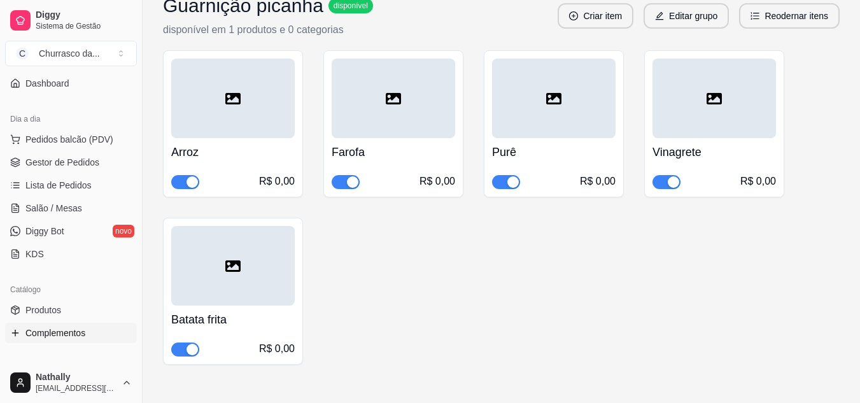
scroll to position [1521, 0]
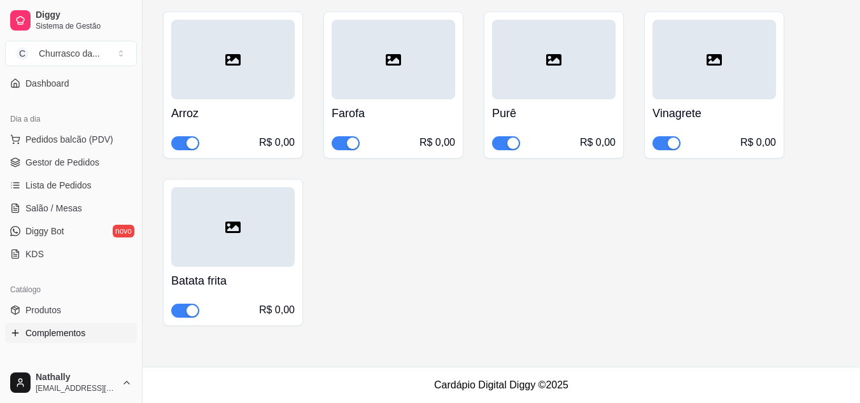
click at [190, 309] on div "button" at bounding box center [192, 310] width 11 height 11
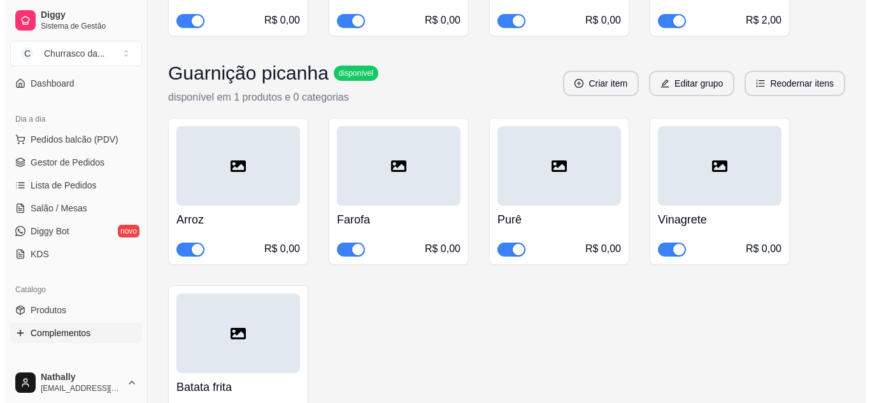
scroll to position [1372, 0]
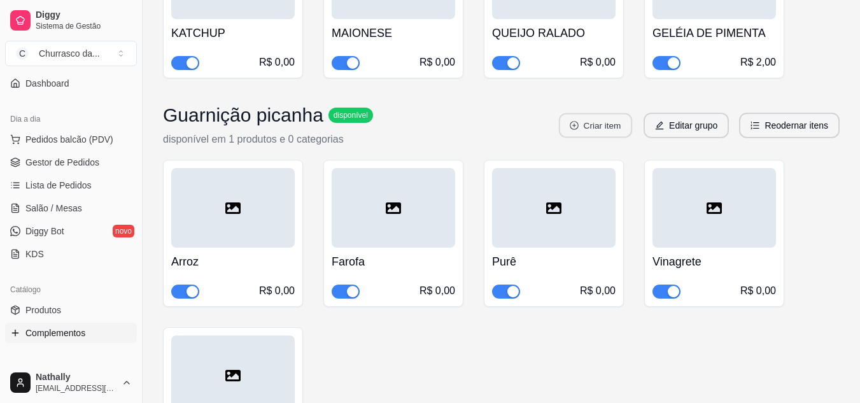
click at [593, 125] on button "Criar item" at bounding box center [595, 125] width 73 height 25
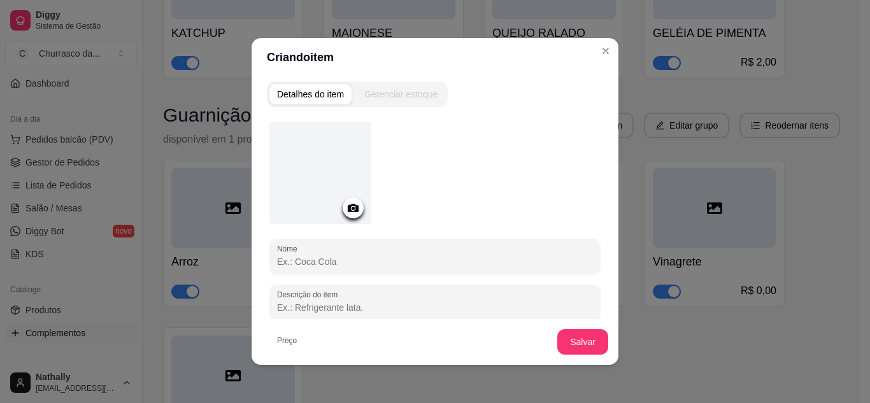
click at [350, 259] on input "Nome" at bounding box center [435, 261] width 316 height 13
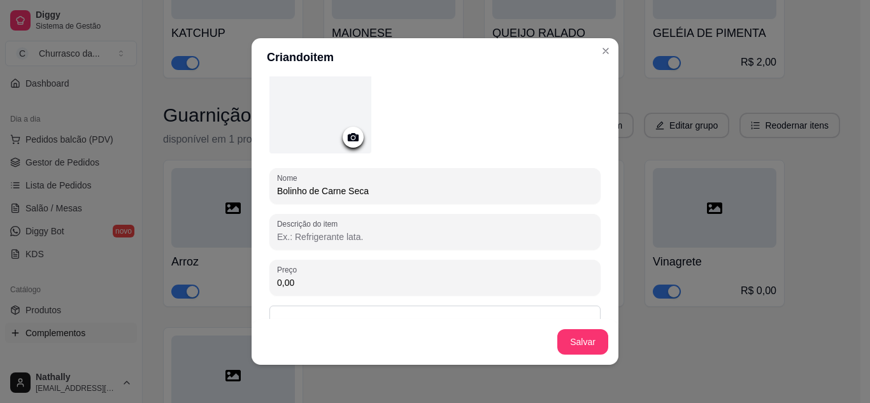
click at [293, 278] on input "0,00" at bounding box center [435, 282] width 316 height 13
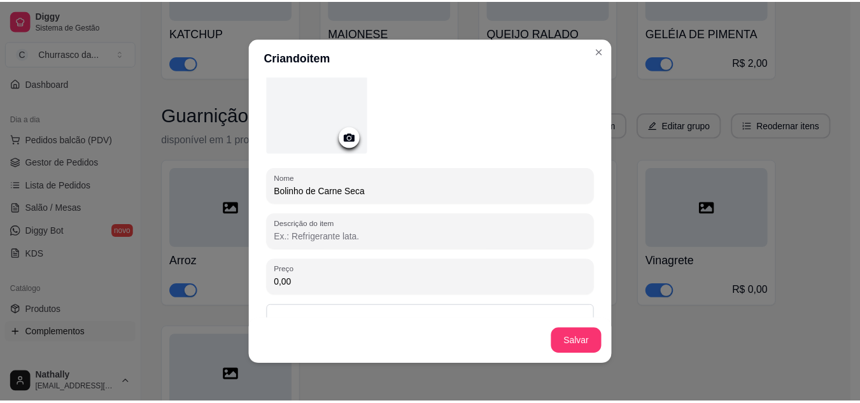
scroll to position [110, 0]
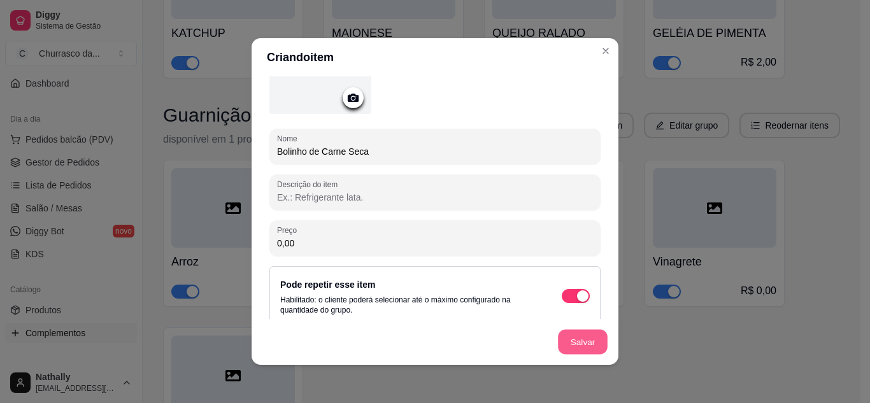
click at [586, 352] on button "Salvar" at bounding box center [583, 342] width 50 height 25
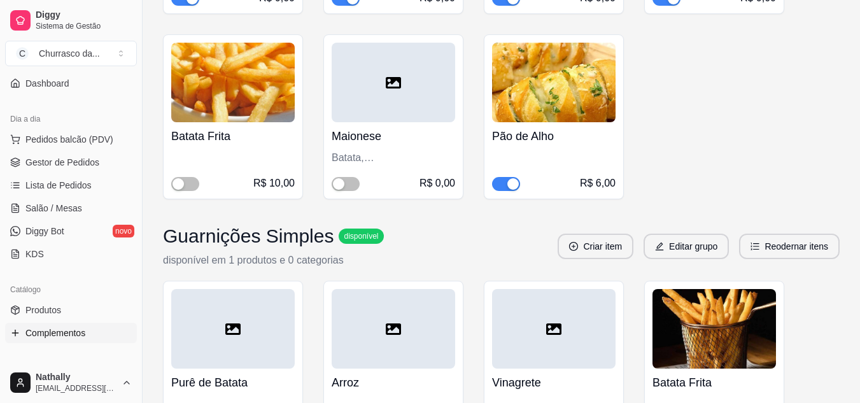
scroll to position [383, 0]
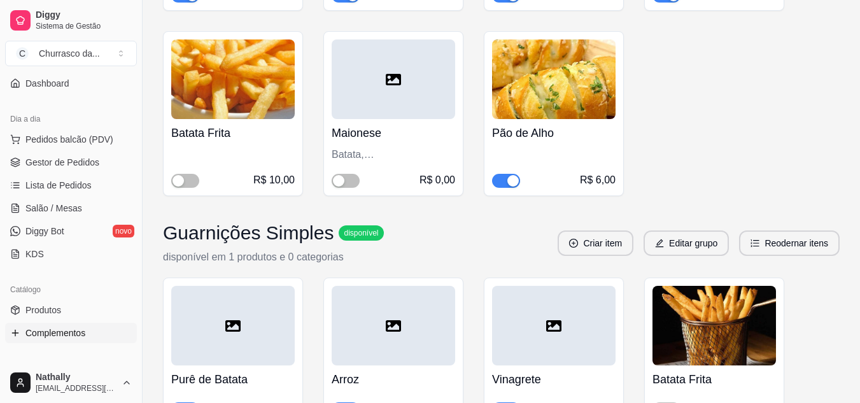
click at [49, 313] on span "Produtos" at bounding box center [43, 310] width 36 height 13
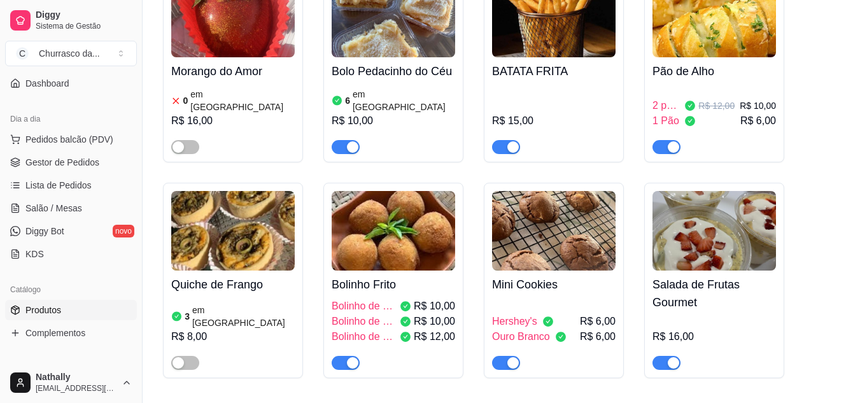
scroll to position [1202, 0]
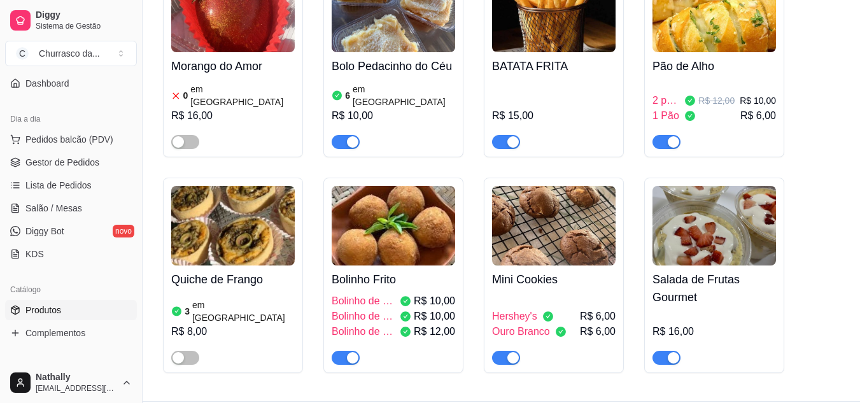
click at [516, 136] on div "button" at bounding box center [513, 141] width 11 height 11
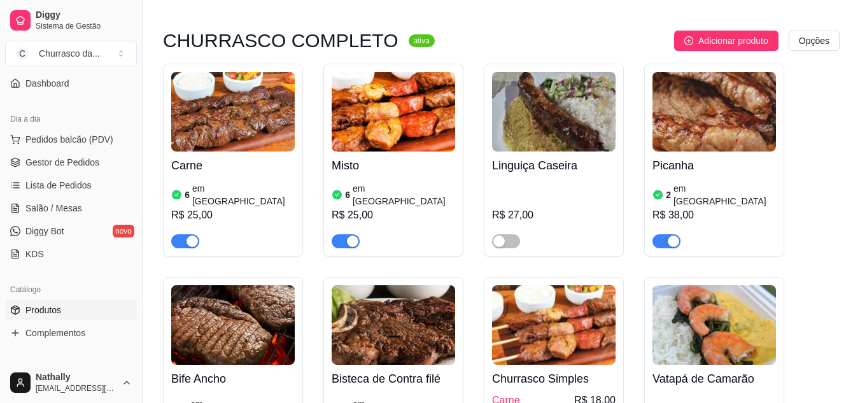
scroll to position [0, 0]
